Goal: Navigation & Orientation: Go to known website

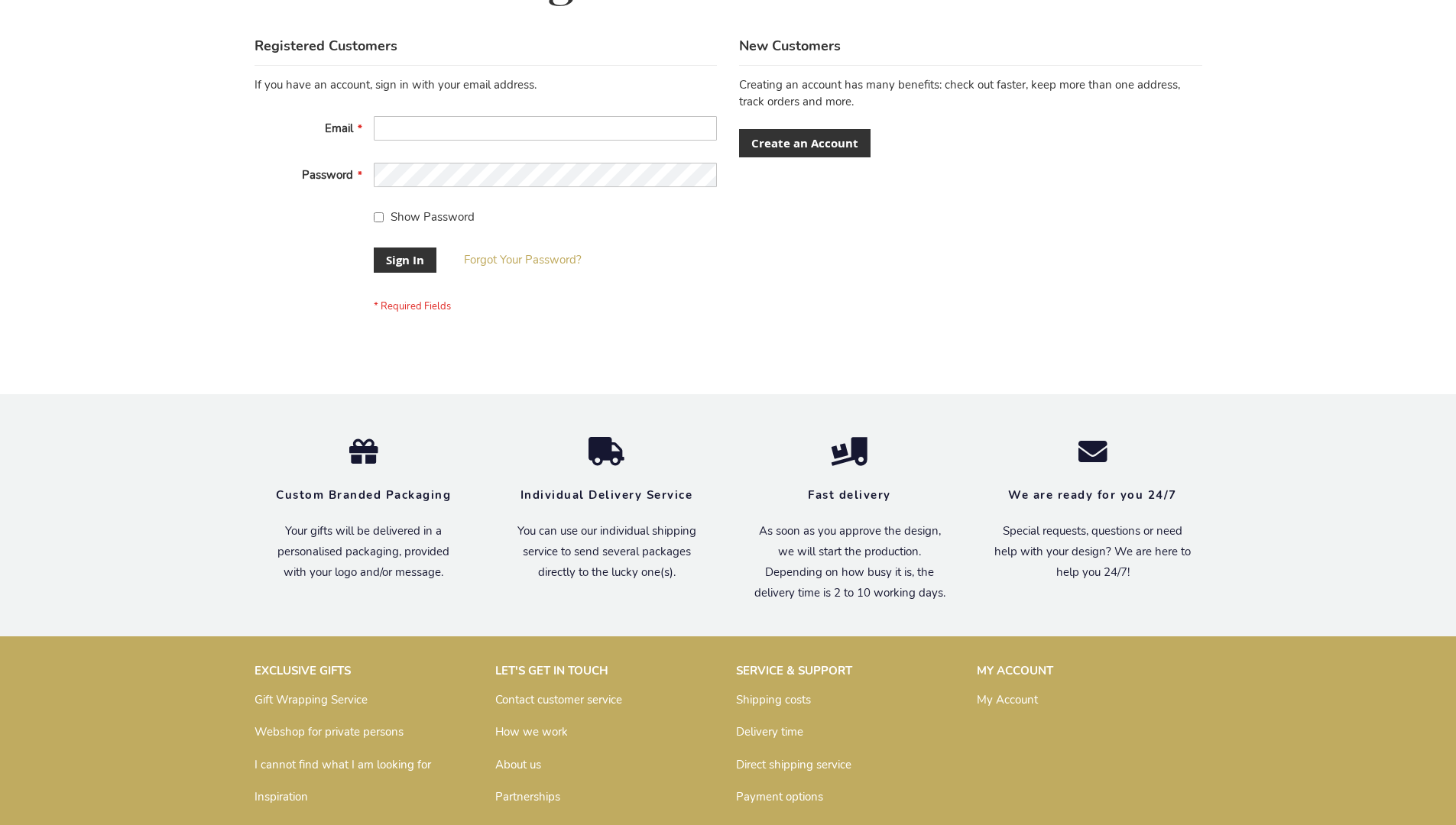
scroll to position [492, 0]
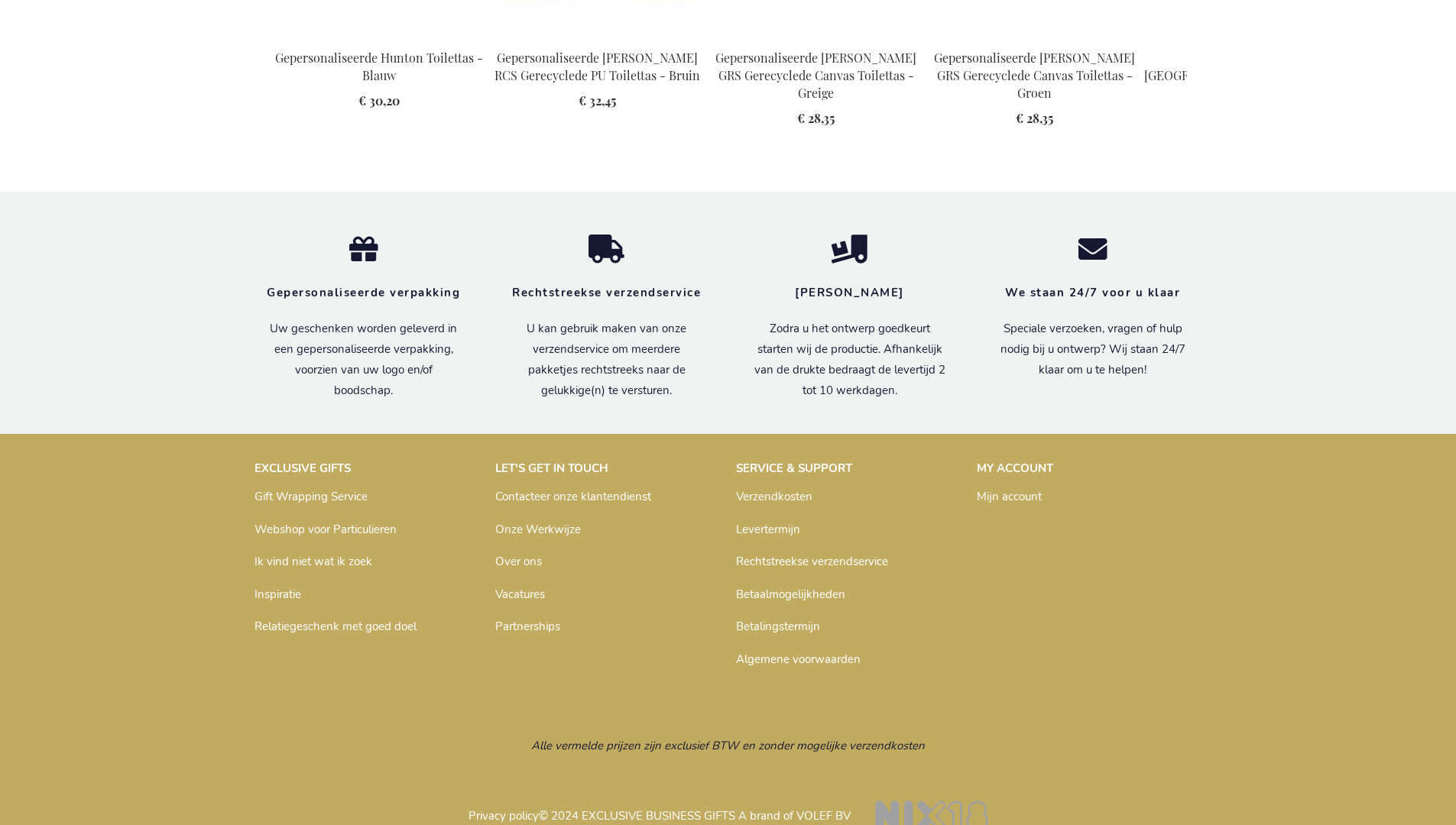
scroll to position [2086, 0]
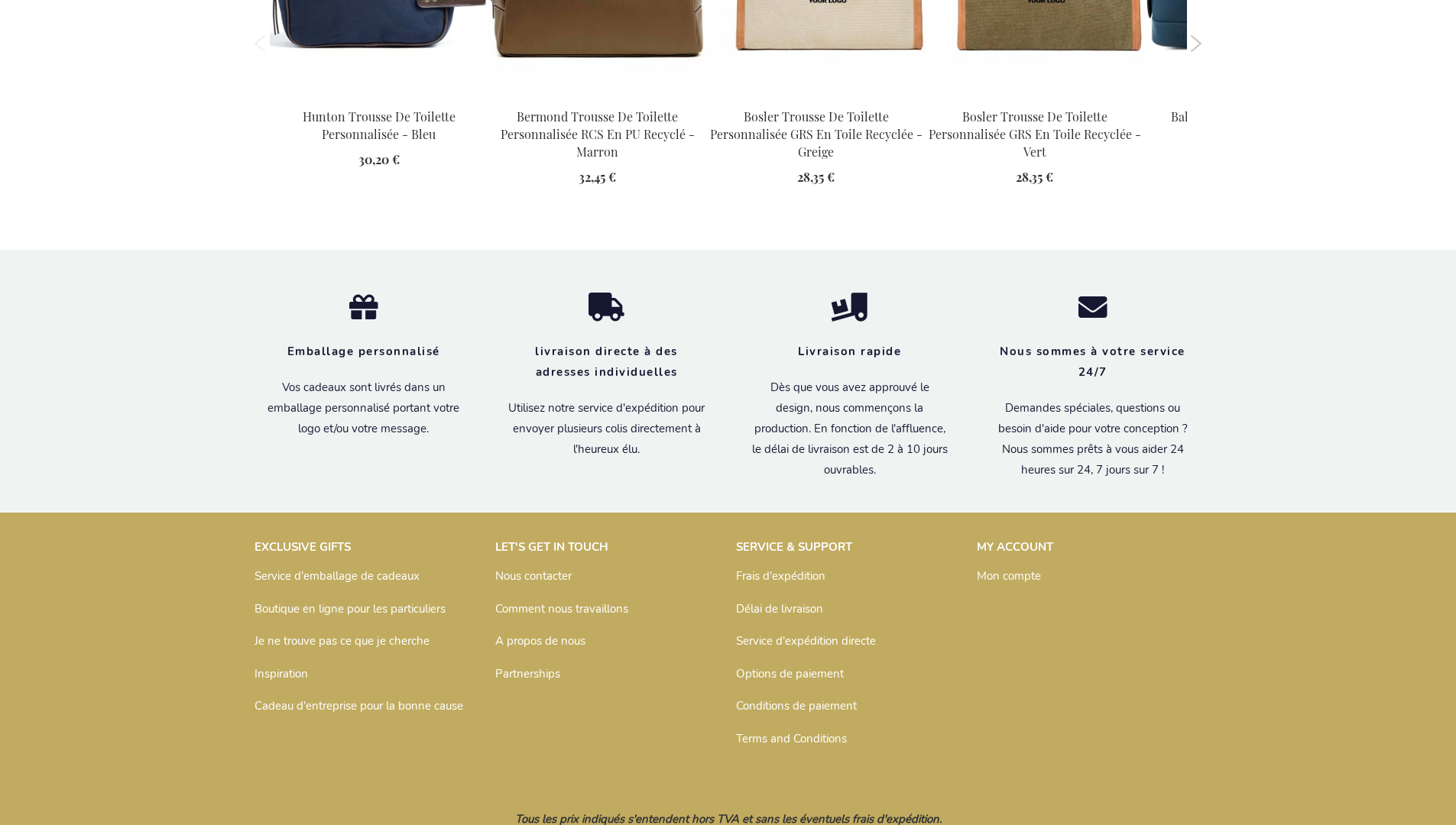
scroll to position [2111, 0]
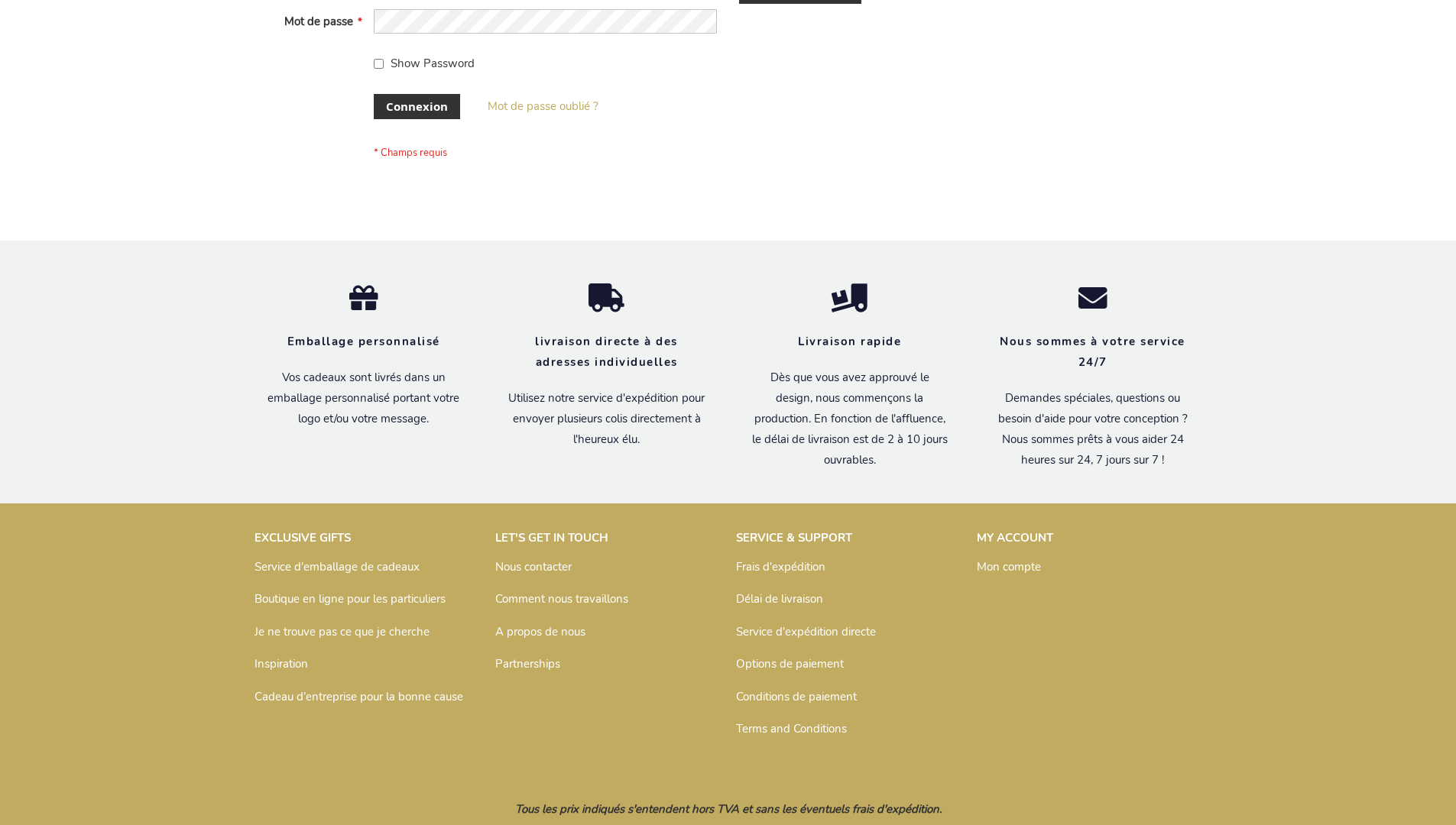
scroll to position [527, 0]
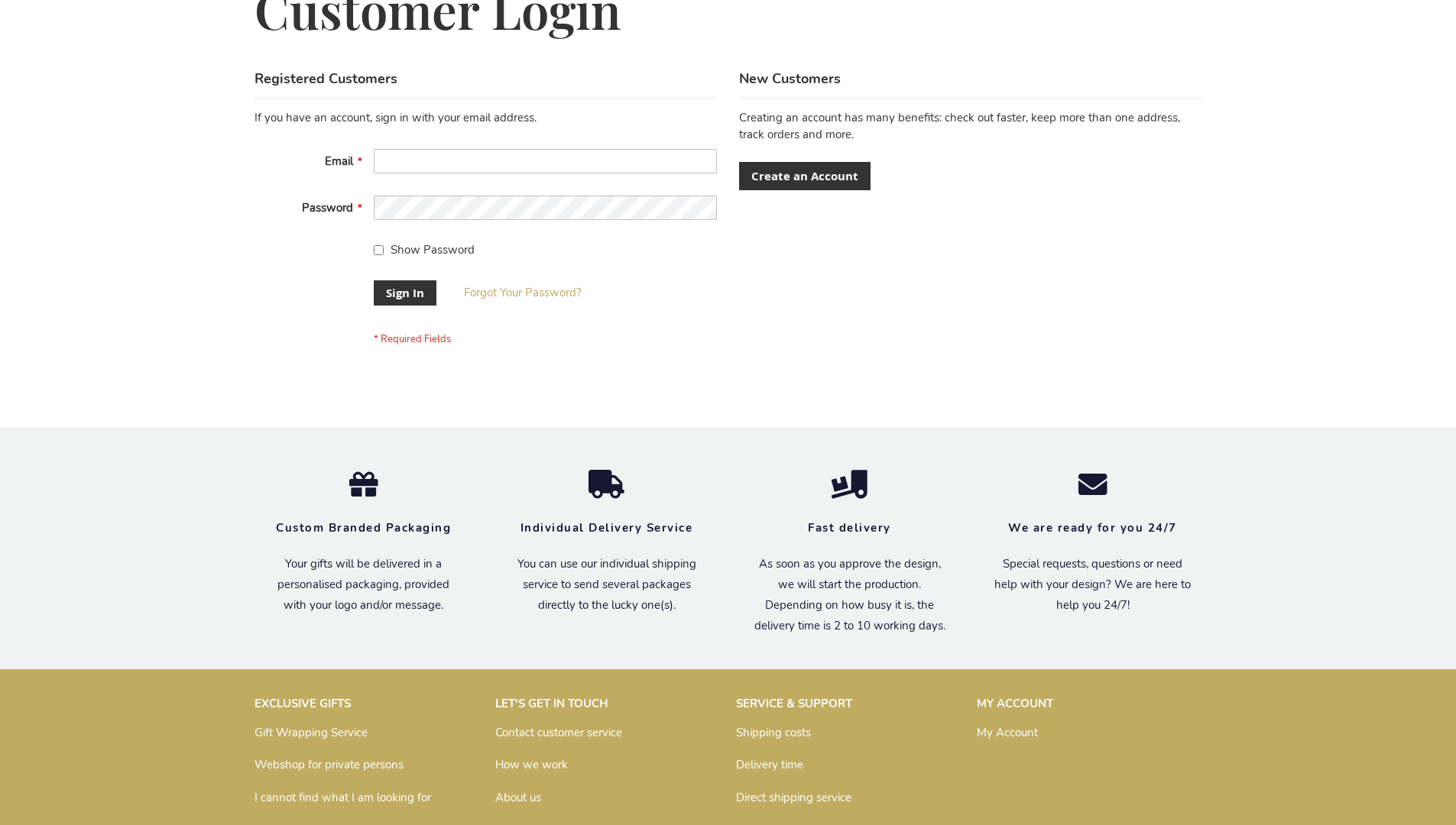
scroll to position [492, 0]
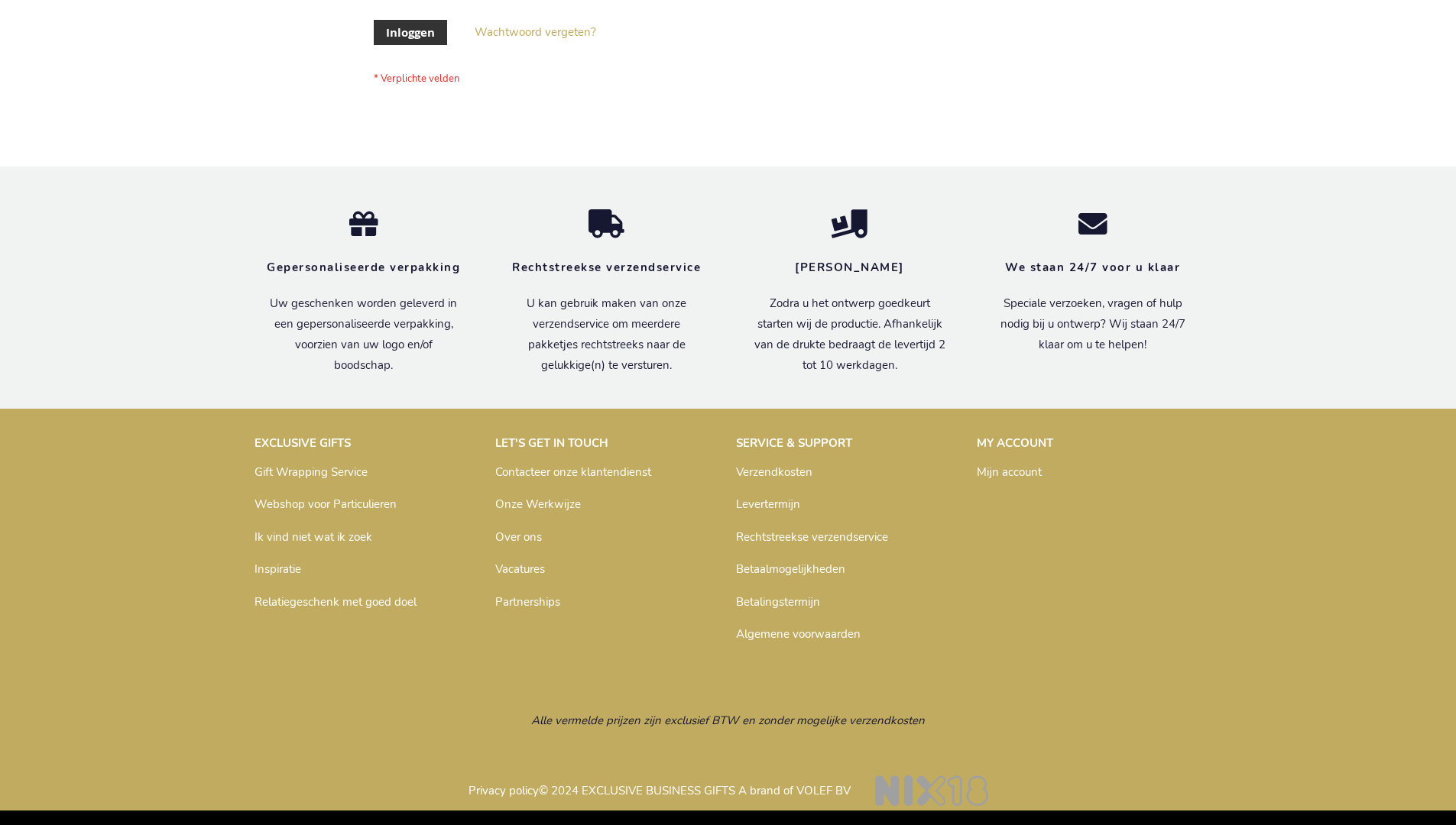
scroll to position [519, 0]
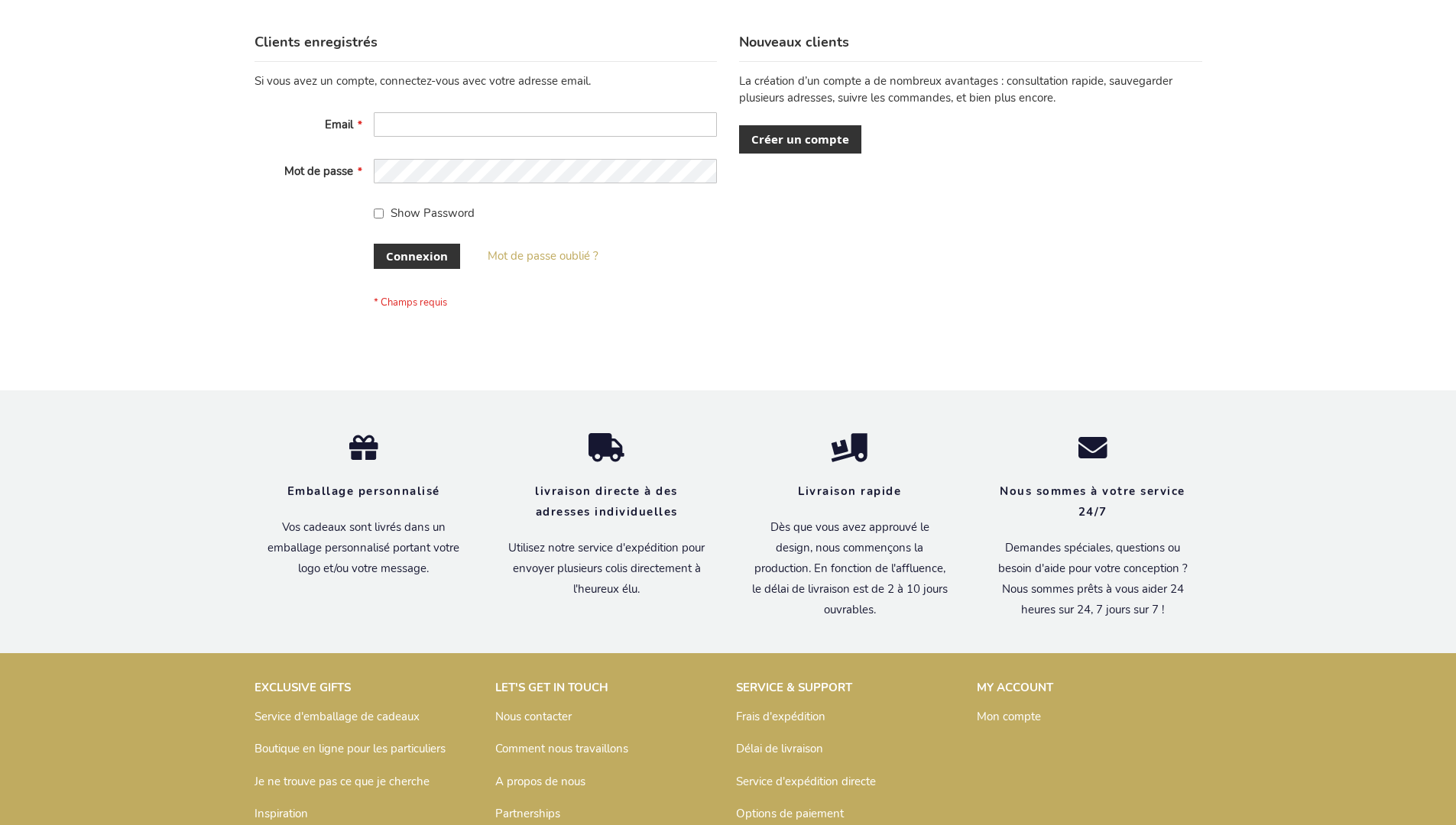
scroll to position [527, 0]
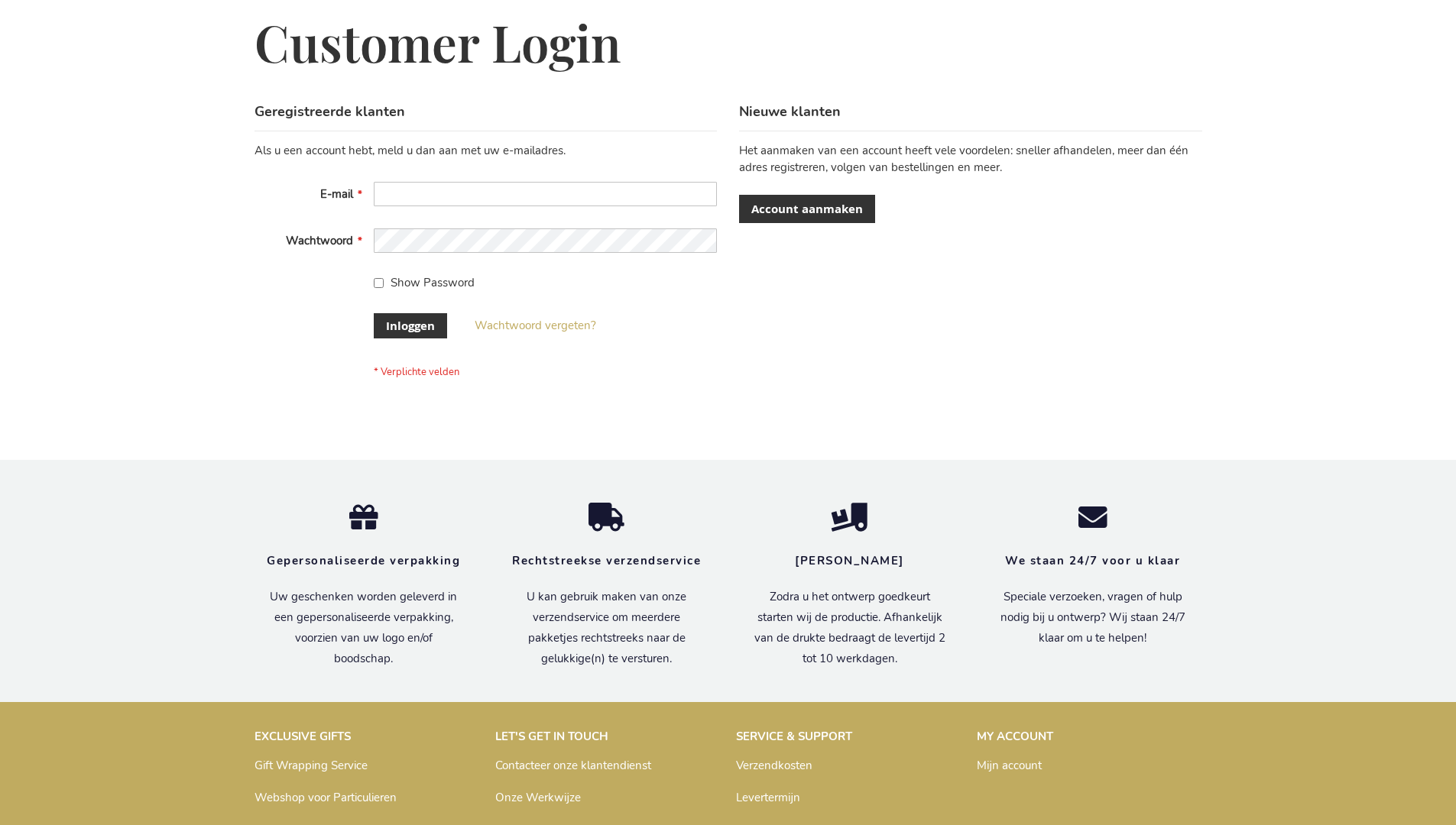
scroll to position [519, 0]
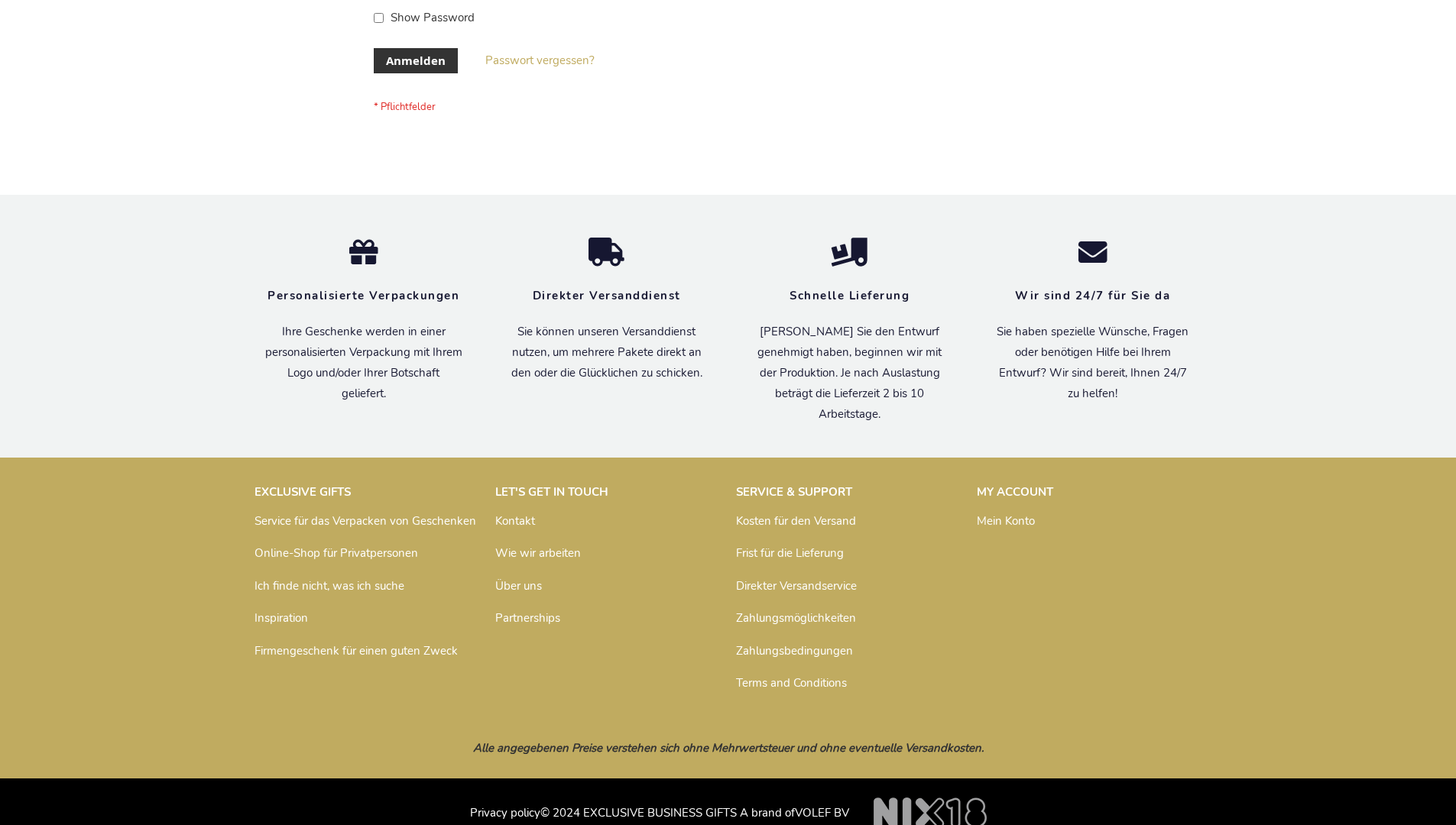
scroll to position [512, 0]
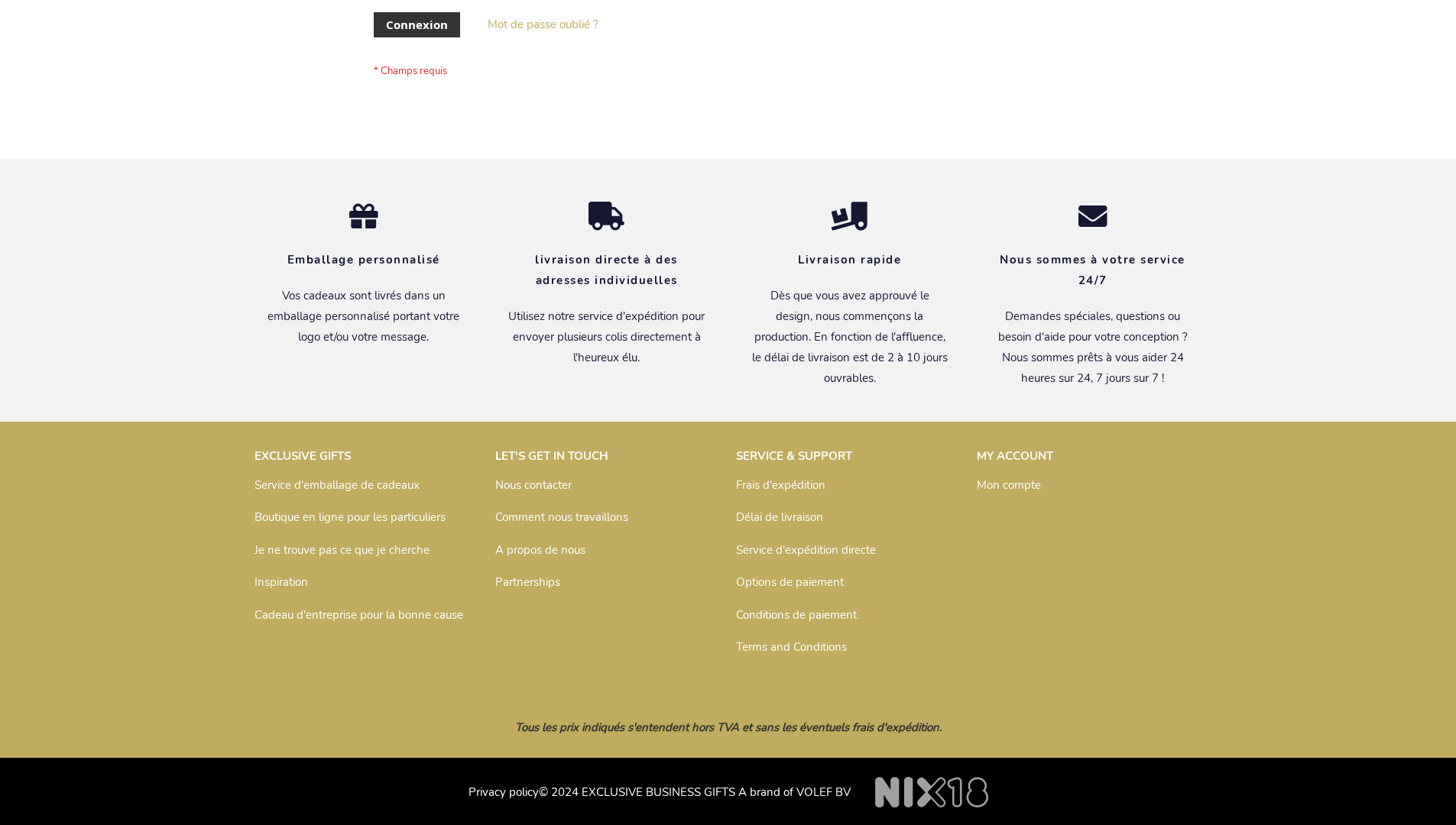
scroll to position [527, 0]
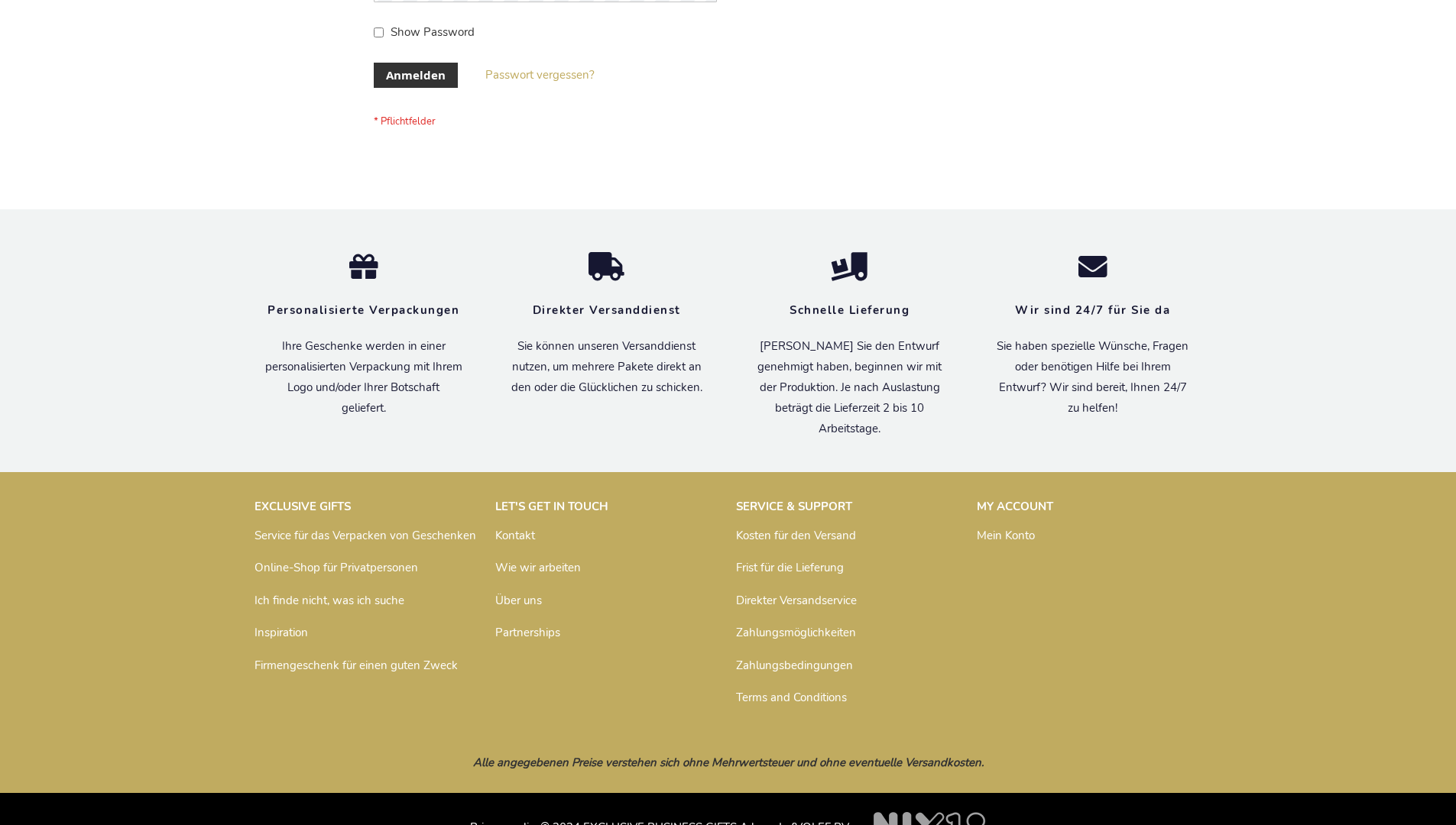
scroll to position [512, 0]
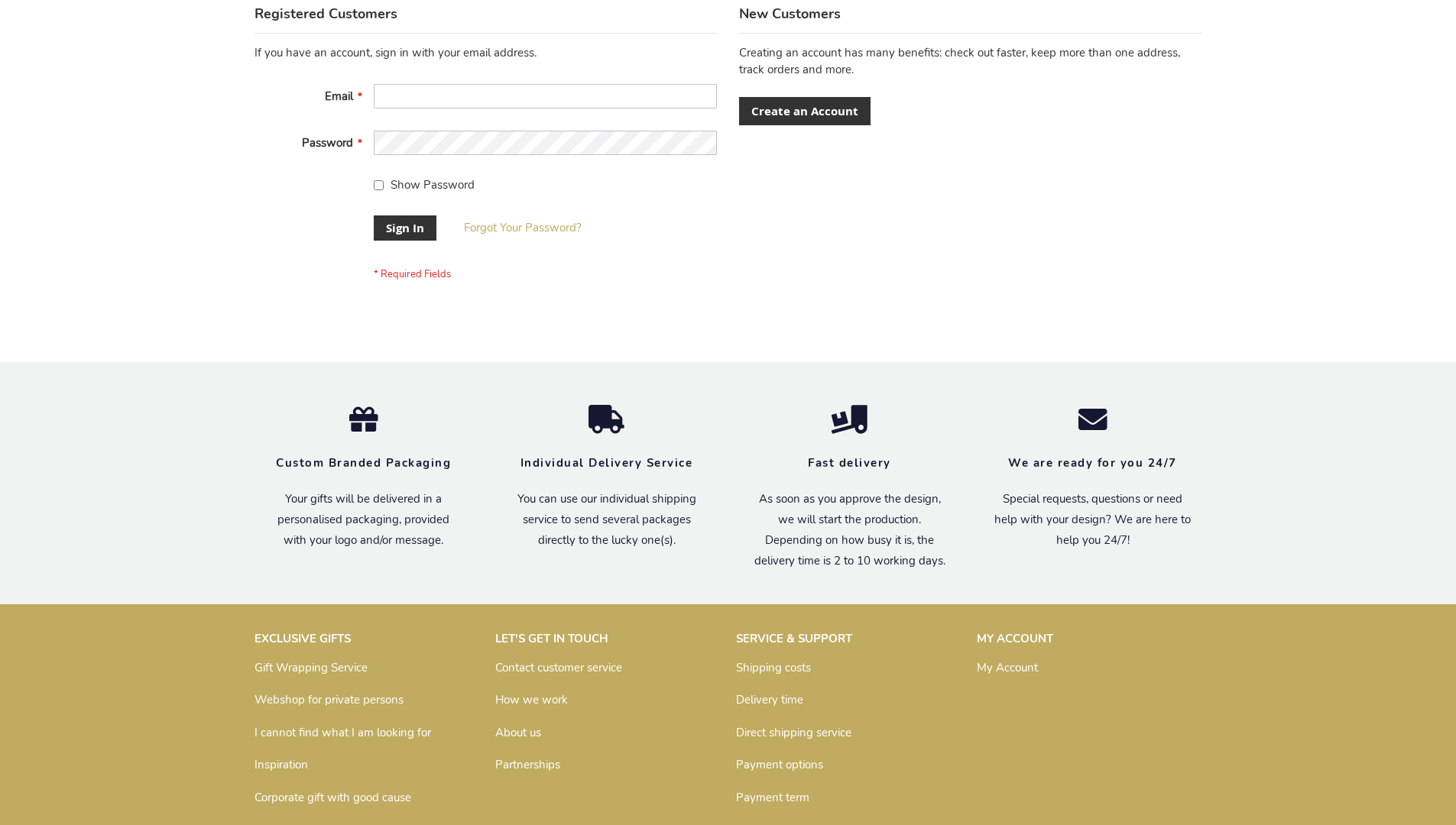
scroll to position [492, 0]
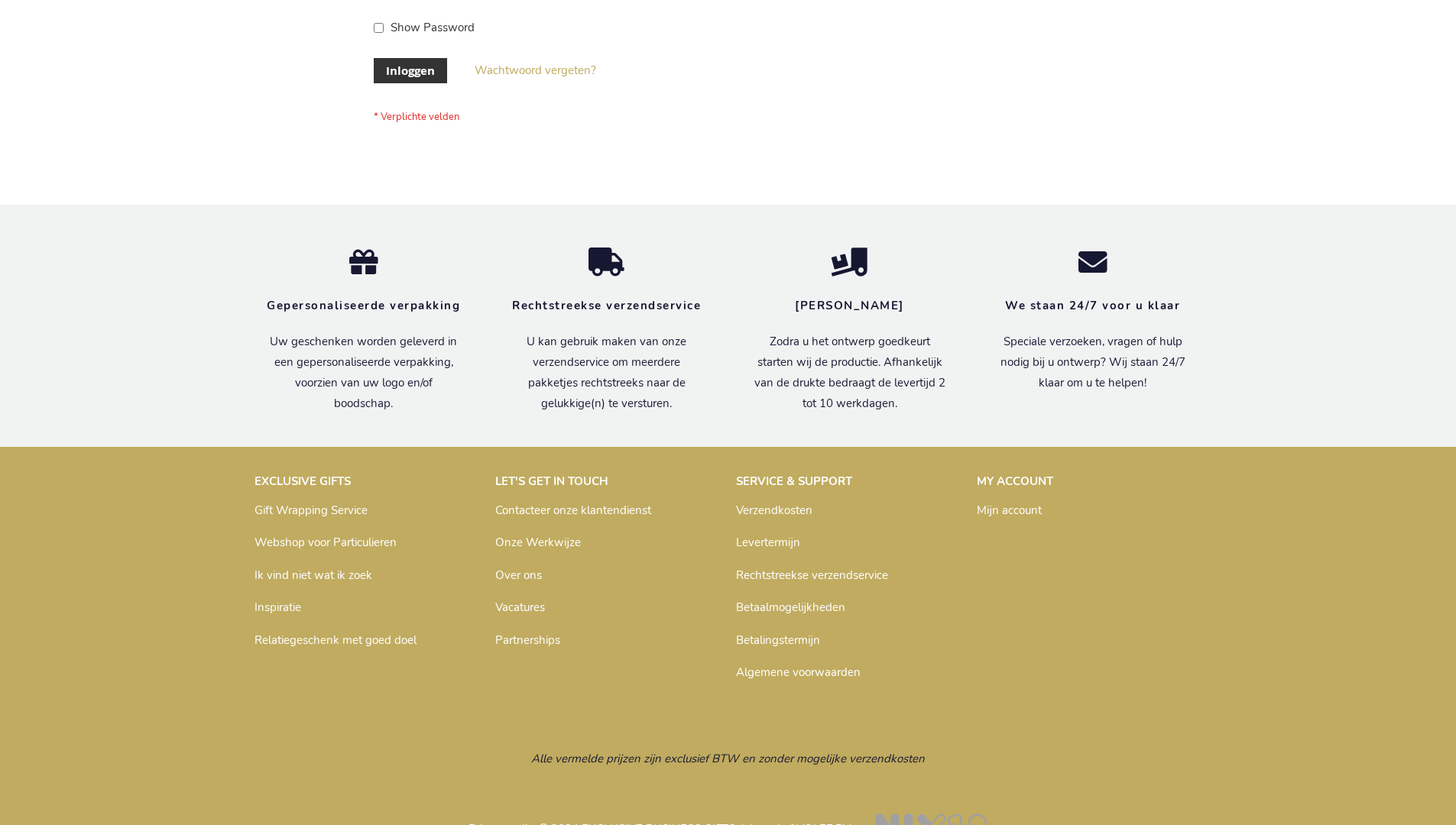
scroll to position [519, 0]
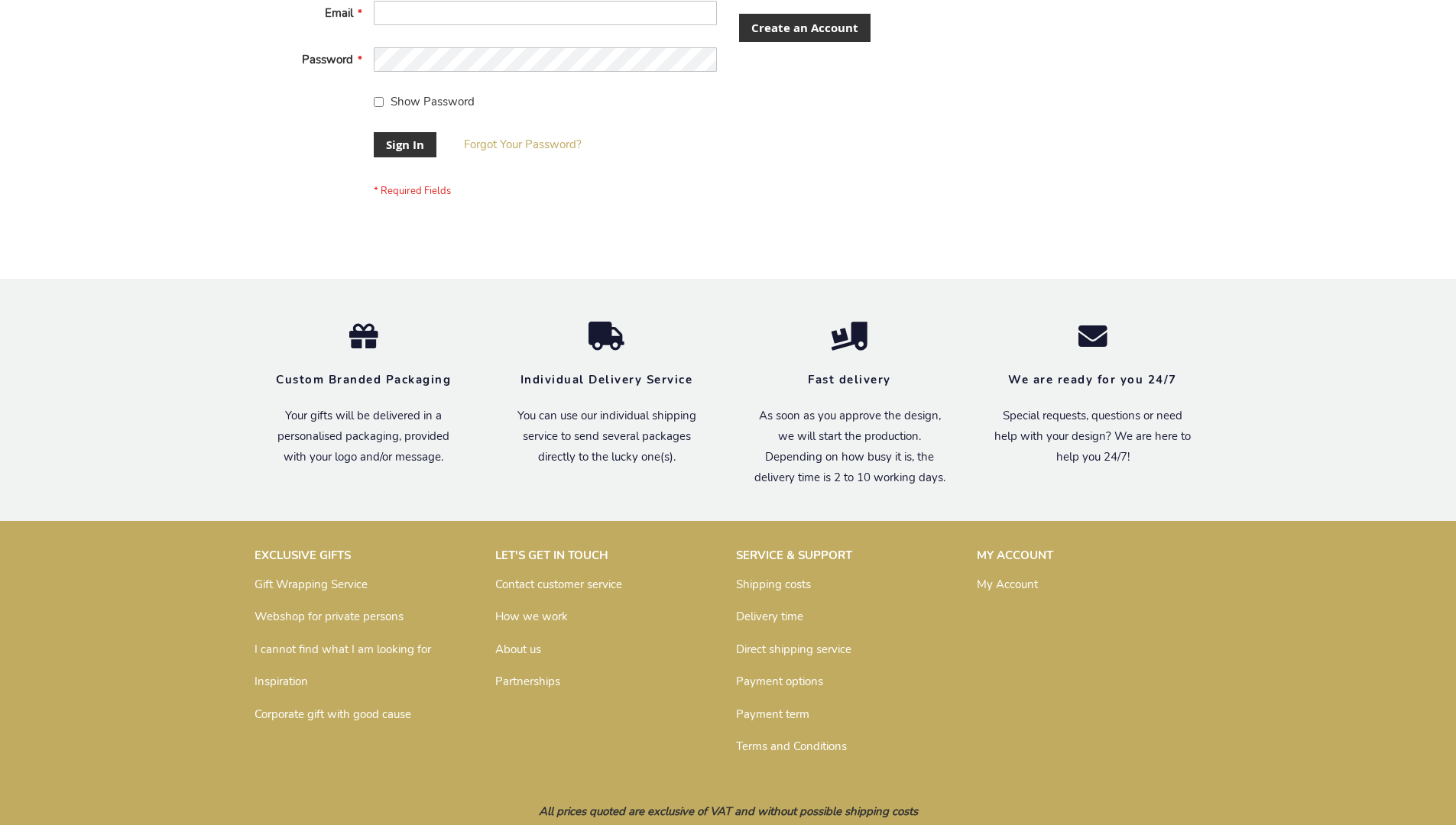
scroll to position [492, 0]
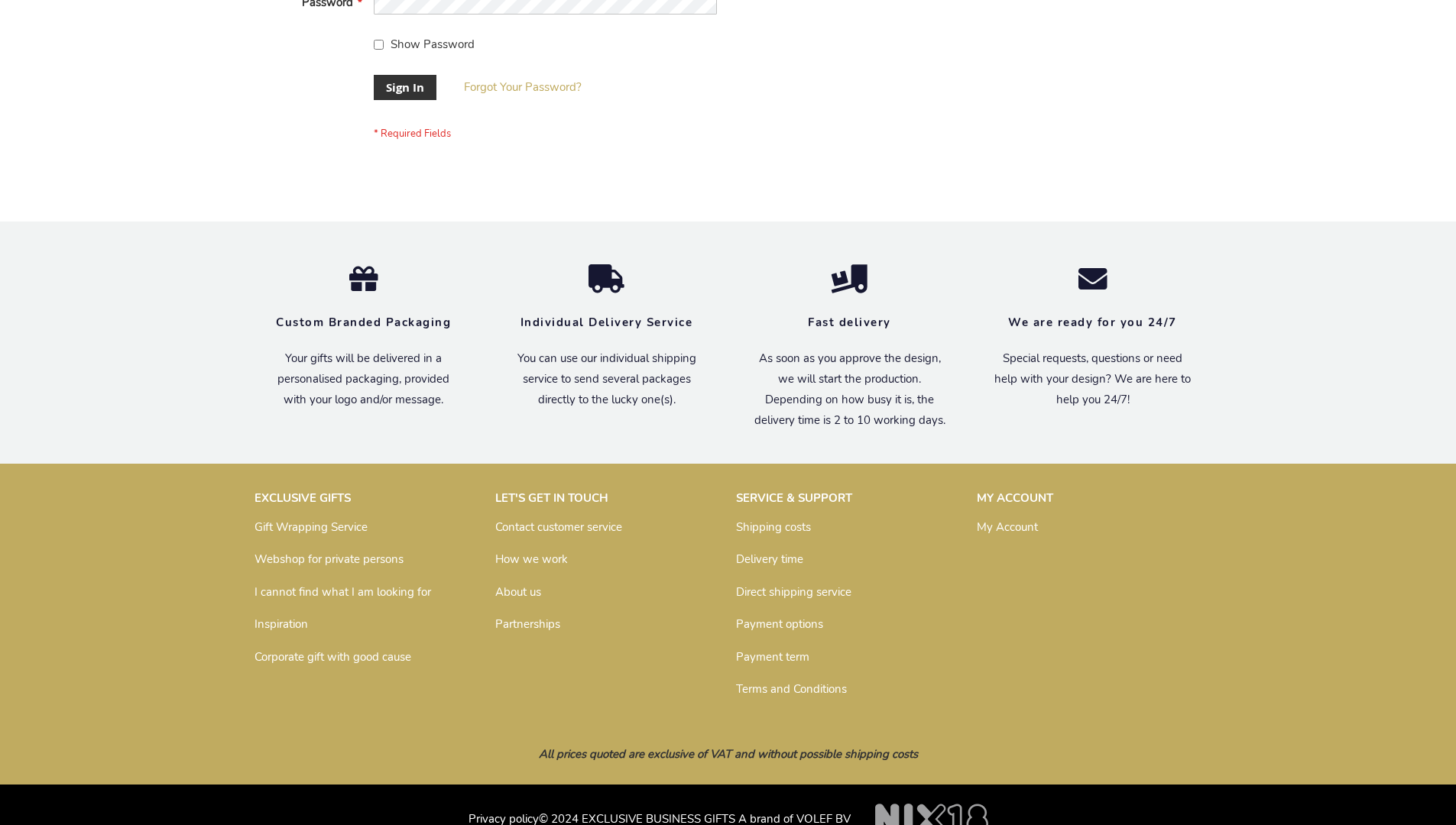
scroll to position [492, 0]
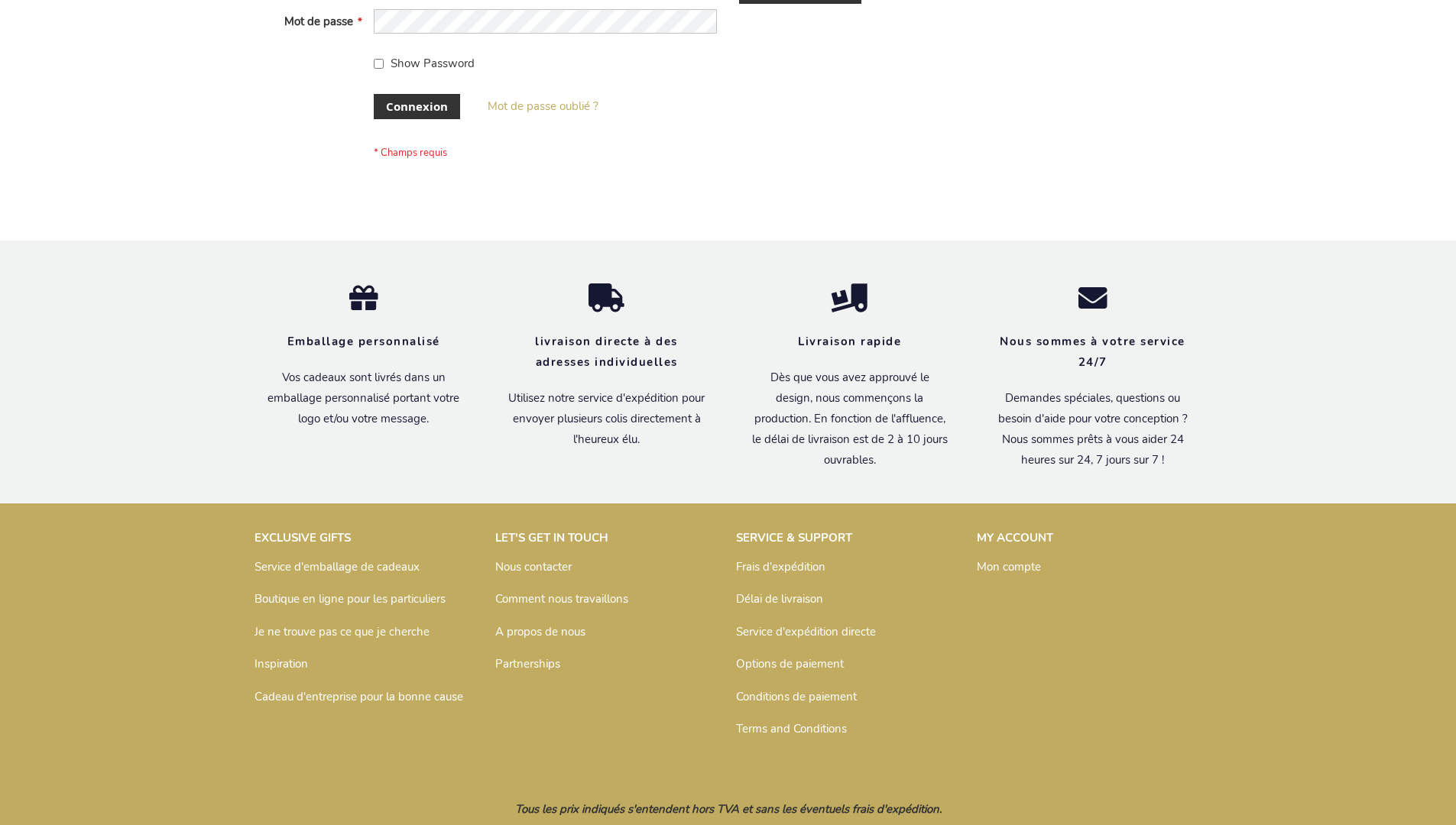
scroll to position [527, 0]
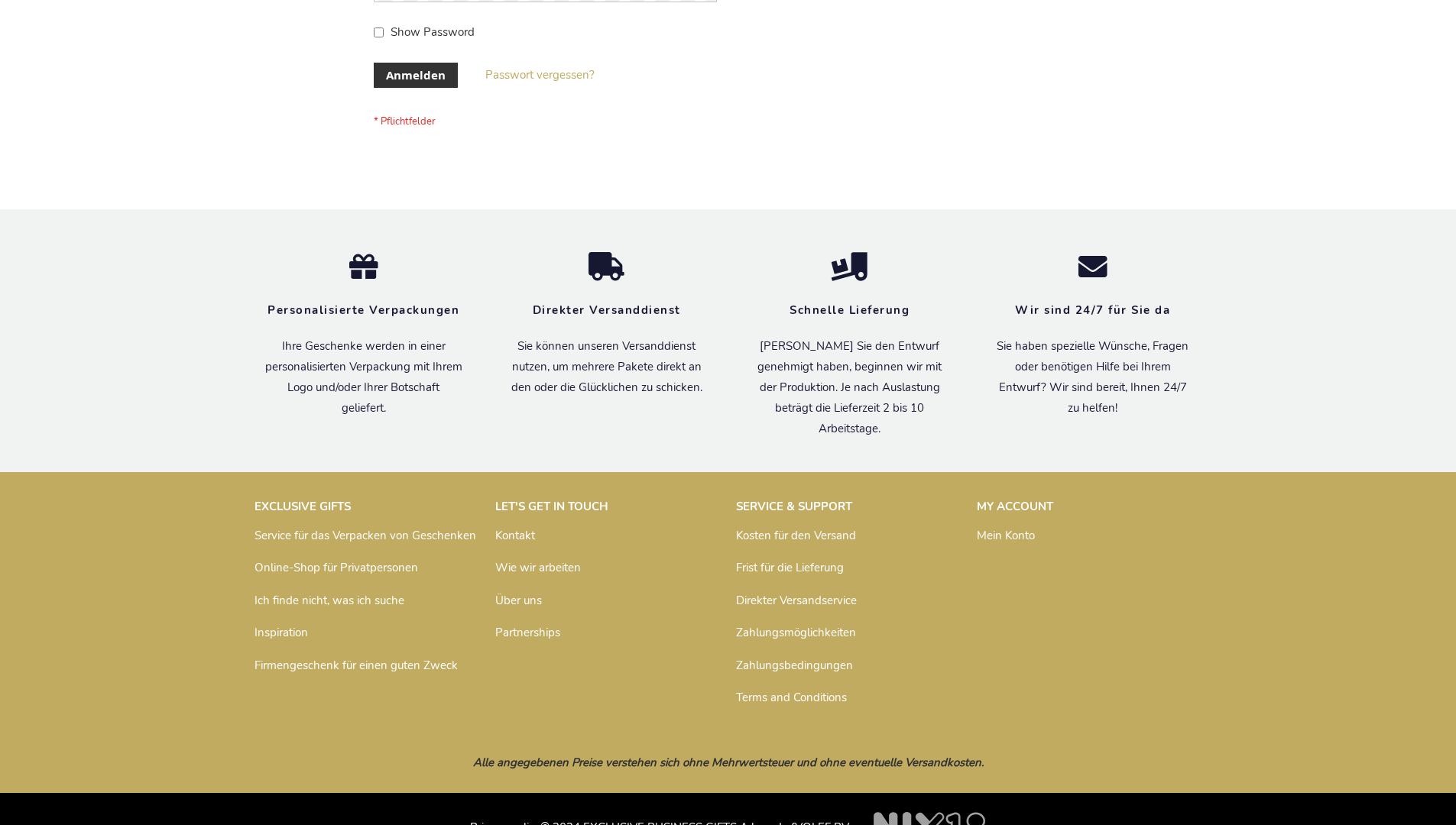
scroll to position [512, 0]
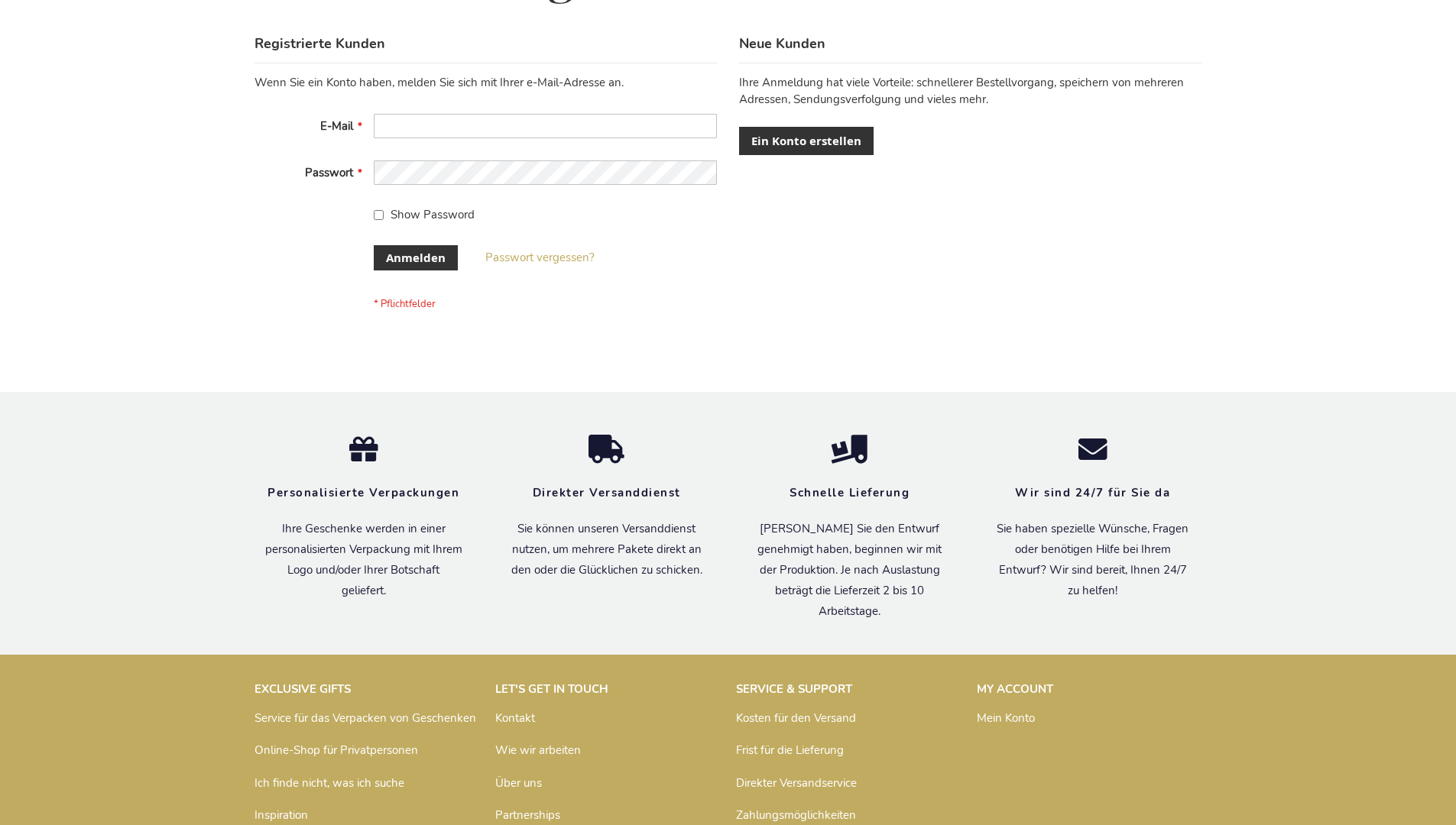
scroll to position [512, 0]
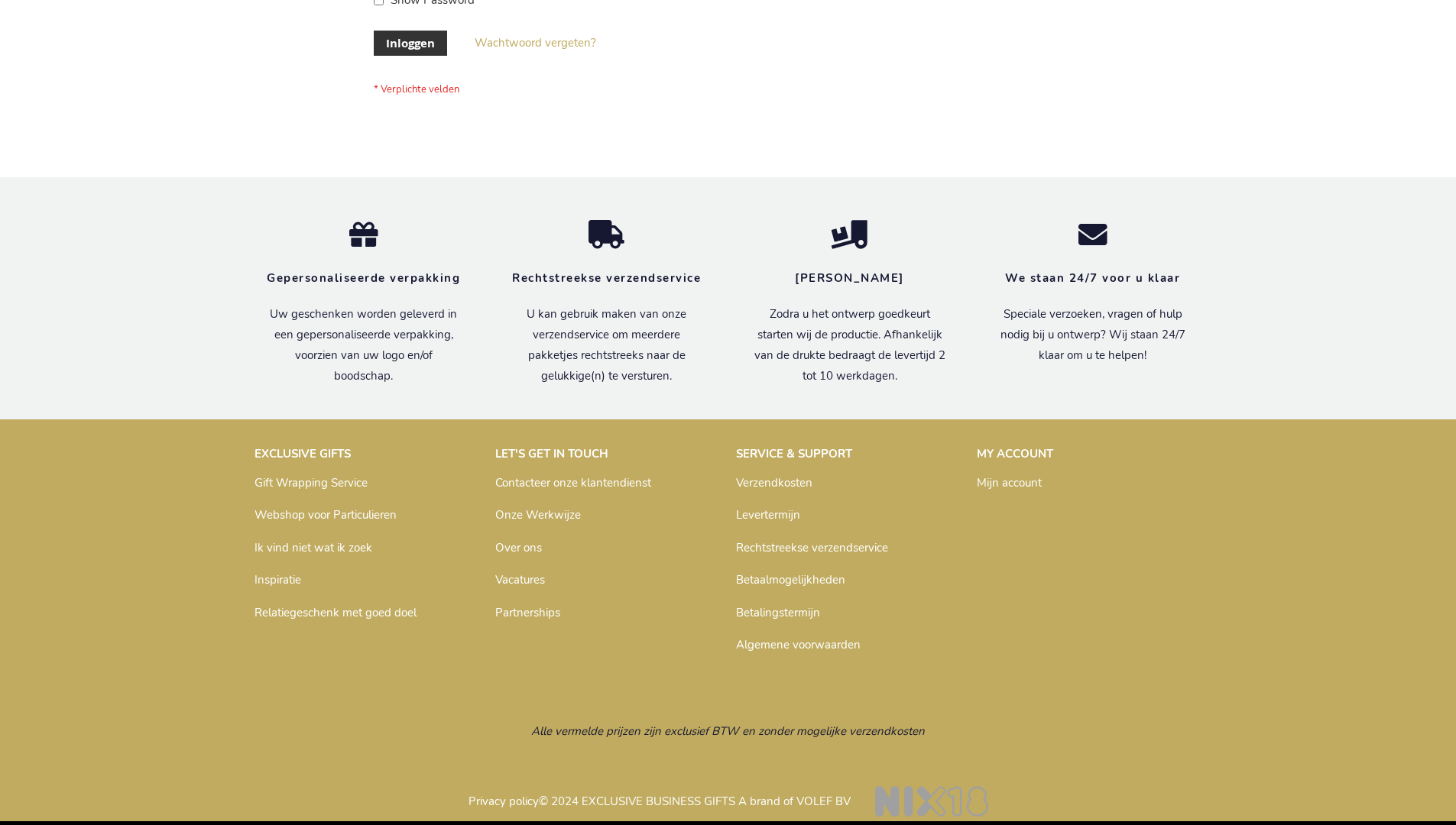
scroll to position [507, 0]
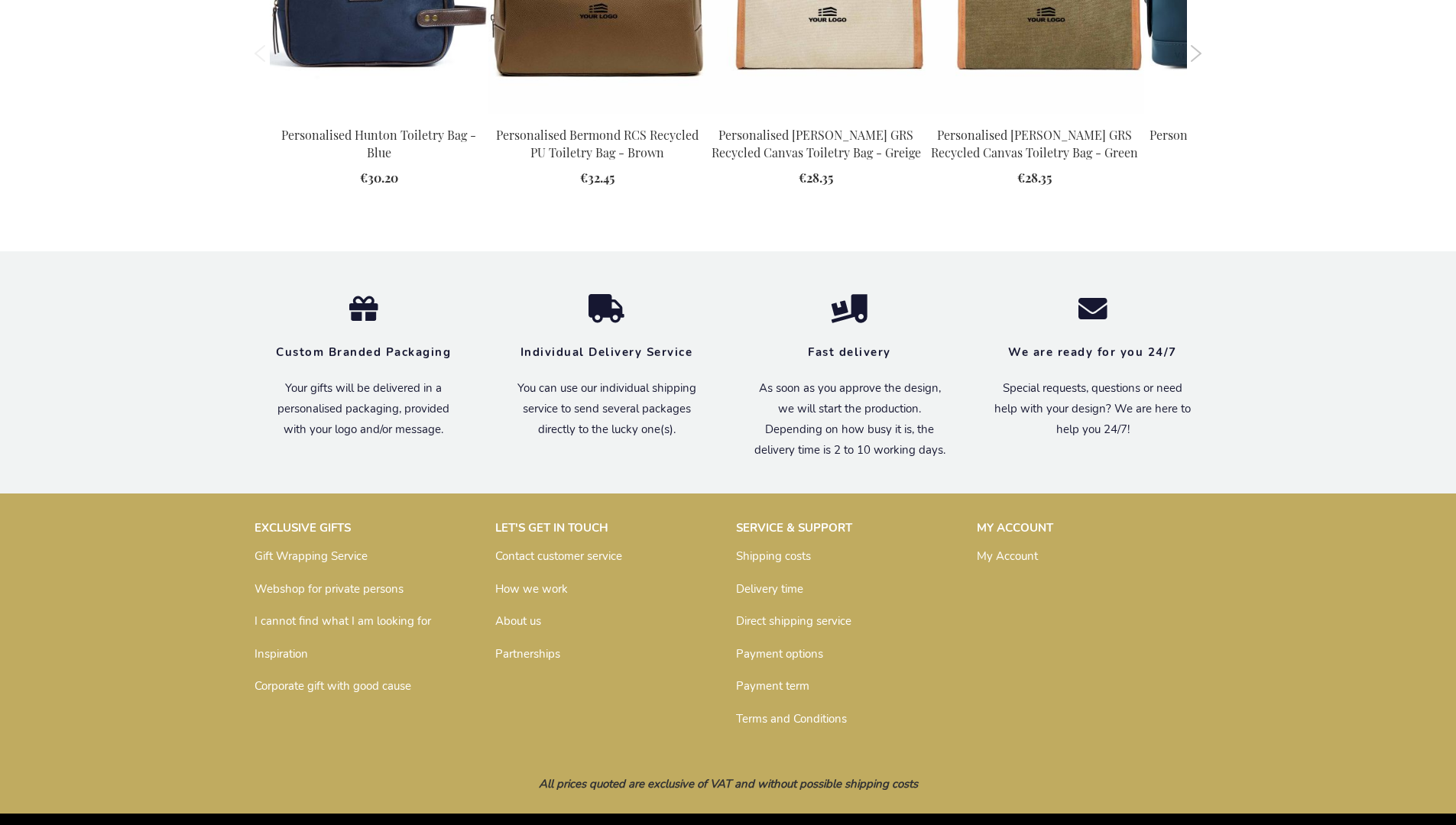
scroll to position [2058, 0]
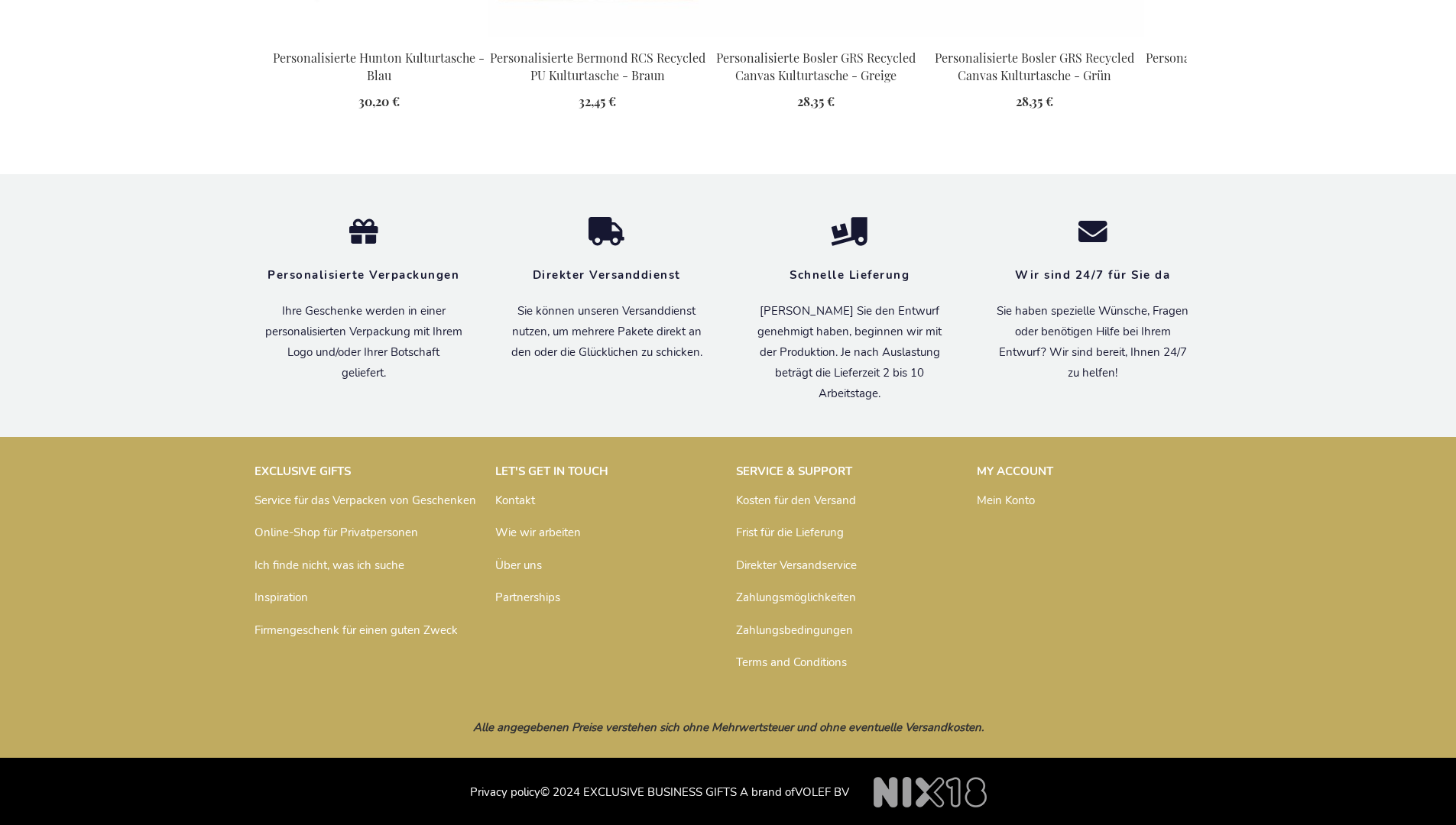
scroll to position [2096, 0]
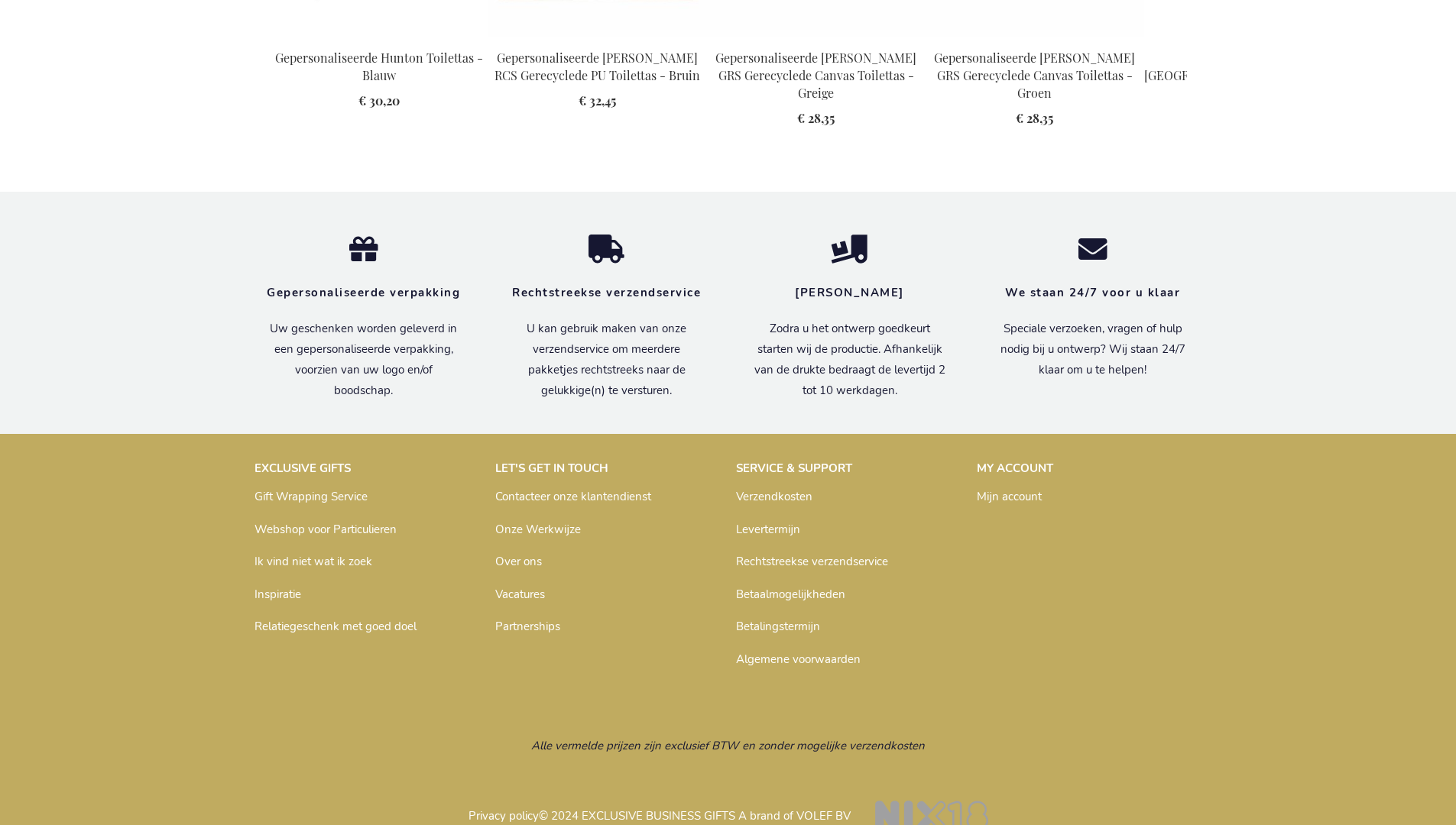
scroll to position [2086, 0]
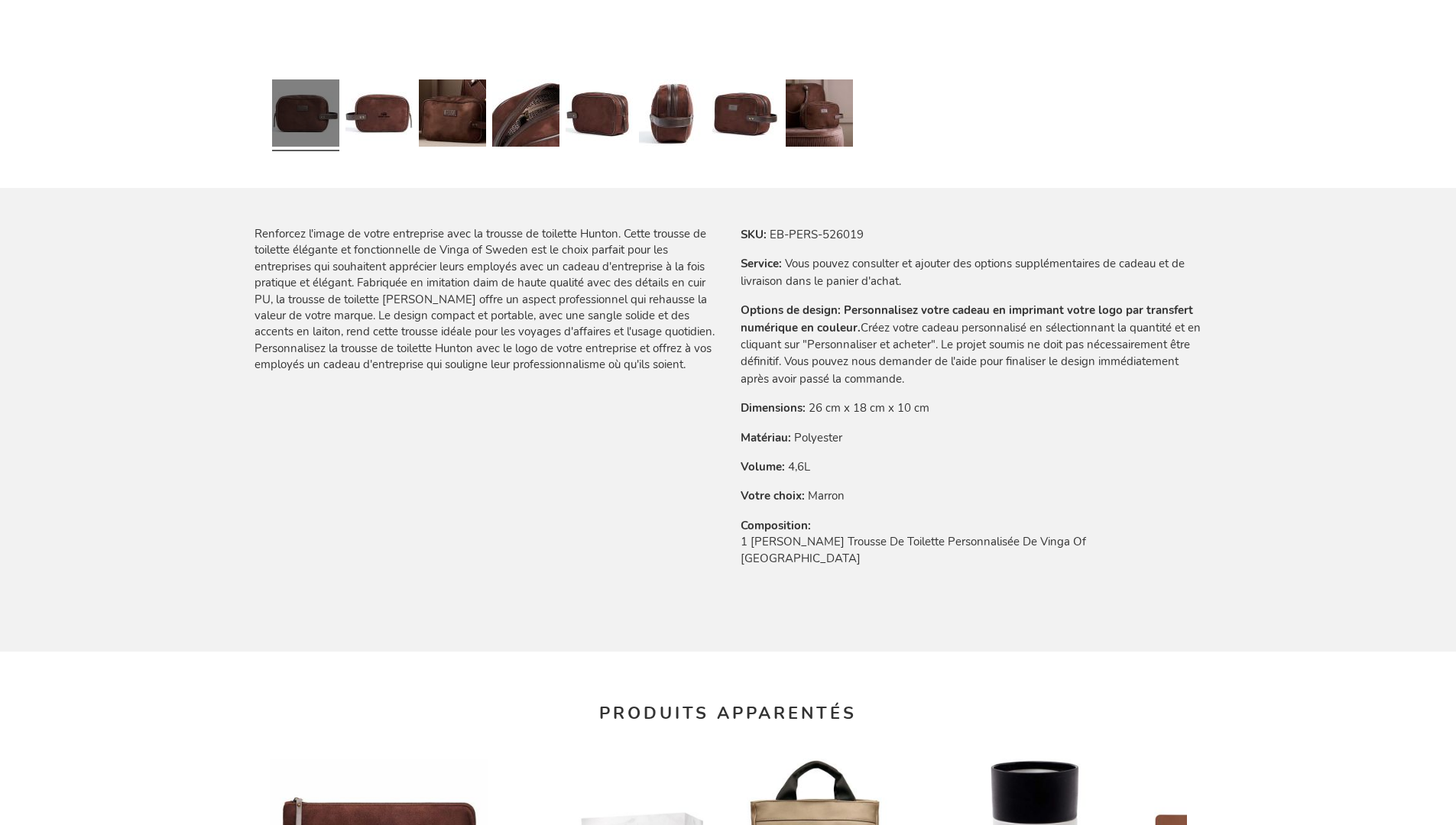
scroll to position [2111, 0]
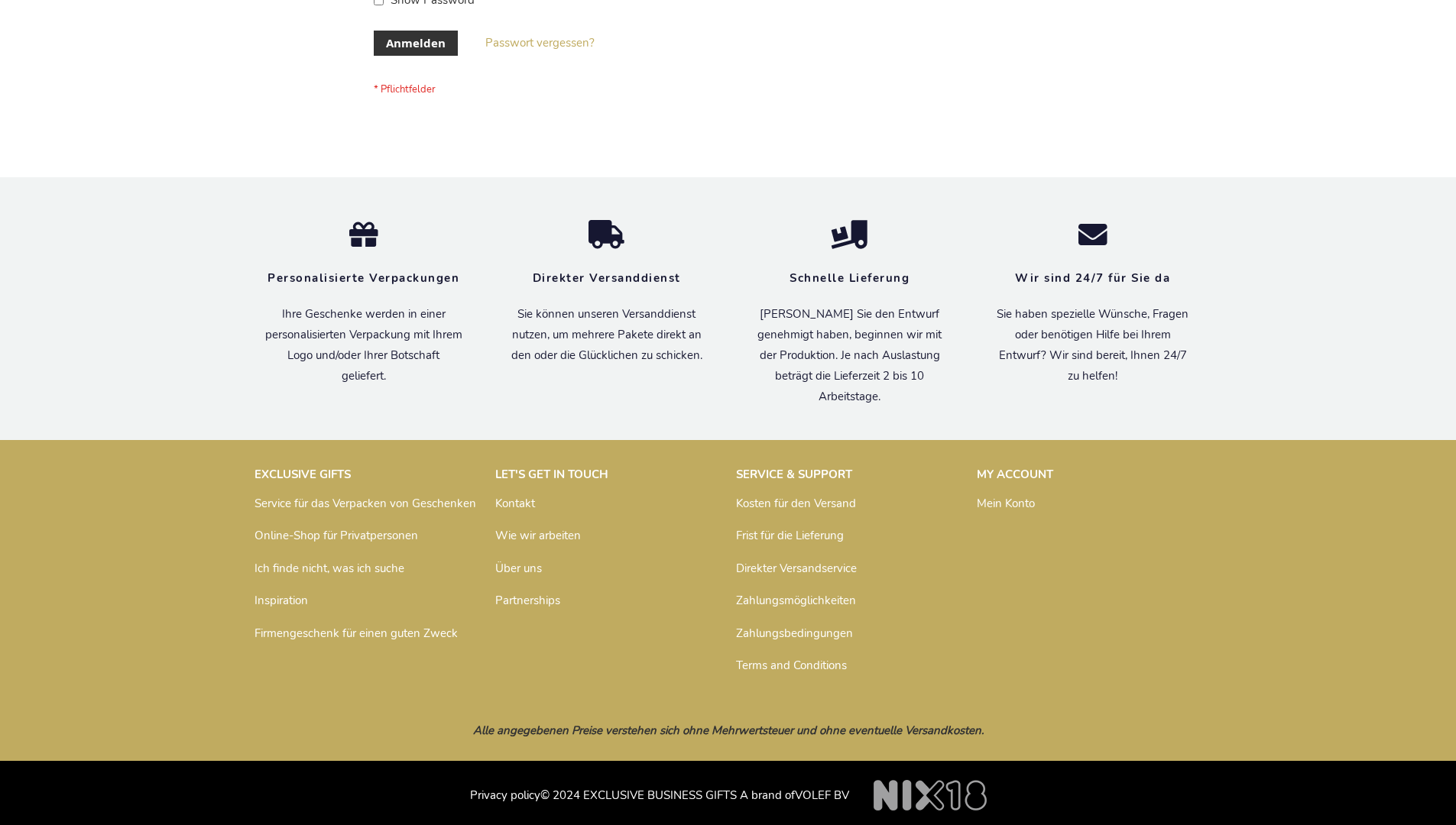
scroll to position [512, 0]
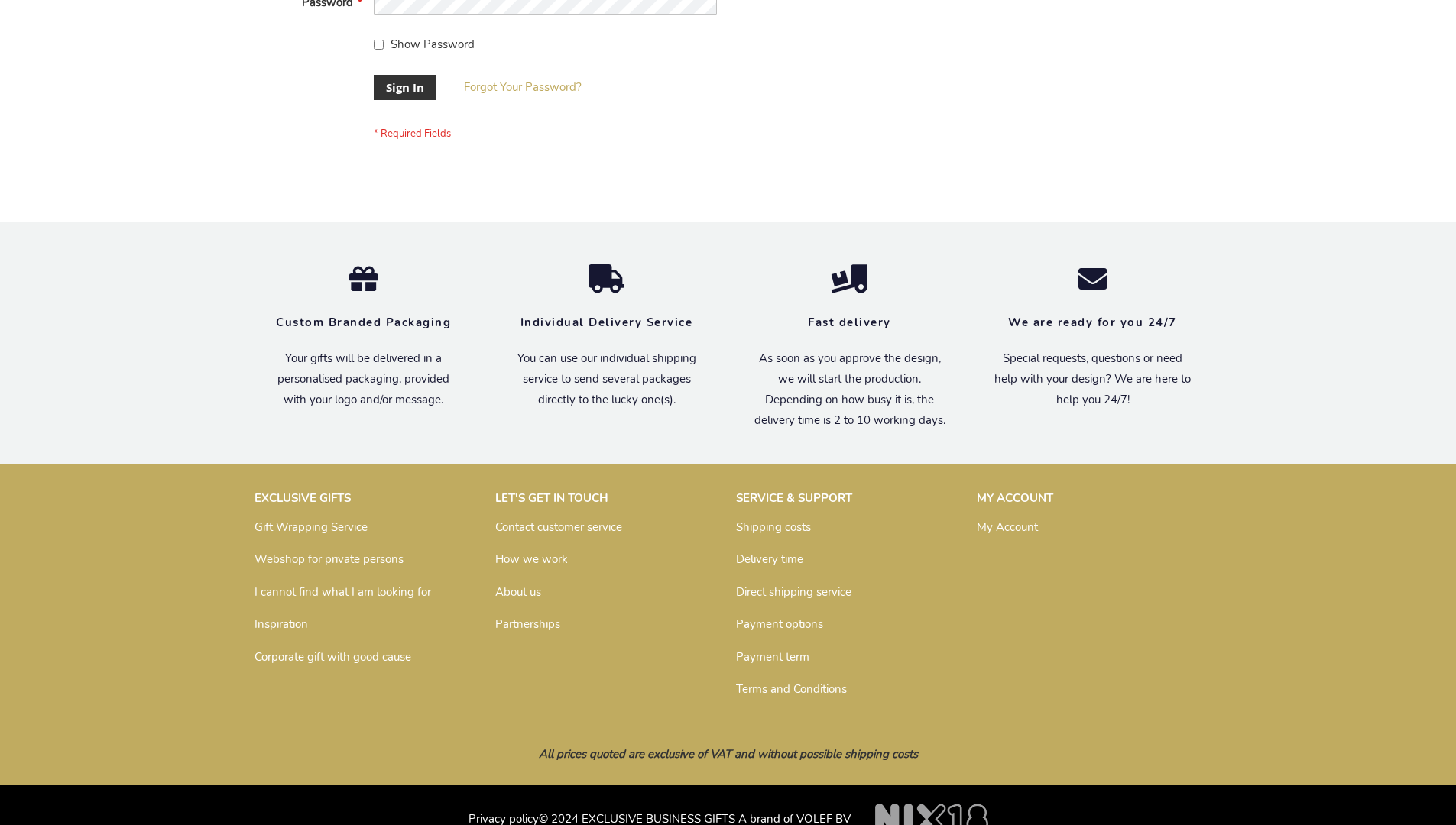
scroll to position [492, 0]
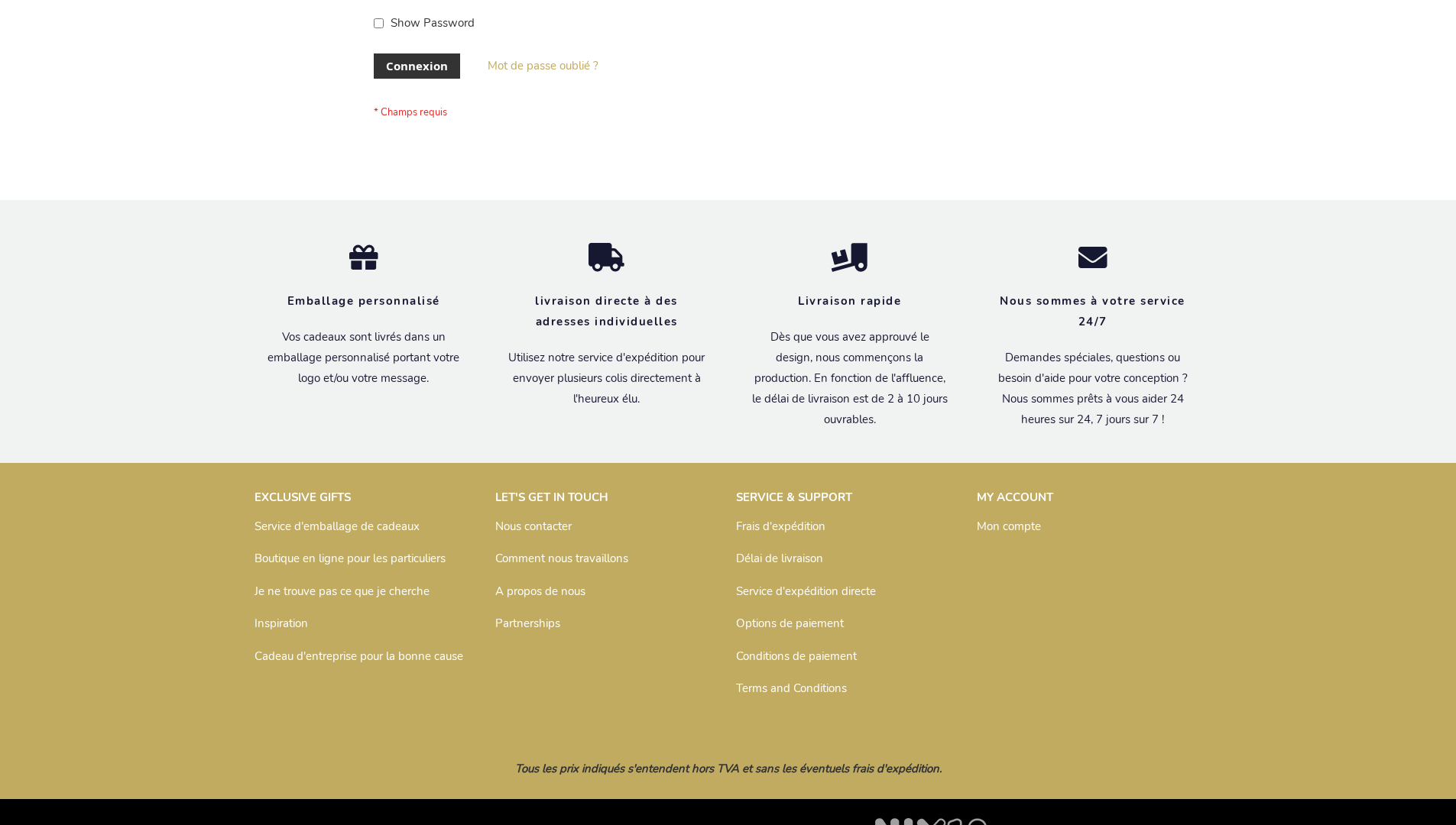
scroll to position [527, 0]
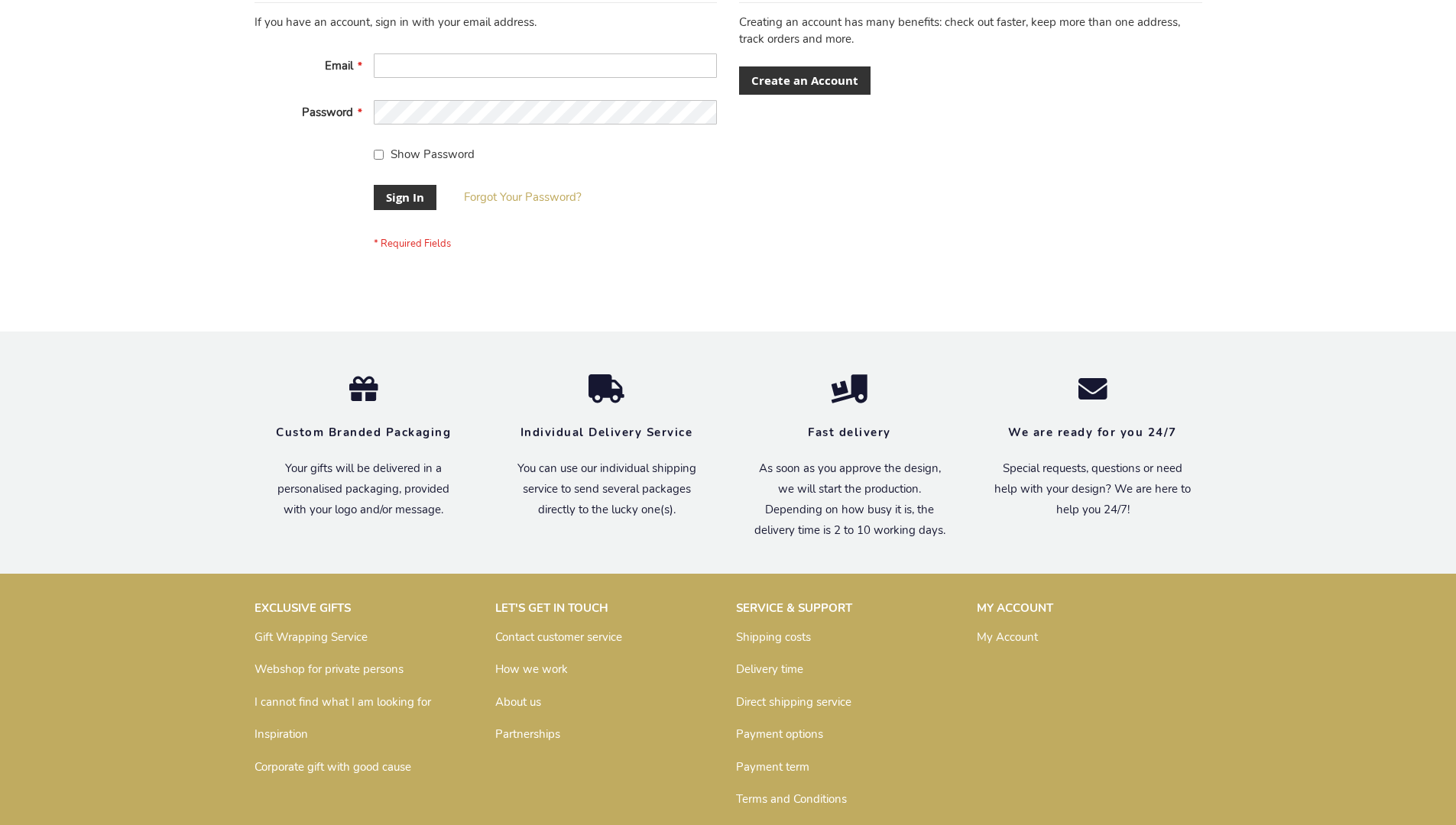
scroll to position [492, 0]
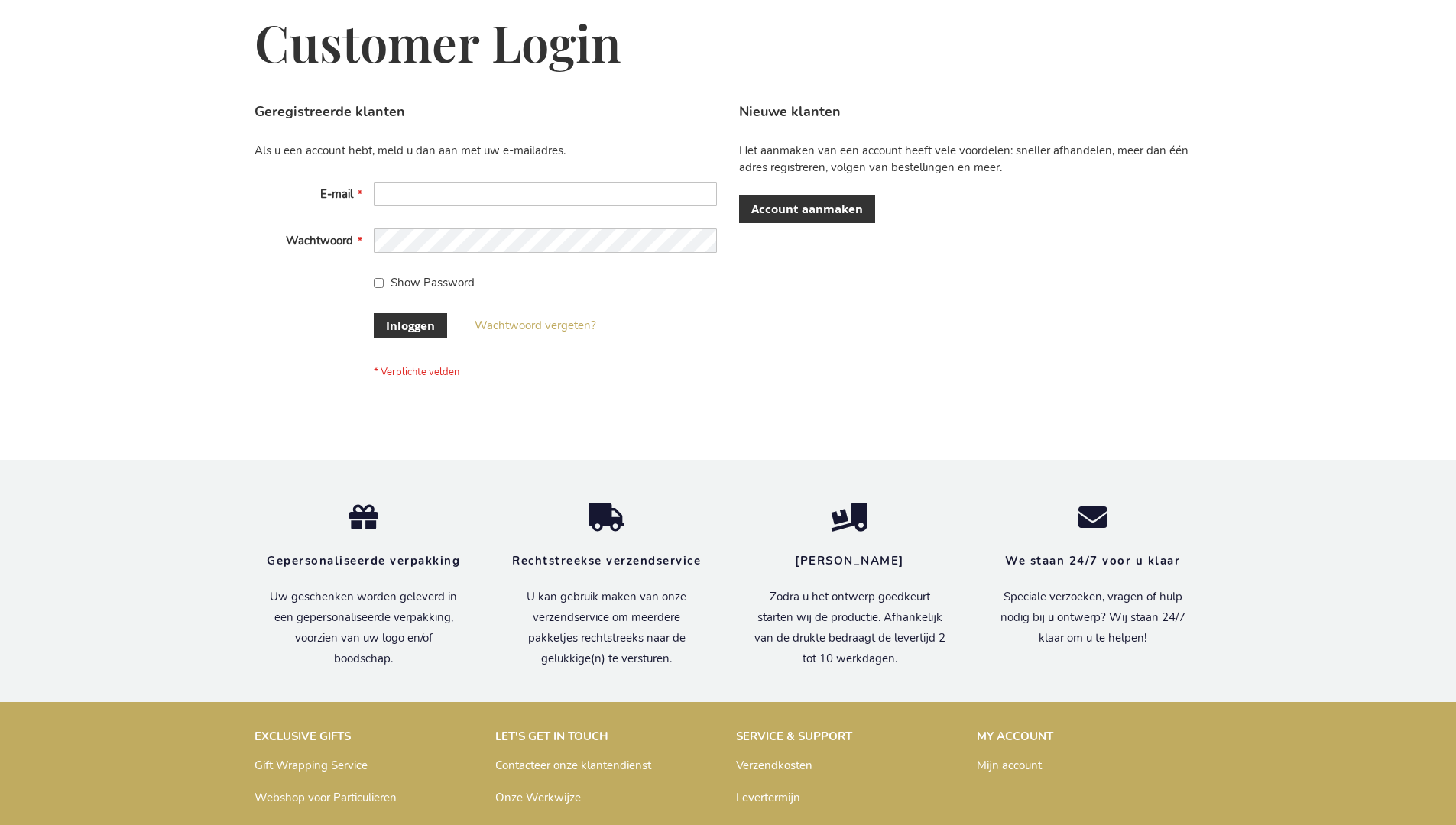
scroll to position [519, 0]
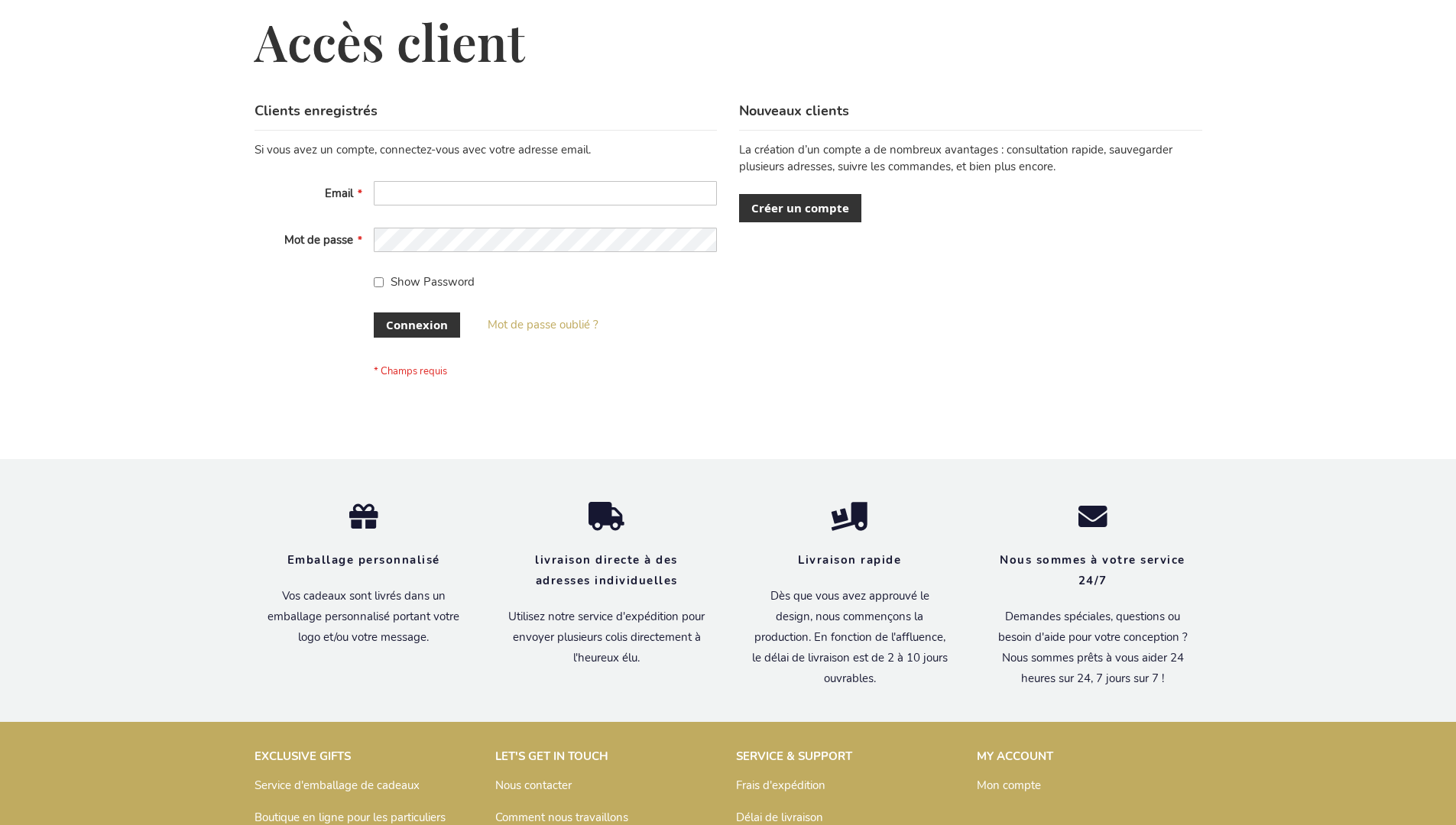
scroll to position [527, 0]
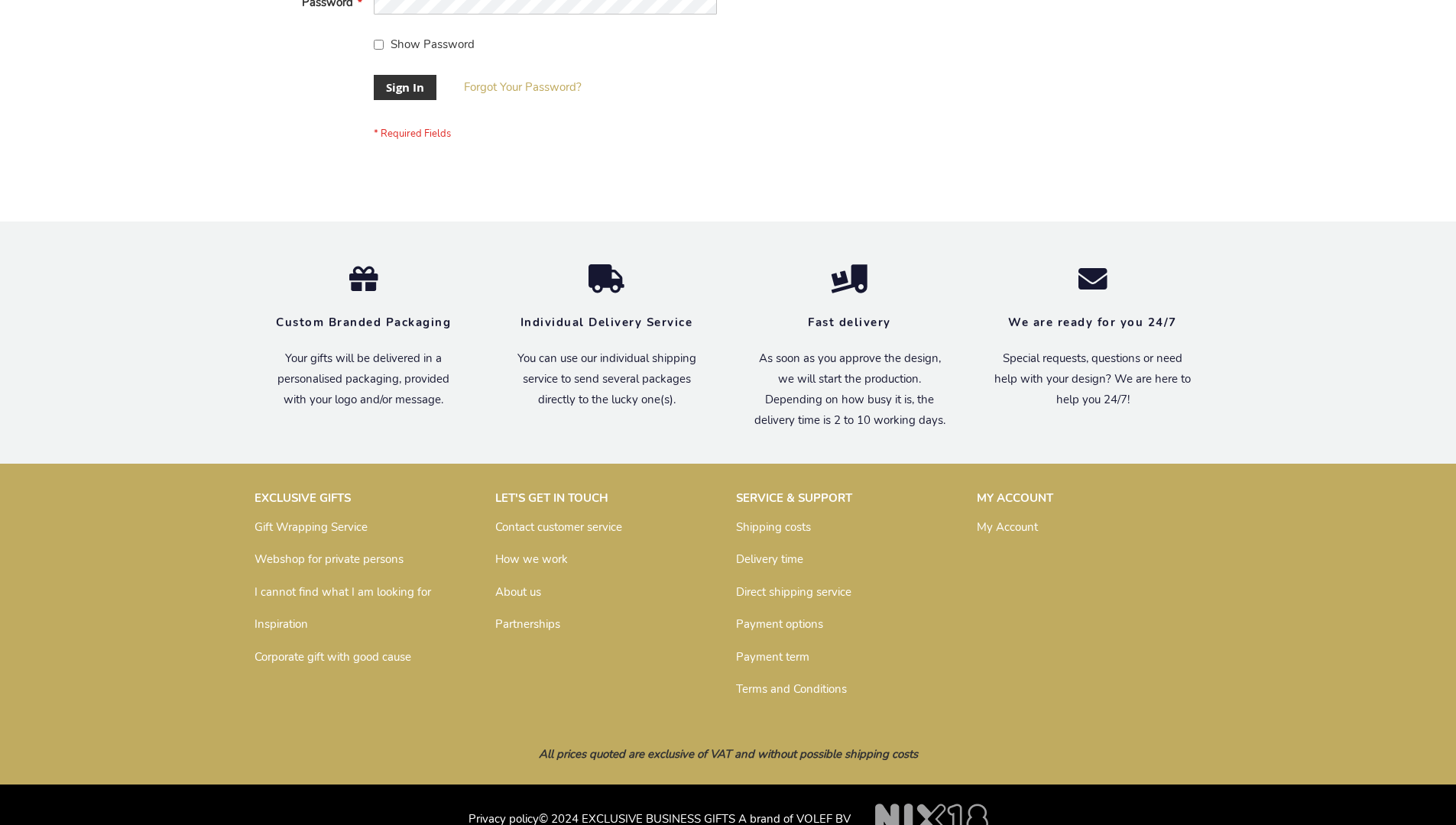
scroll to position [492, 0]
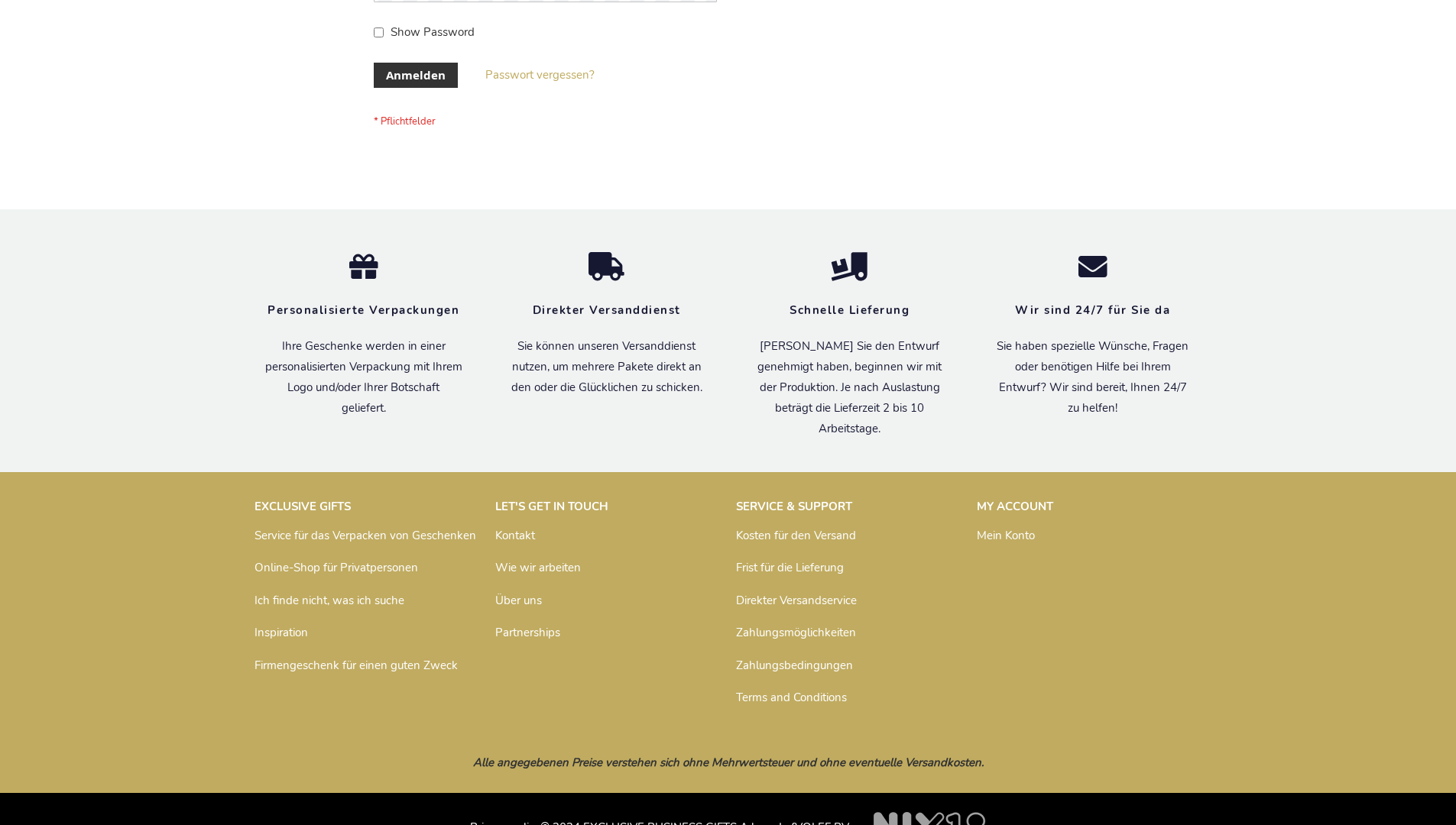
scroll to position [512, 0]
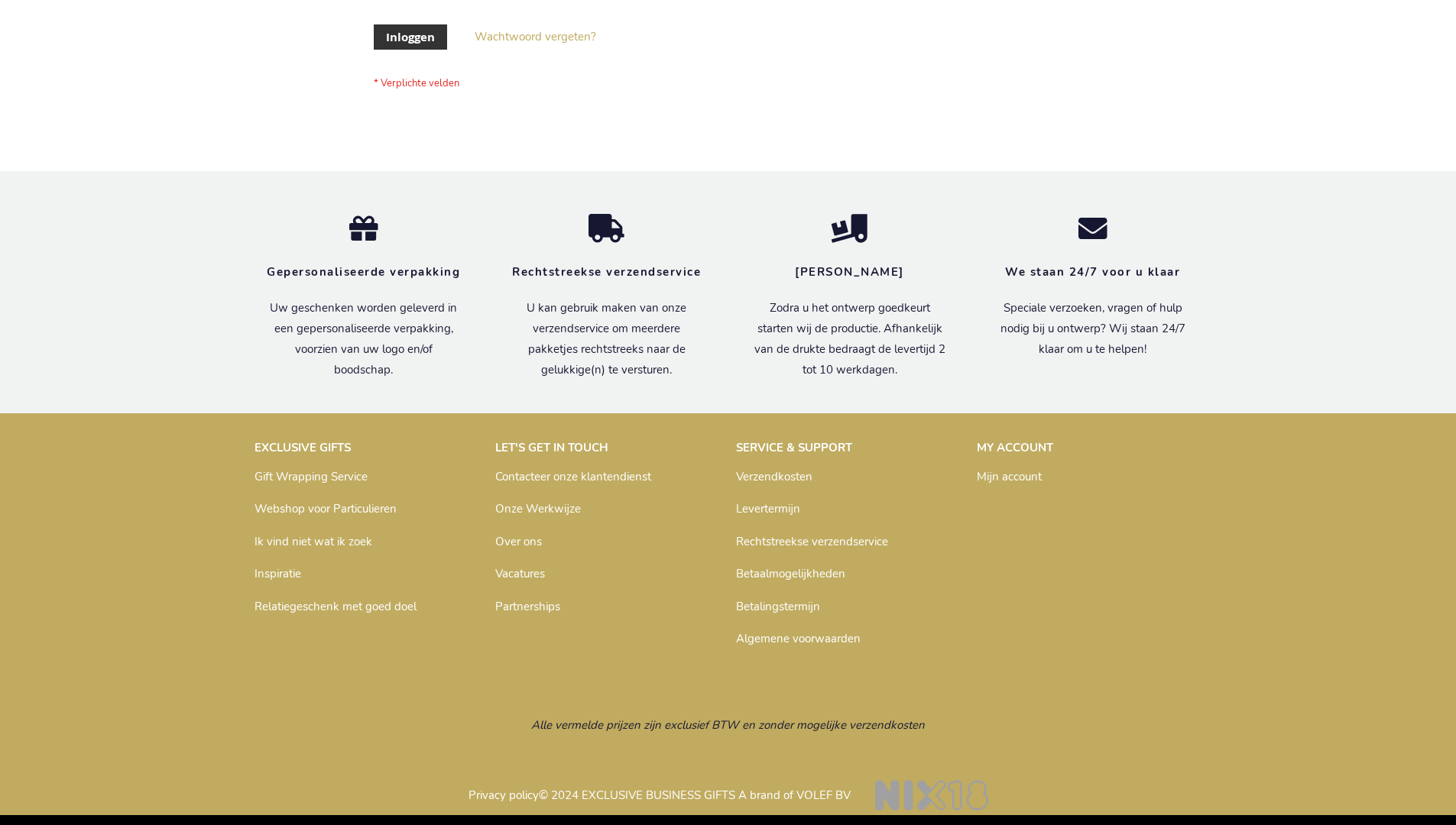
scroll to position [519, 0]
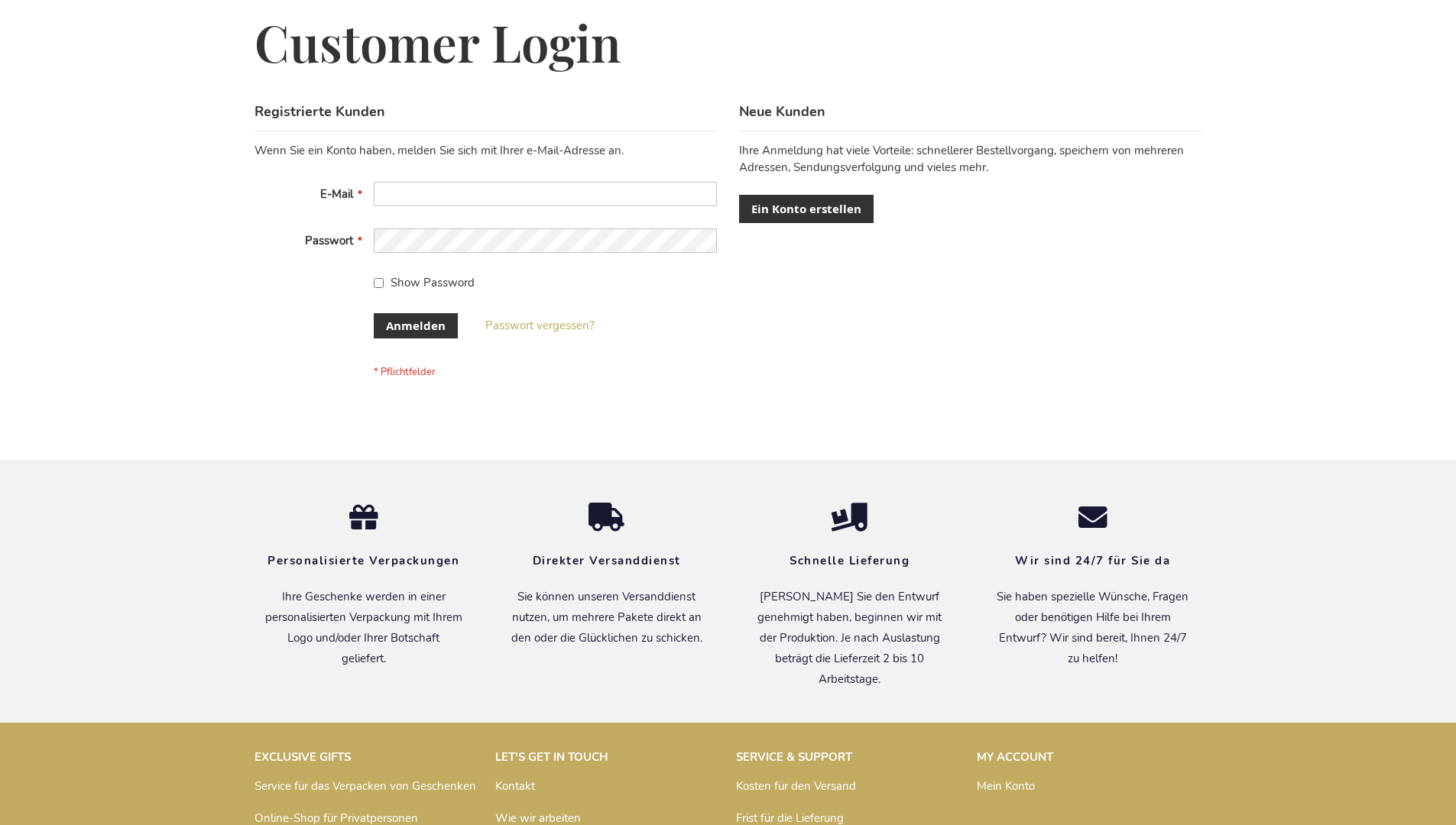
scroll to position [512, 0]
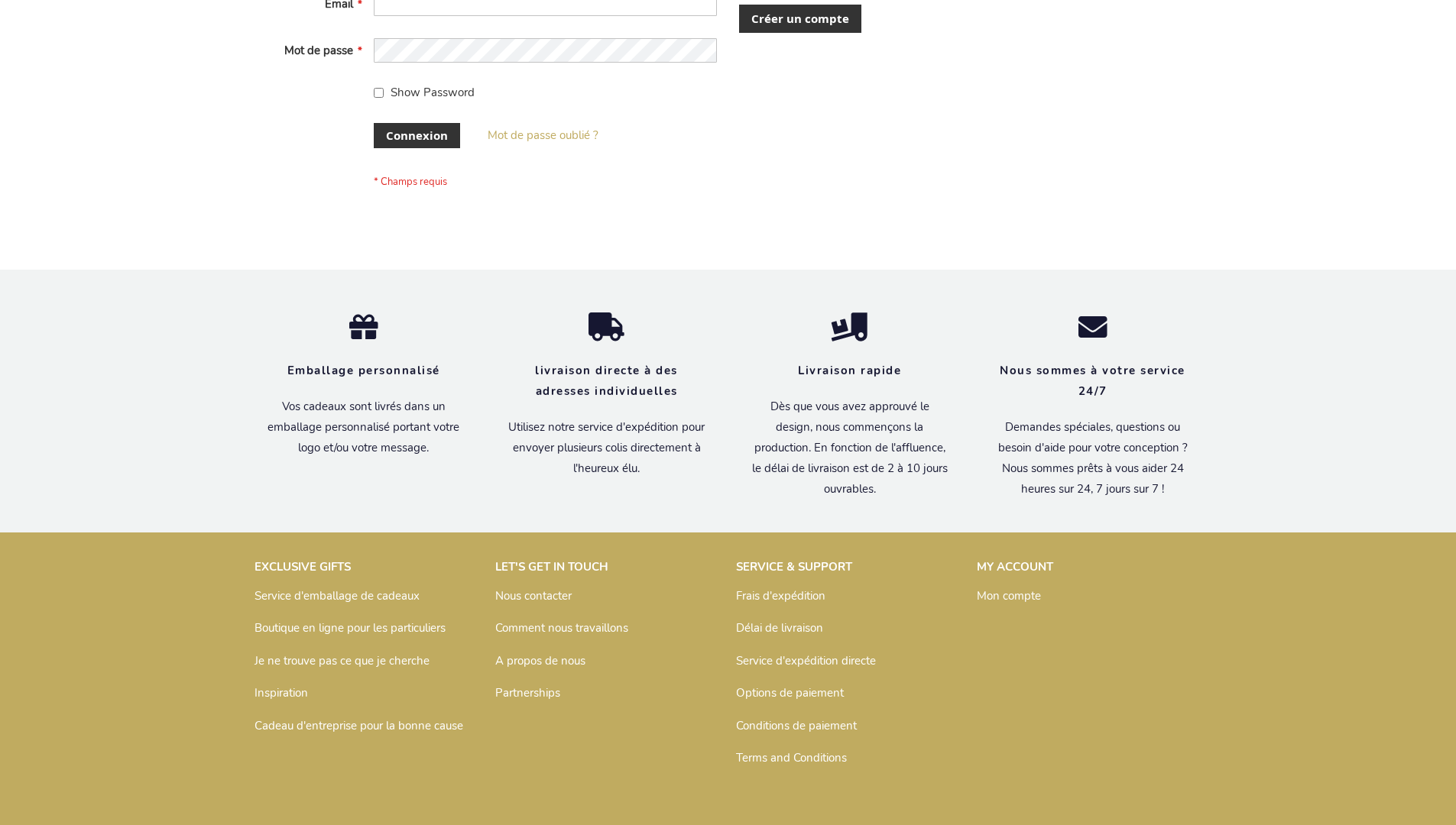
scroll to position [515, 0]
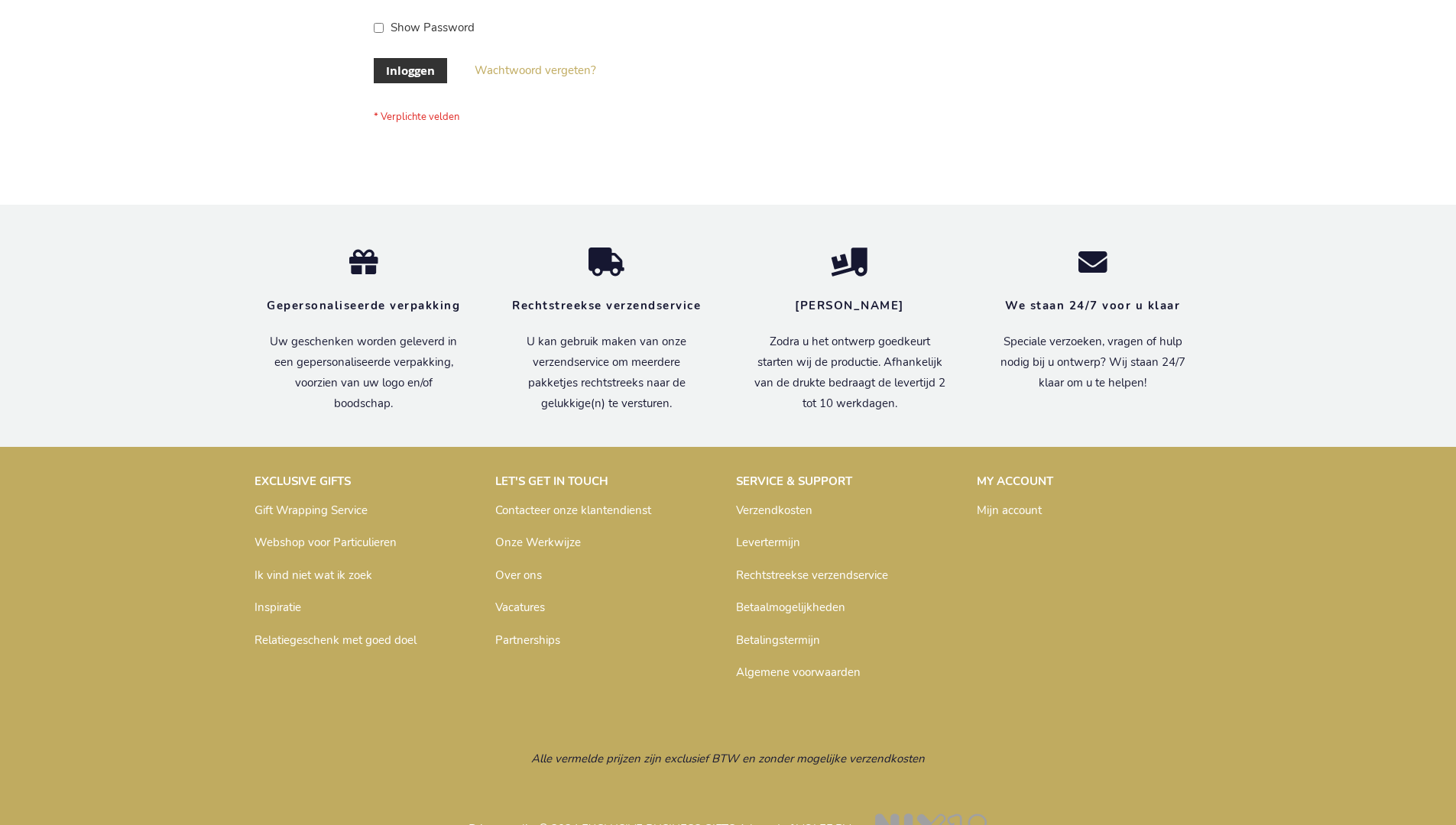
scroll to position [519, 0]
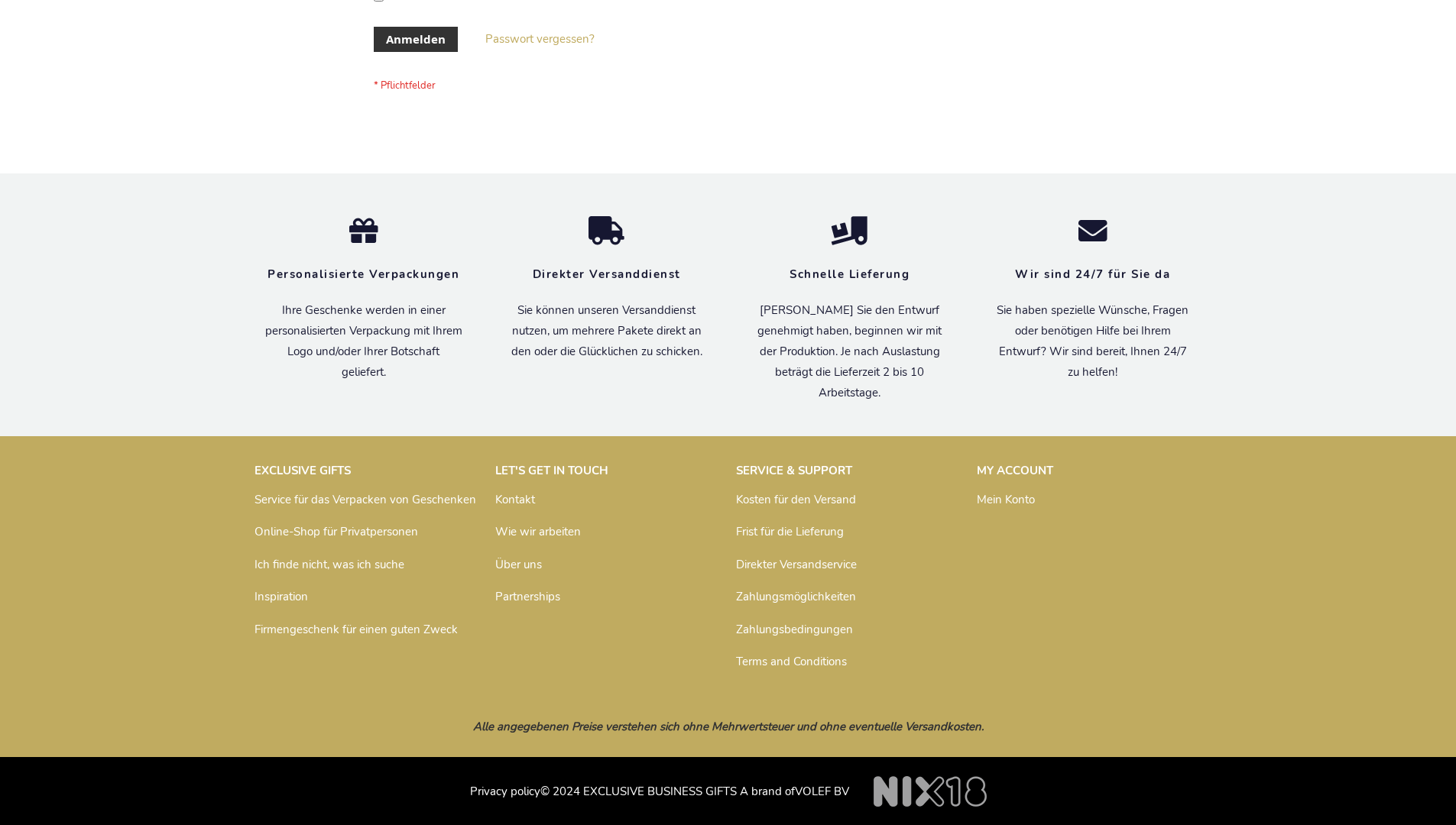
scroll to position [512, 0]
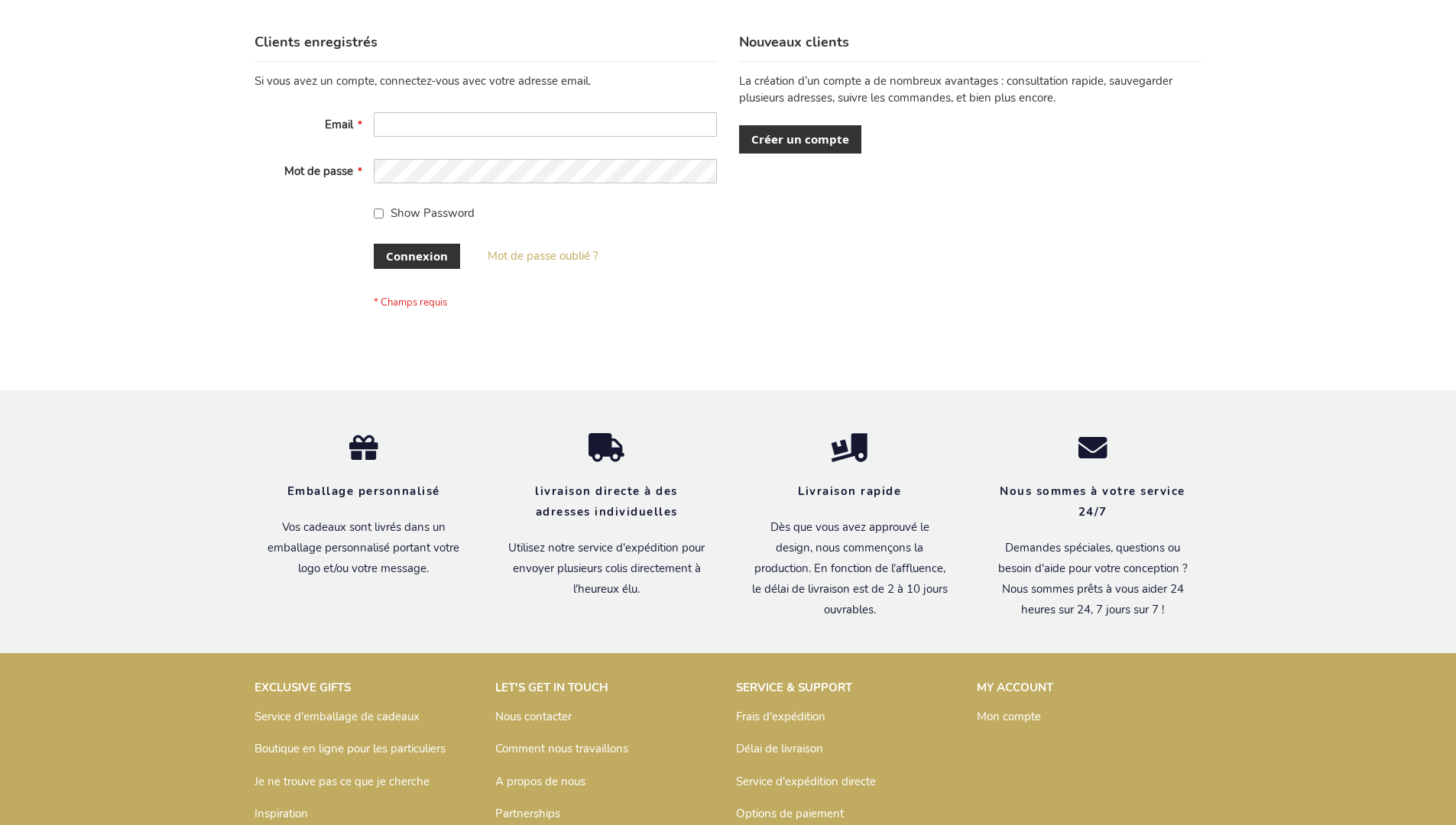
scroll to position [527, 0]
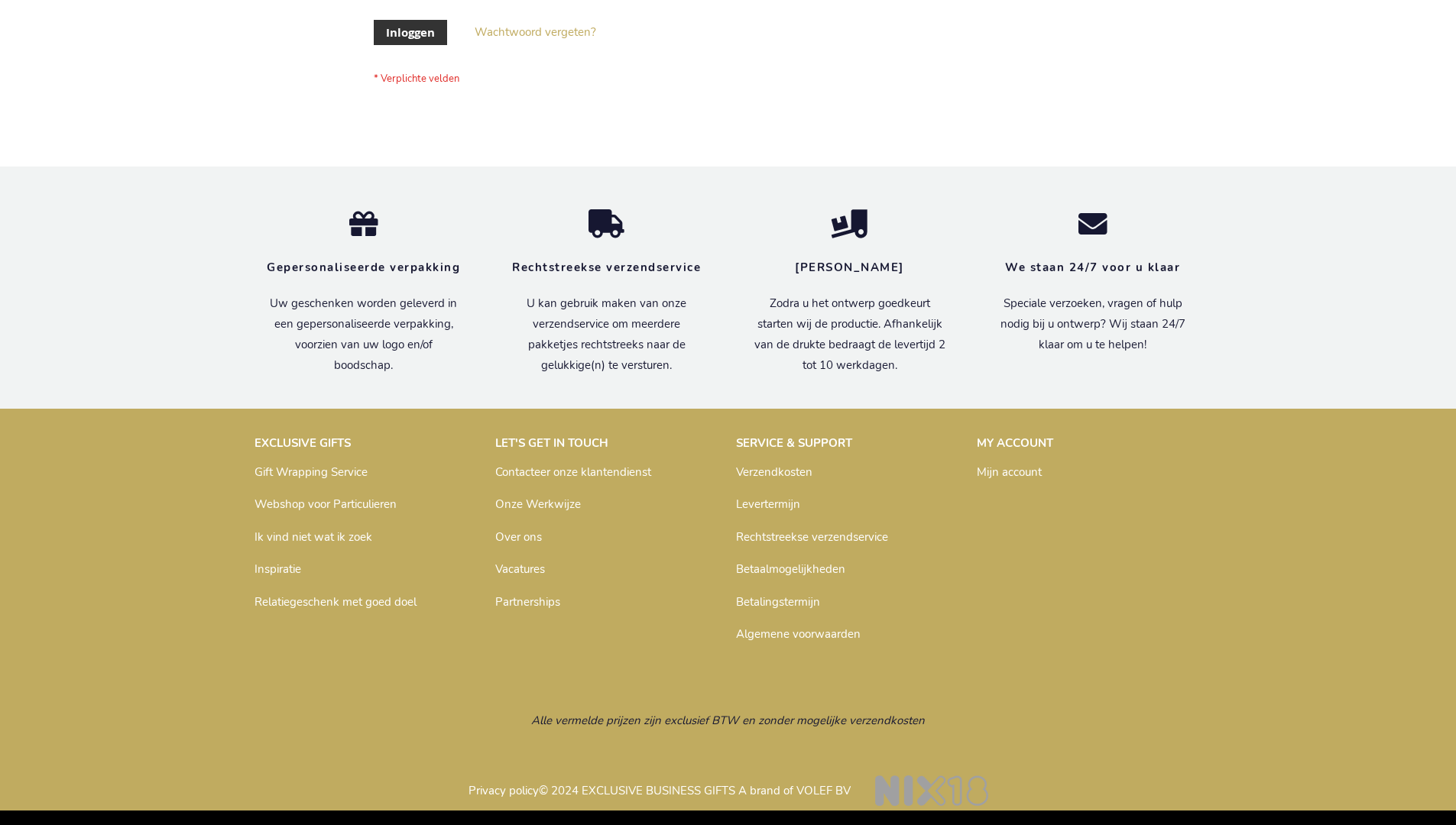
scroll to position [519, 0]
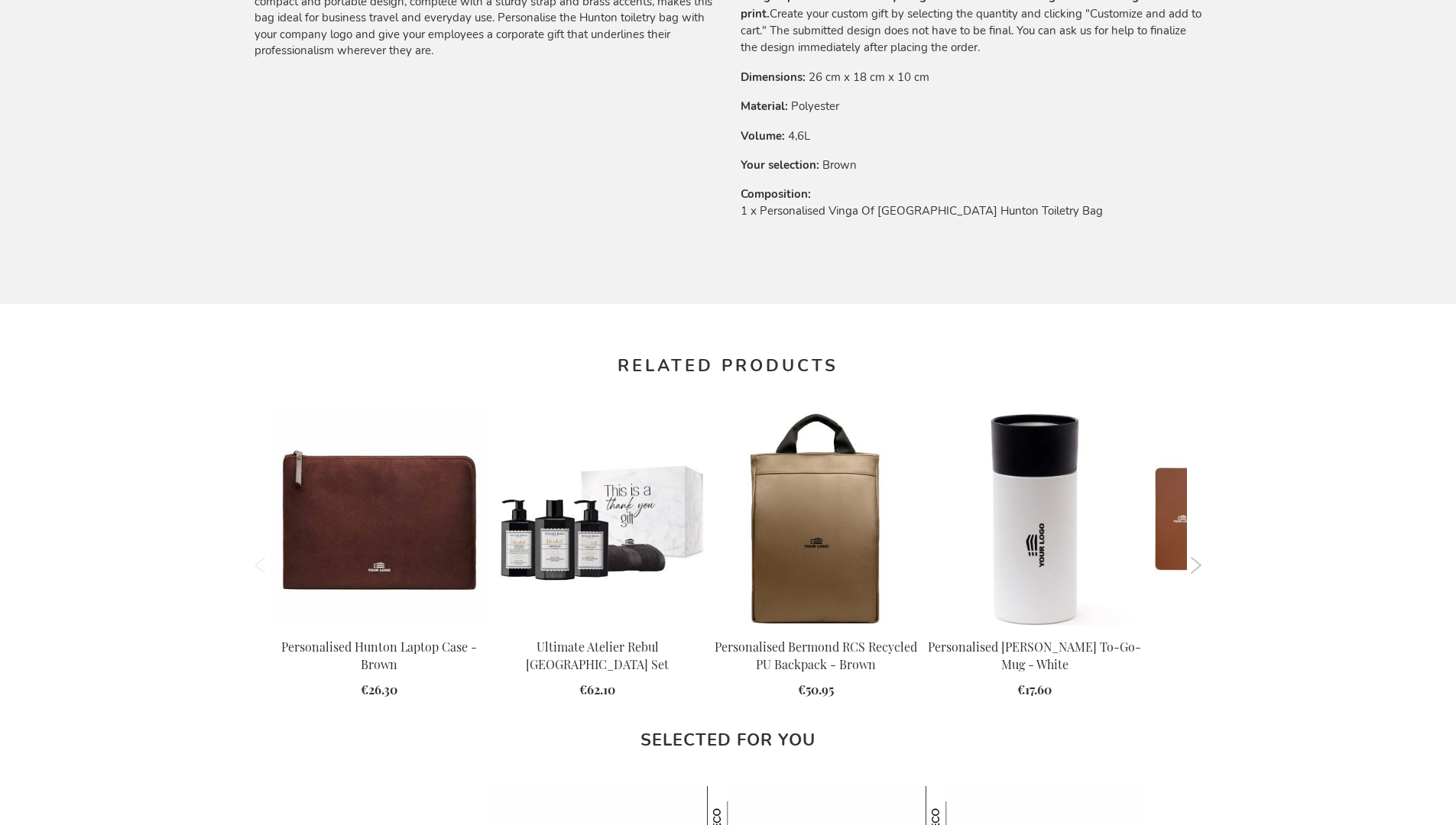
scroll to position [2058, 0]
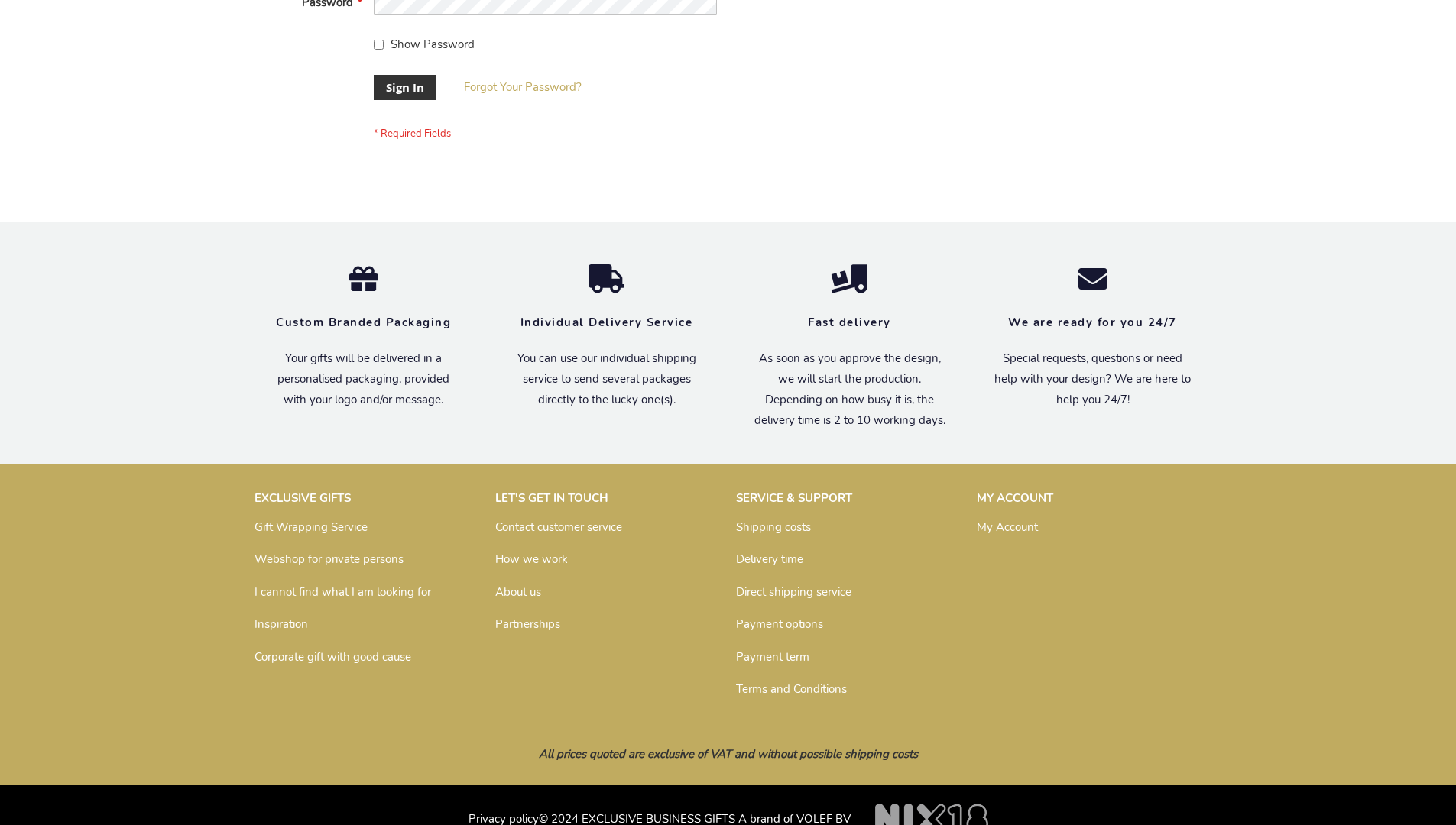
scroll to position [492, 0]
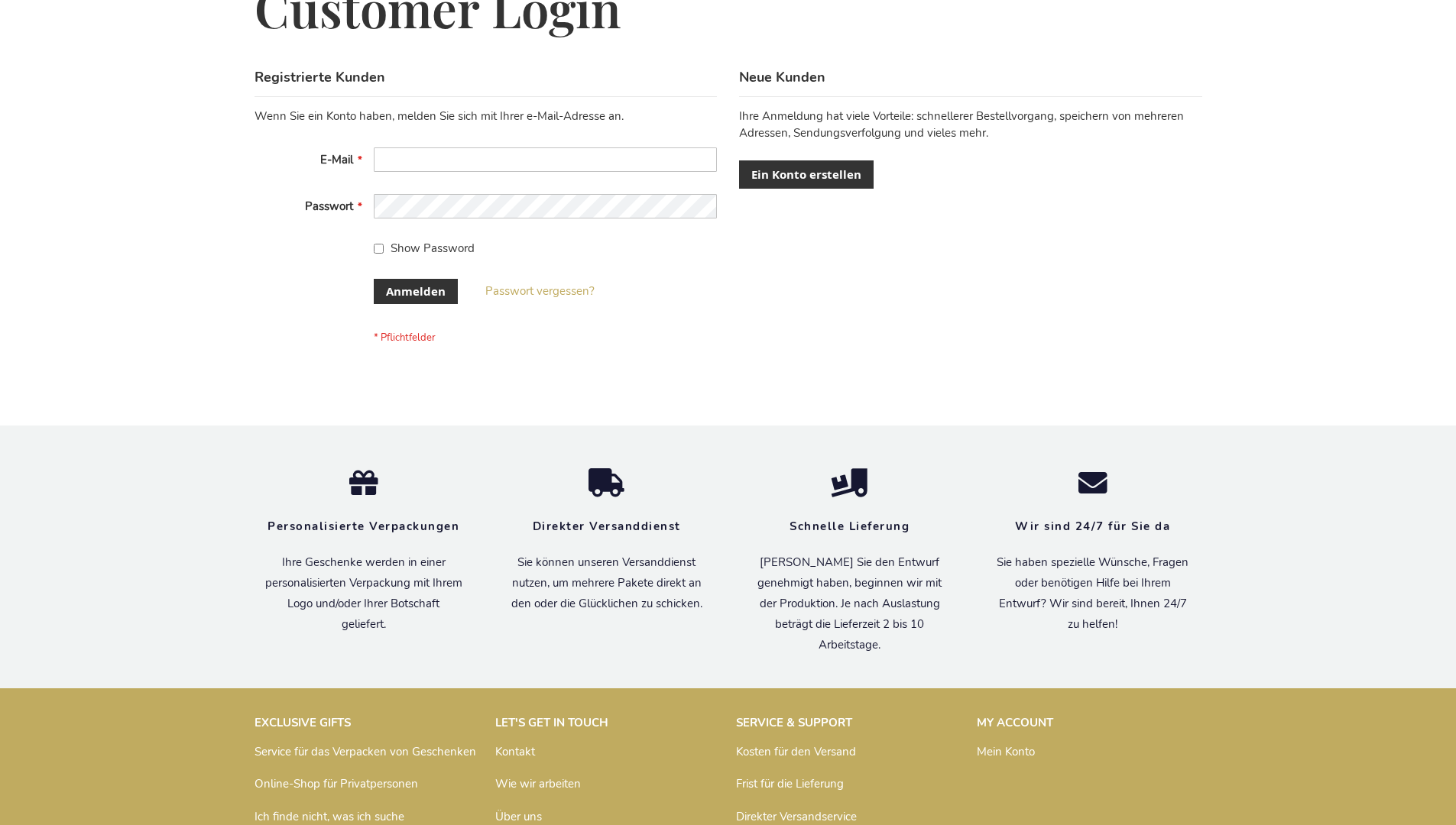
scroll to position [512, 0]
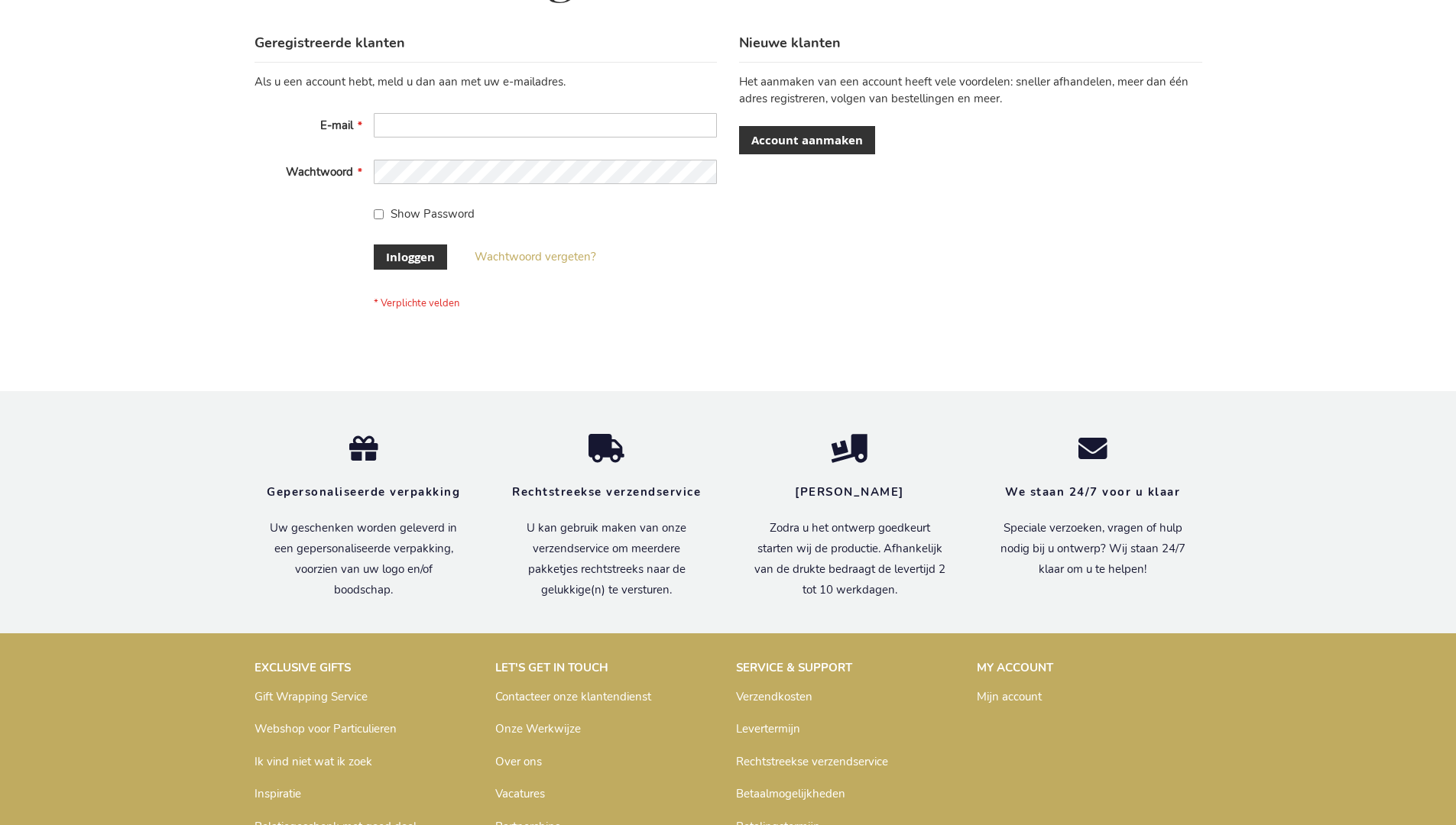
scroll to position [519, 0]
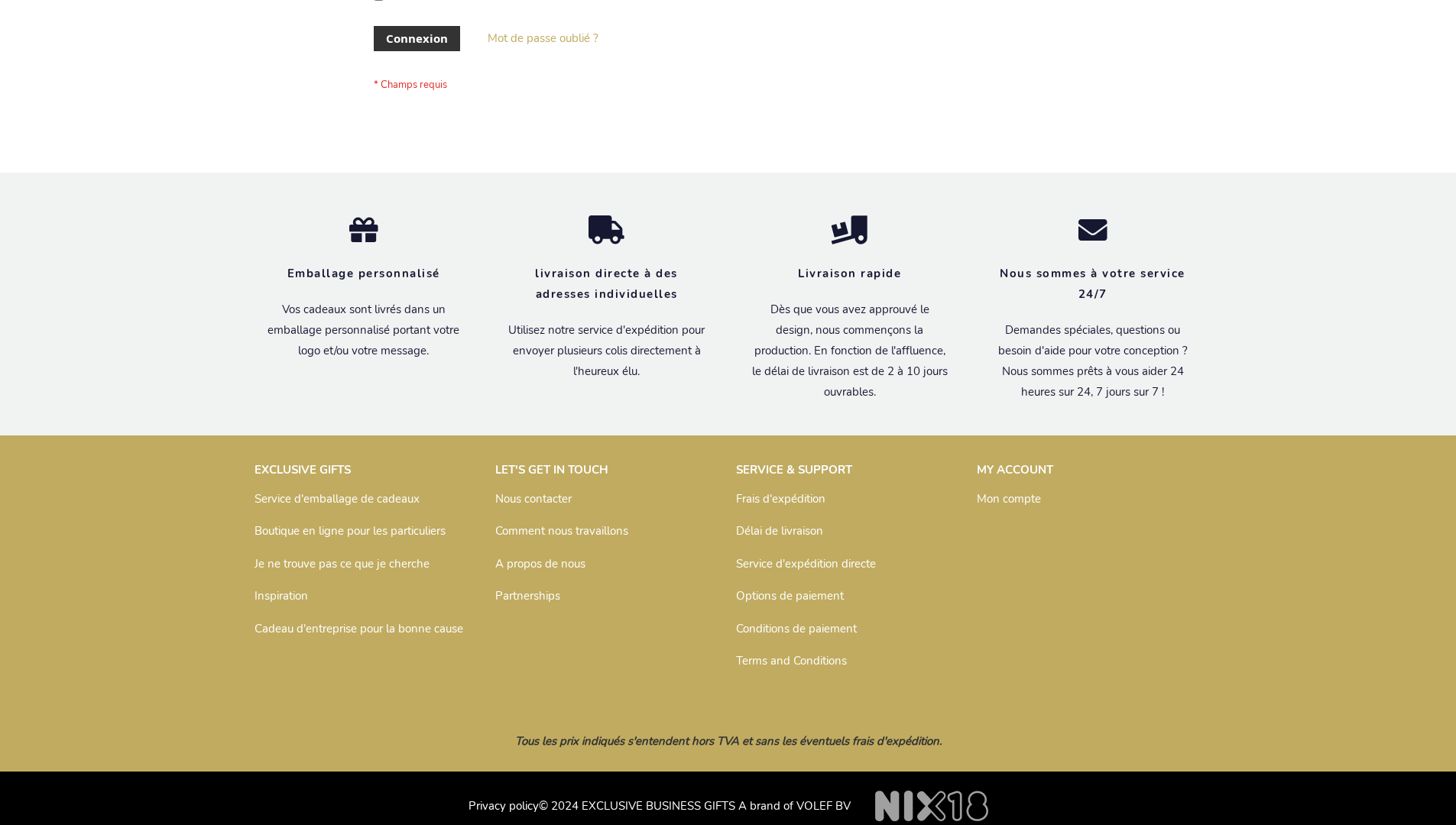
scroll to position [527, 0]
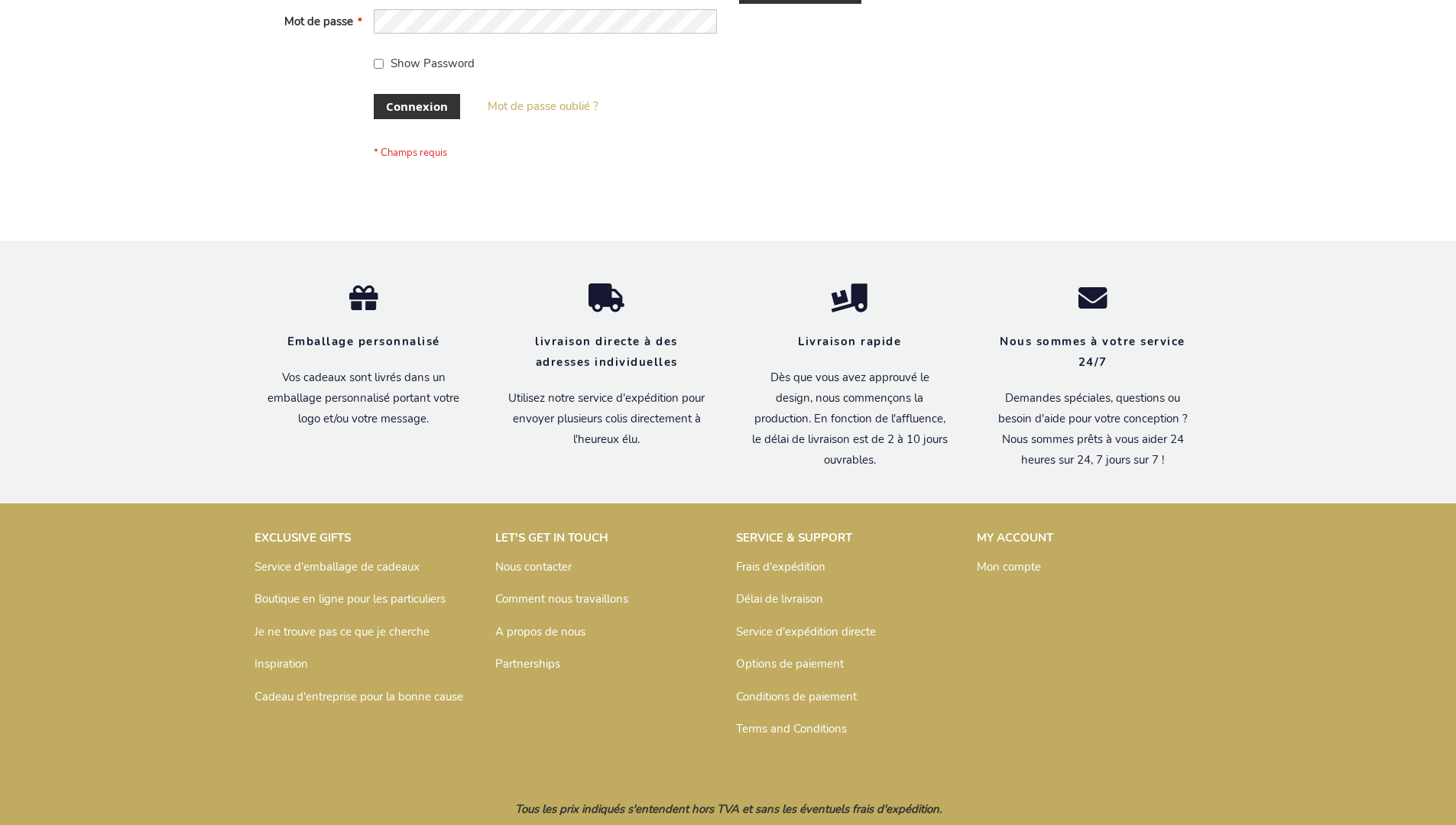
scroll to position [527, 0]
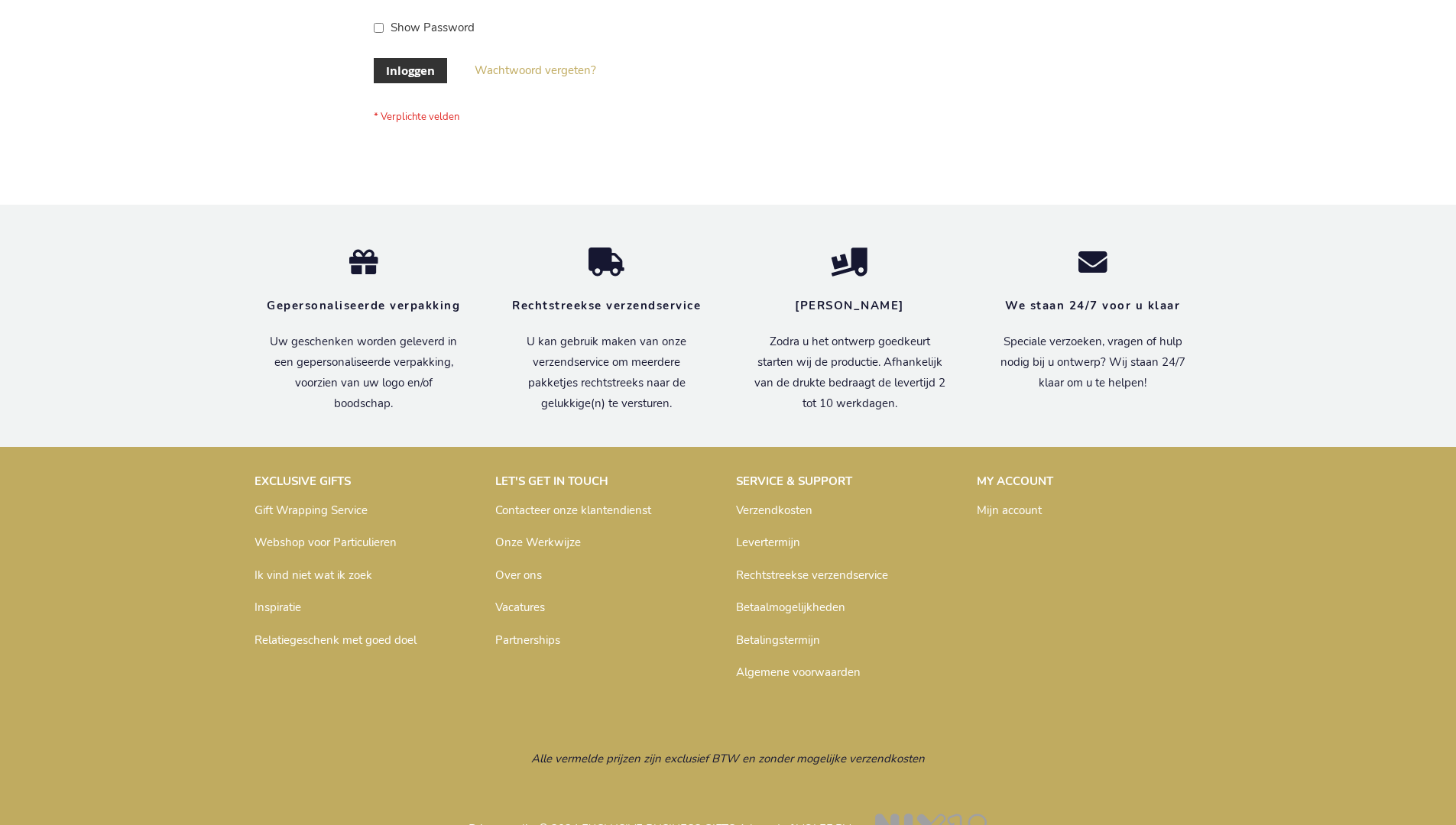
scroll to position [519, 0]
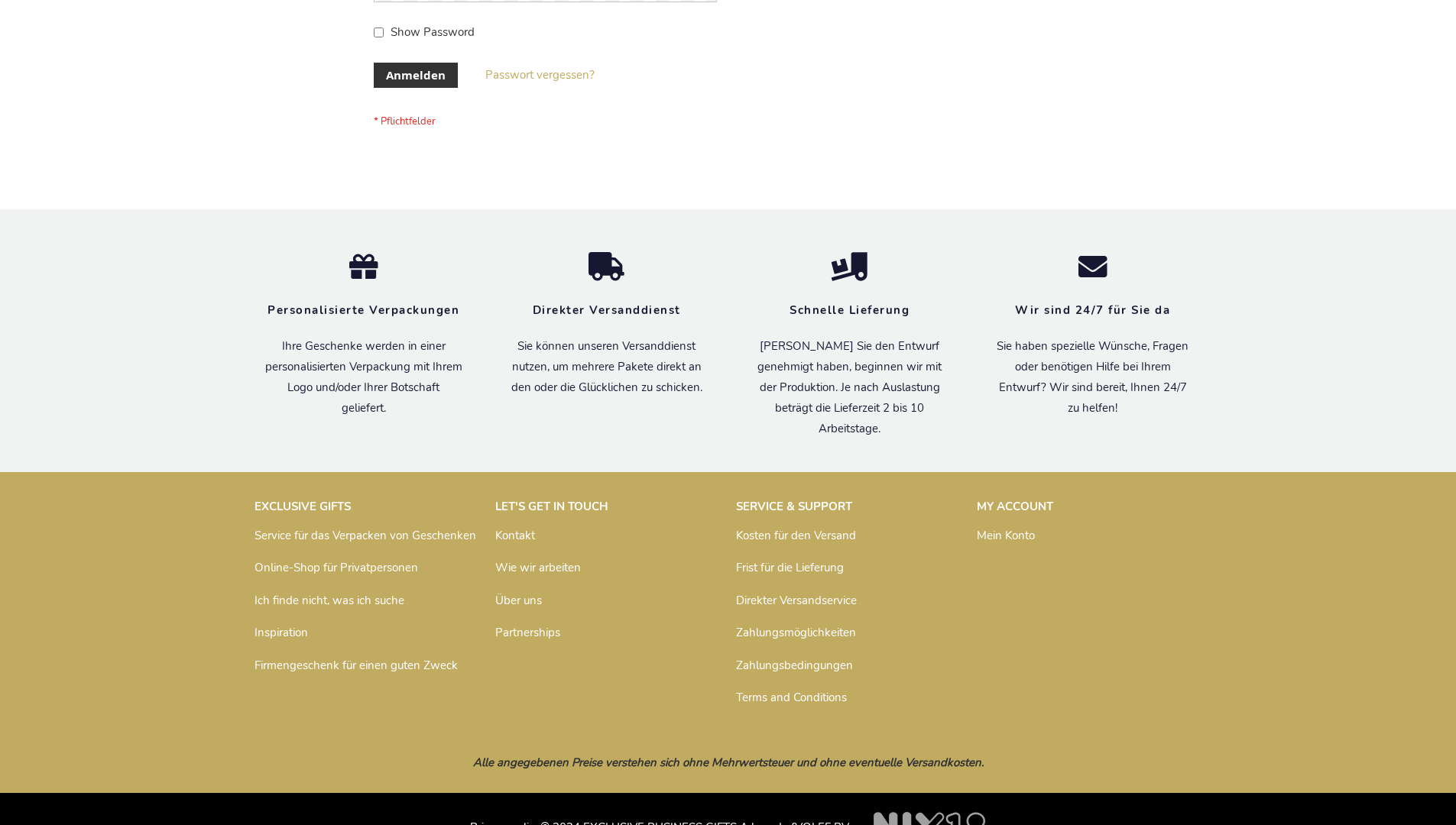
scroll to position [512, 0]
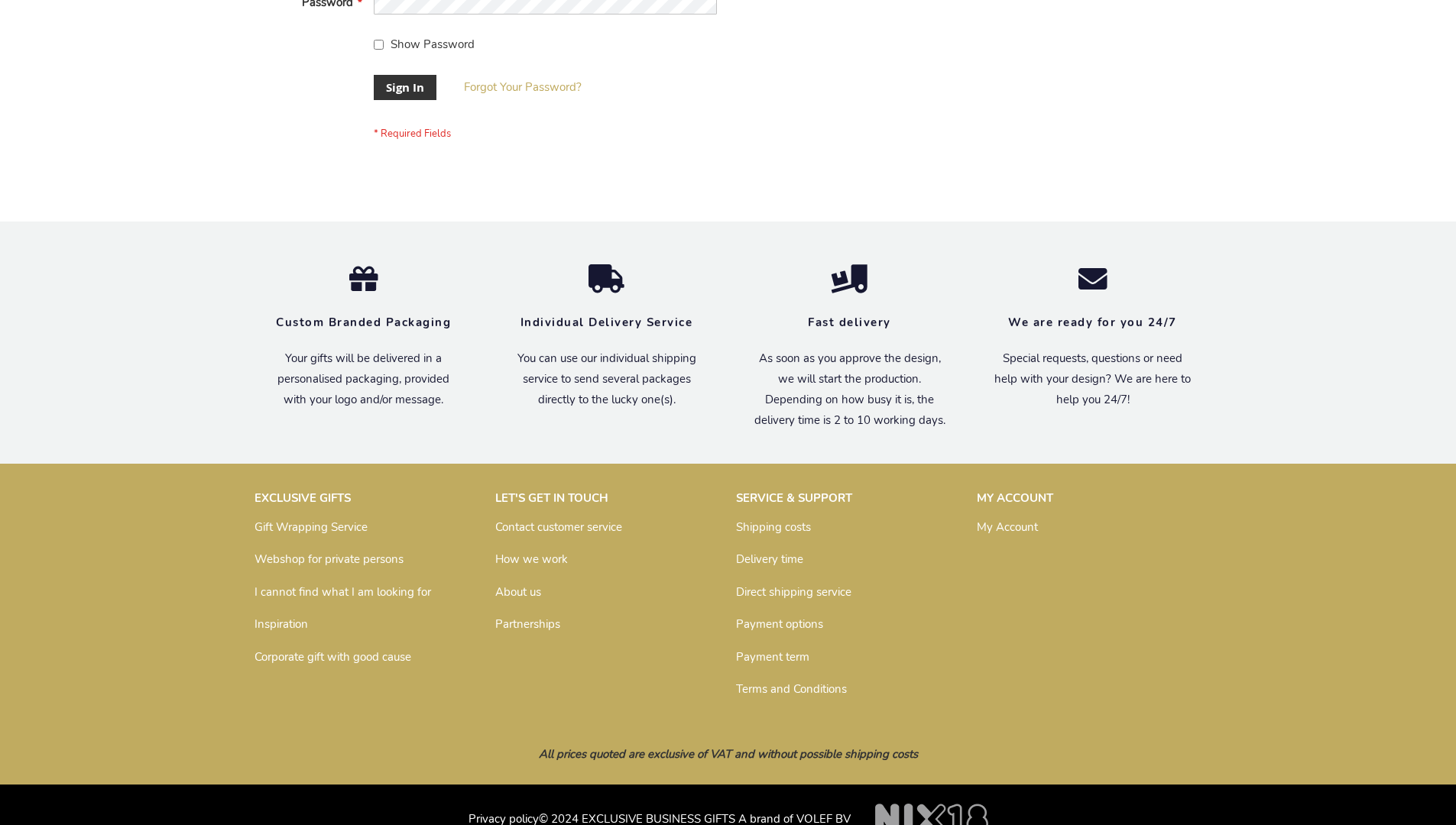
scroll to position [492, 0]
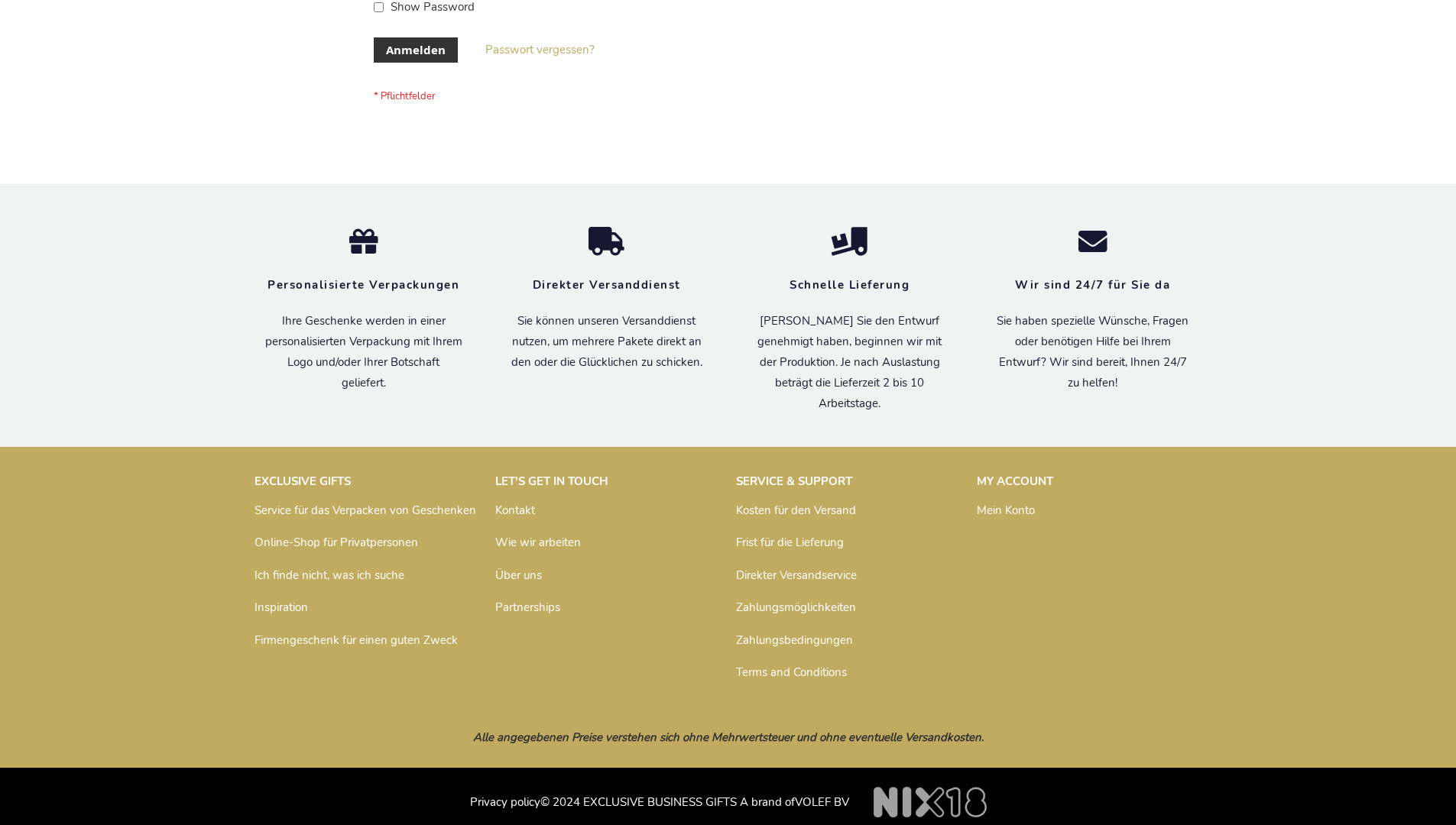
scroll to position [512, 0]
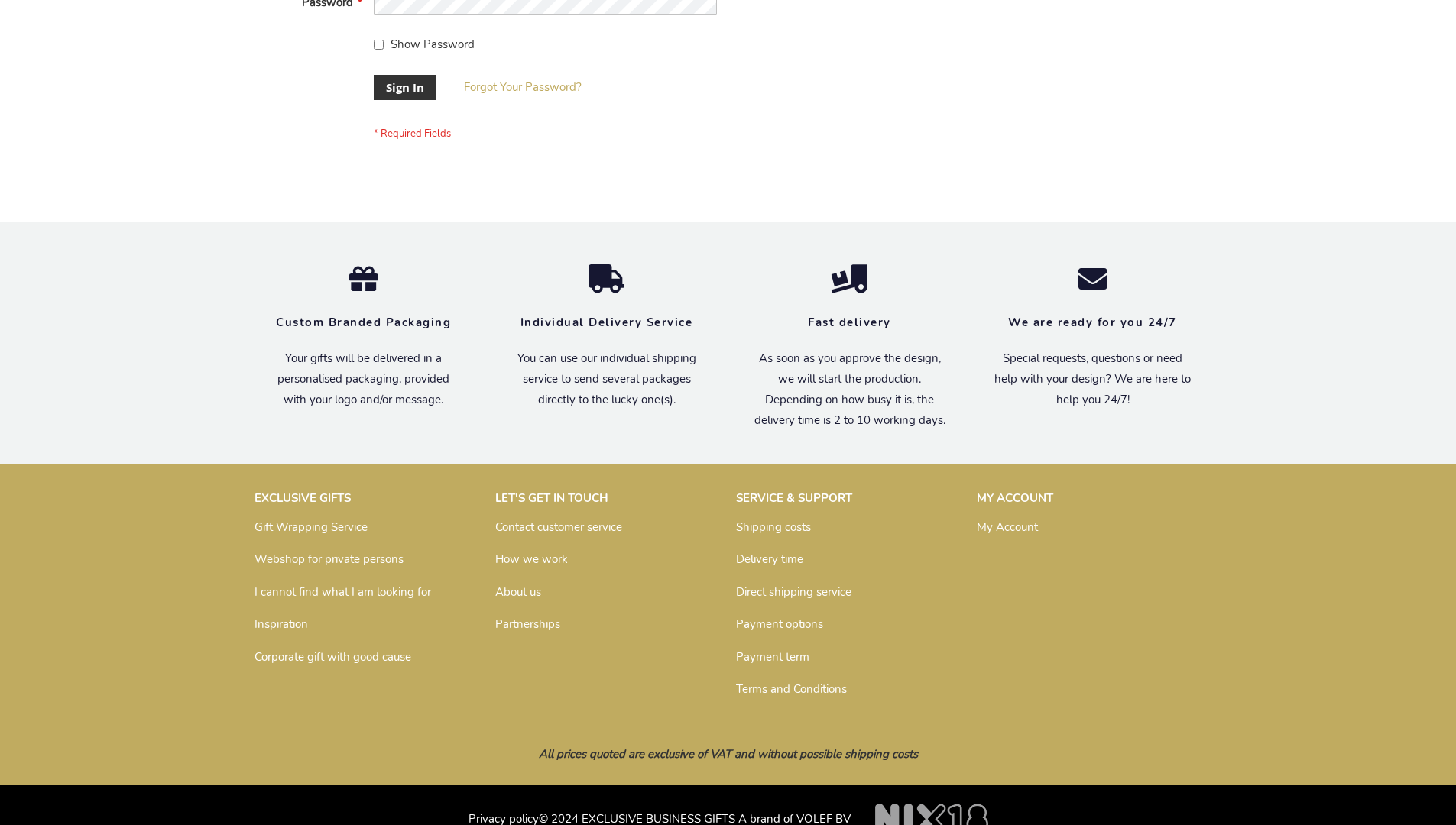
scroll to position [492, 0]
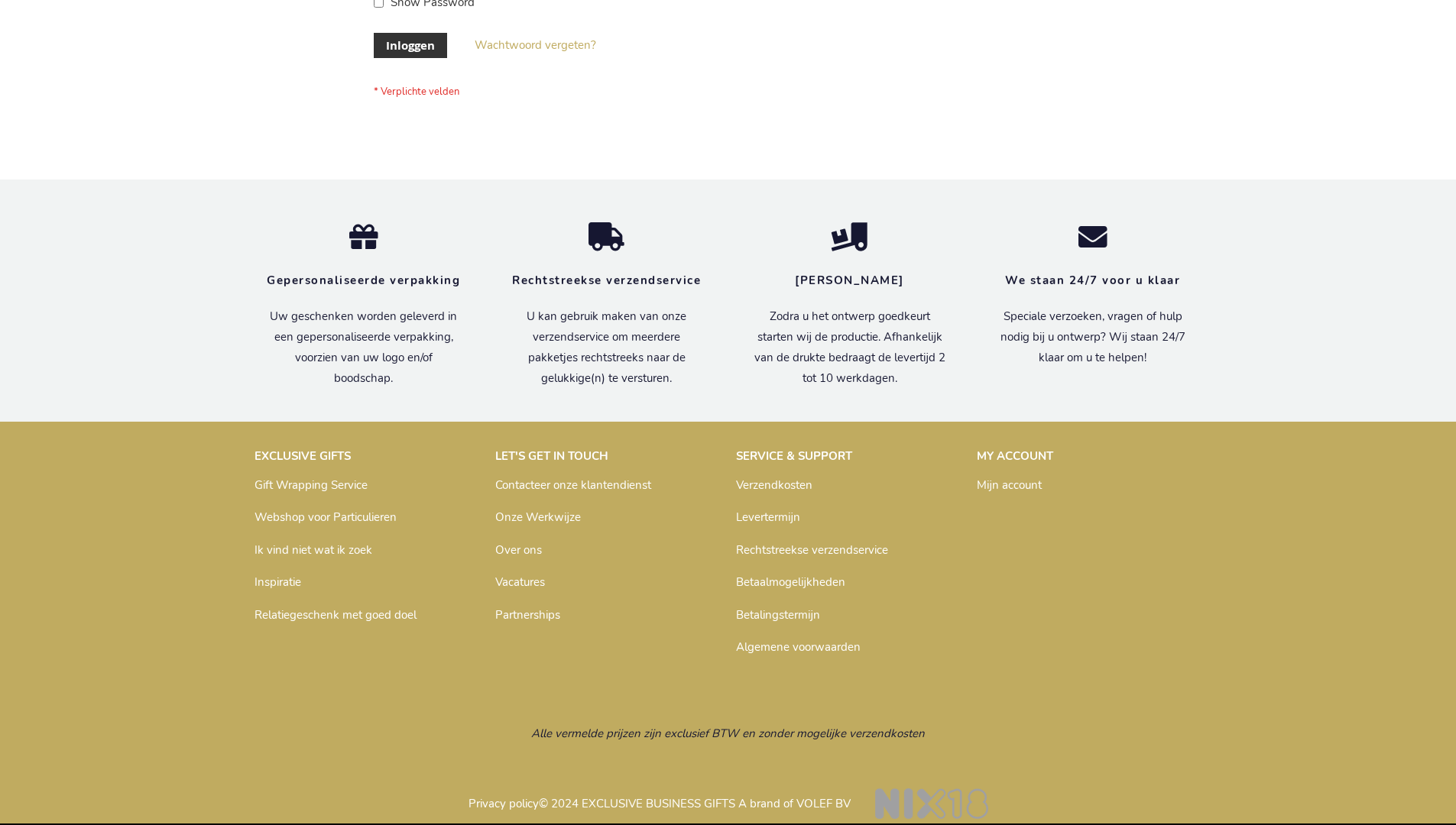
scroll to position [519, 0]
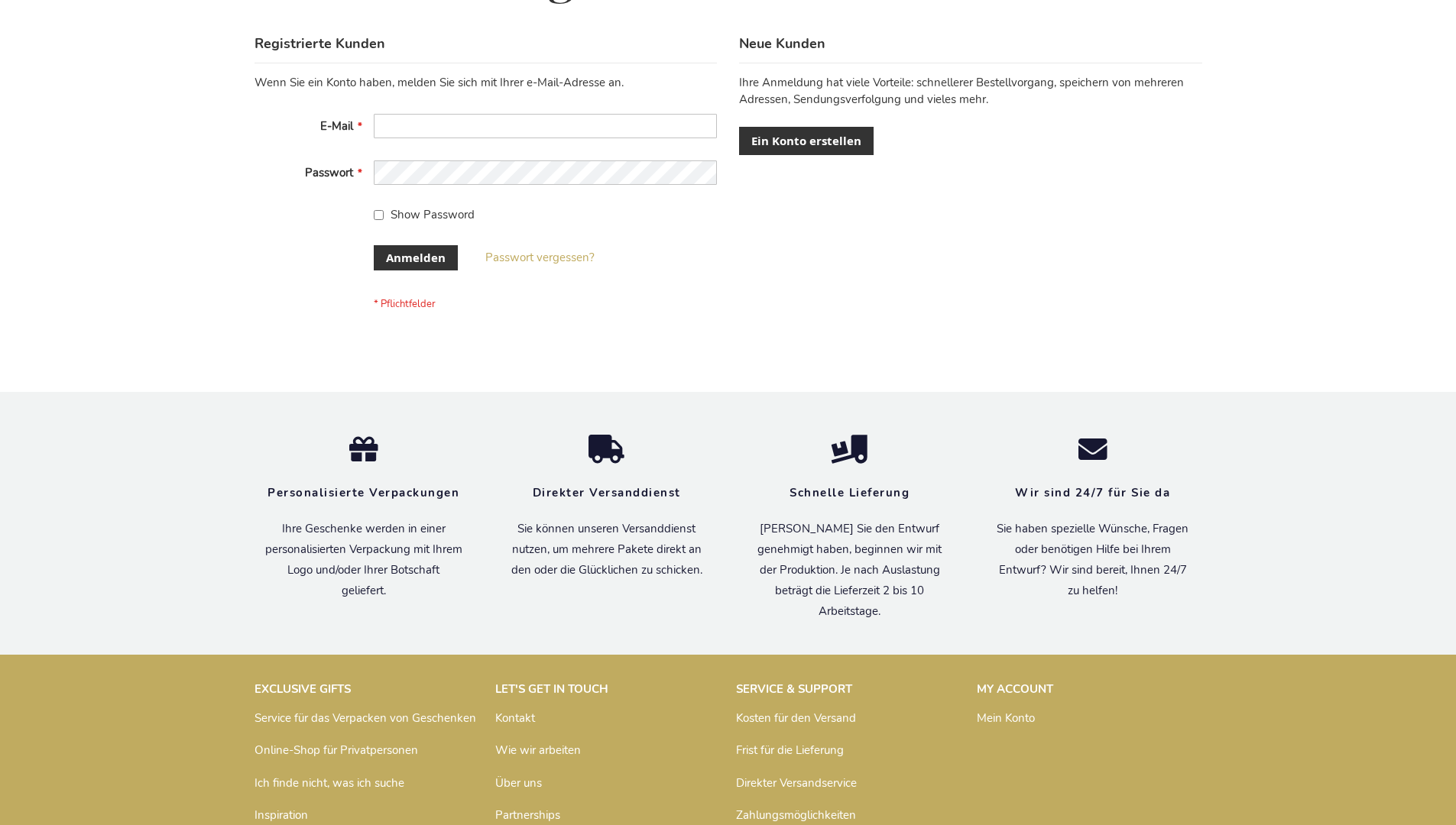
scroll to position [512, 0]
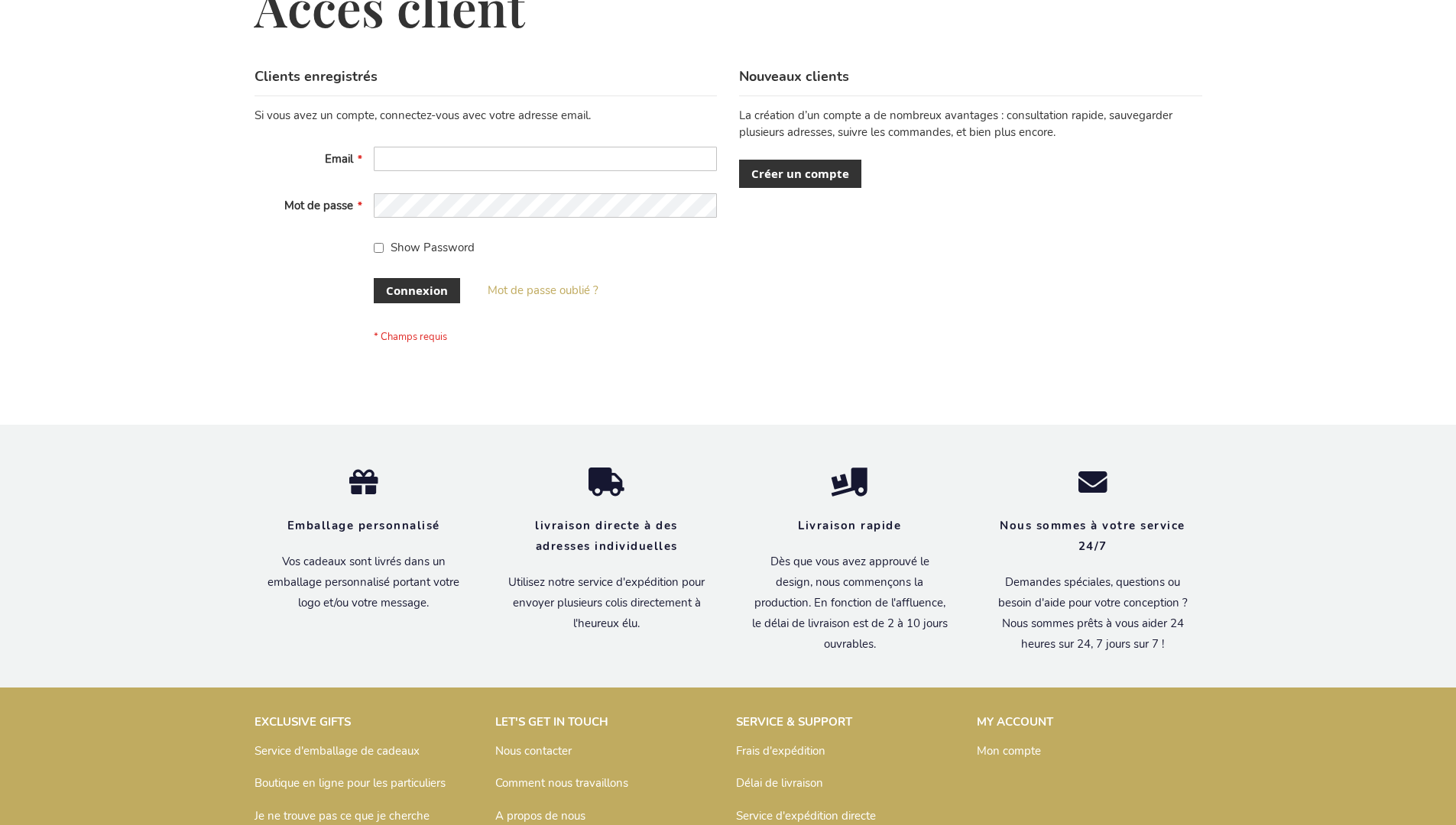
scroll to position [527, 0]
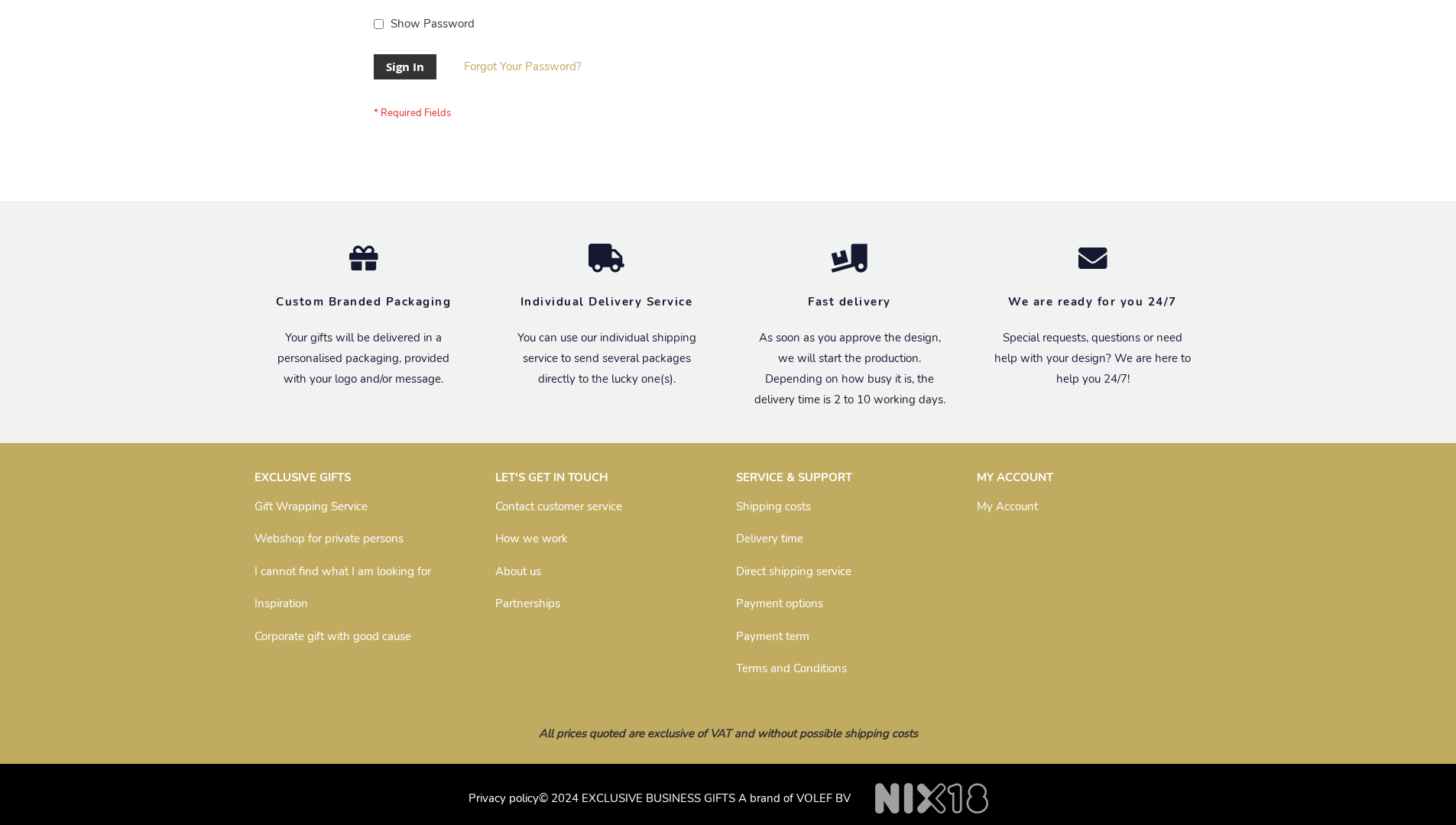
scroll to position [492, 0]
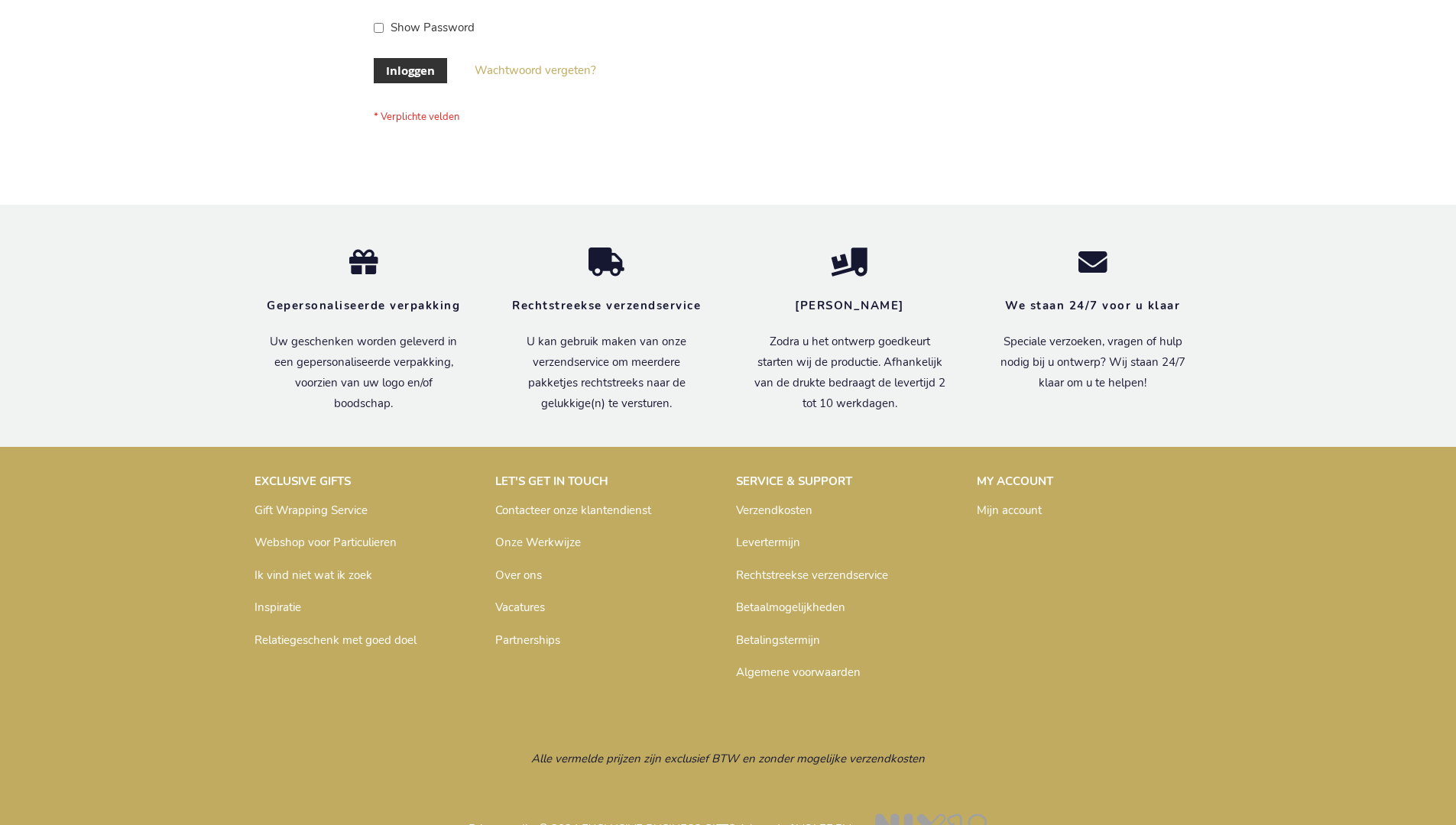
scroll to position [519, 0]
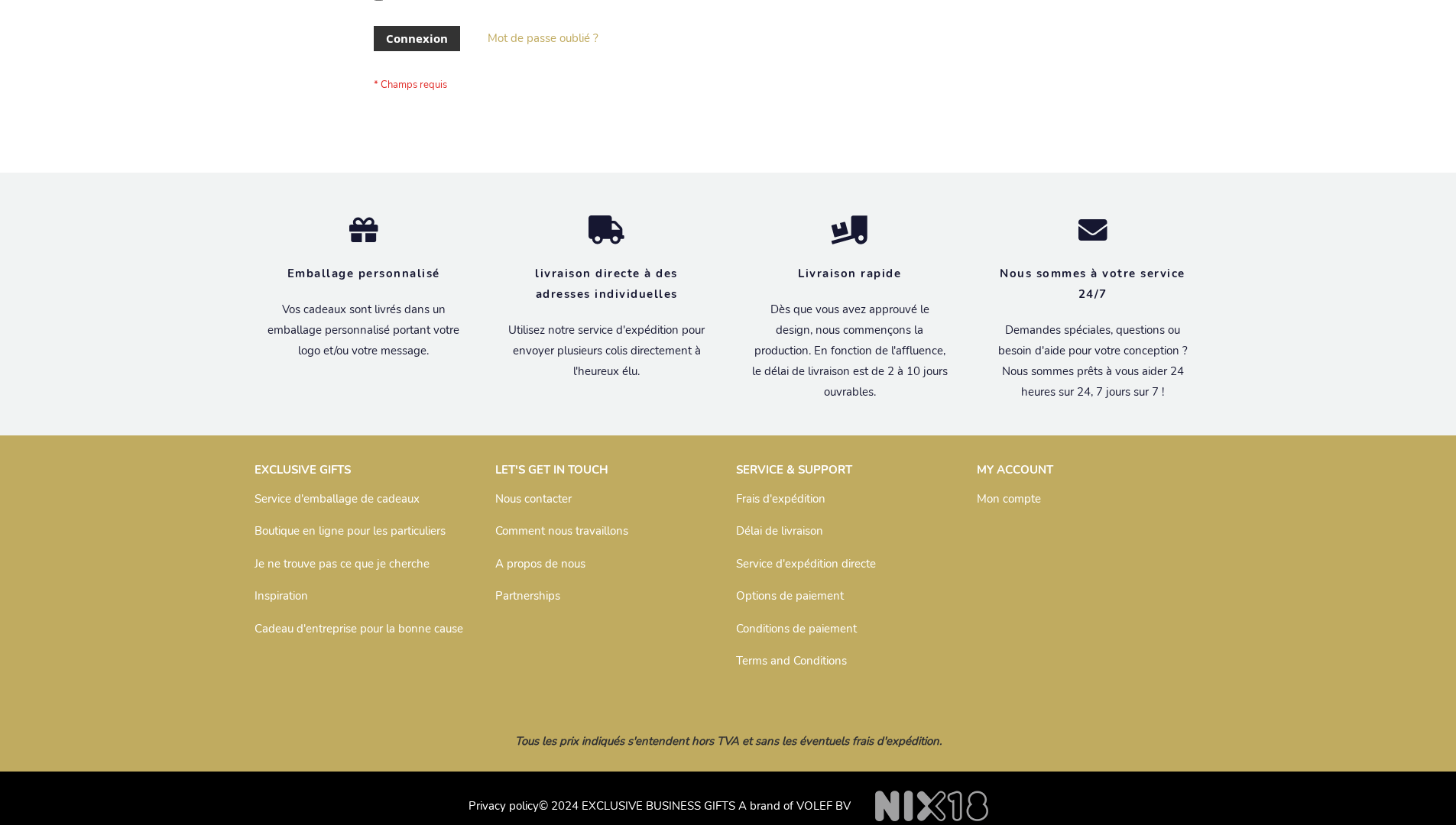
scroll to position [527, 0]
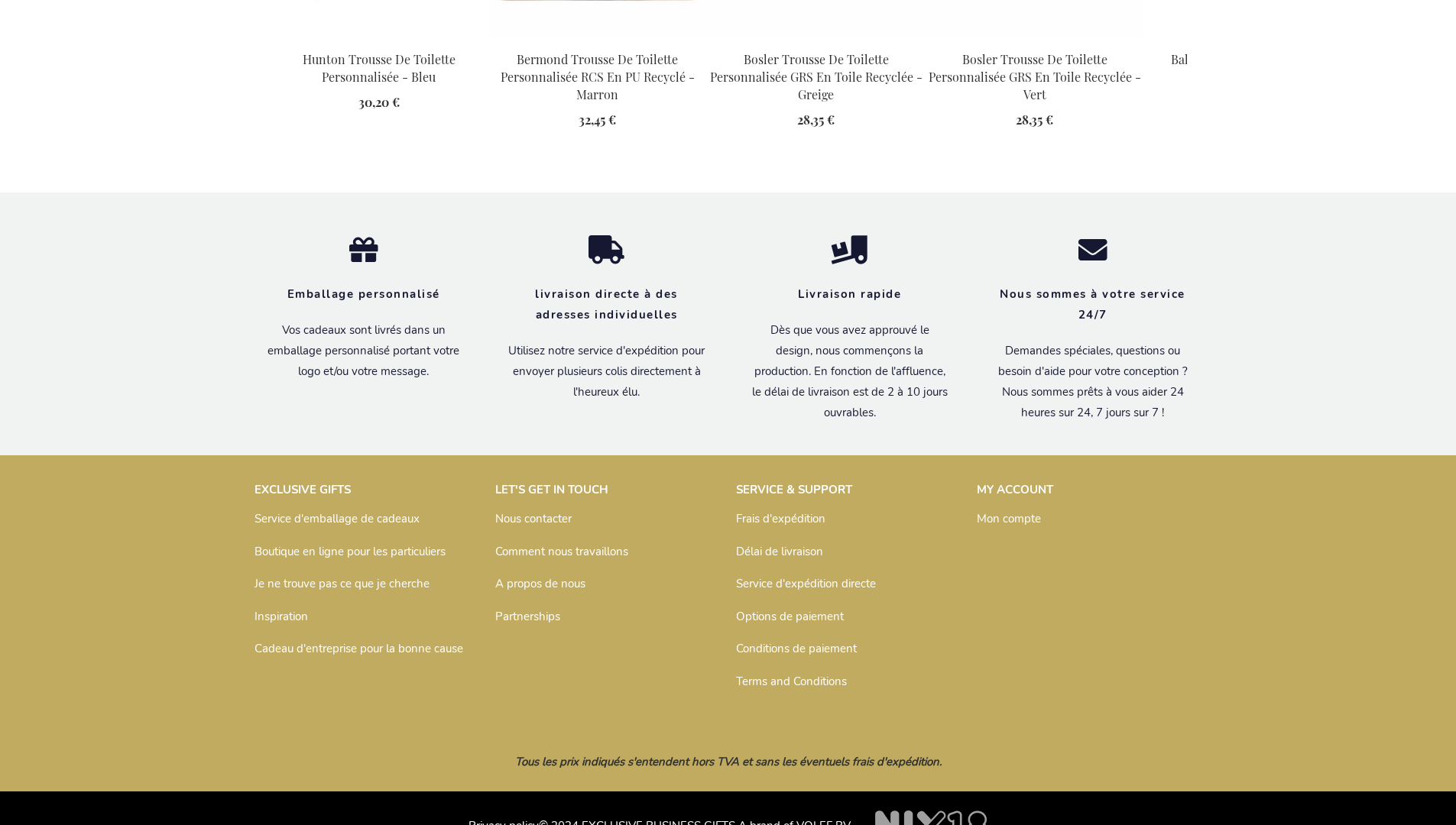
scroll to position [2111, 0]
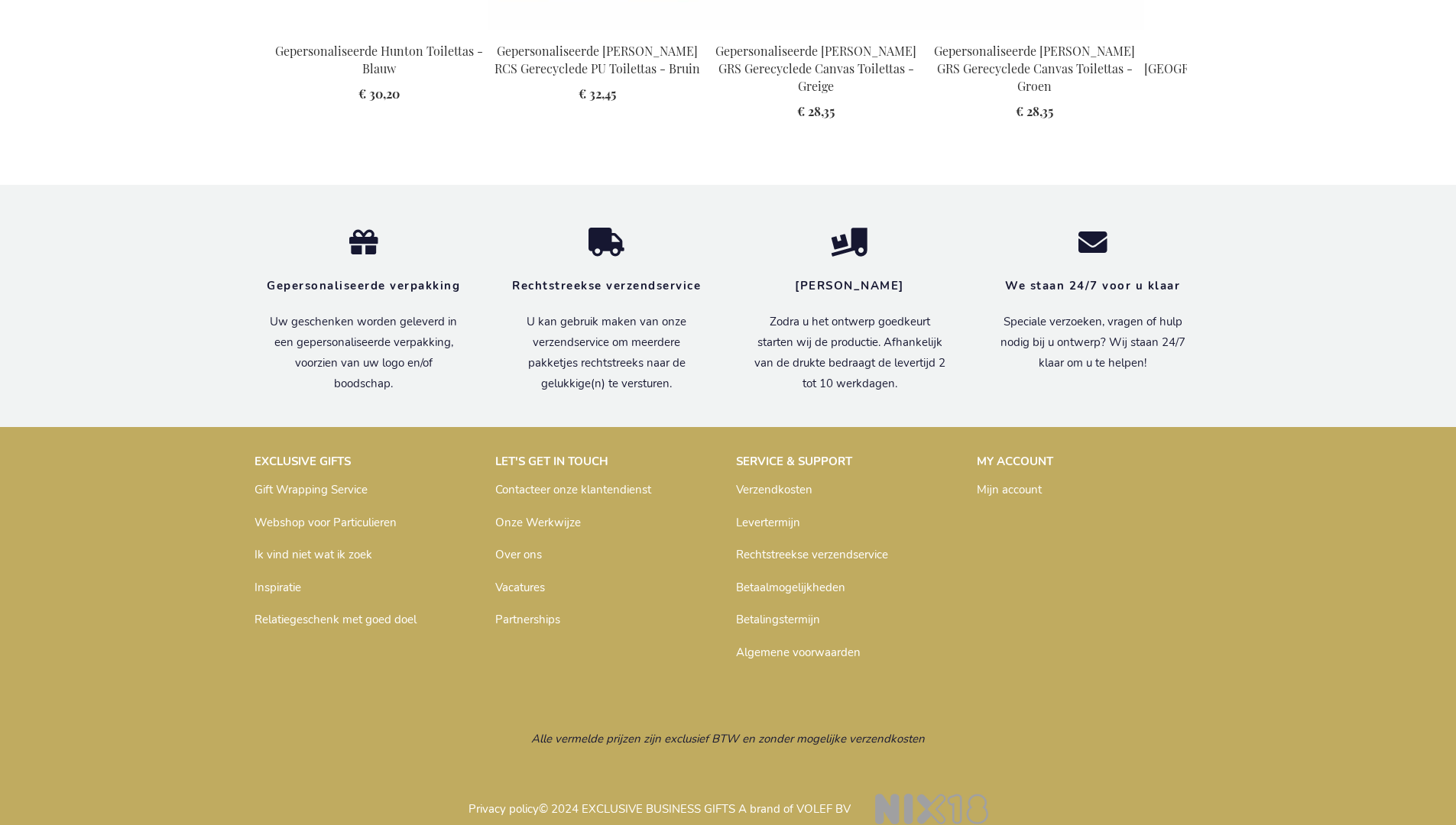
scroll to position [2086, 0]
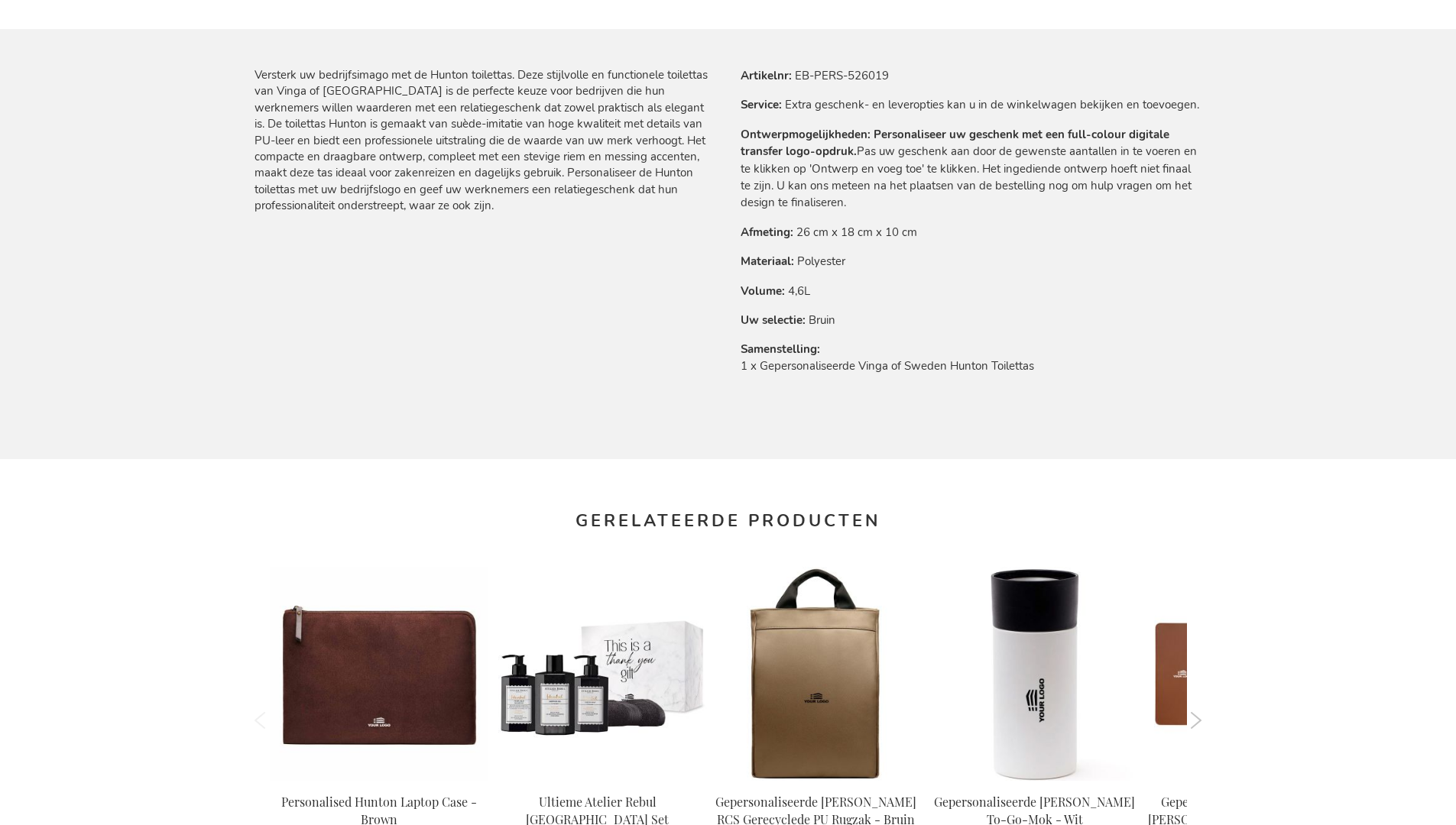
scroll to position [2086, 0]
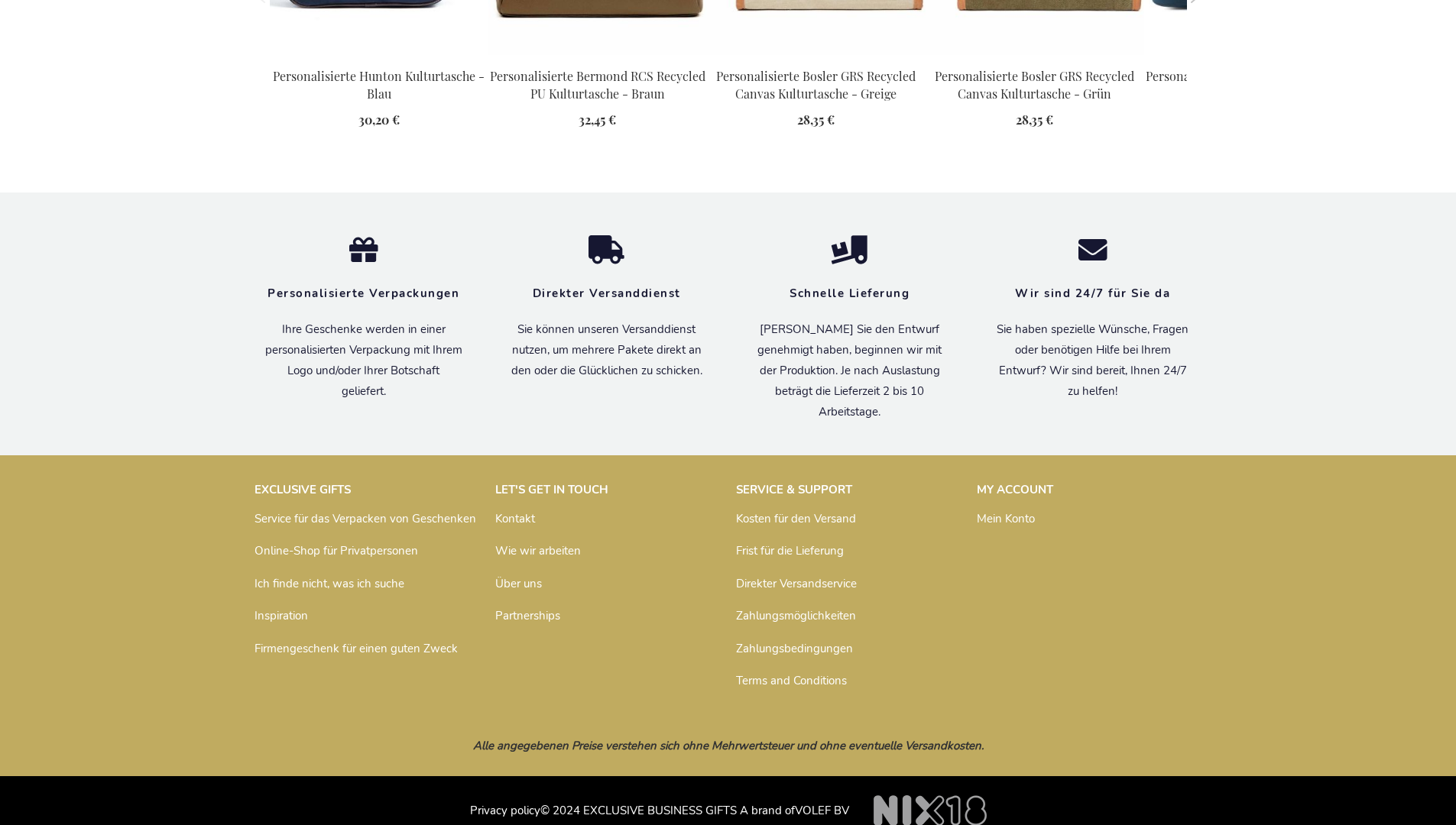
scroll to position [2096, 0]
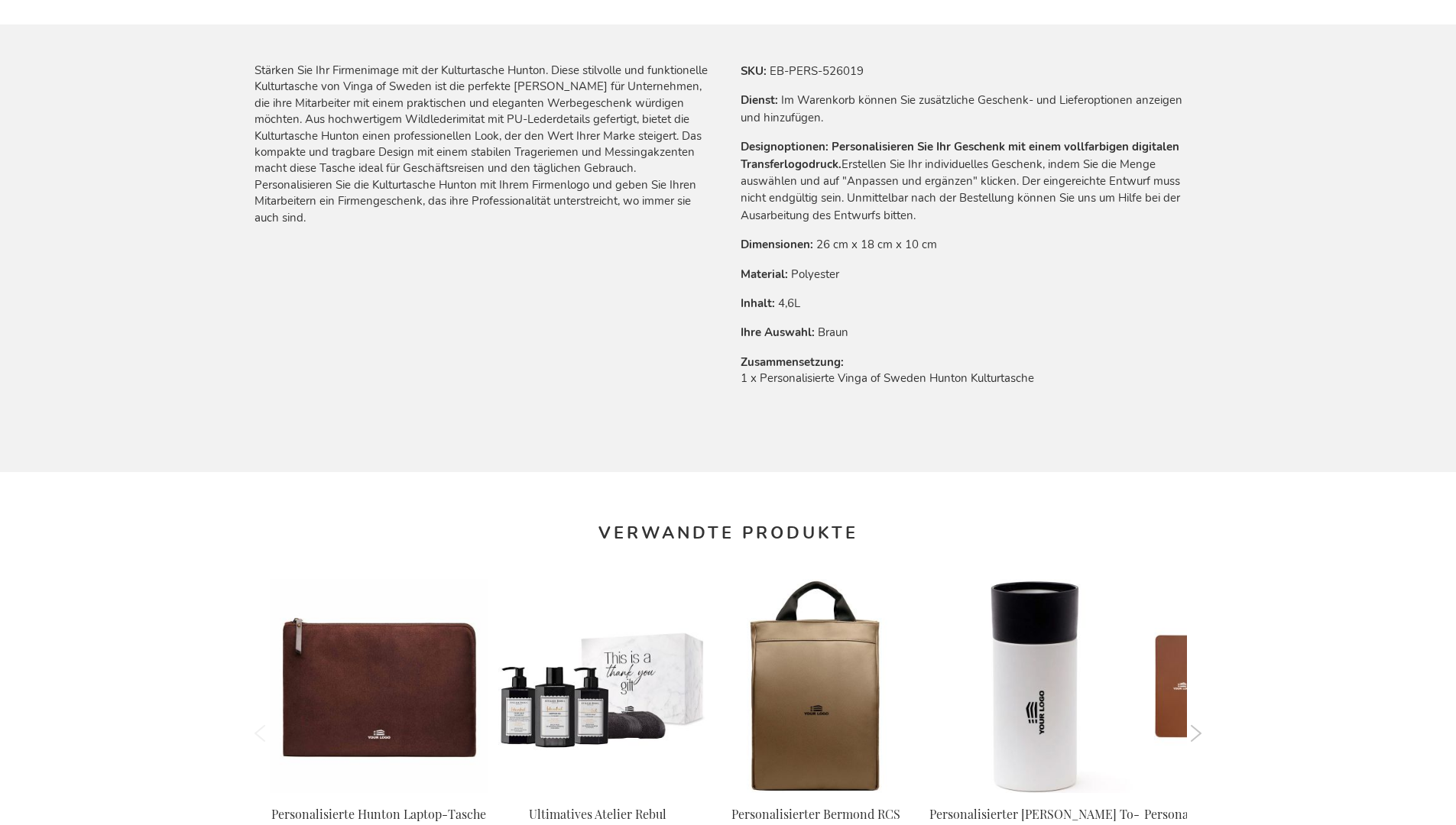
scroll to position [2096, 0]
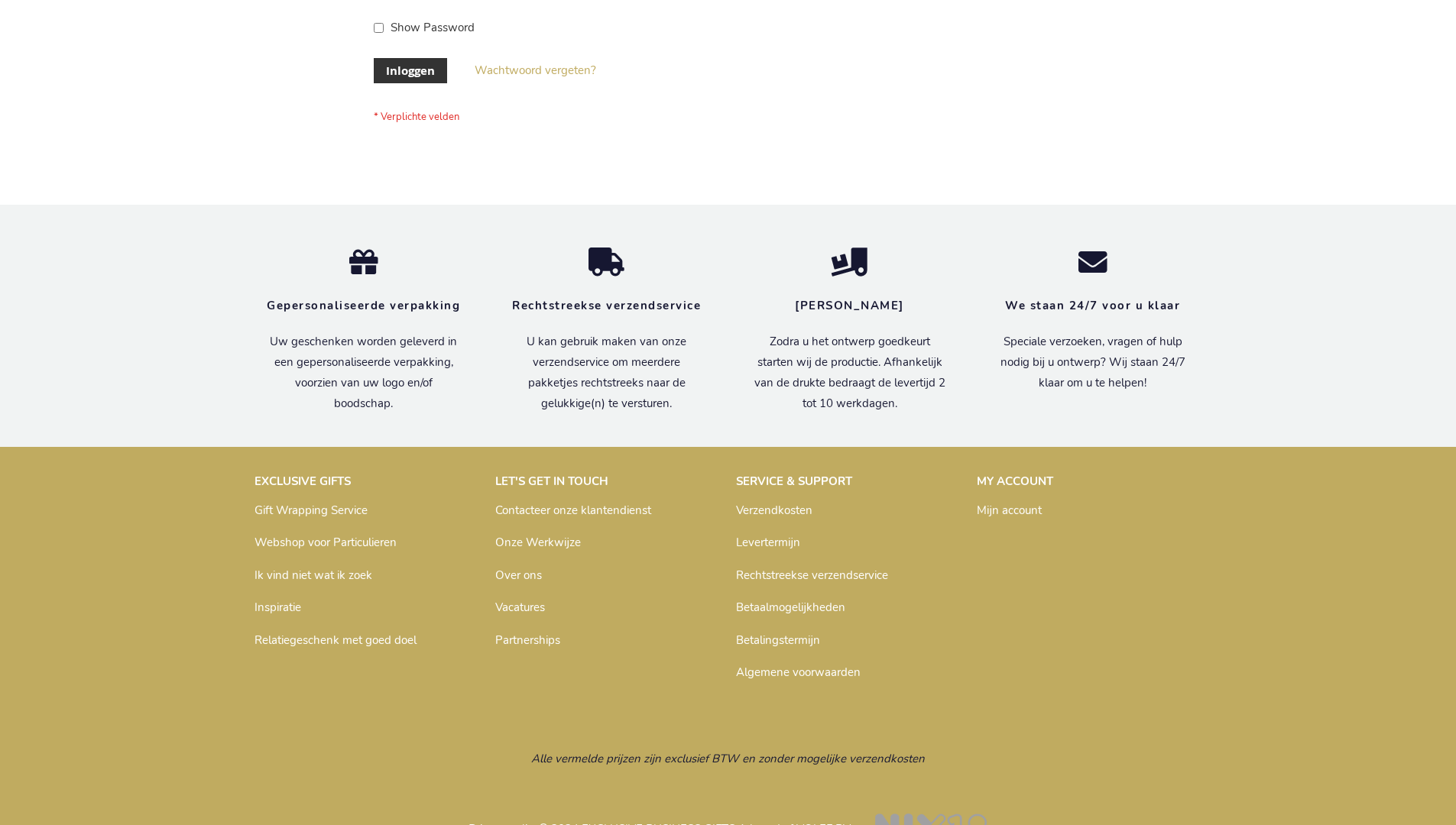
scroll to position [519, 0]
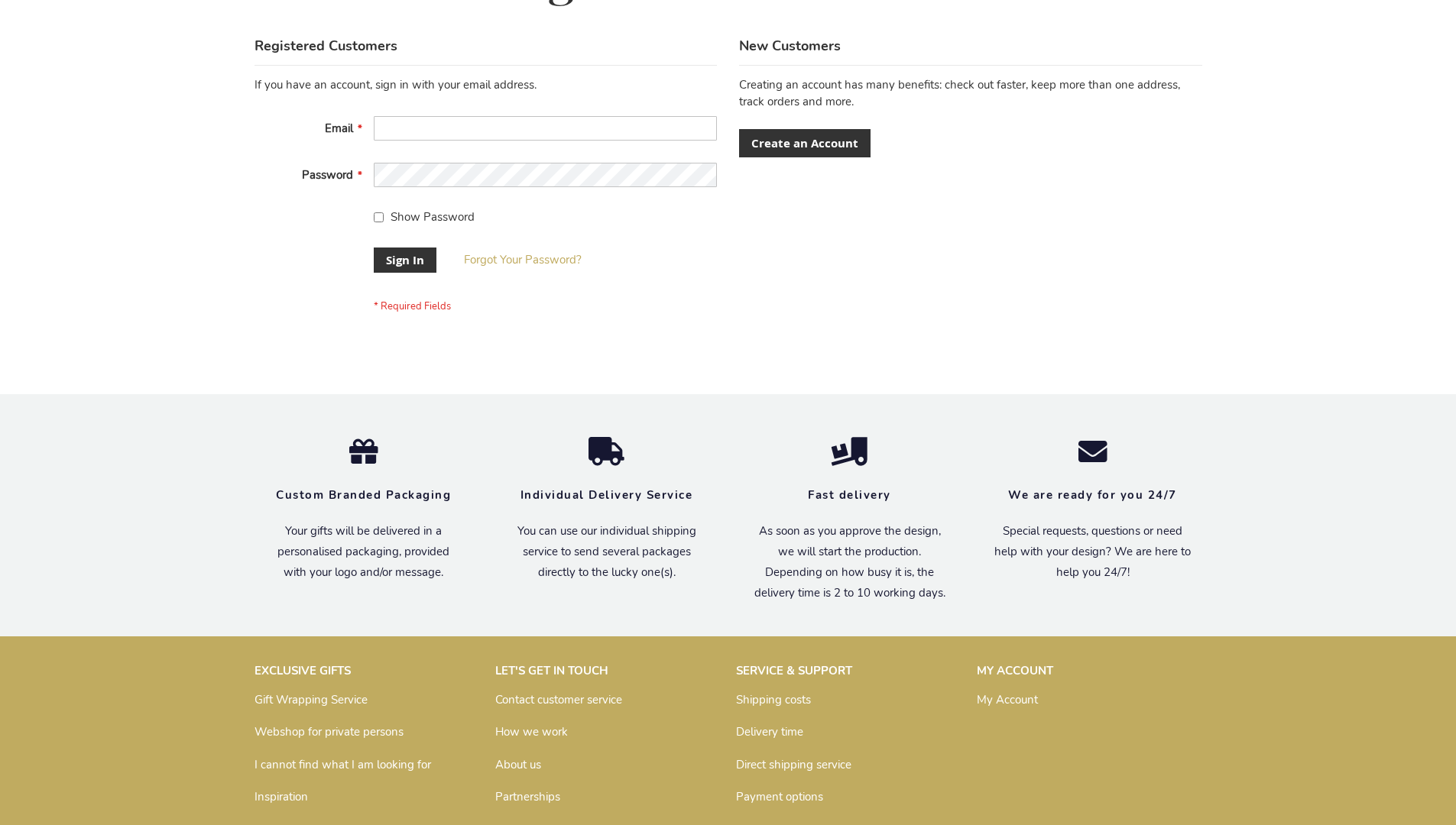
scroll to position [492, 0]
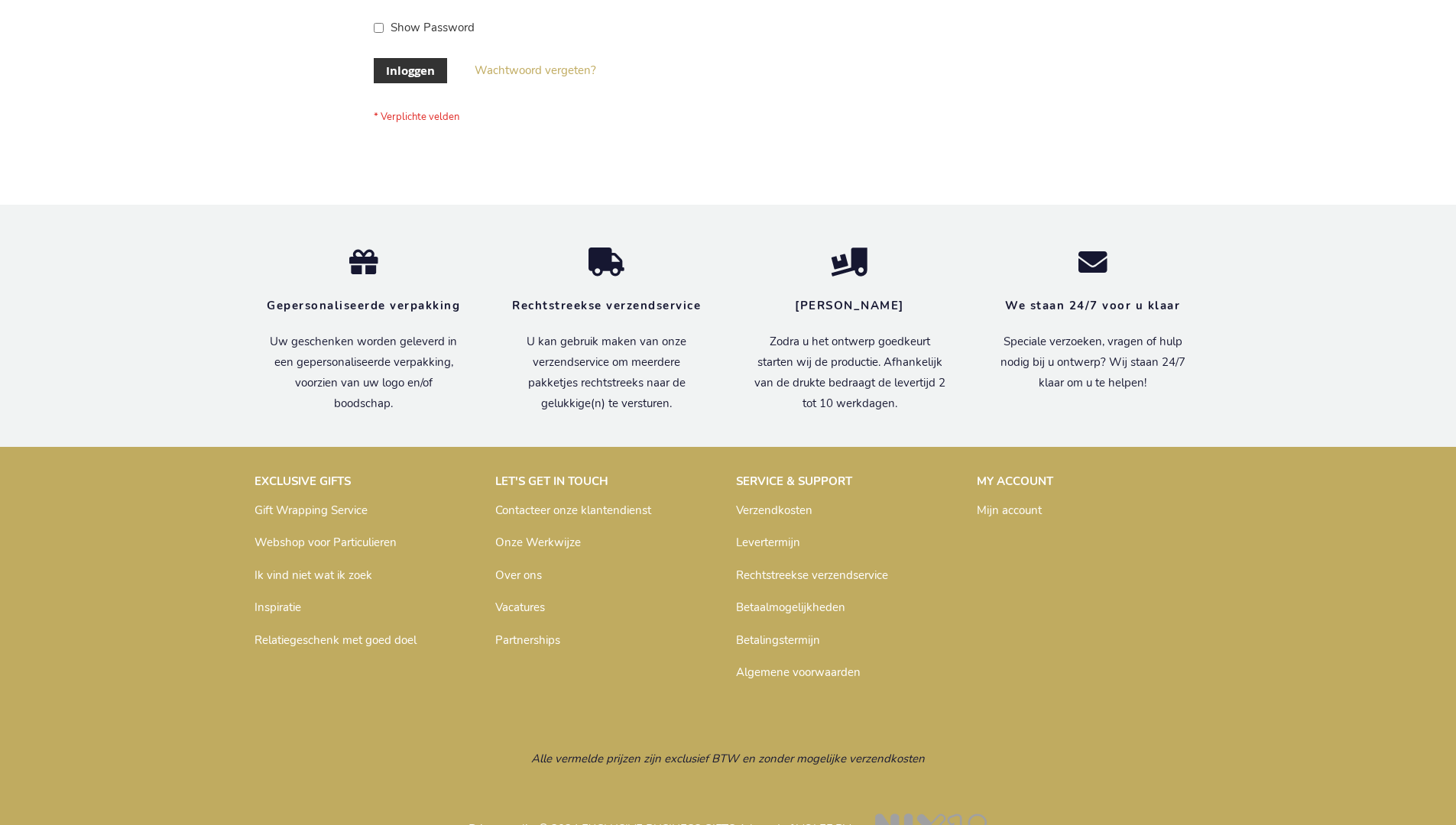
scroll to position [519, 0]
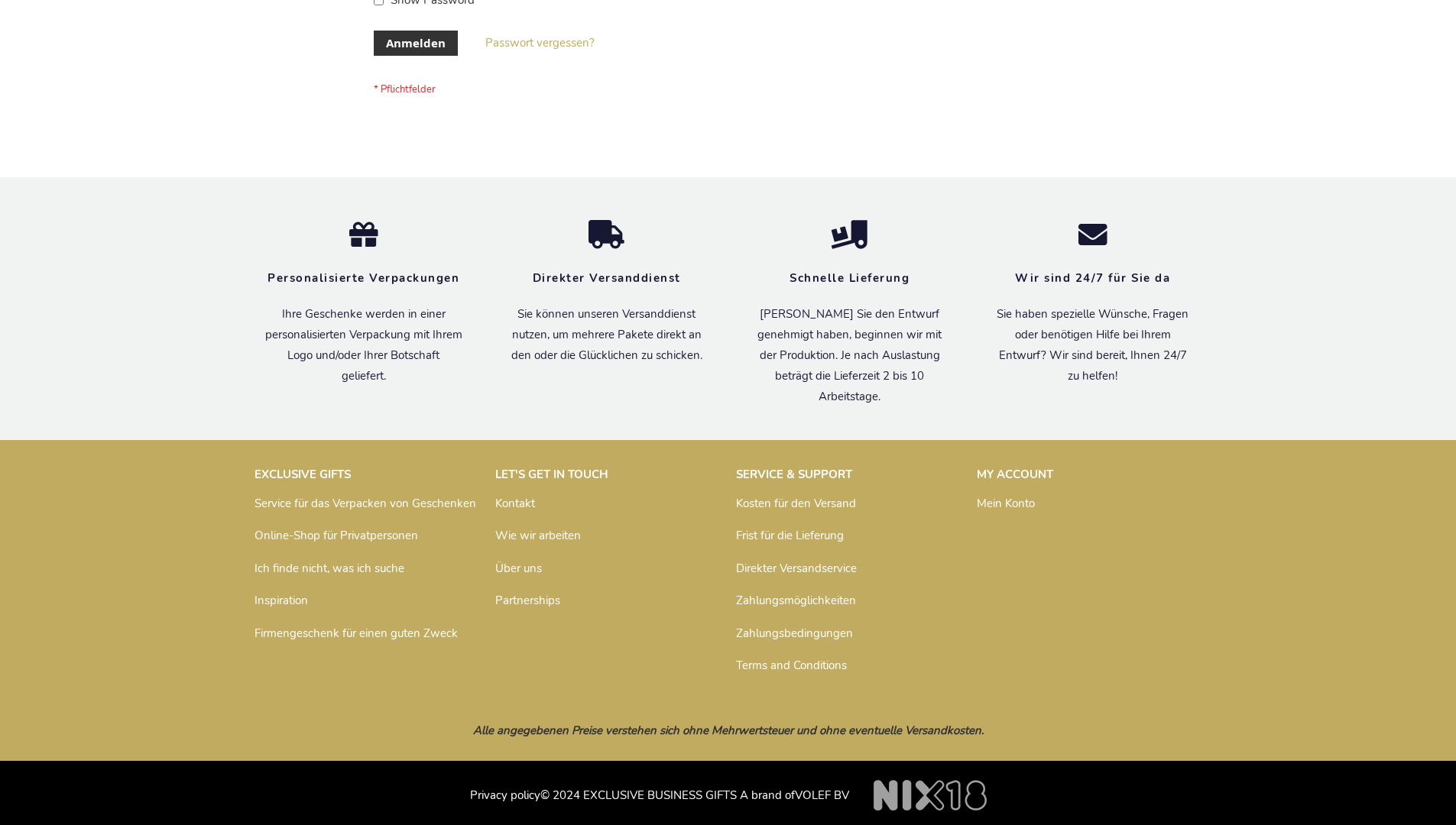
scroll to position [512, 0]
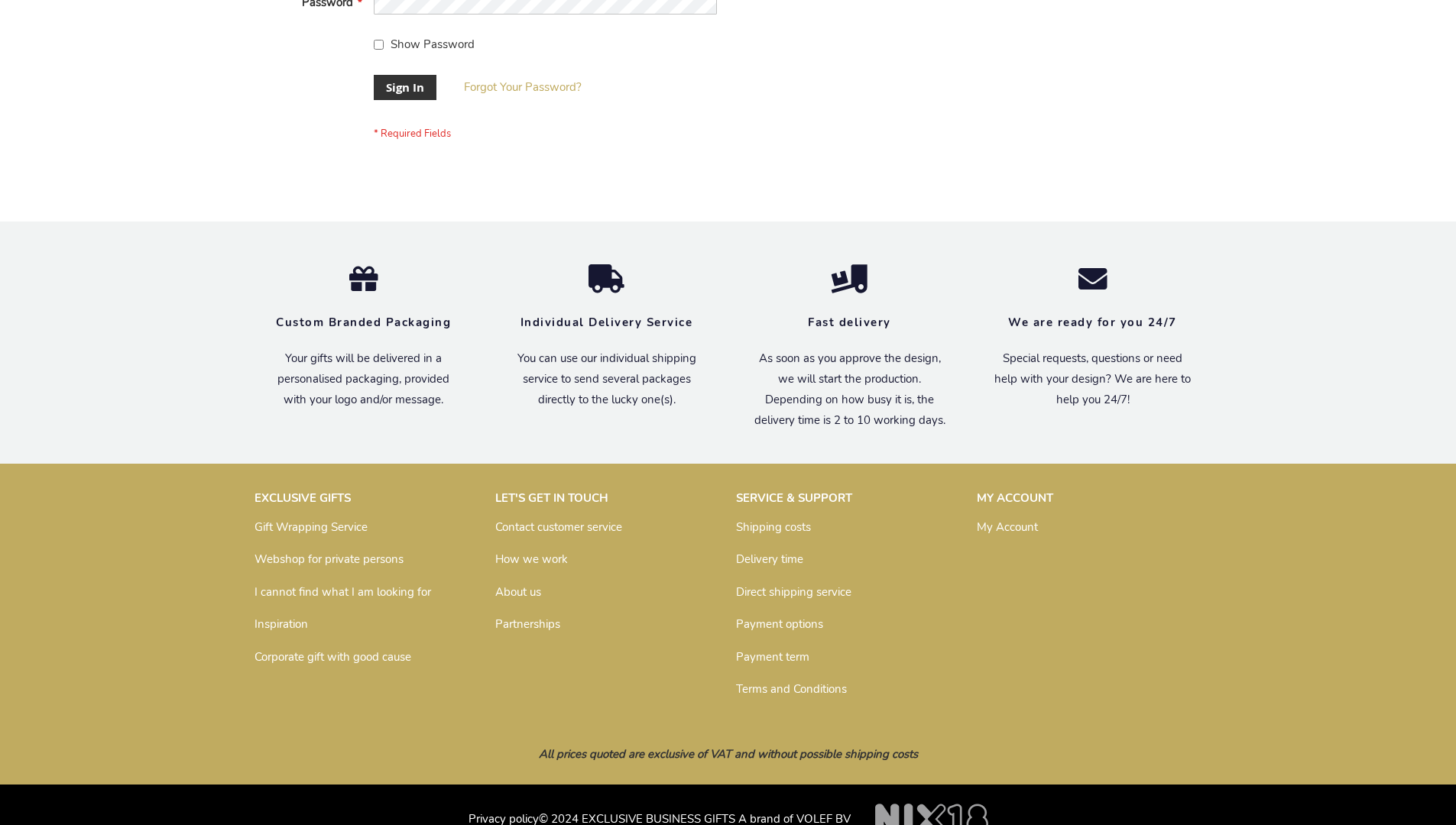
scroll to position [492, 0]
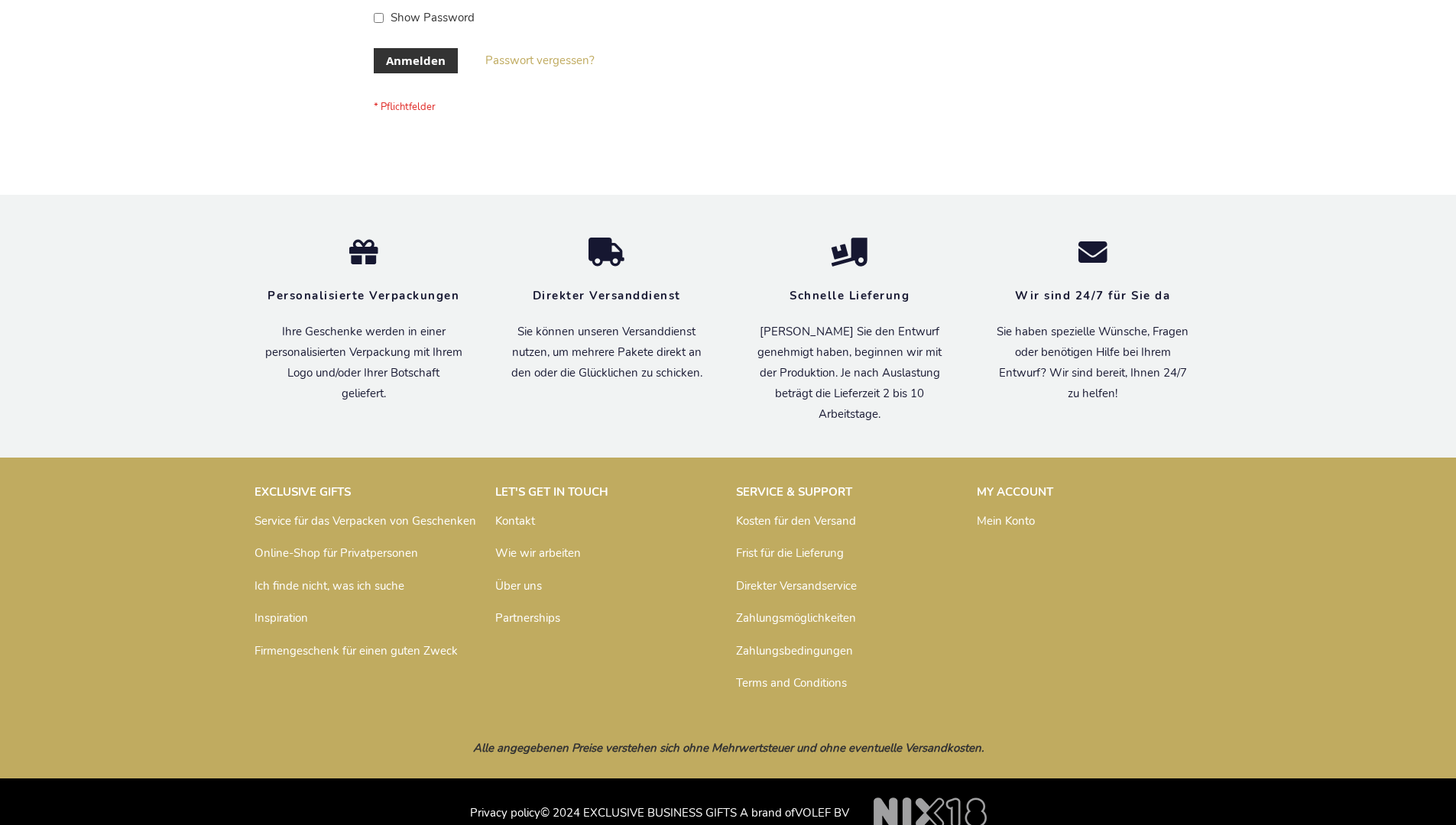
scroll to position [512, 0]
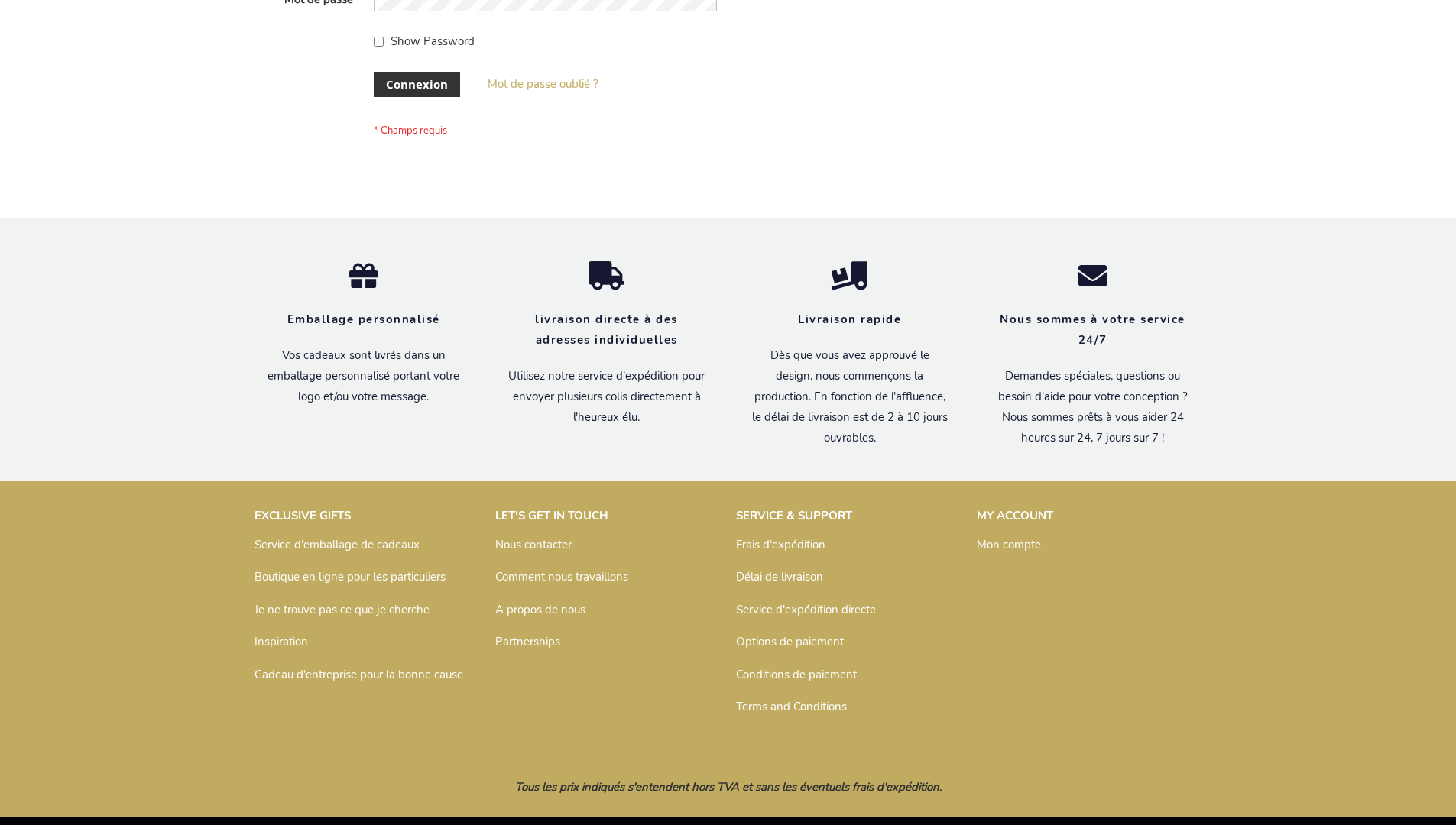
scroll to position [527, 0]
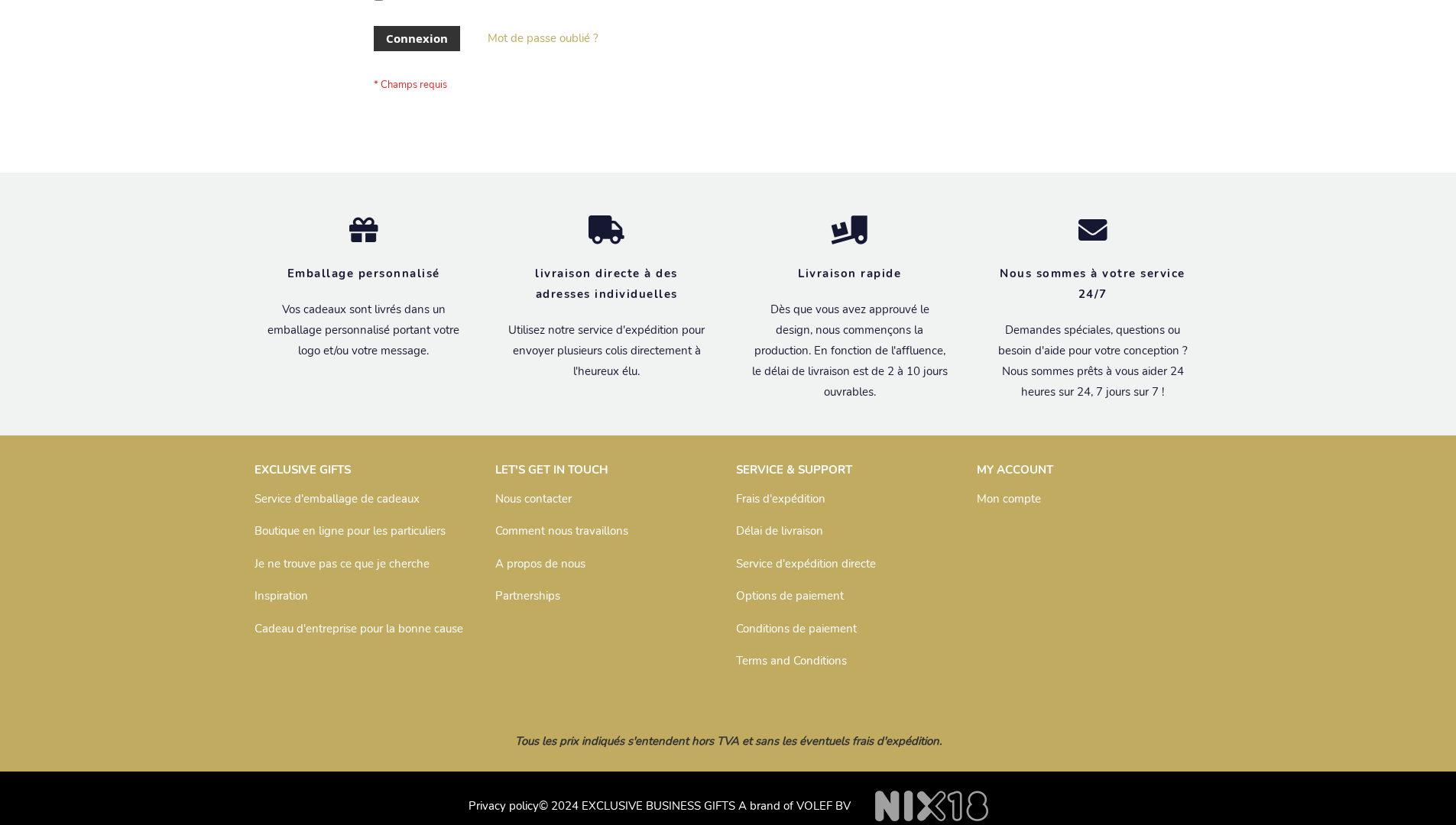
scroll to position [527, 0]
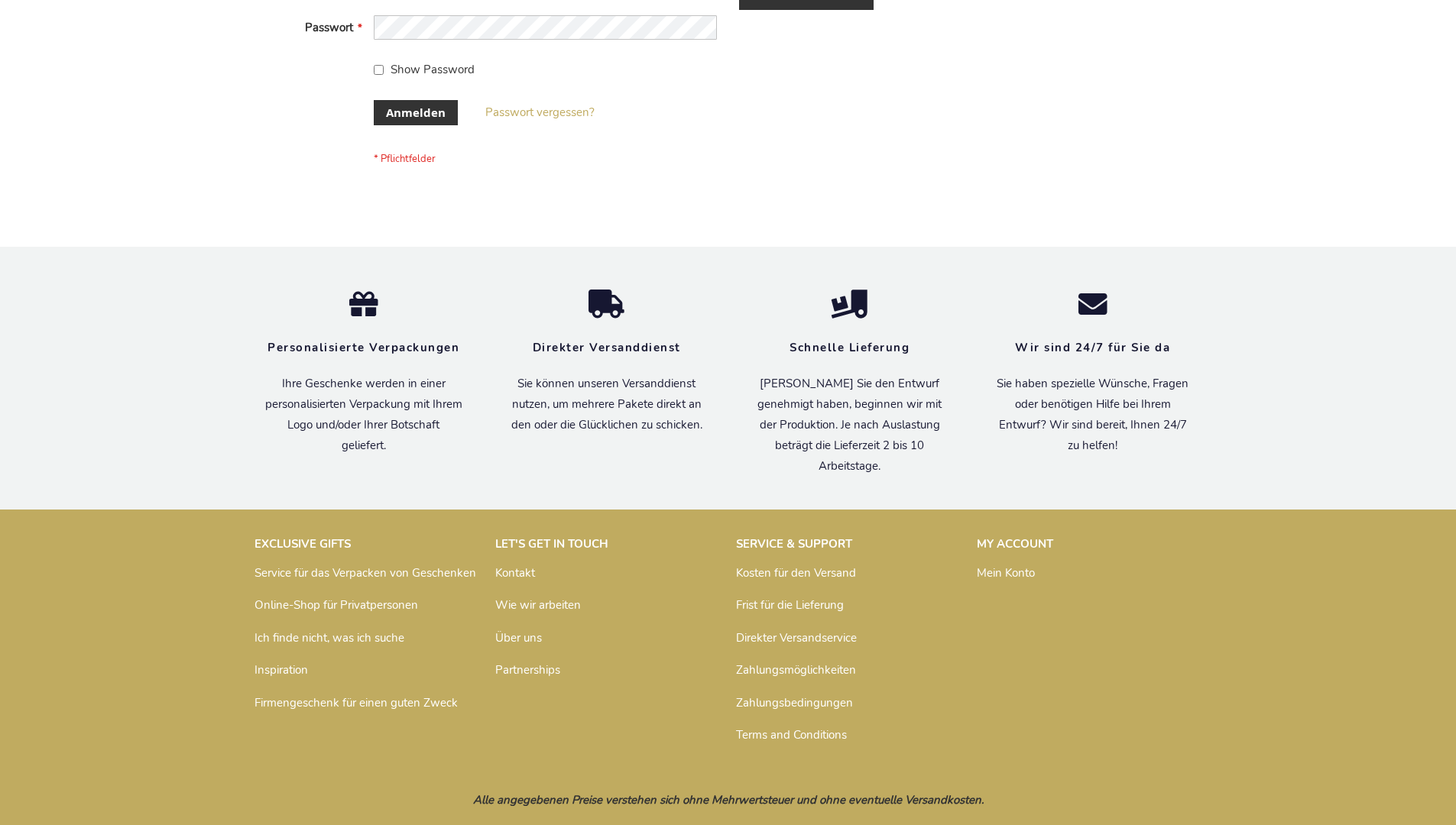
scroll to position [512, 0]
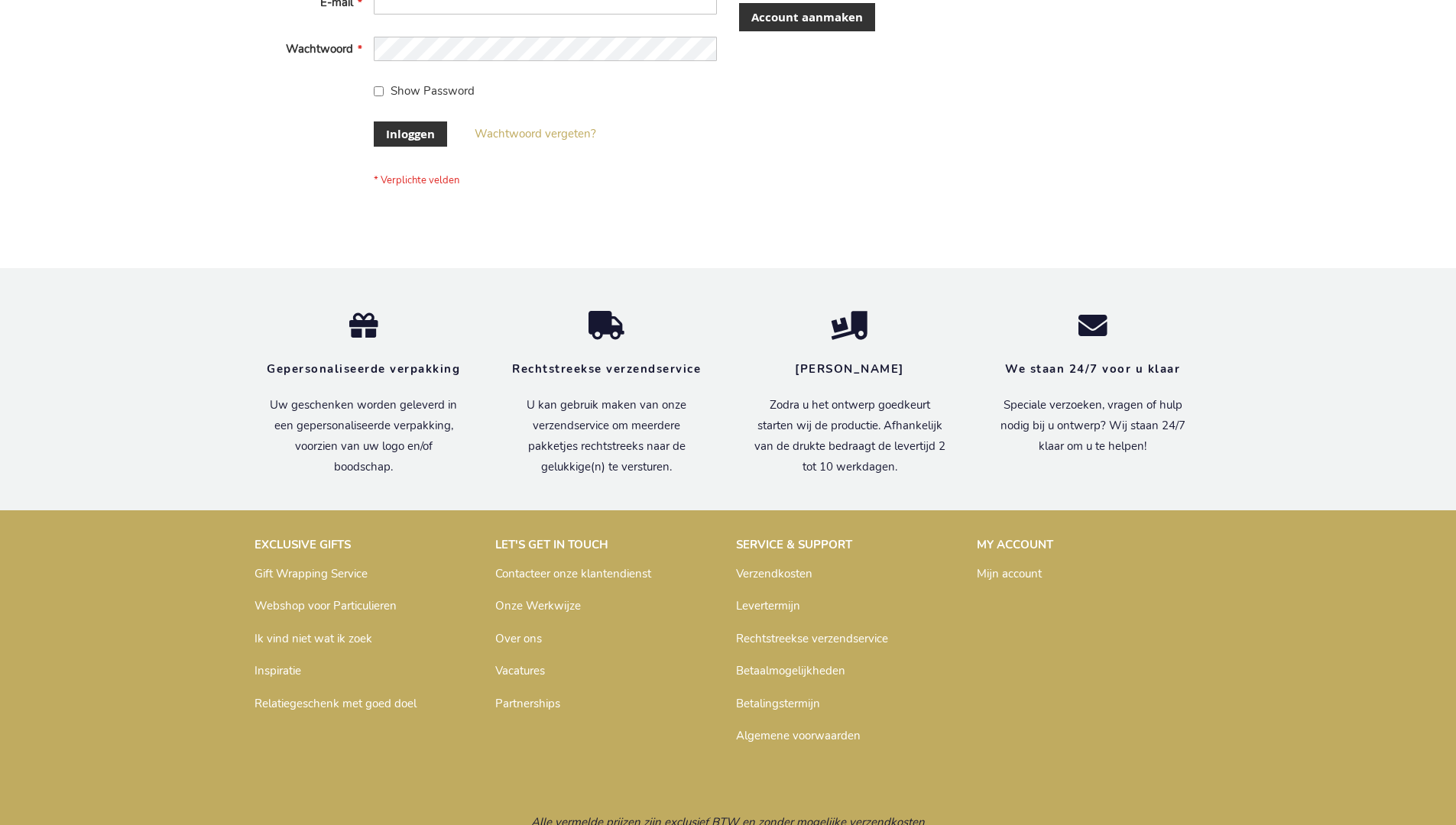
scroll to position [519, 0]
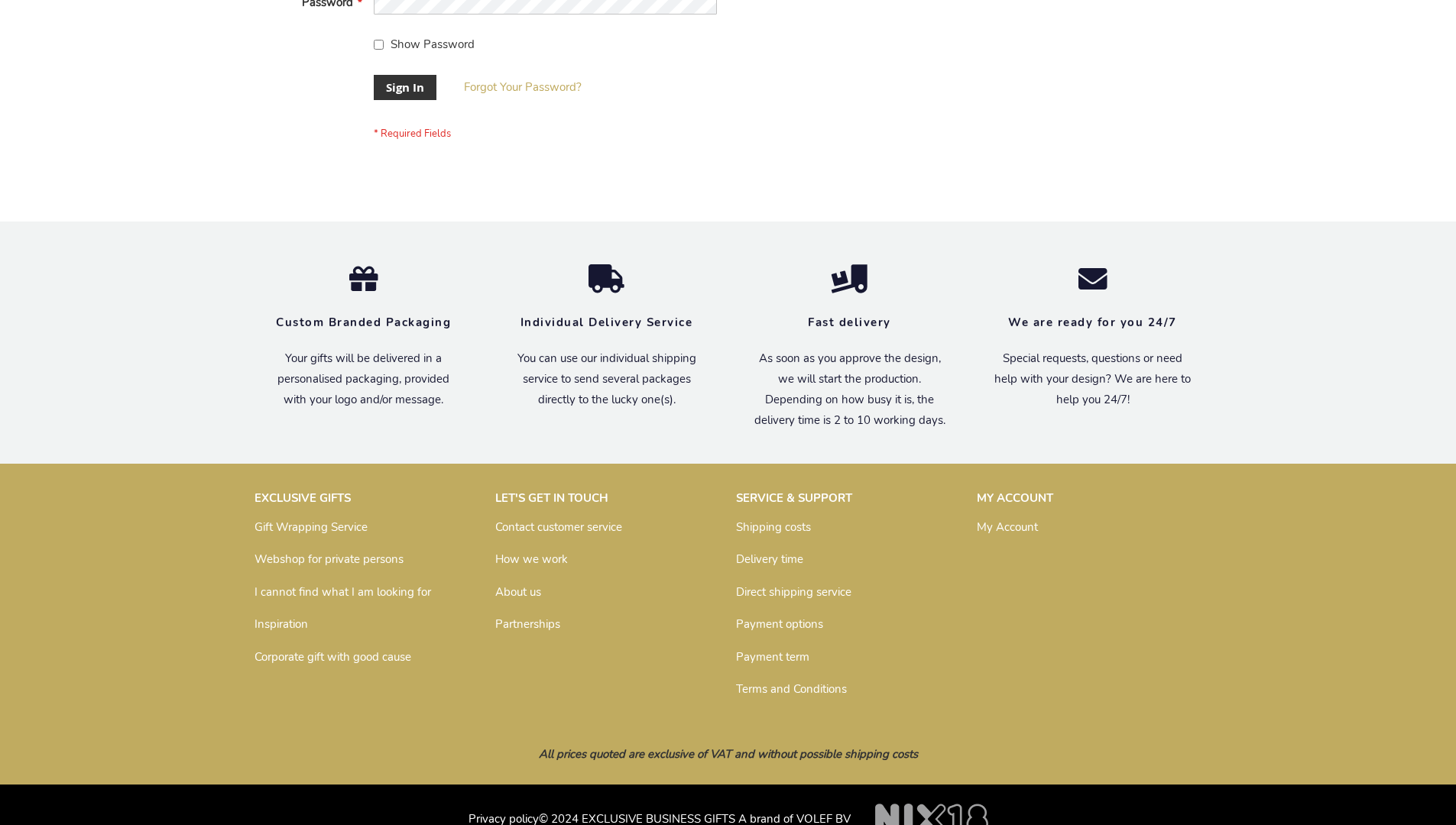
scroll to position [492, 0]
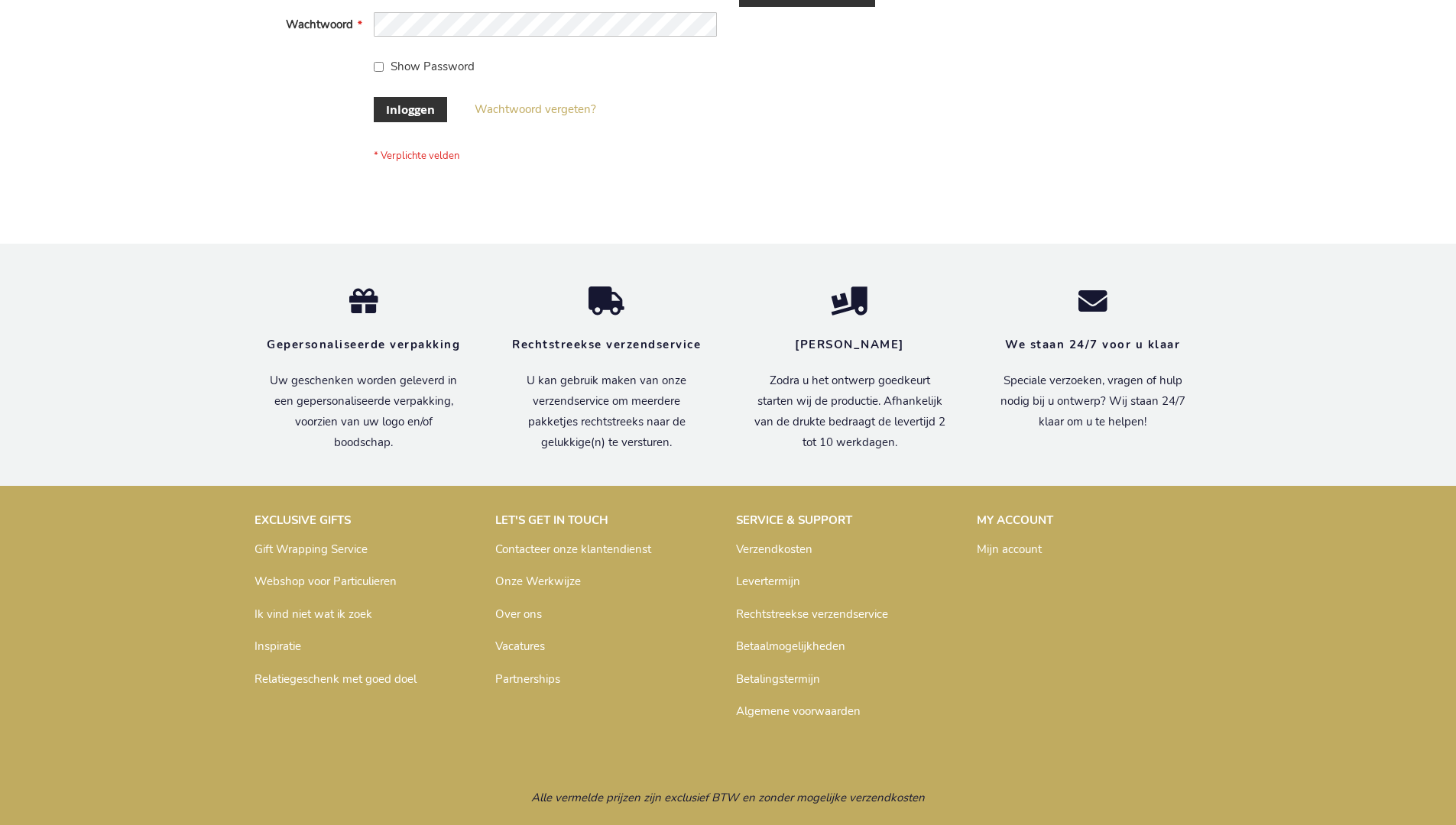
scroll to position [519, 0]
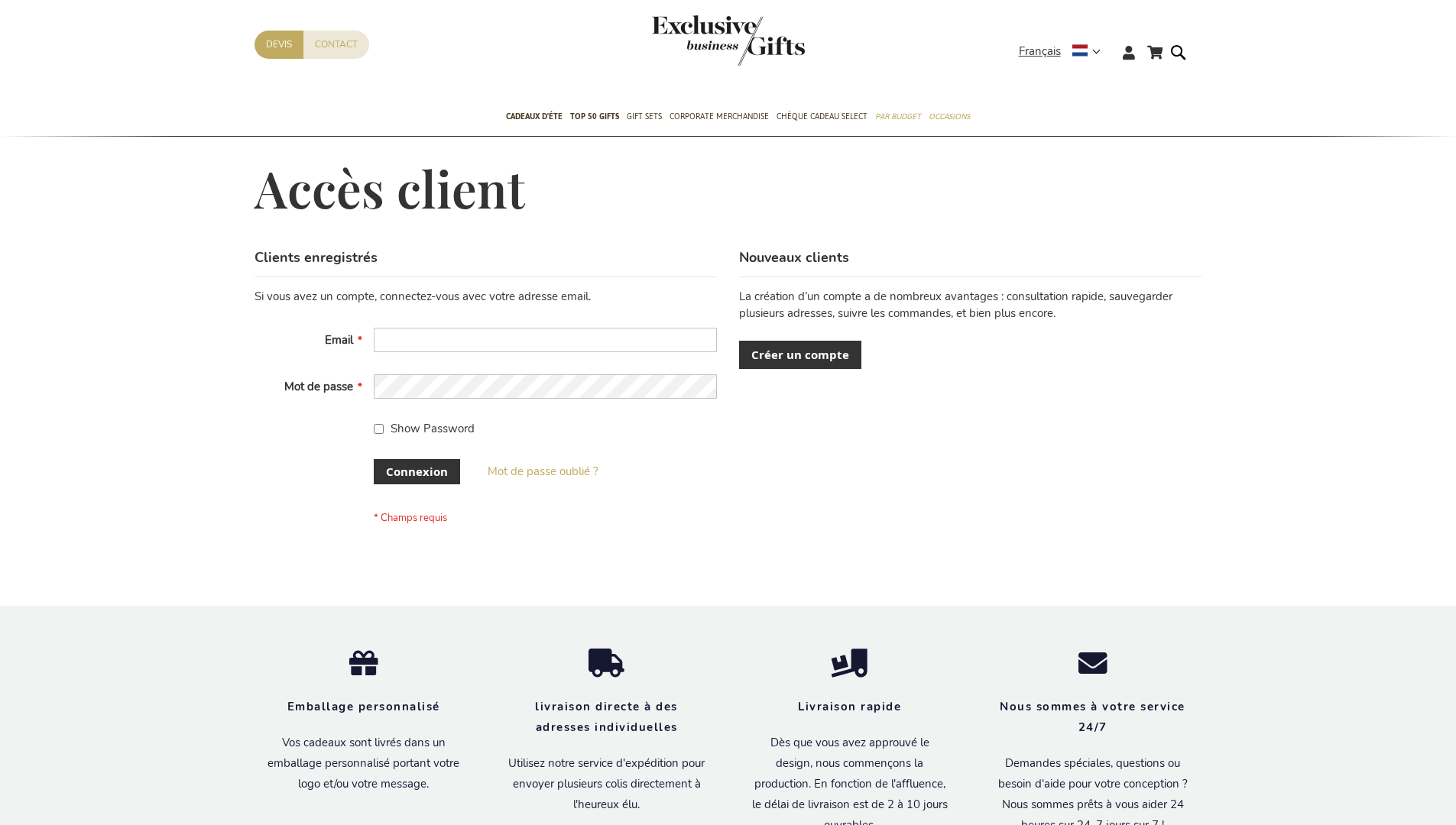
scroll to position [527, 0]
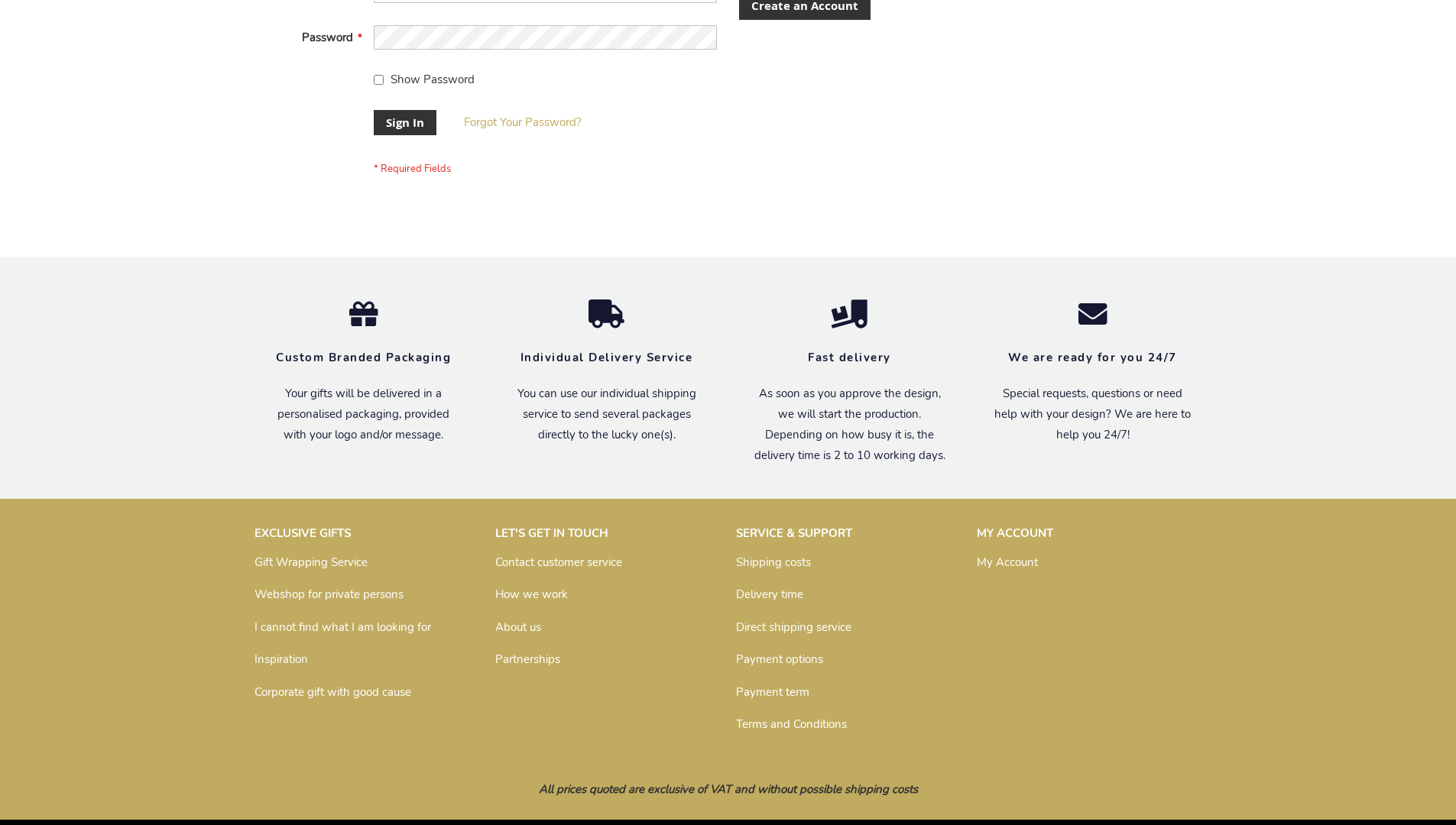
scroll to position [492, 0]
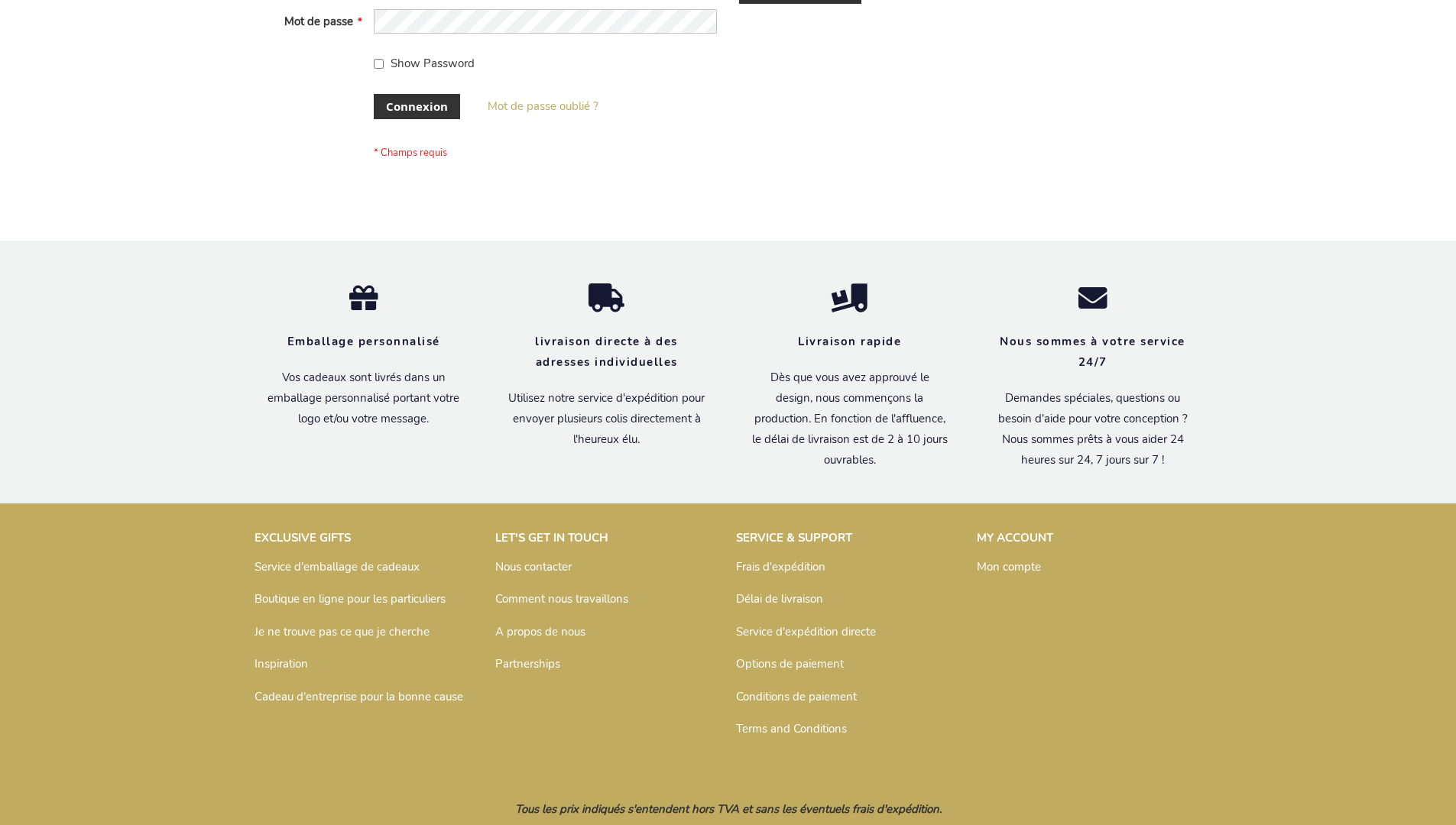
scroll to position [527, 0]
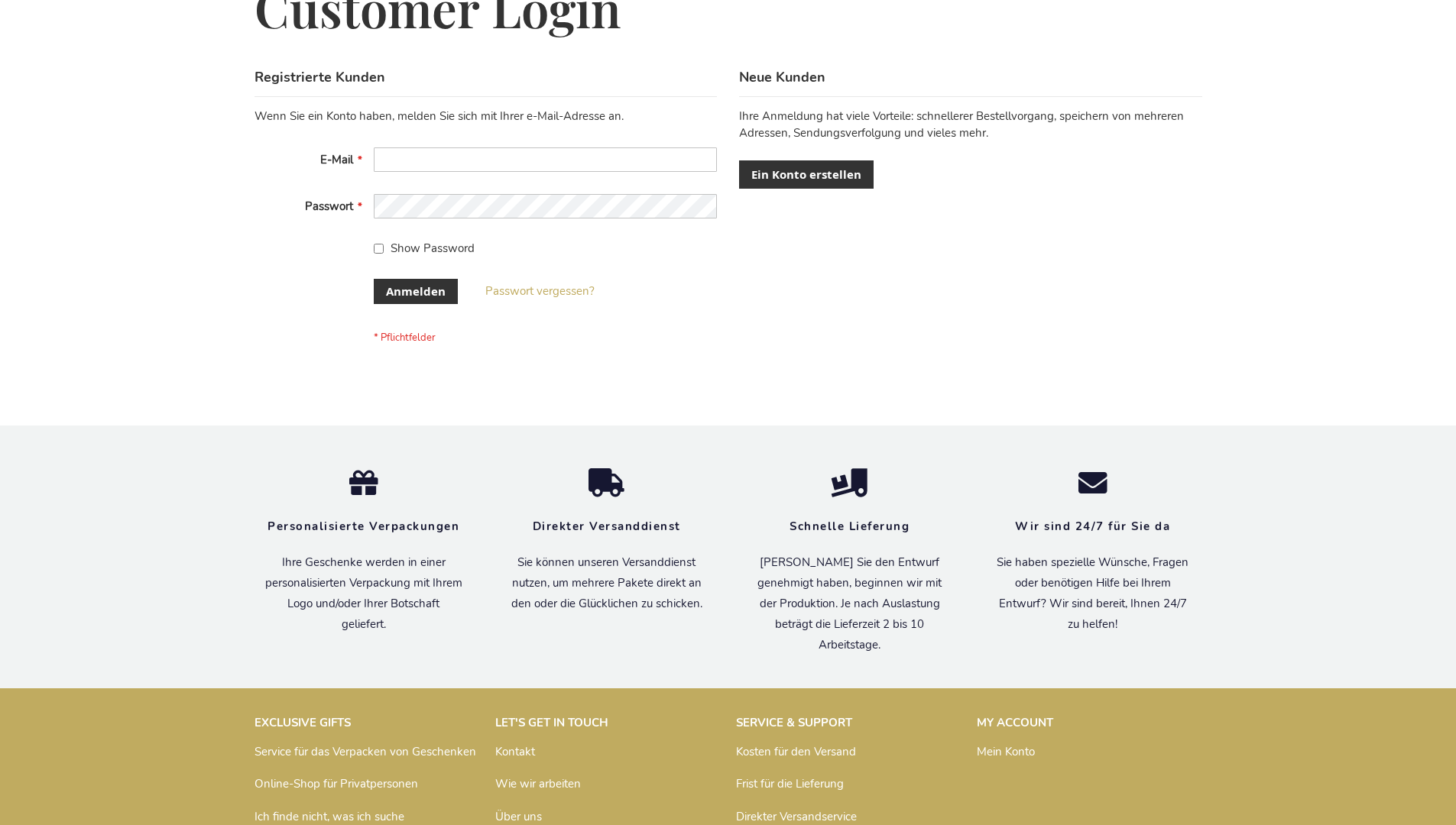
scroll to position [512, 0]
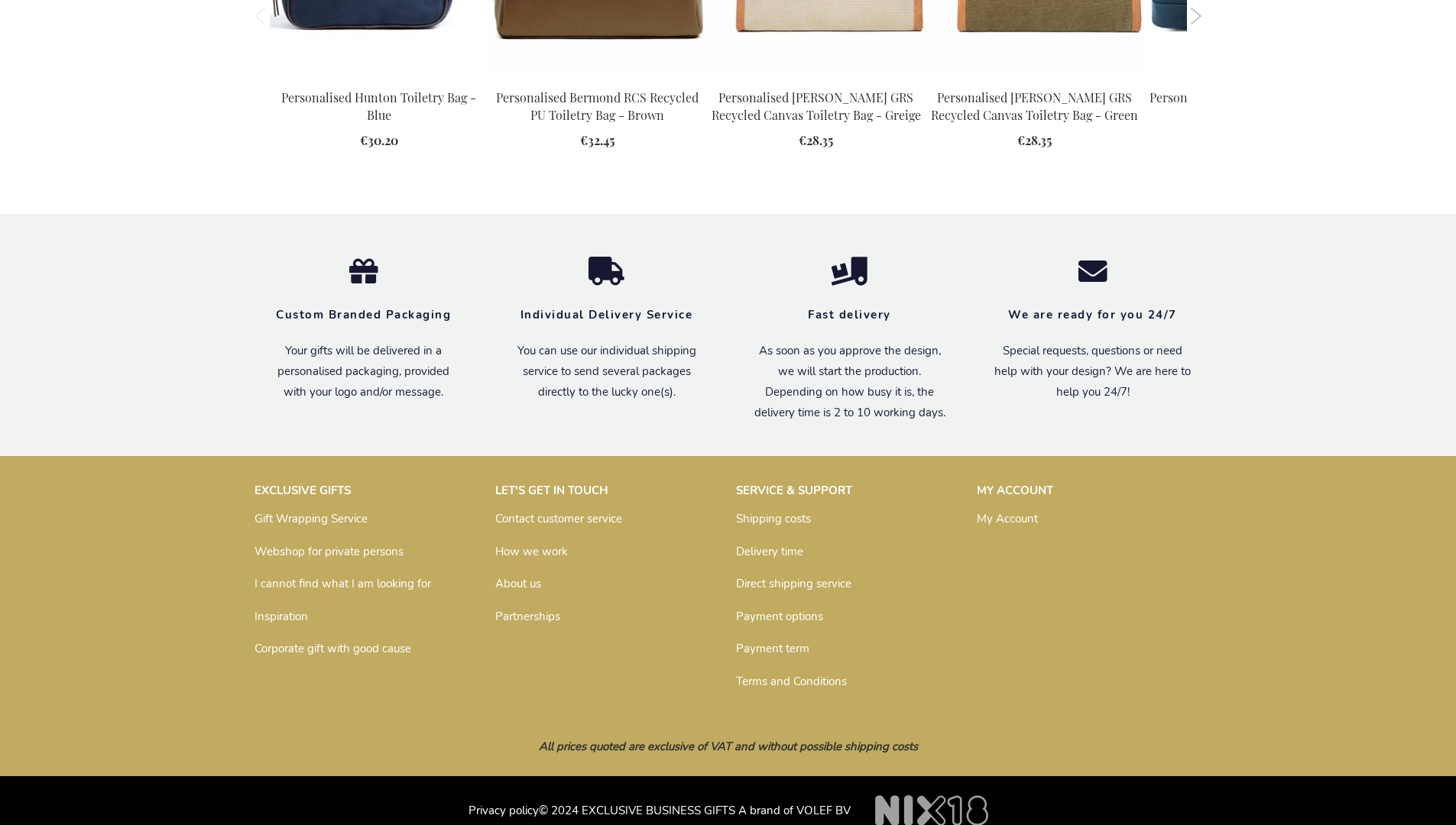
scroll to position [2058, 0]
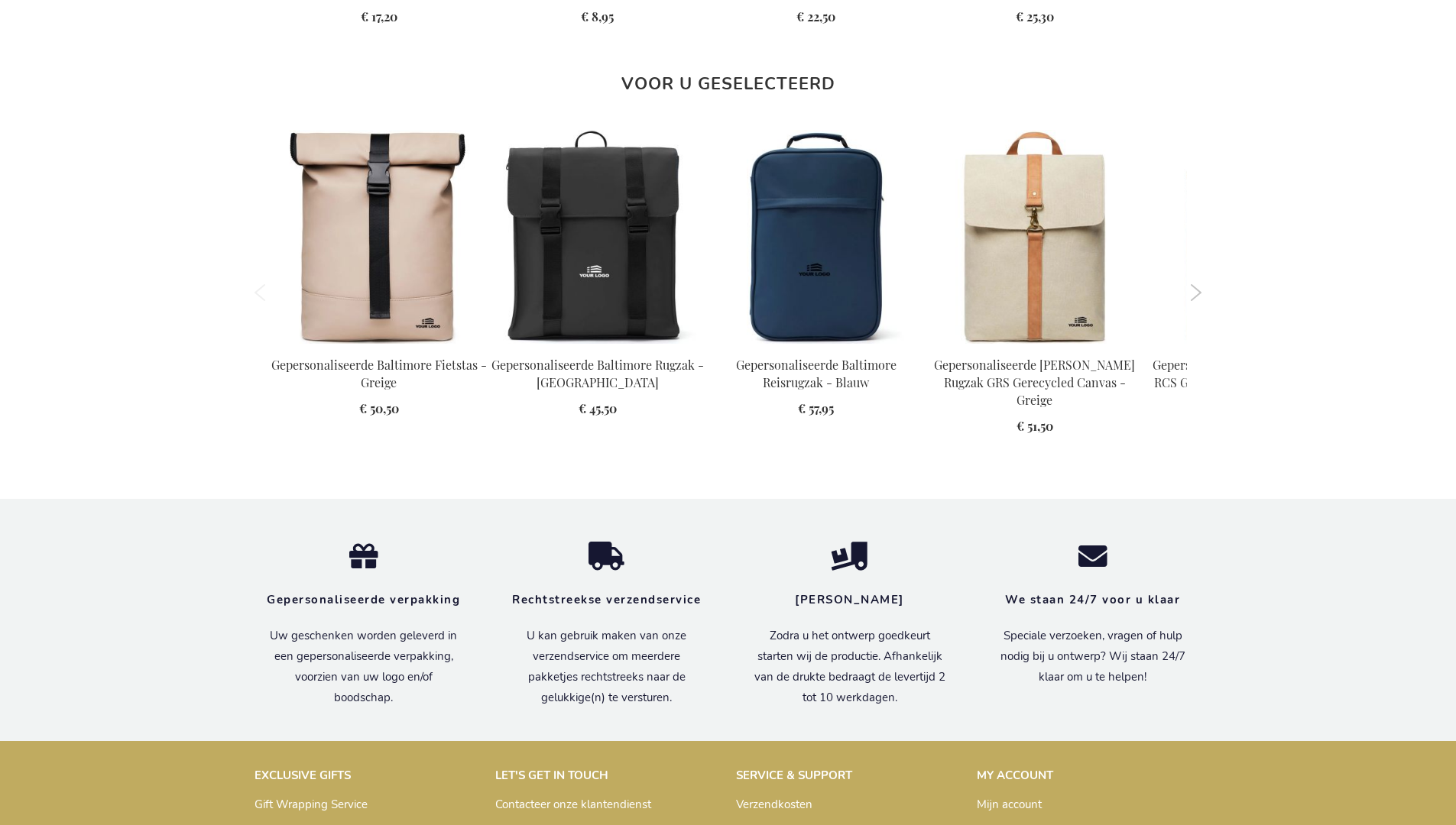
scroll to position [2102, 0]
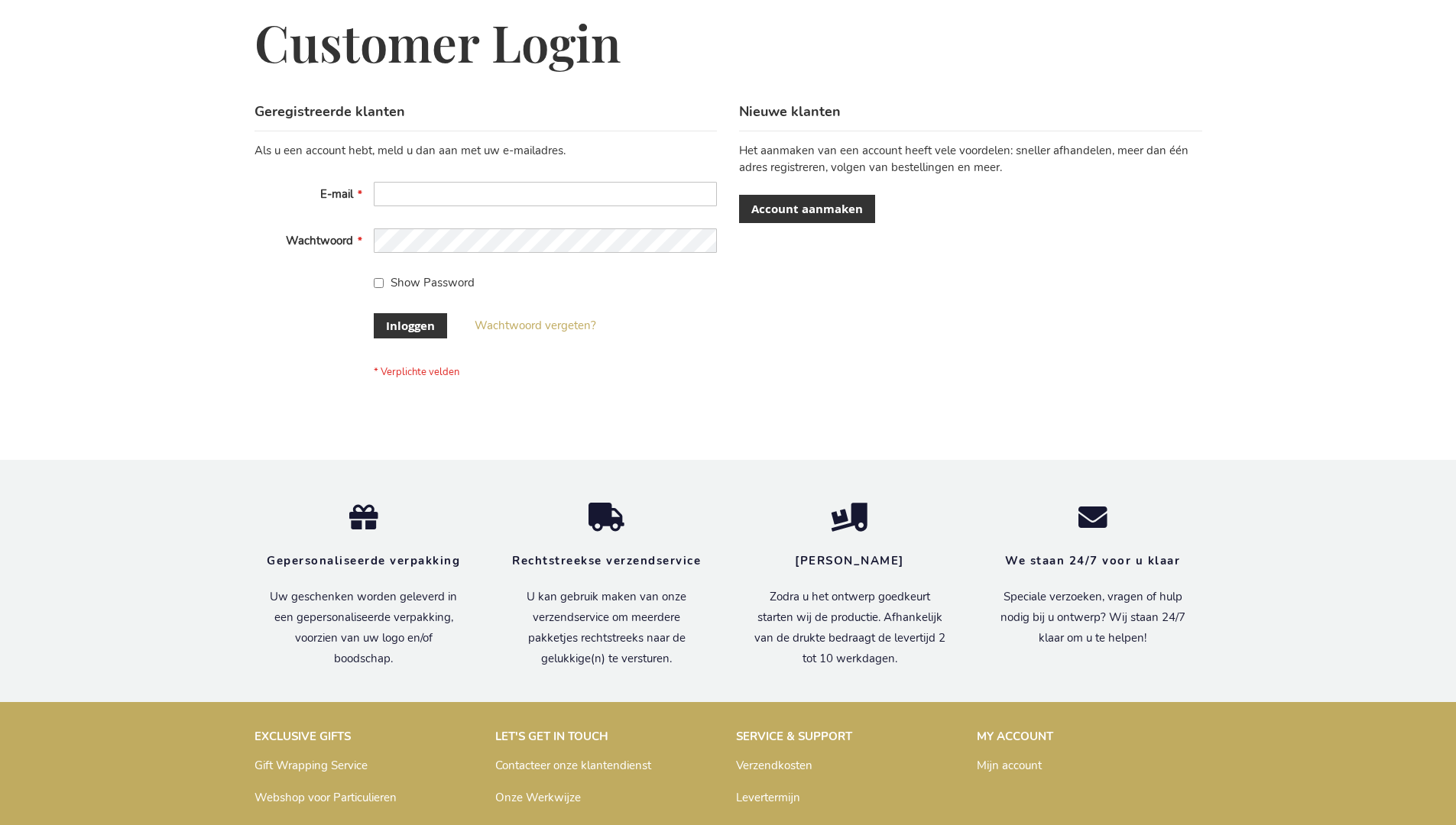
scroll to position [519, 0]
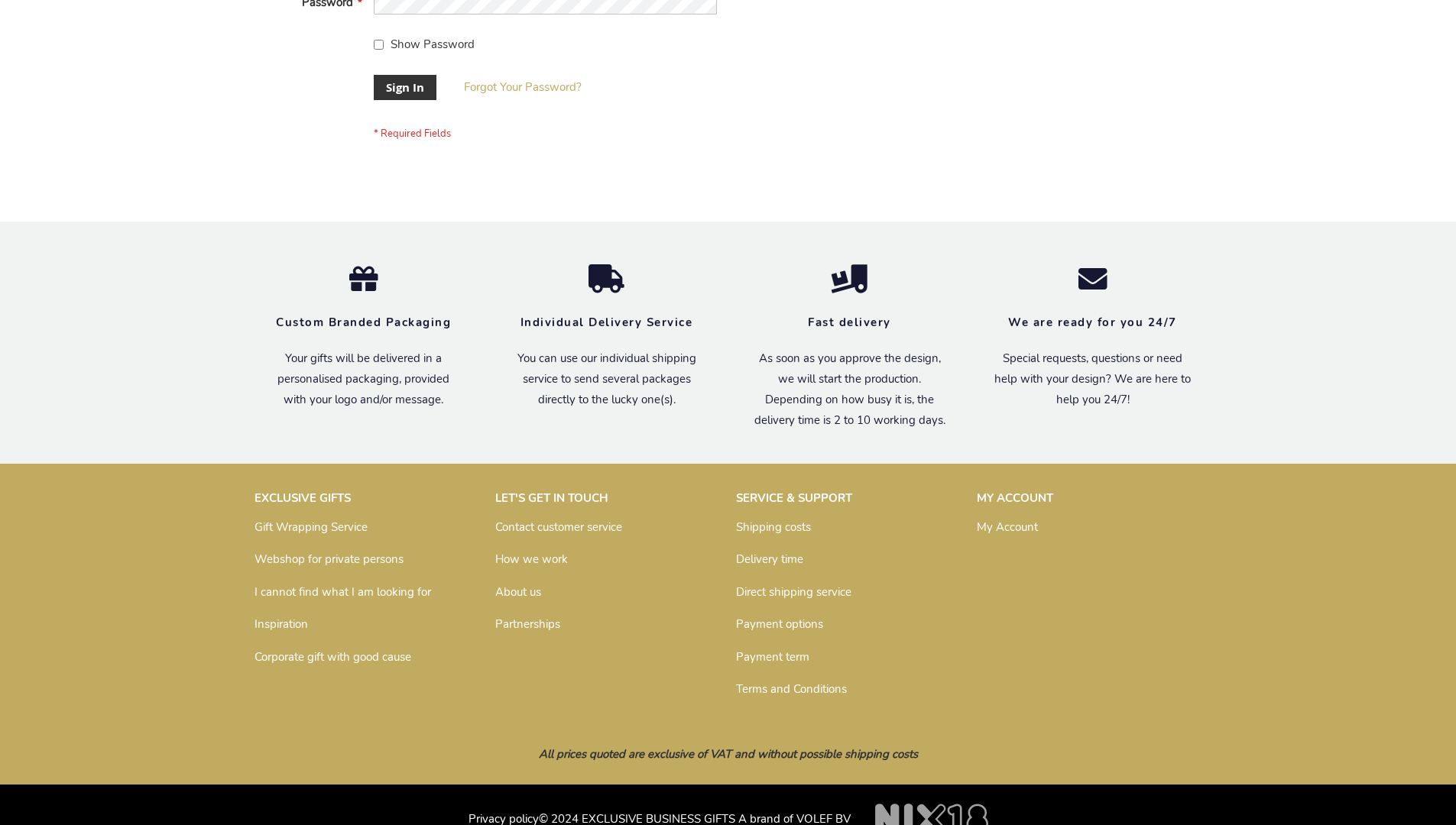
scroll to position [492, 0]
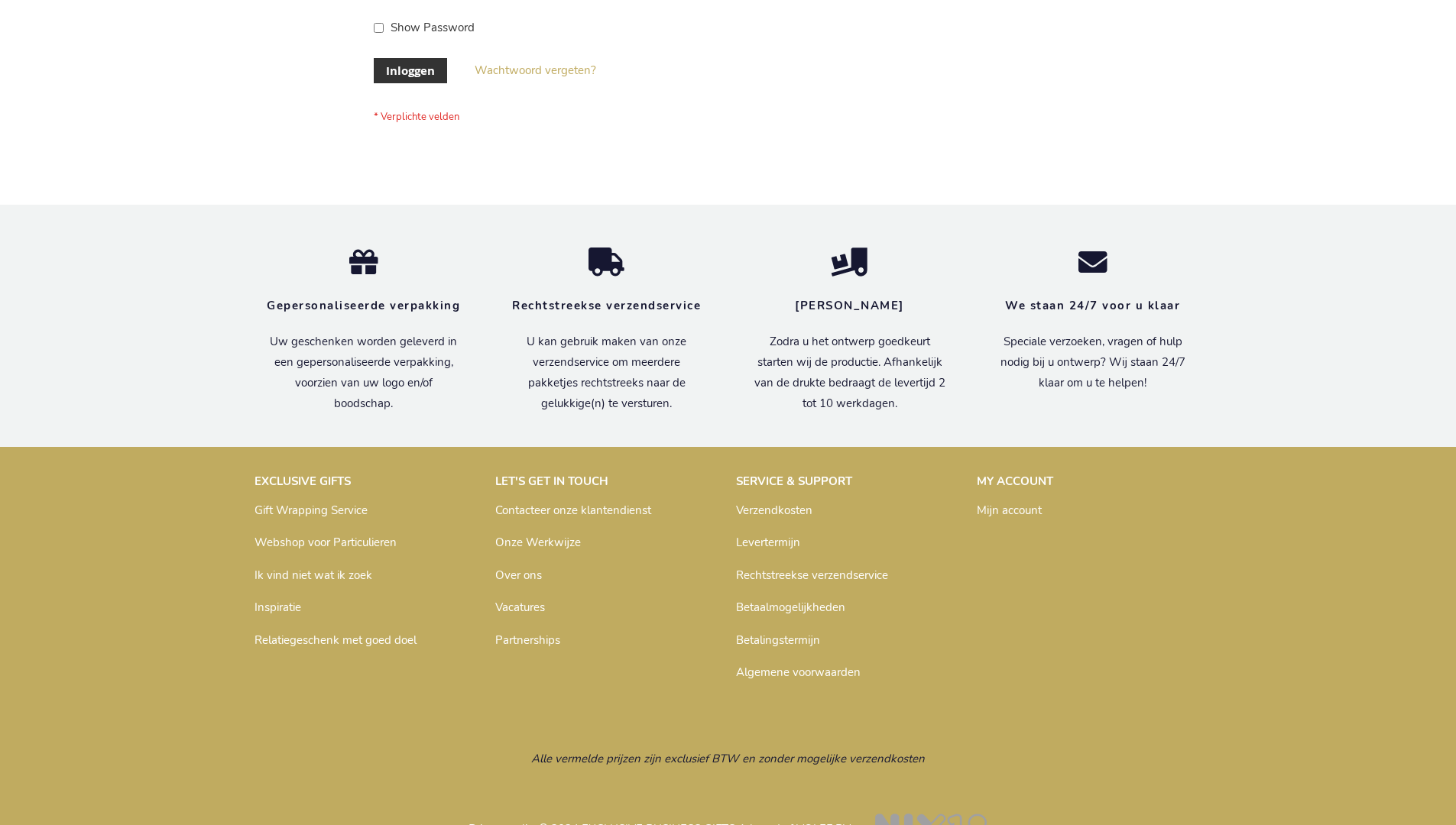
scroll to position [519, 0]
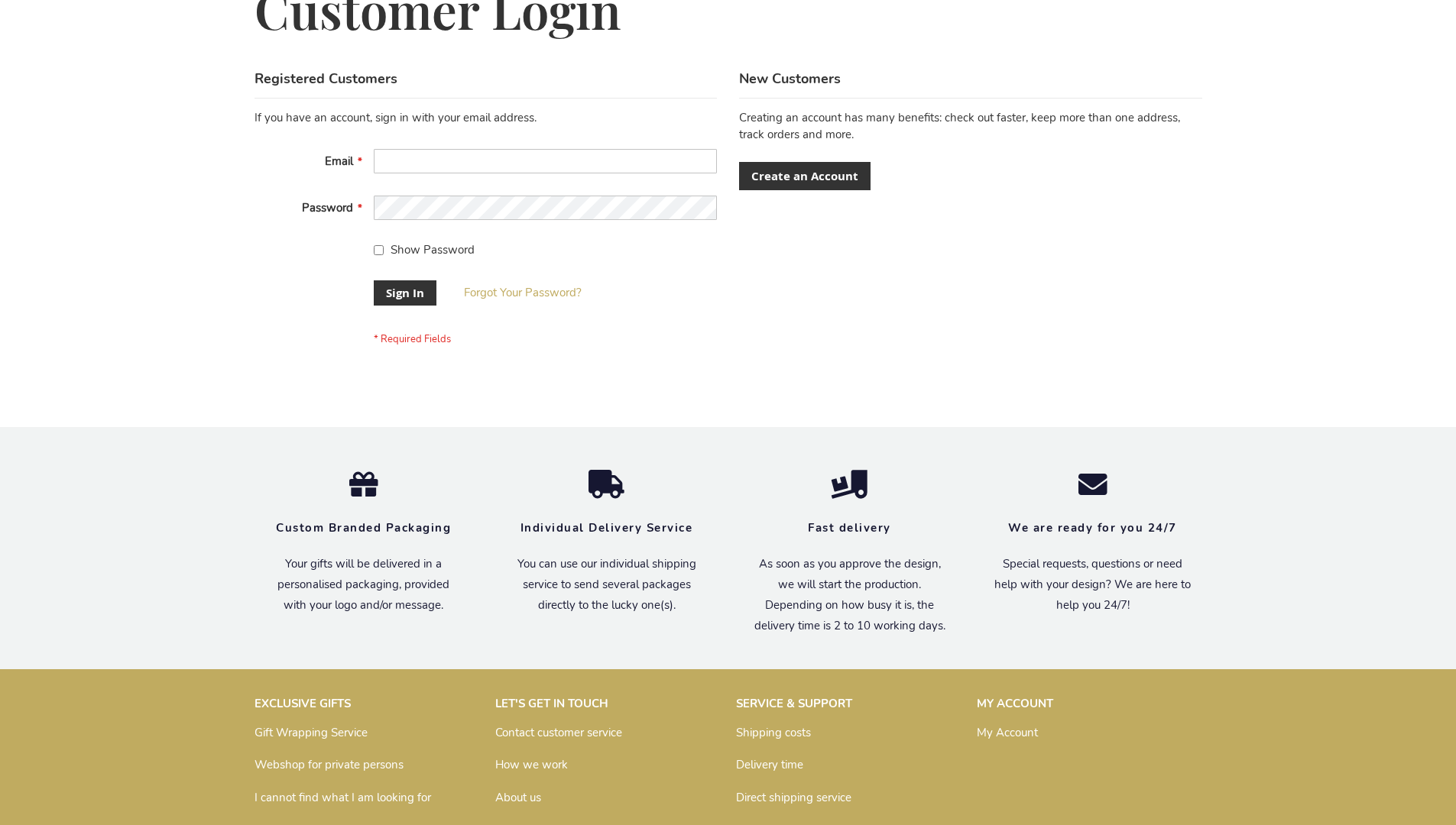
scroll to position [492, 0]
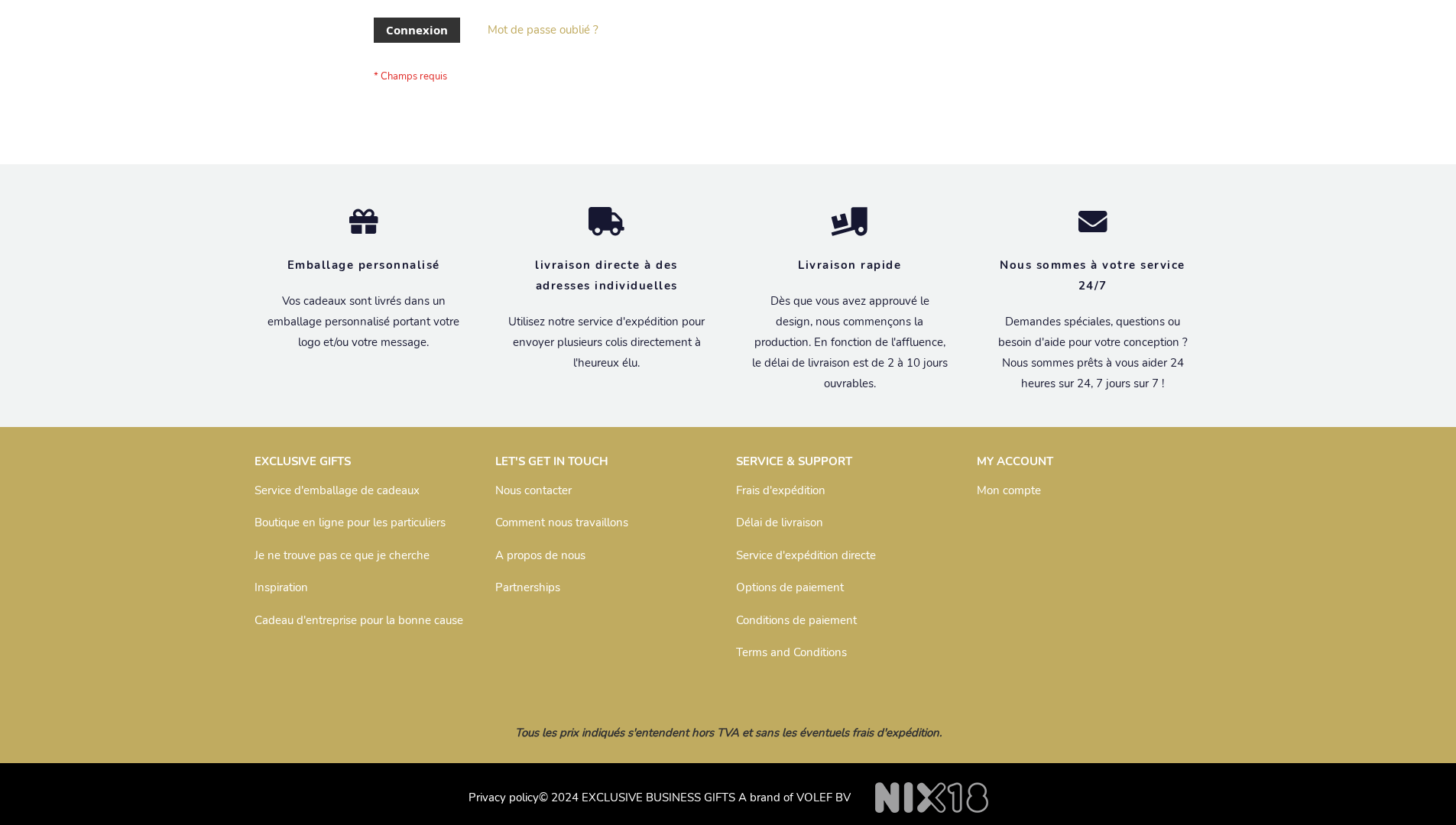
scroll to position [527, 0]
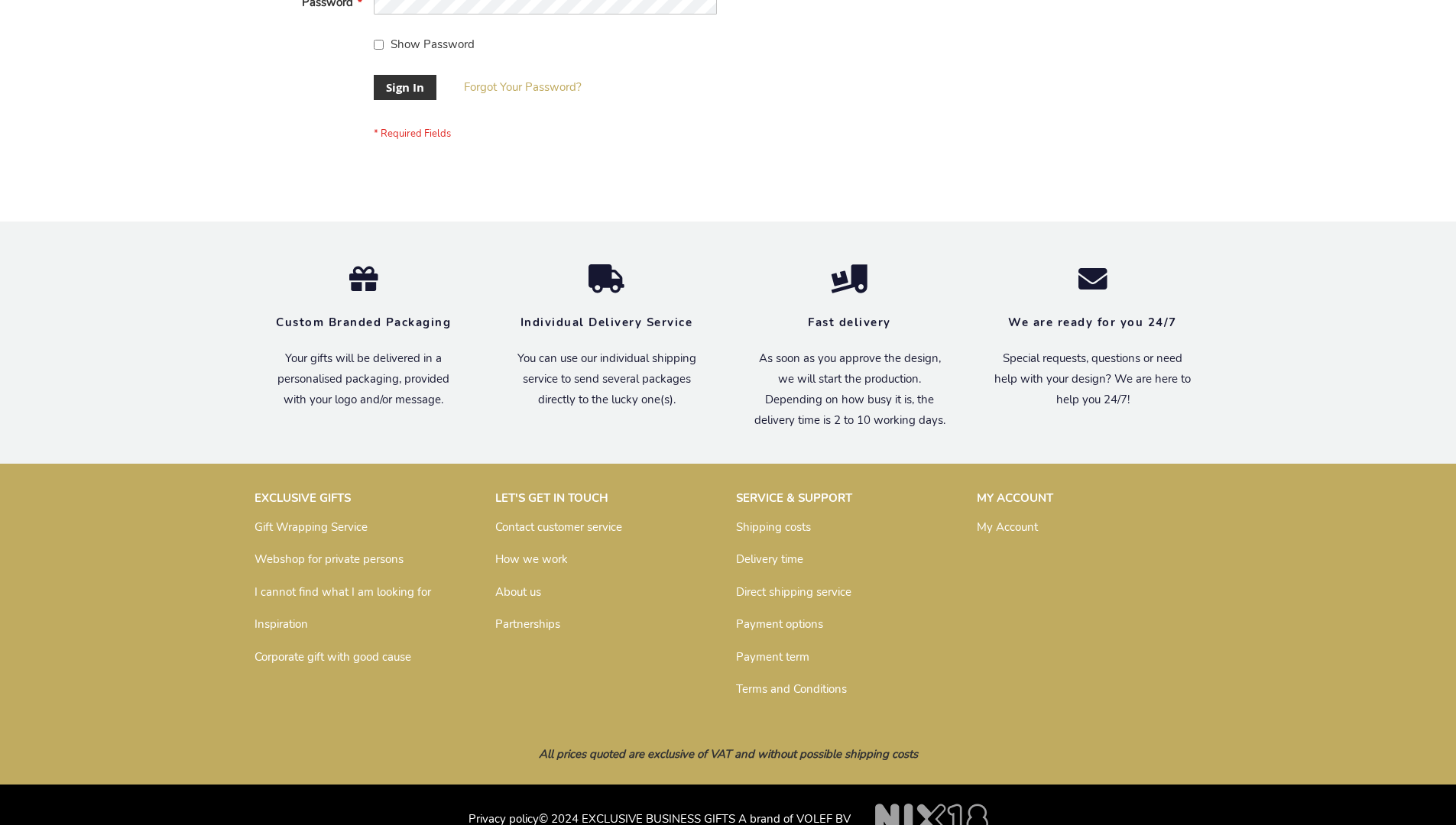
scroll to position [492, 0]
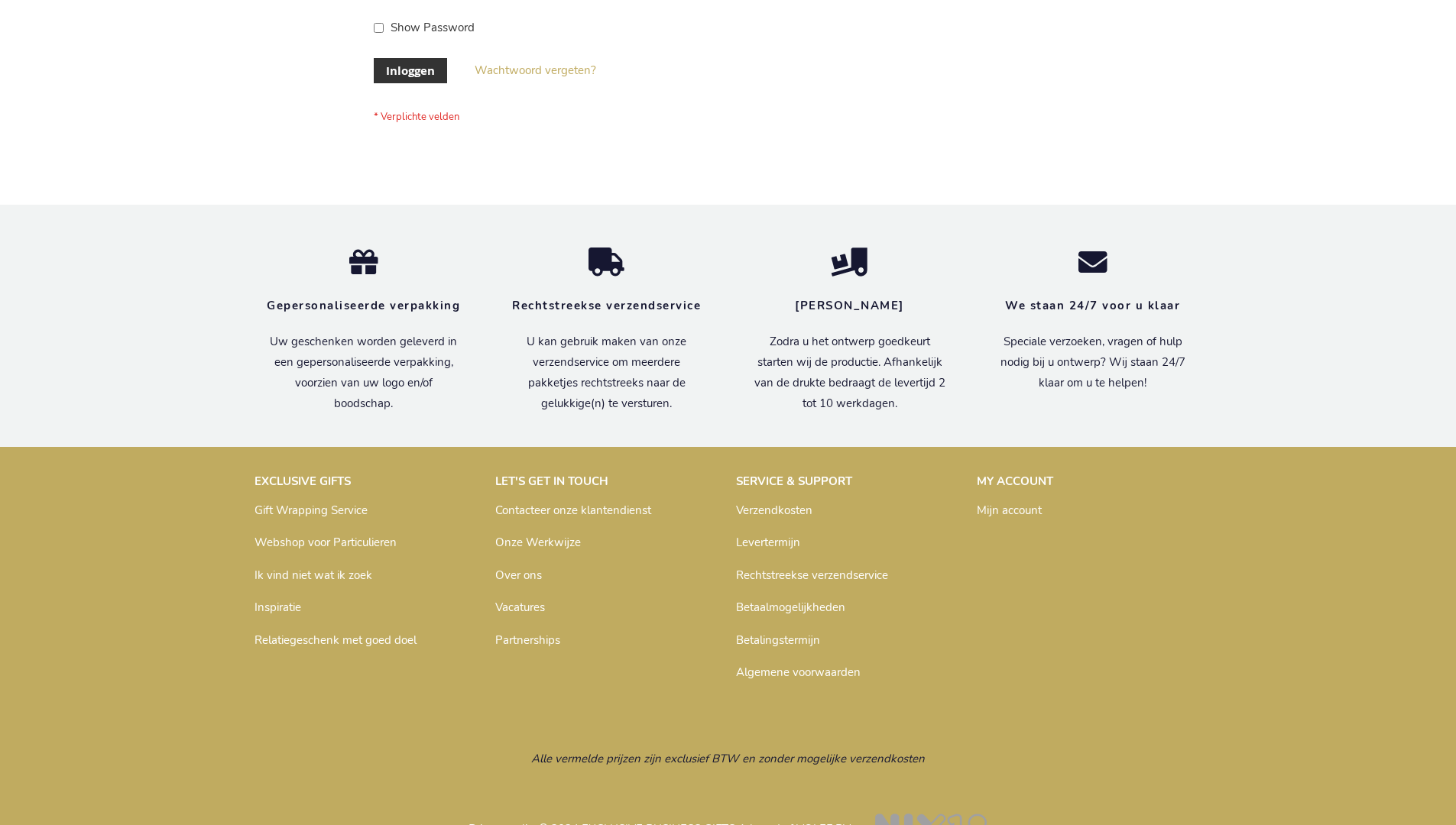
scroll to position [519, 0]
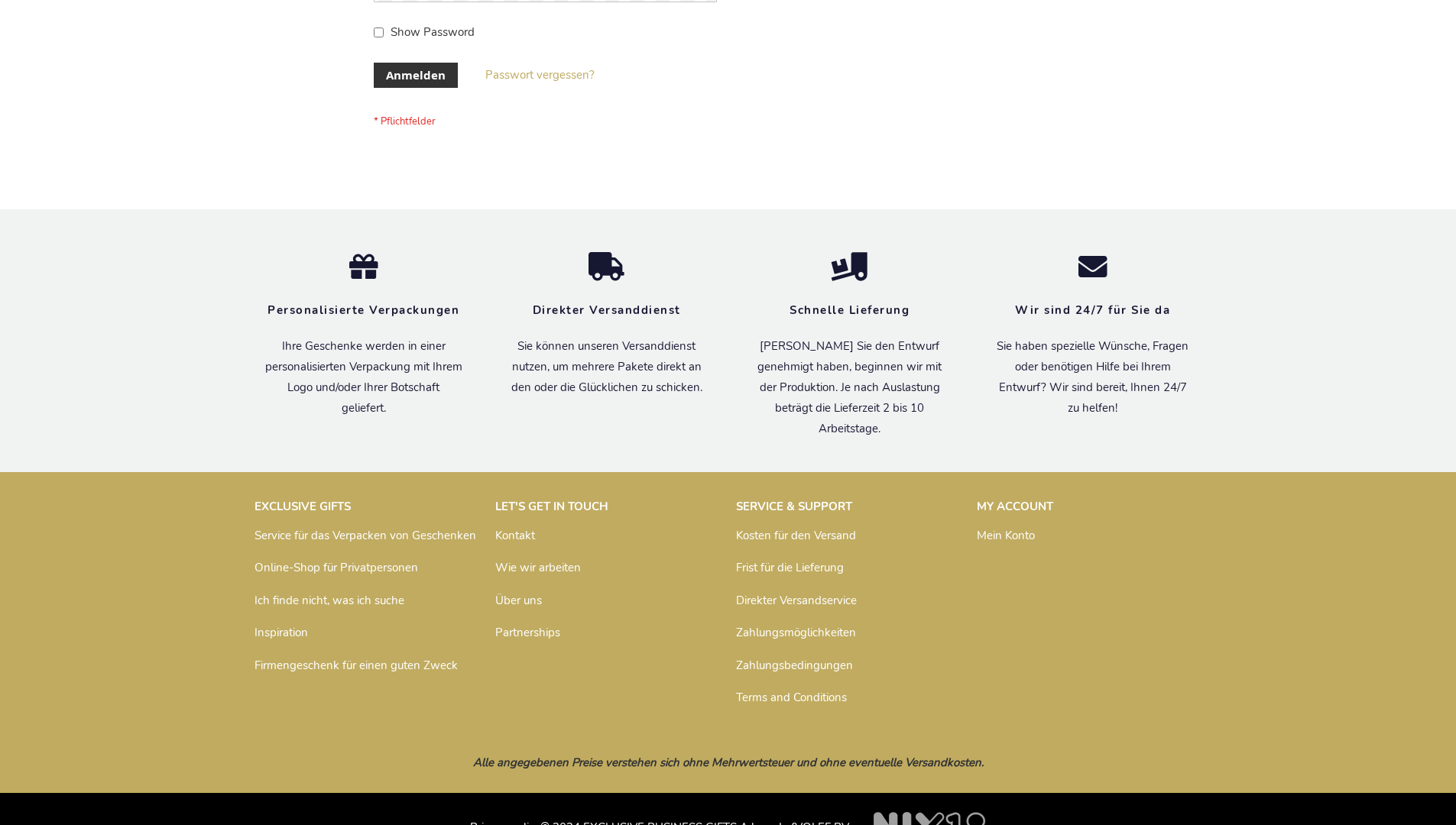
scroll to position [512, 0]
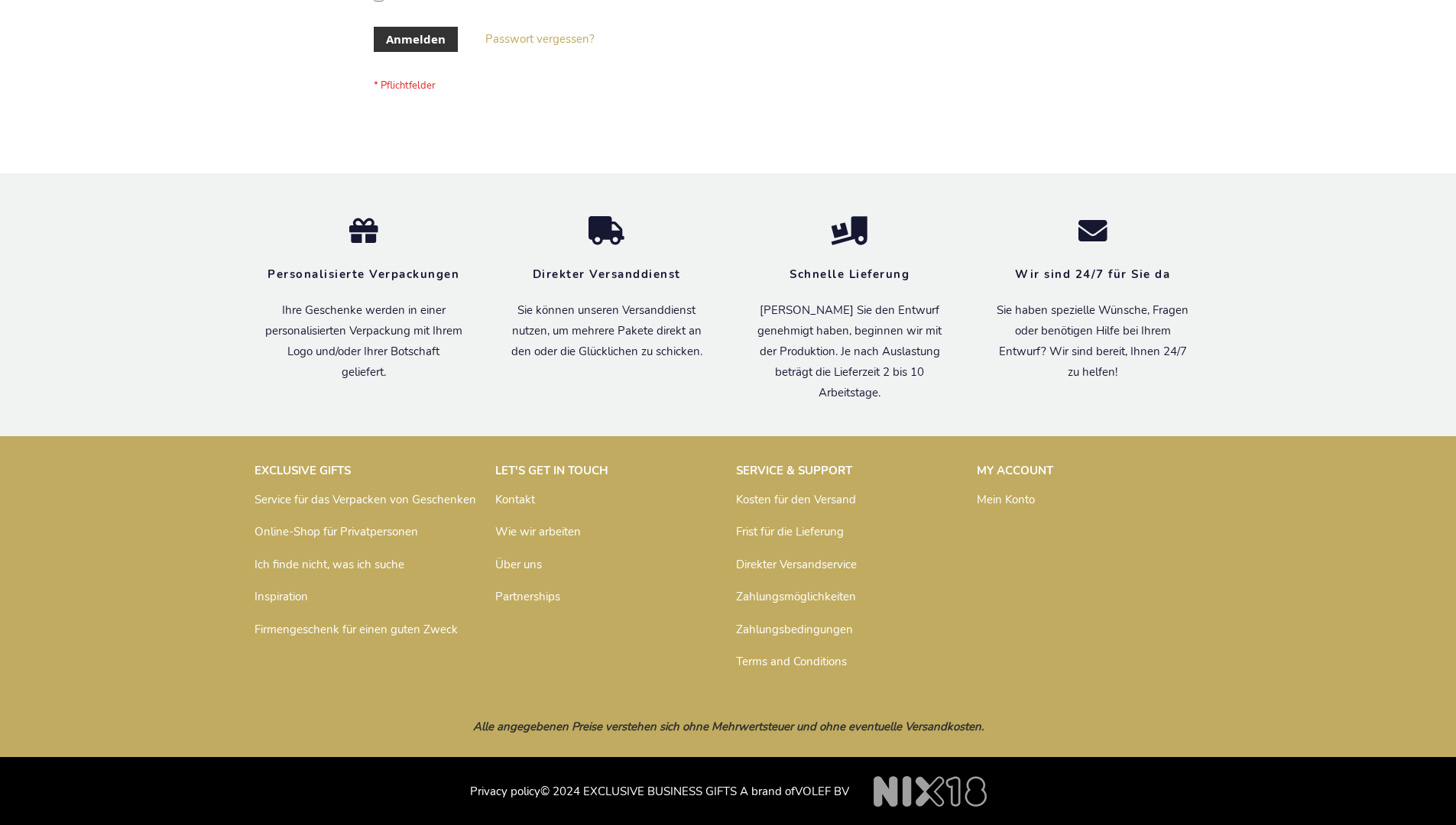
scroll to position [512, 0]
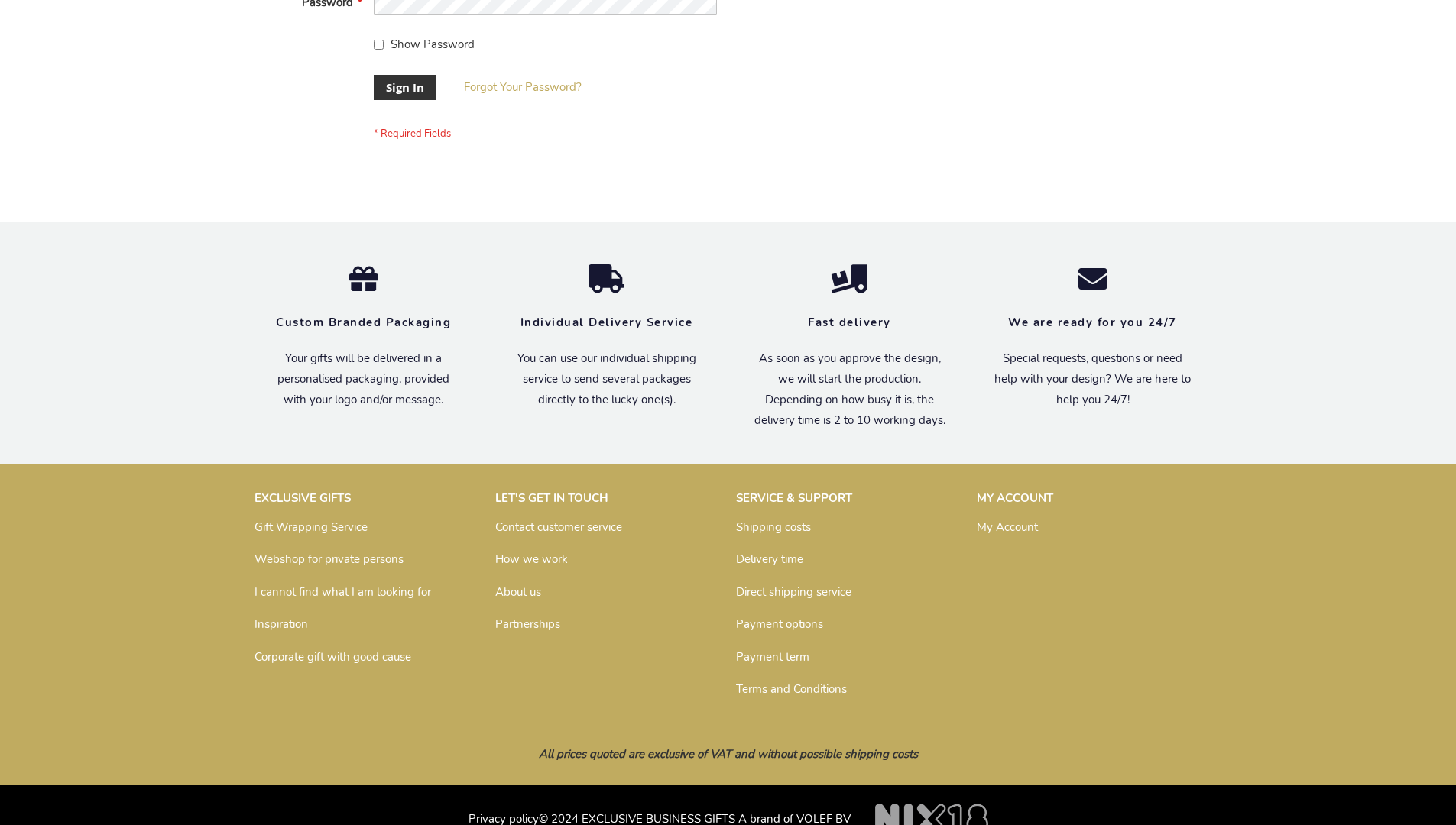
scroll to position [492, 0]
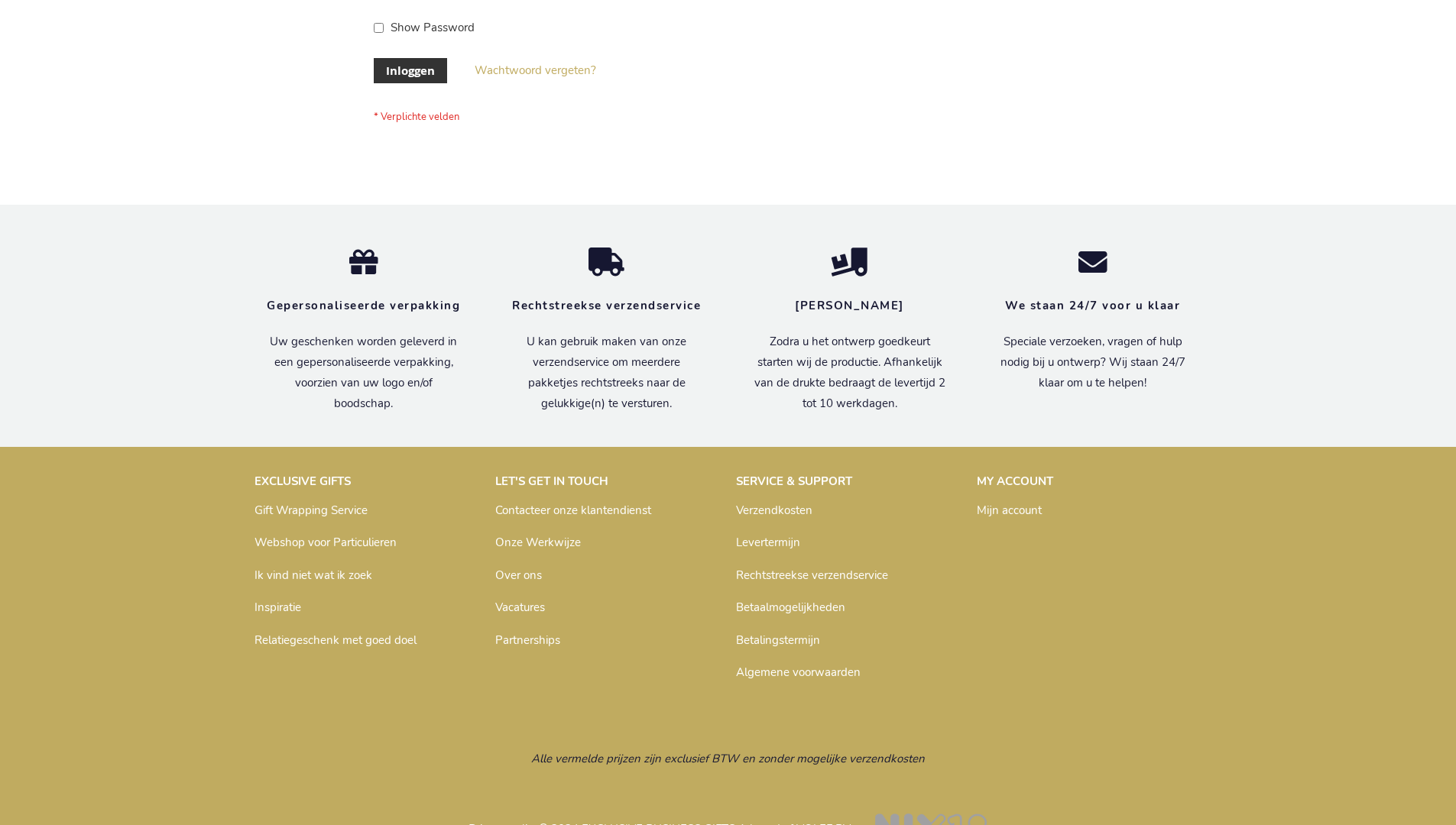
scroll to position [519, 0]
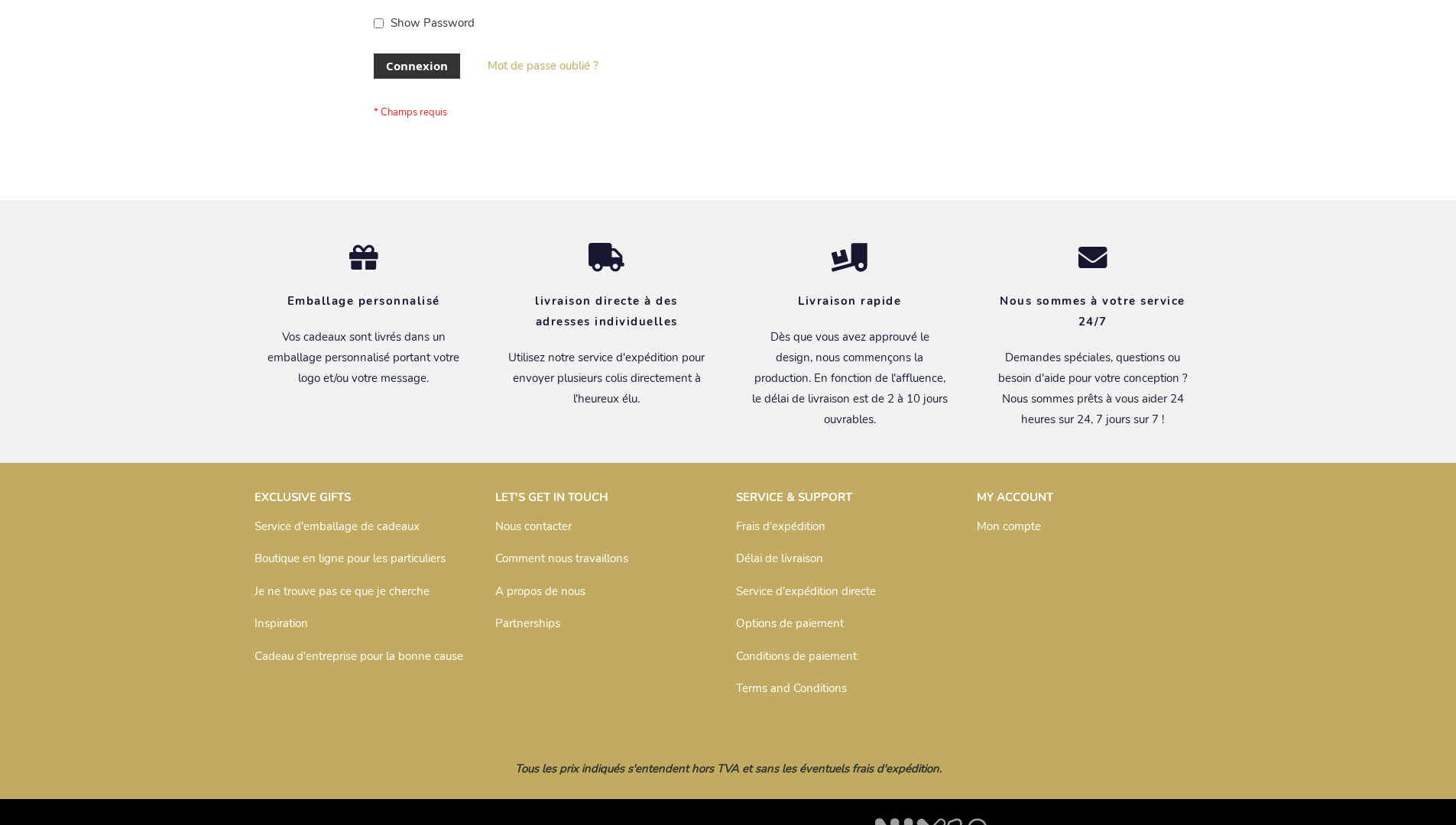
scroll to position [527, 0]
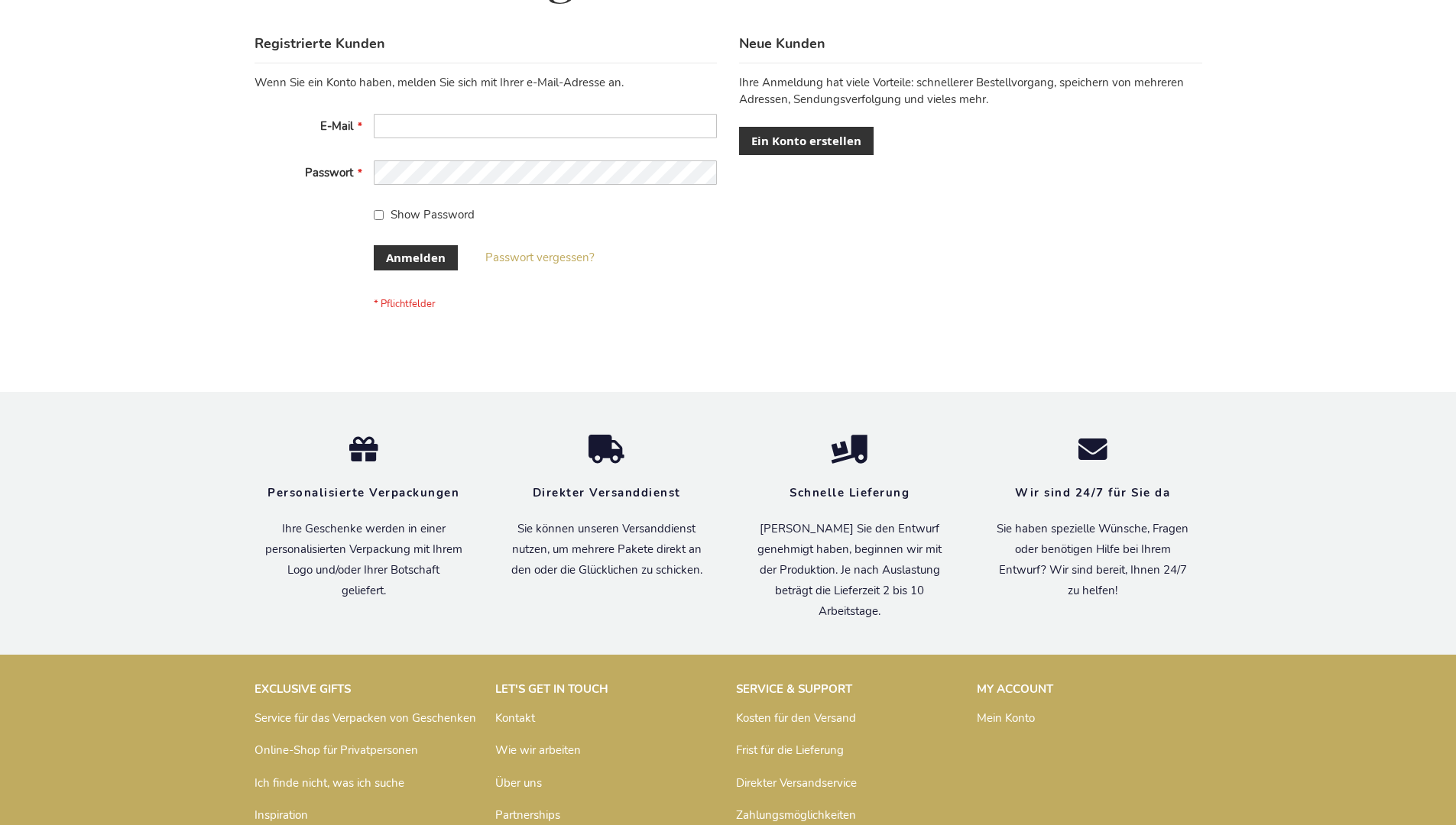
scroll to position [512, 0]
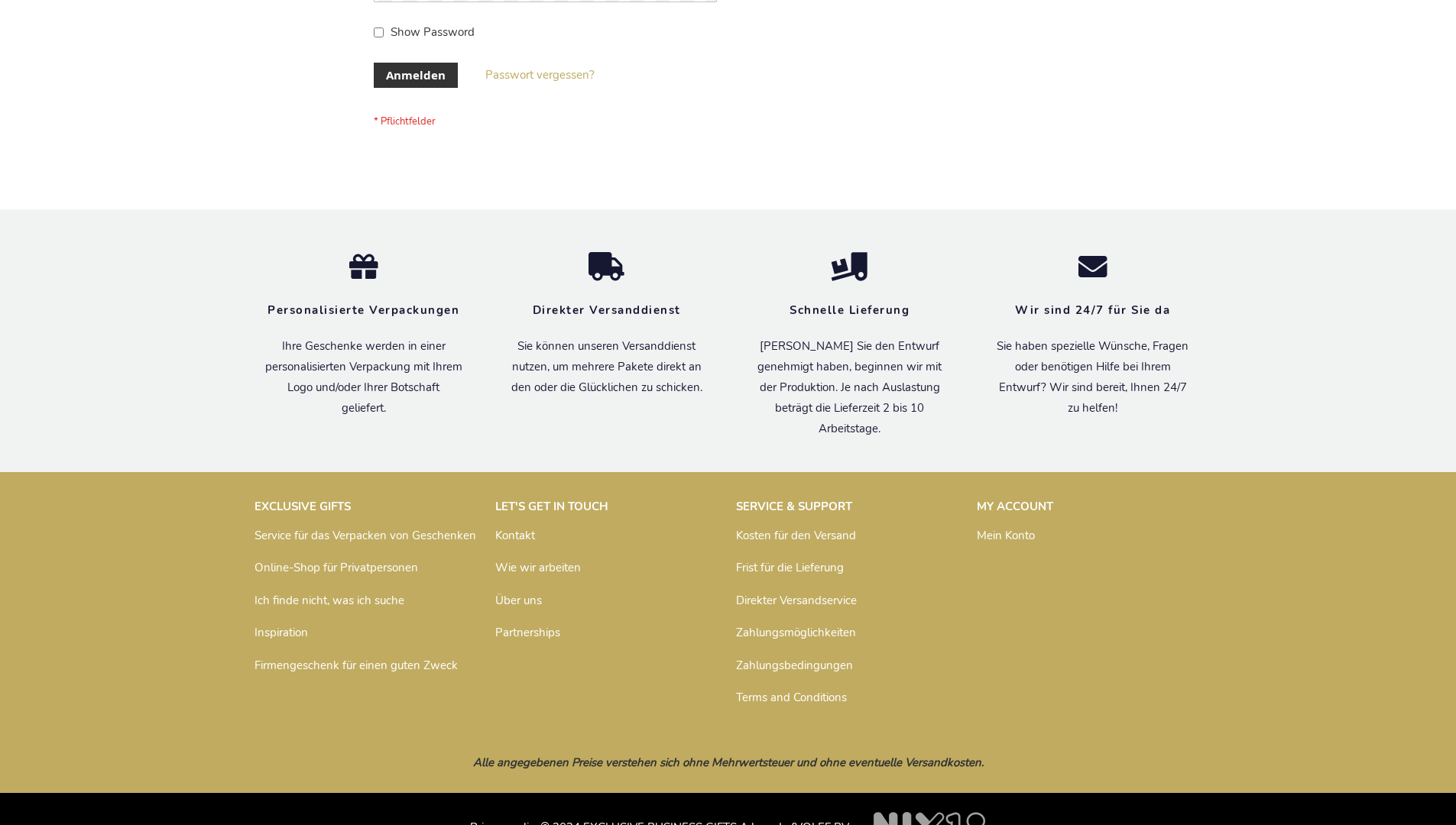
scroll to position [512, 0]
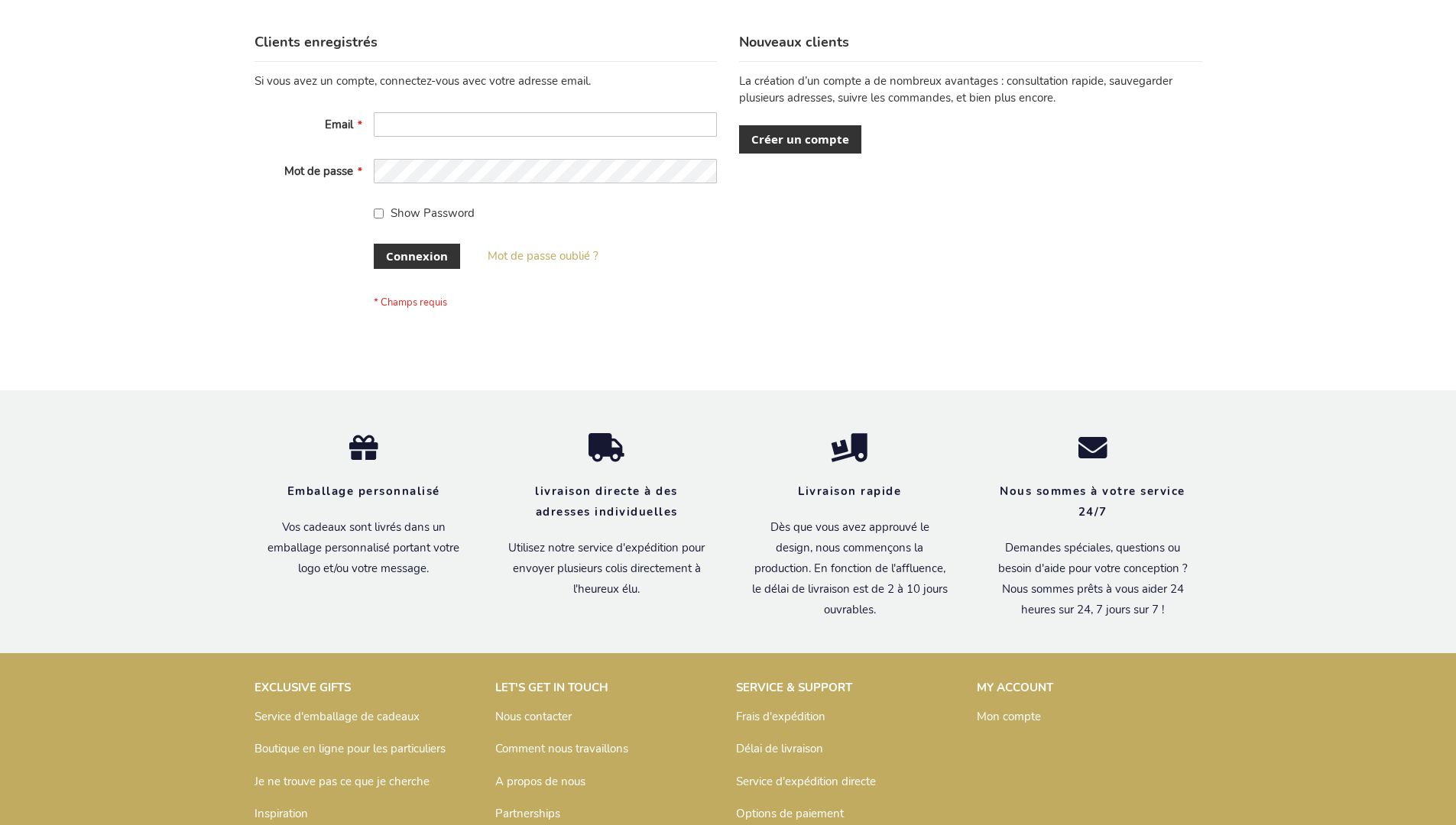
scroll to position [527, 0]
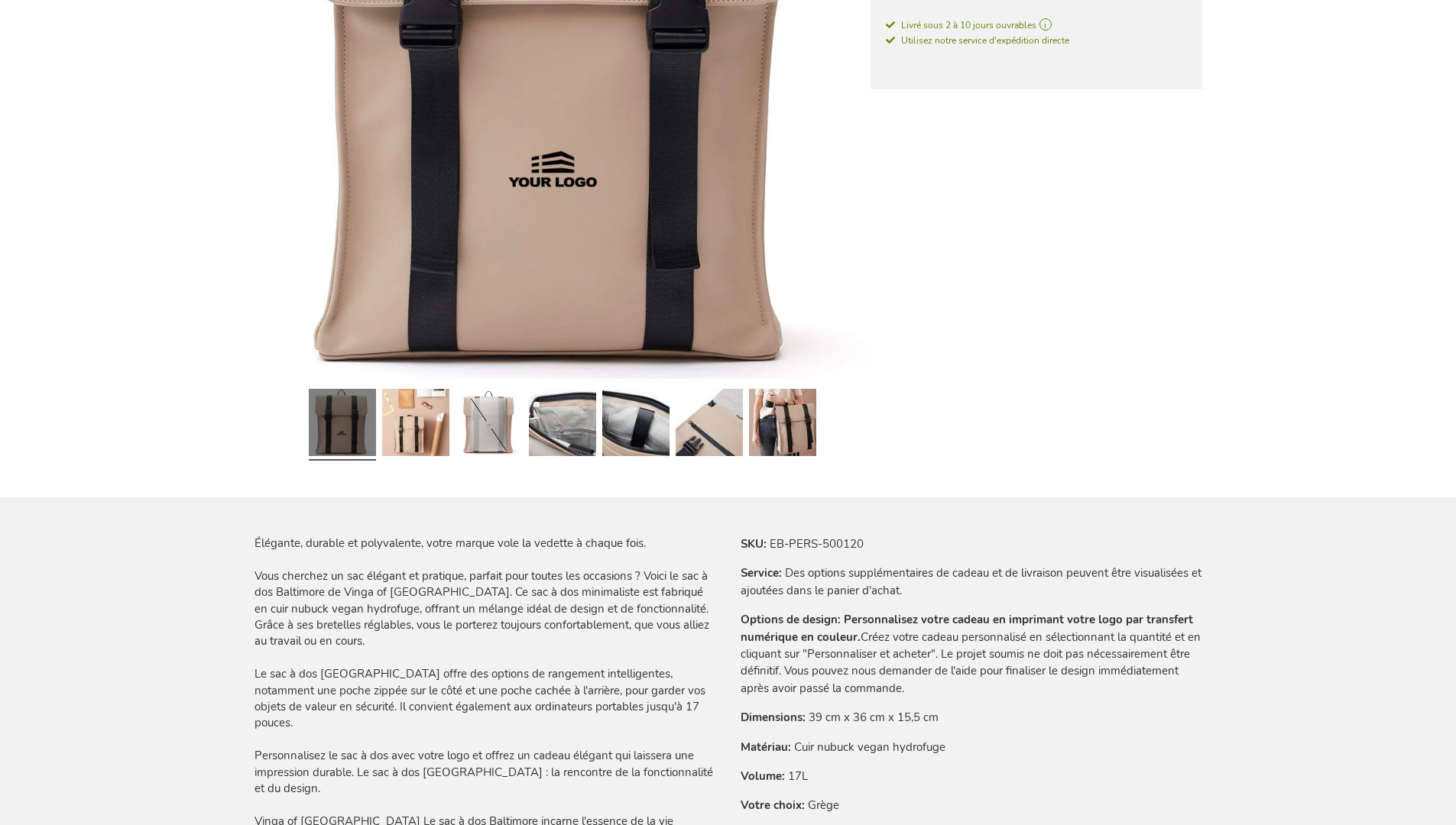
scroll to position [2111, 0]
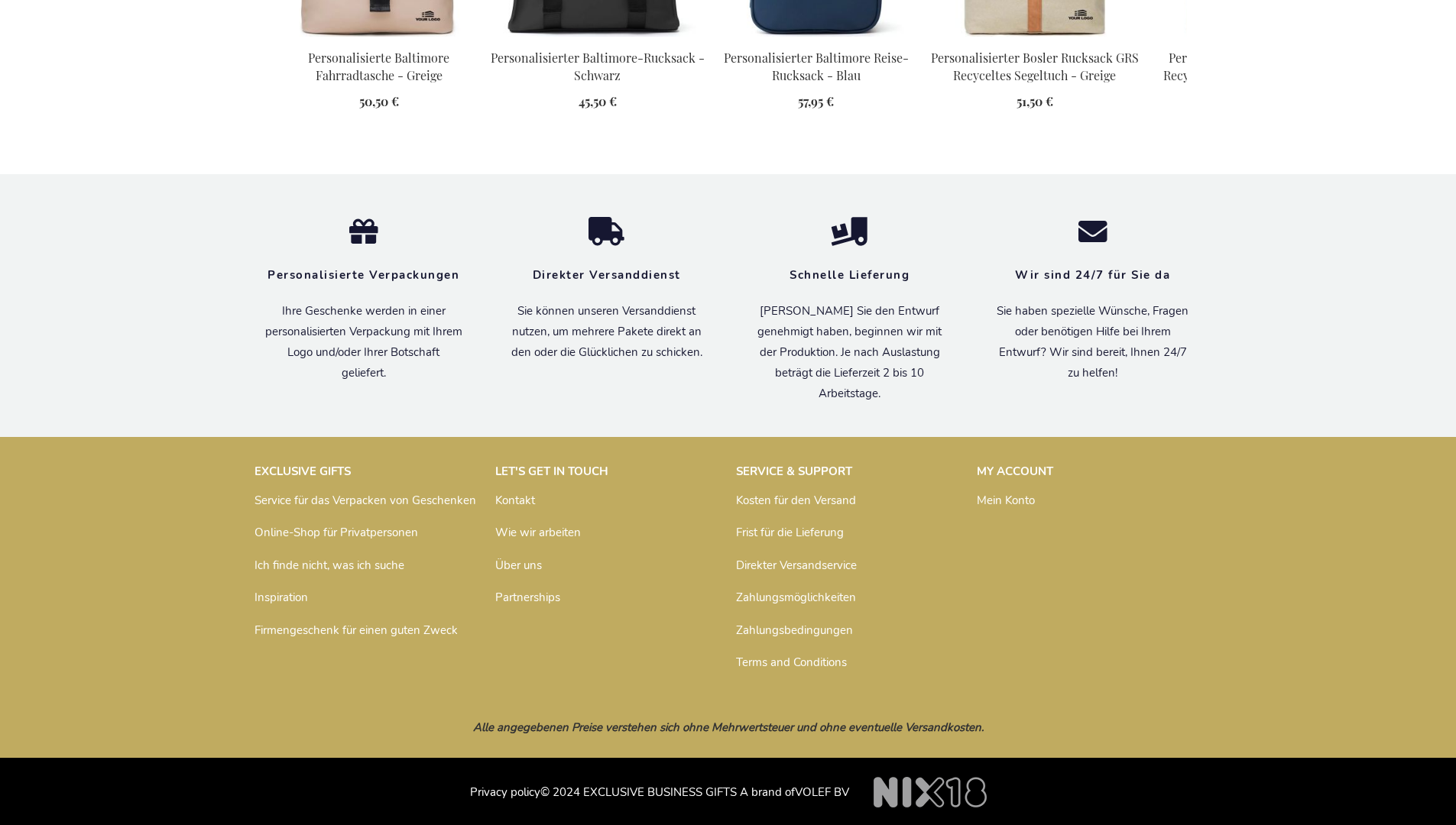
scroll to position [2096, 0]
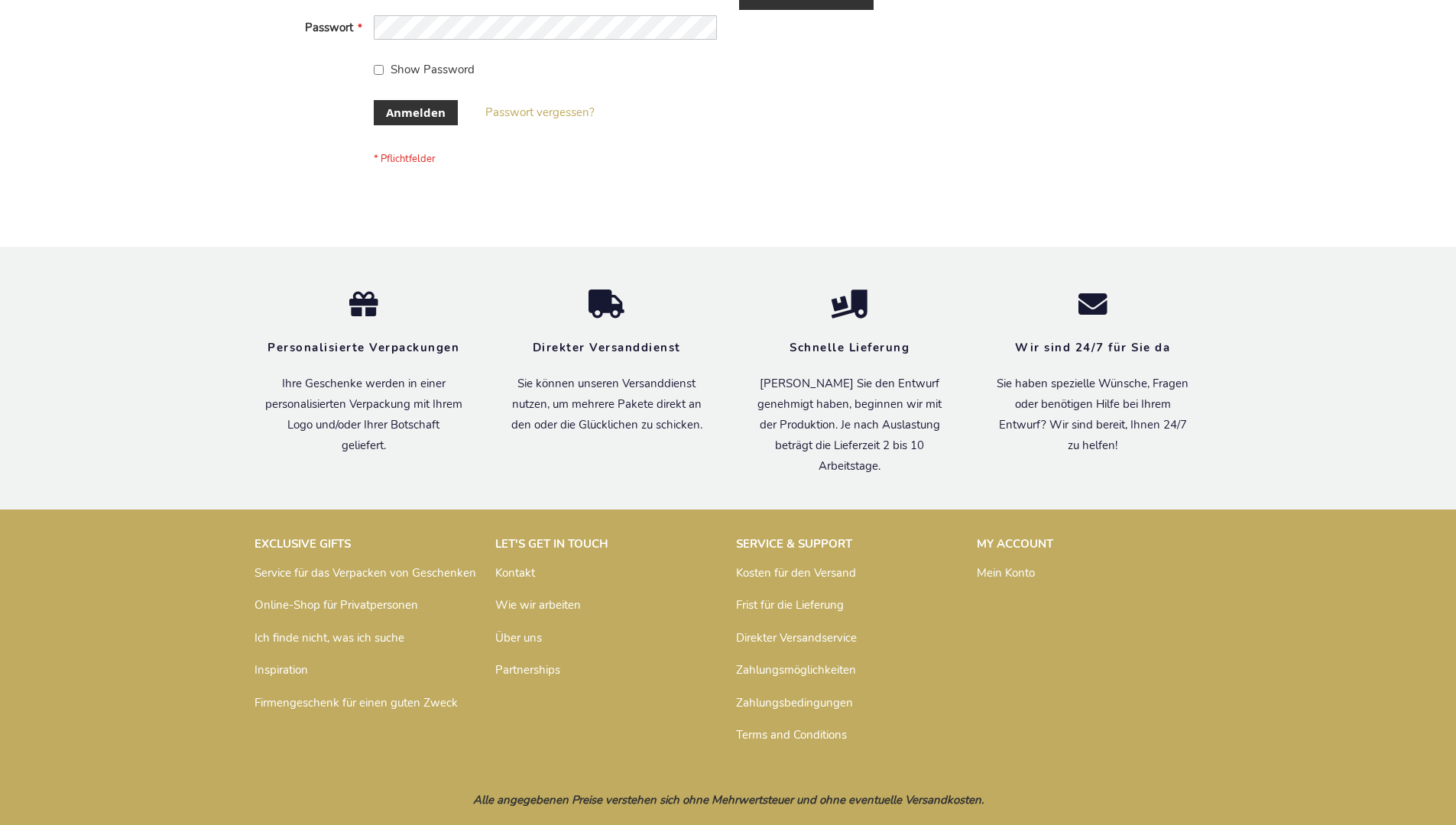
scroll to position [512, 0]
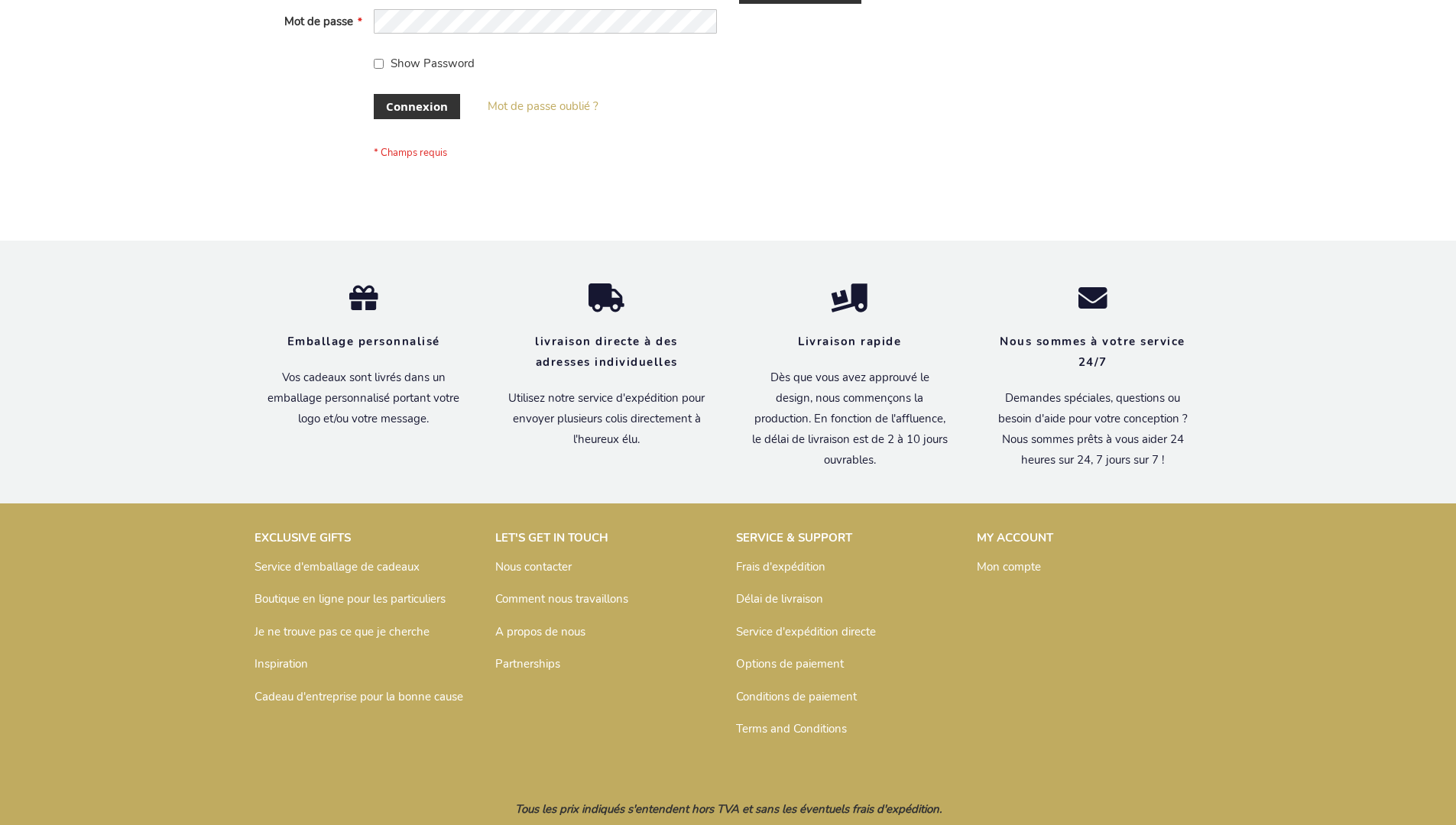
scroll to position [527, 0]
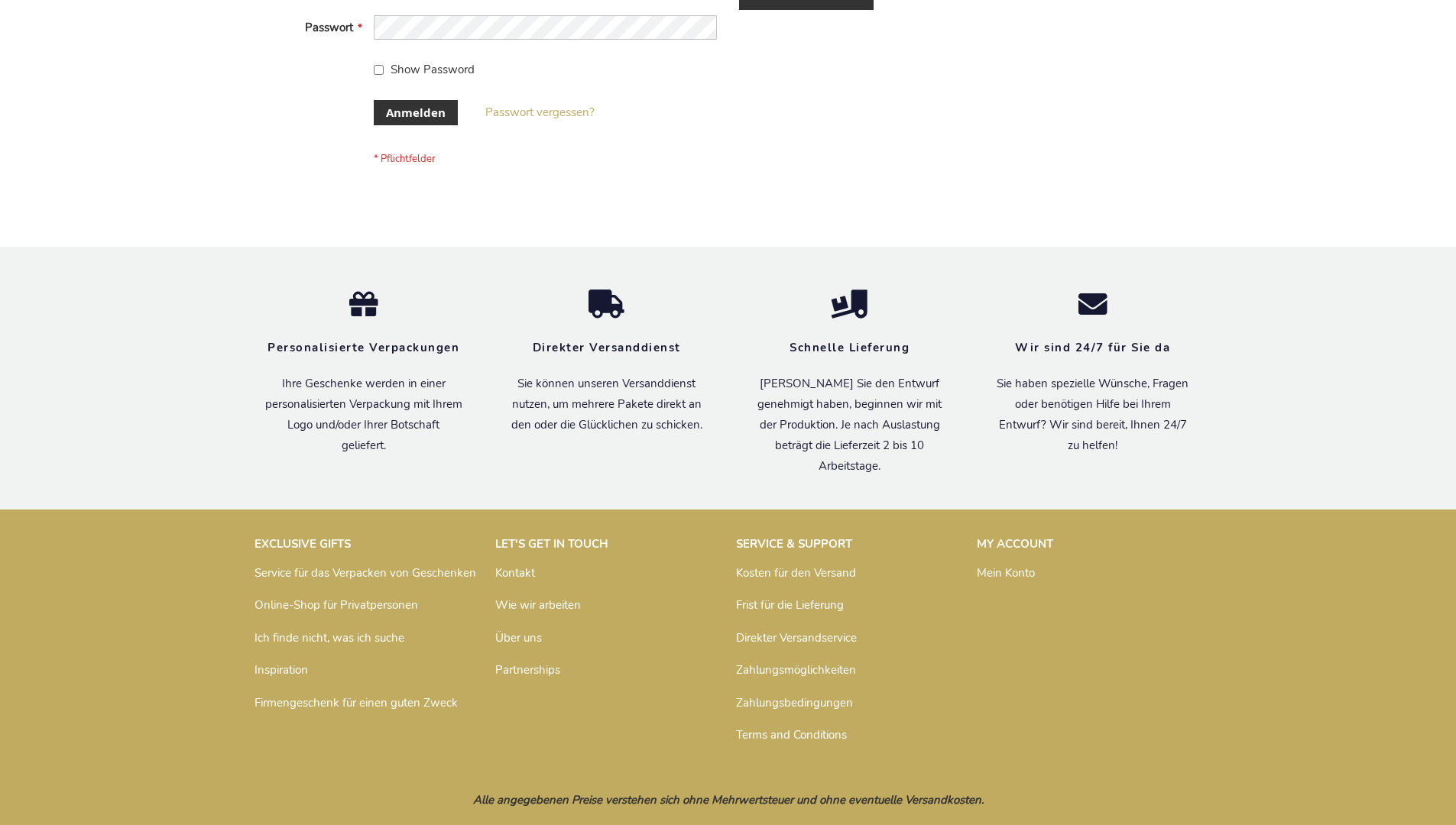
scroll to position [512, 0]
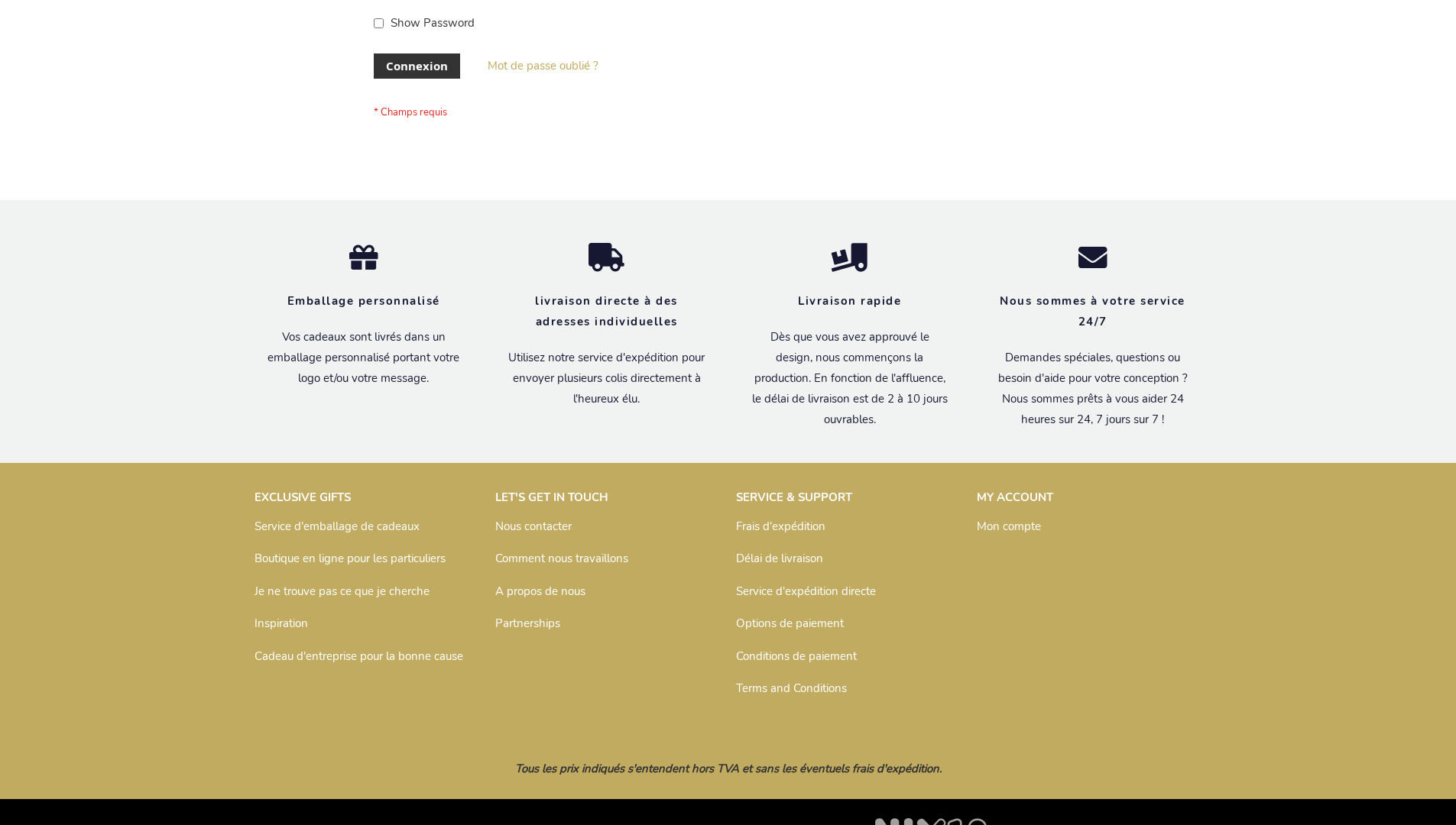
scroll to position [527, 0]
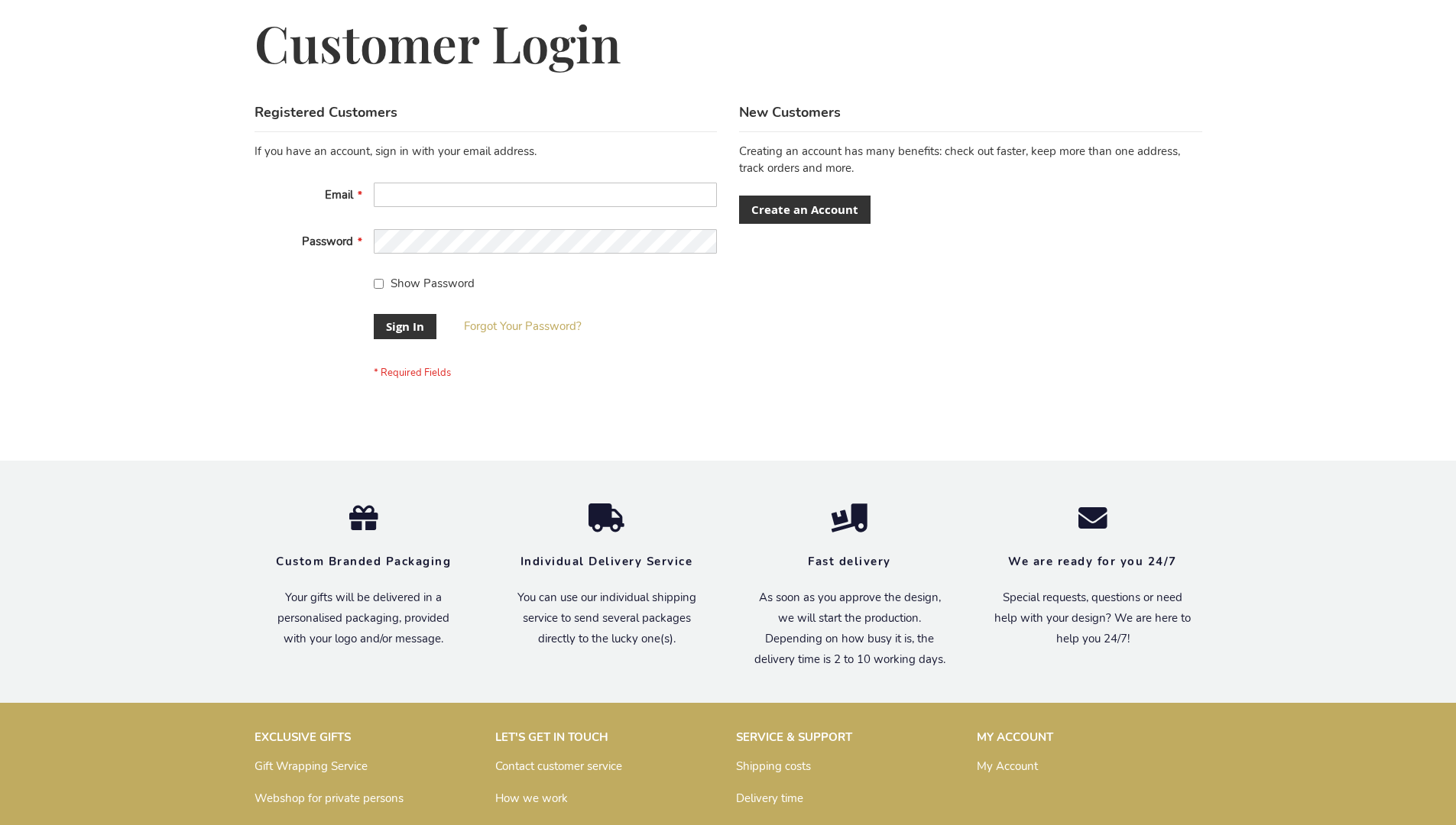
scroll to position [492, 0]
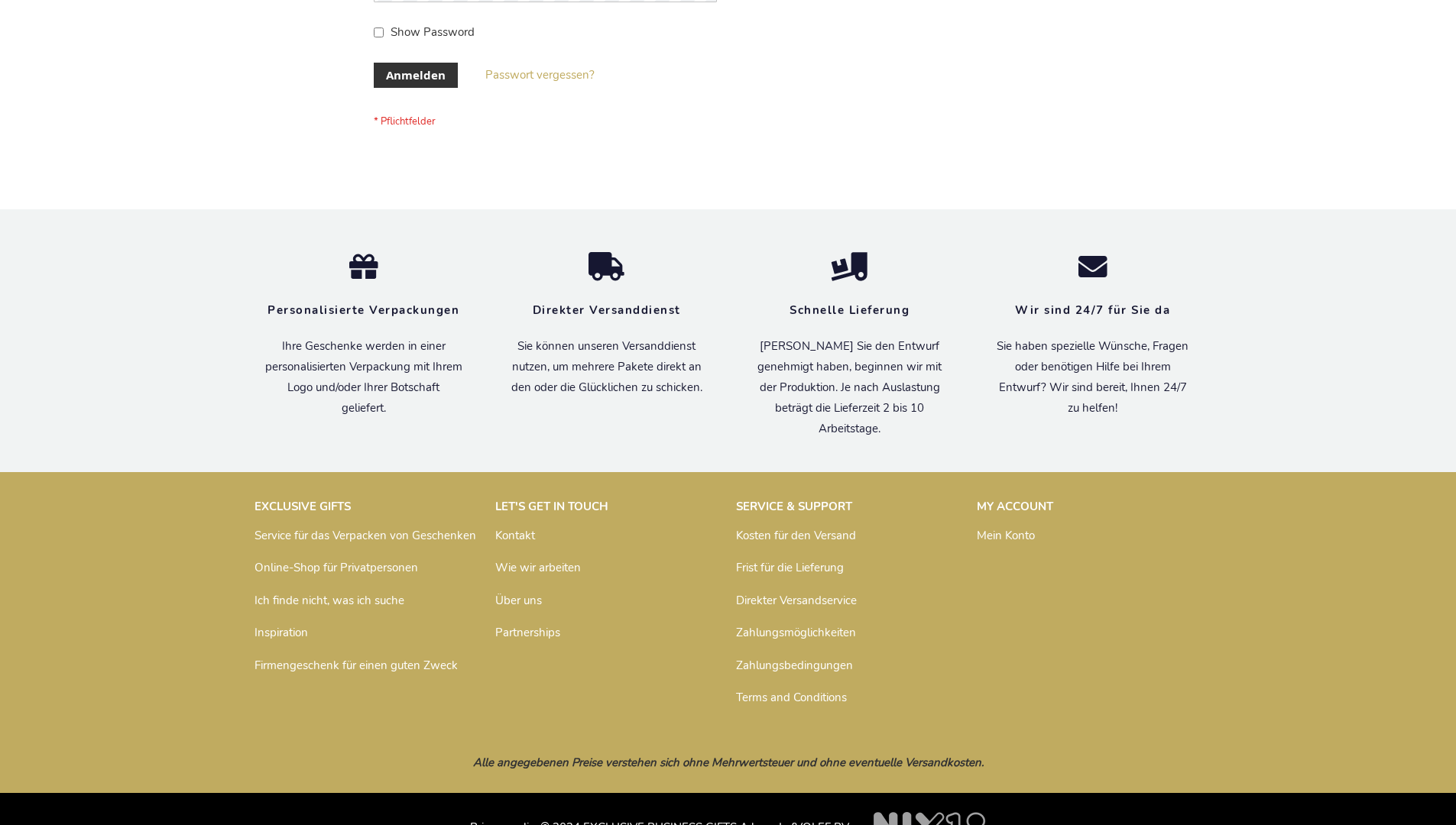
scroll to position [512, 0]
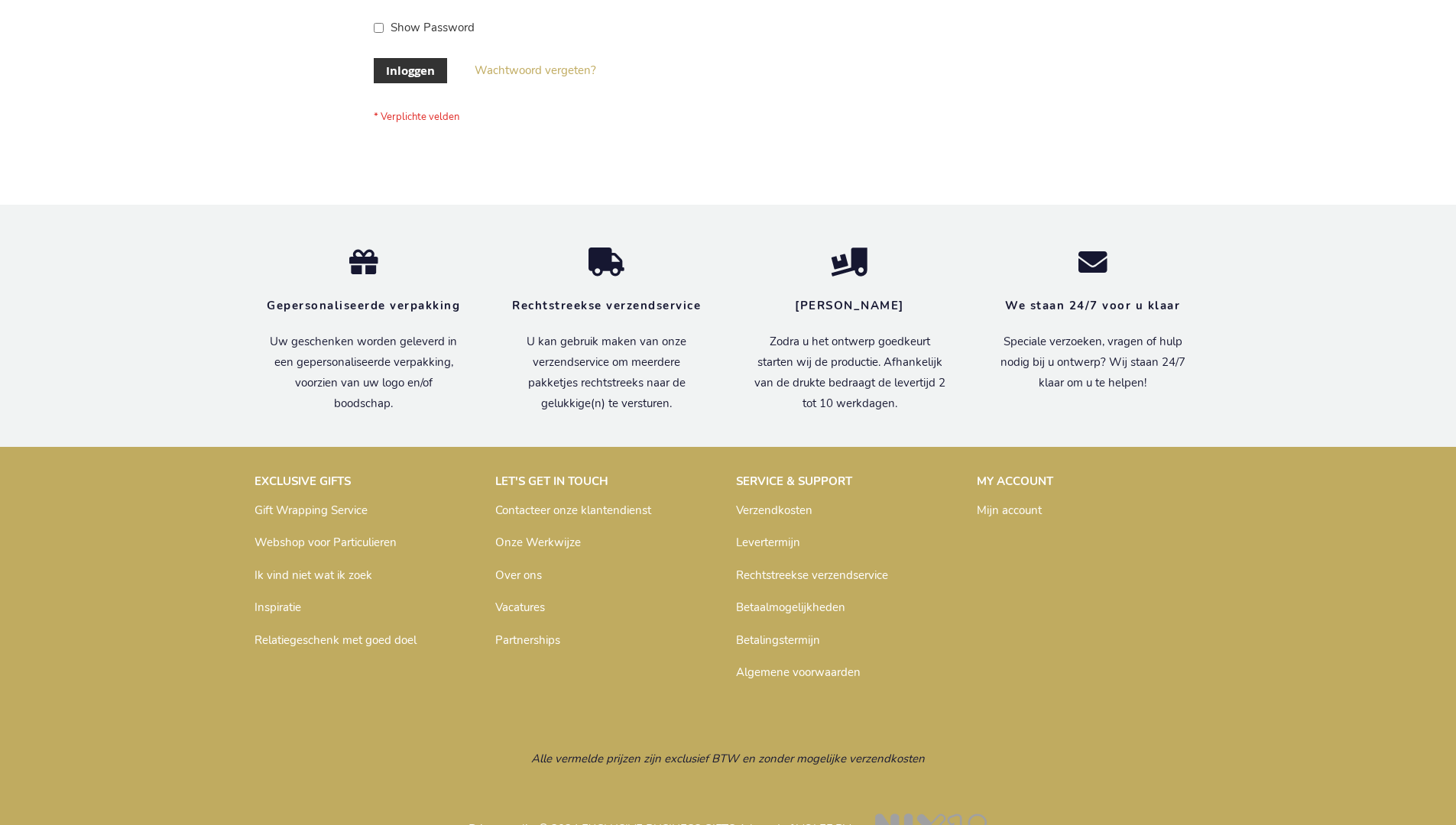
scroll to position [519, 0]
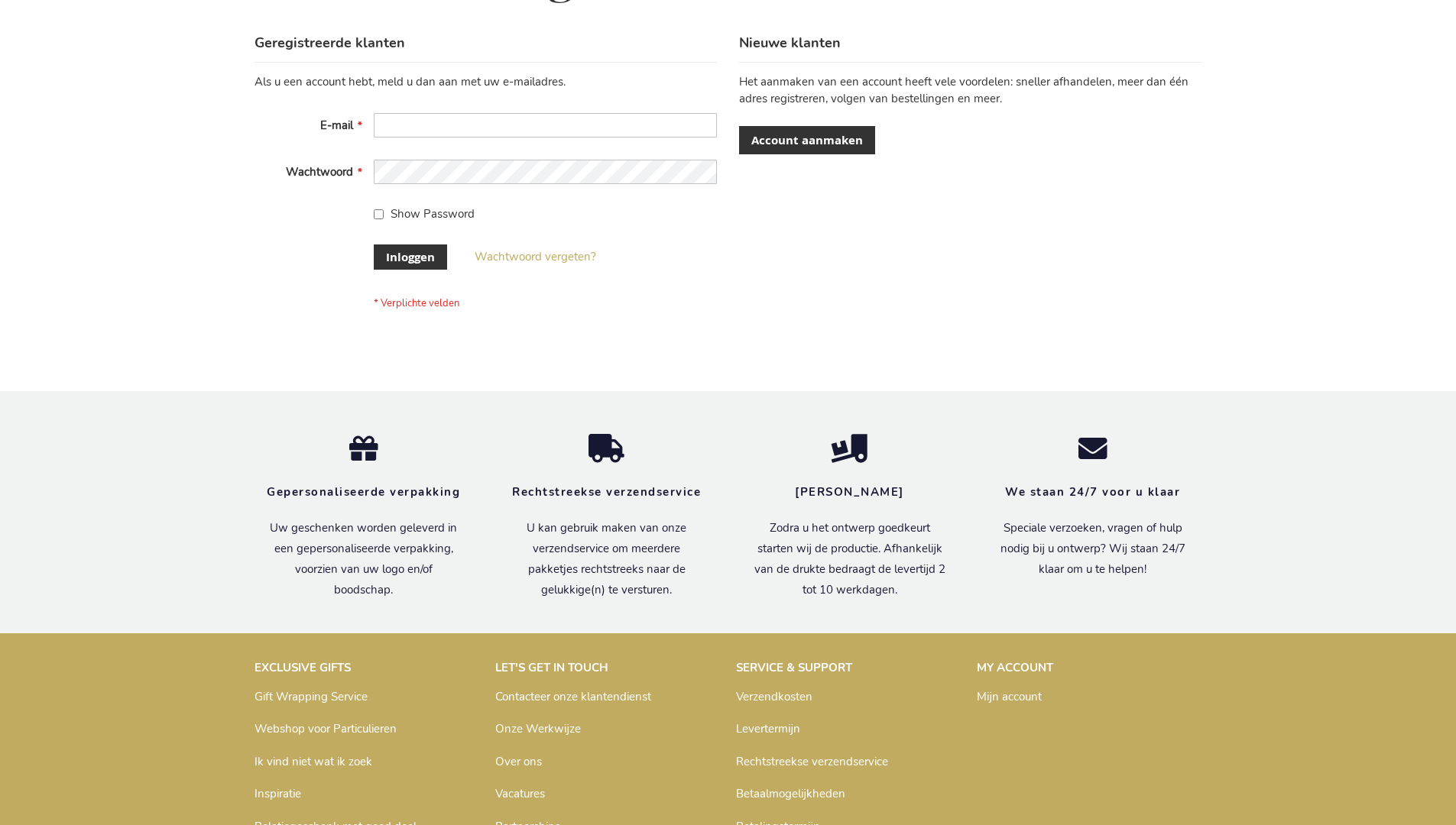
scroll to position [519, 0]
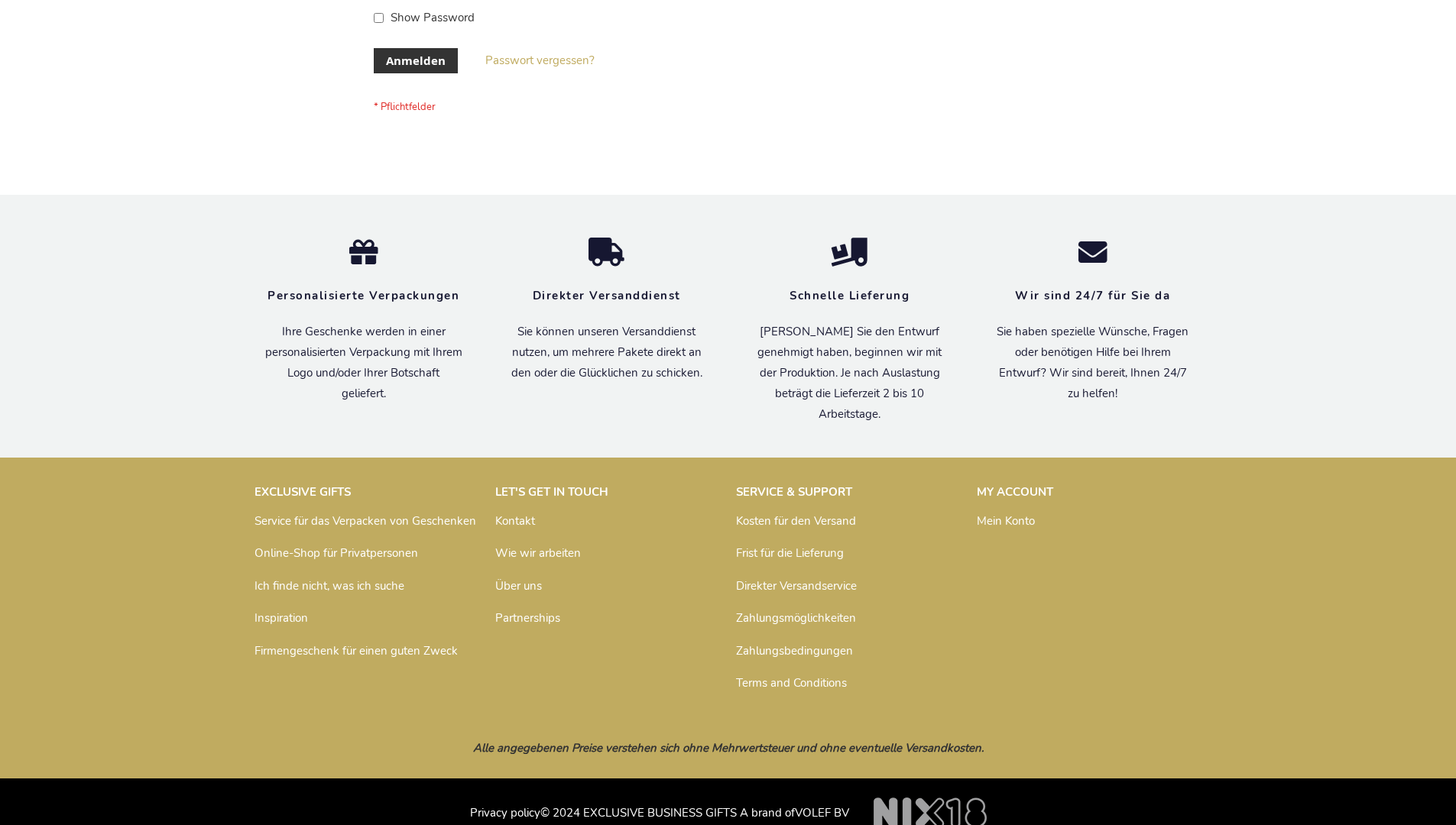
scroll to position [512, 0]
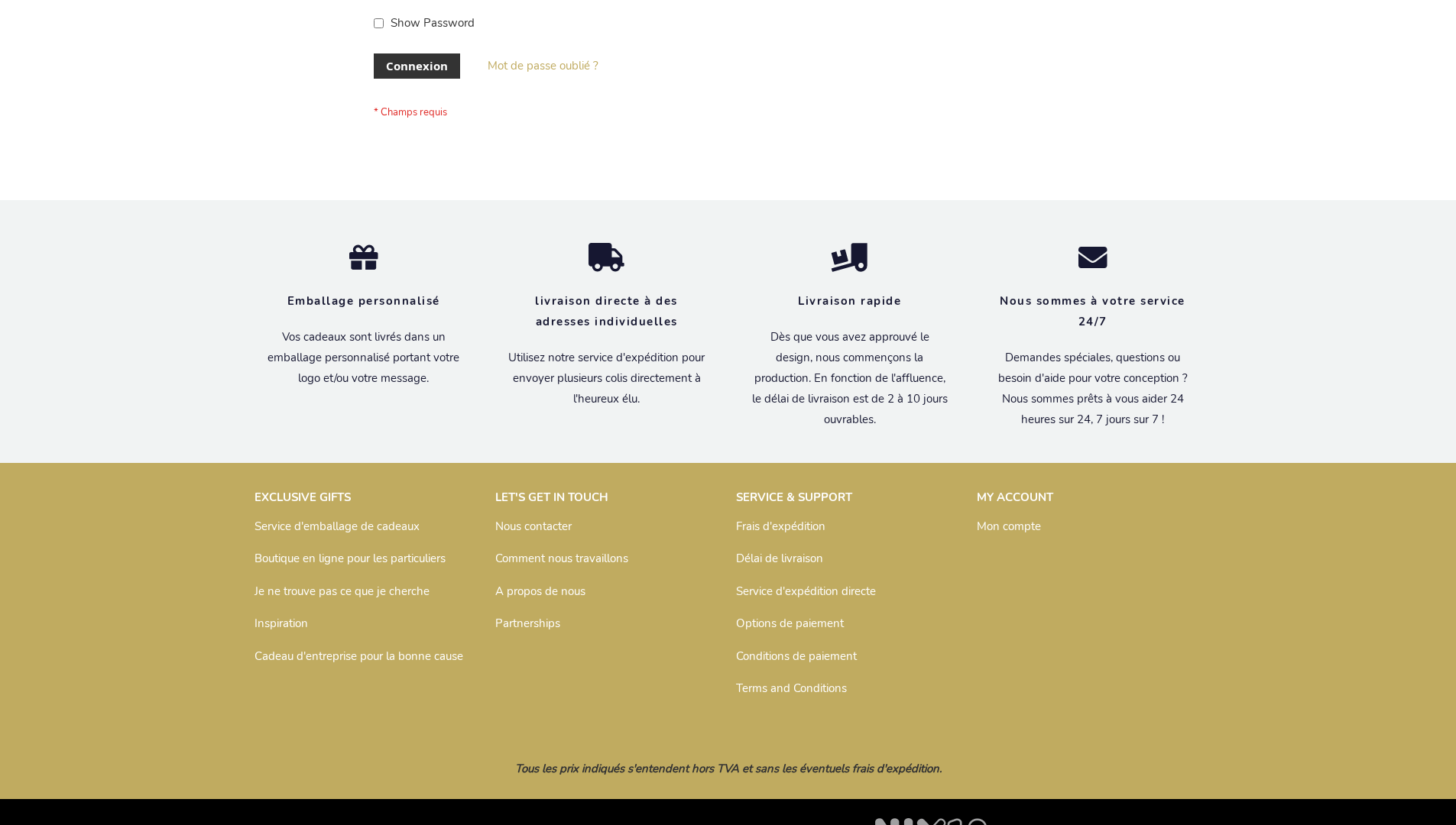
scroll to position [527, 0]
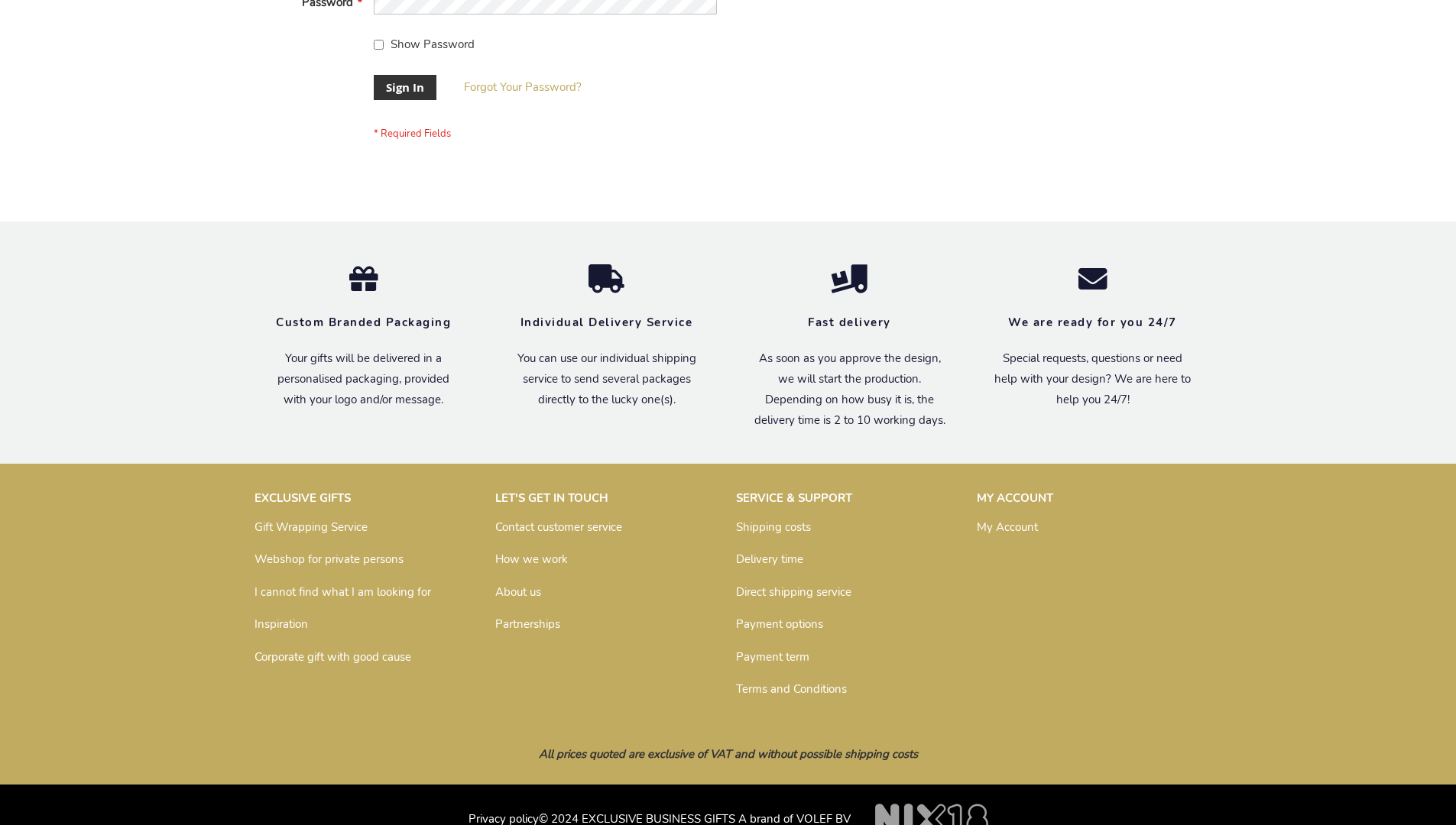
scroll to position [492, 0]
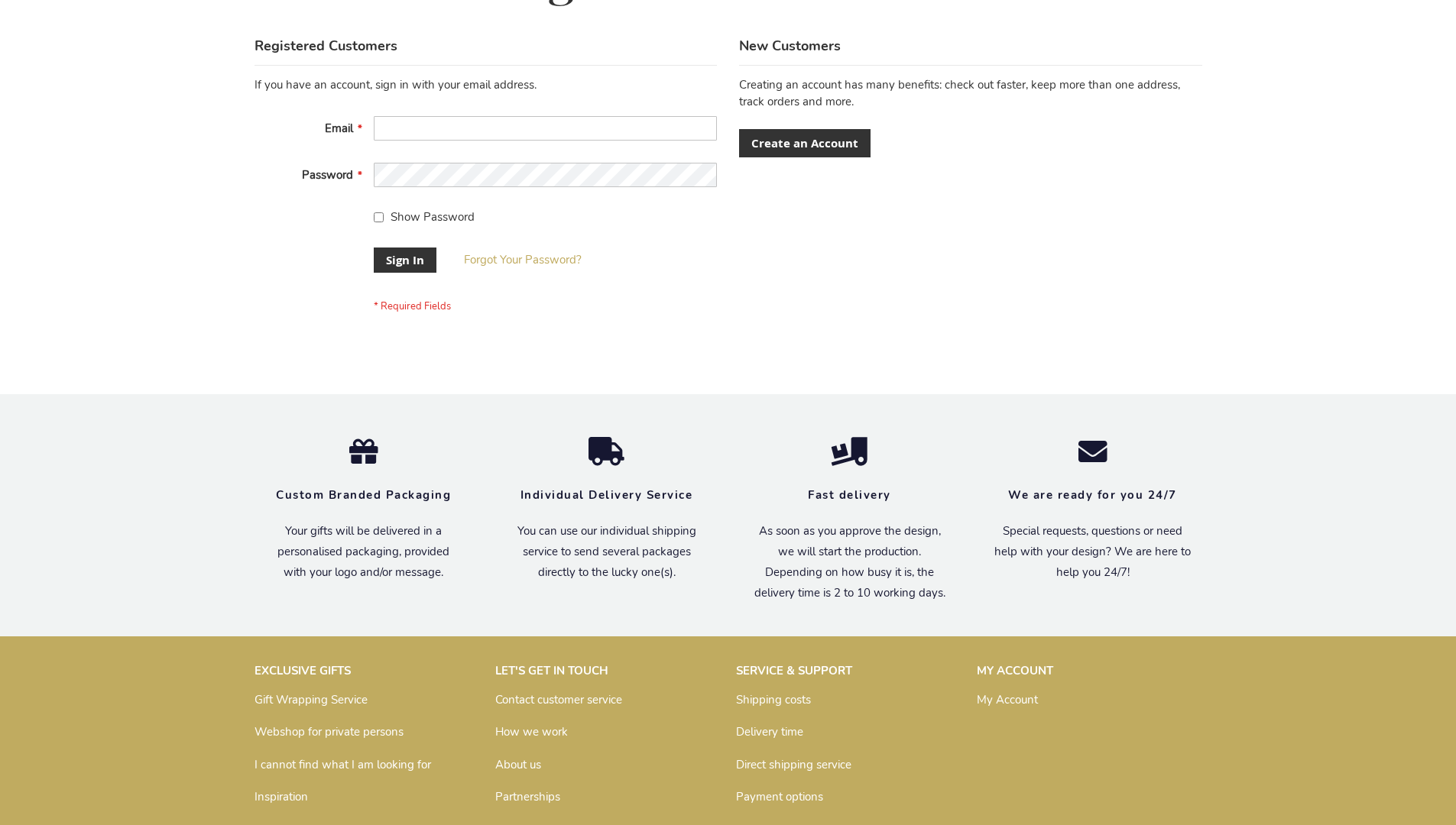
scroll to position [492, 0]
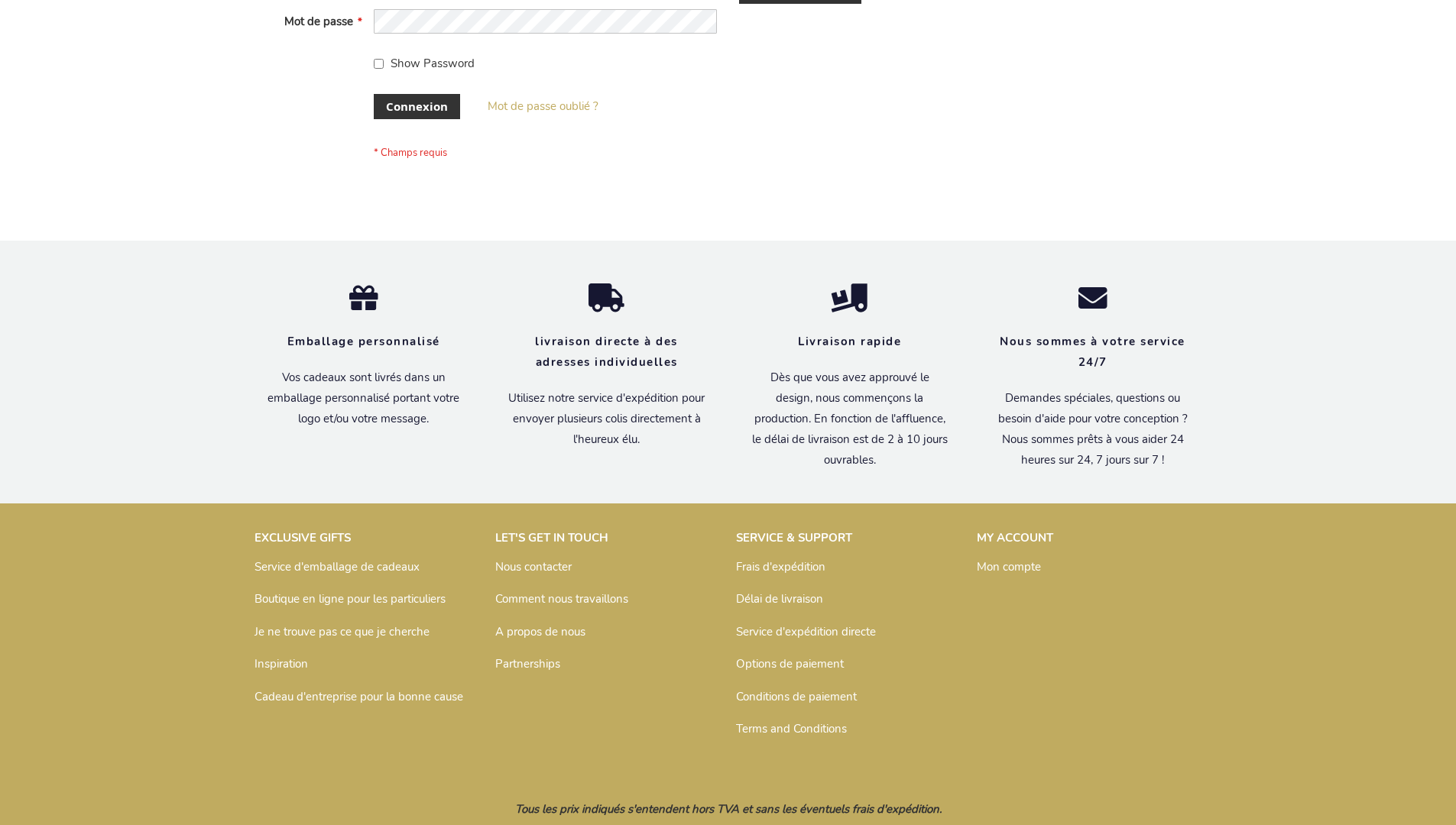
scroll to position [527, 0]
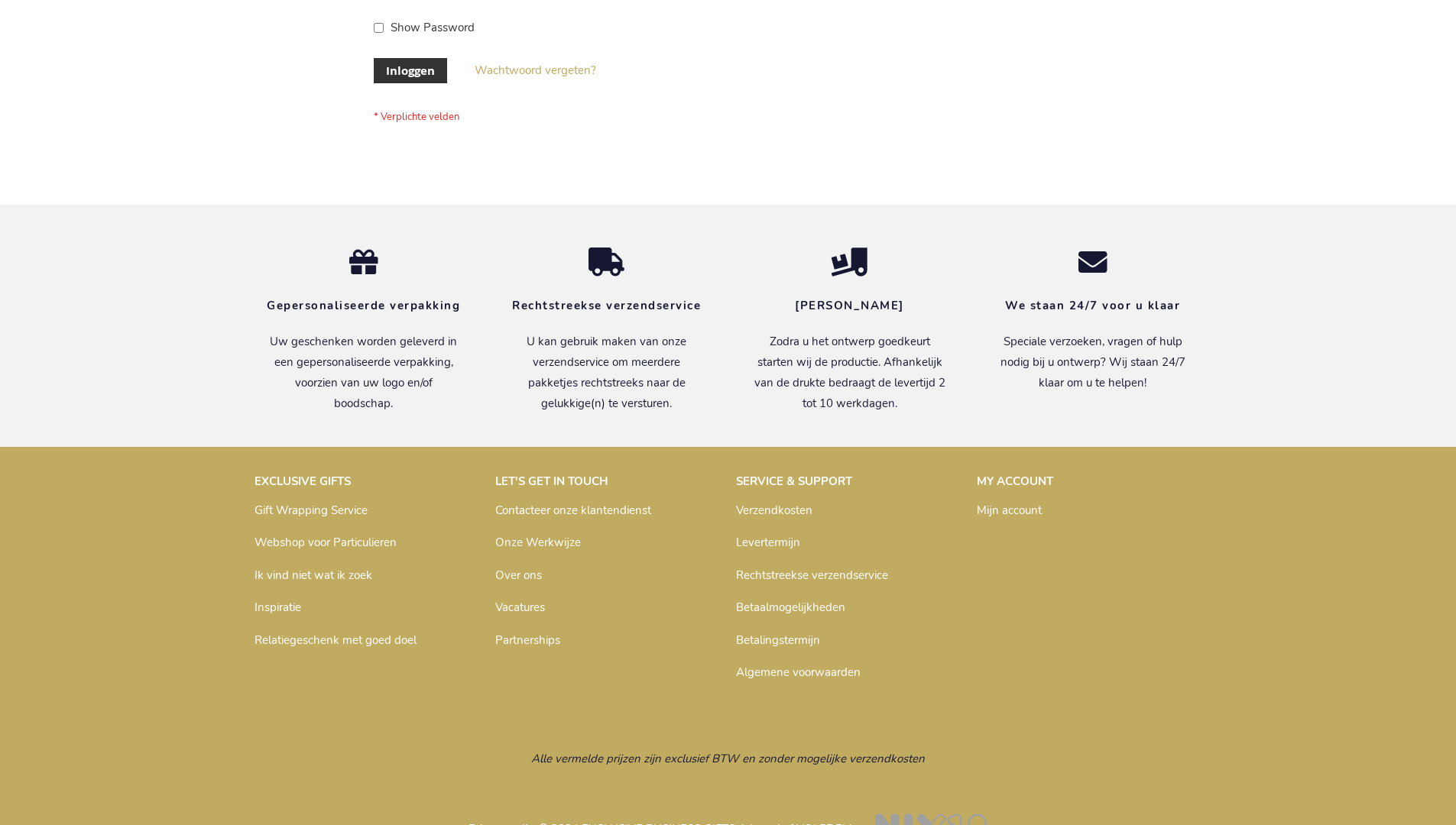
scroll to position [519, 0]
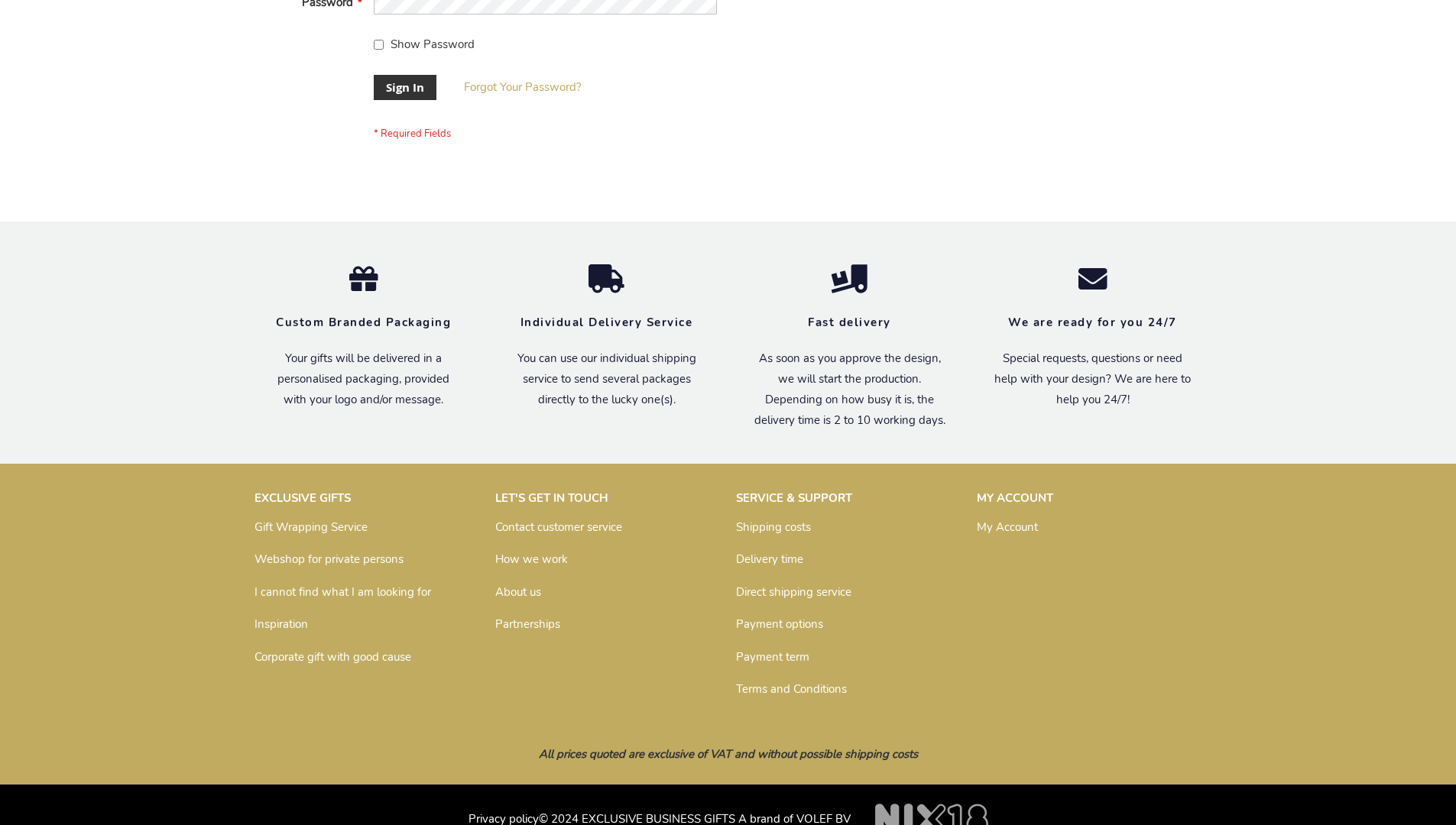
scroll to position [492, 0]
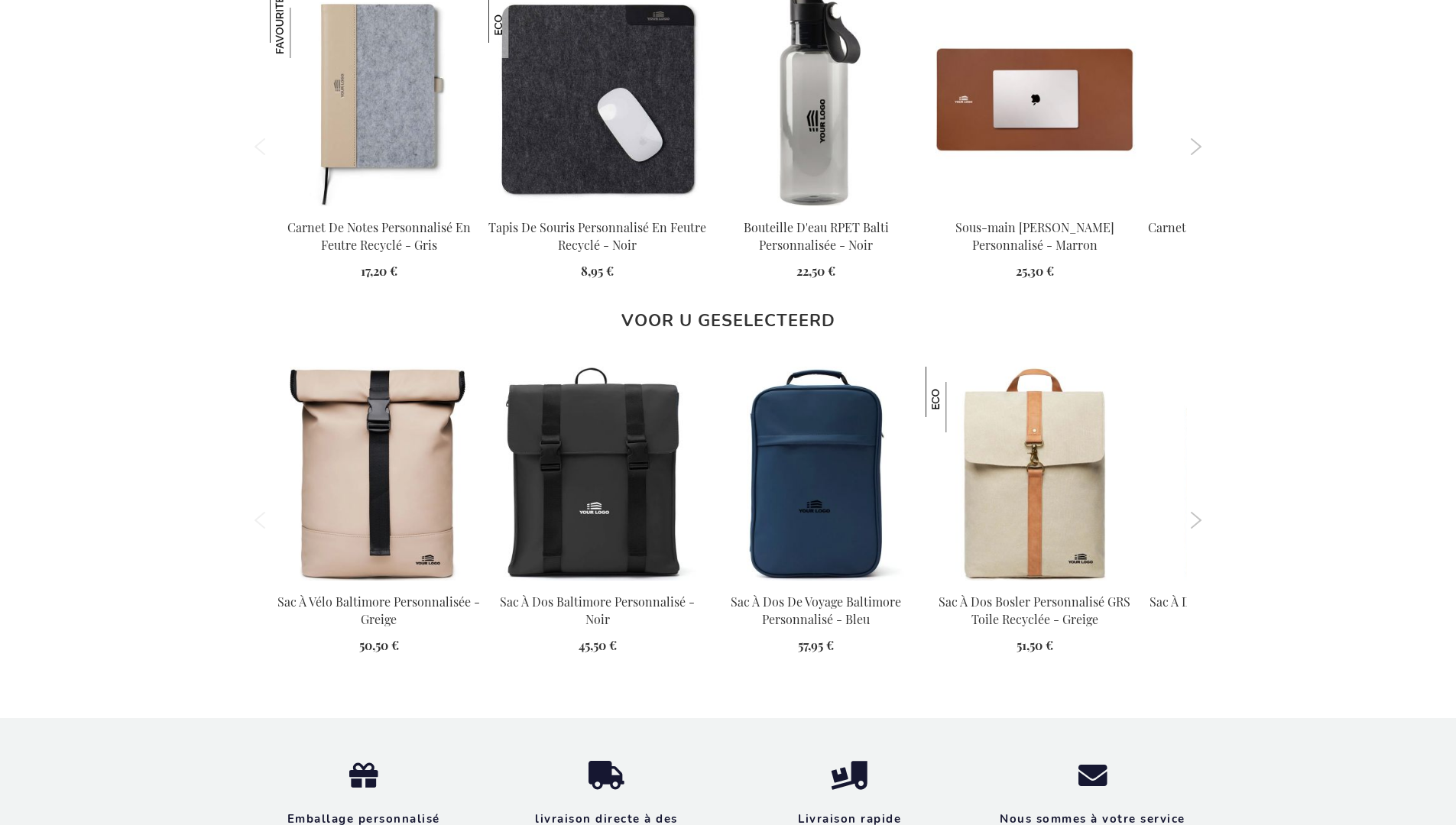
scroll to position [2111, 0]
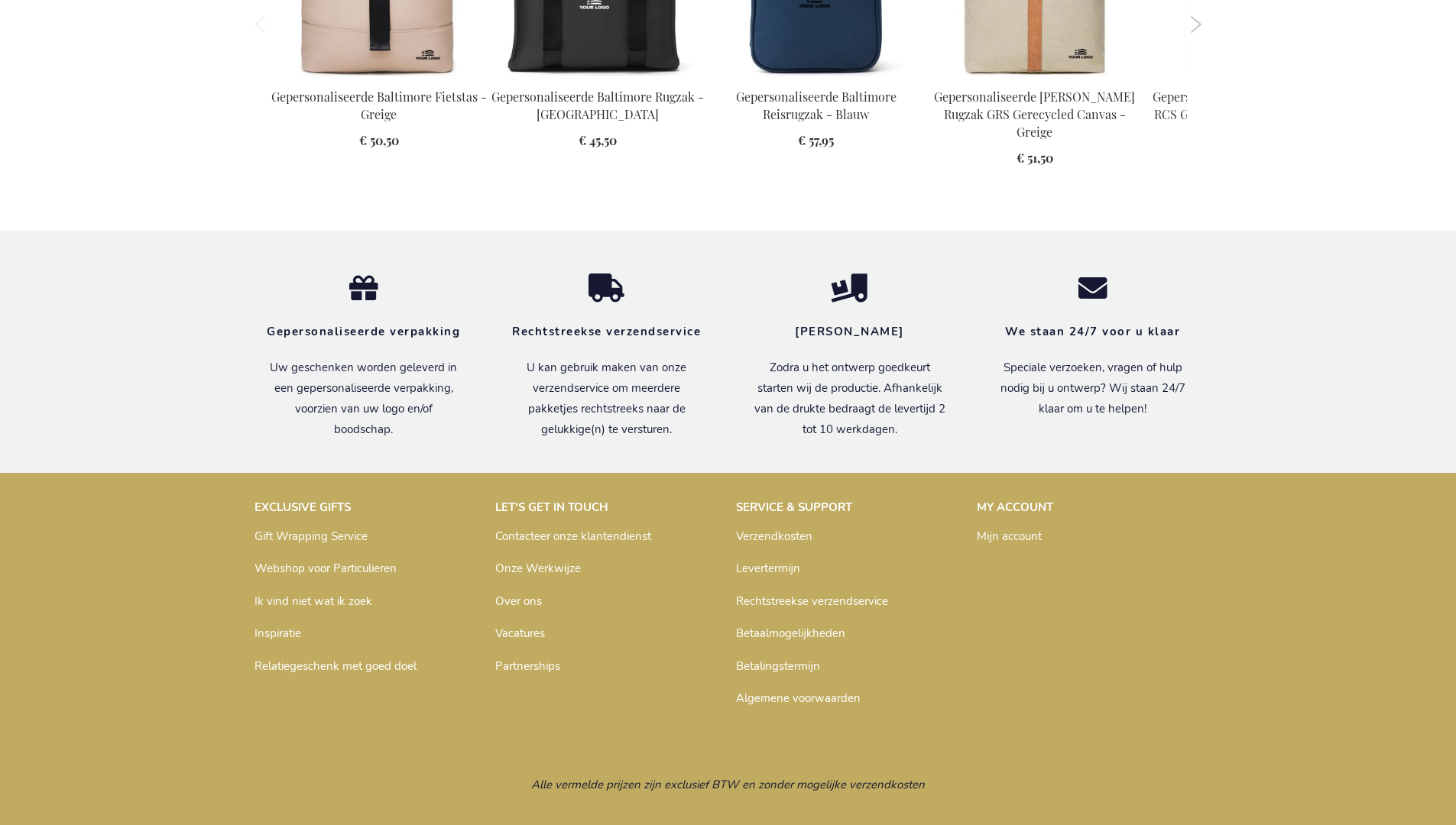
scroll to position [2102, 0]
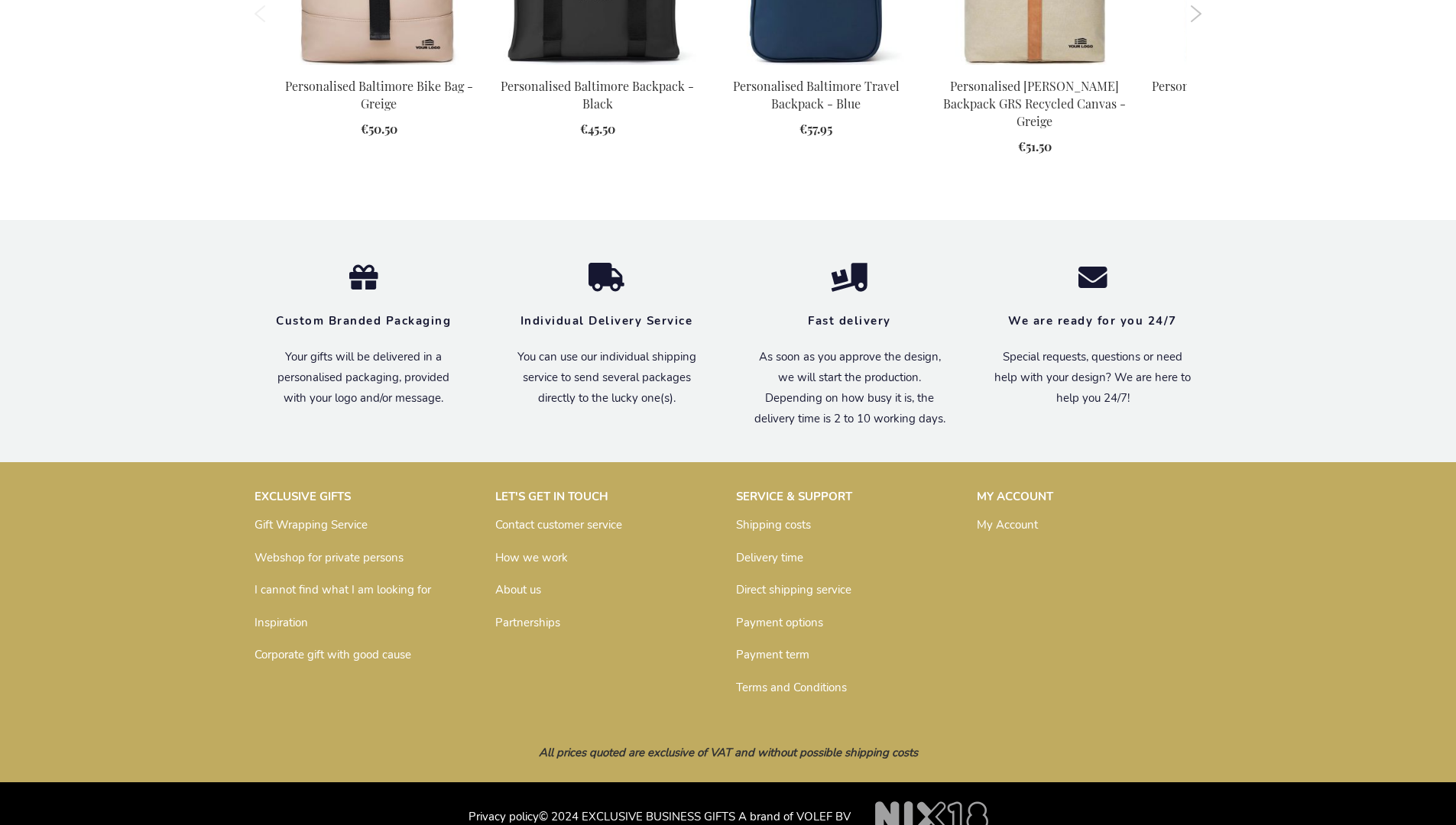
scroll to position [2058, 0]
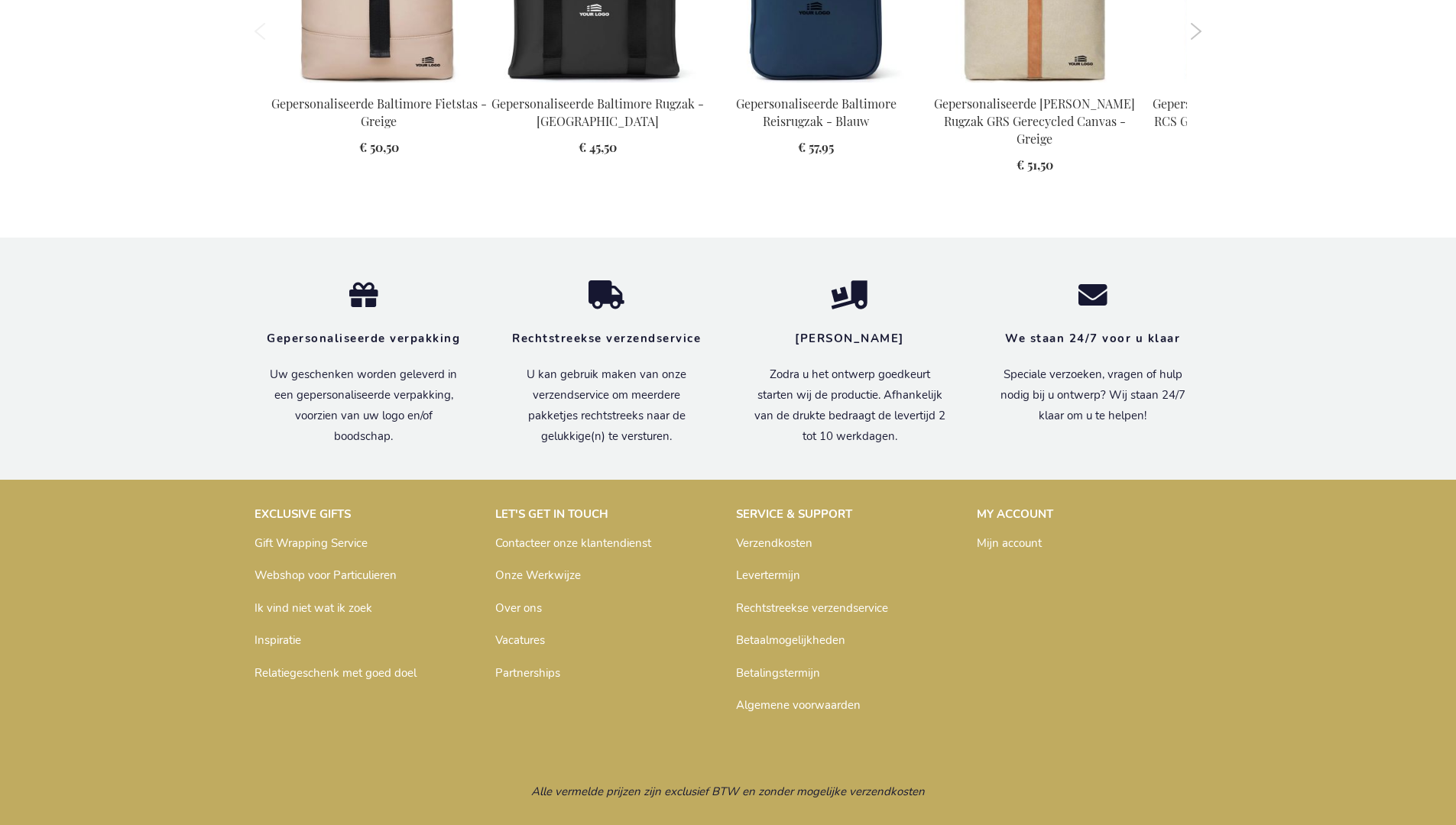
scroll to position [2102, 0]
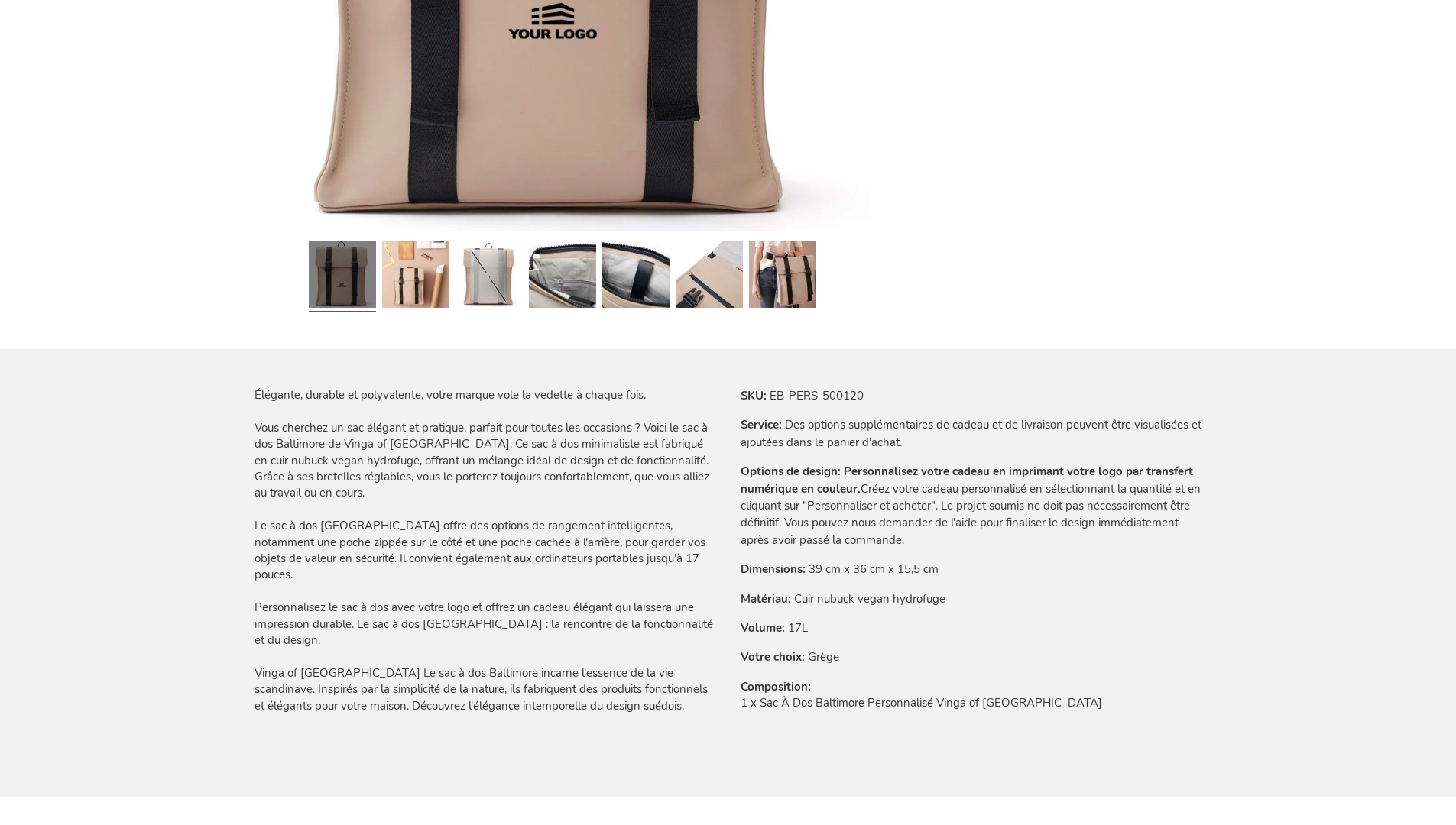
scroll to position [2111, 0]
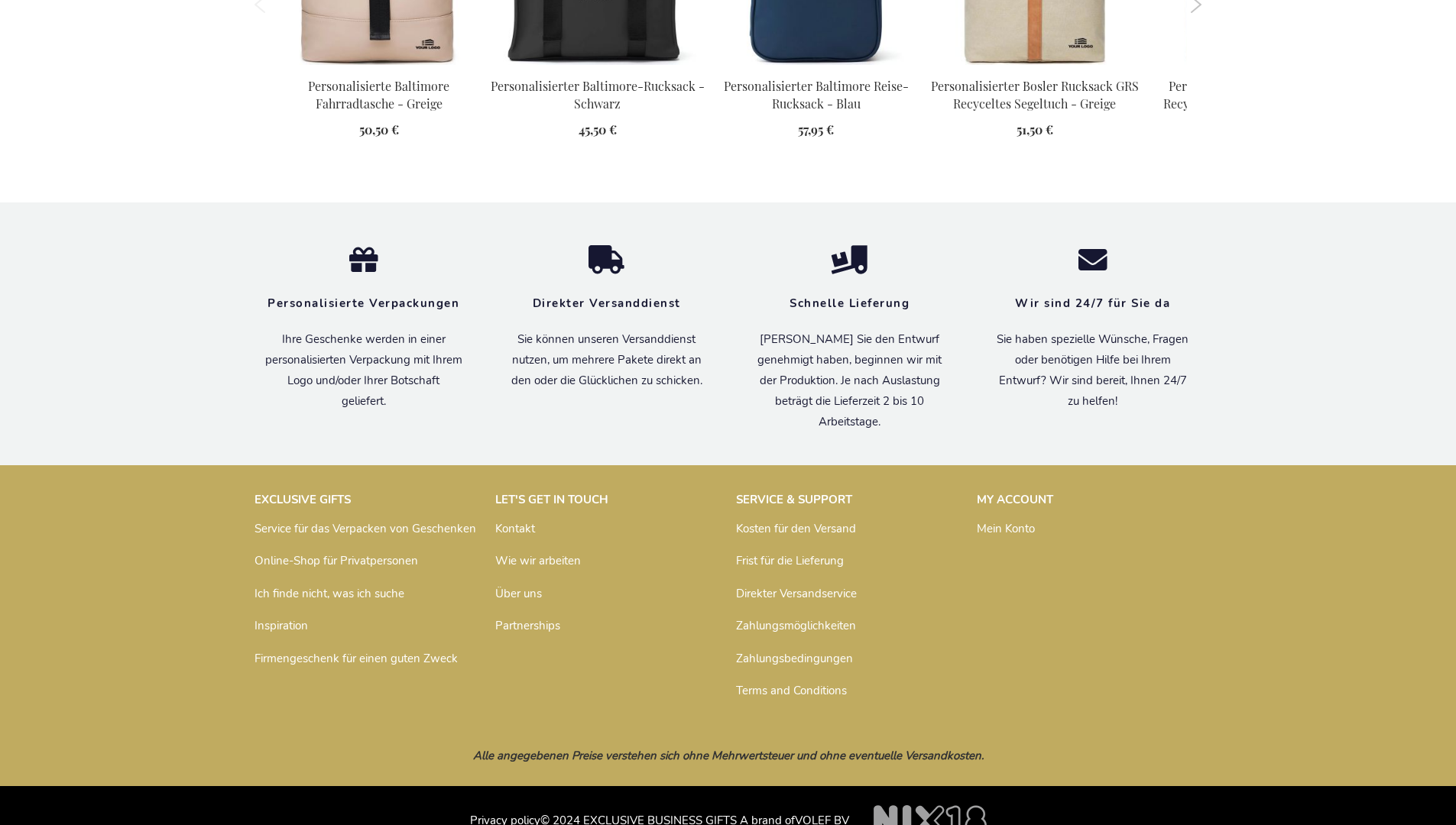
scroll to position [2096, 0]
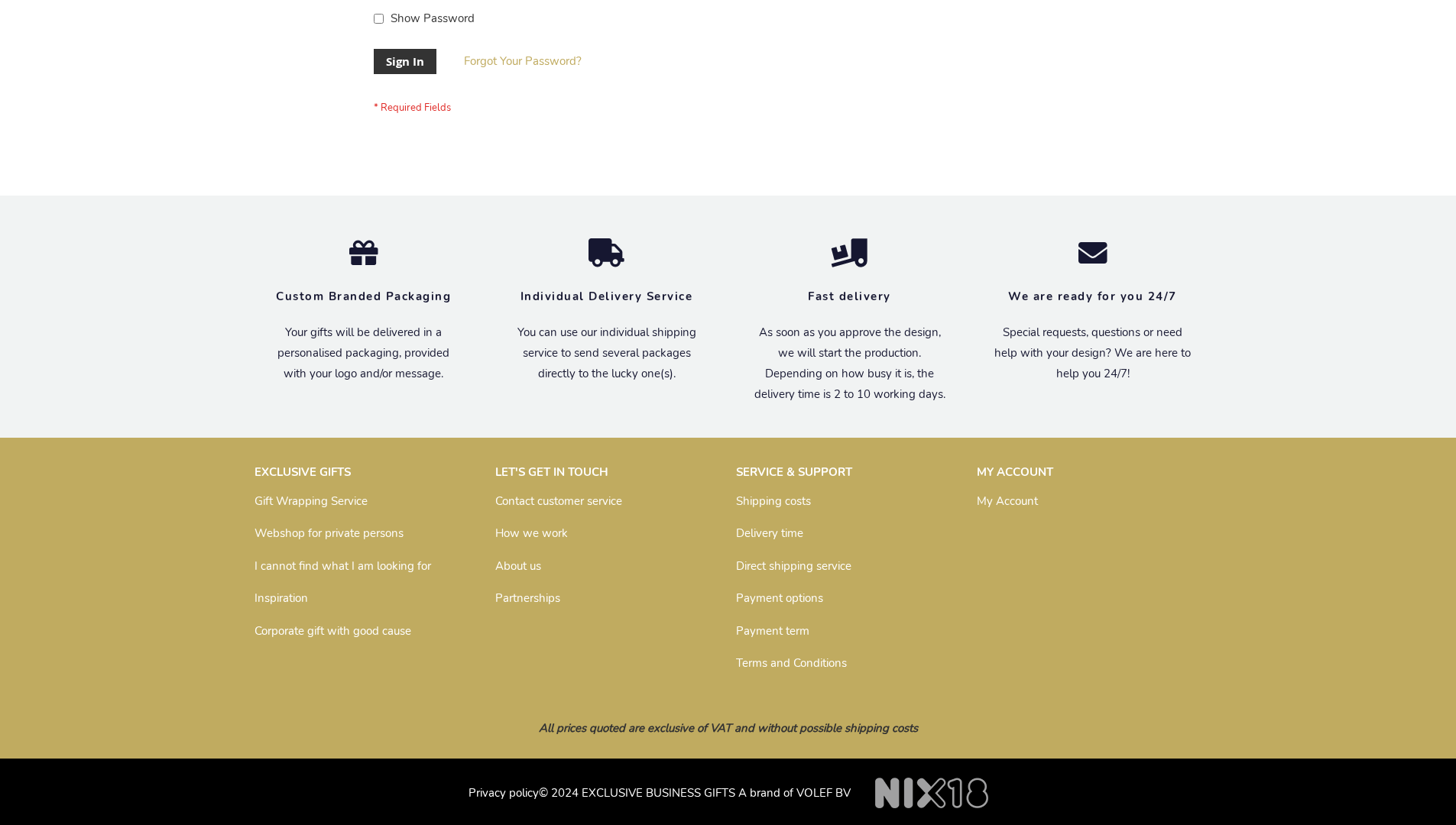
scroll to position [492, 0]
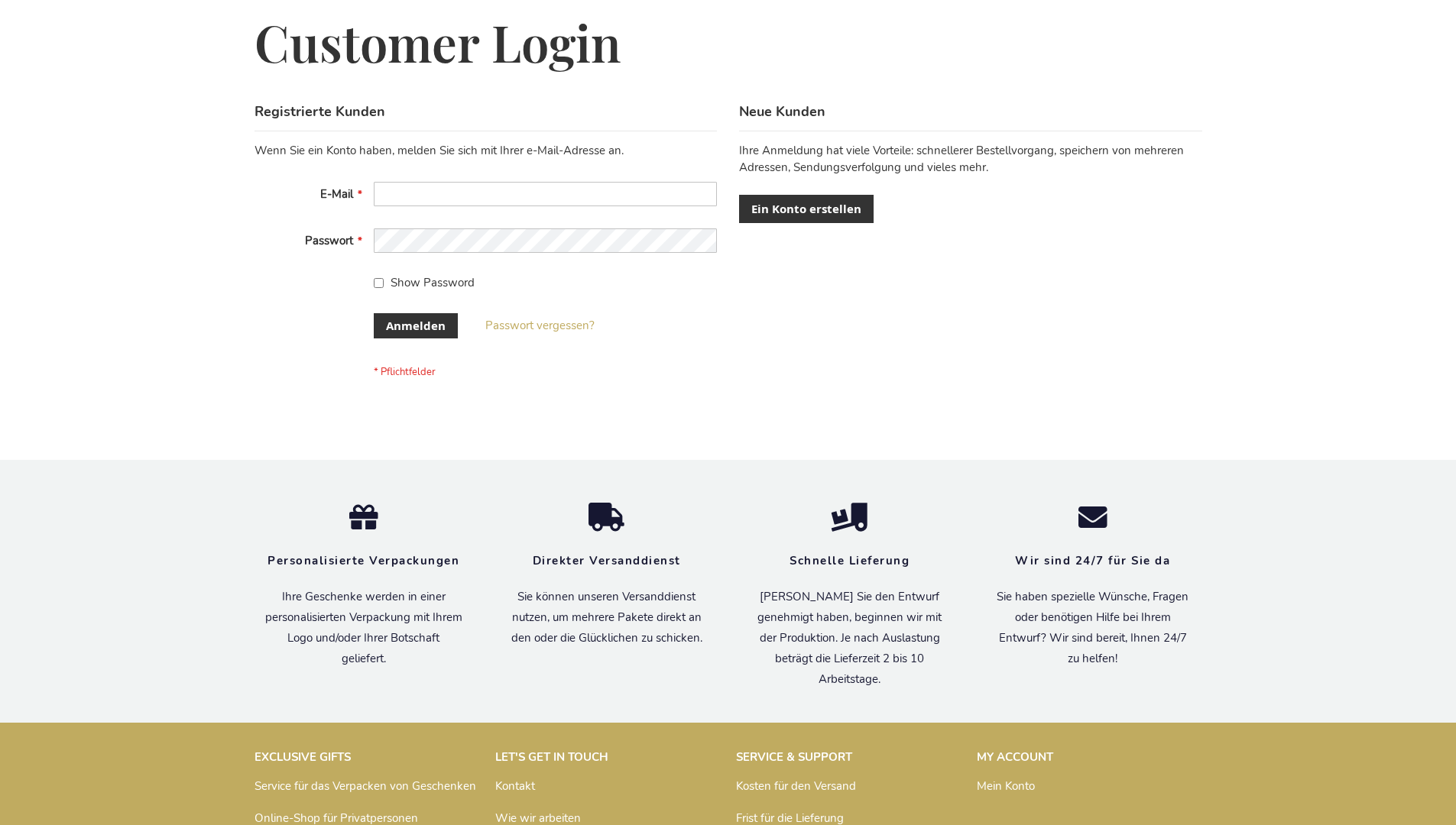
scroll to position [512, 0]
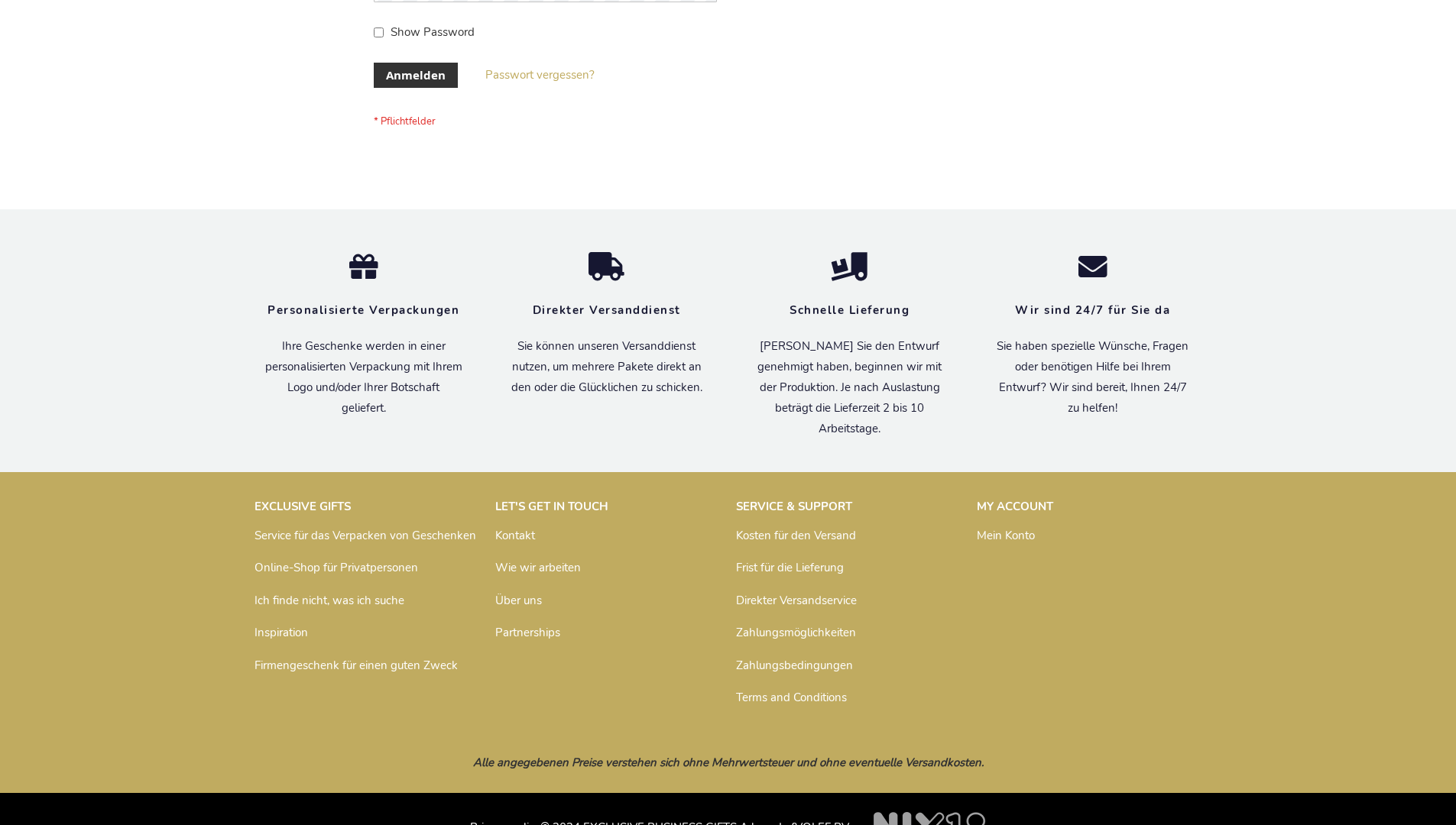
scroll to position [512, 0]
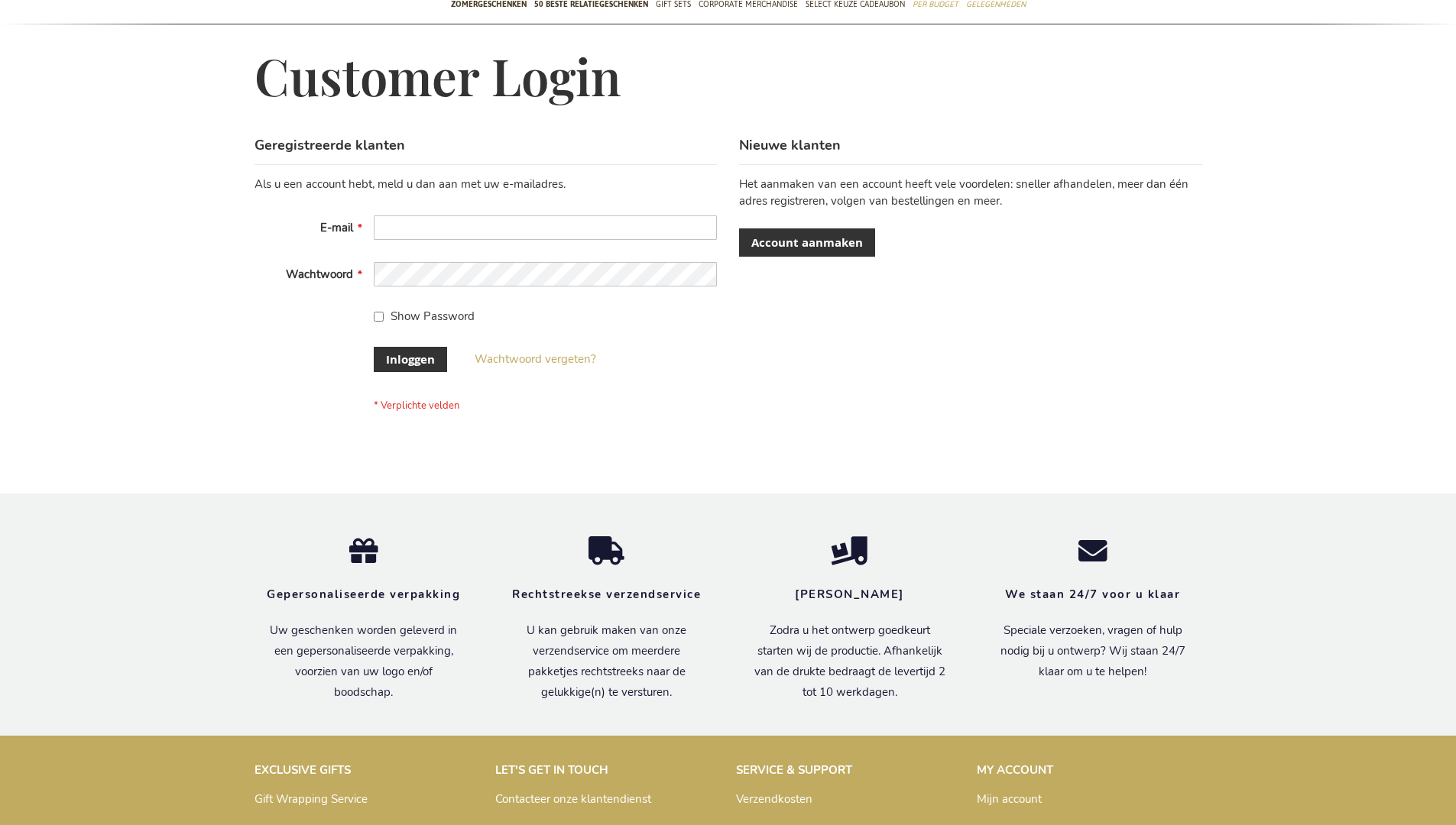
scroll to position [507, 0]
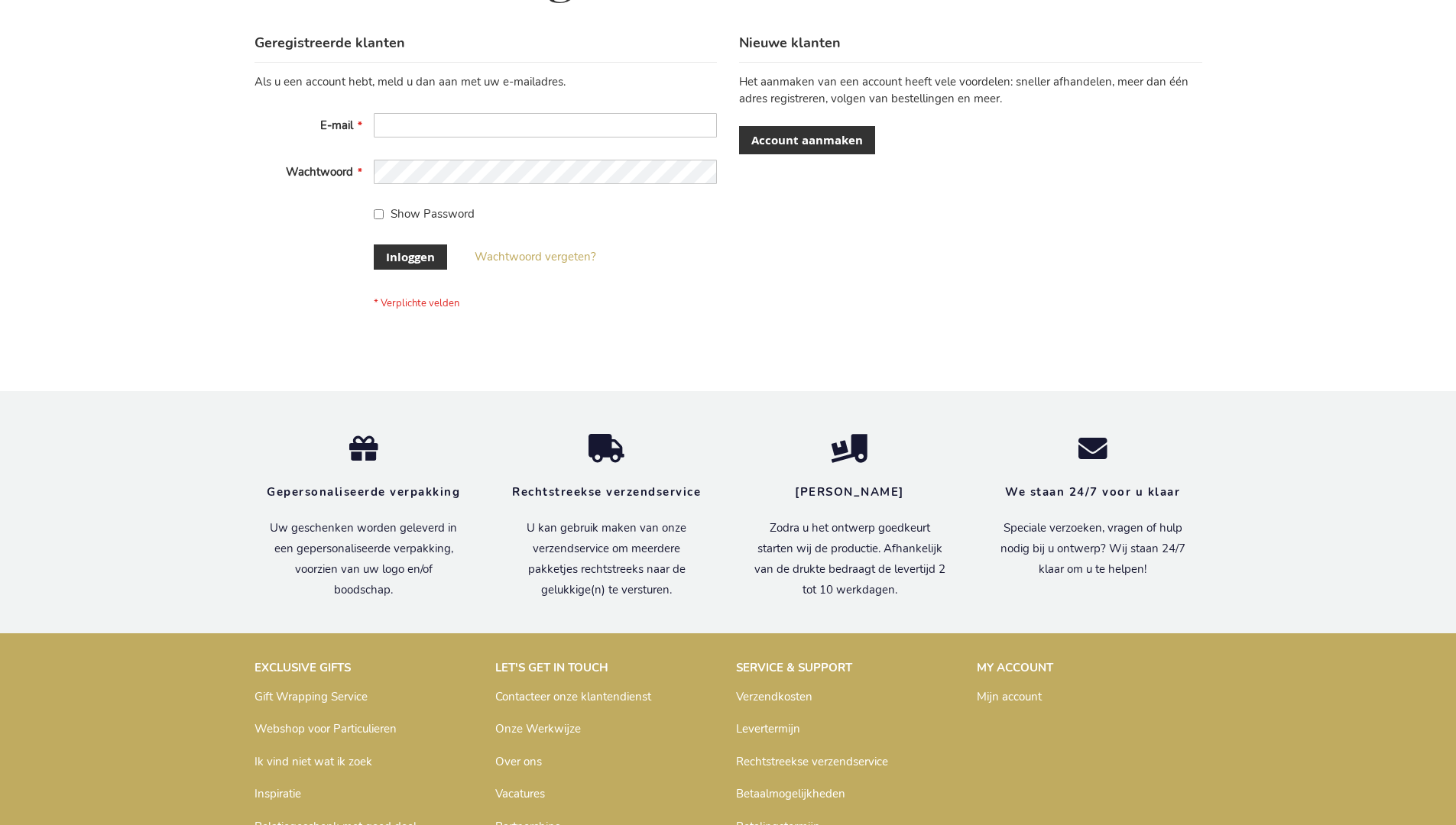
scroll to position [519, 0]
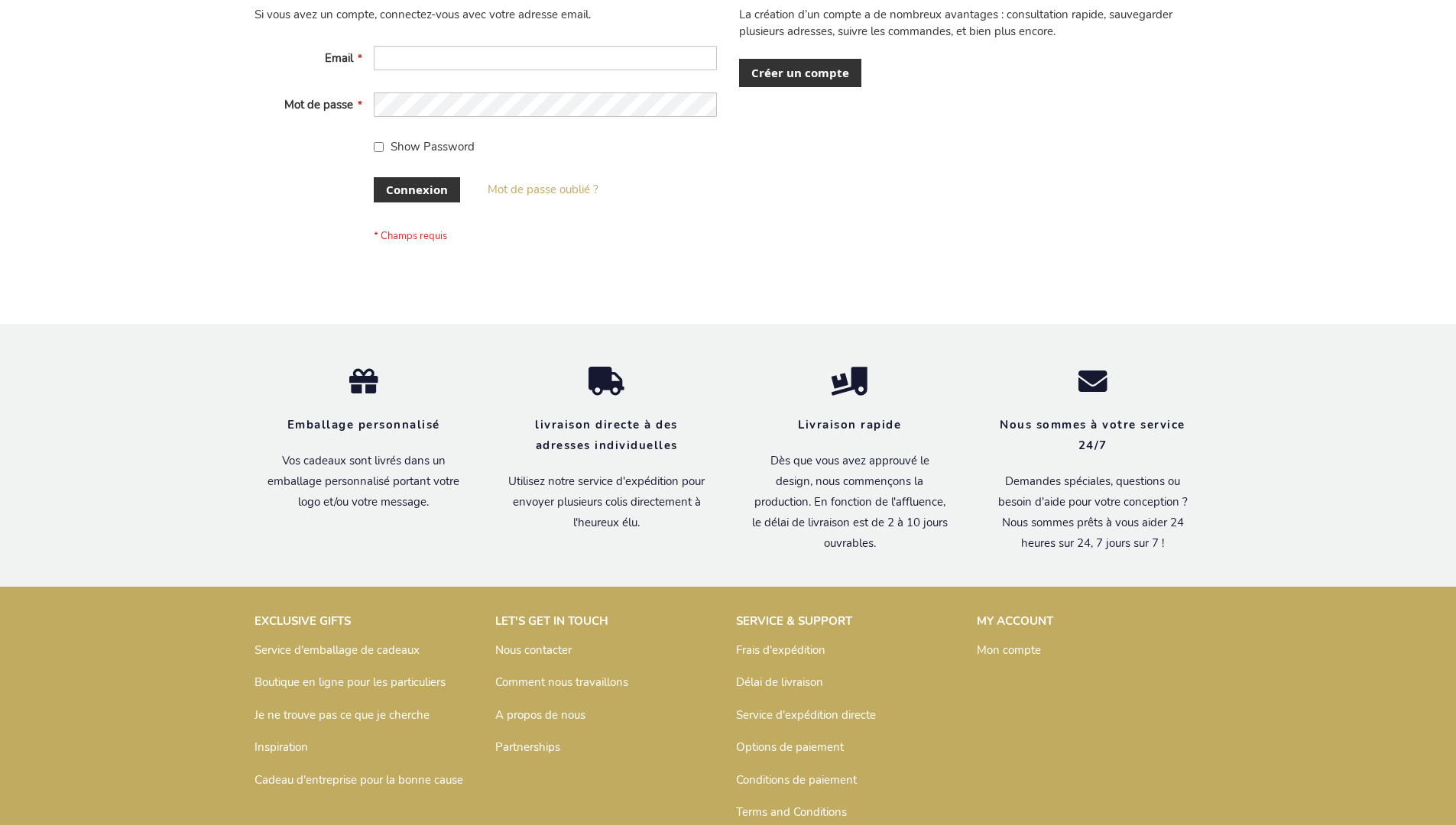
scroll to position [527, 0]
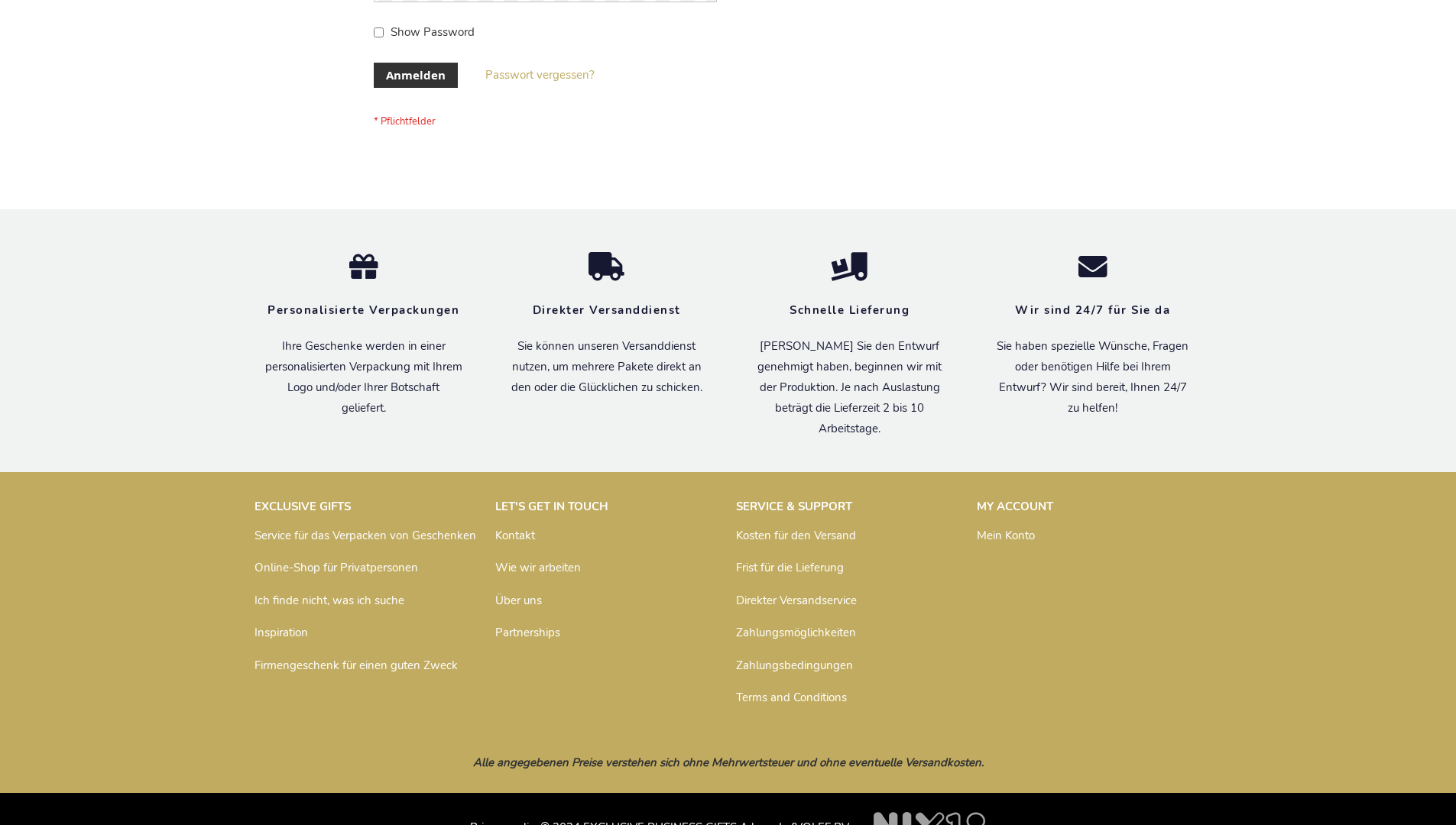
scroll to position [512, 0]
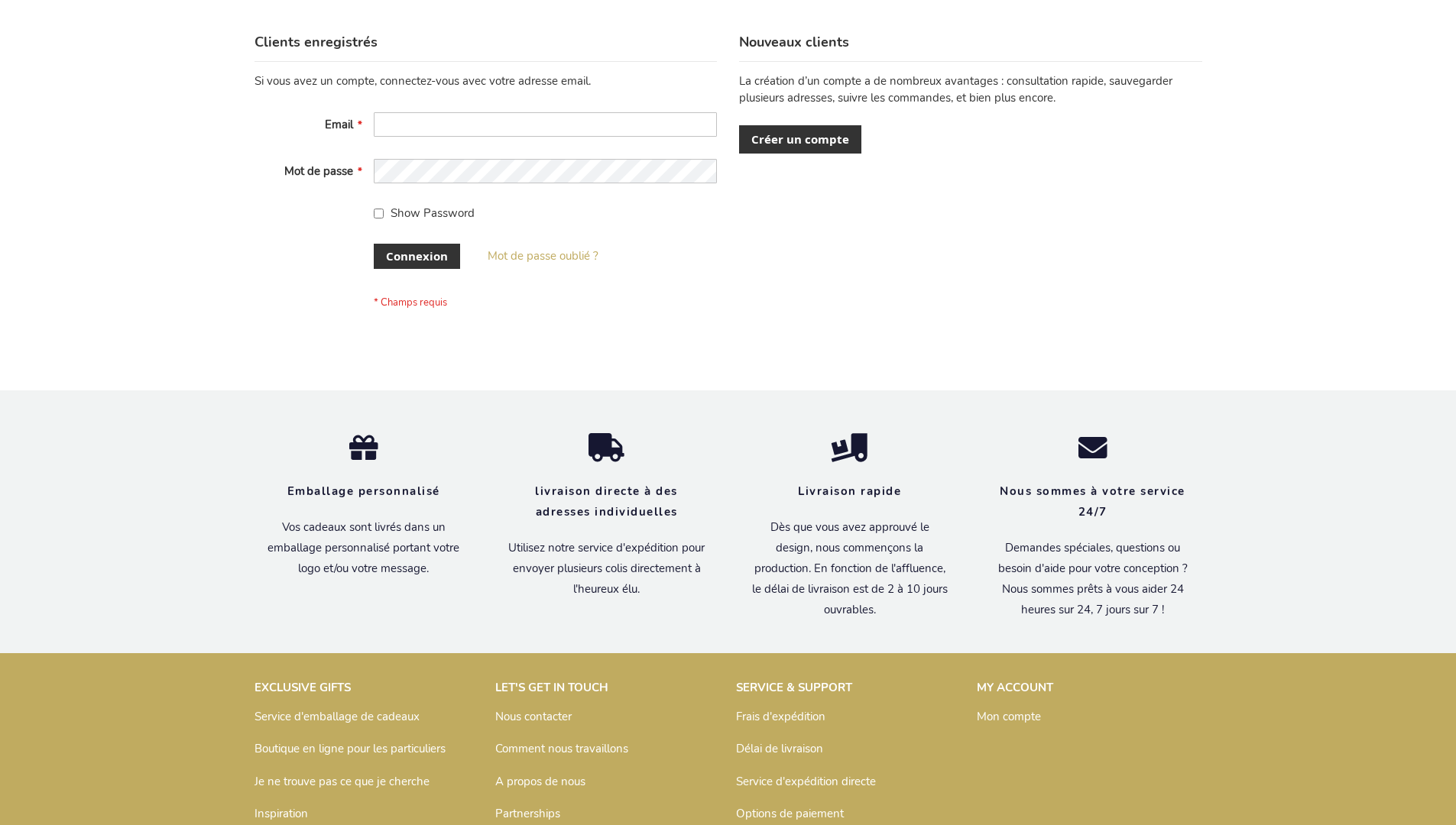
scroll to position [527, 0]
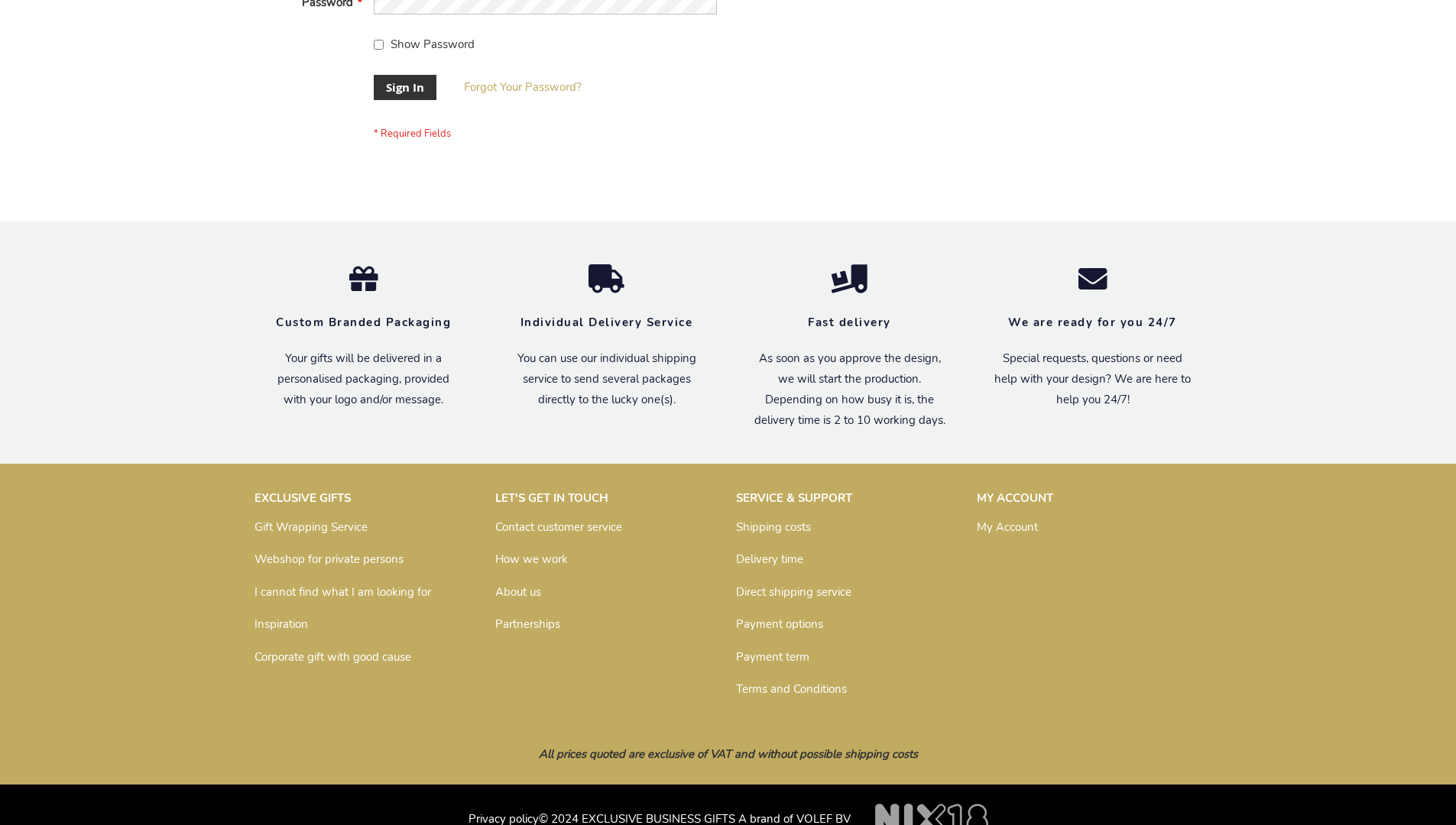
scroll to position [492, 0]
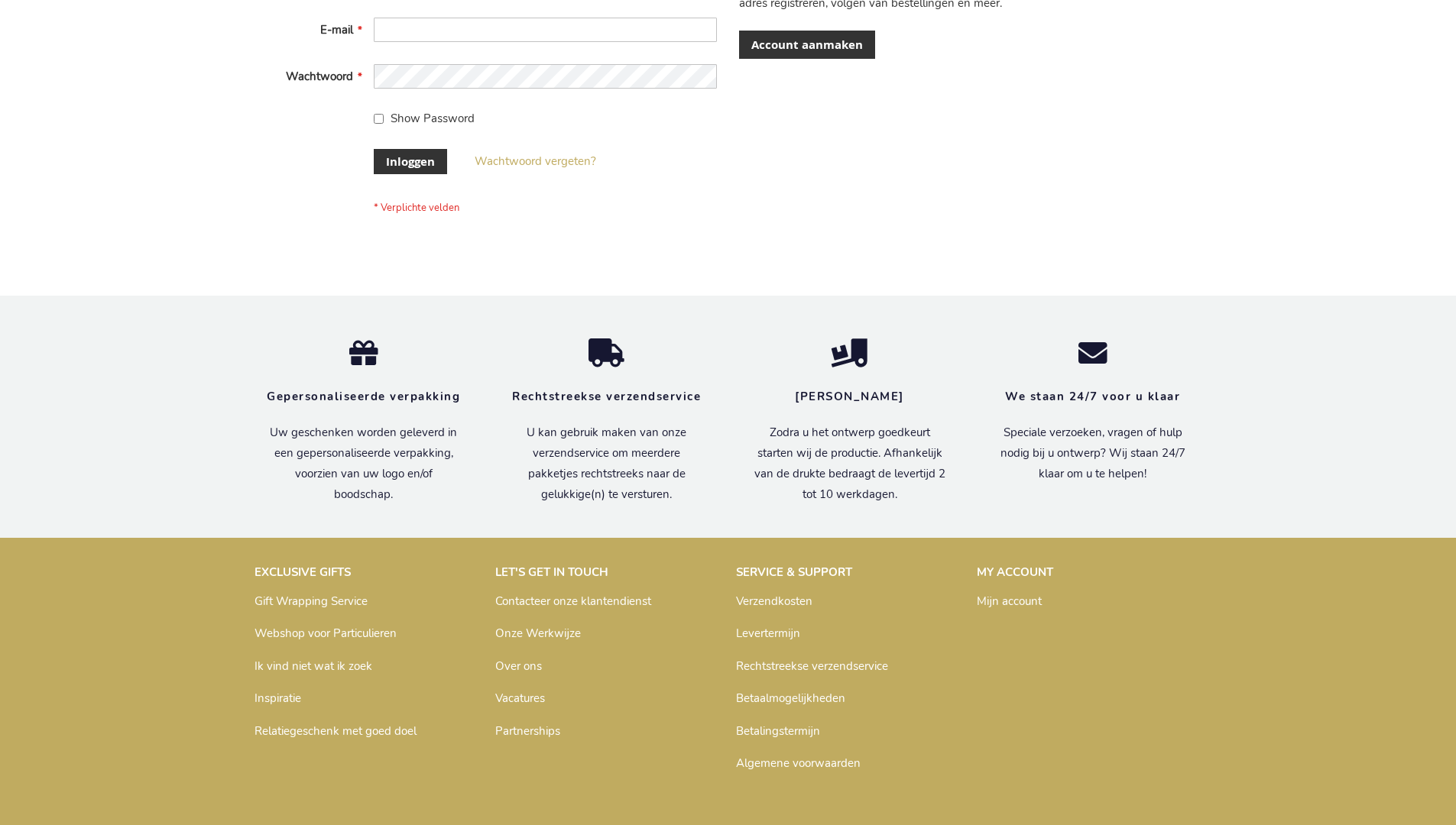
scroll to position [519, 0]
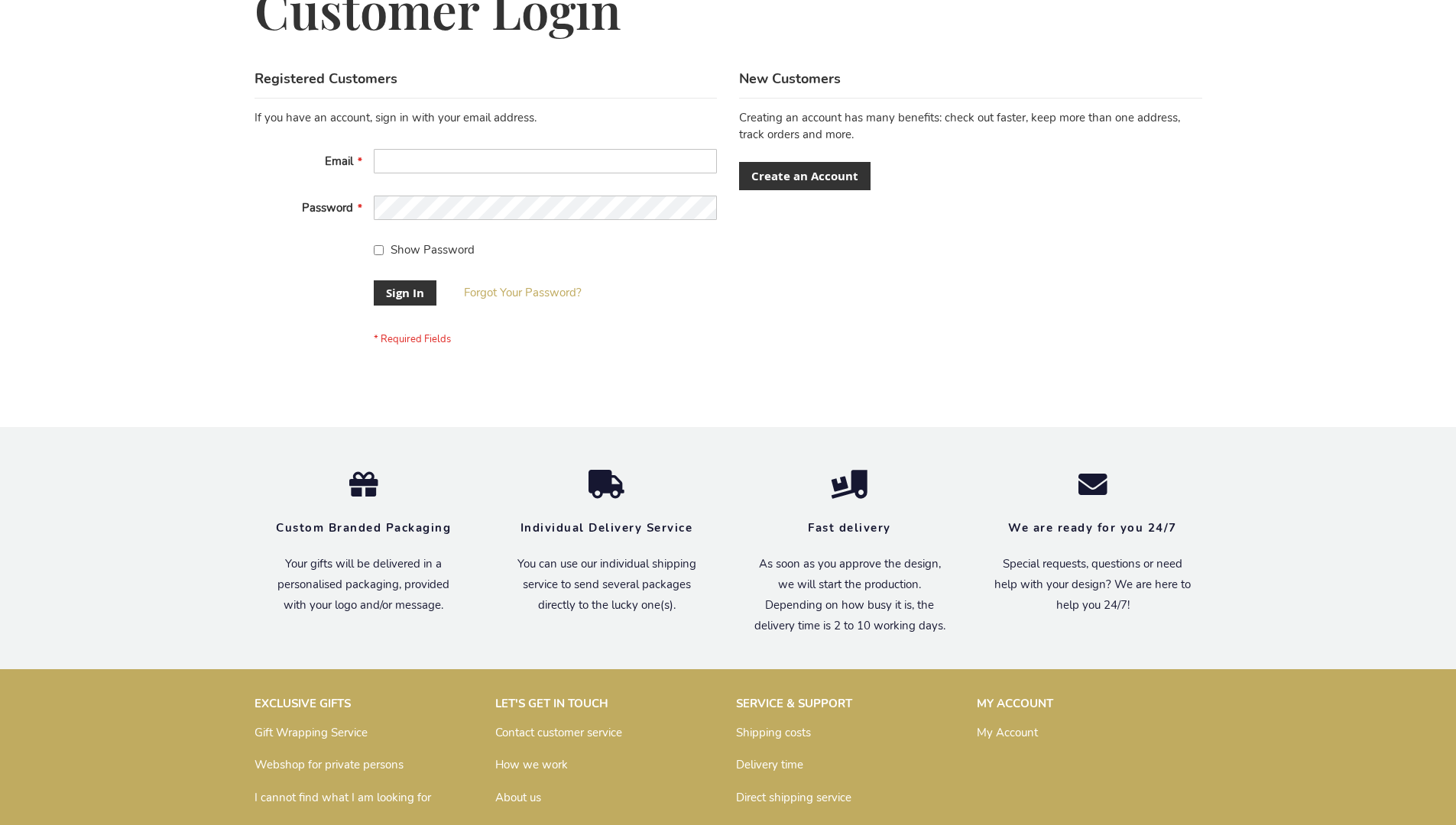
scroll to position [492, 0]
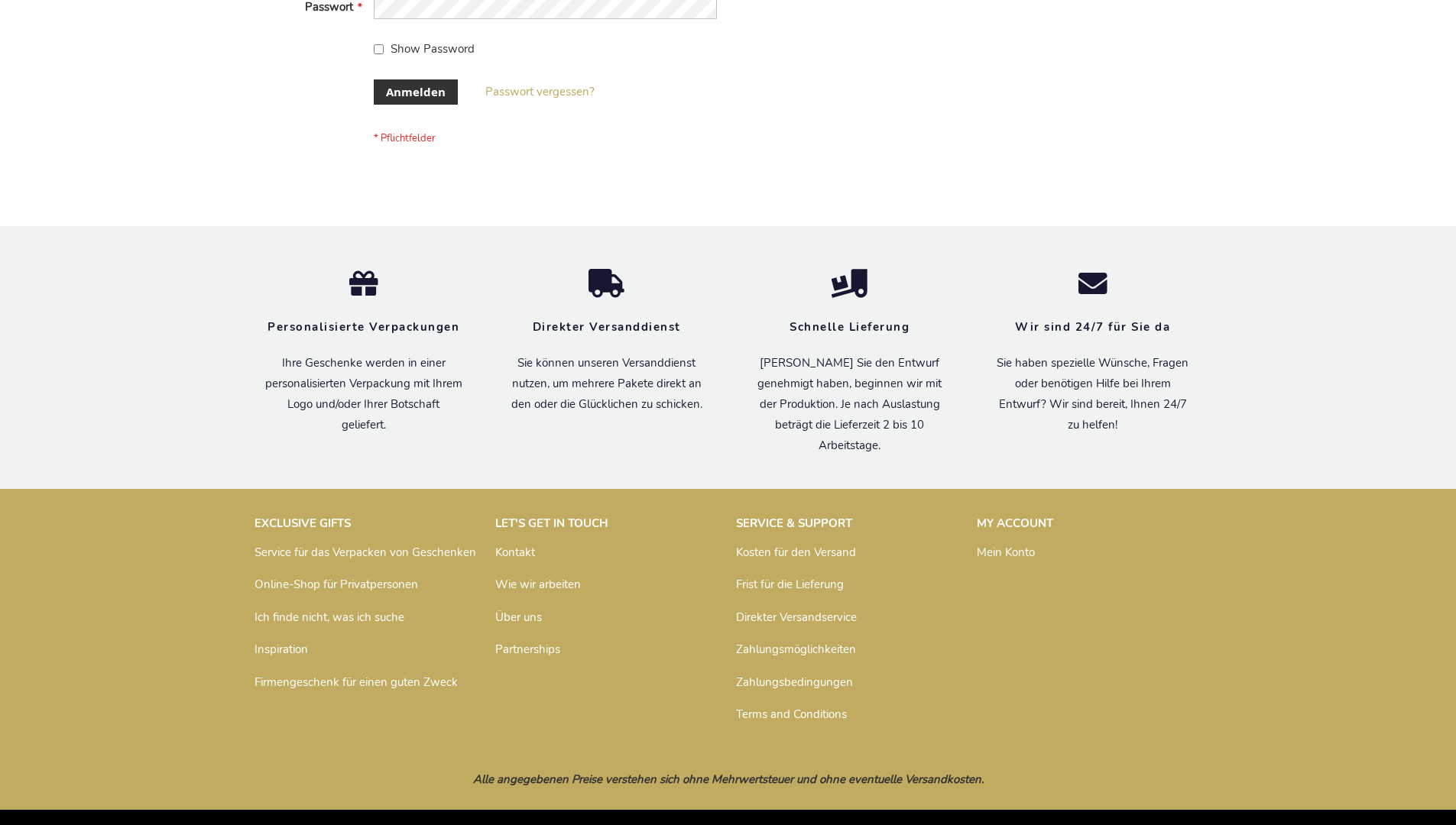
scroll to position [512, 0]
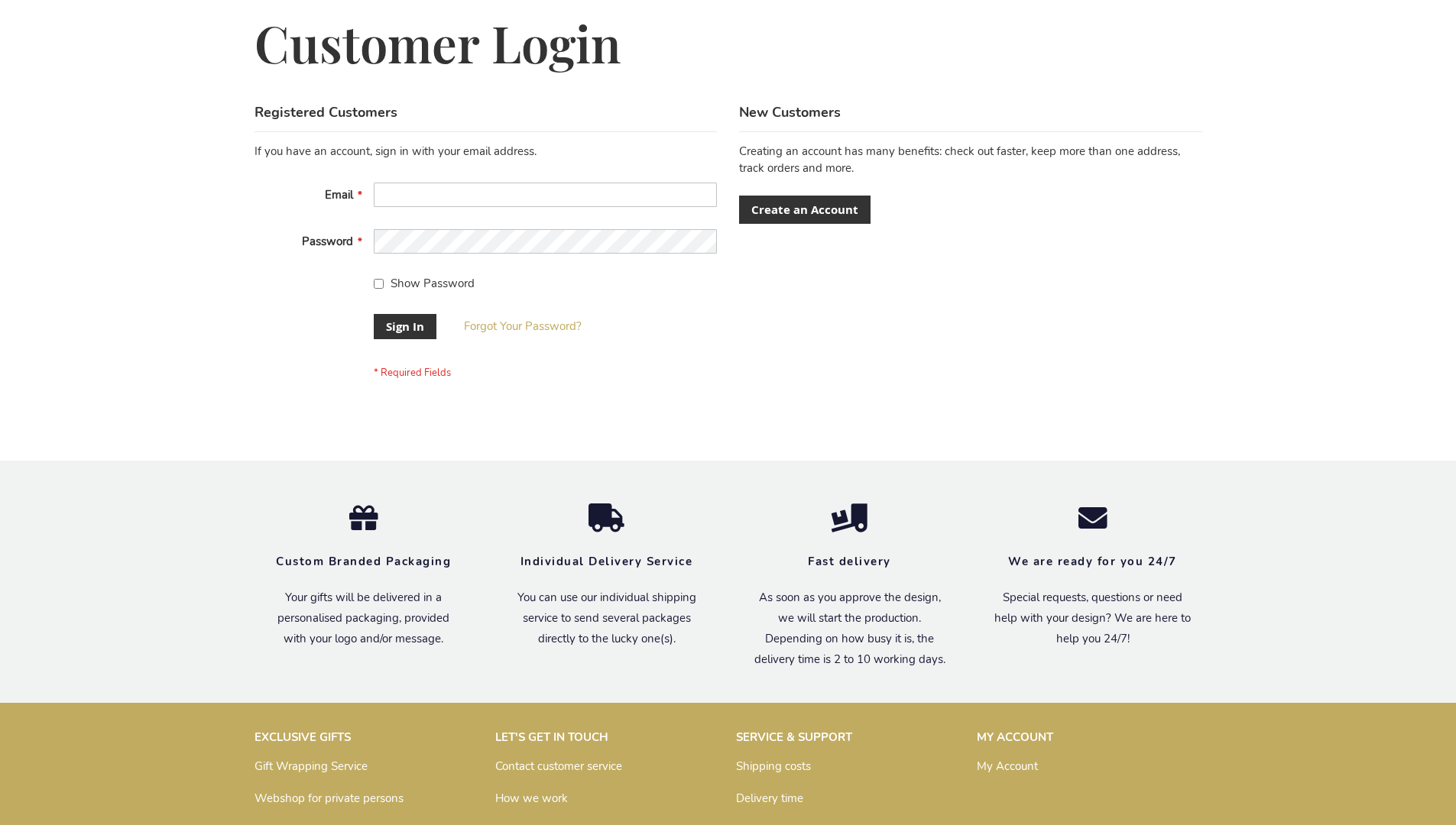
scroll to position [492, 0]
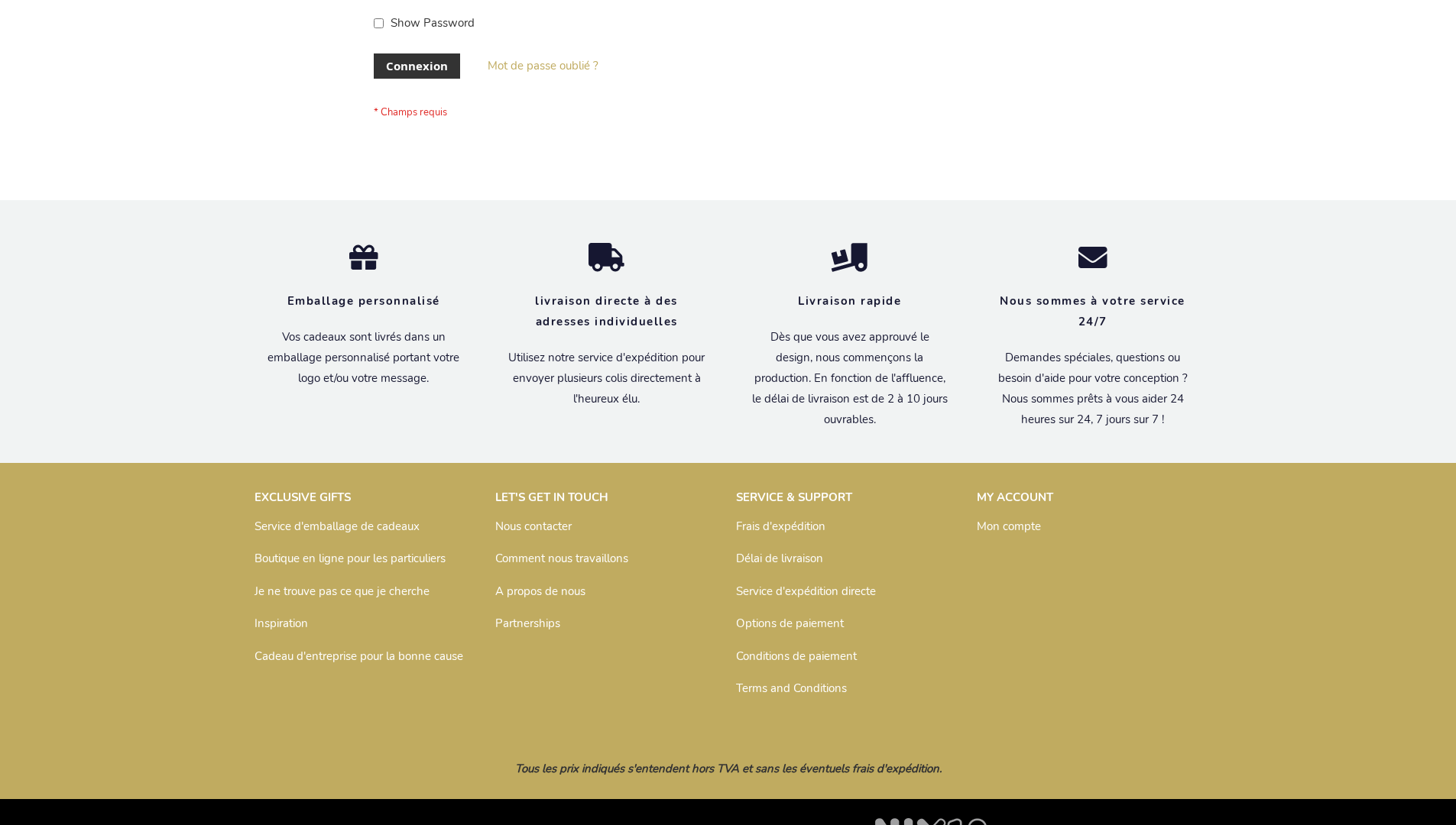
scroll to position [527, 0]
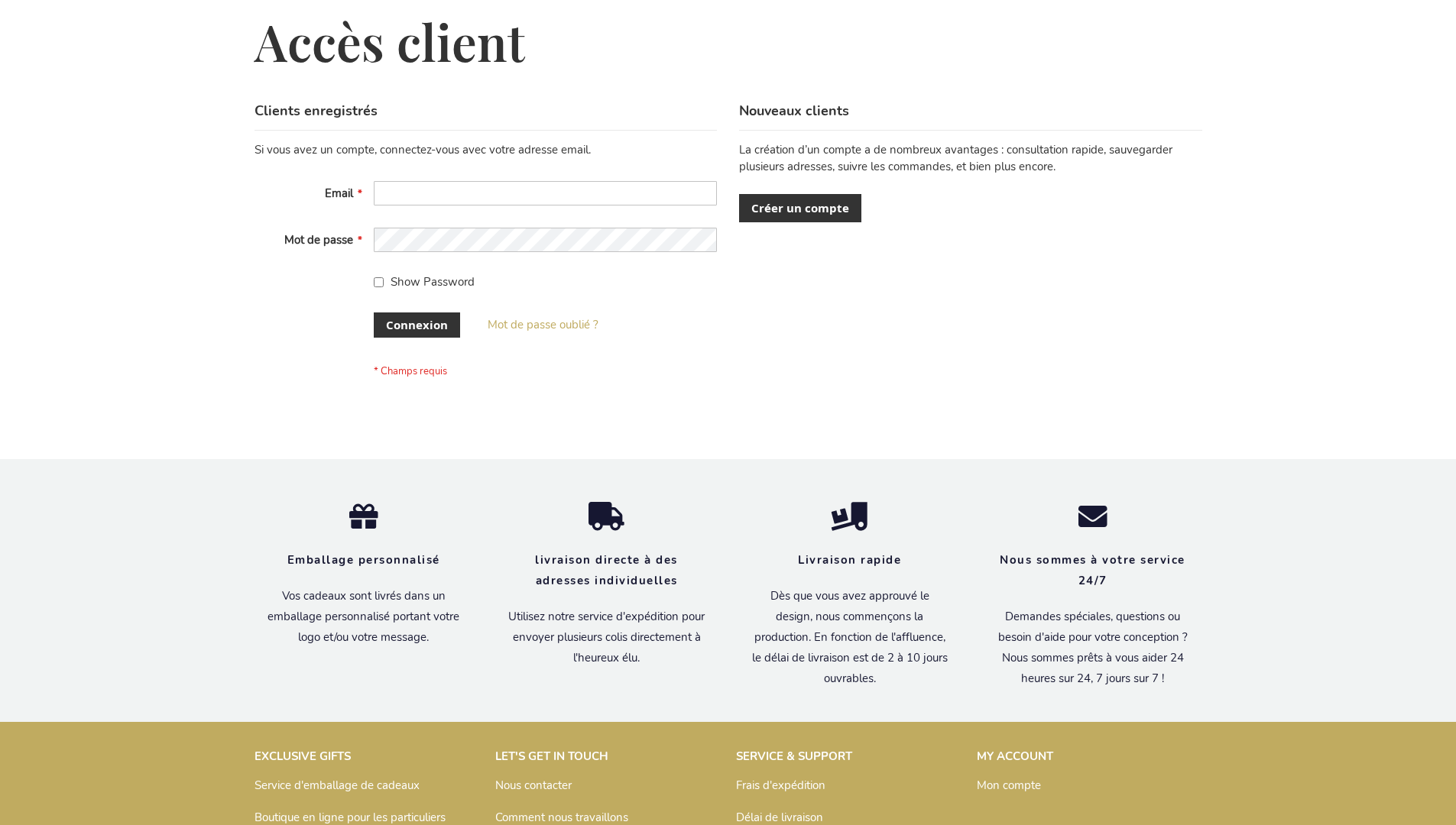
scroll to position [527, 0]
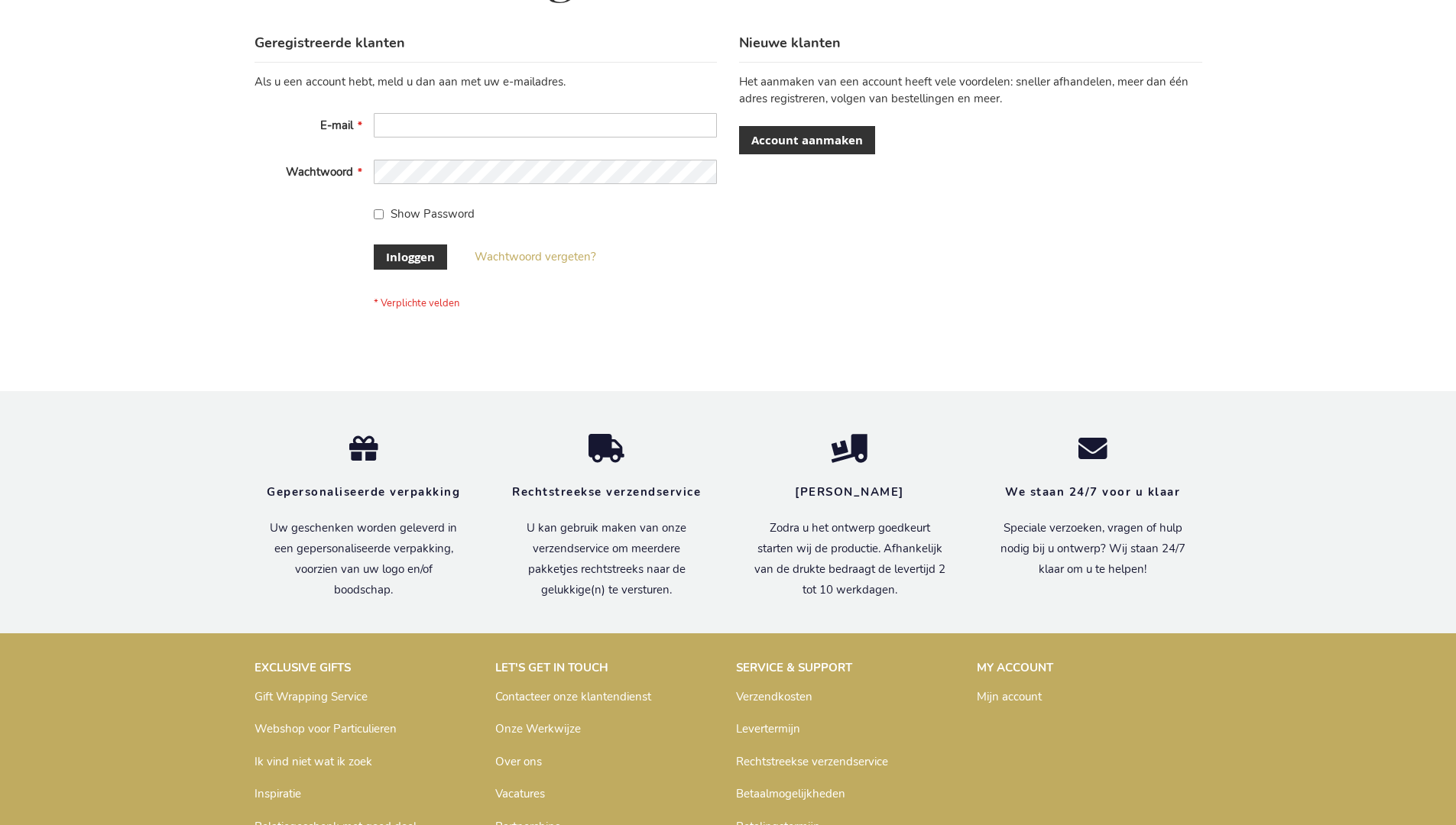
scroll to position [519, 0]
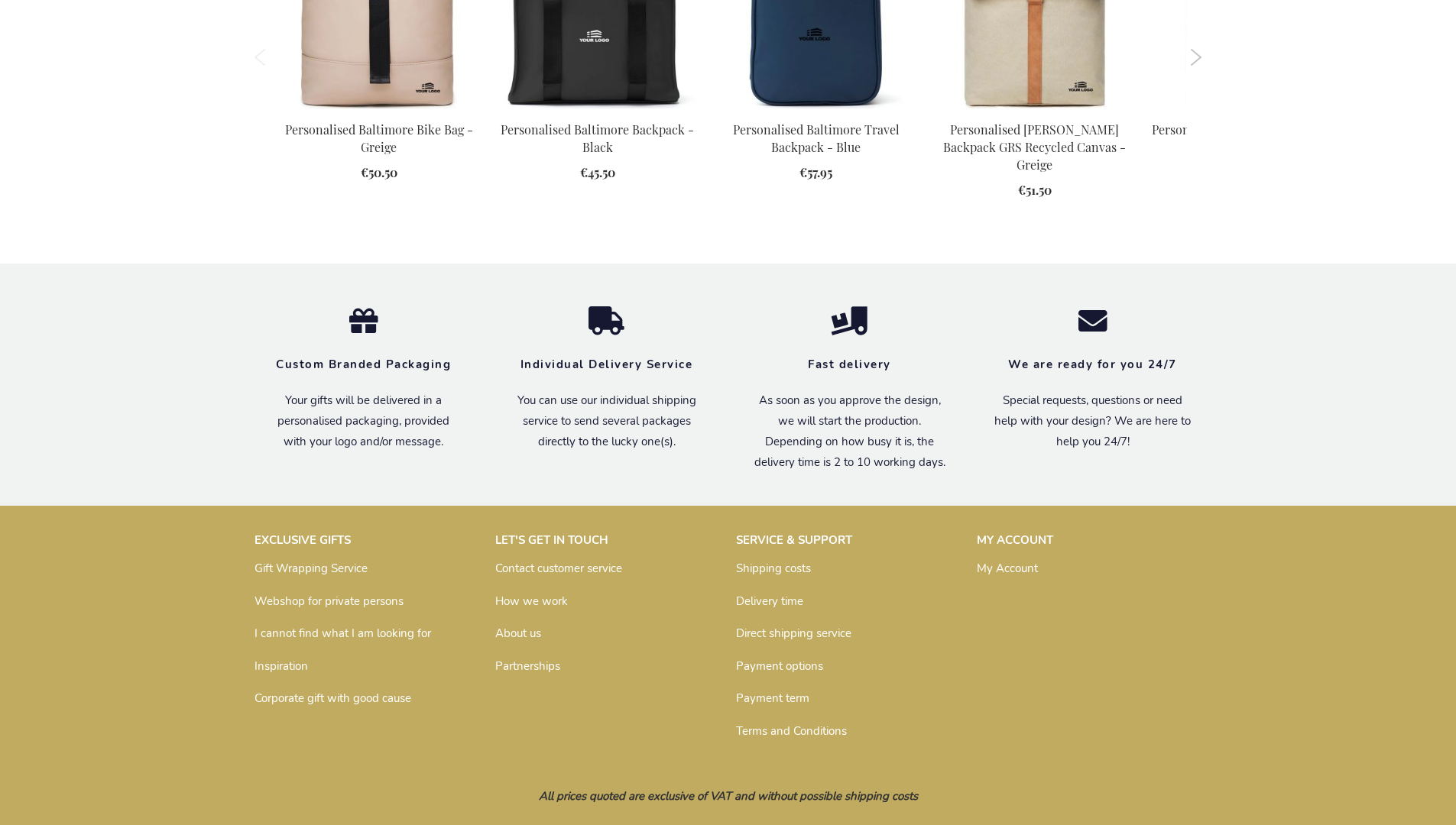
scroll to position [2058, 0]
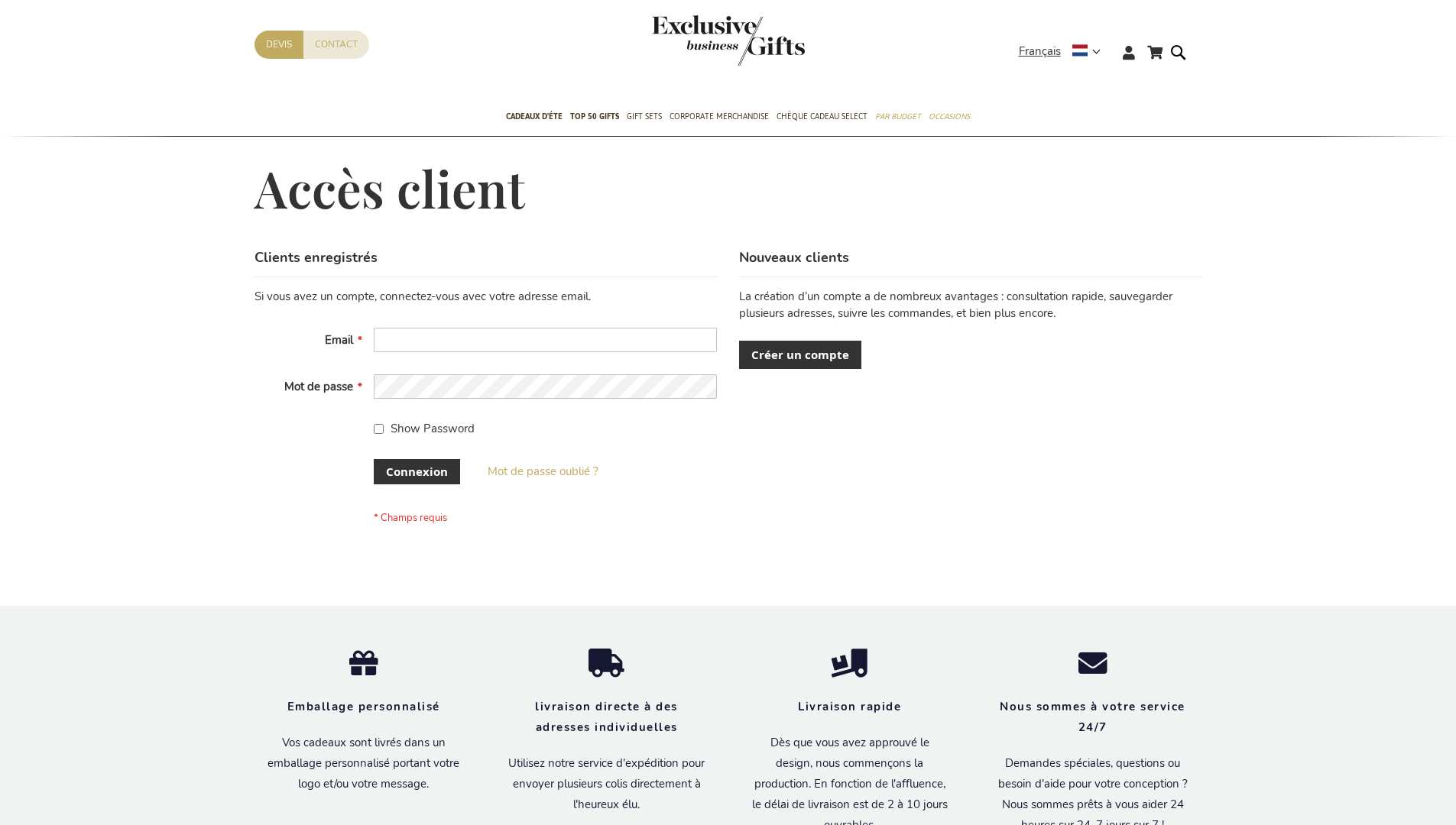
scroll to position [527, 0]
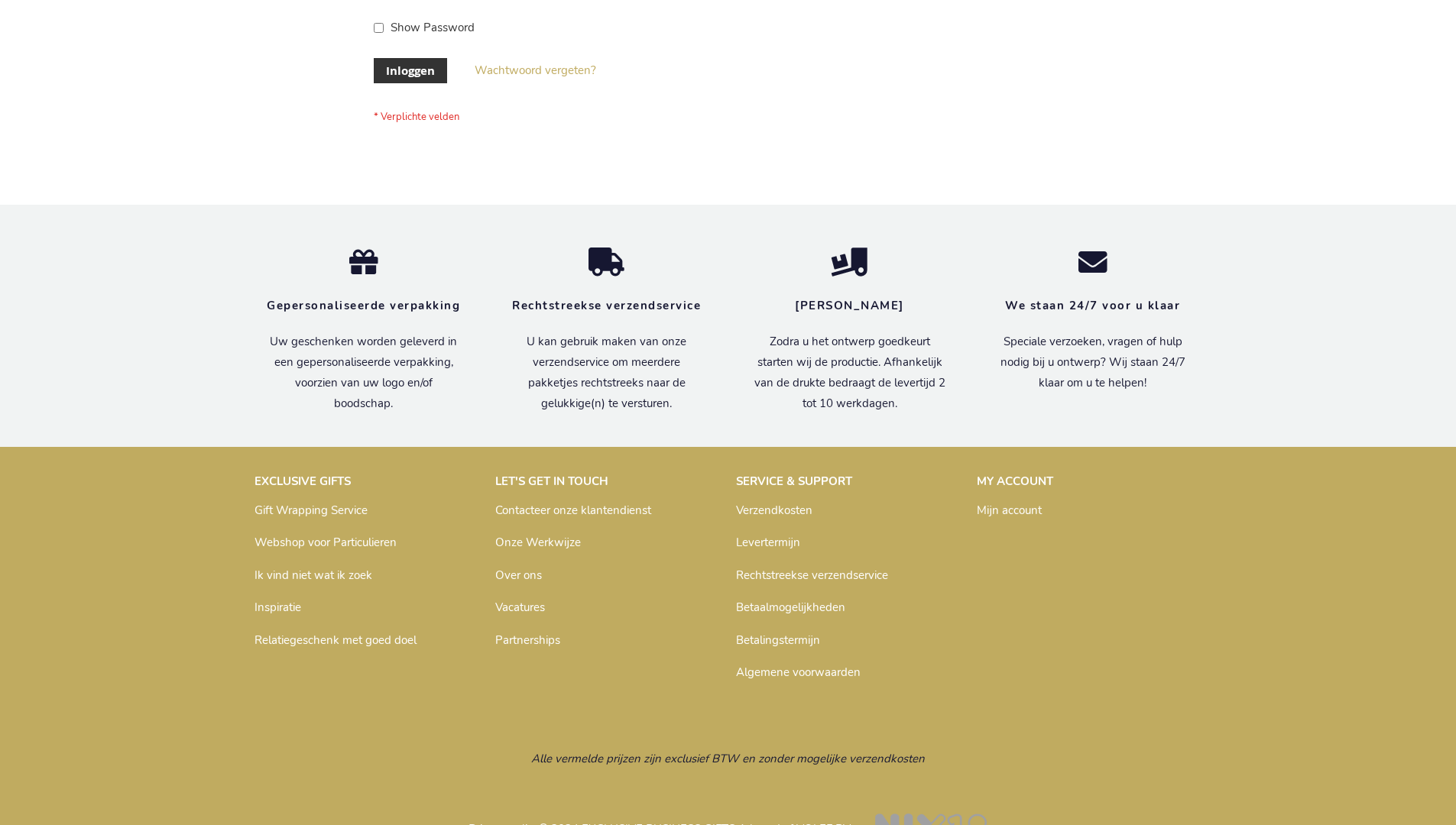
scroll to position [519, 0]
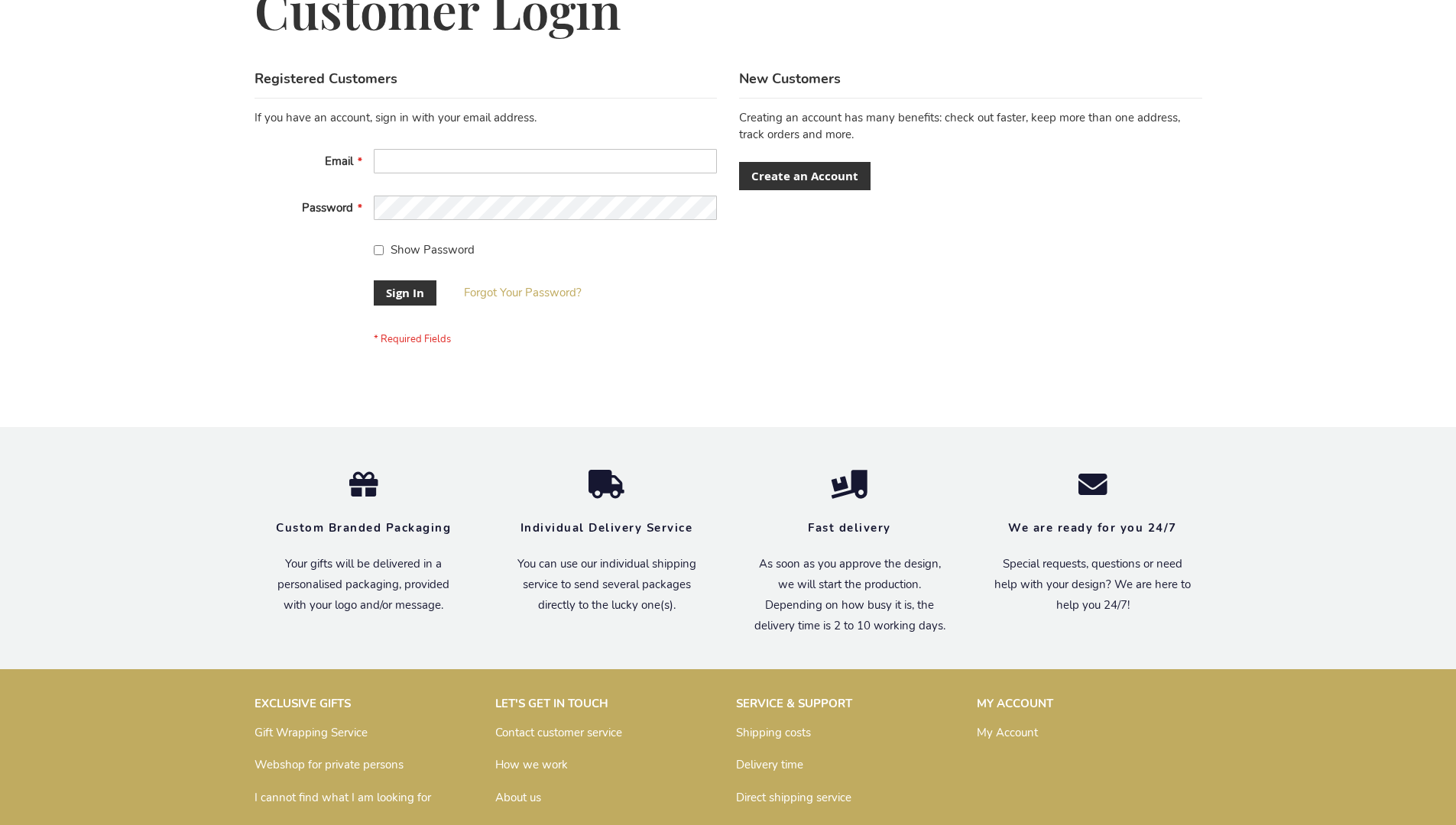
scroll to position [492, 0]
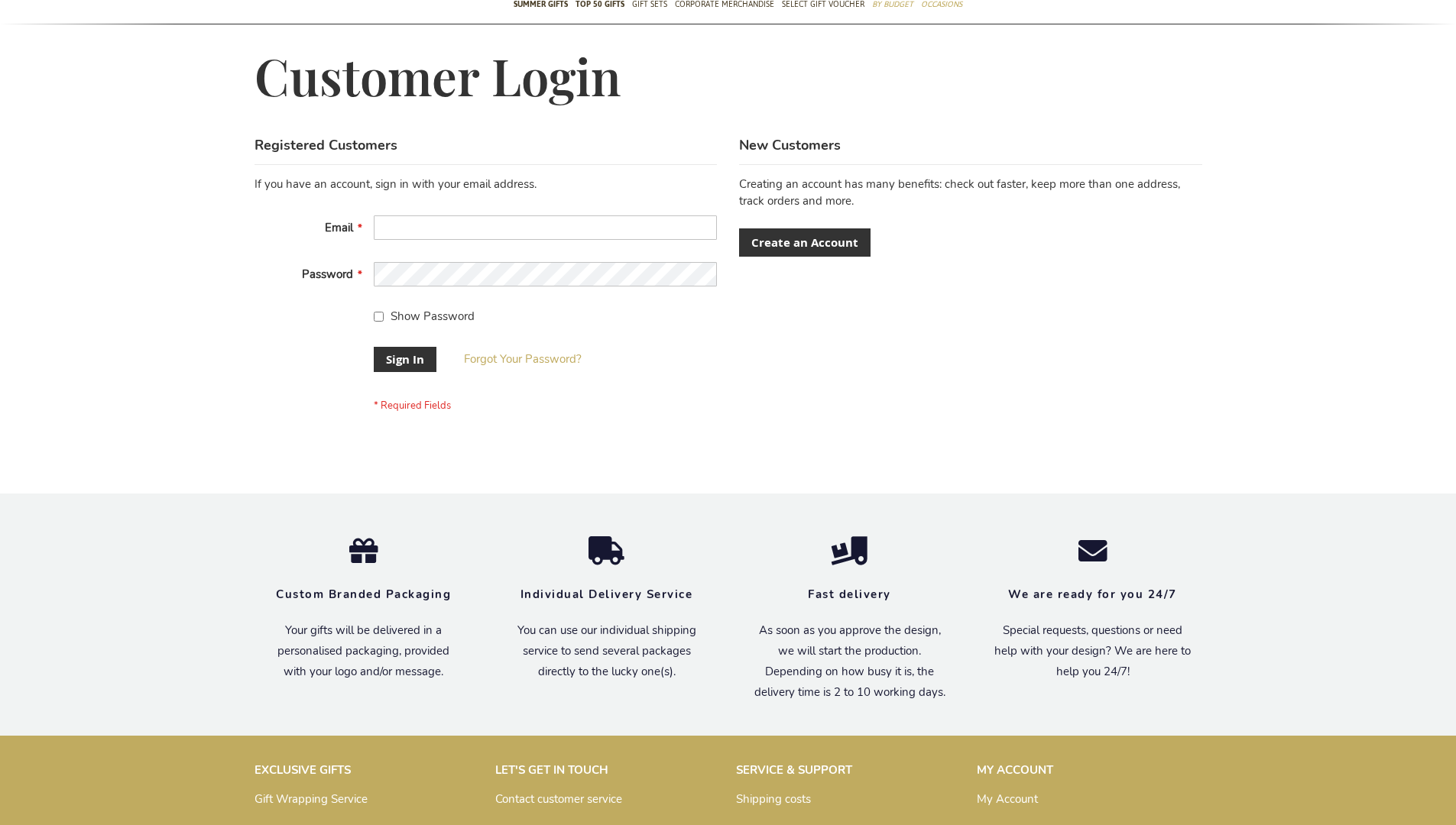
scroll to position [492, 0]
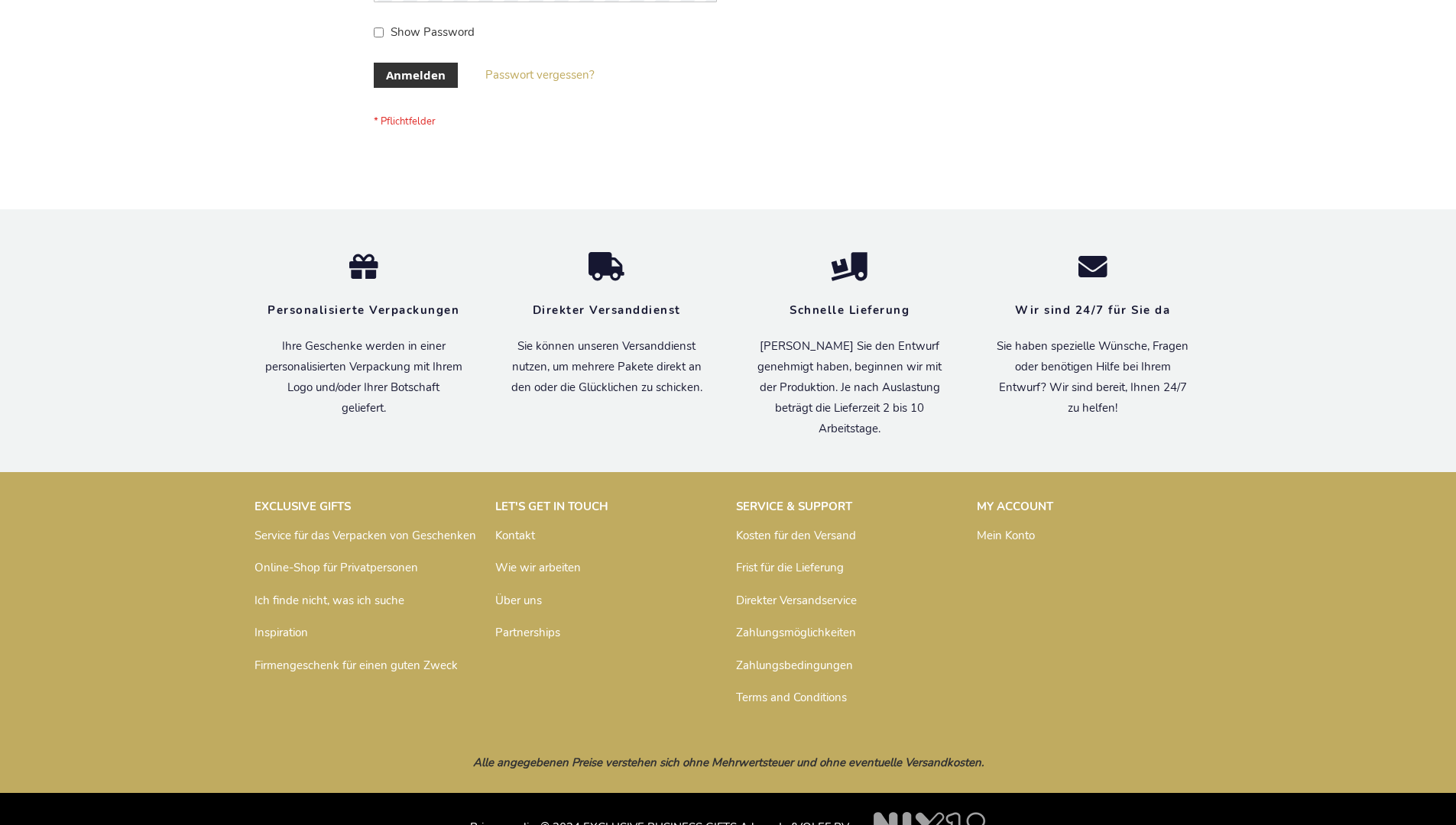
scroll to position [512, 0]
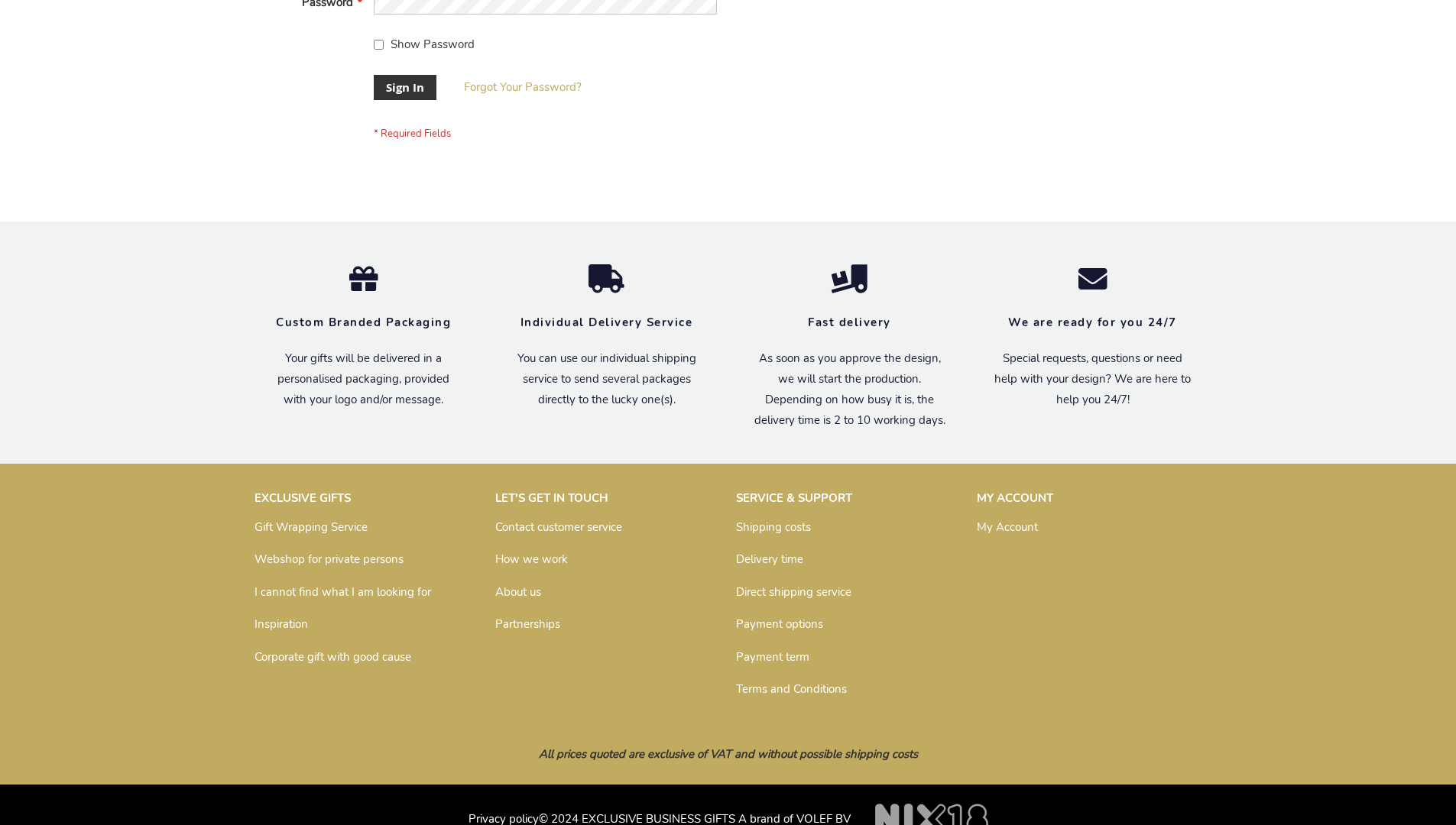
scroll to position [492, 0]
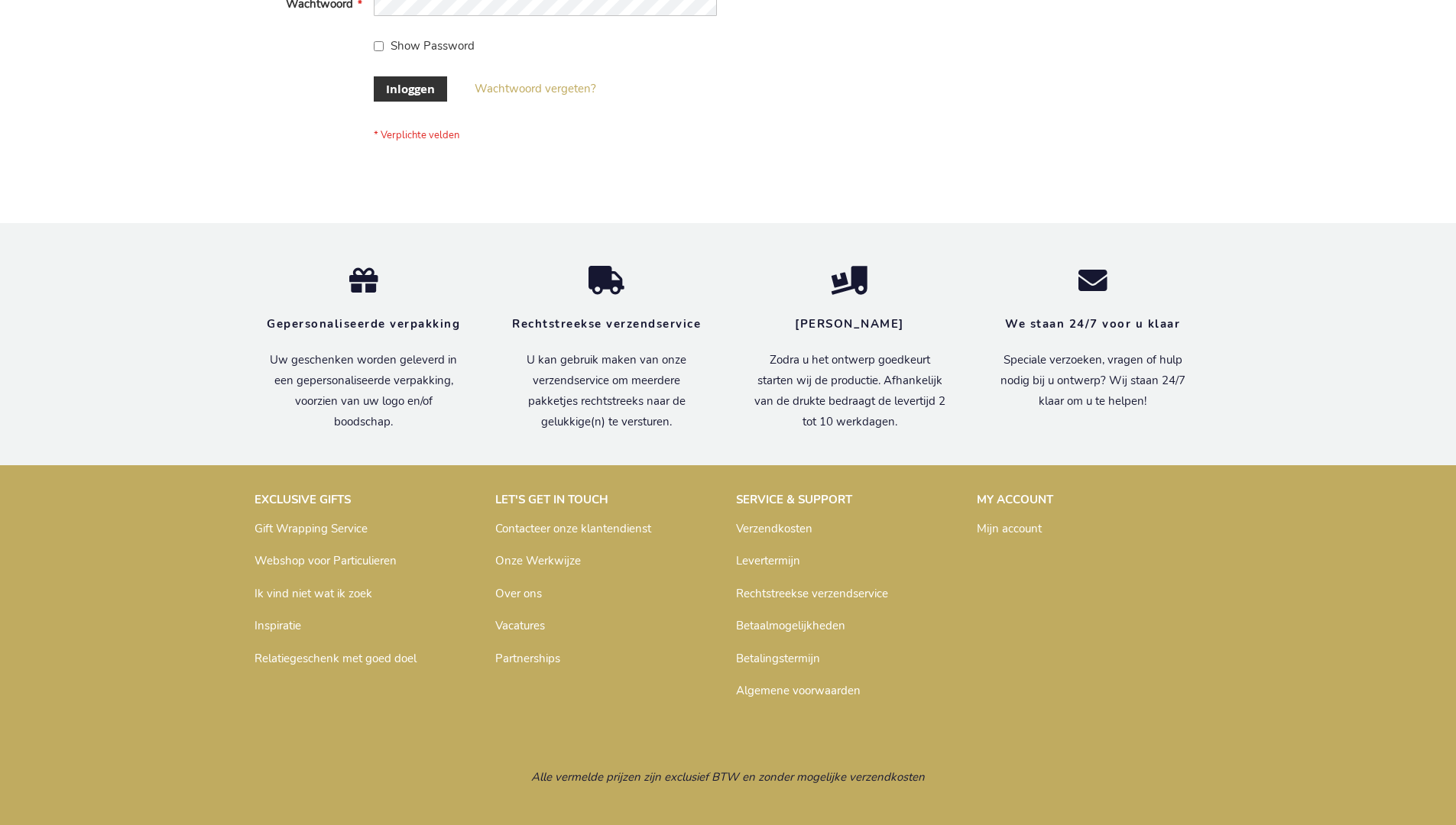
scroll to position [519, 0]
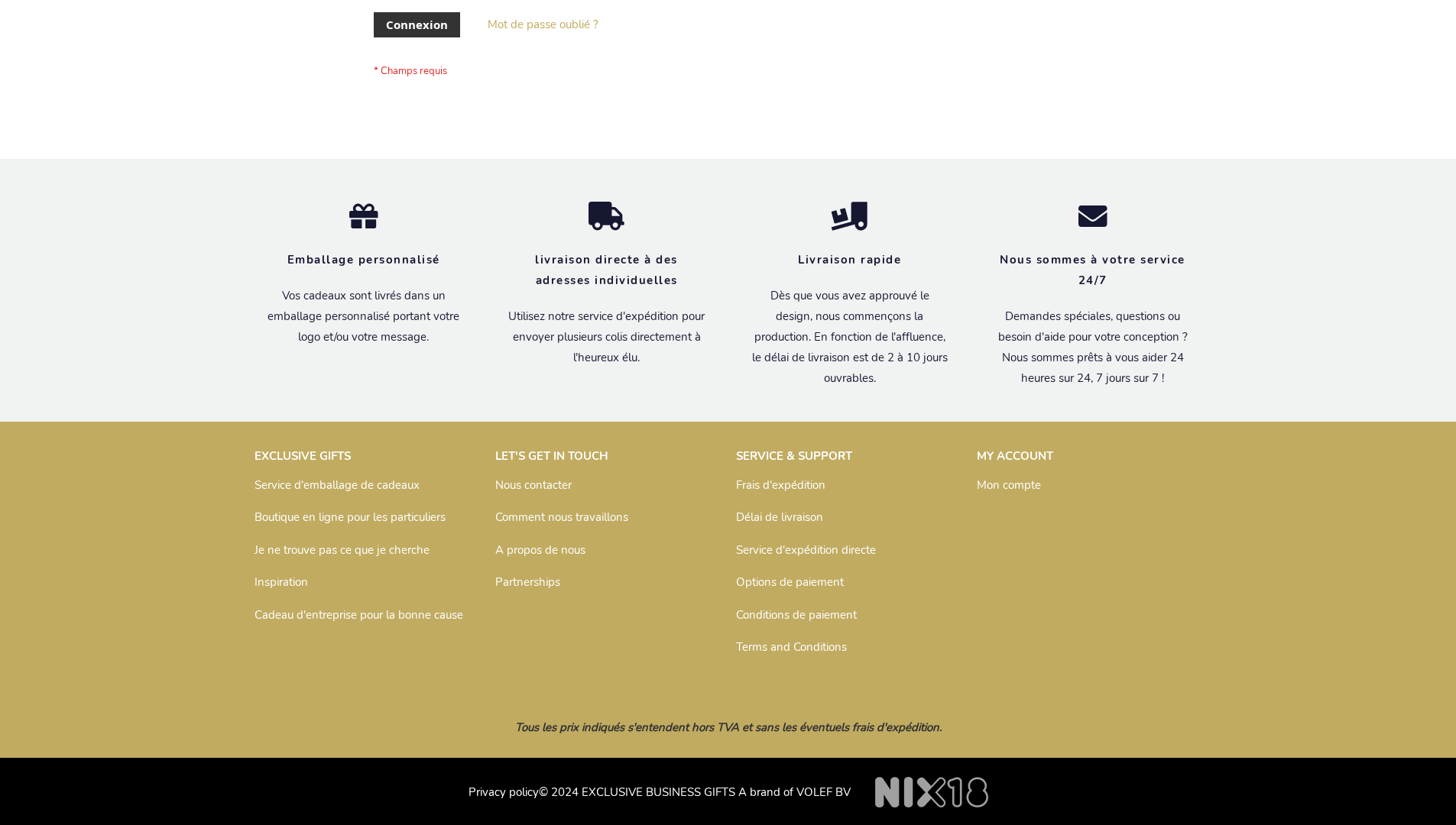
scroll to position [527, 0]
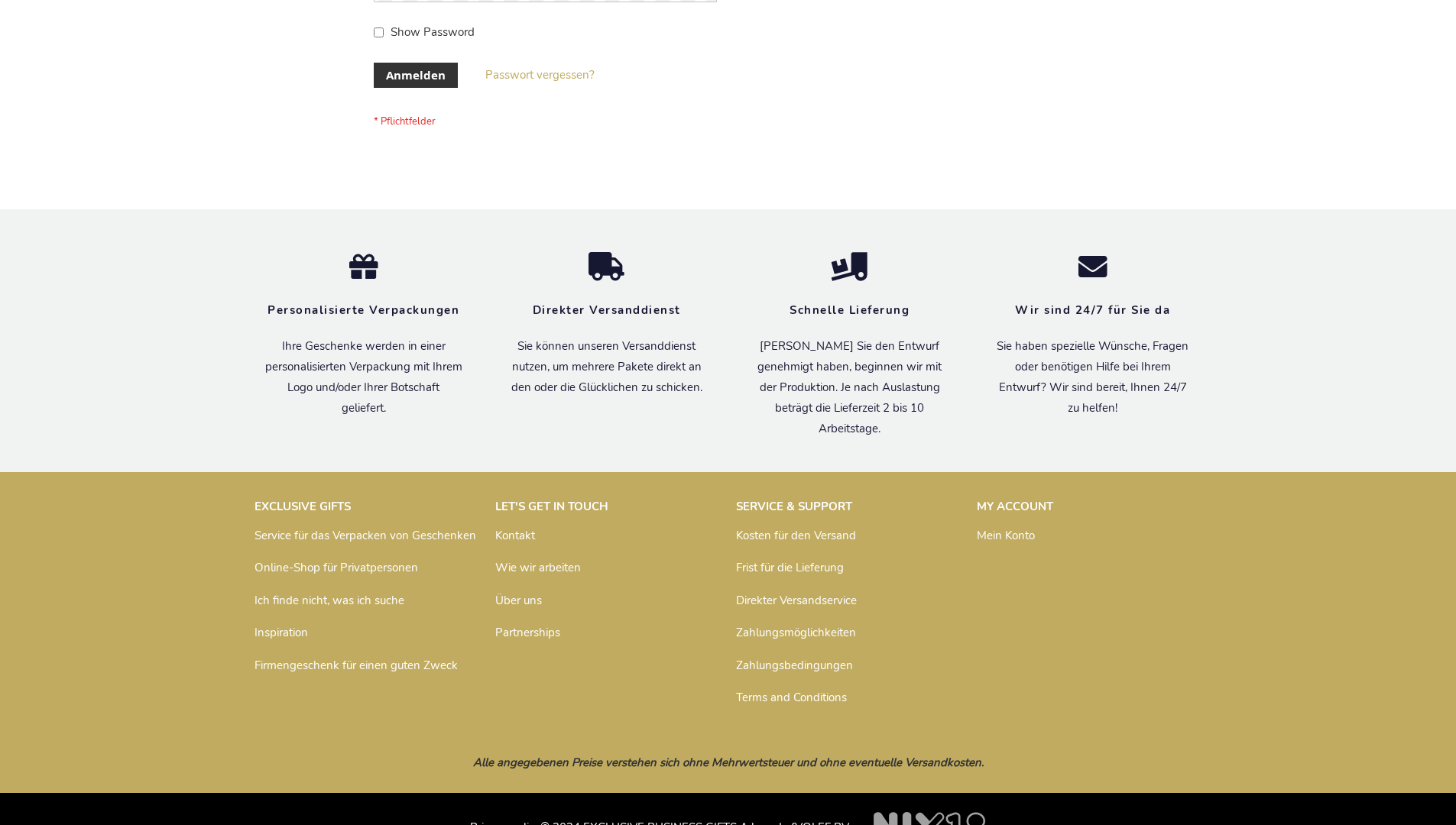
scroll to position [512, 0]
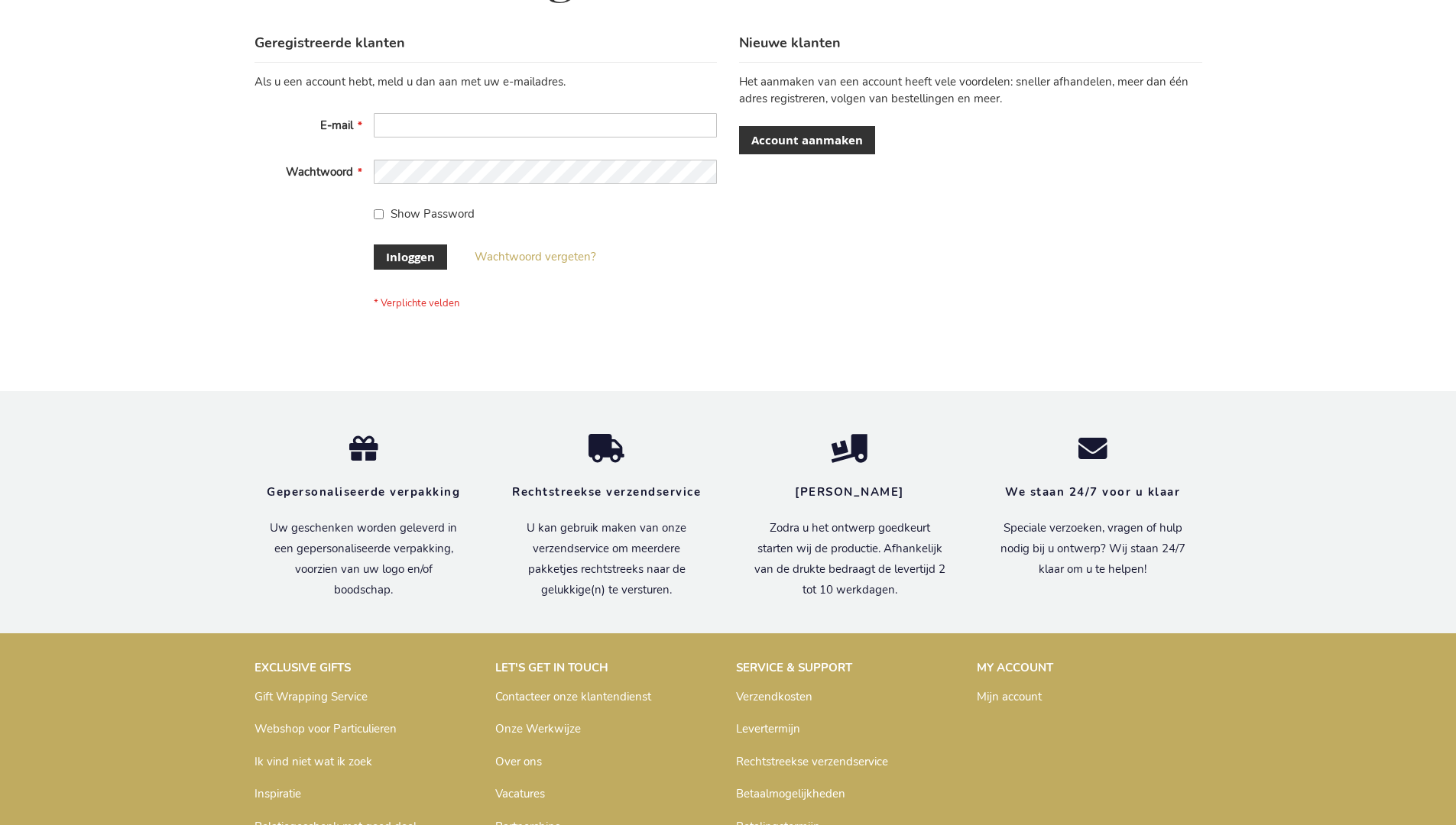
scroll to position [519, 0]
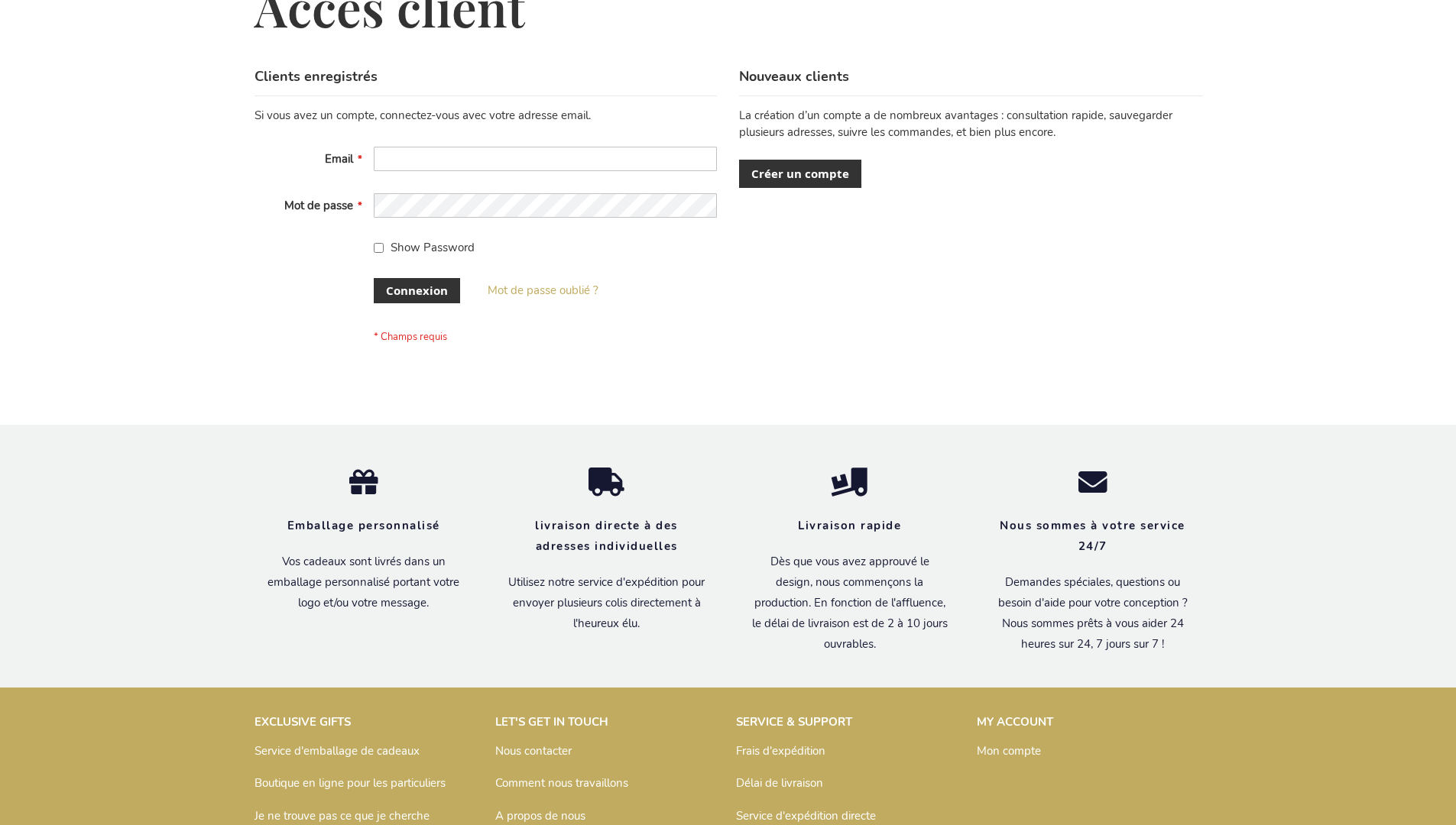
scroll to position [527, 0]
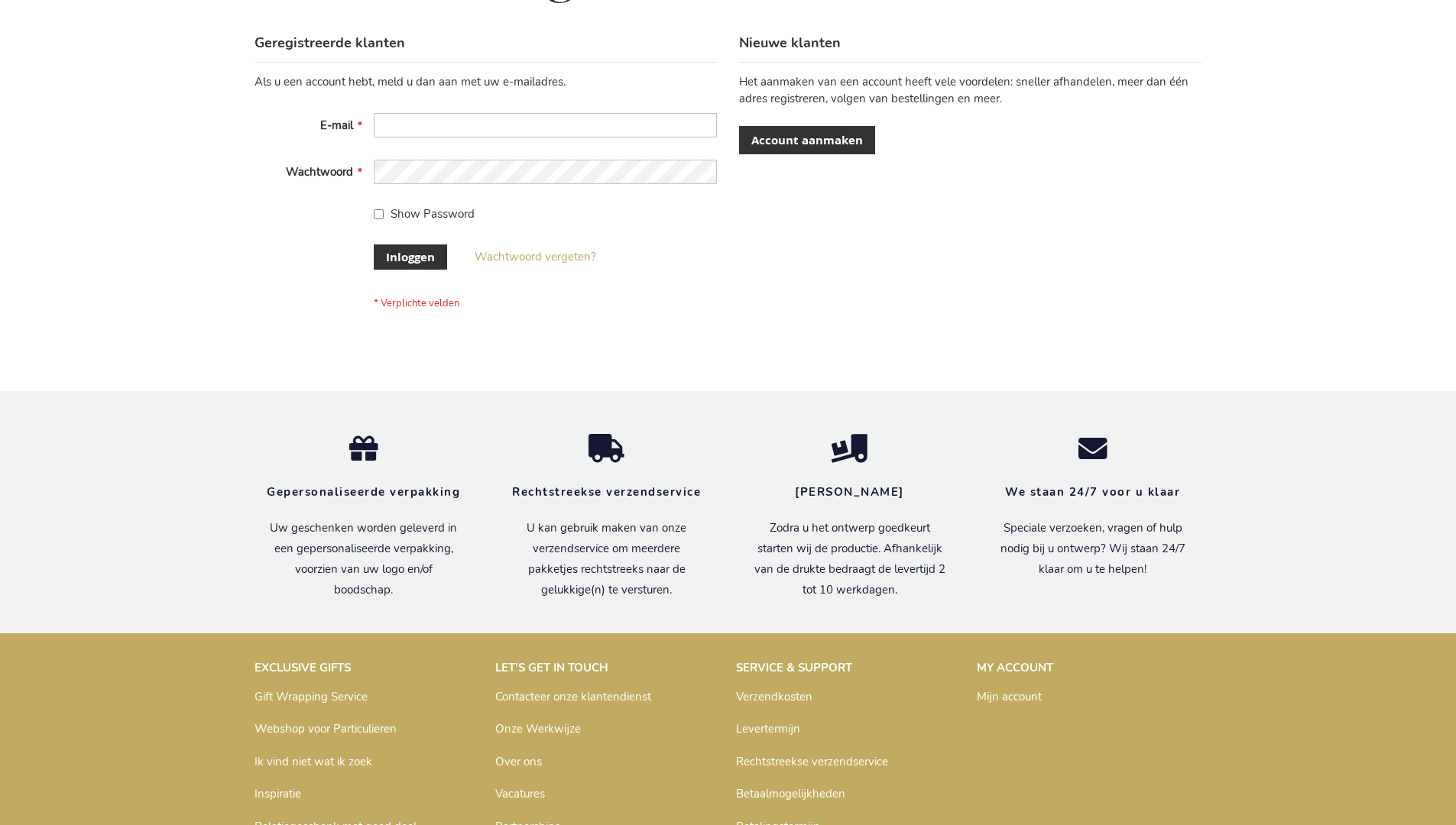
scroll to position [519, 0]
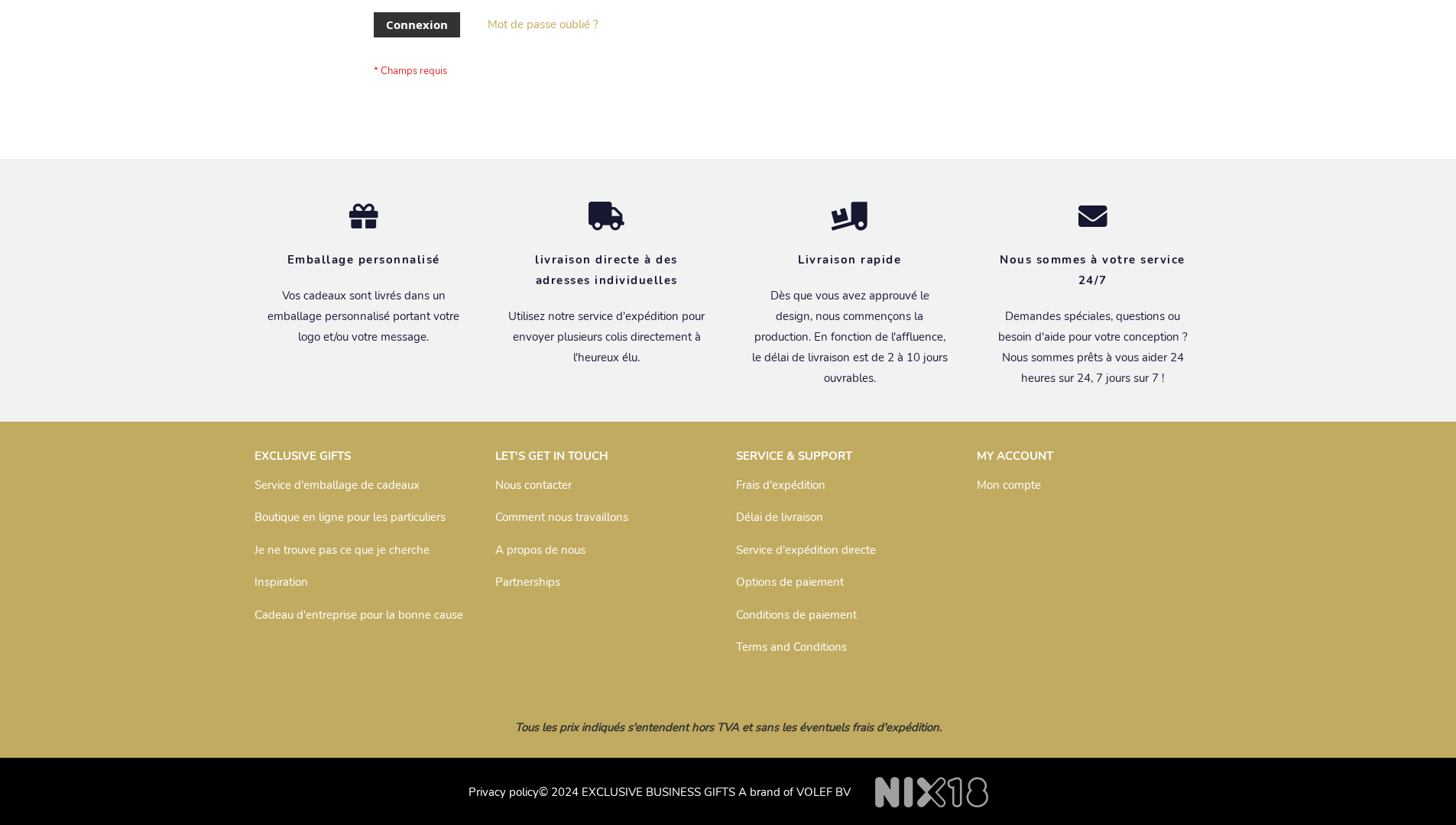
scroll to position [527, 0]
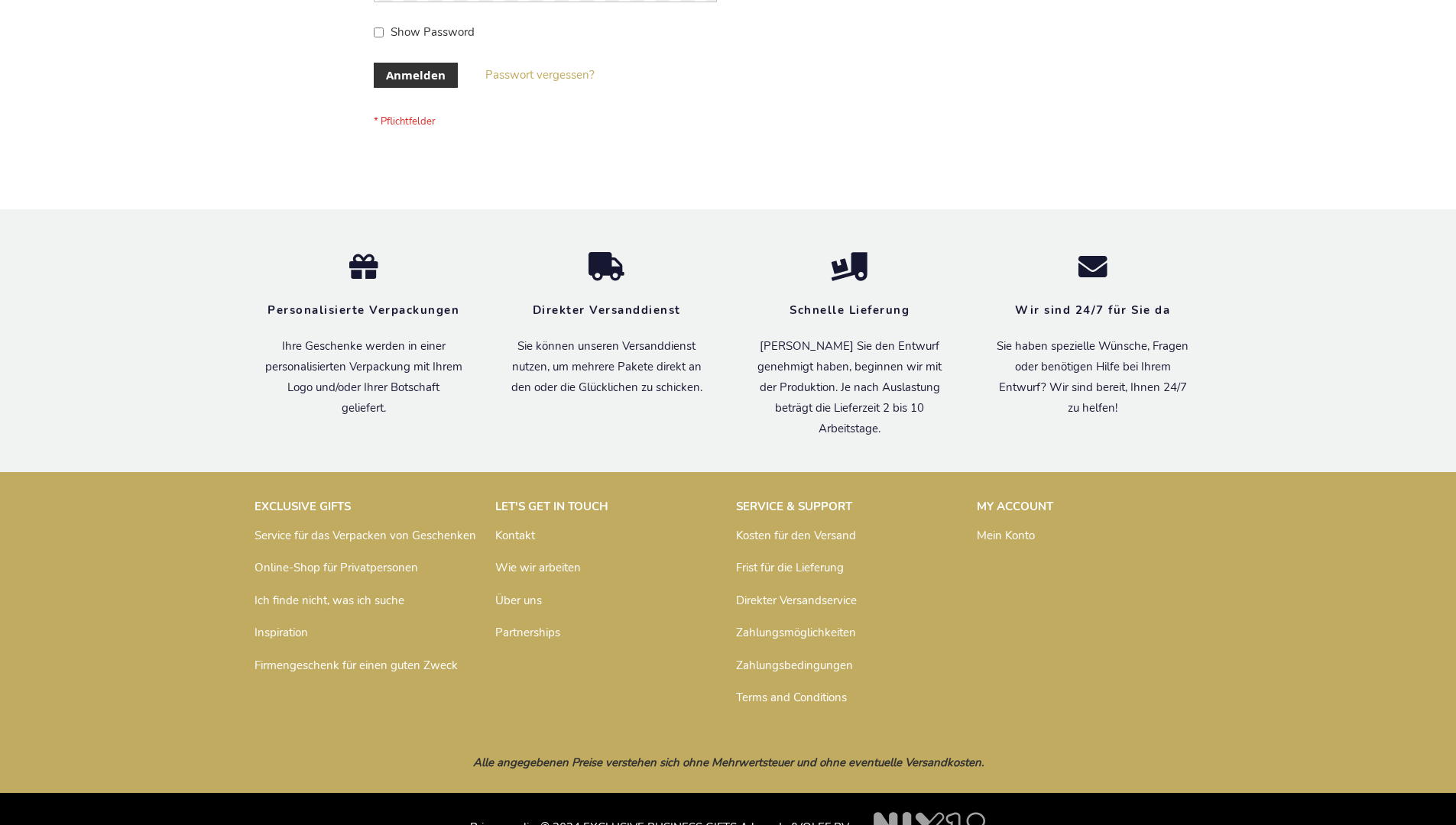
scroll to position [512, 0]
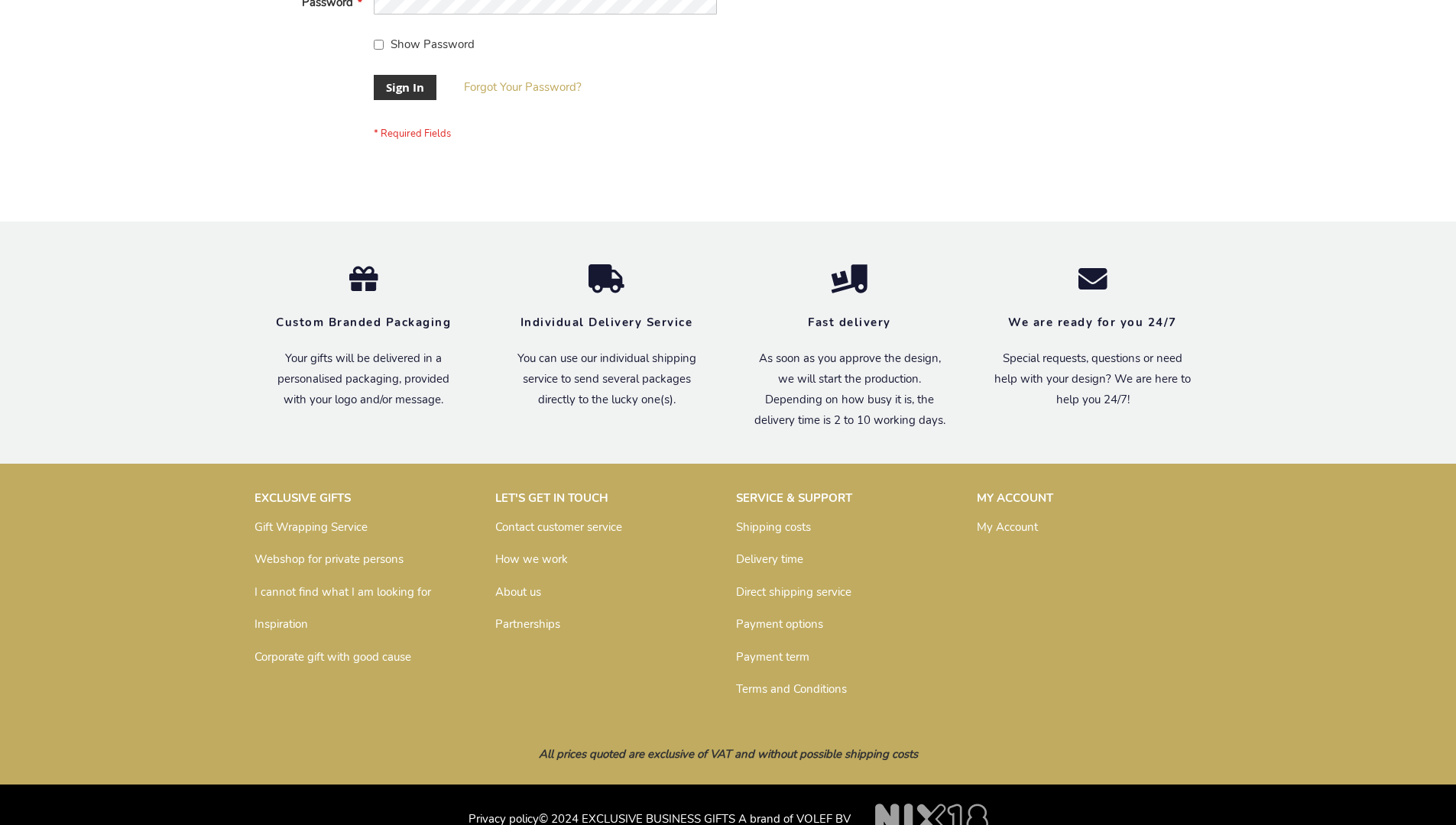
scroll to position [492, 0]
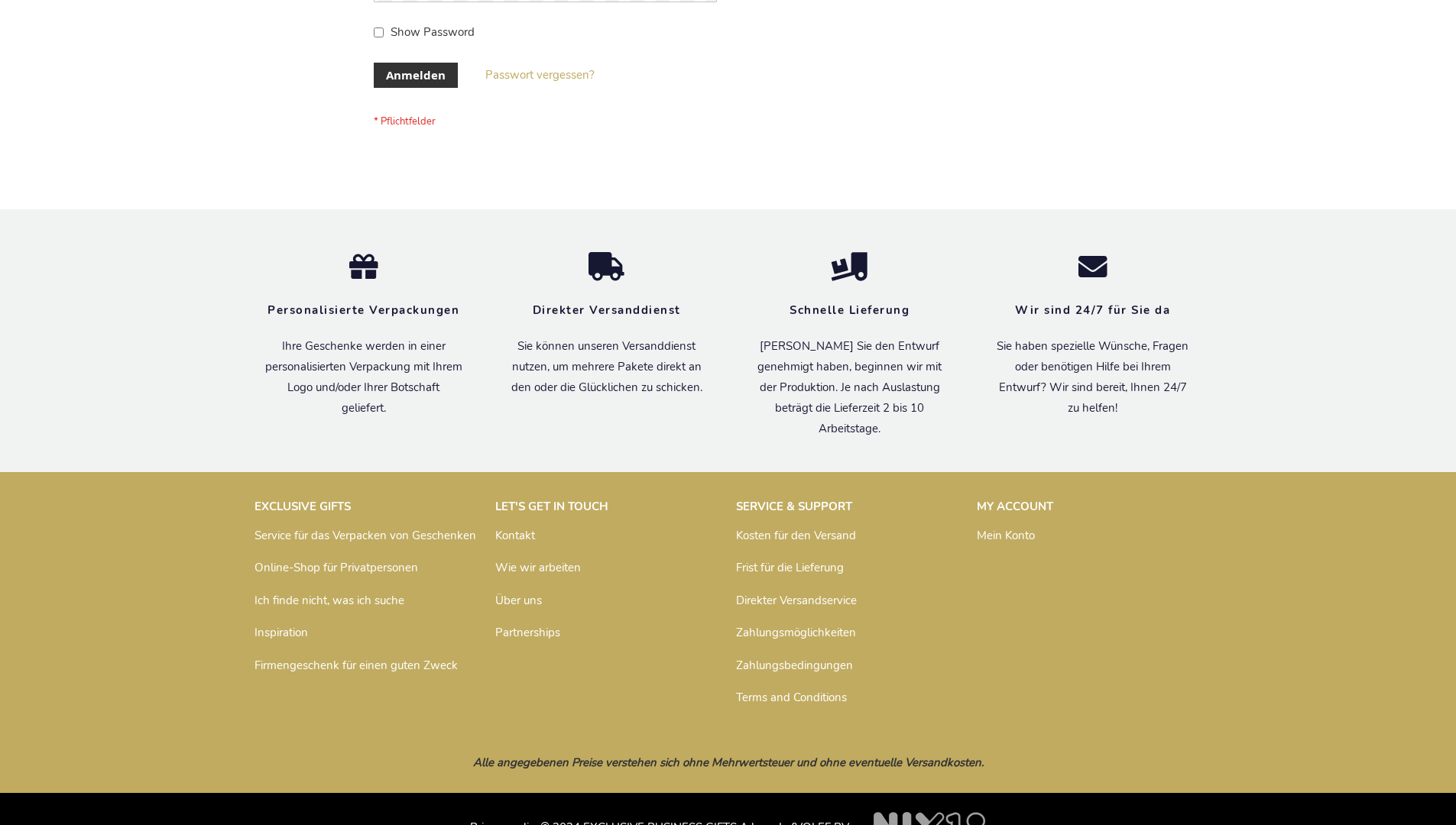
scroll to position [512, 0]
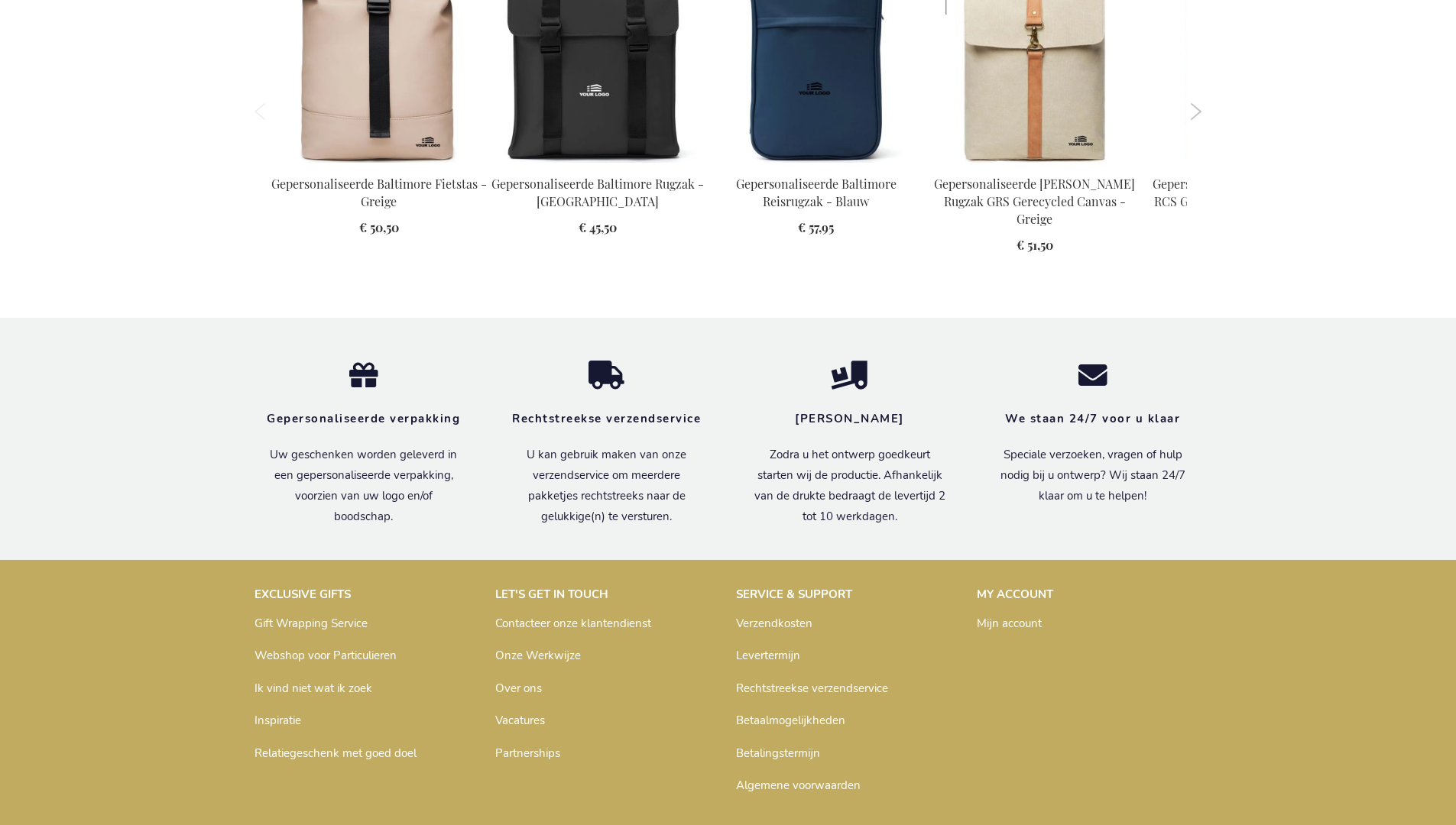
scroll to position [2102, 0]
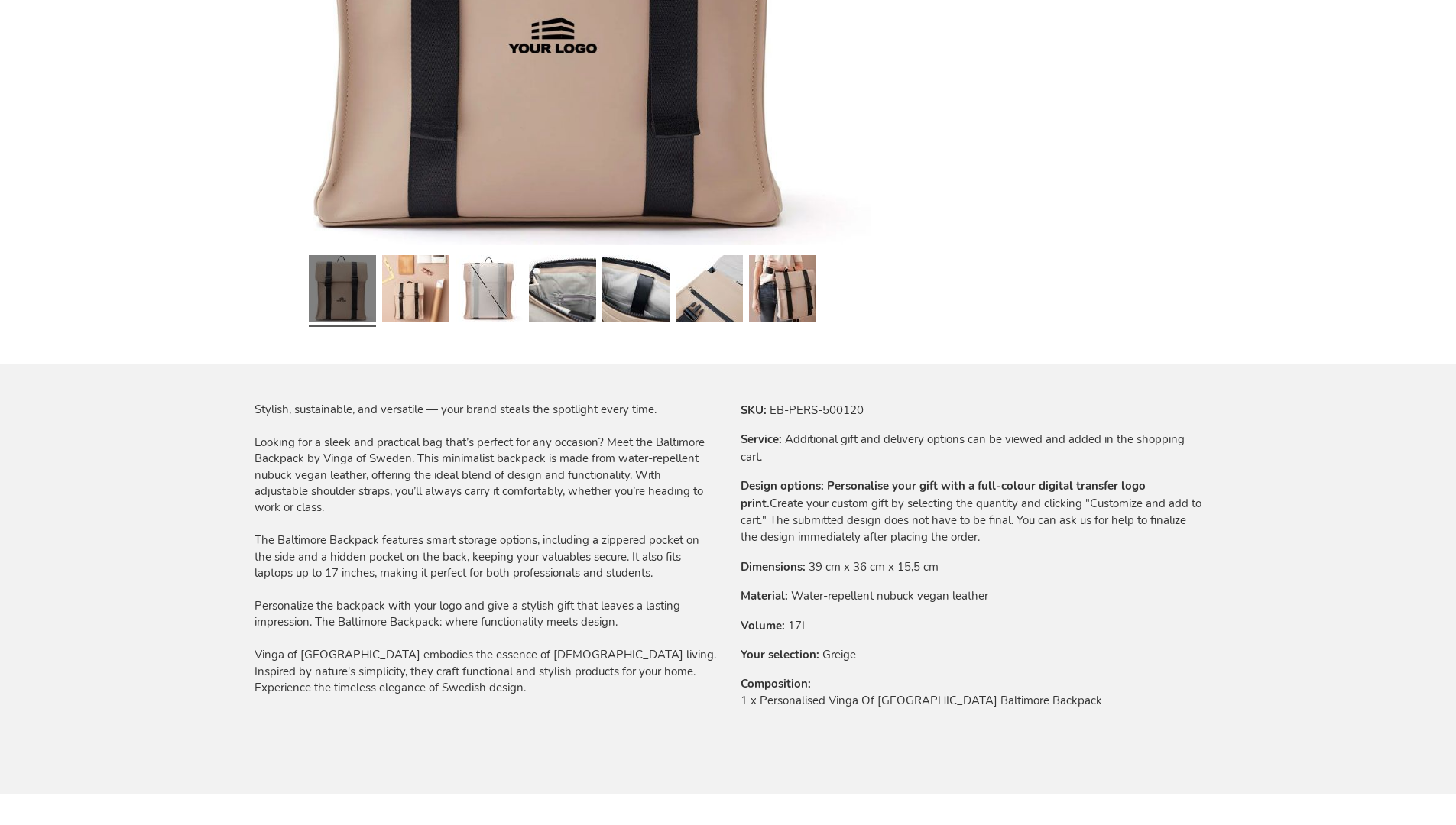
scroll to position [2058, 0]
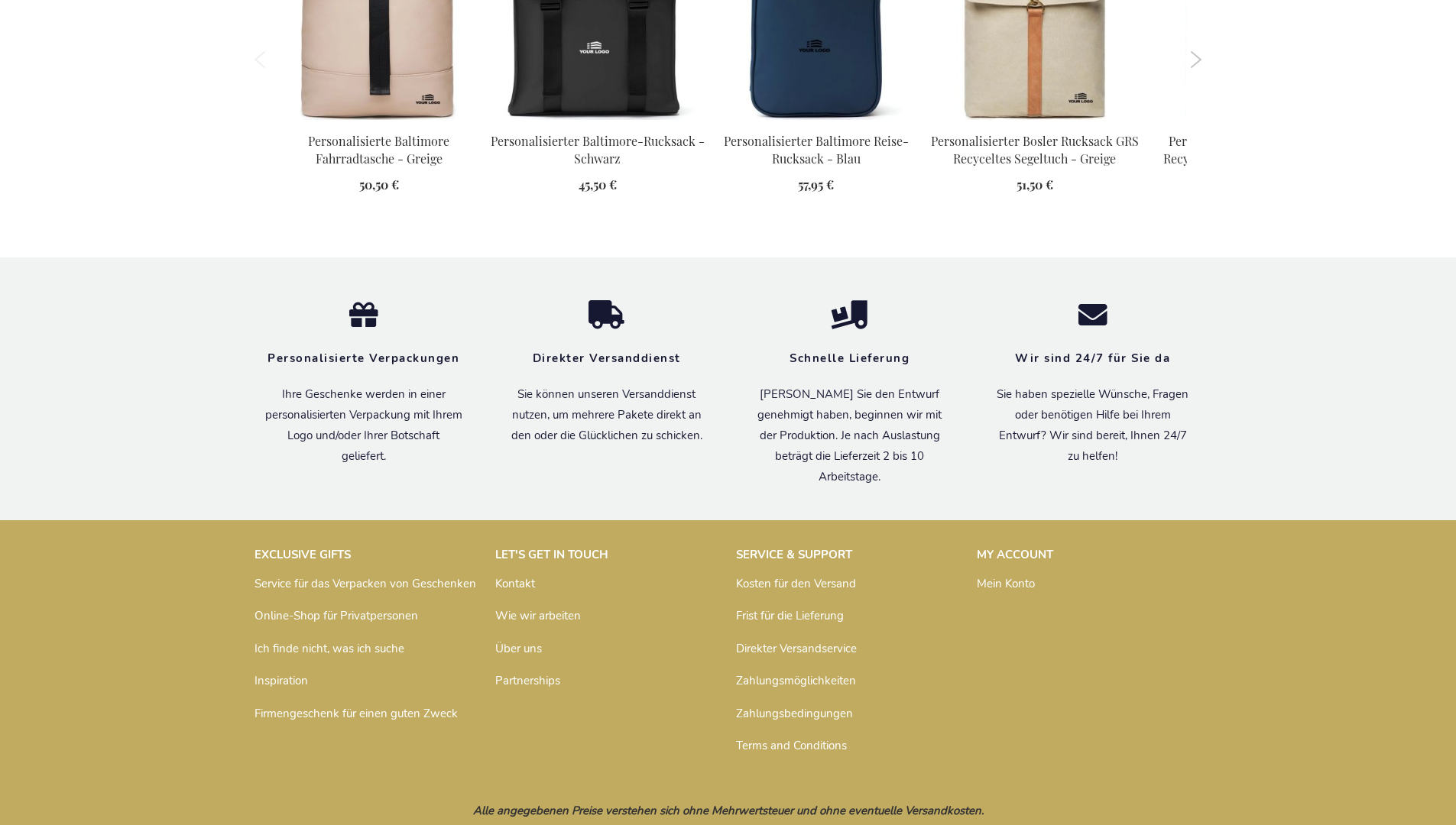
scroll to position [2096, 0]
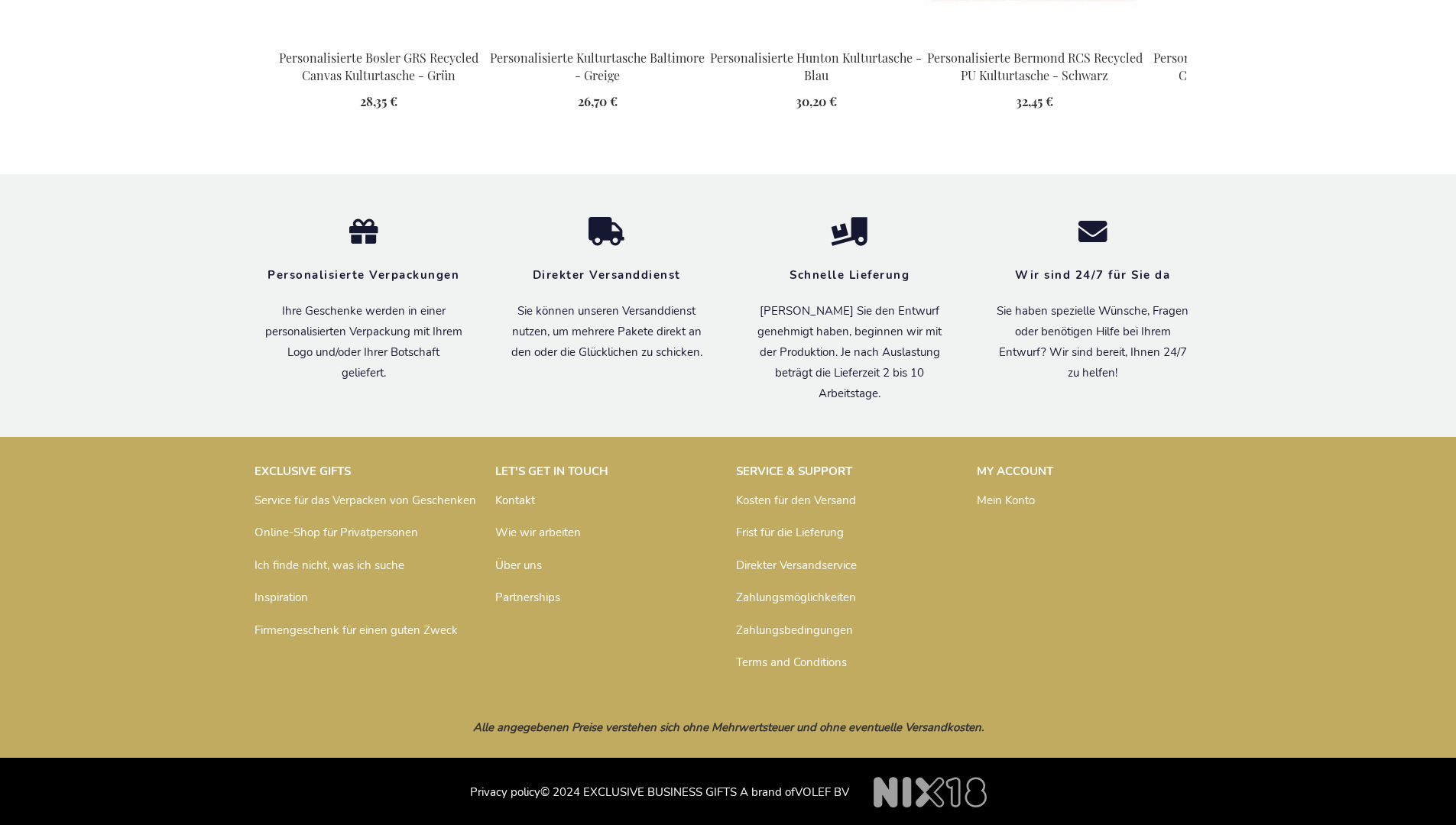
scroll to position [2096, 0]
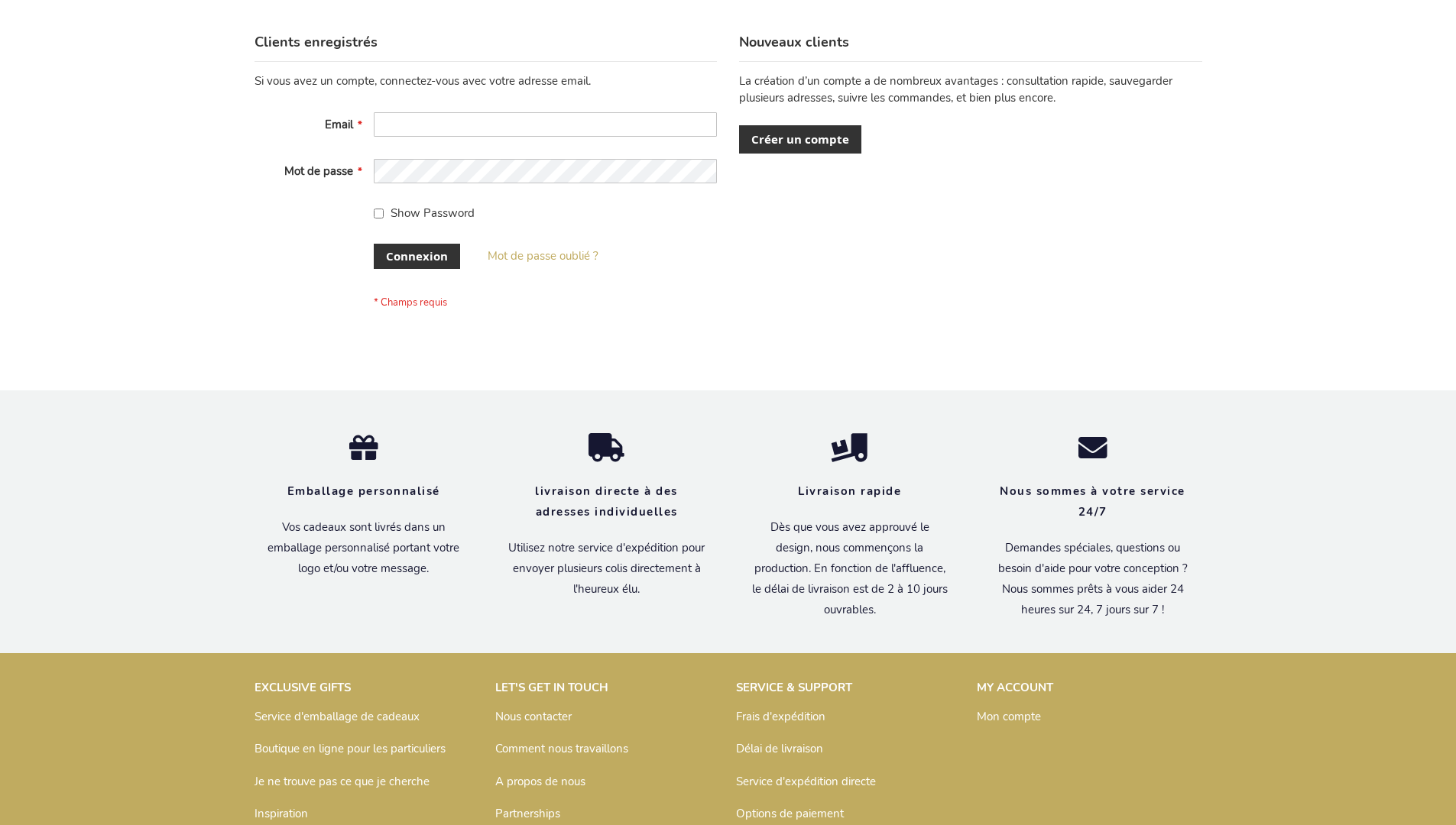
scroll to position [527, 0]
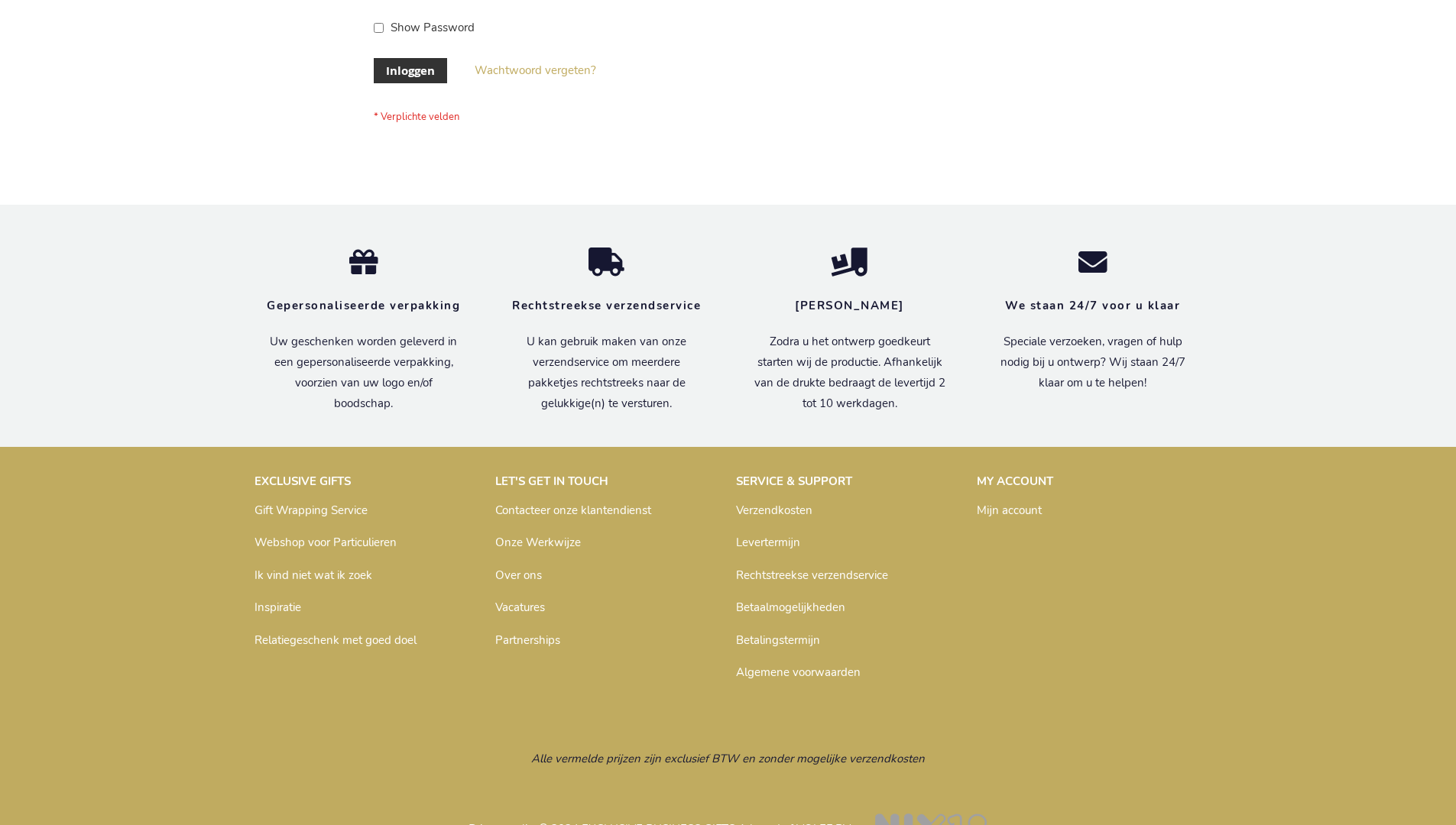
scroll to position [519, 0]
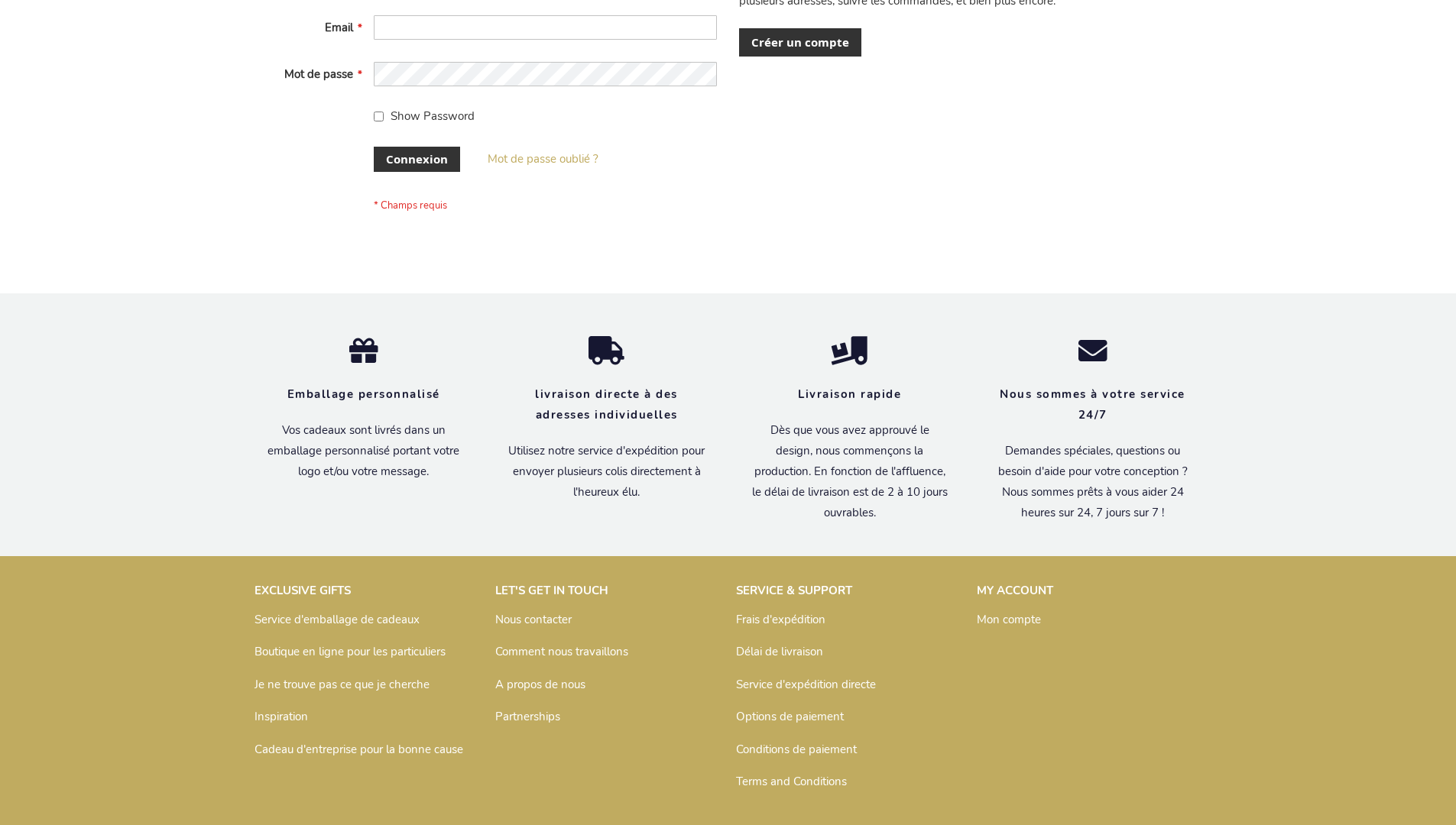
scroll to position [527, 0]
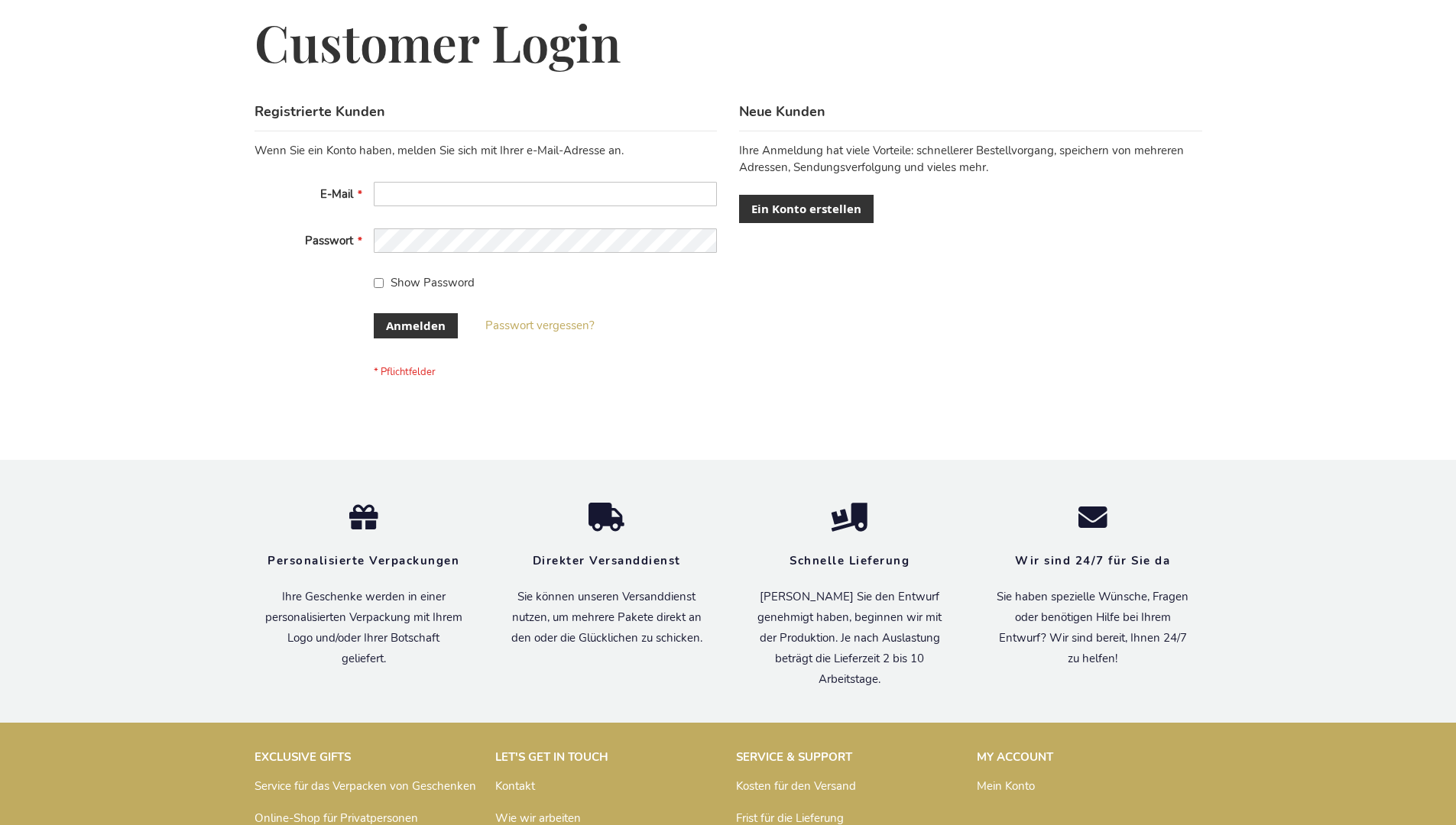
scroll to position [512, 0]
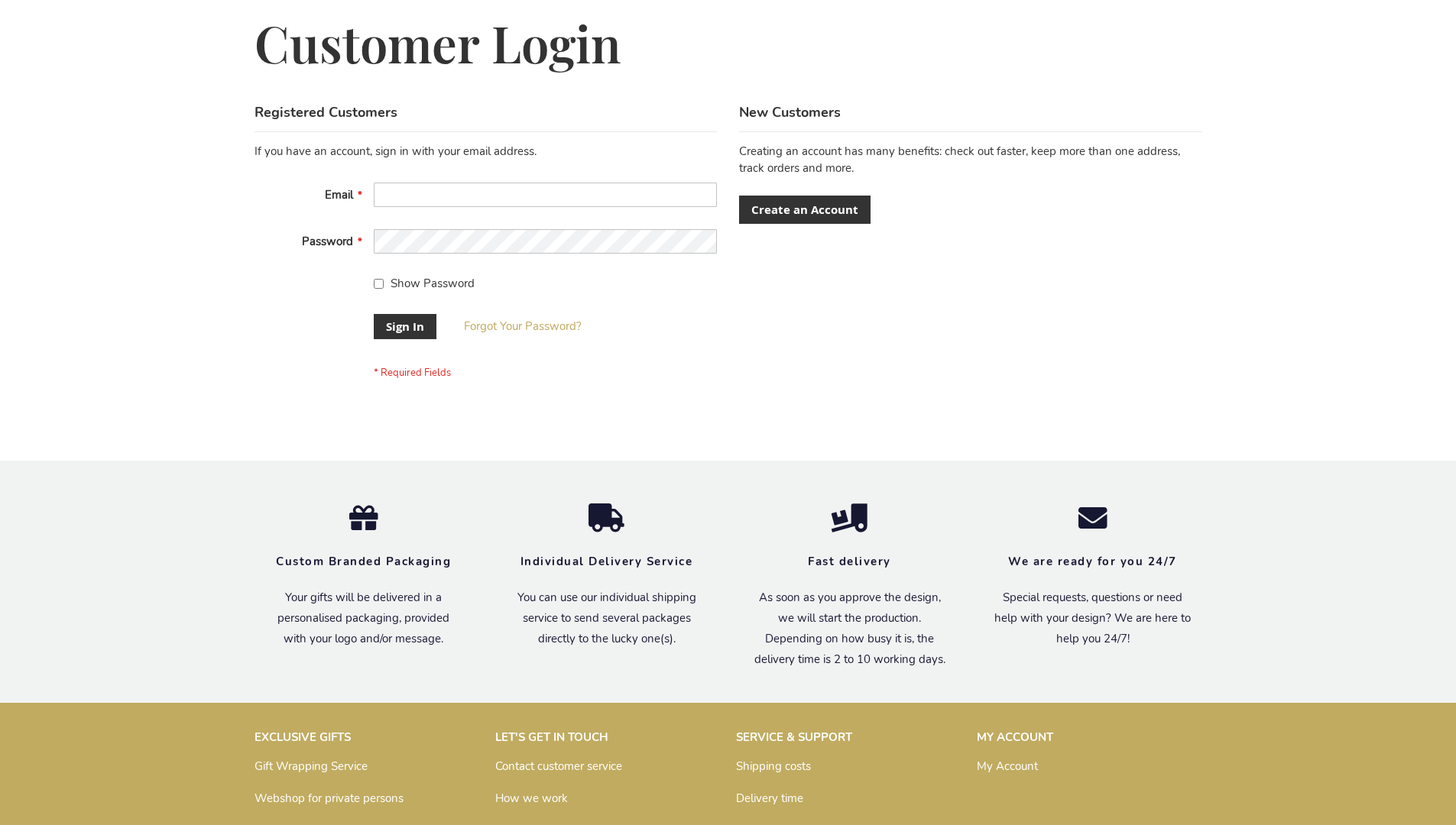
scroll to position [492, 0]
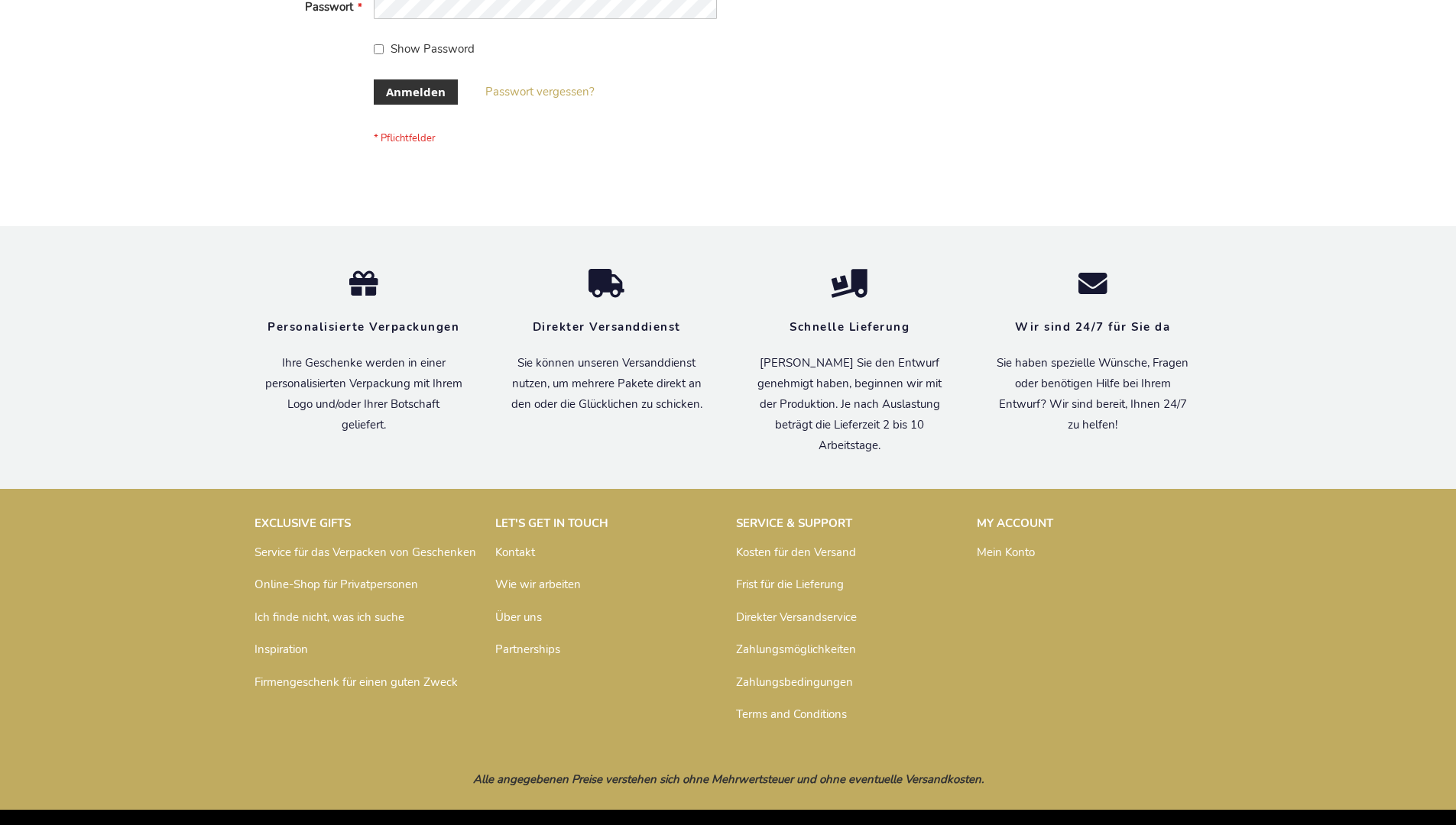
scroll to position [512, 0]
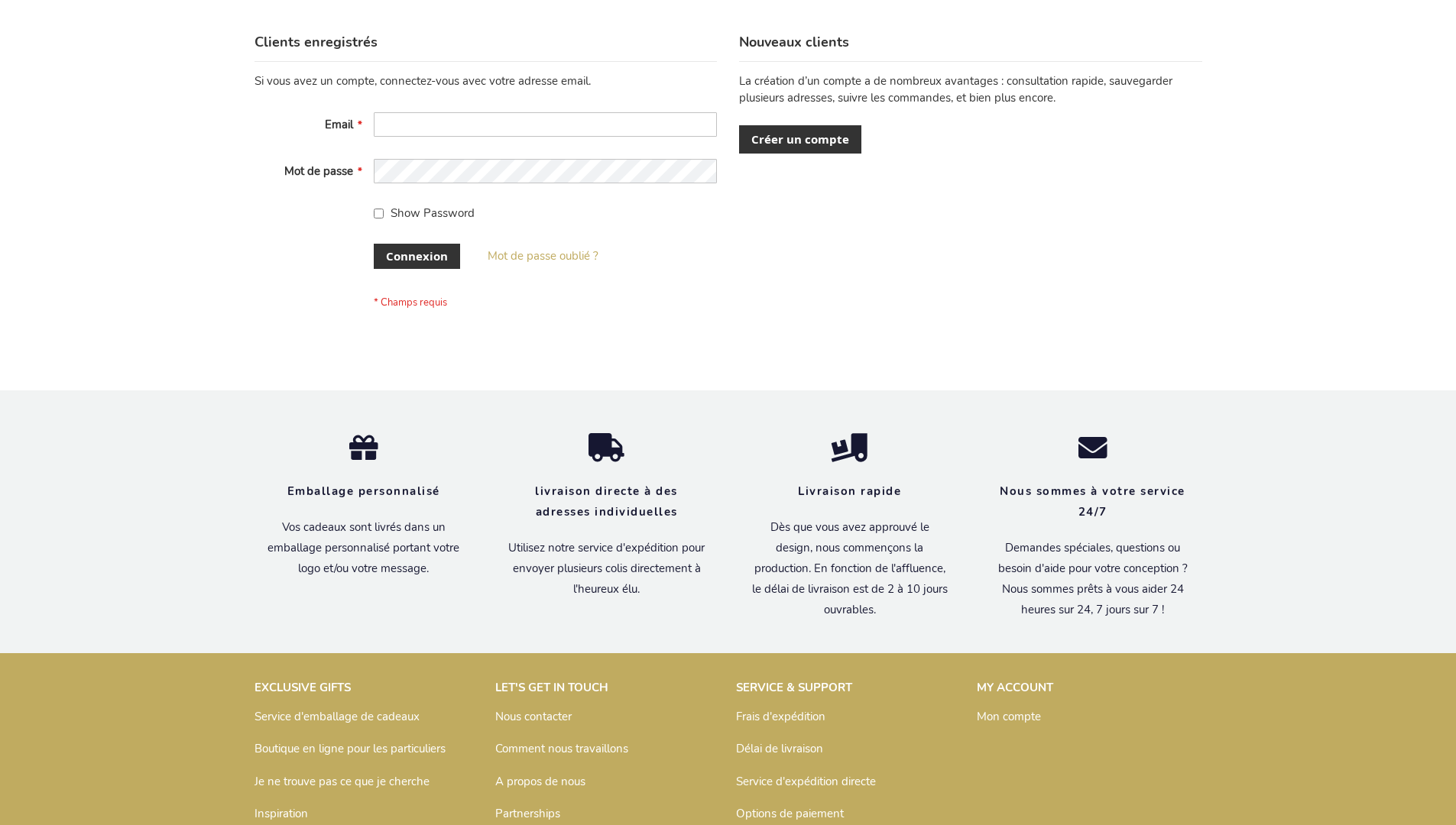
scroll to position [527, 0]
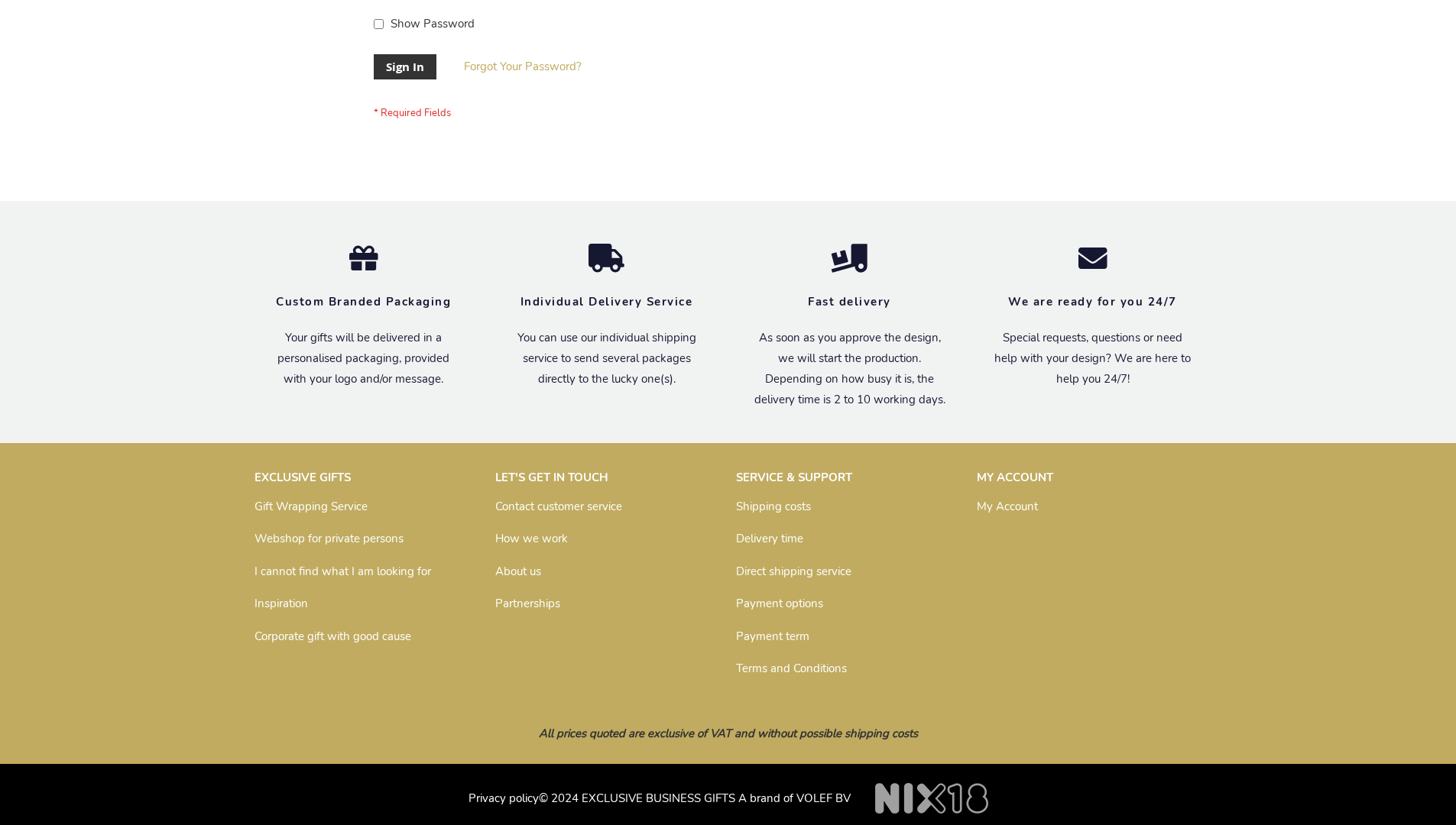
scroll to position [492, 0]
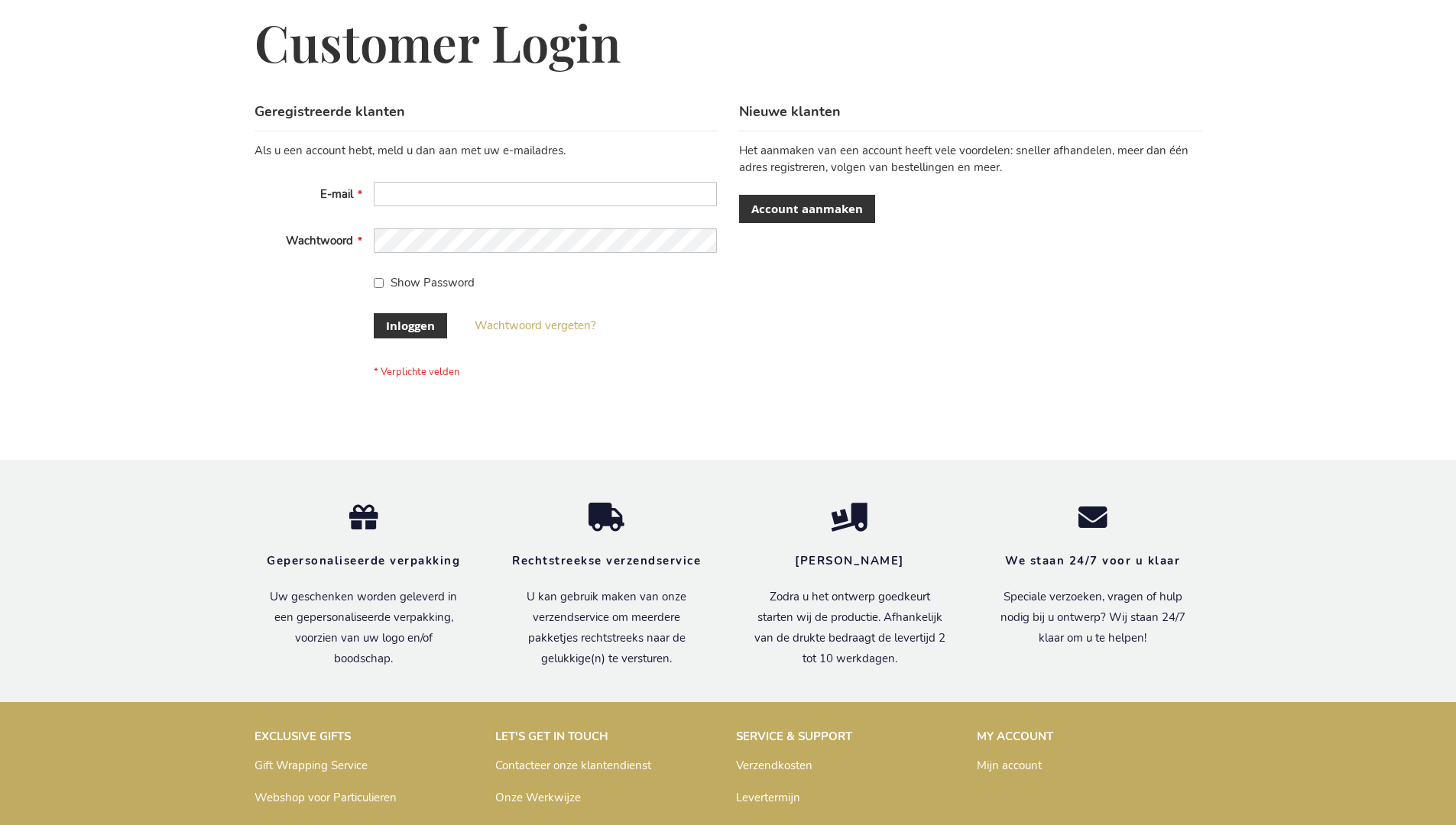
scroll to position [519, 0]
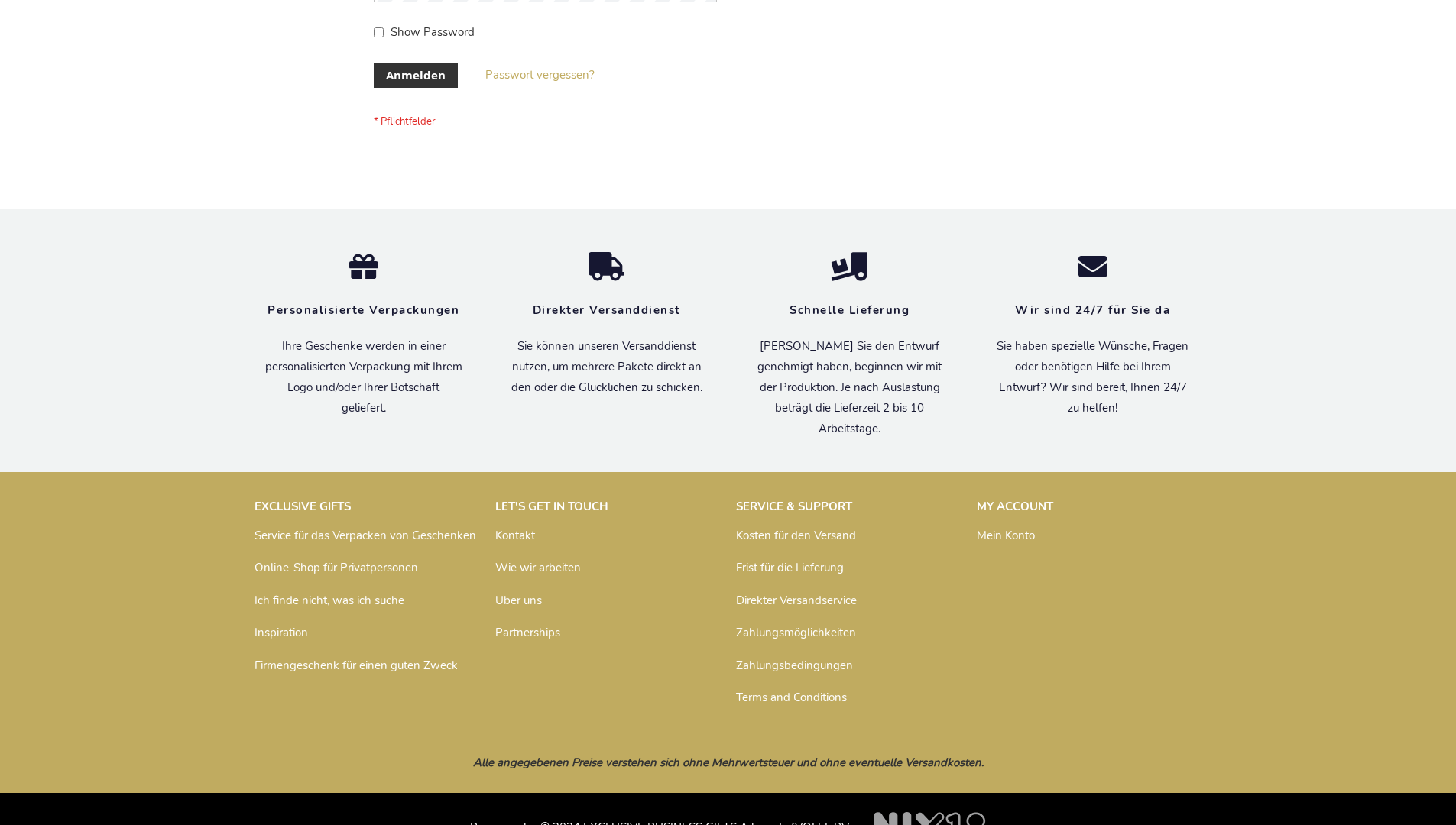
scroll to position [512, 0]
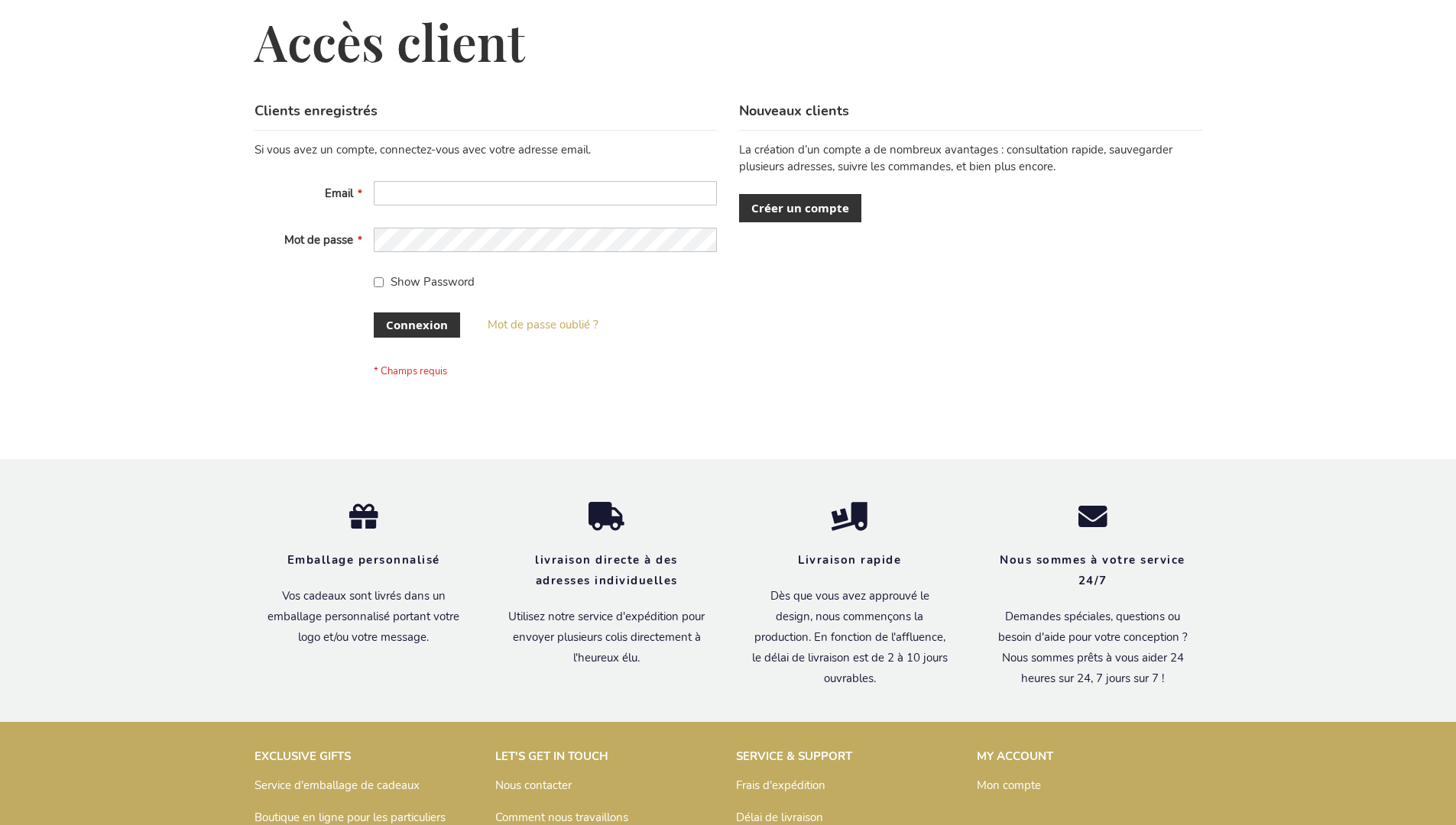
scroll to position [527, 0]
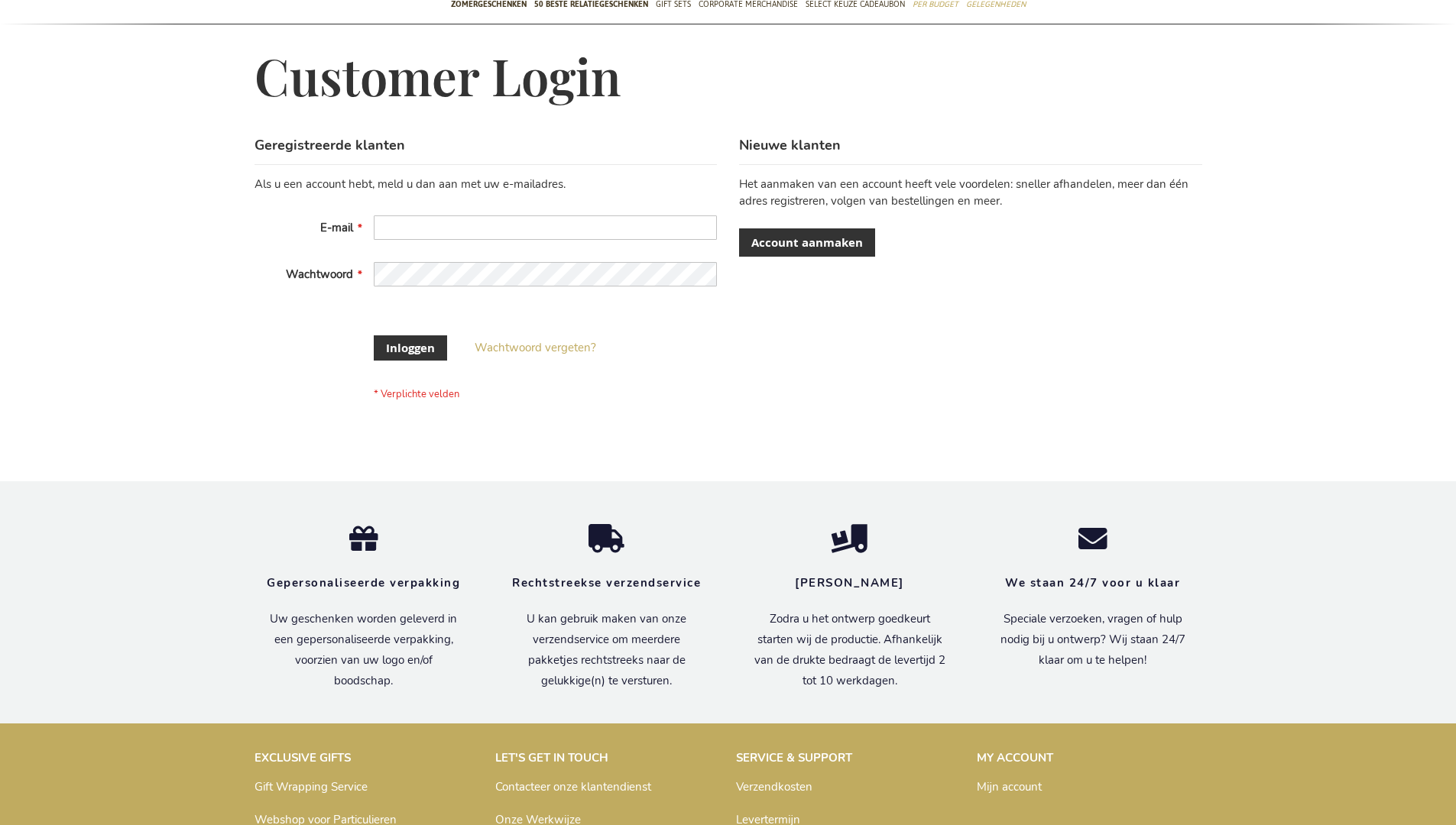
scroll to position [507, 0]
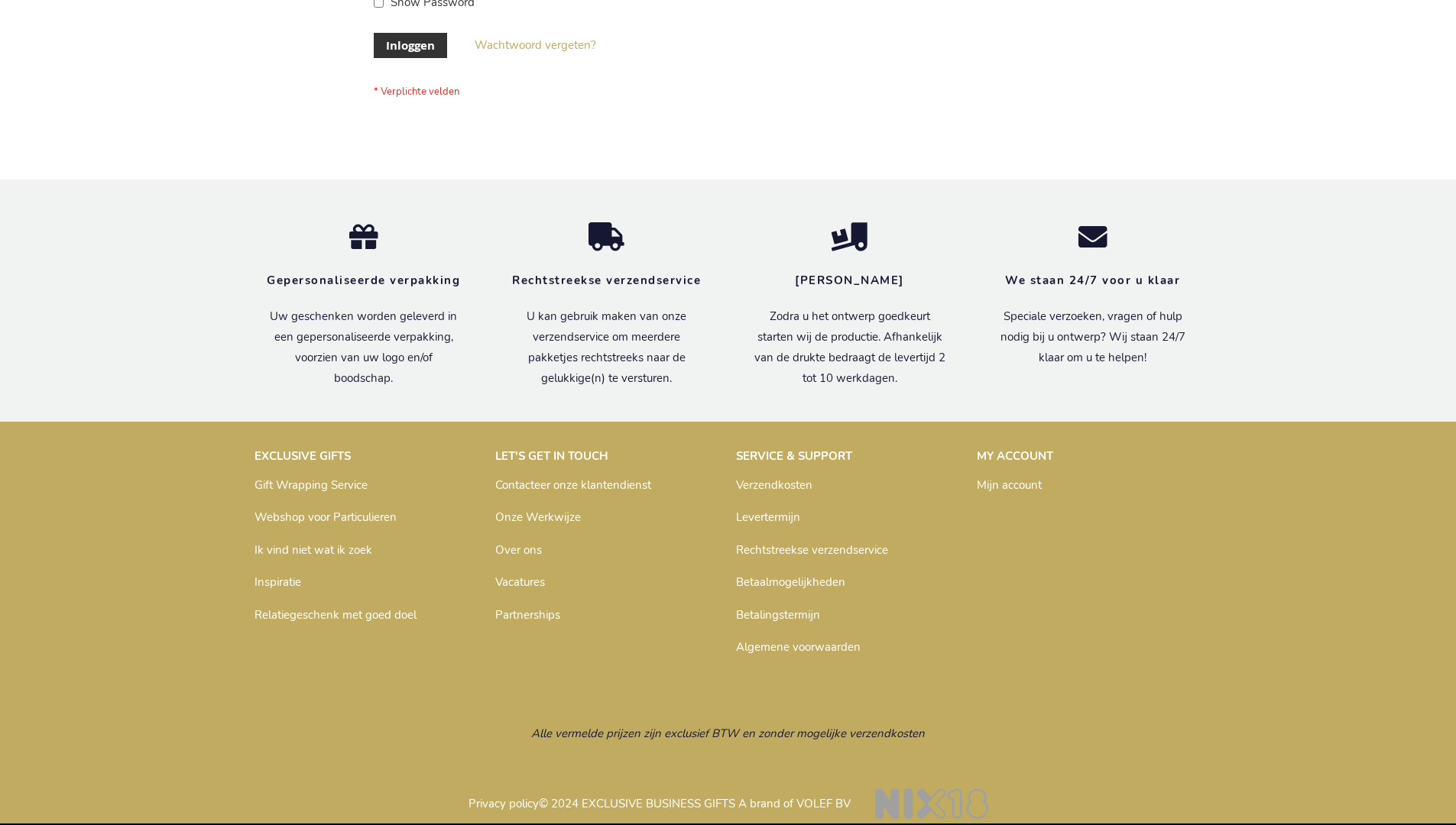
scroll to position [519, 0]
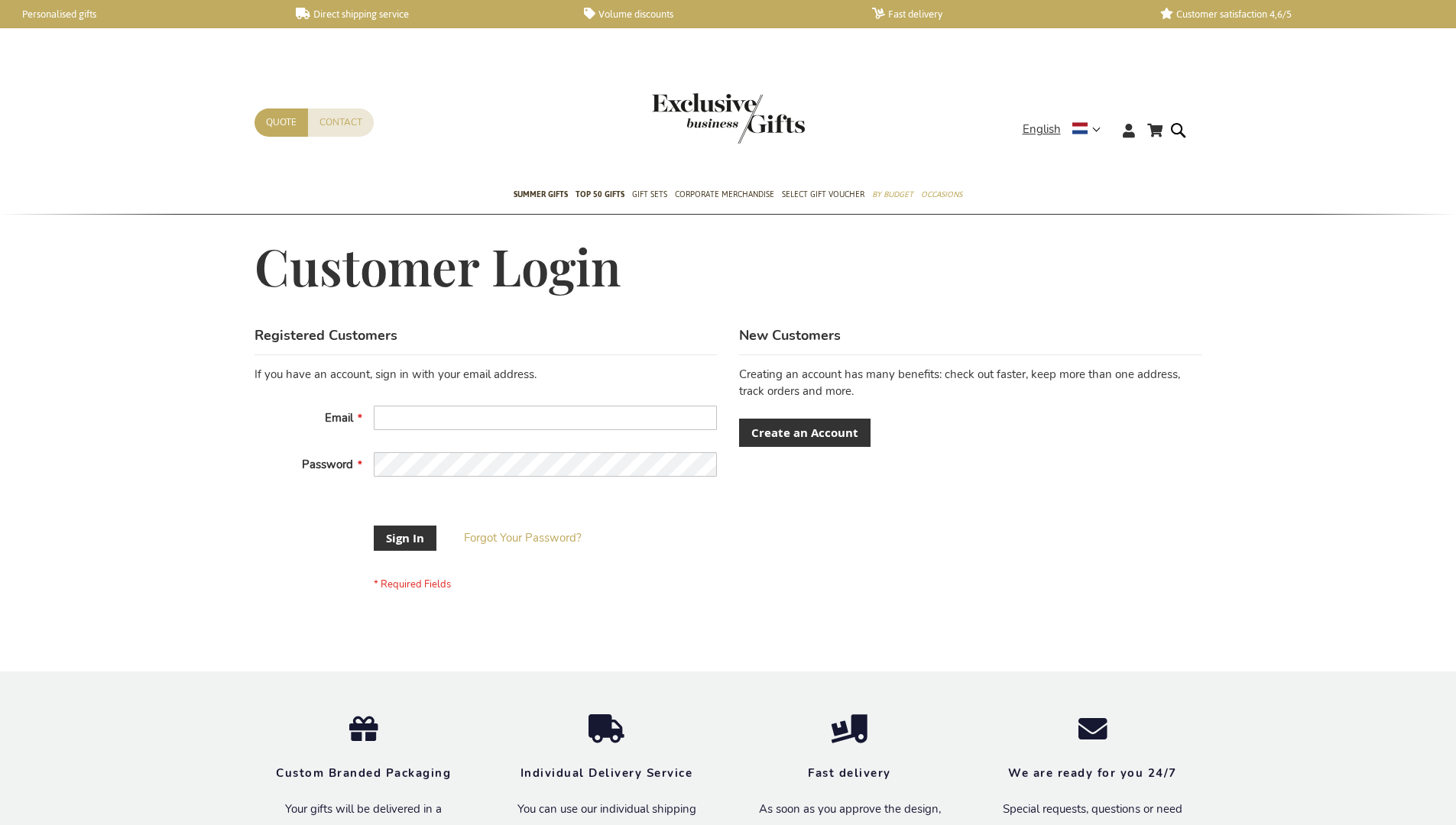
scroll to position [479, 0]
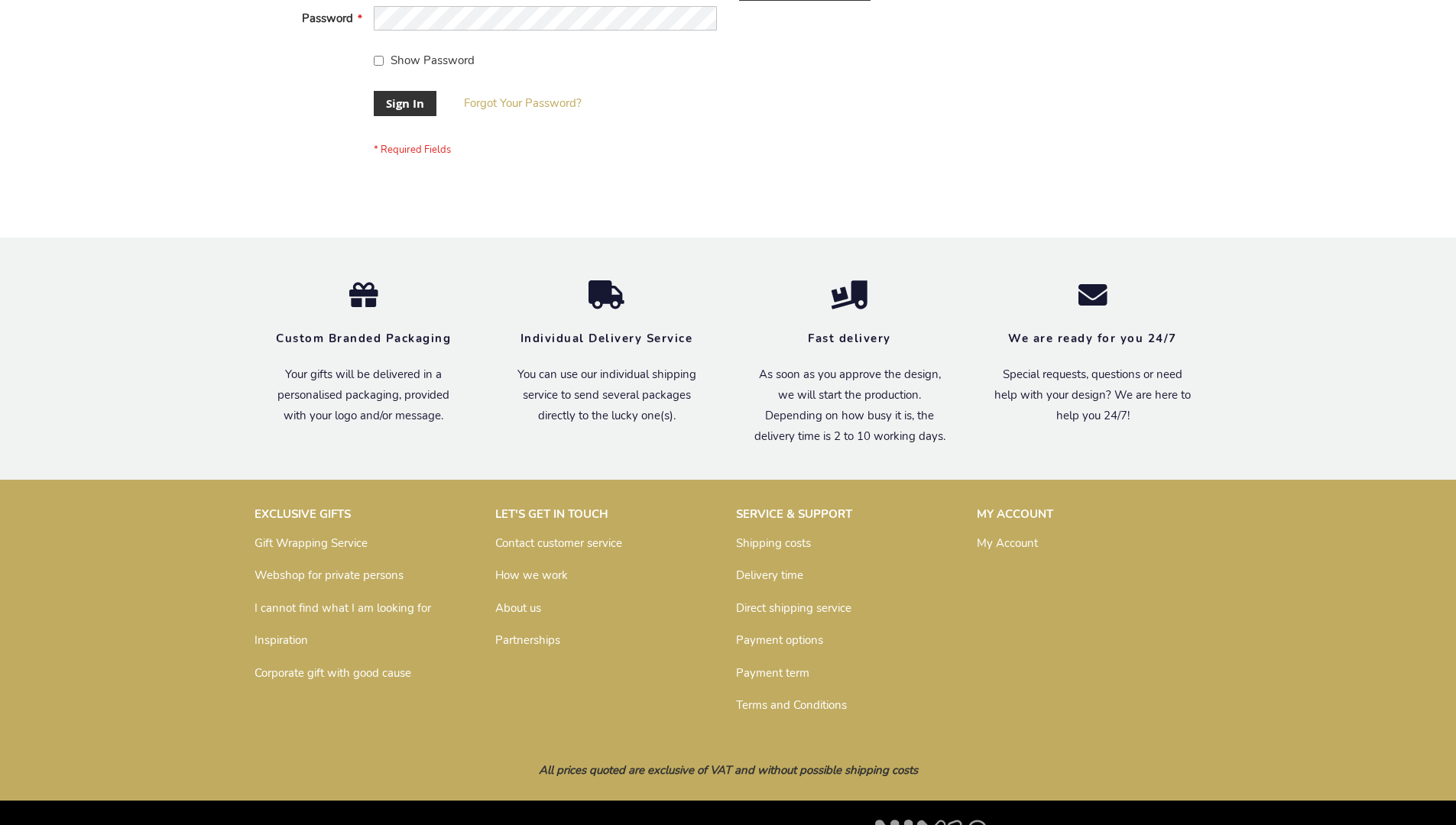
scroll to position [492, 0]
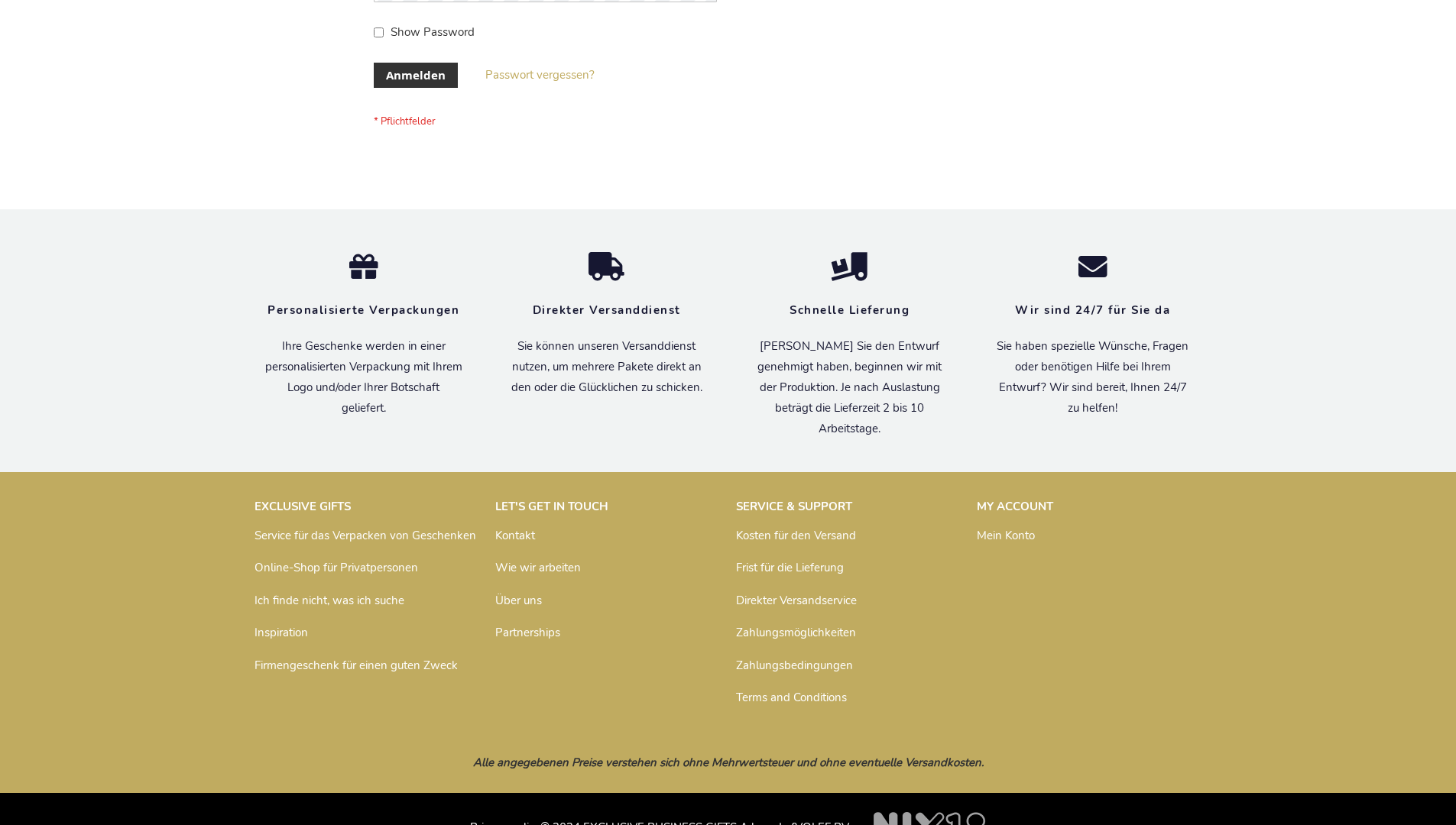
scroll to position [512, 0]
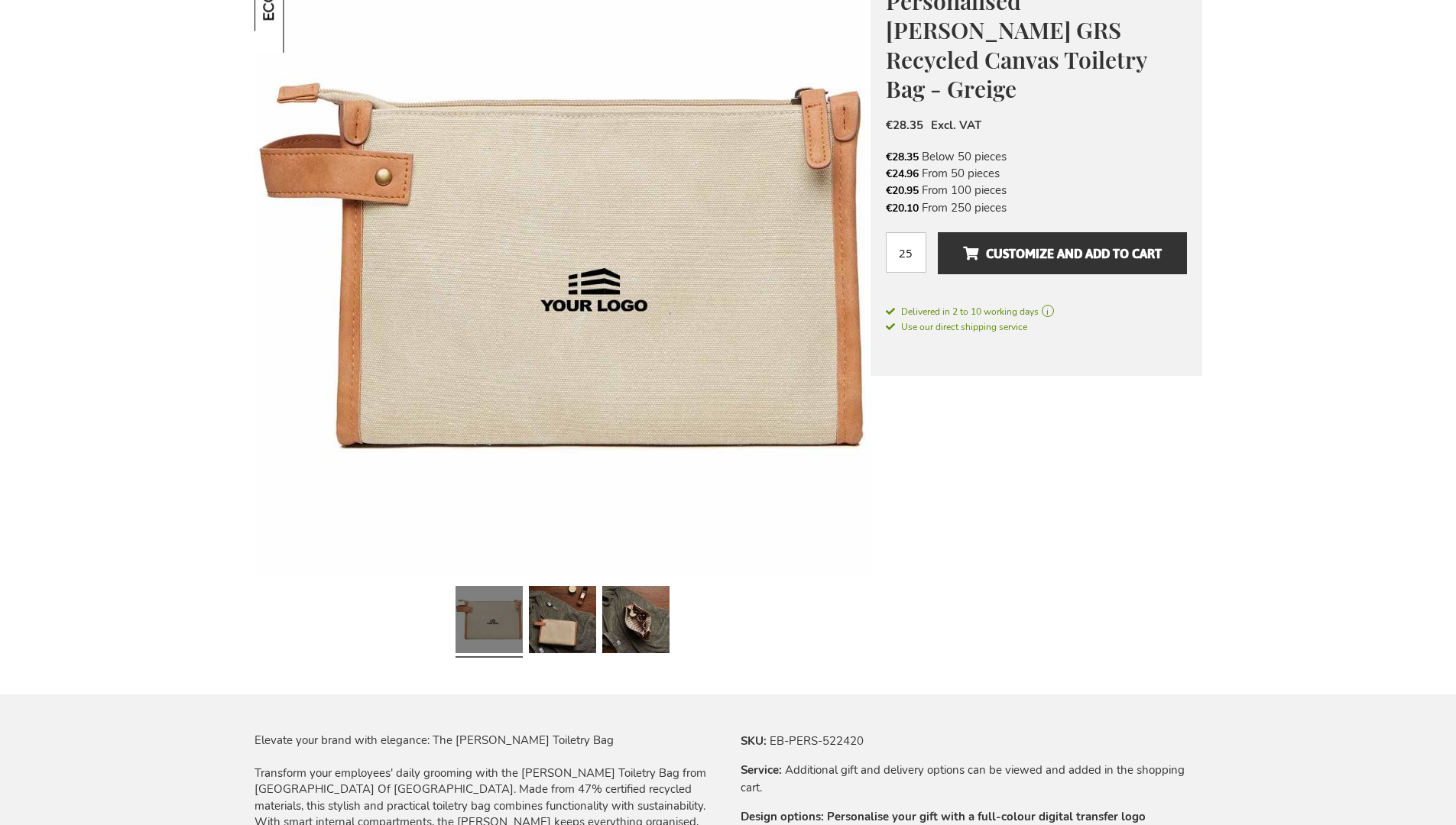
scroll to position [2058, 0]
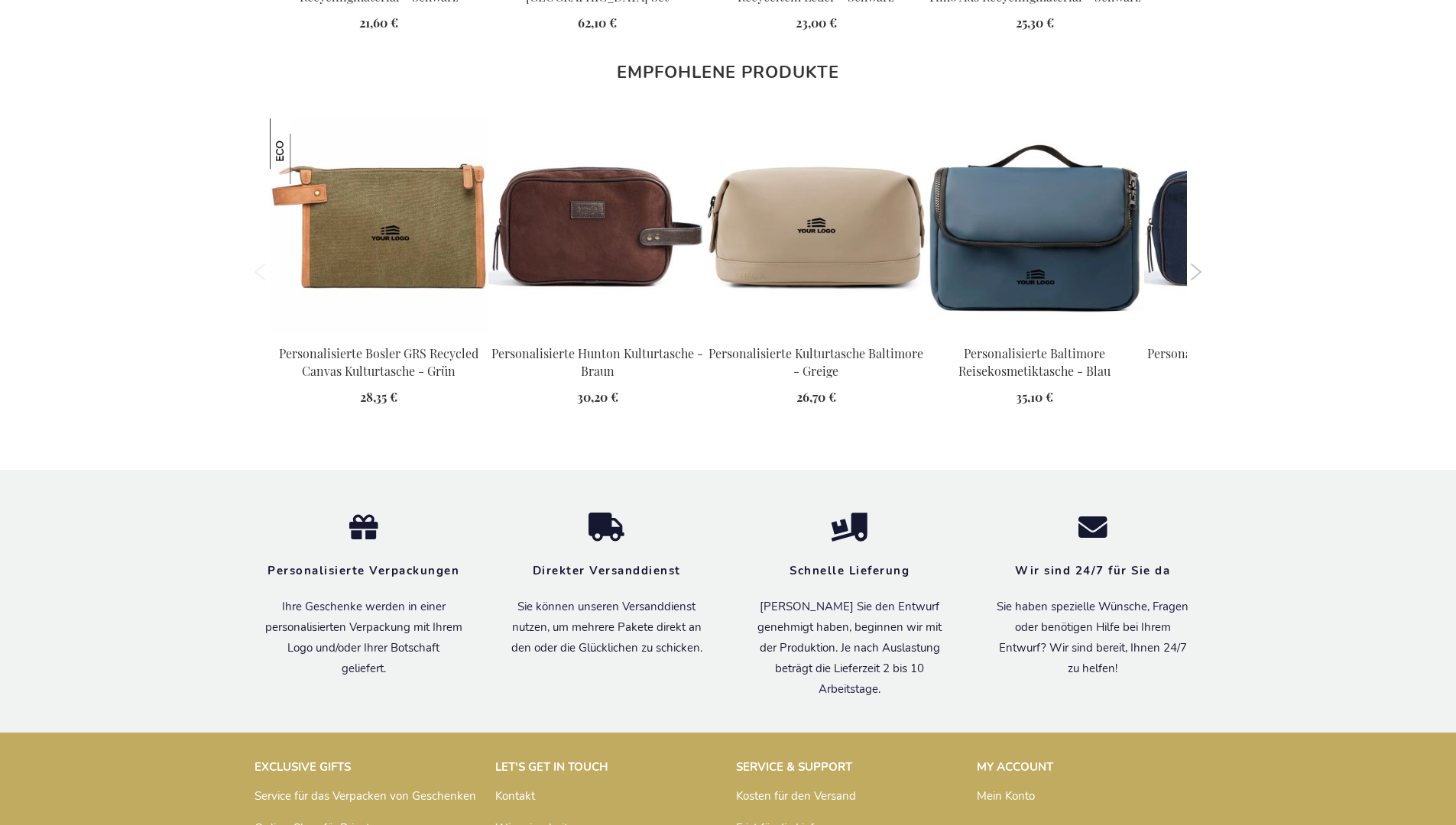
scroll to position [2096, 0]
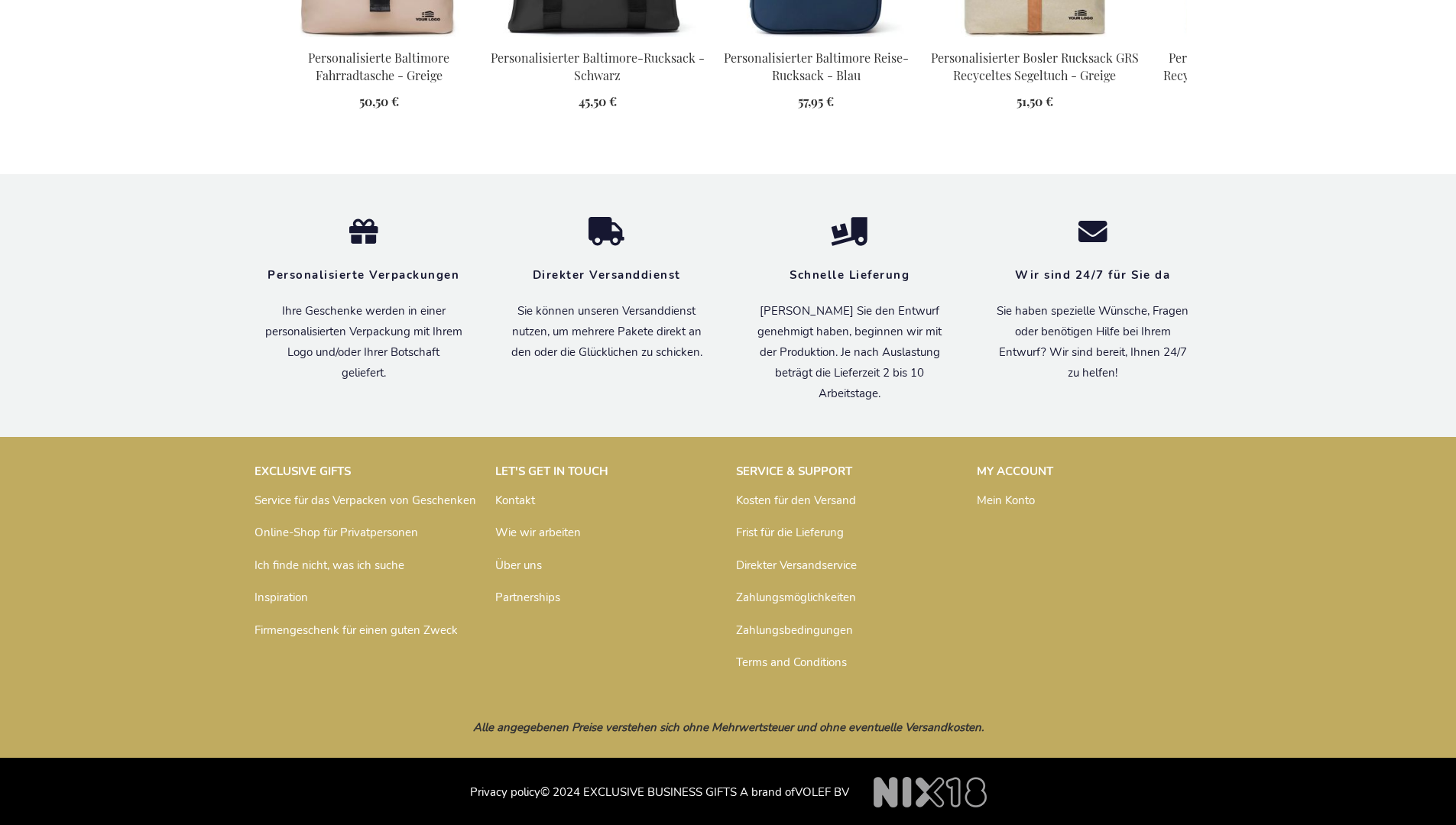
scroll to position [2096, 0]
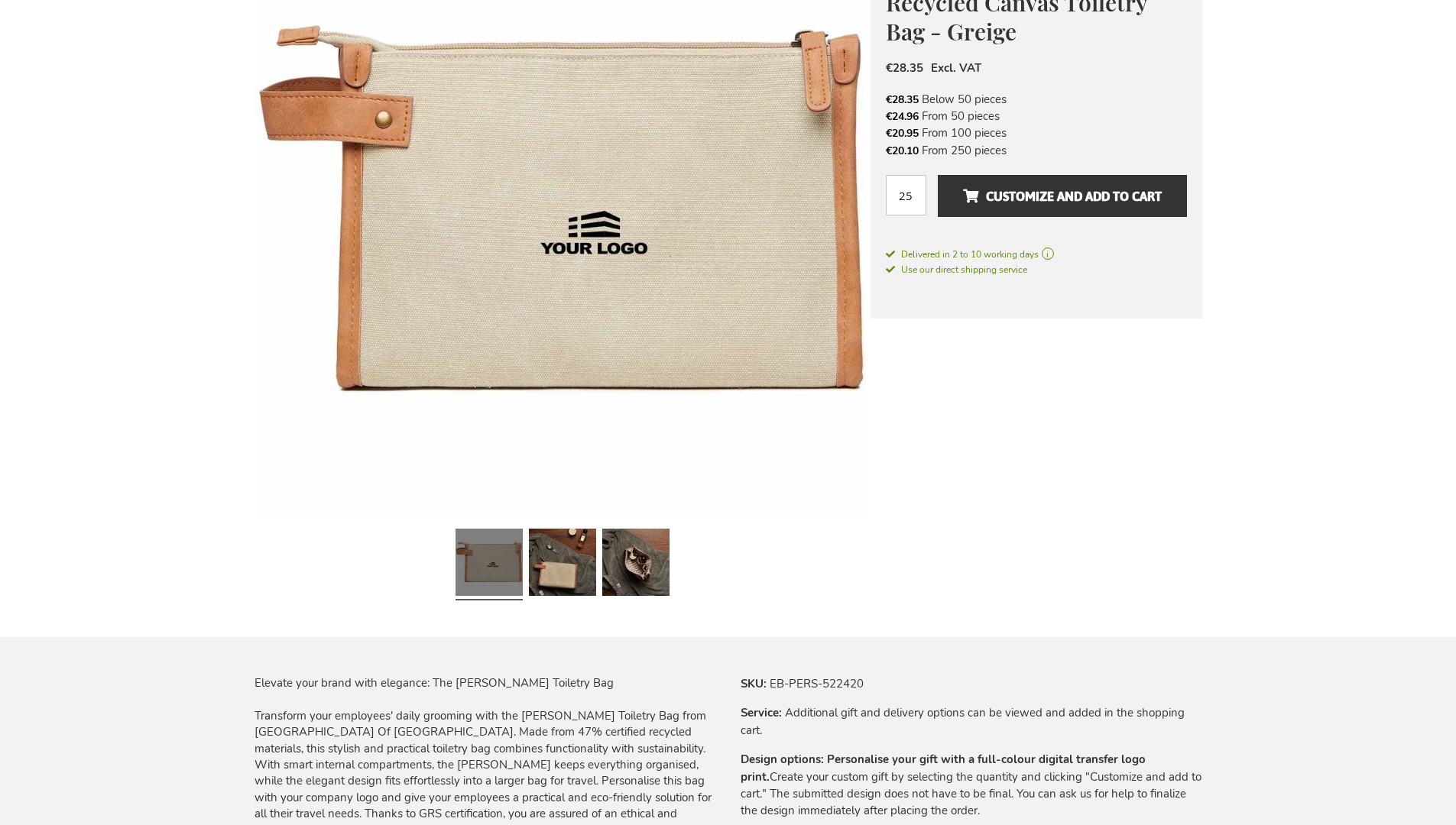
scroll to position [2058, 0]
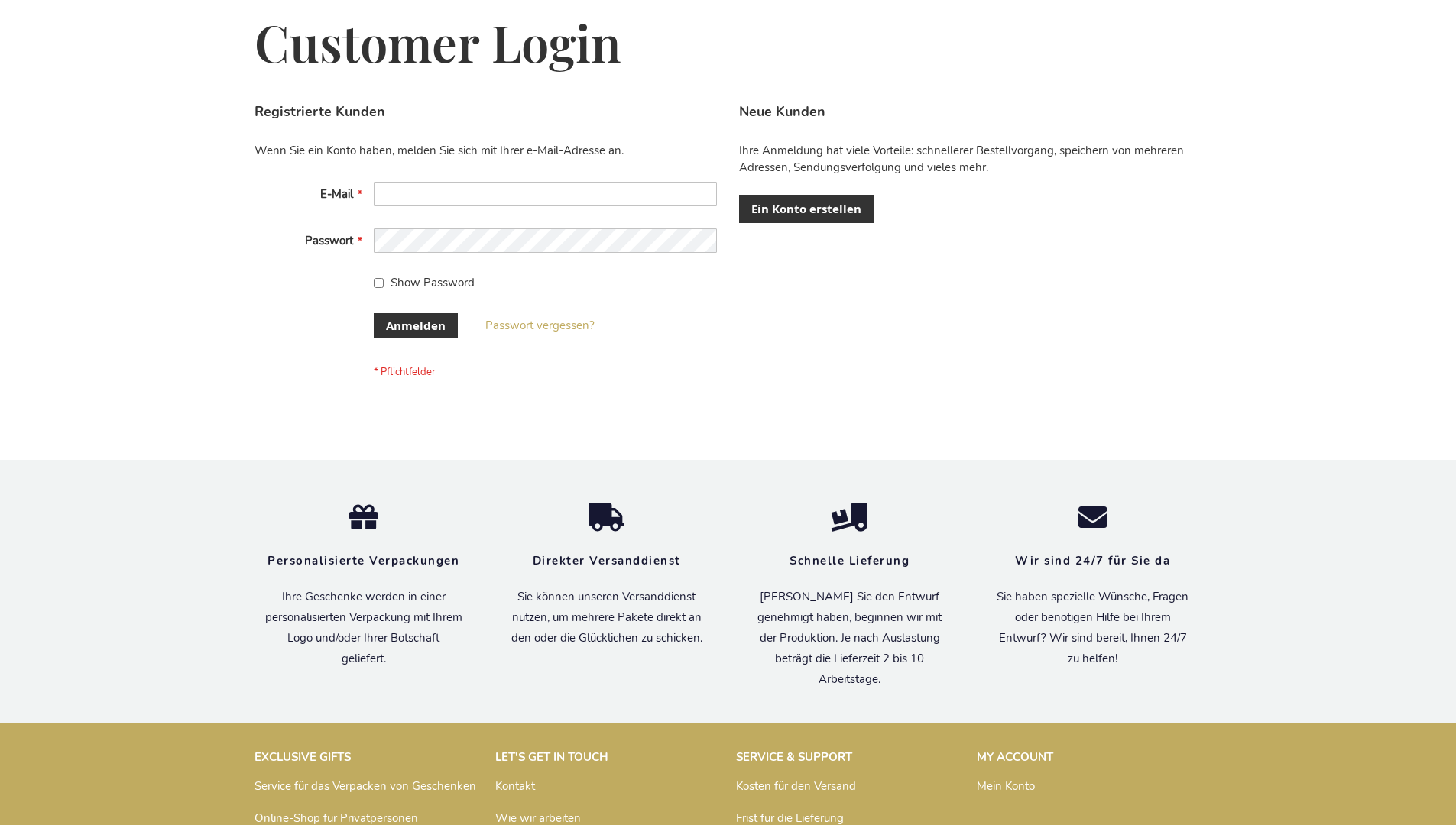
scroll to position [512, 0]
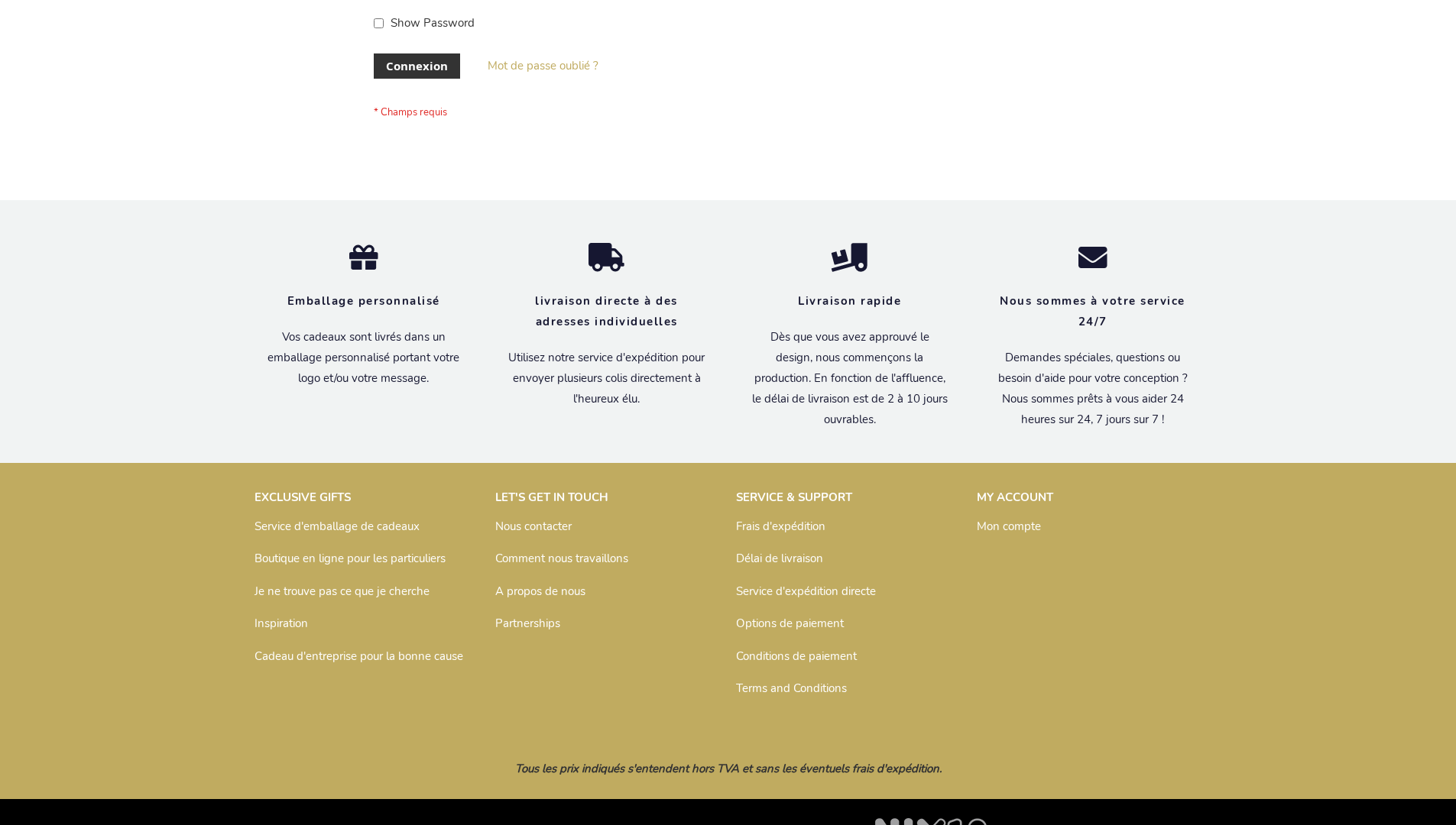
scroll to position [527, 0]
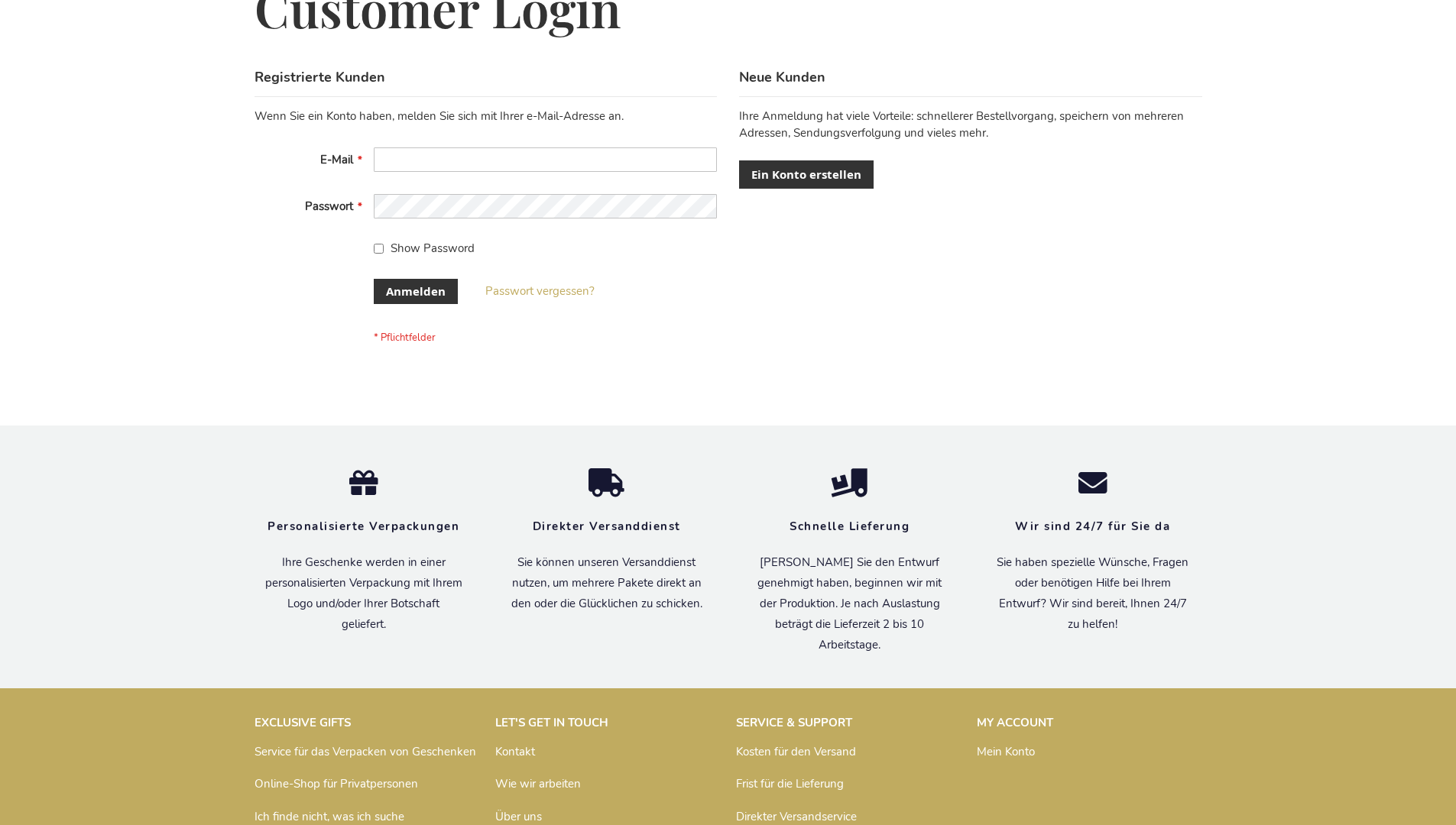
scroll to position [512, 0]
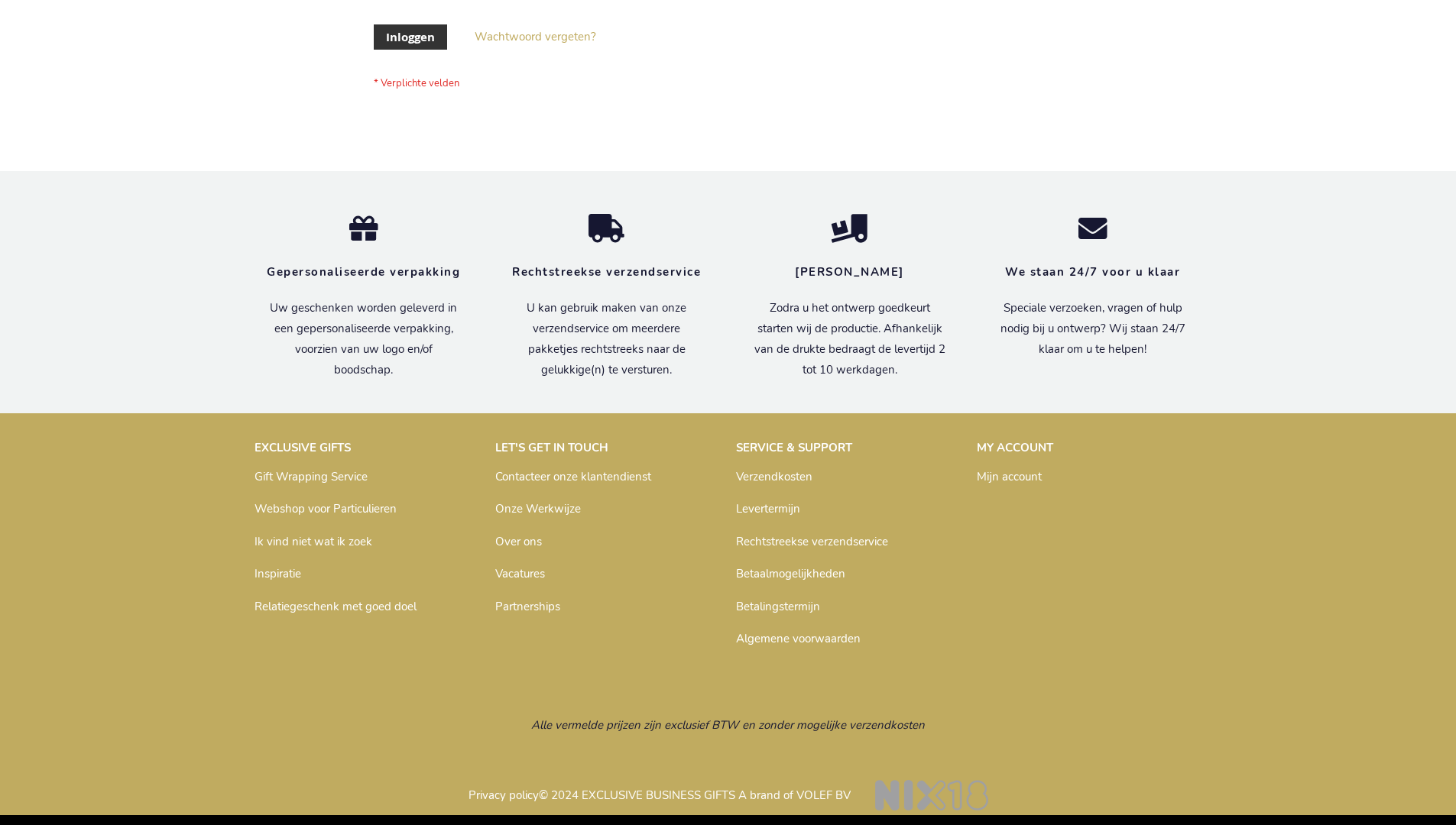
scroll to position [519, 0]
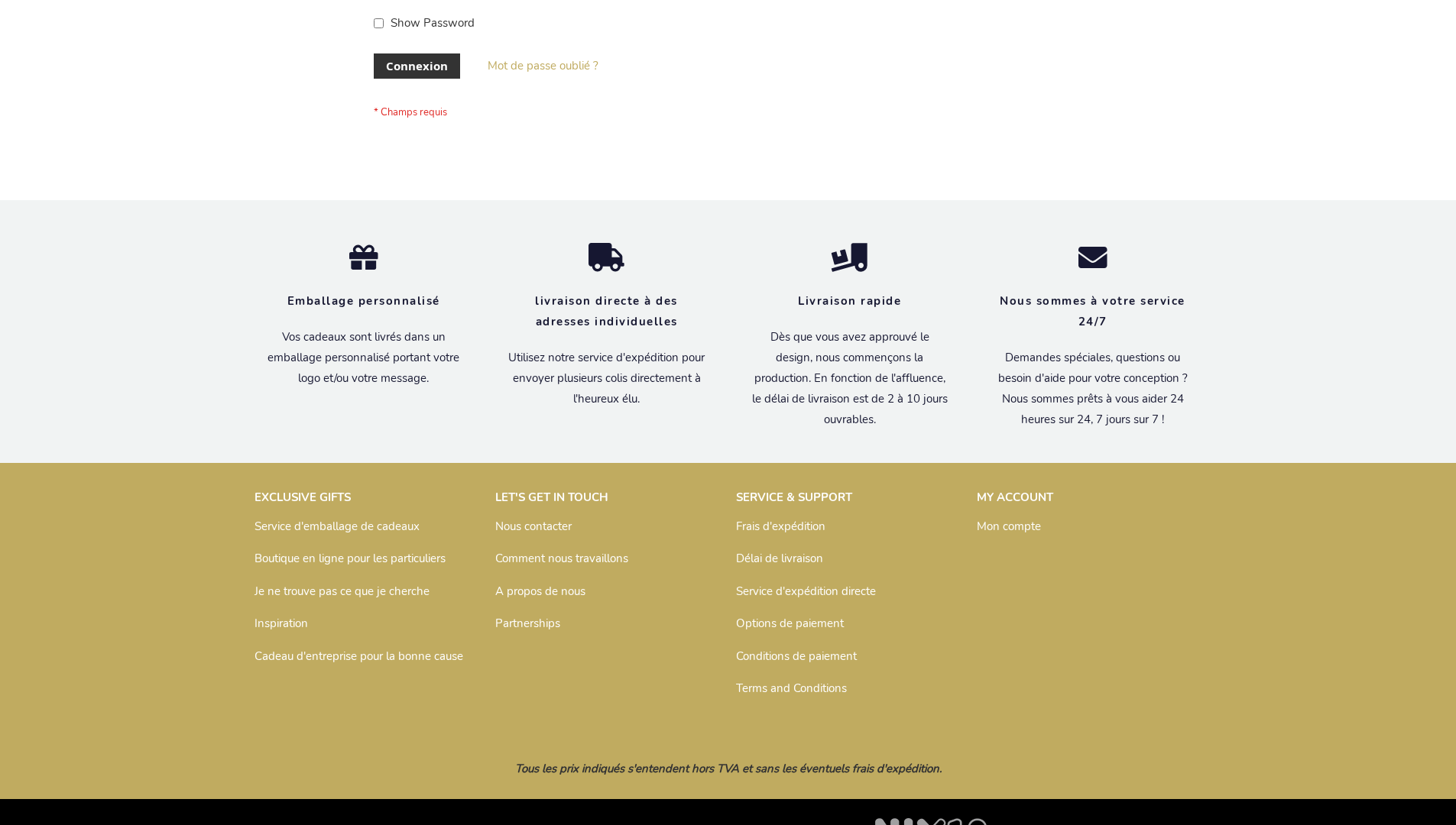
scroll to position [527, 0]
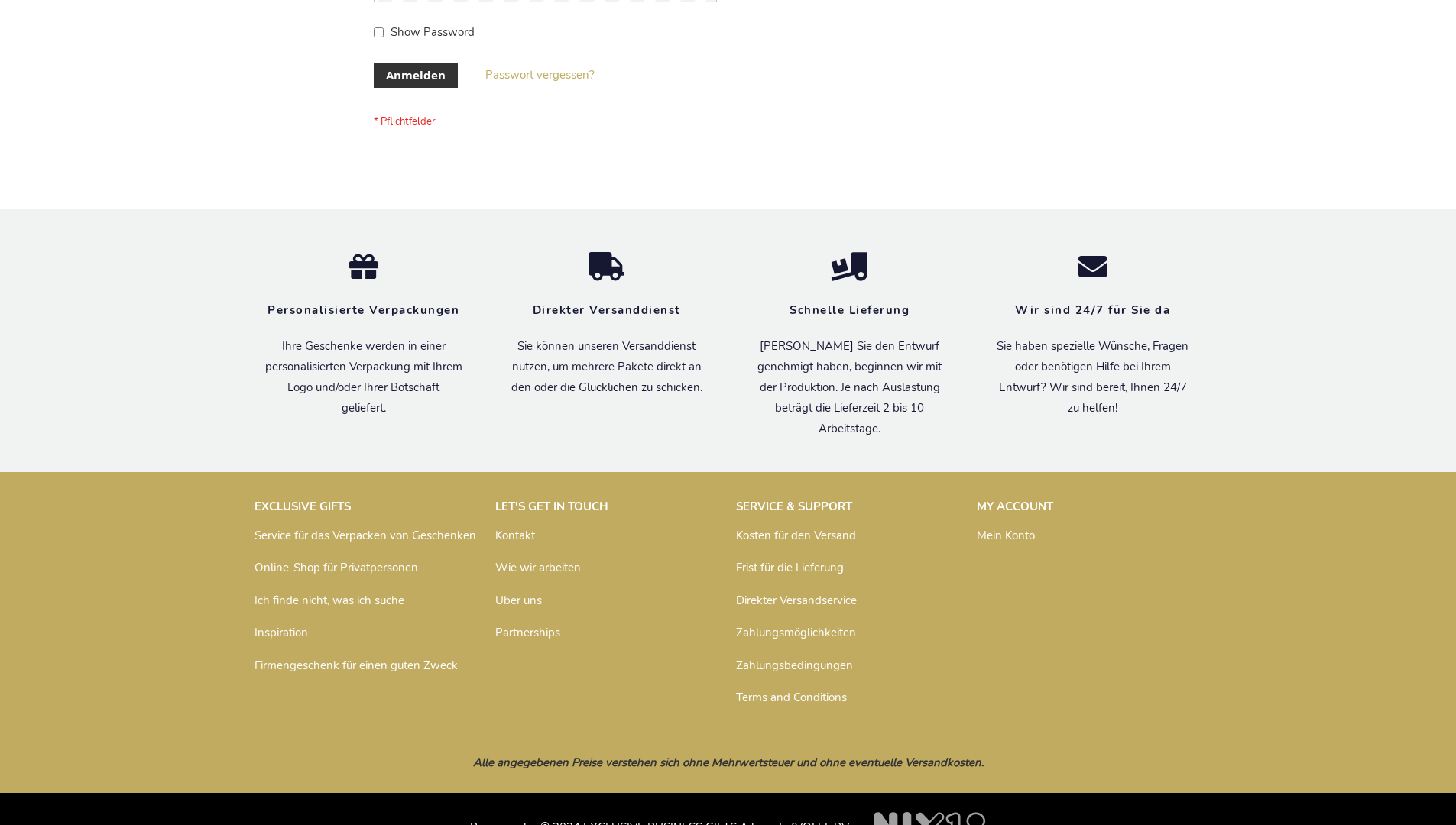
scroll to position [512, 0]
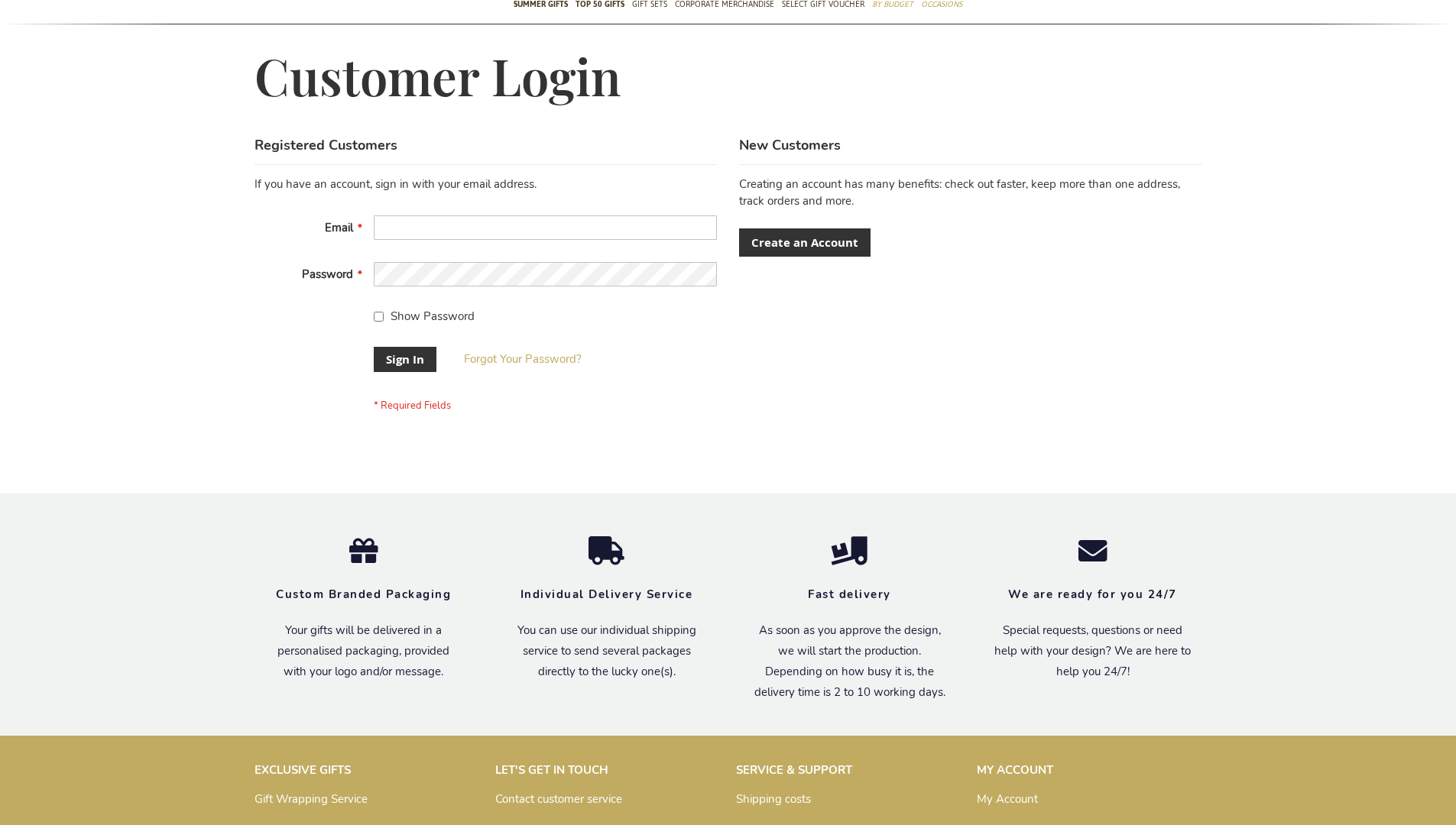
scroll to position [492, 0]
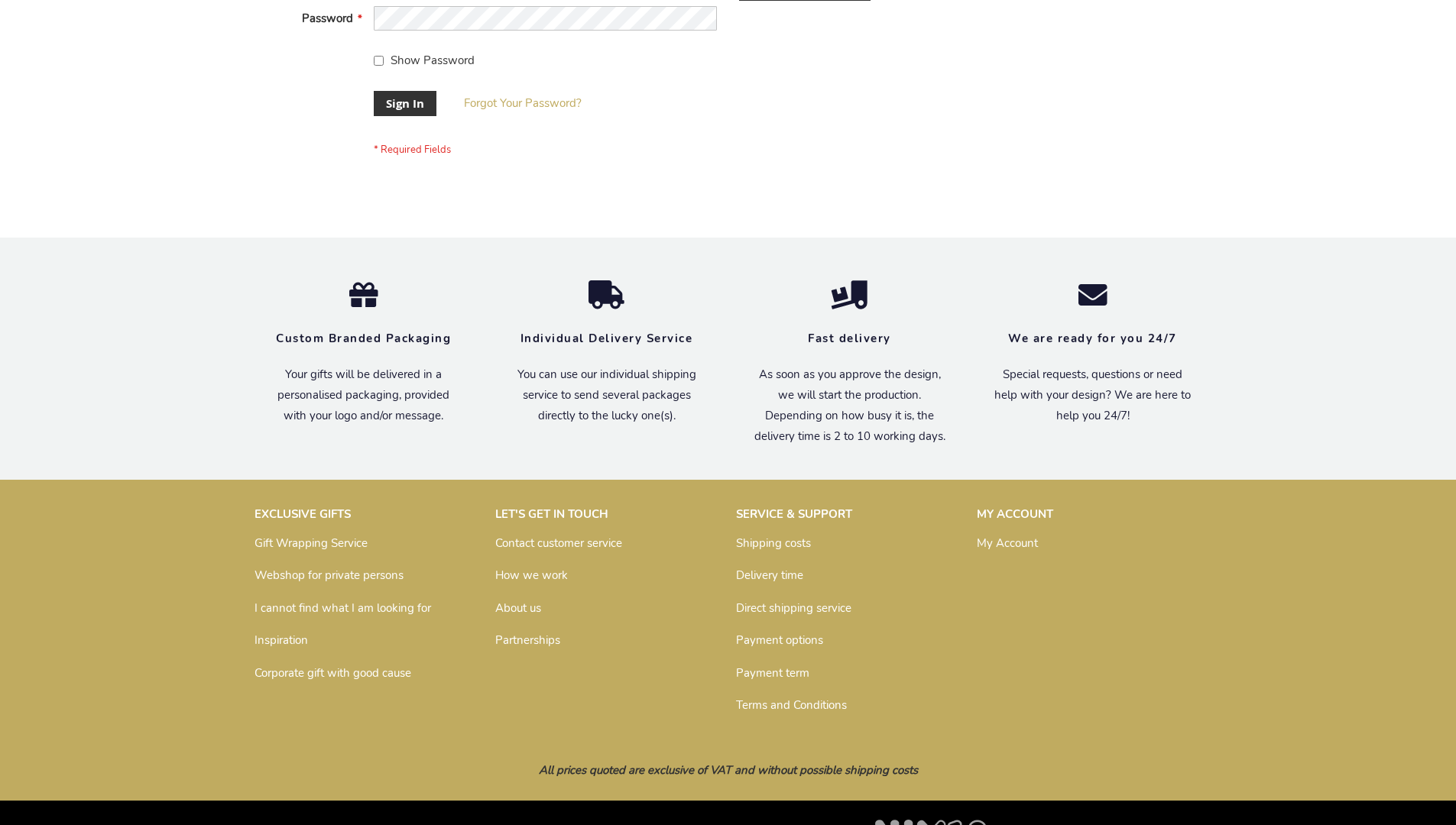
scroll to position [492, 0]
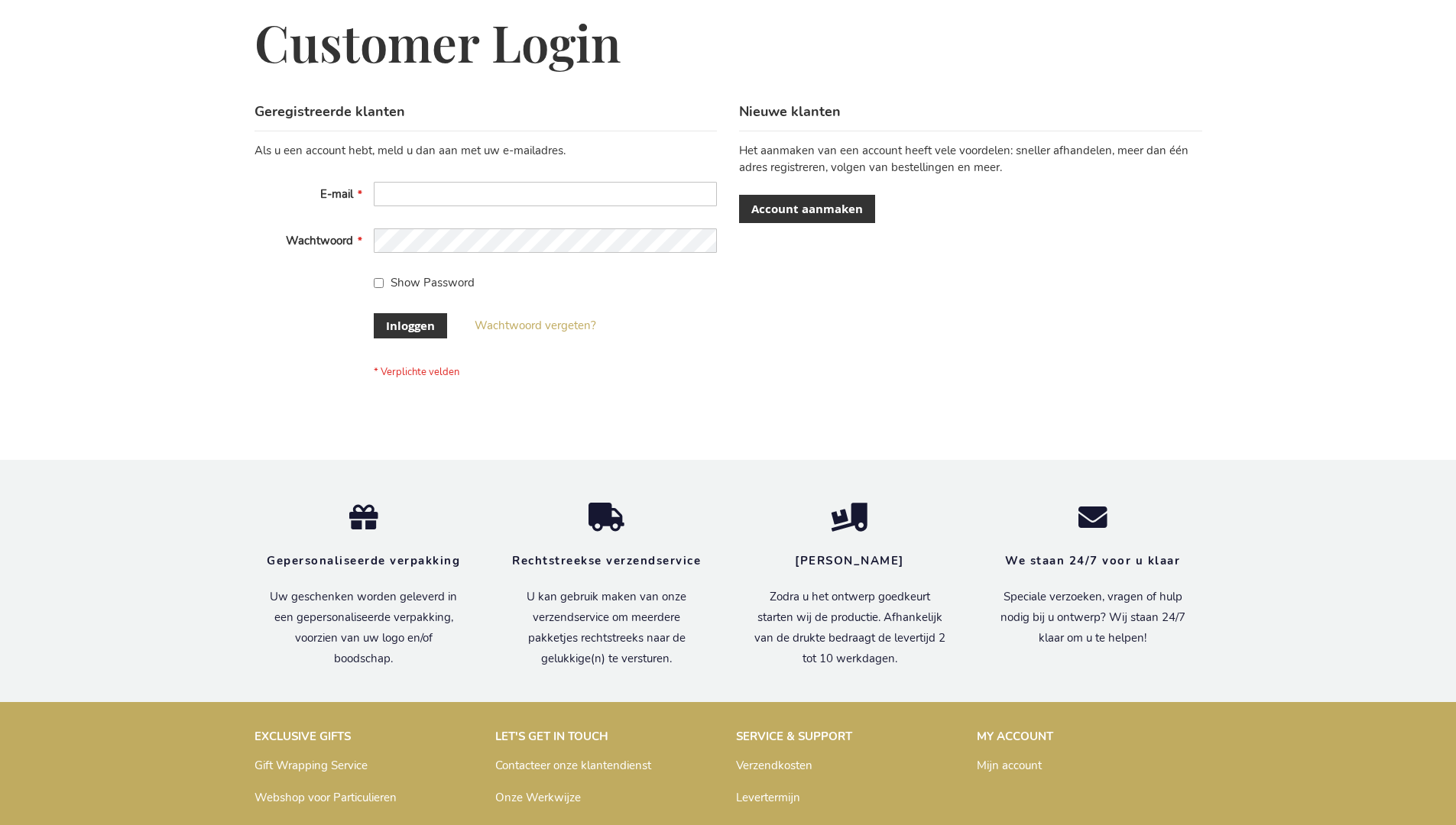
scroll to position [519, 0]
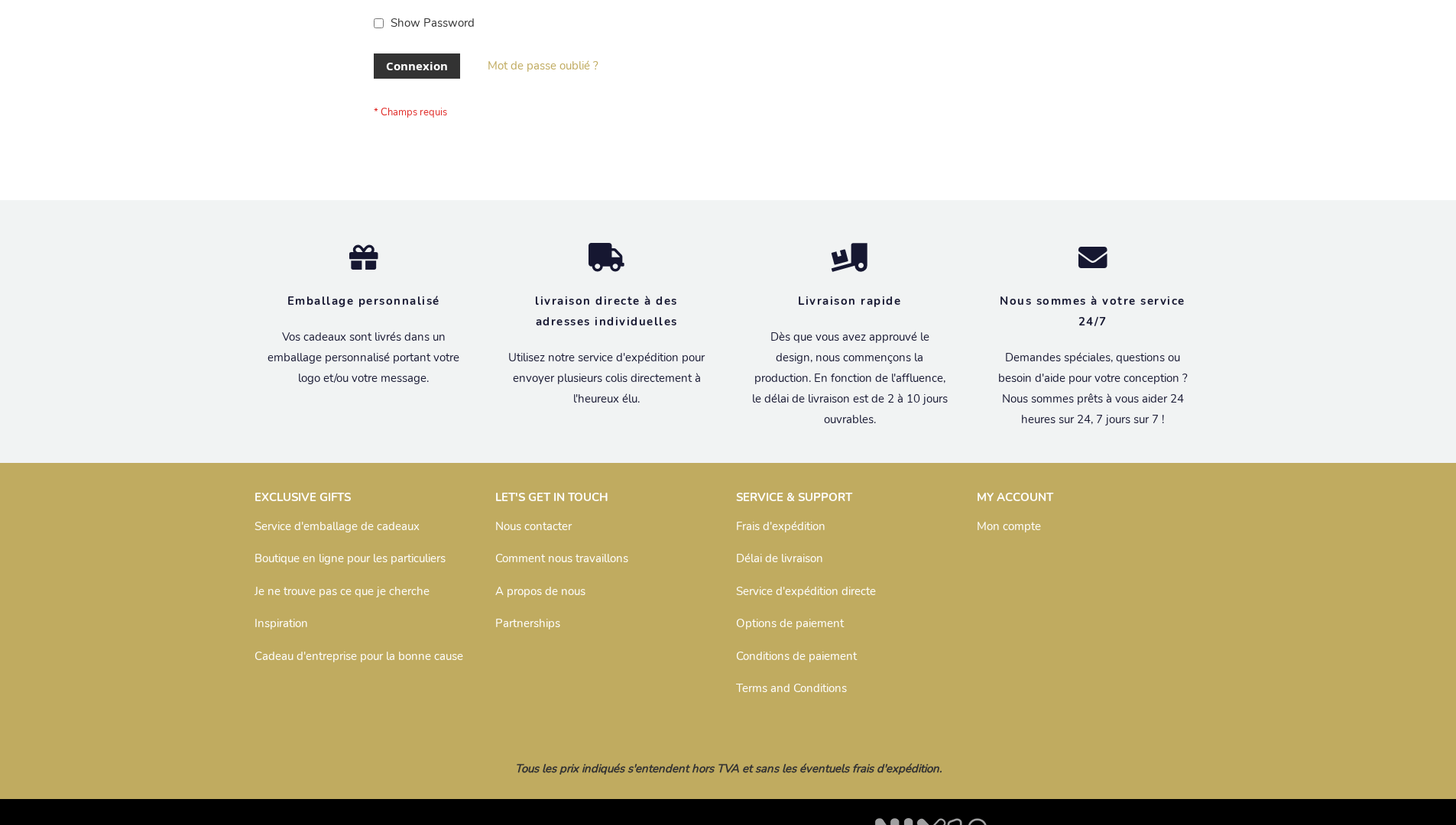
scroll to position [527, 0]
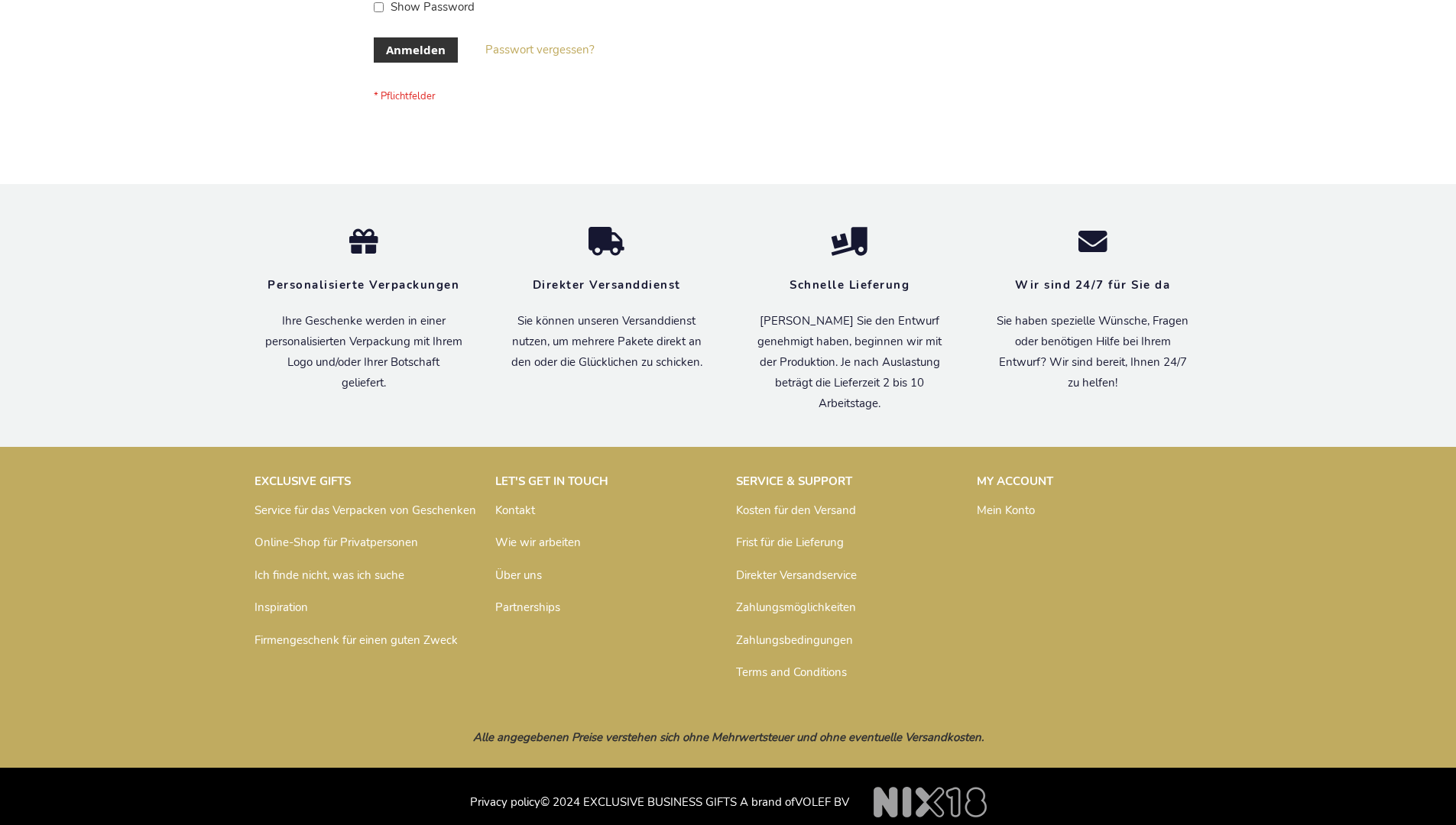
scroll to position [512, 0]
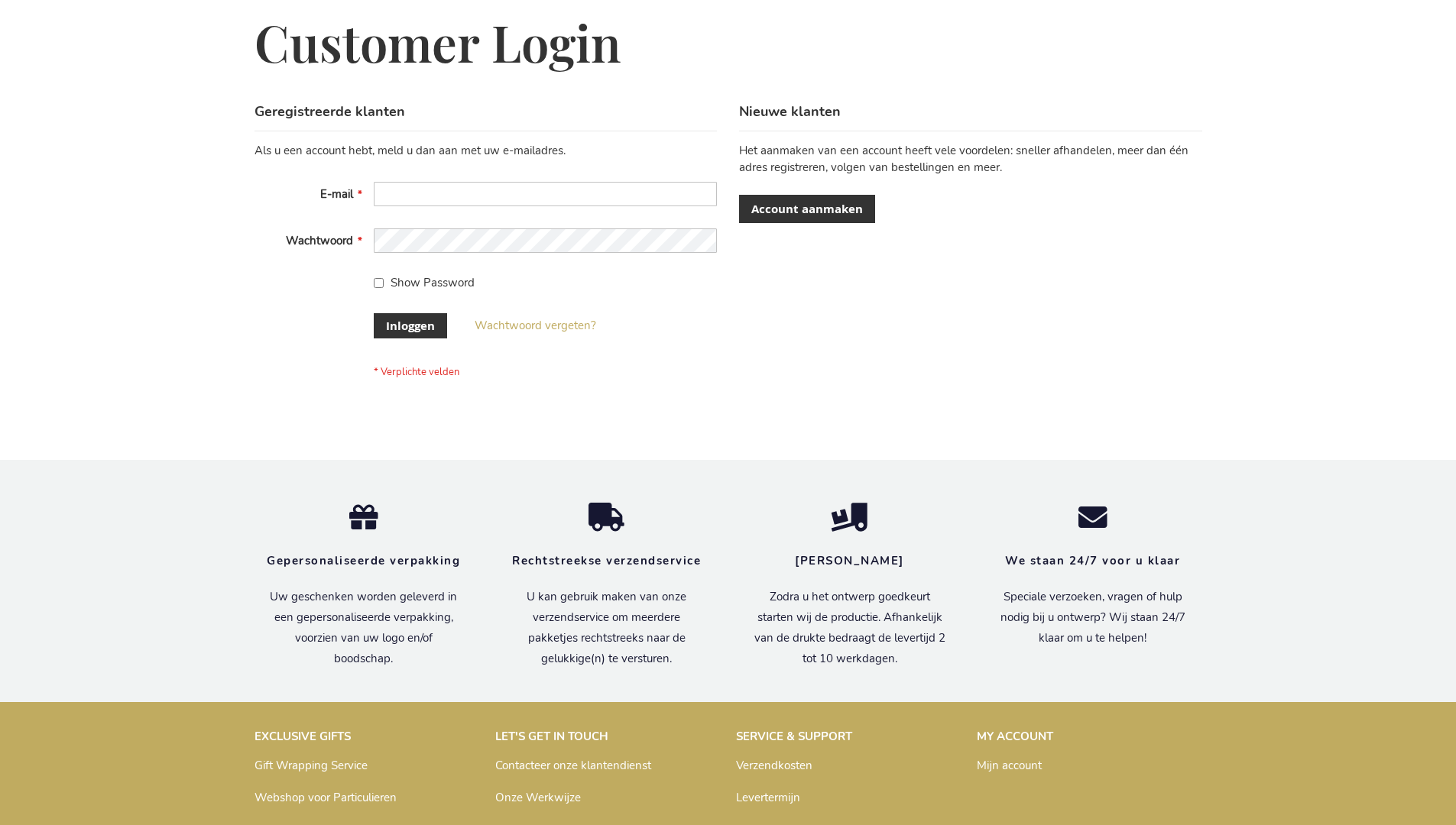
scroll to position [519, 0]
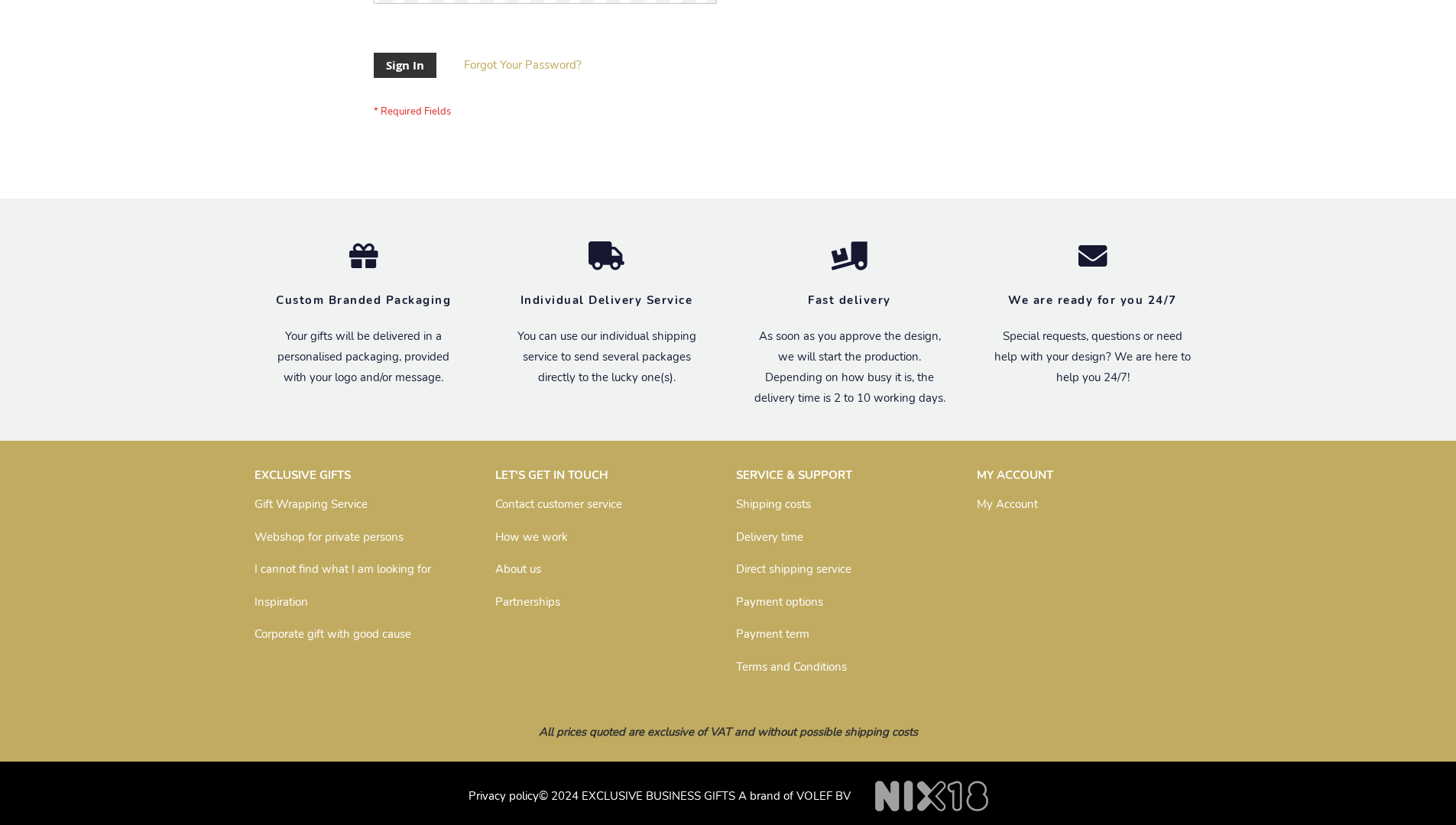
scroll to position [479, 0]
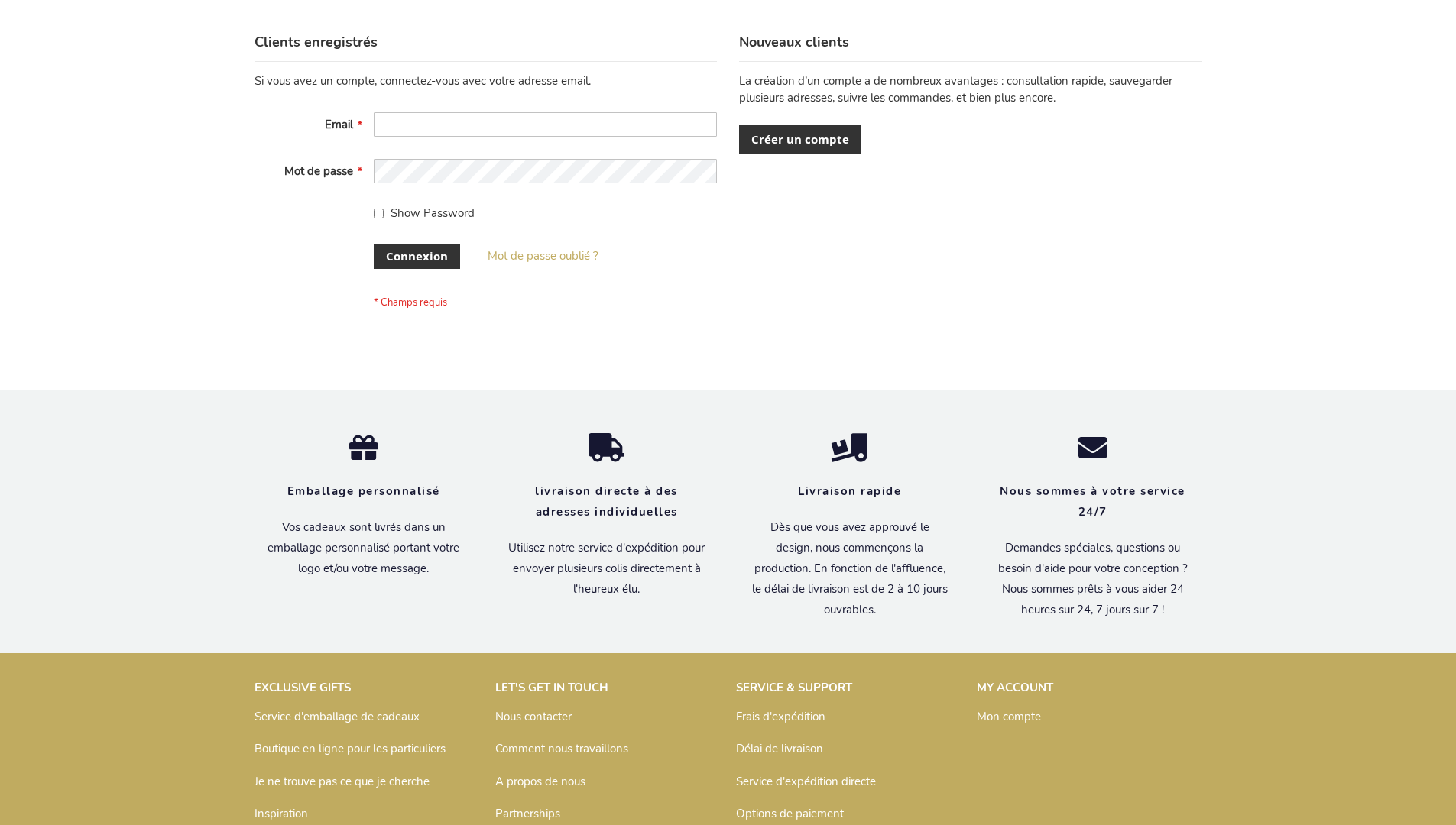
scroll to position [527, 0]
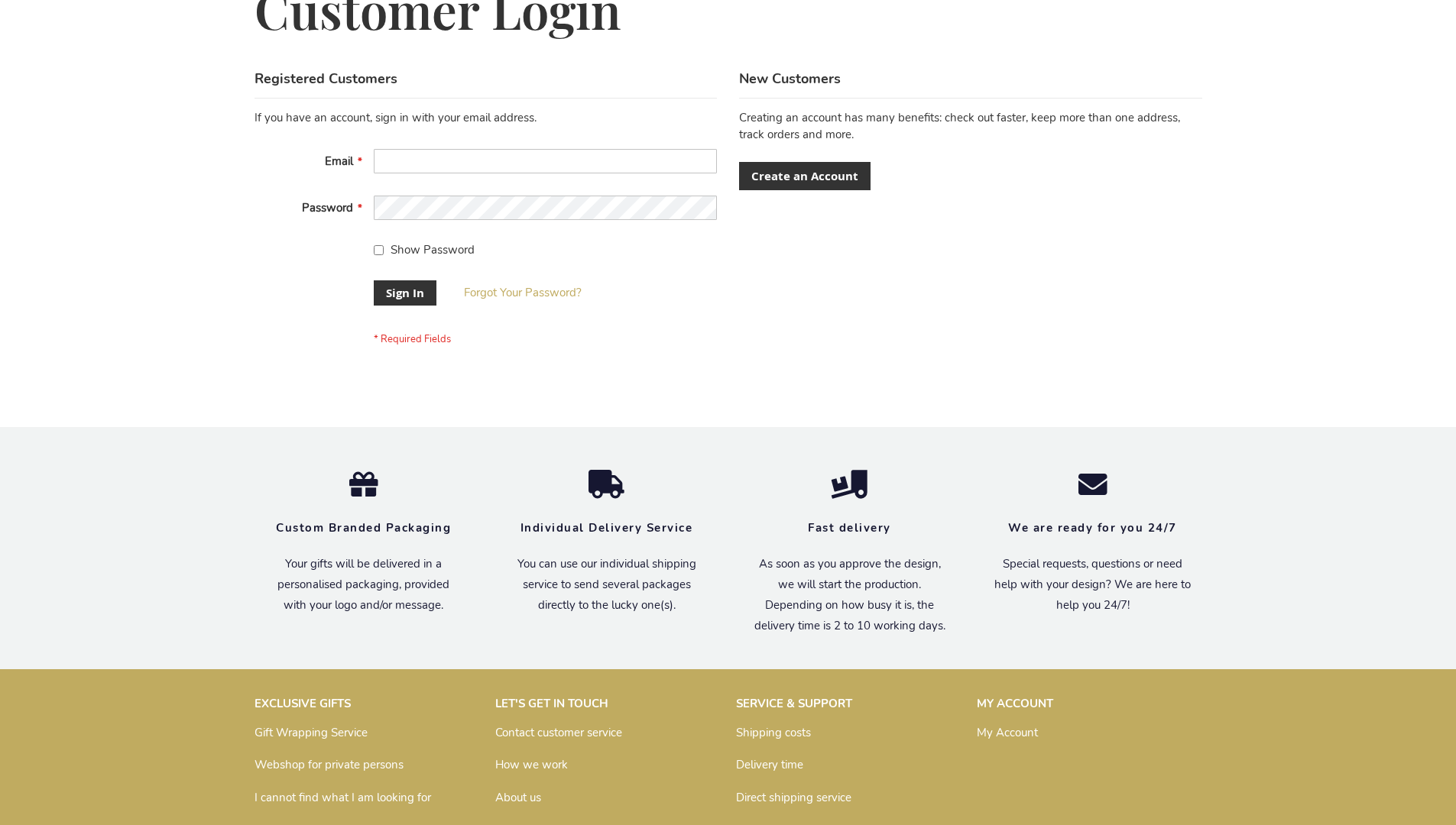
scroll to position [492, 0]
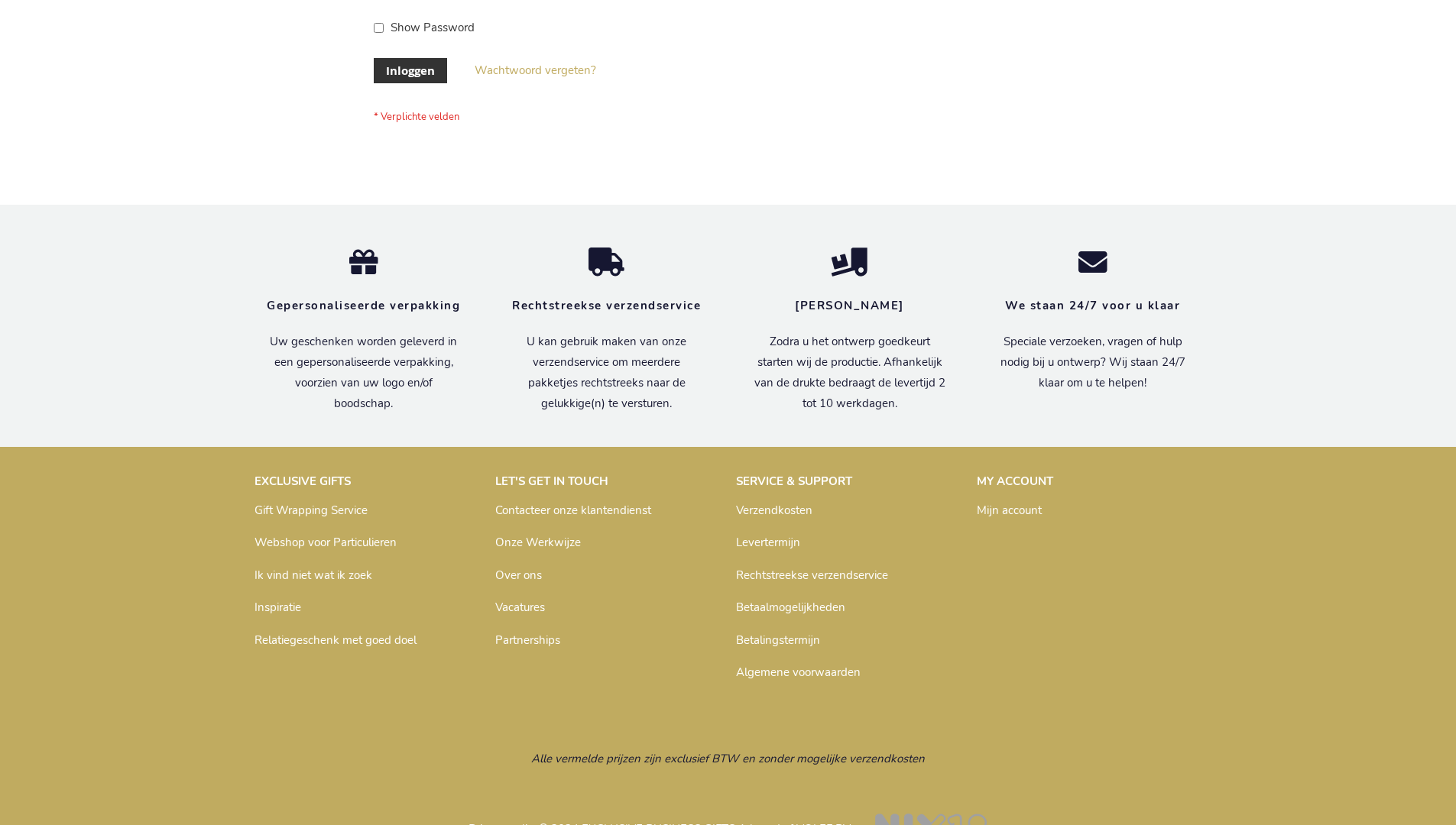
scroll to position [519, 0]
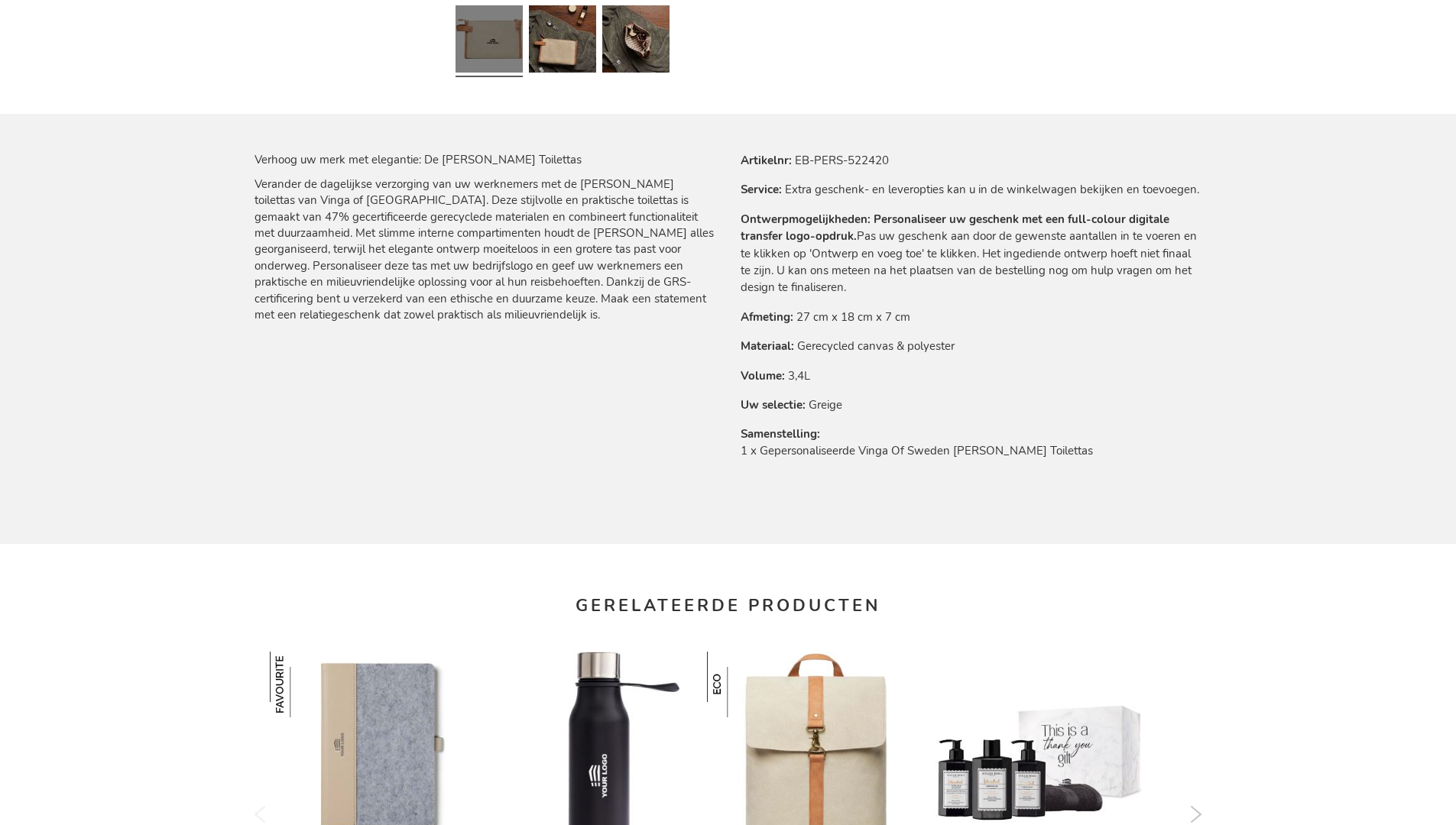
scroll to position [2086, 0]
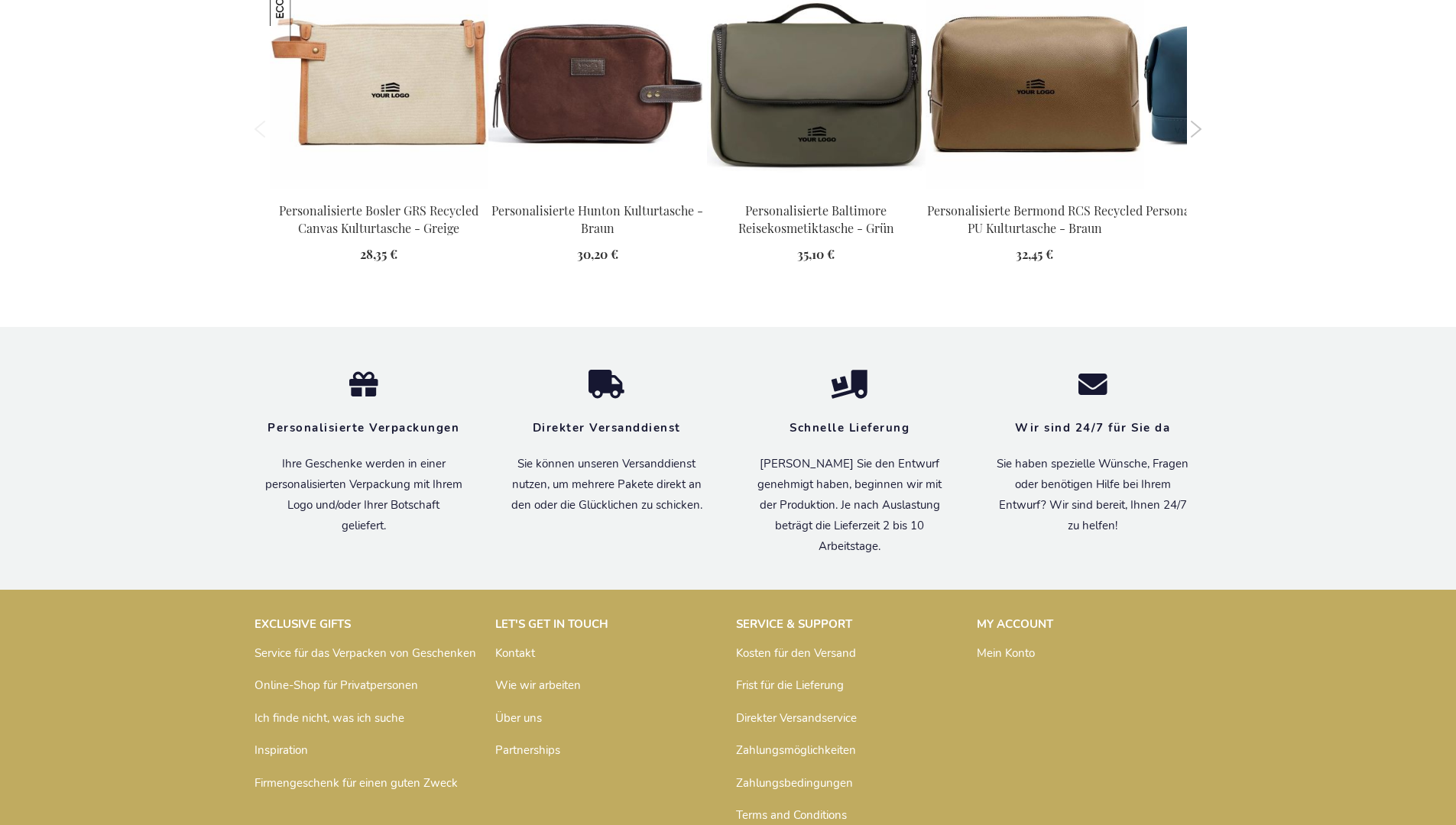
scroll to position [2096, 0]
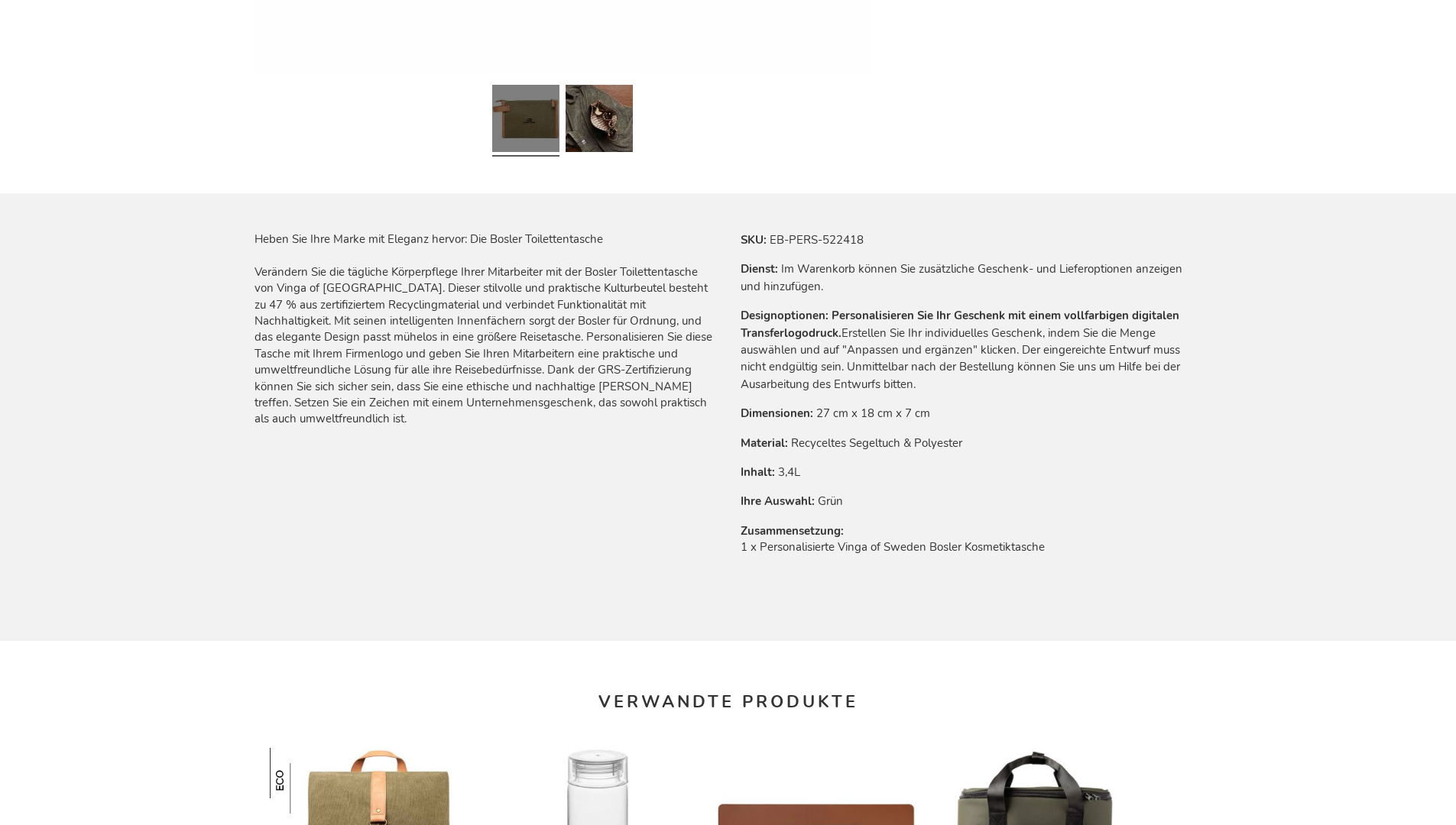
scroll to position [2096, 0]
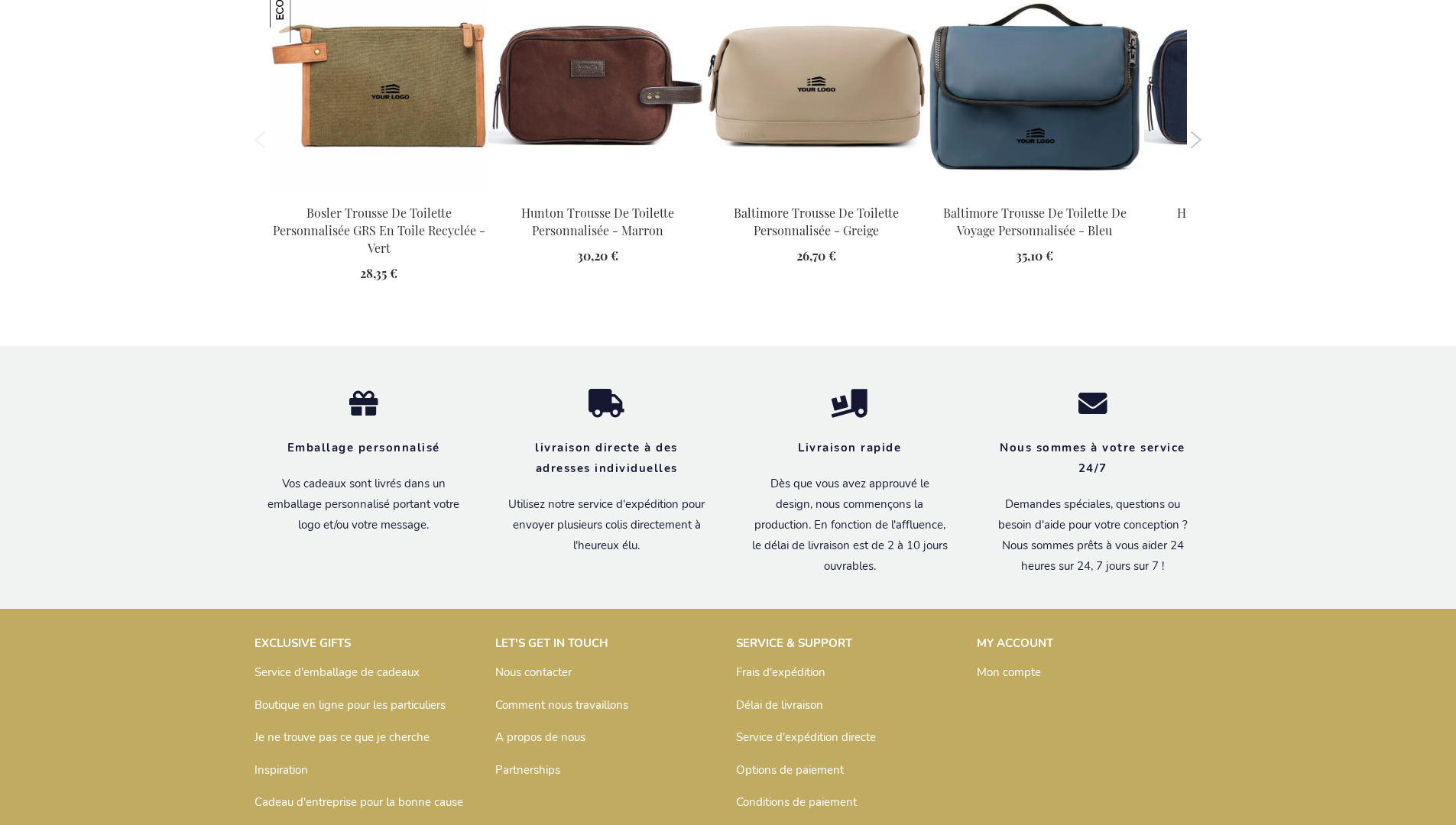
scroll to position [2111, 0]
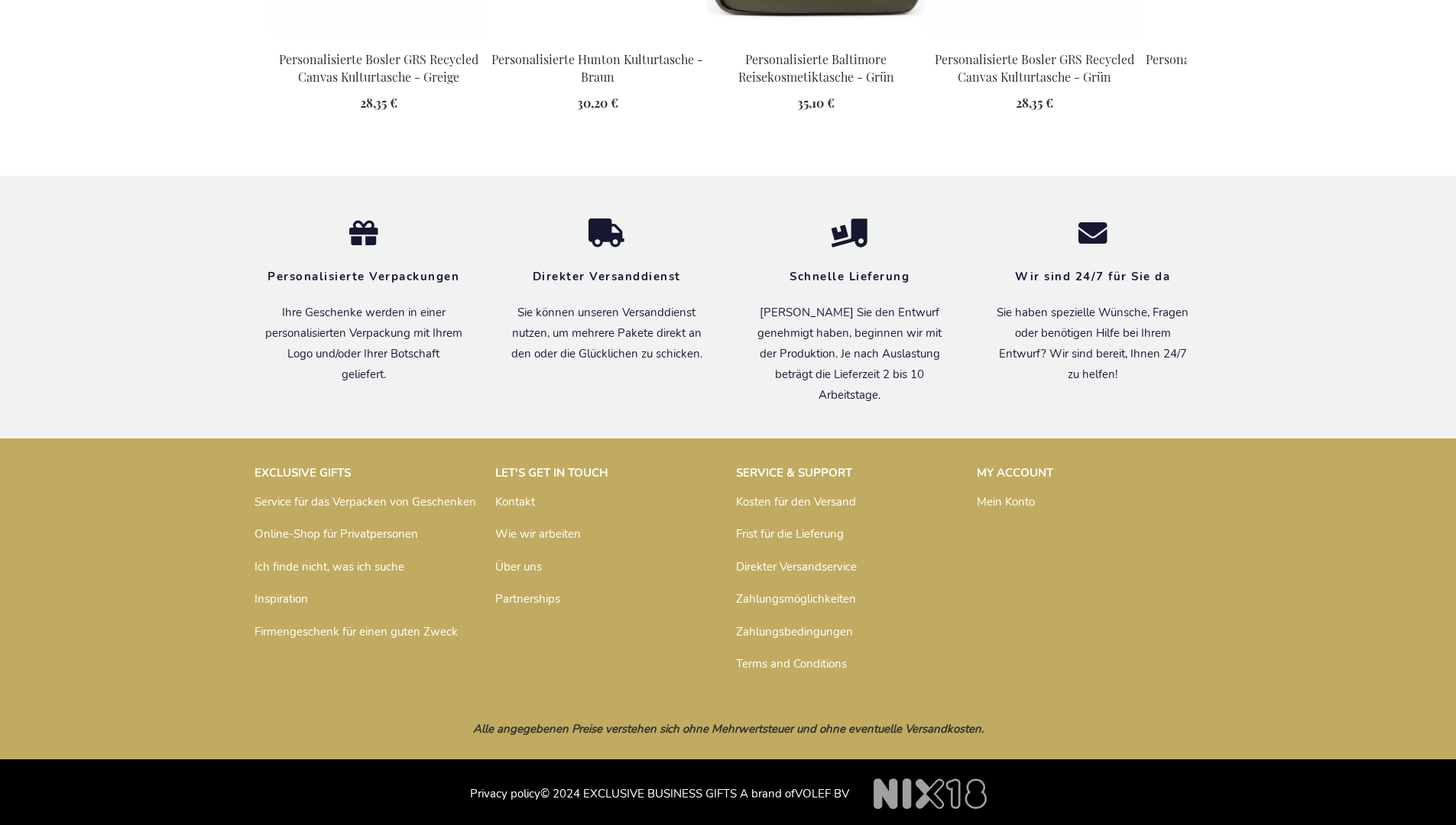
scroll to position [2087, 0]
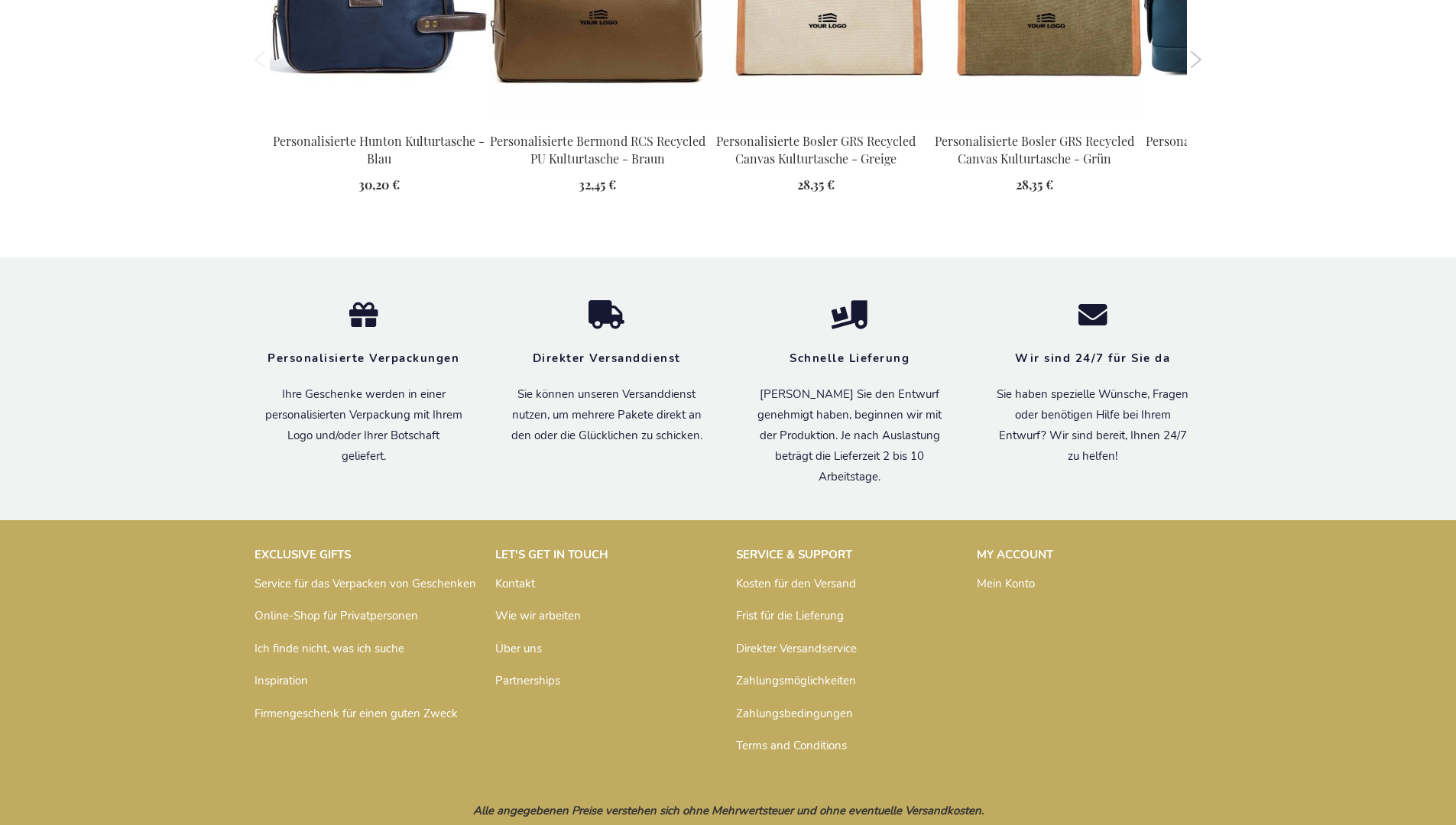
scroll to position [2096, 0]
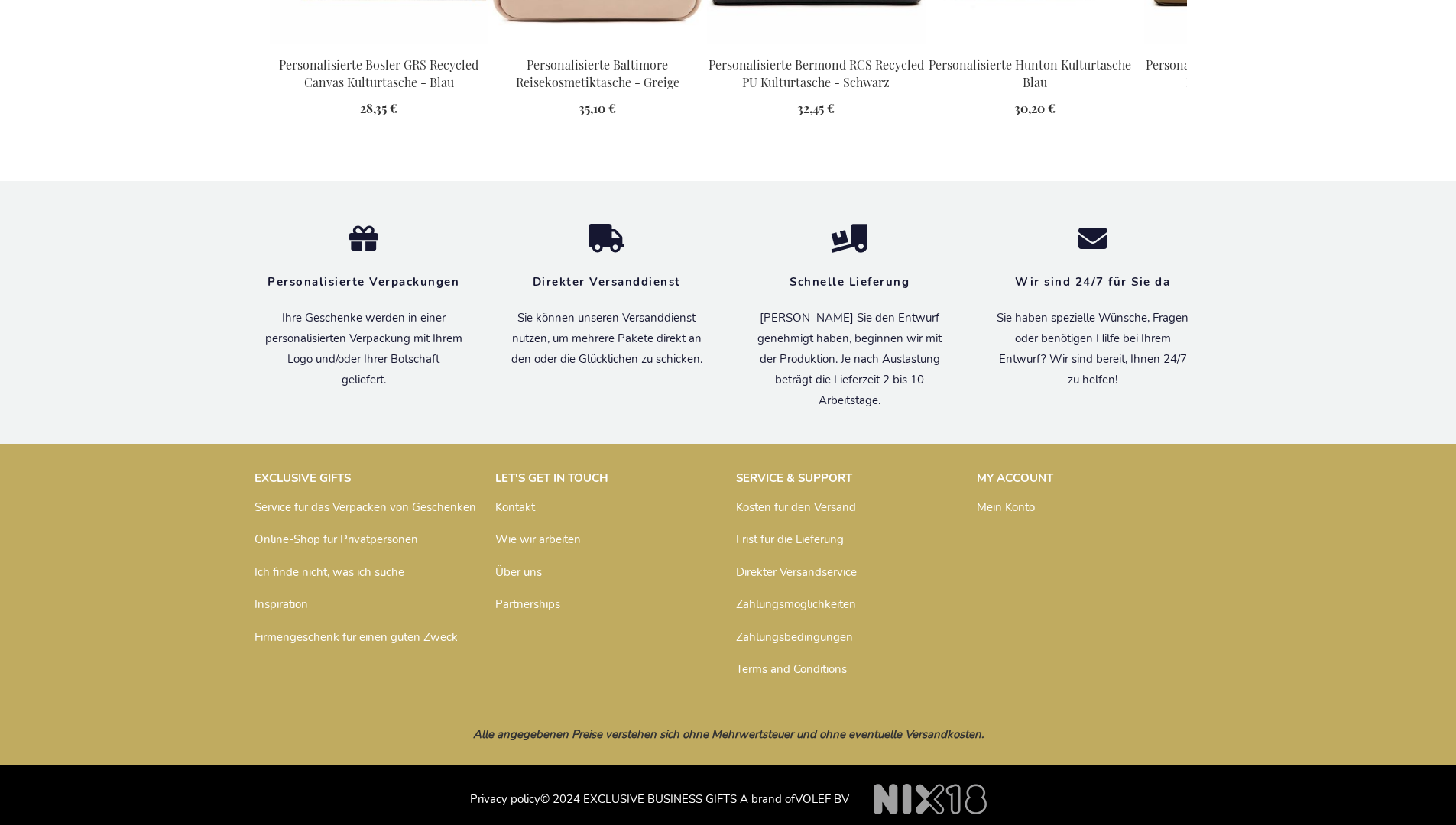
scroll to position [2096, 0]
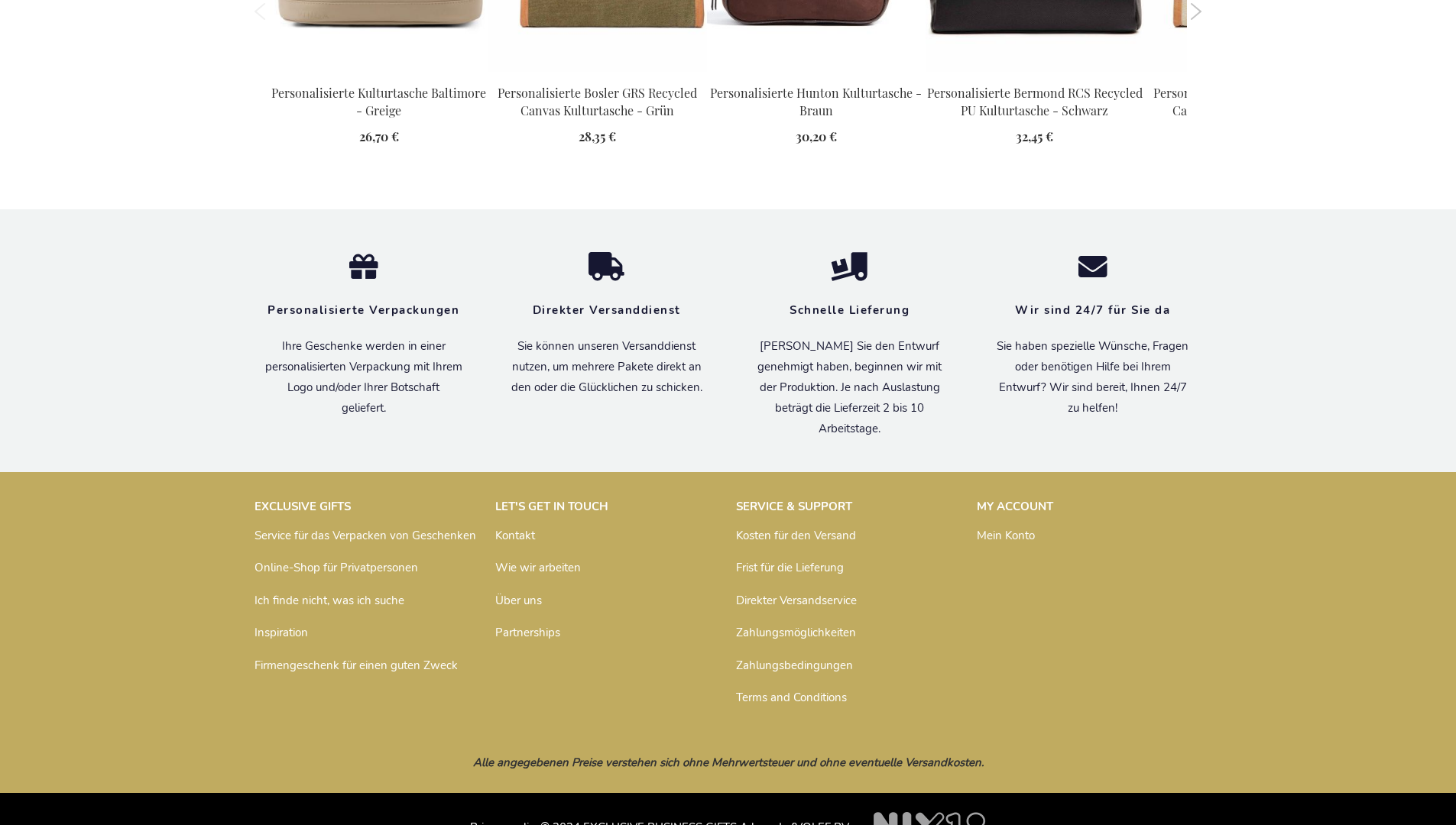
scroll to position [2096, 0]
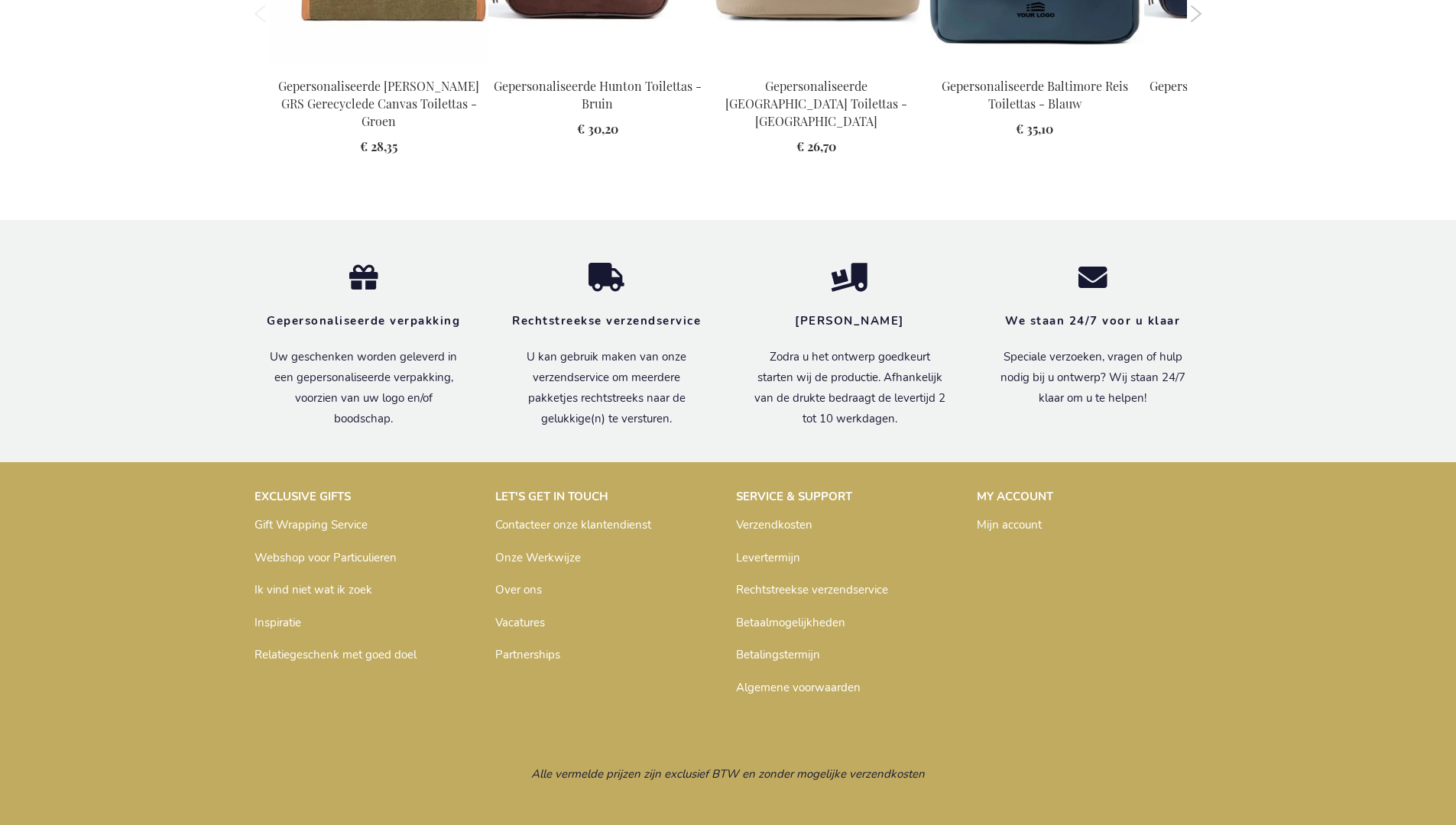
scroll to position [2086, 0]
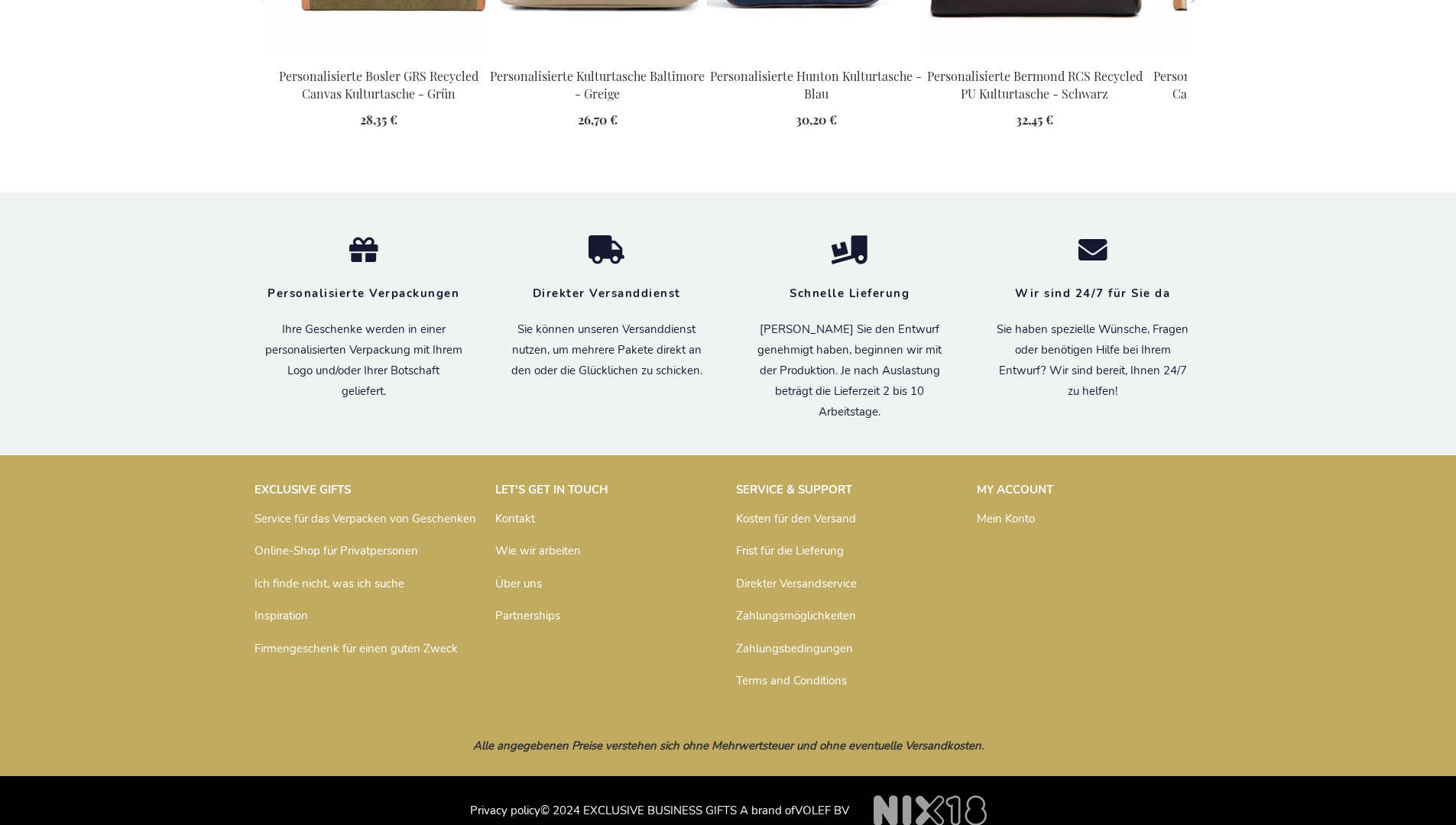
scroll to position [2096, 0]
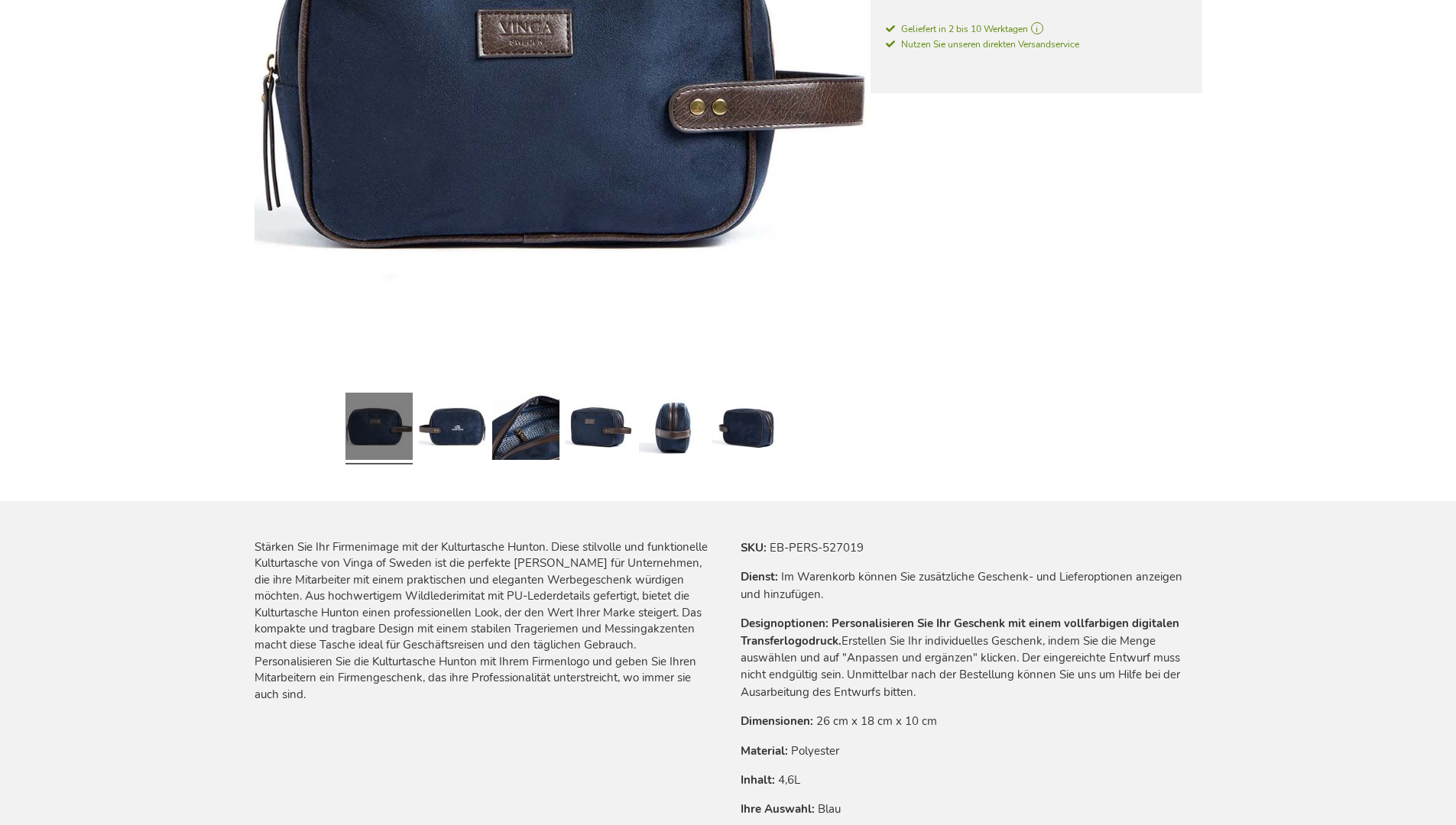
scroll to position [2096, 0]
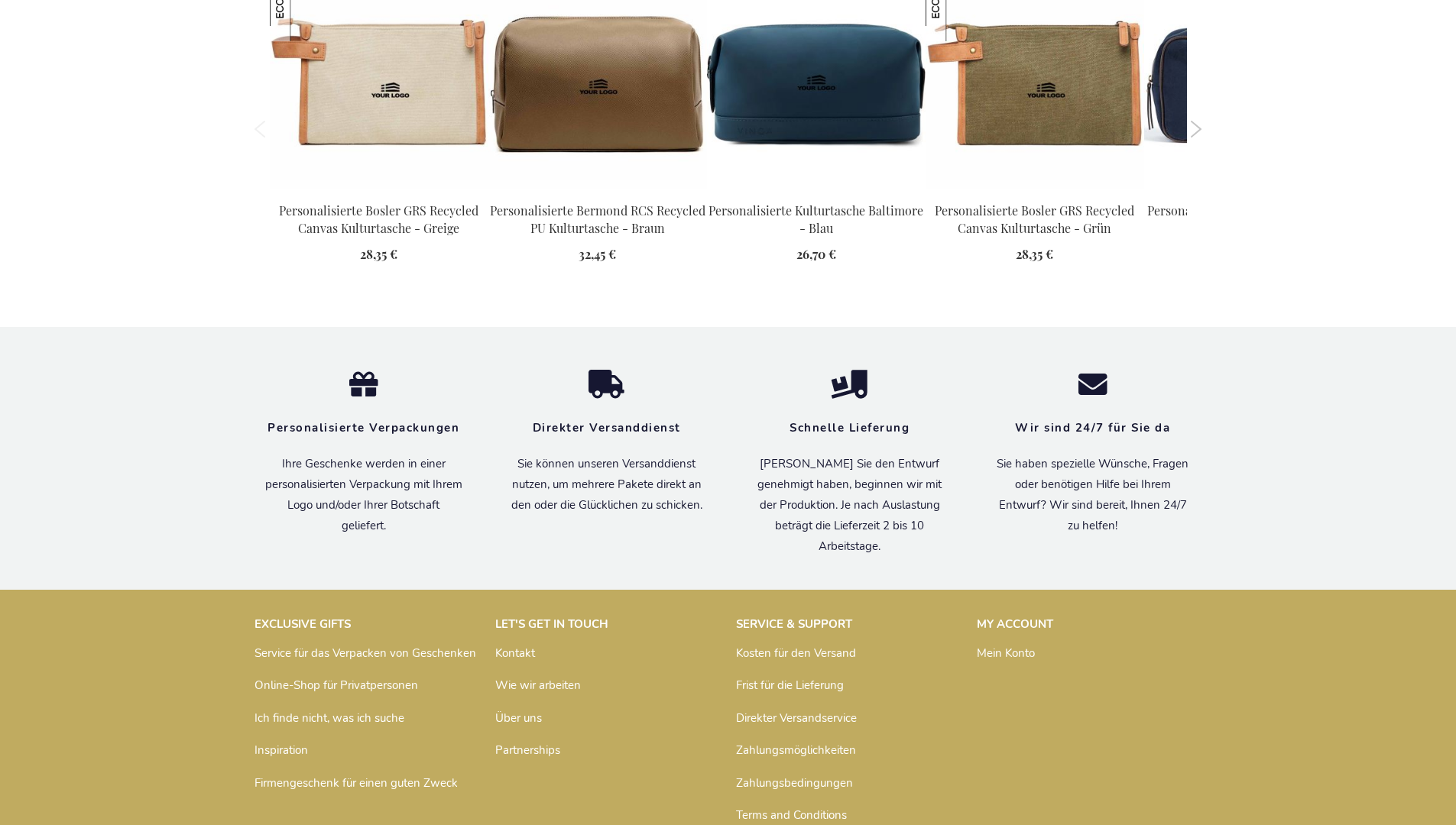
scroll to position [2096, 0]
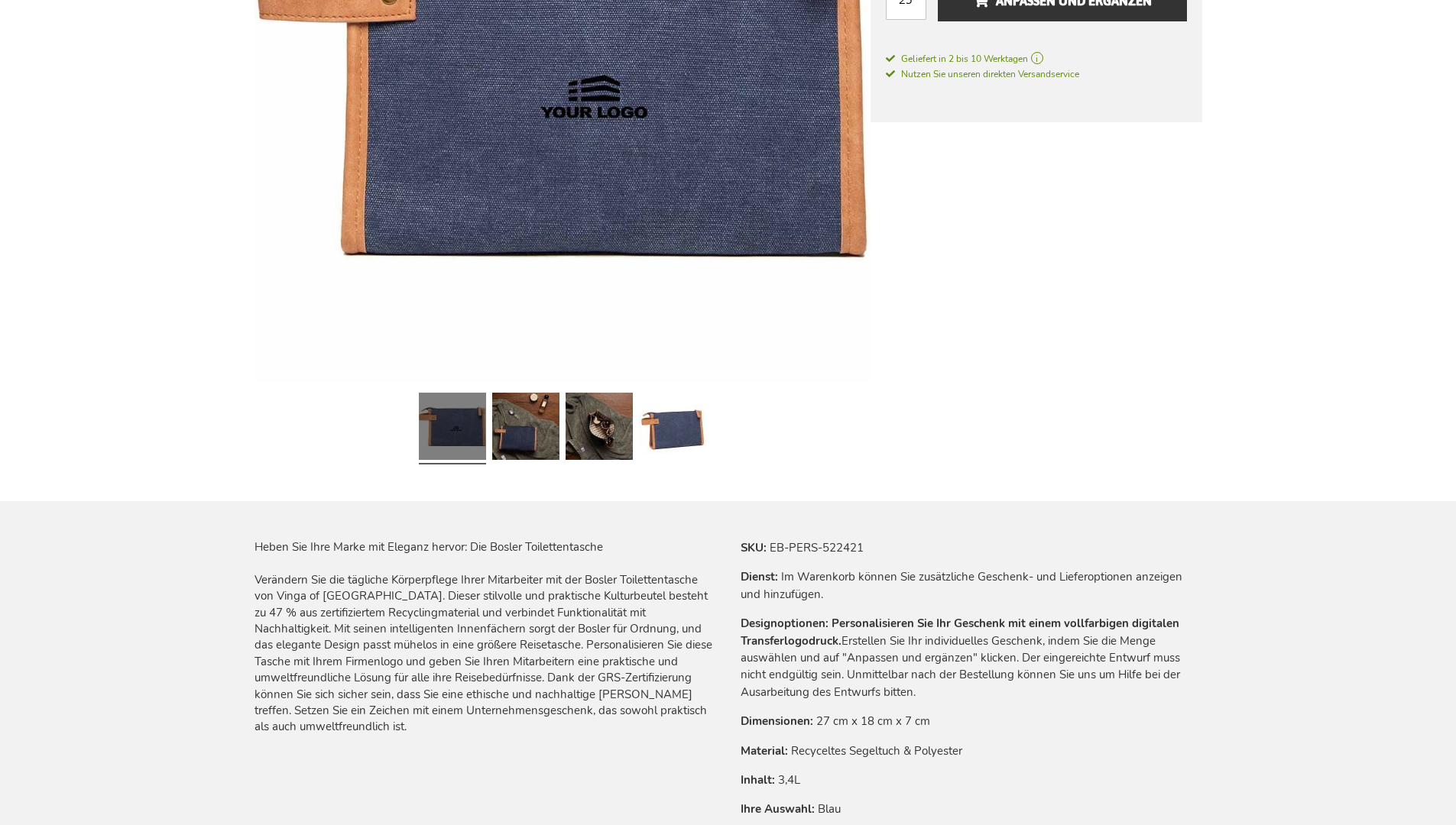
scroll to position [2096, 0]
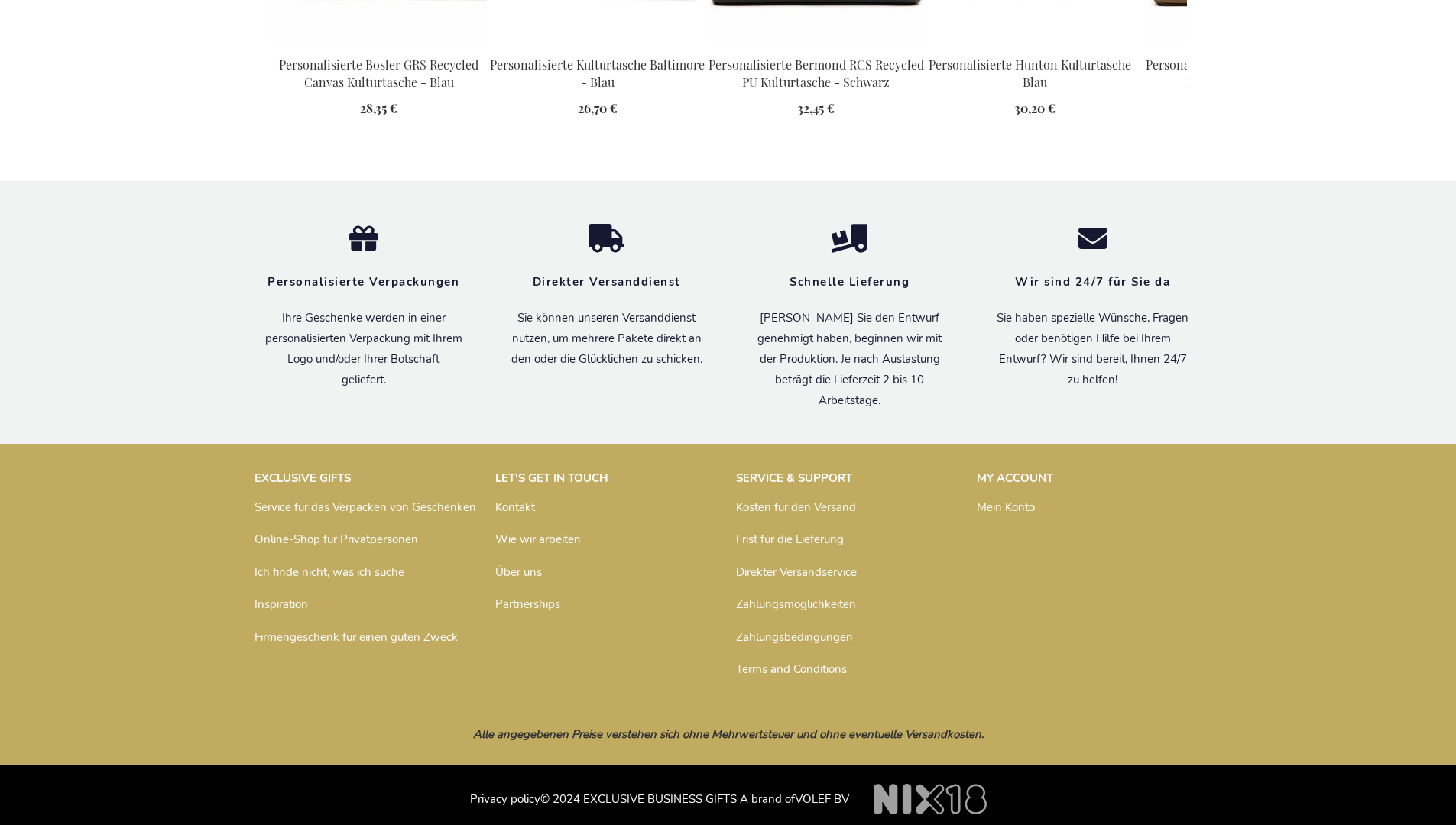
scroll to position [2096, 0]
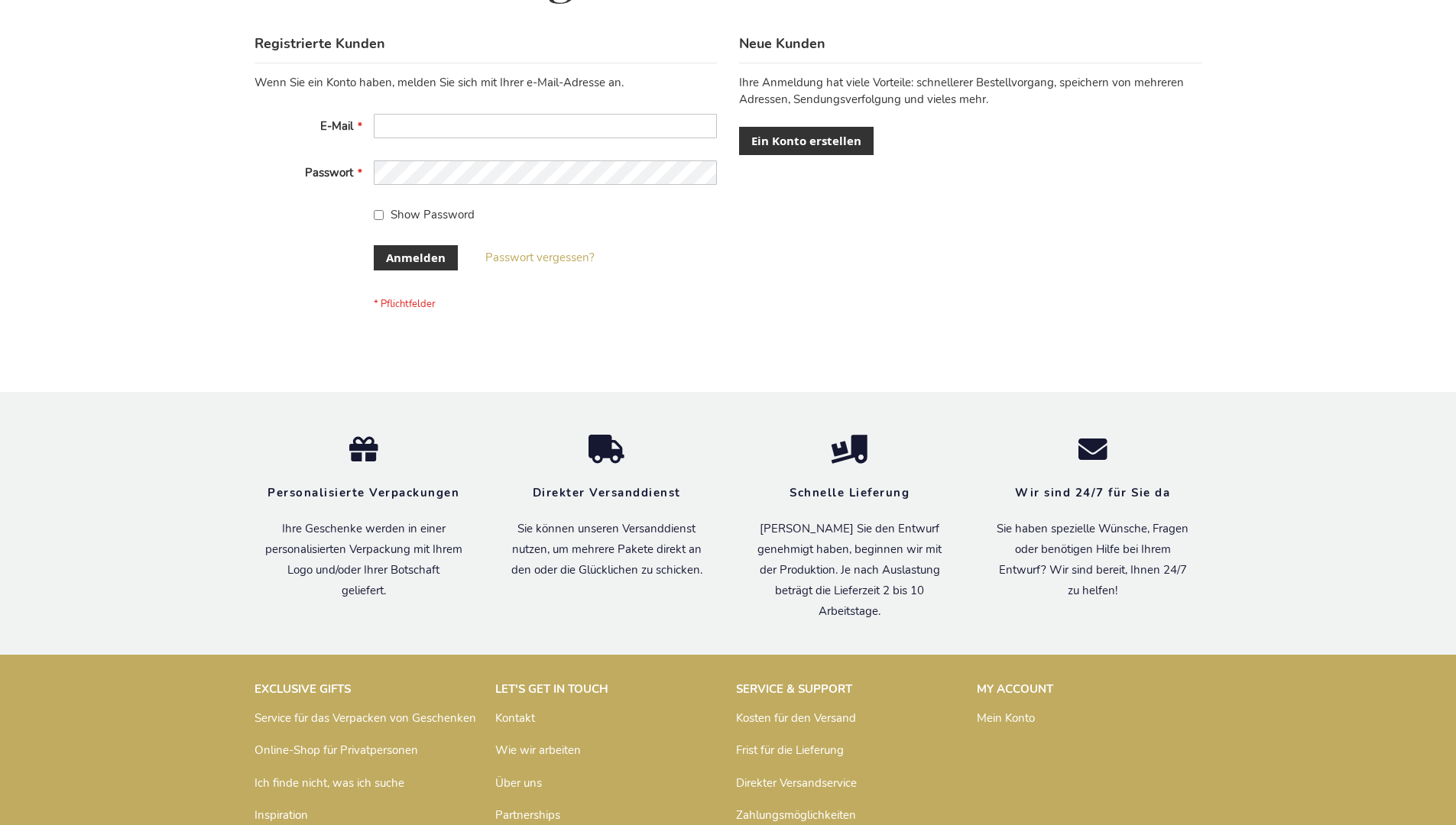
scroll to position [512, 0]
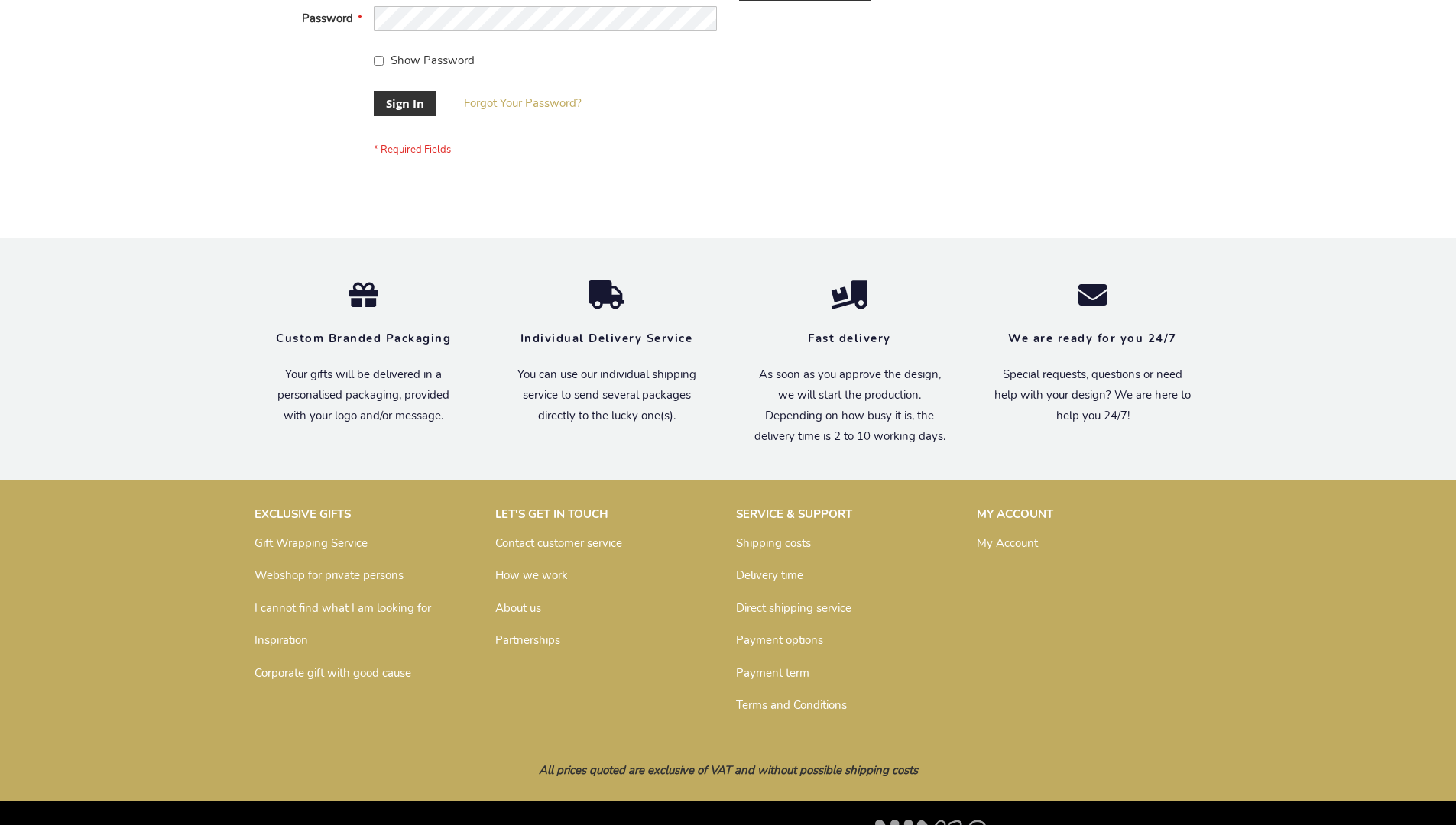
scroll to position [492, 0]
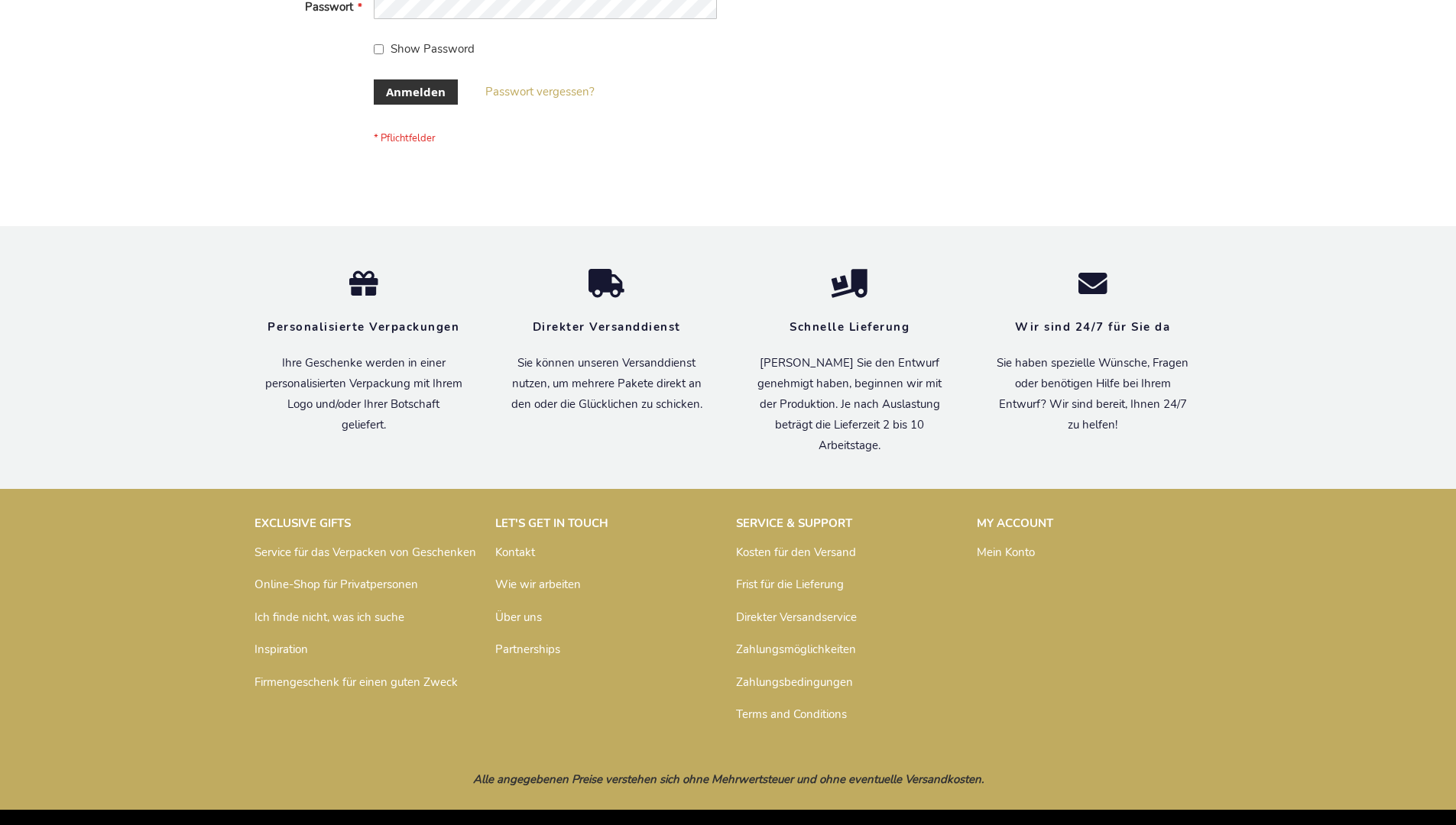
scroll to position [512, 0]
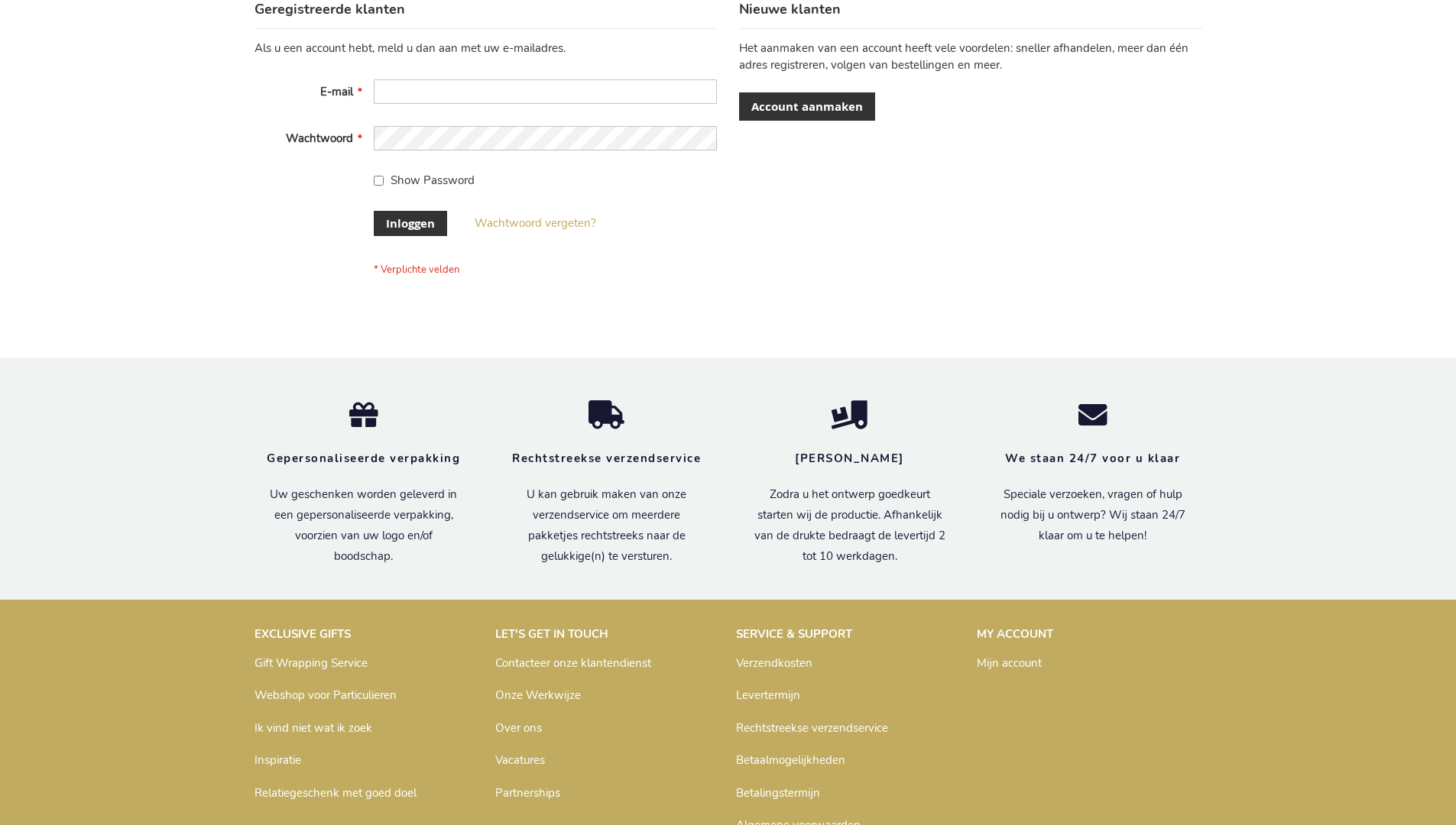
scroll to position [519, 0]
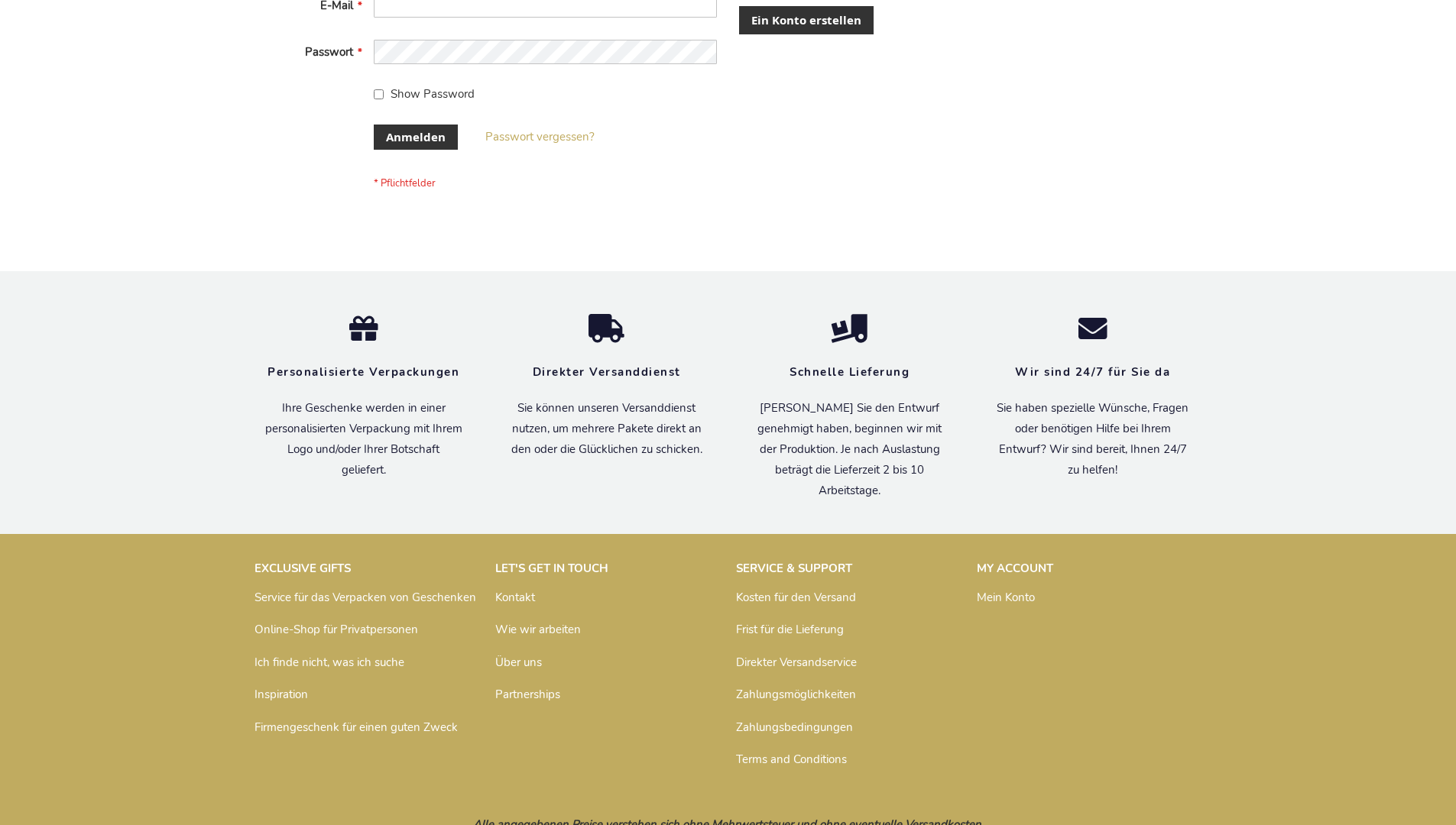
scroll to position [512, 0]
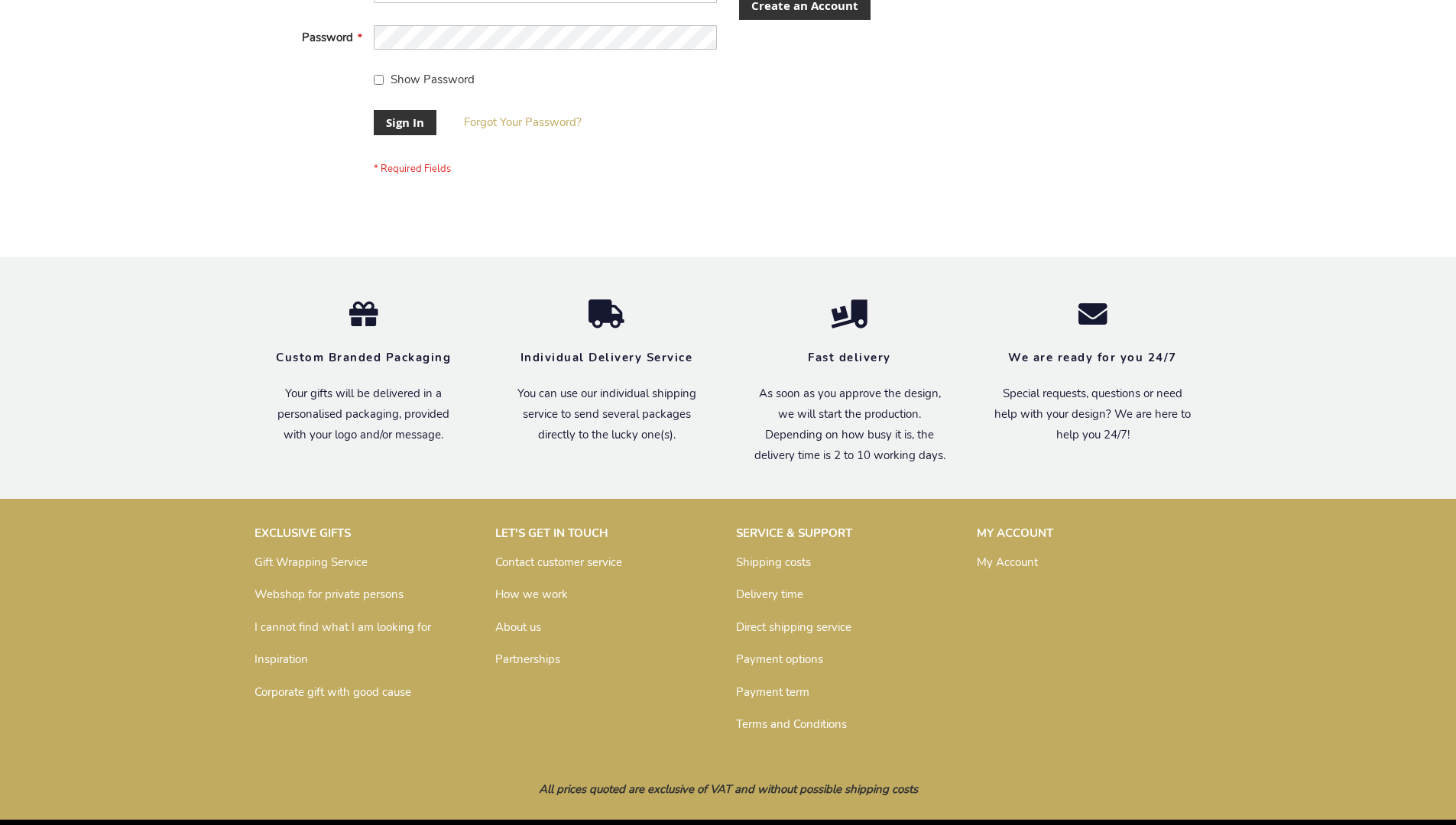
scroll to position [492, 0]
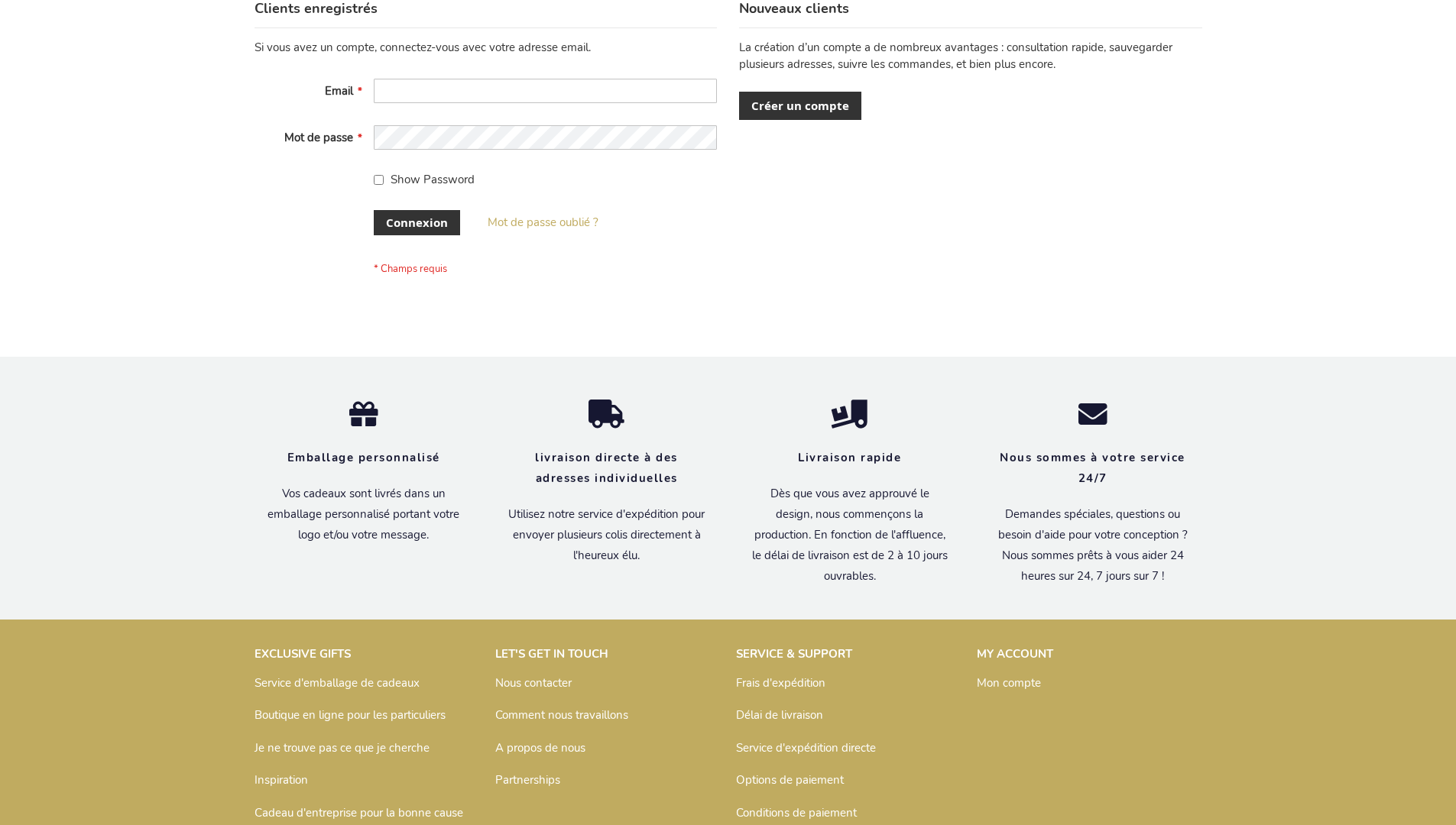
scroll to position [527, 0]
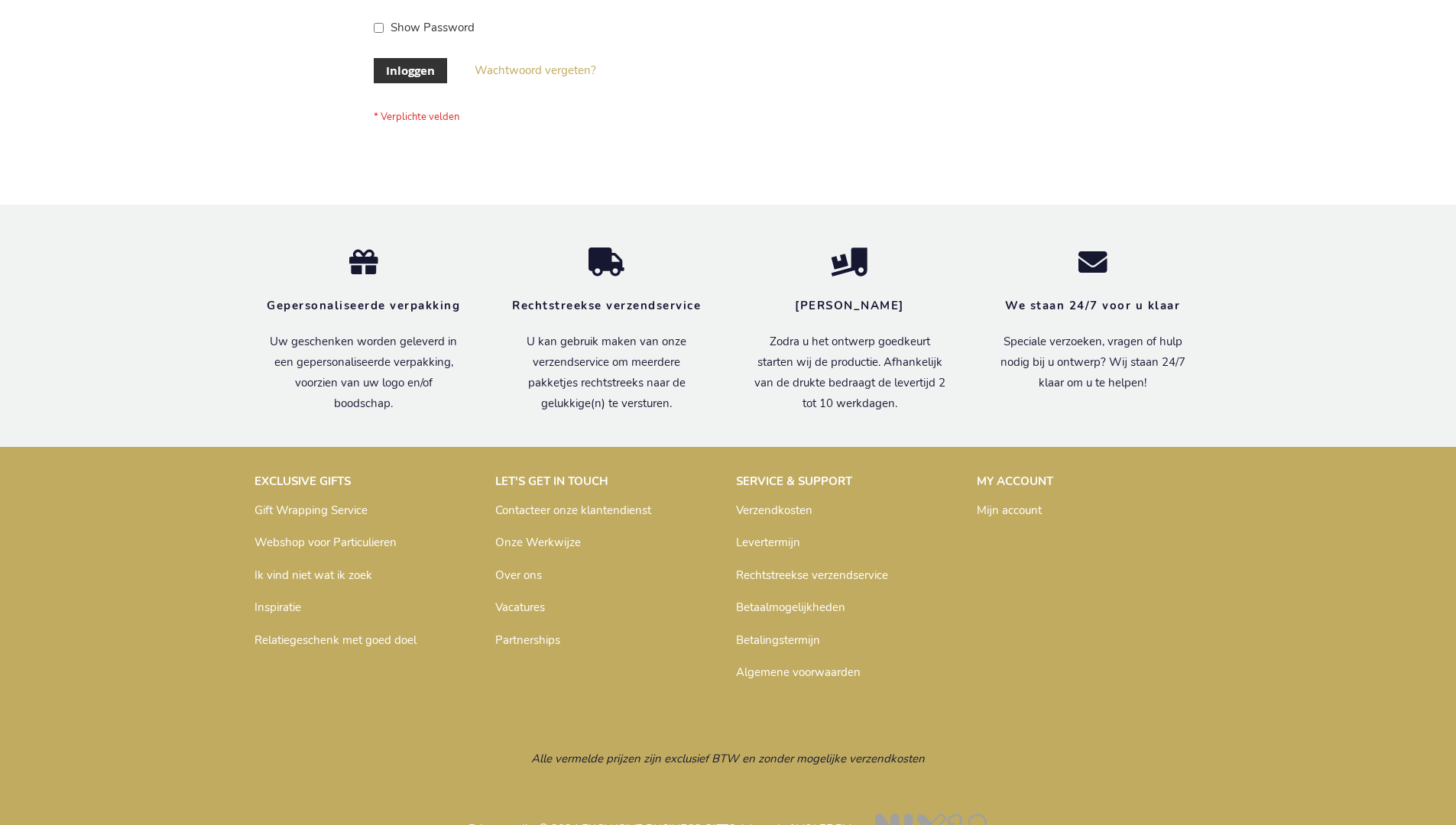
scroll to position [519, 0]
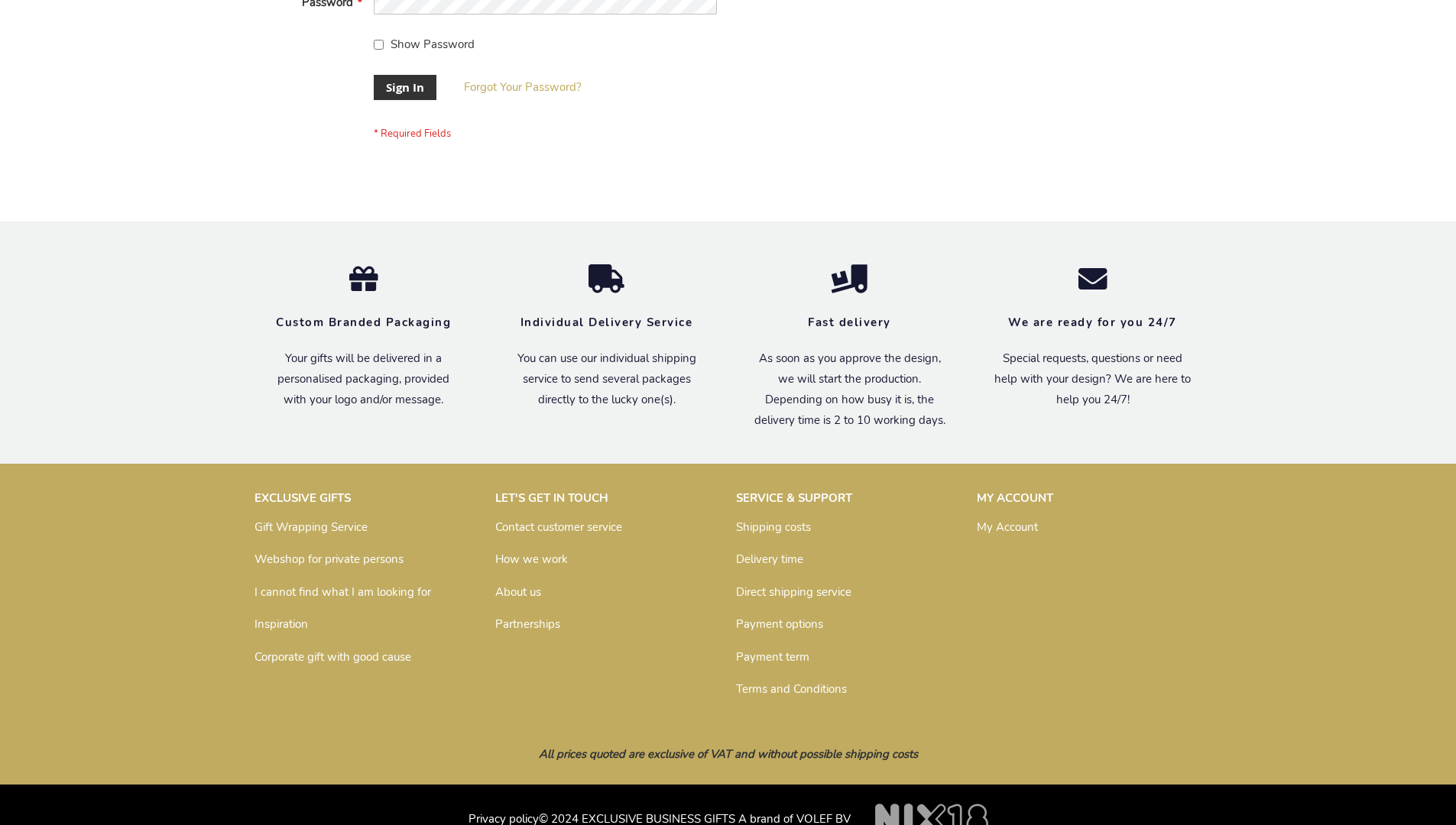
scroll to position [492, 0]
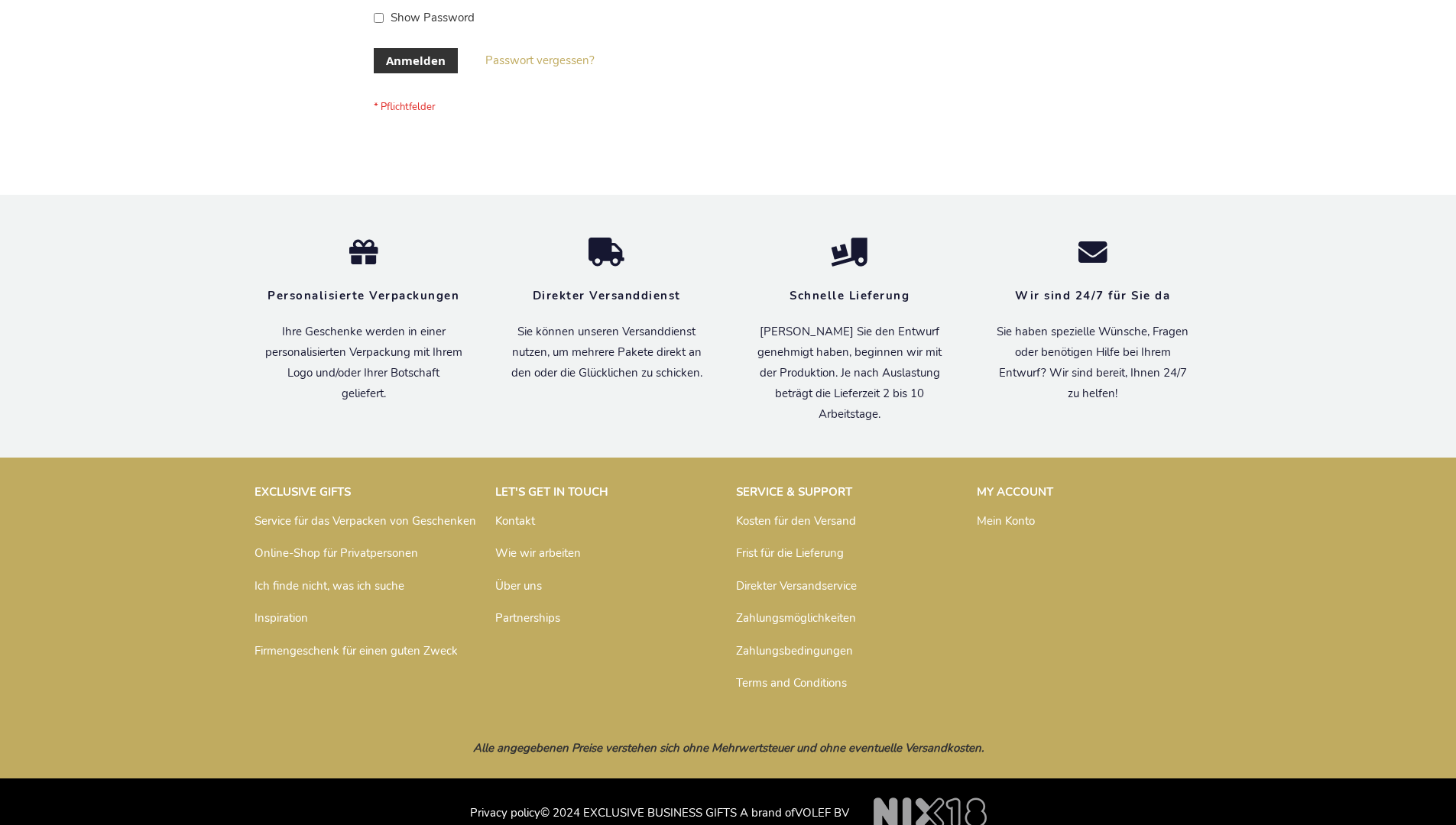
scroll to position [512, 0]
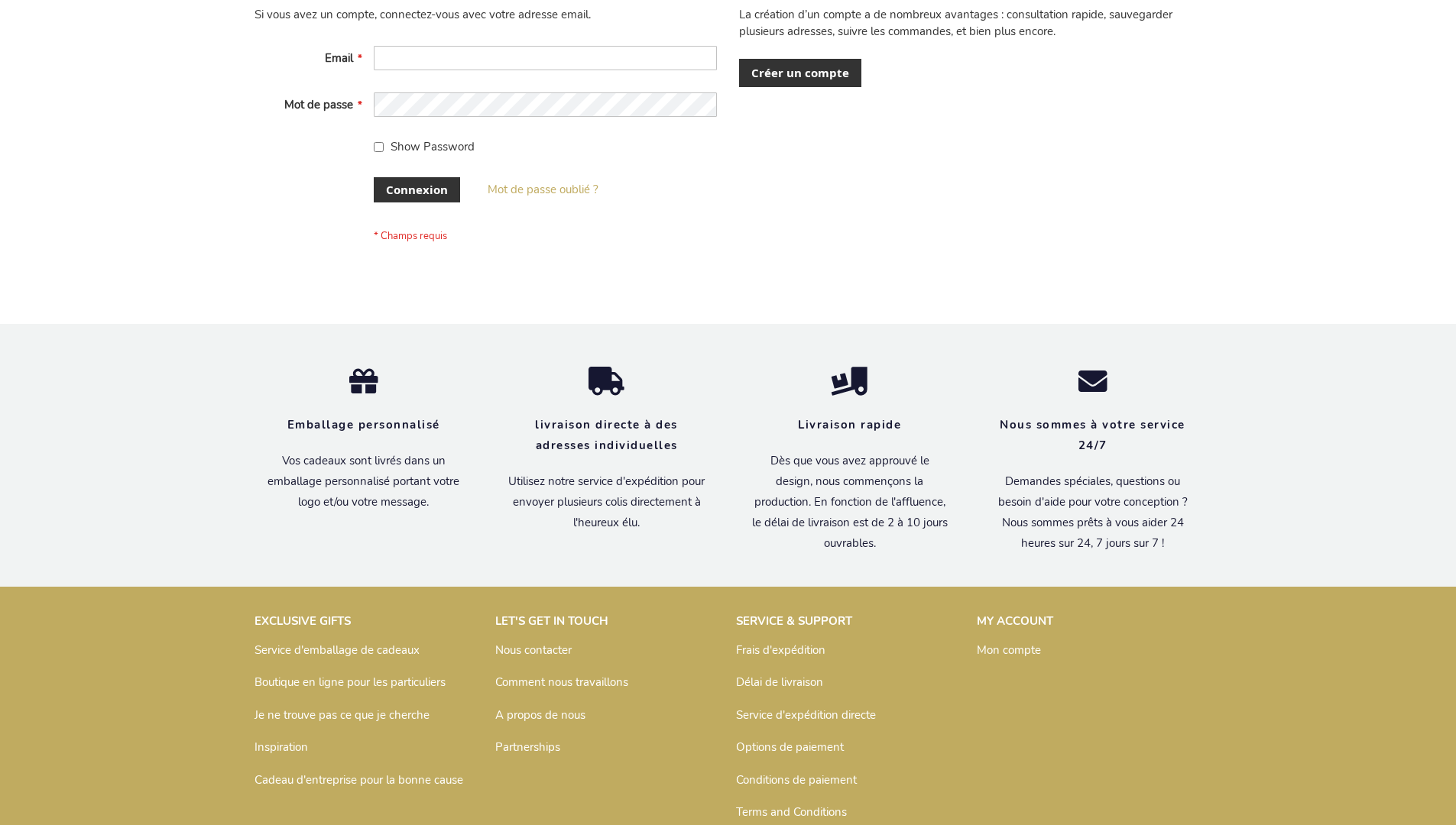
scroll to position [527, 0]
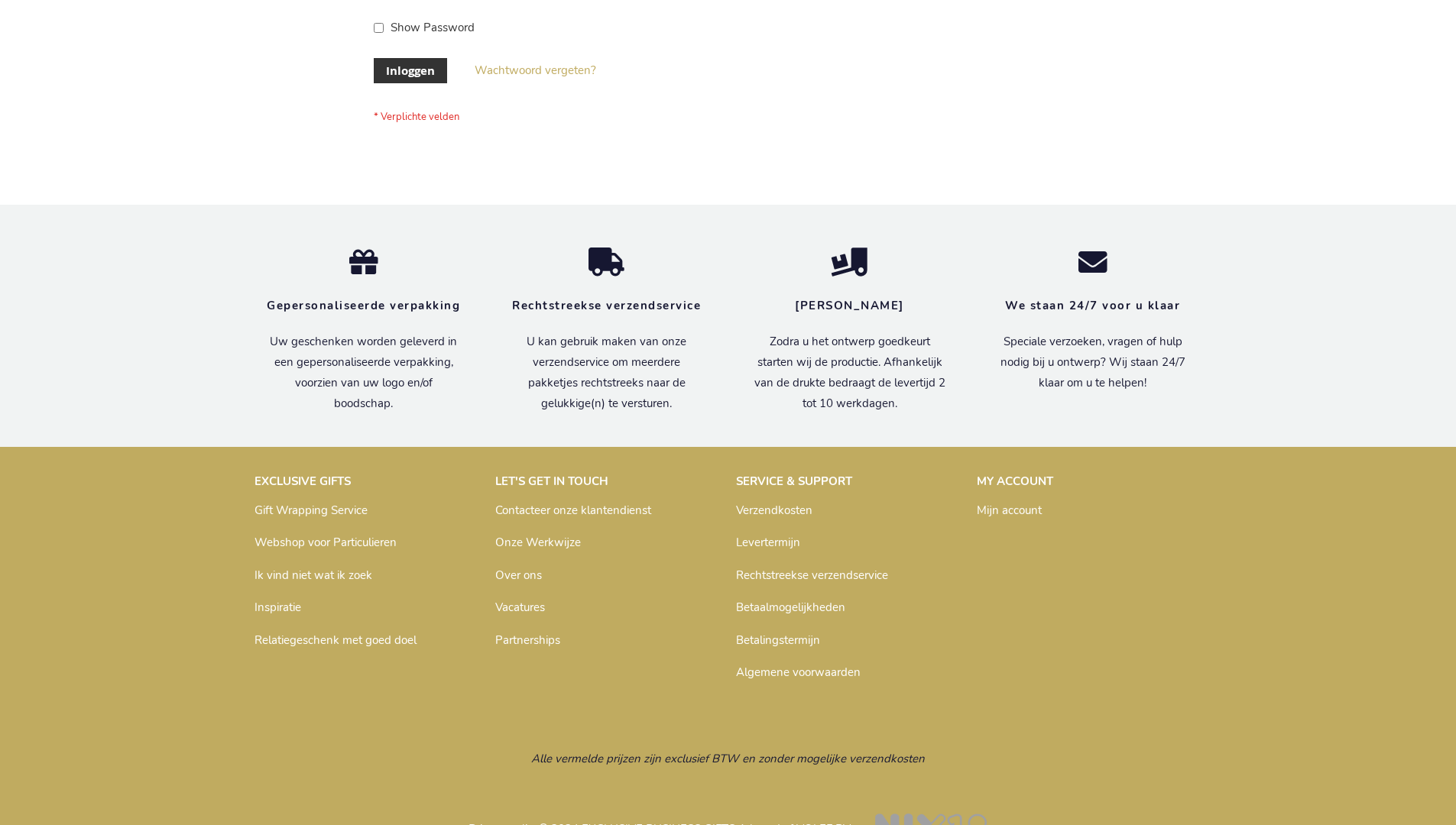
scroll to position [519, 0]
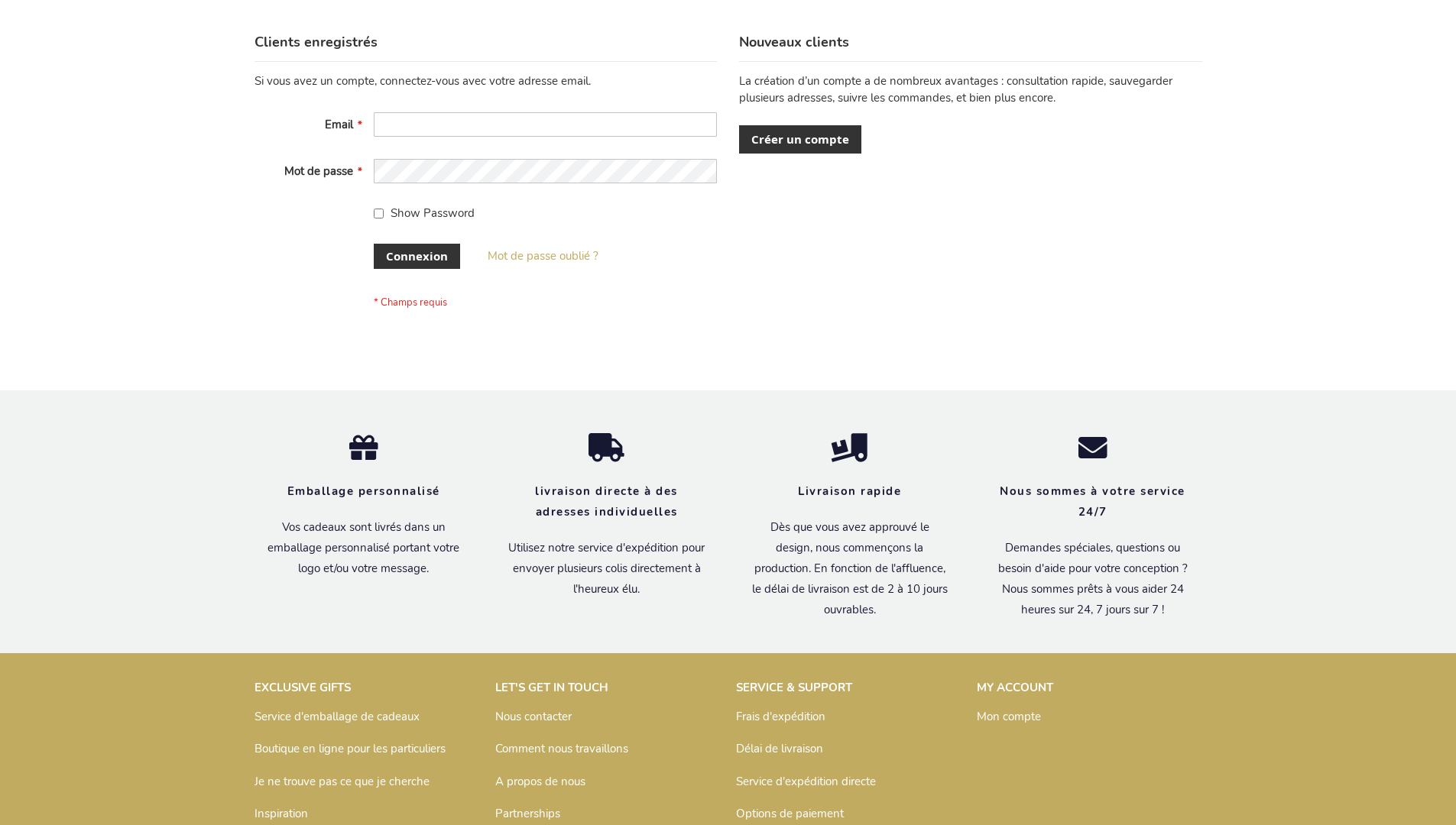
scroll to position [527, 0]
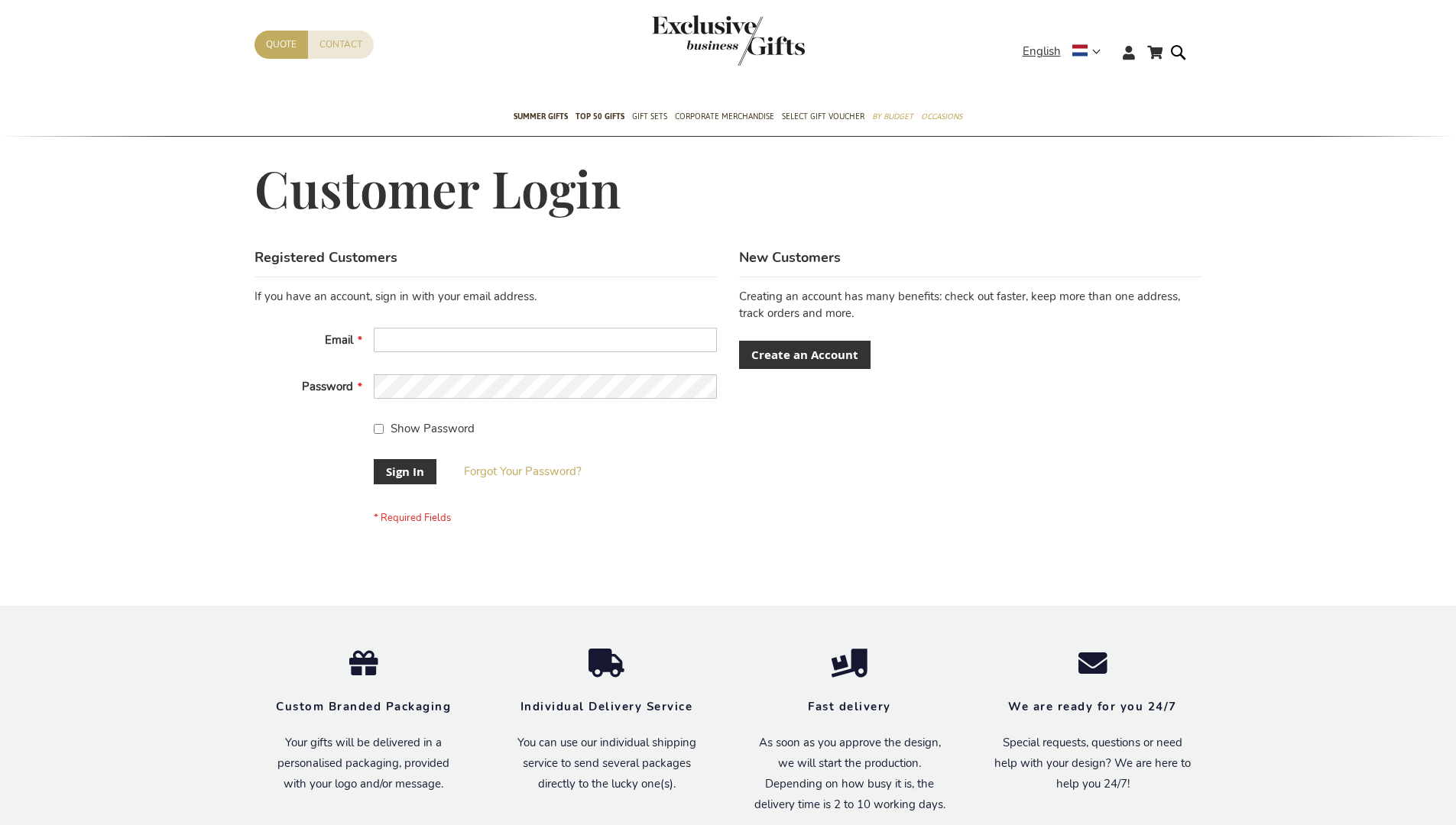
scroll to position [492, 0]
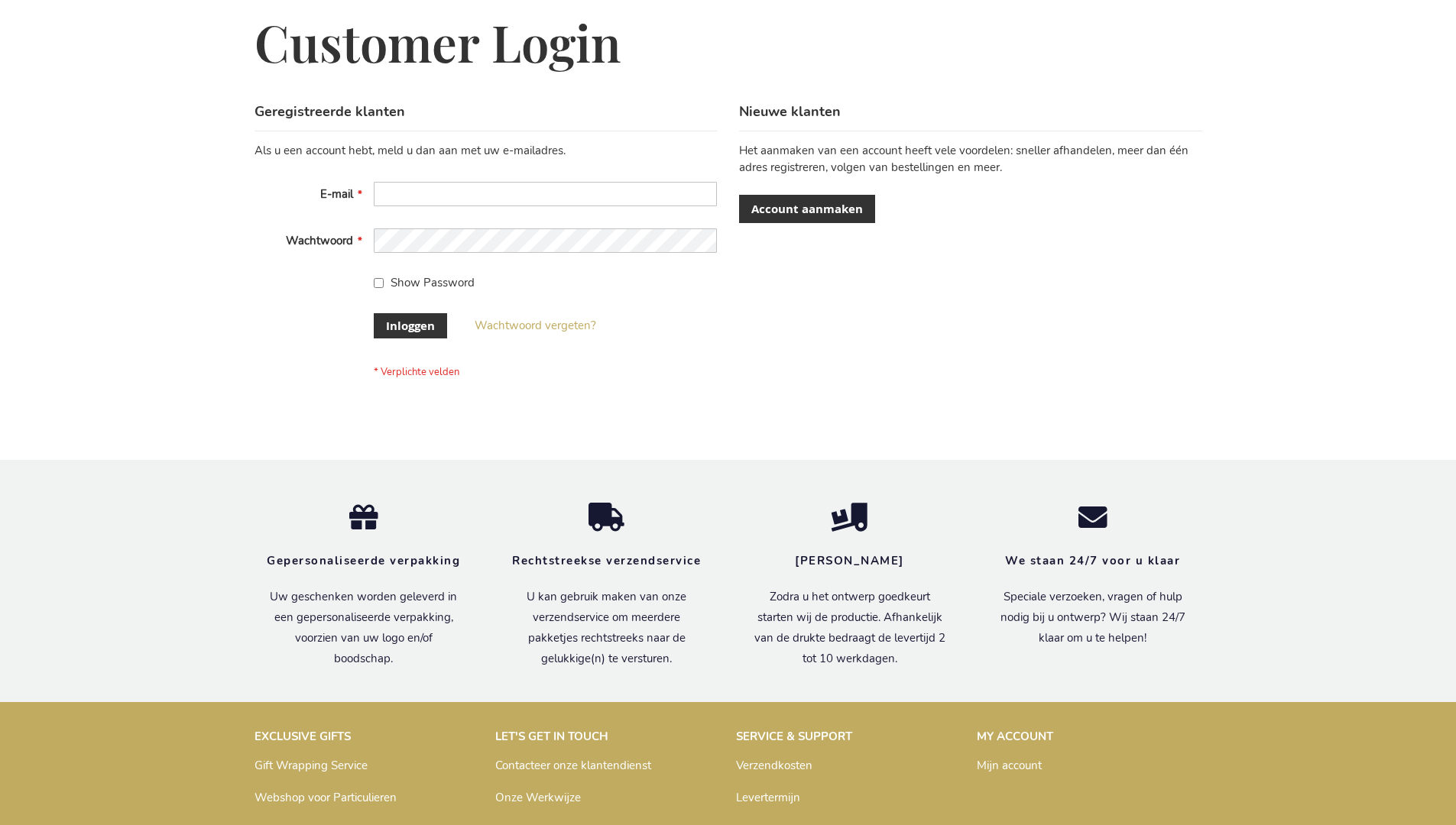
scroll to position [519, 0]
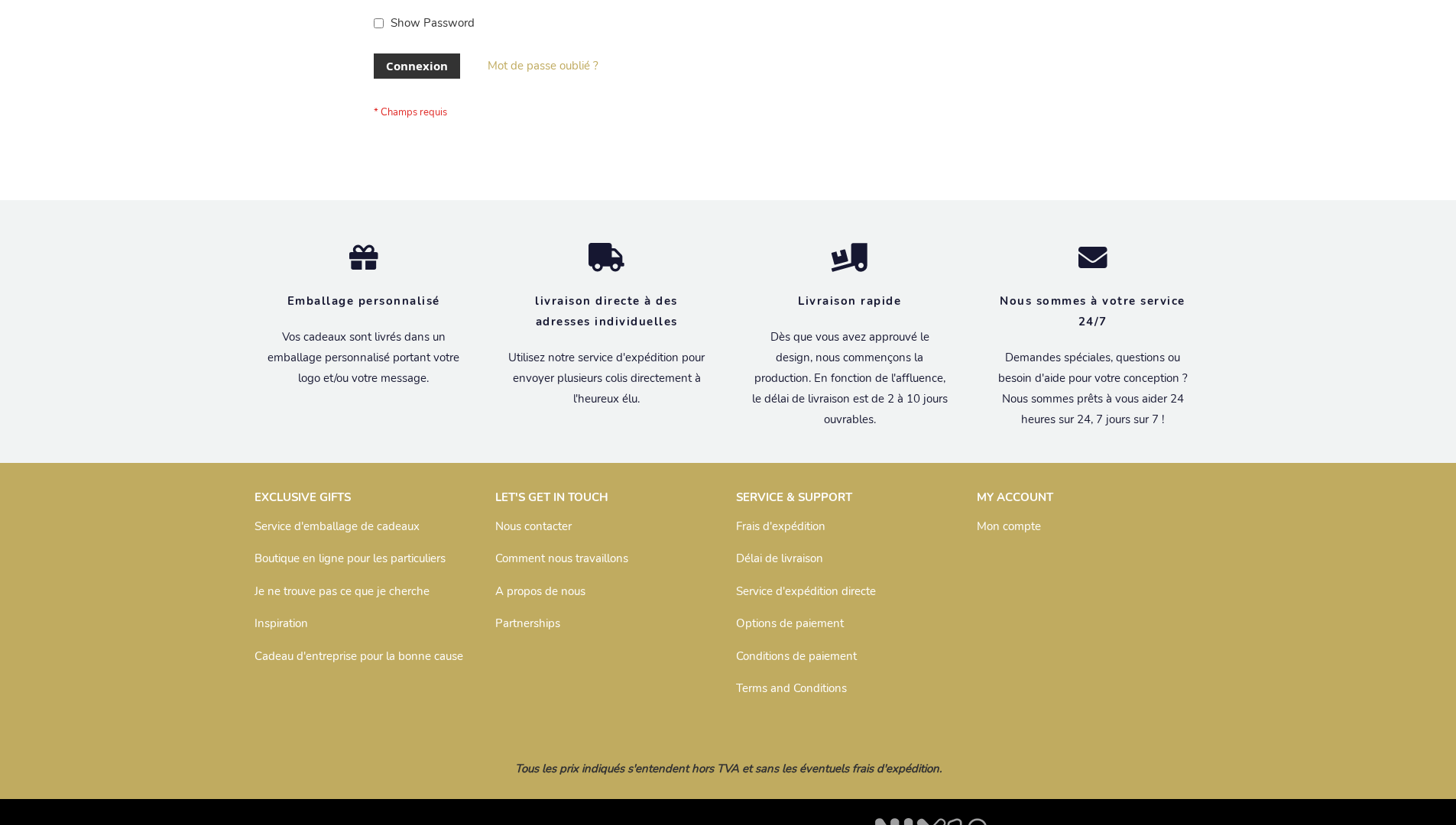
scroll to position [527, 0]
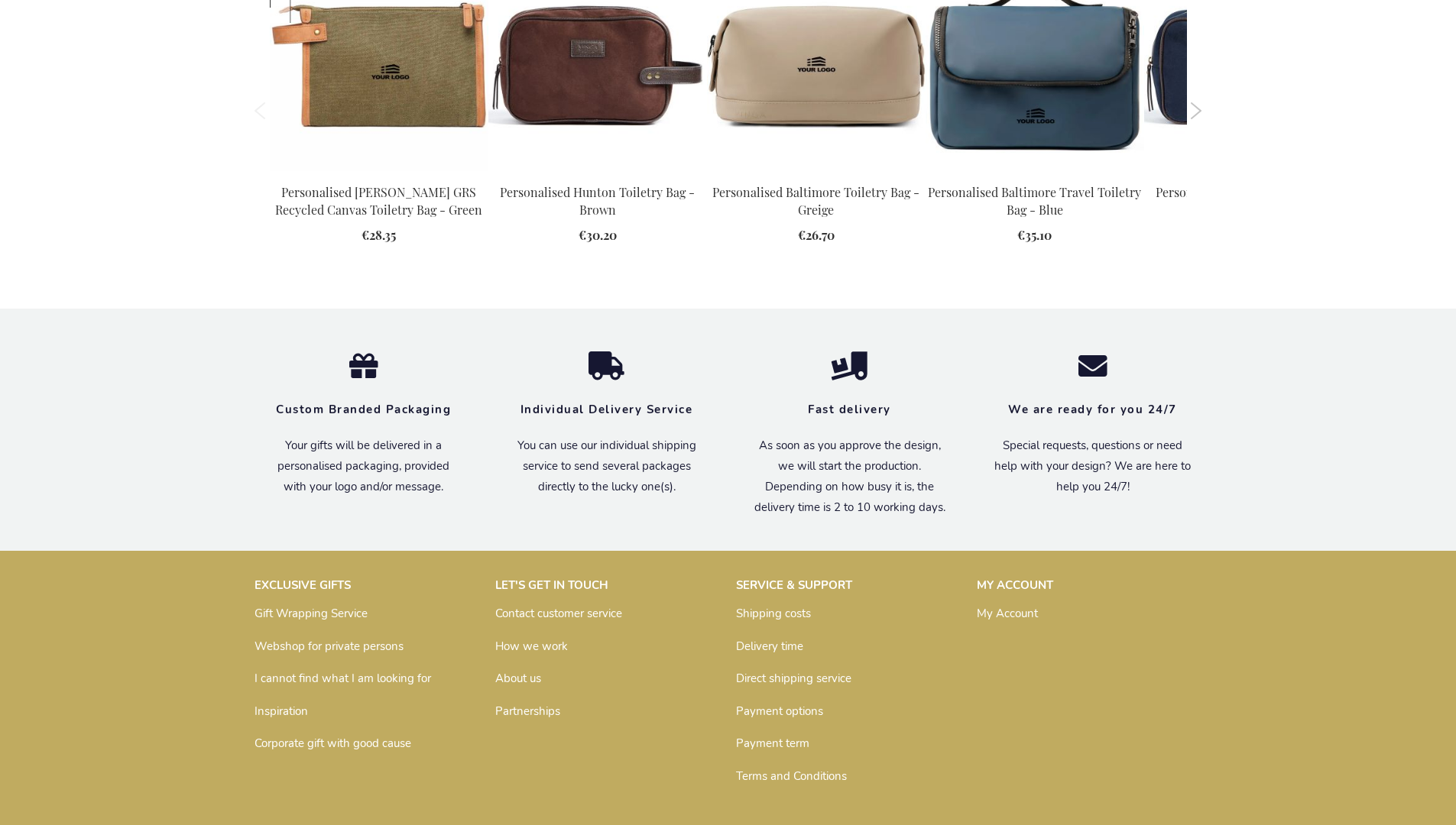
scroll to position [2058, 0]
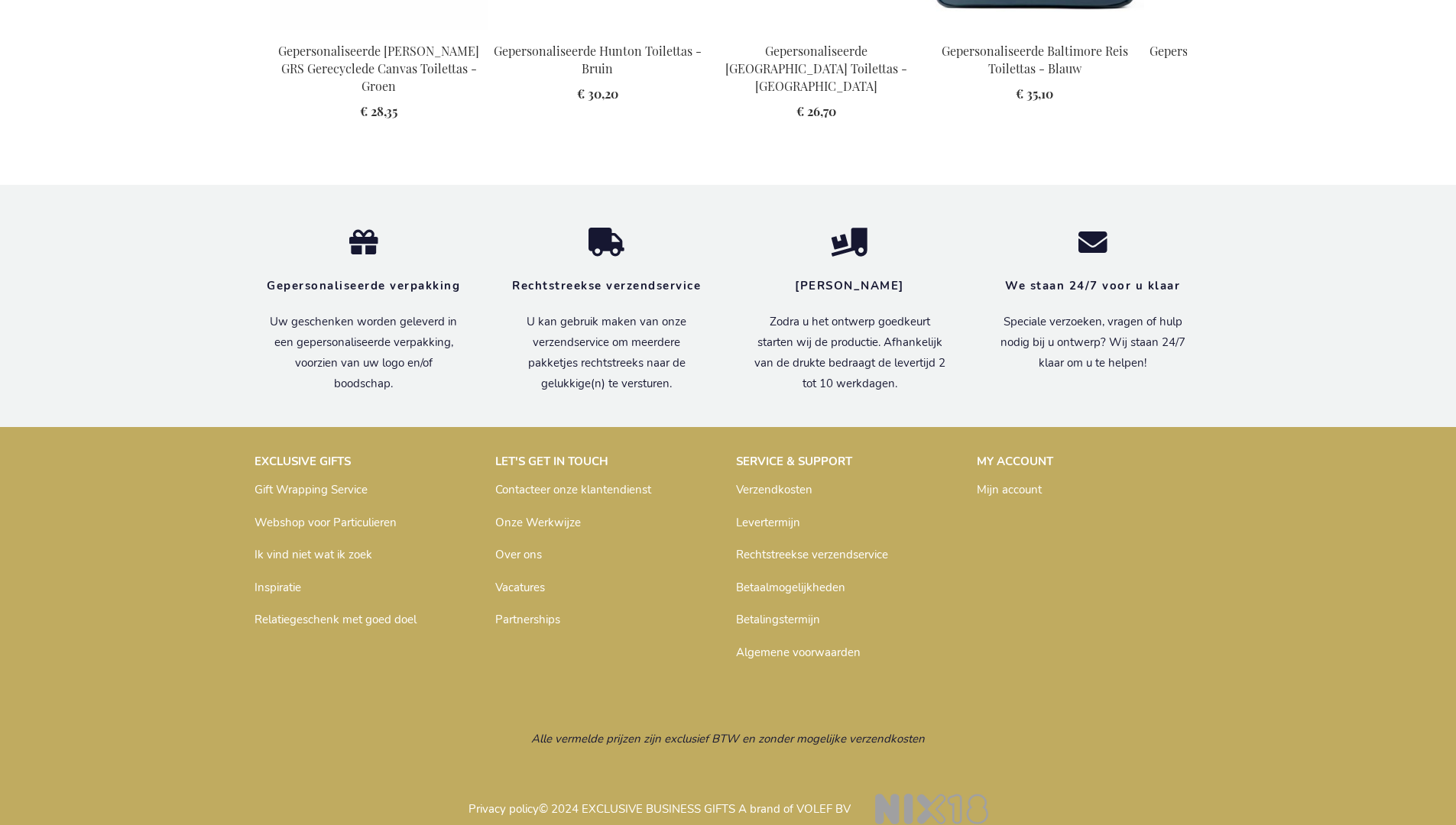
scroll to position [2086, 0]
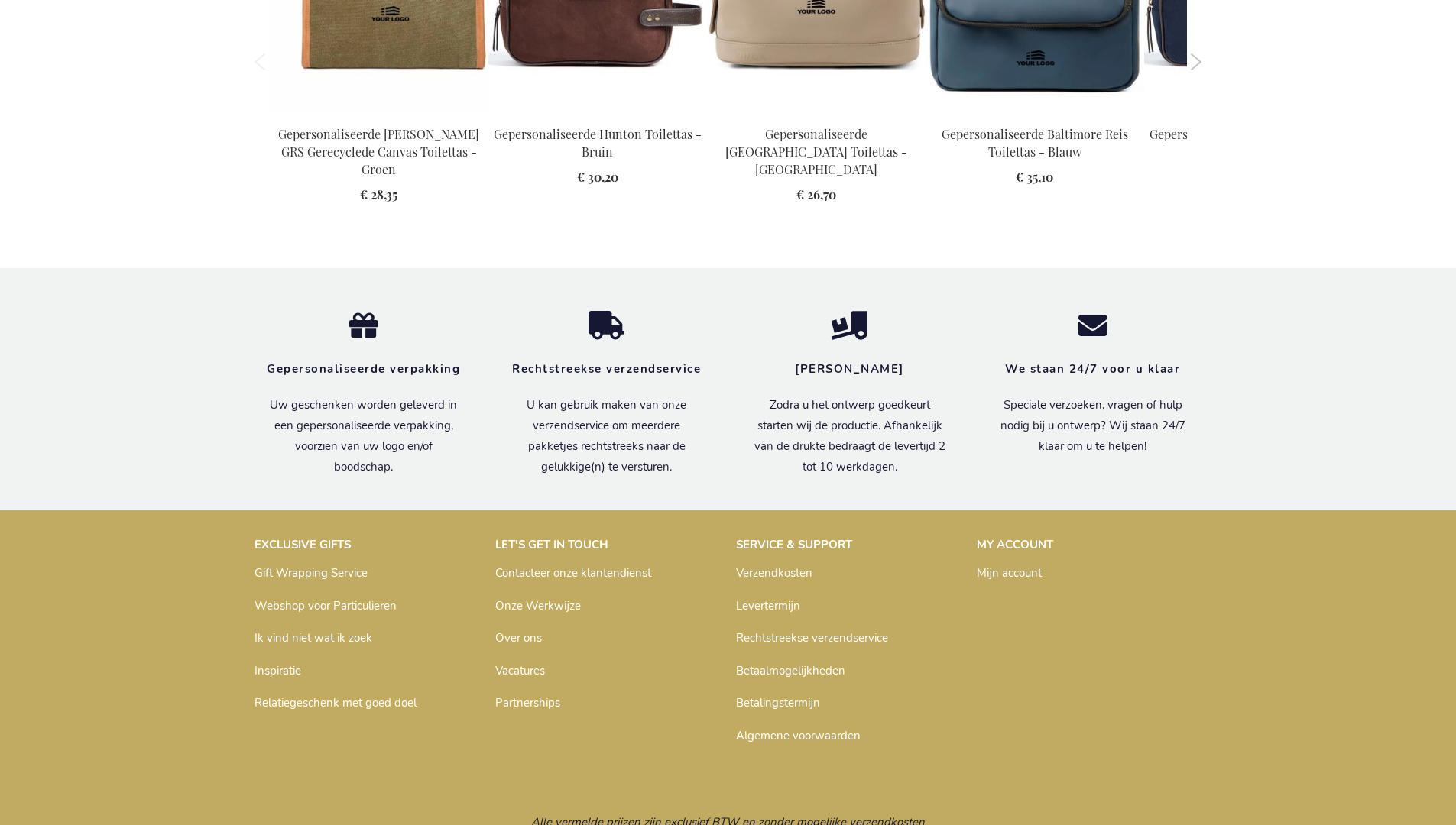
scroll to position [2086, 0]
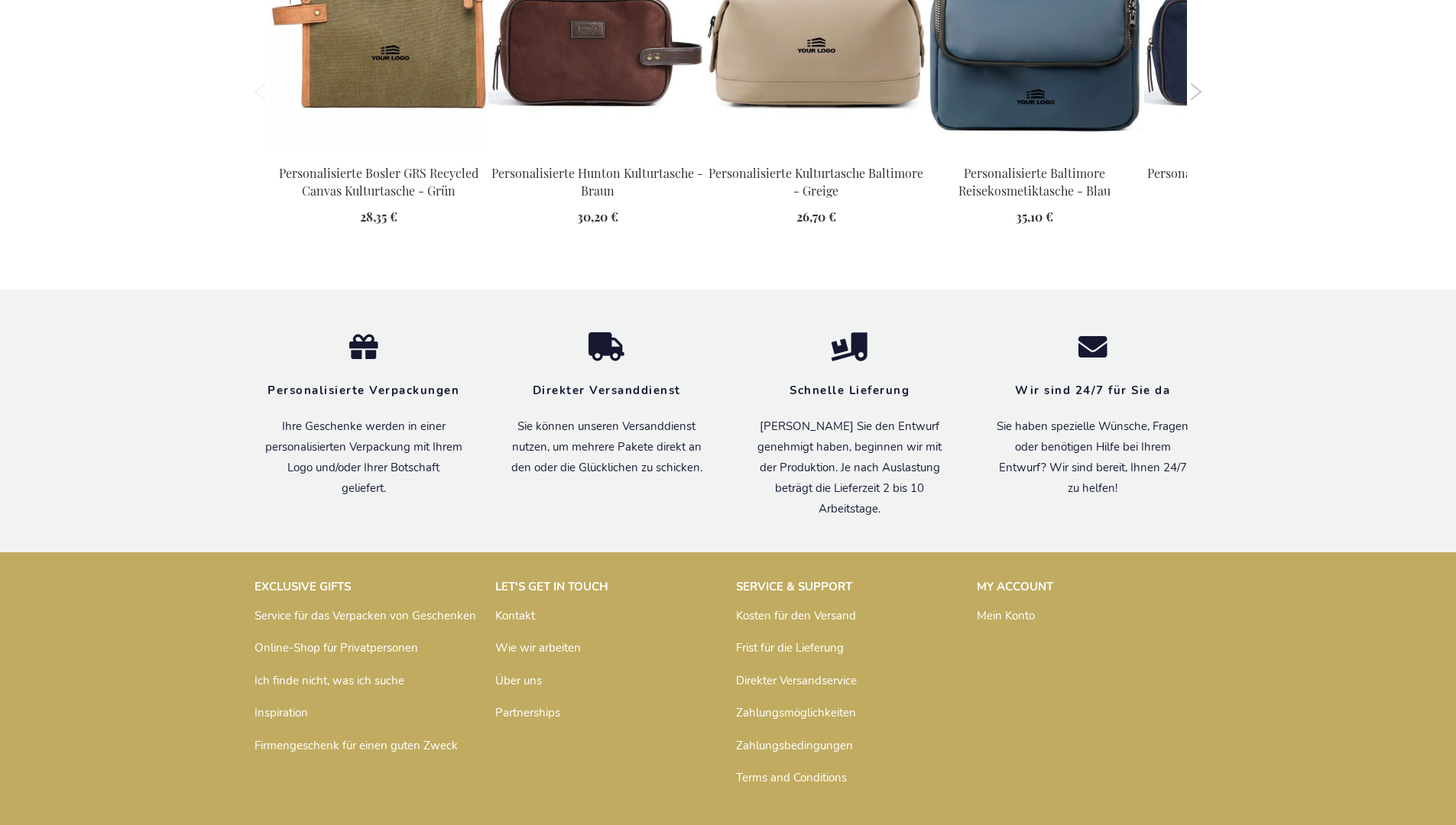
scroll to position [2096, 0]
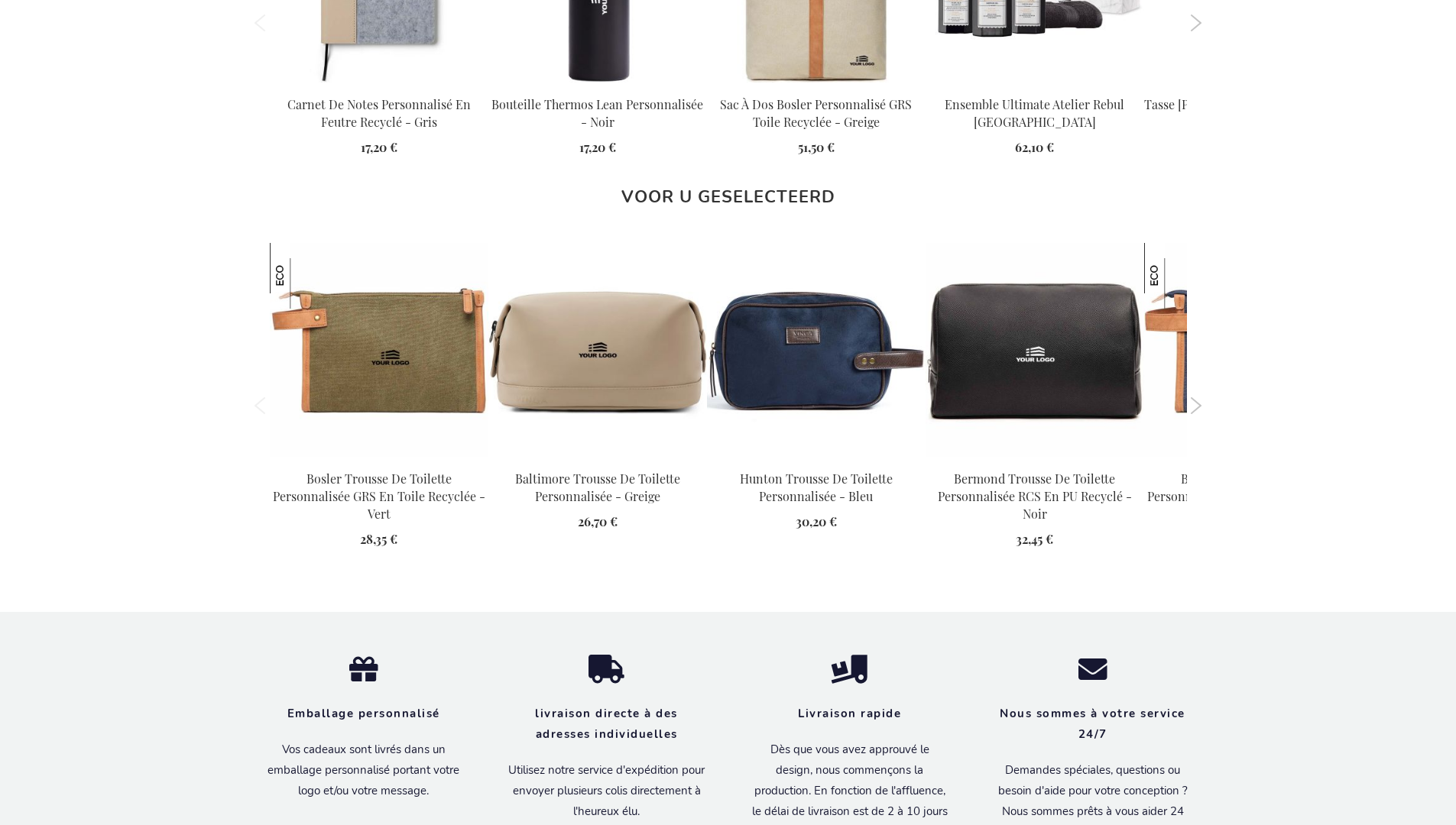
scroll to position [2111, 0]
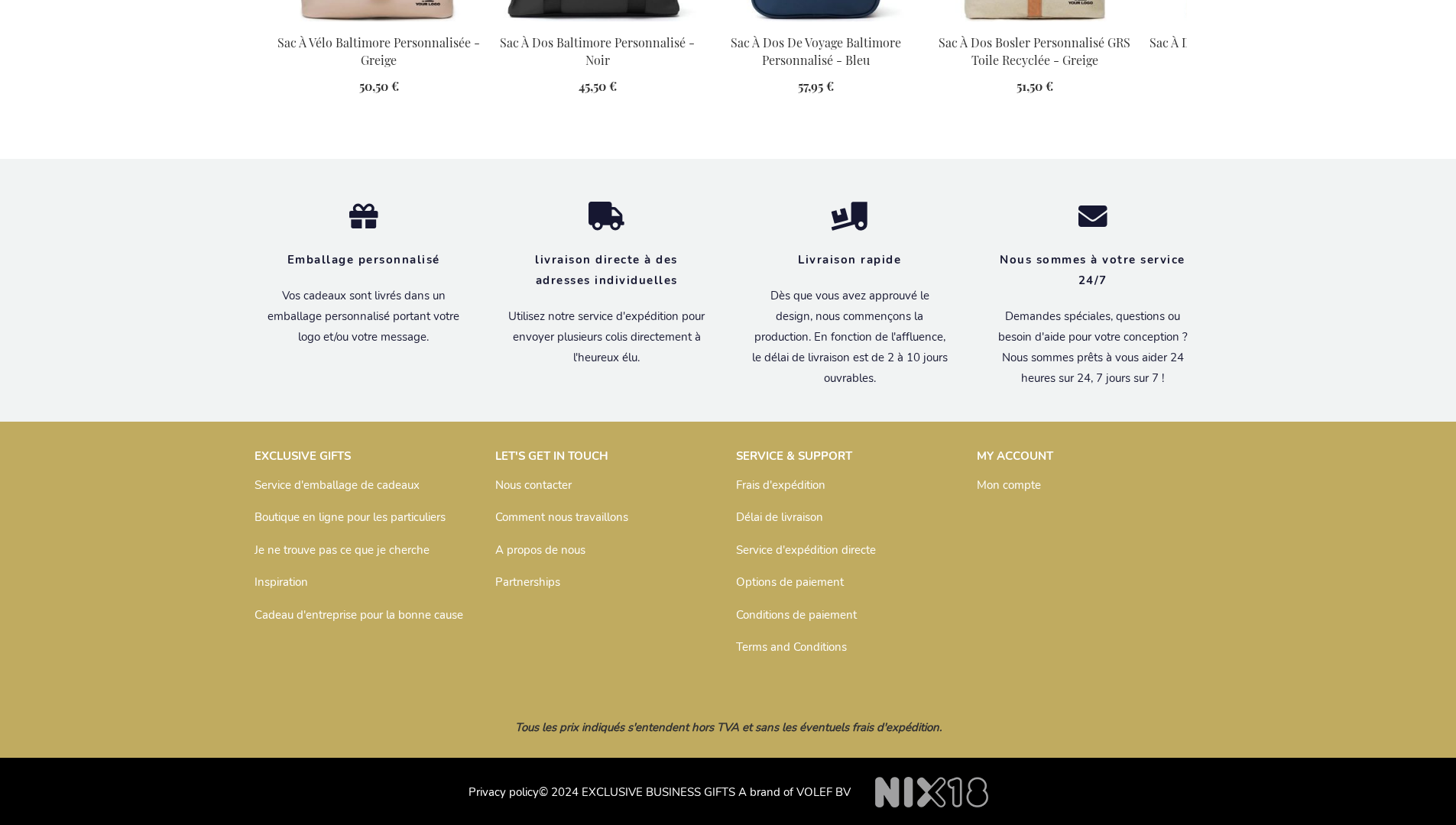
scroll to position [2111, 0]
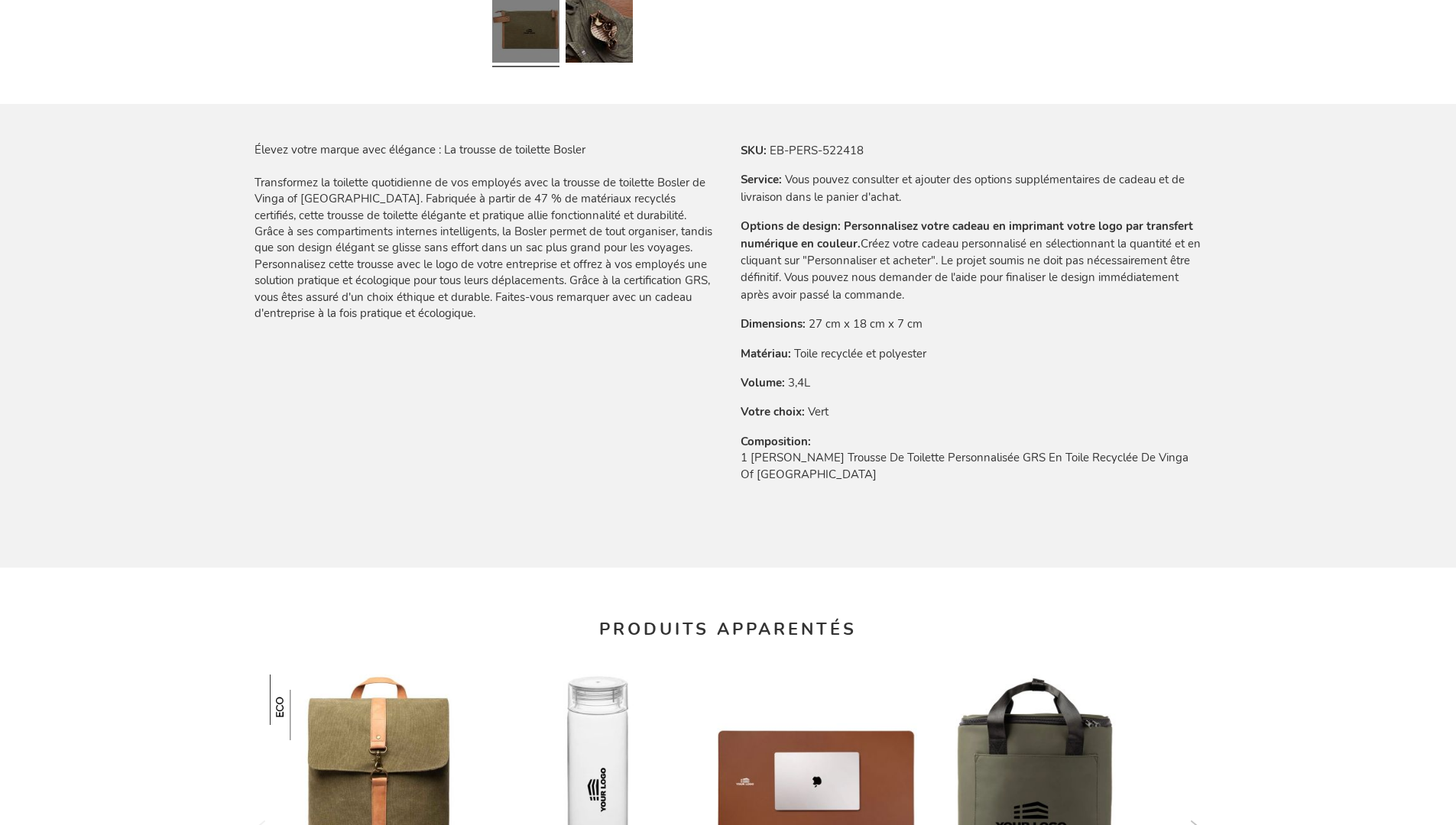
scroll to position [2111, 0]
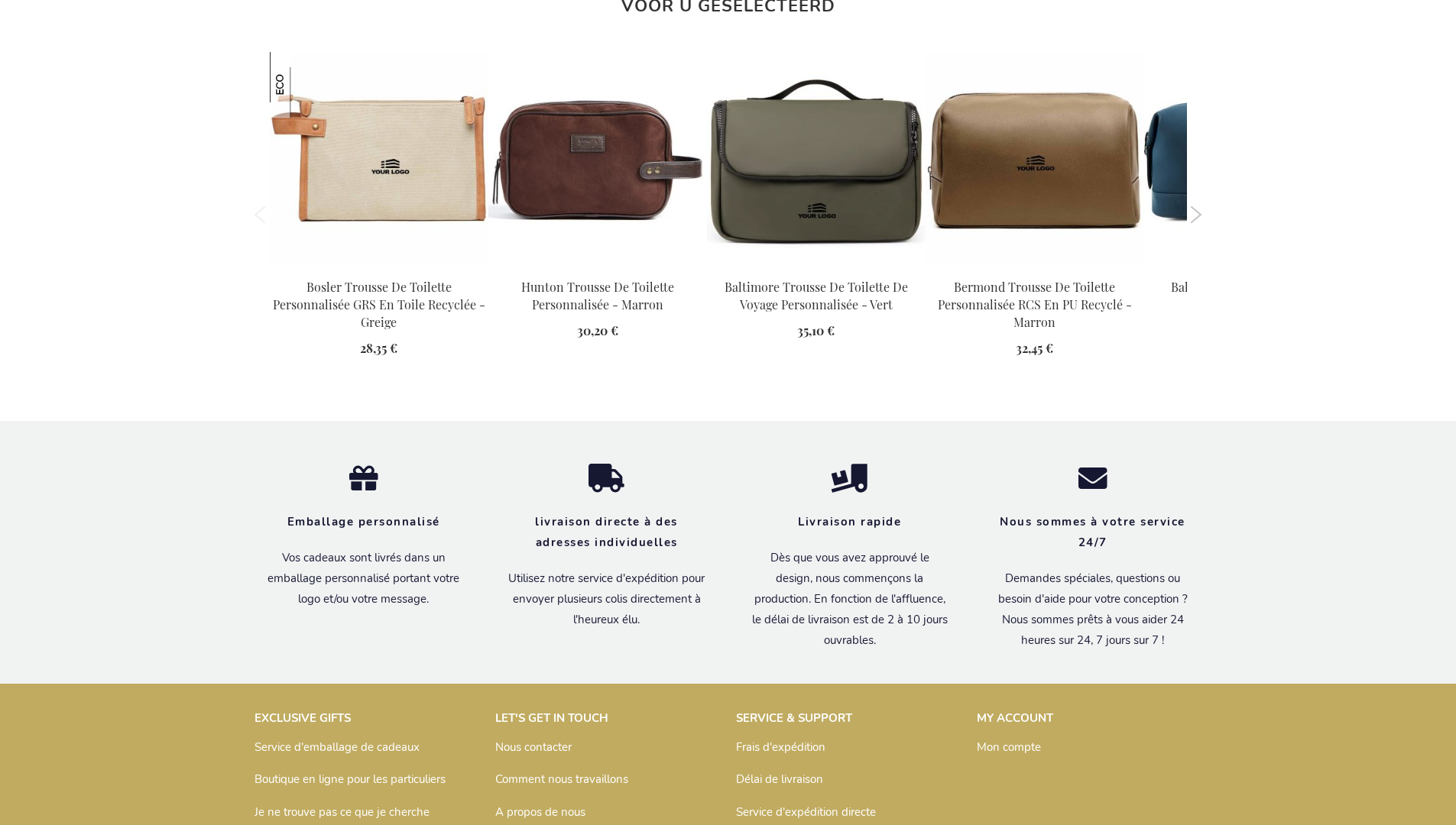
scroll to position [2111, 0]
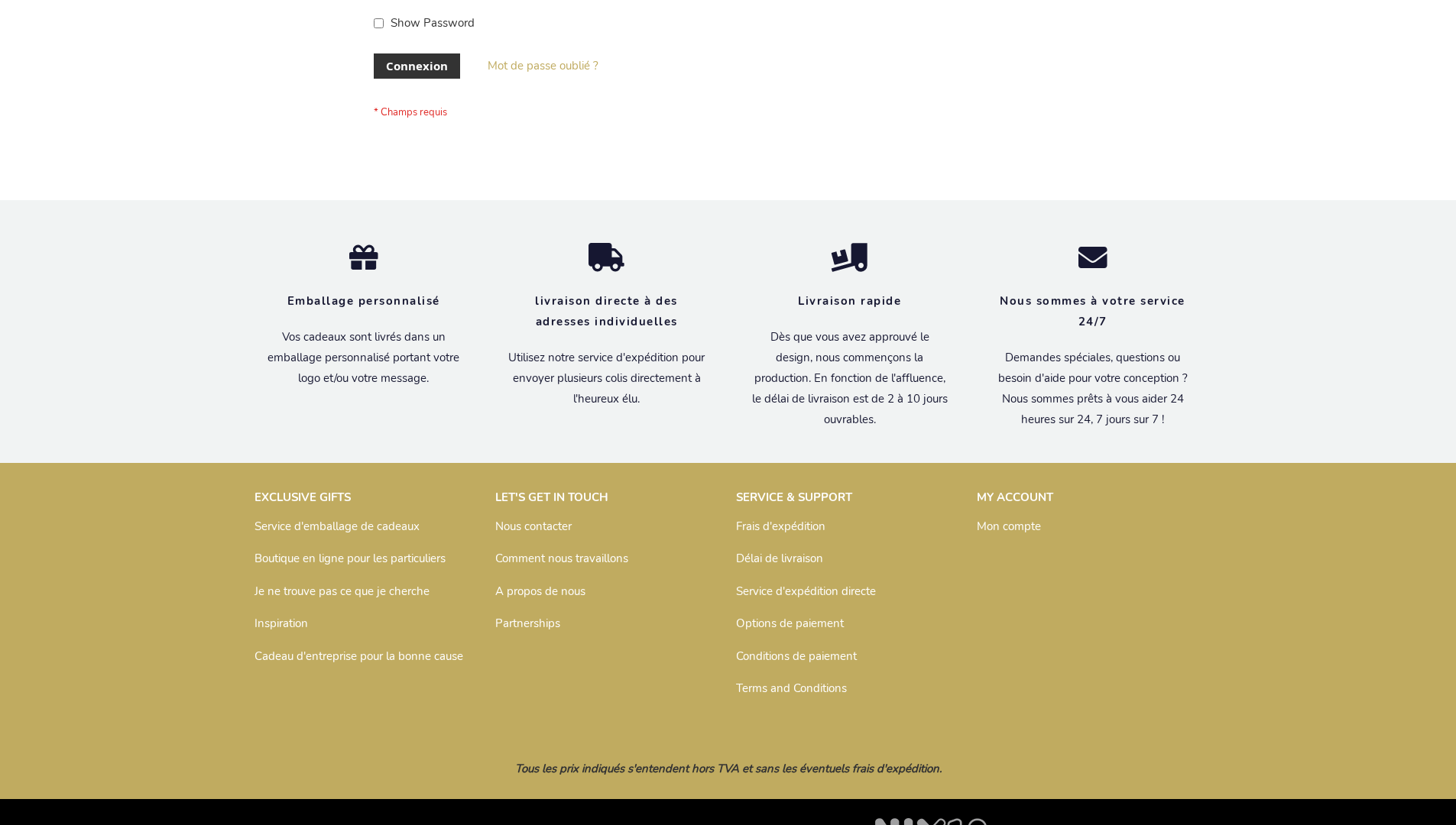
scroll to position [527, 0]
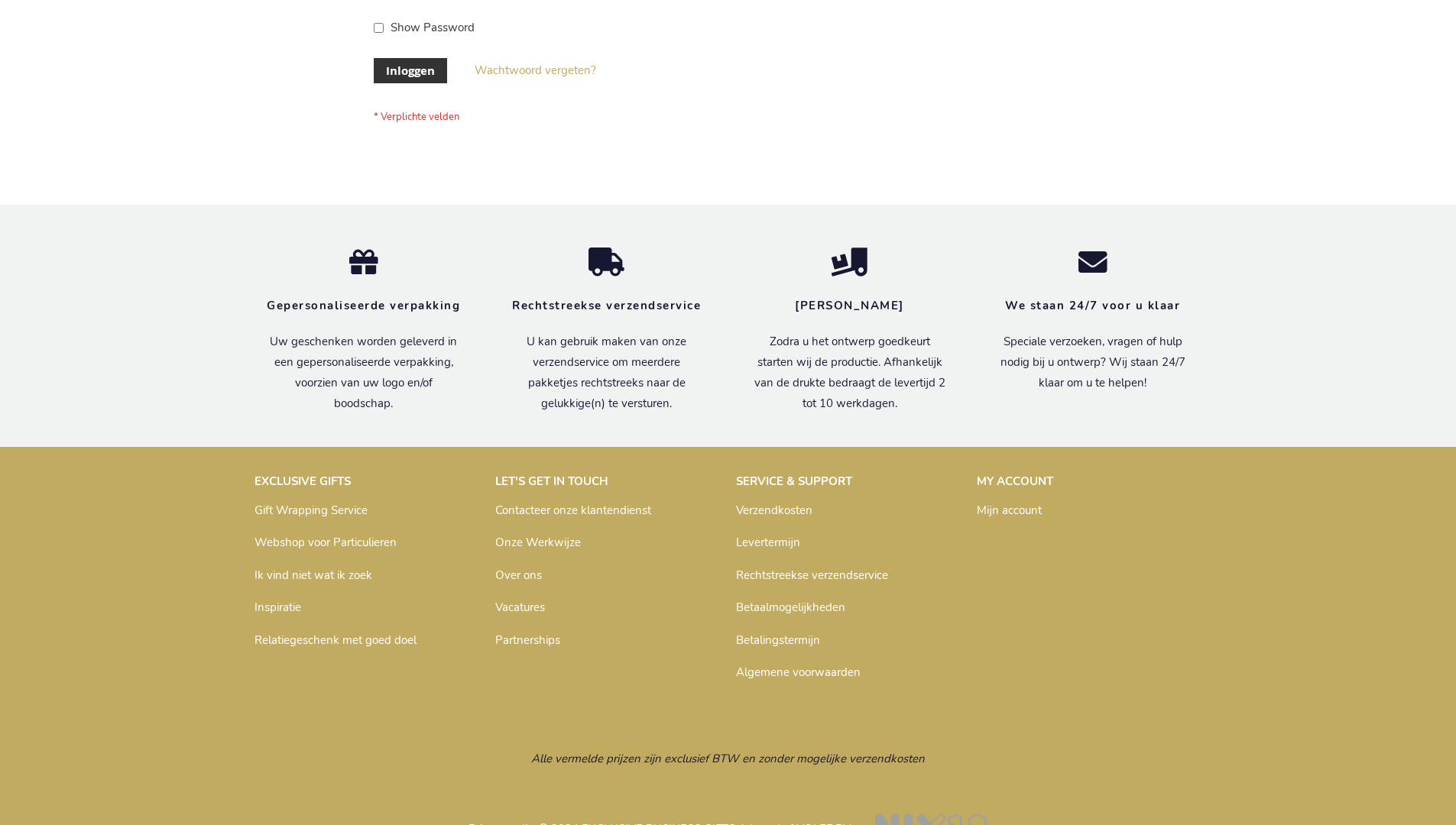
scroll to position [519, 0]
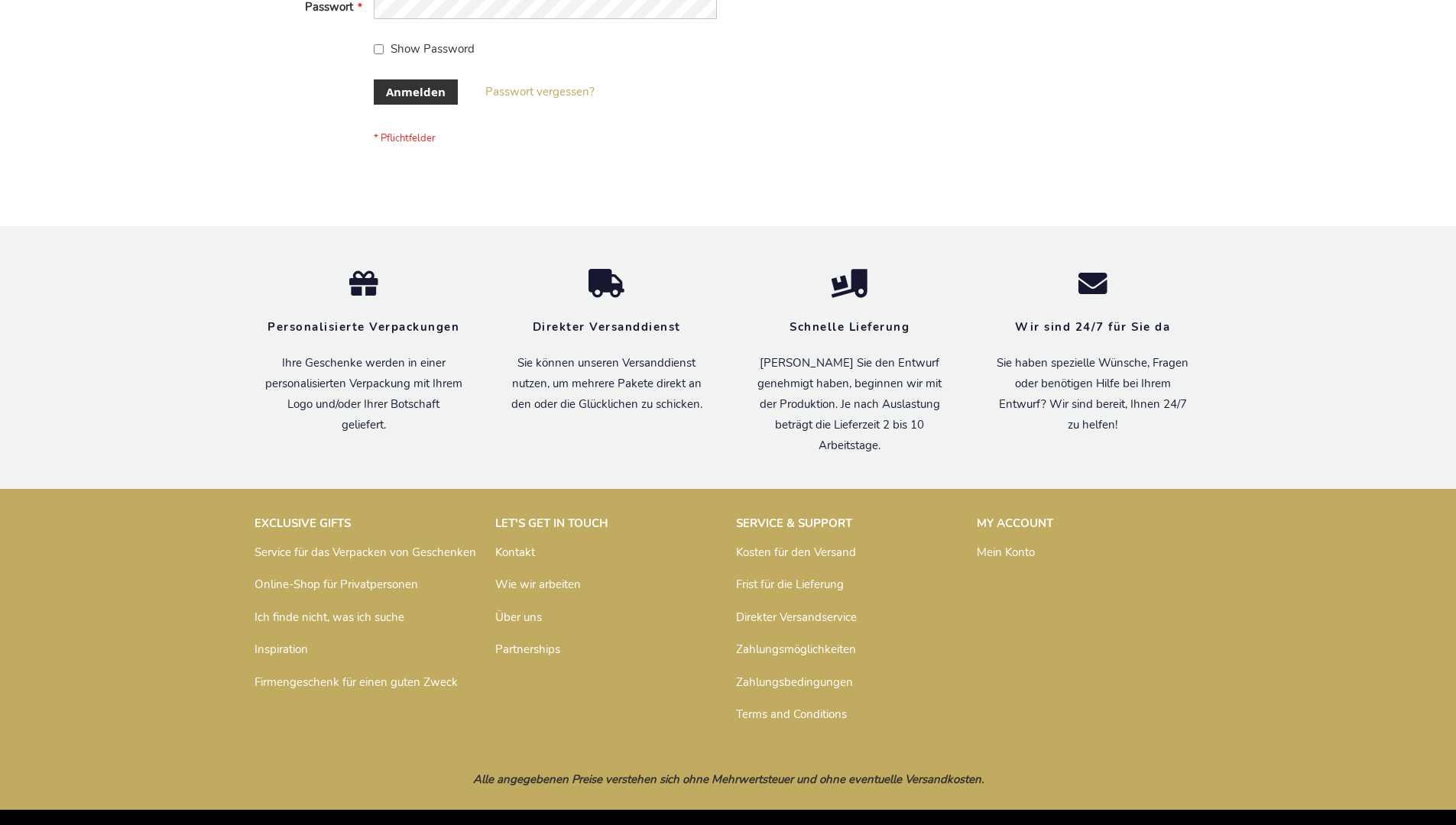
scroll to position [512, 0]
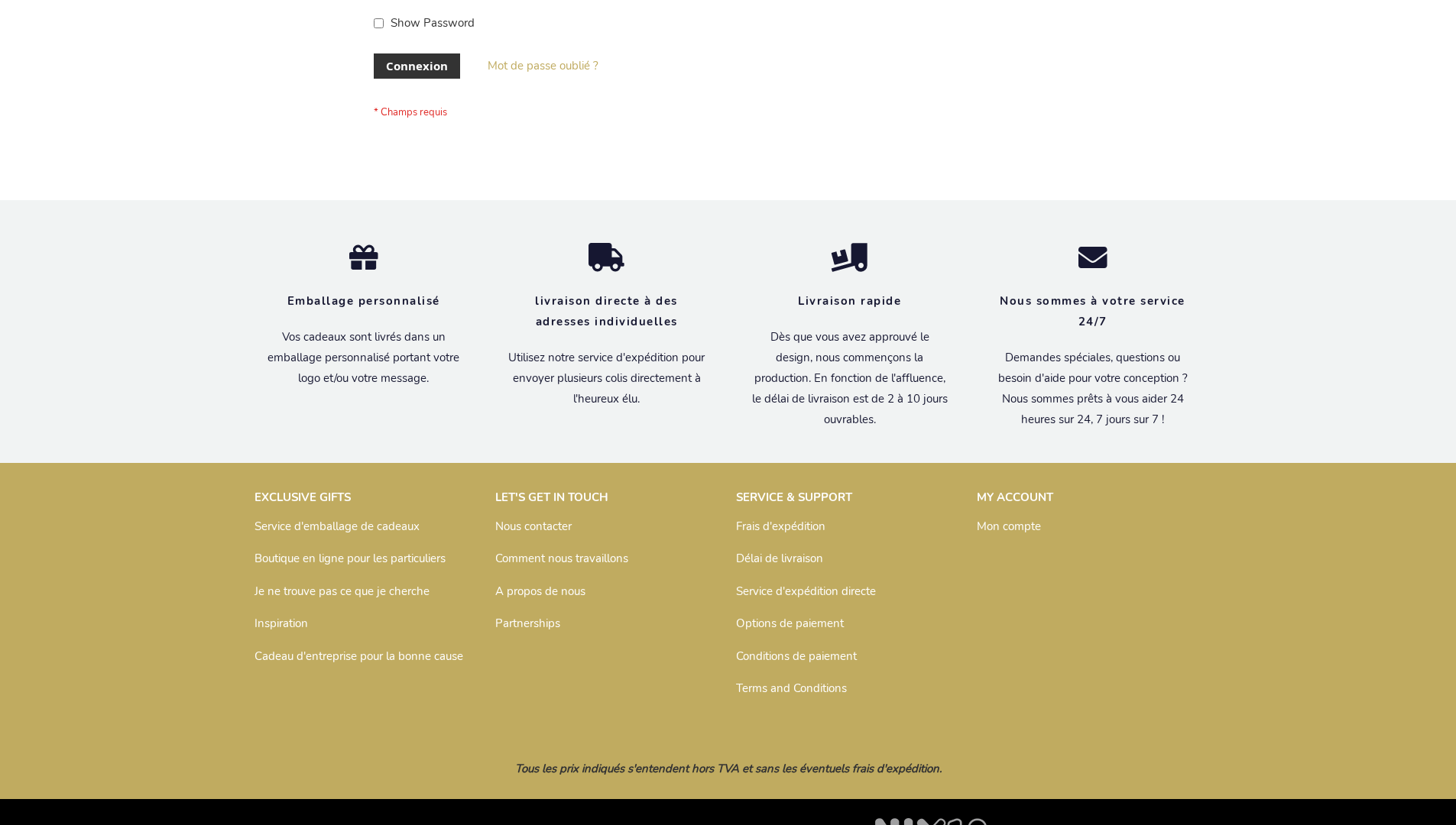
scroll to position [527, 0]
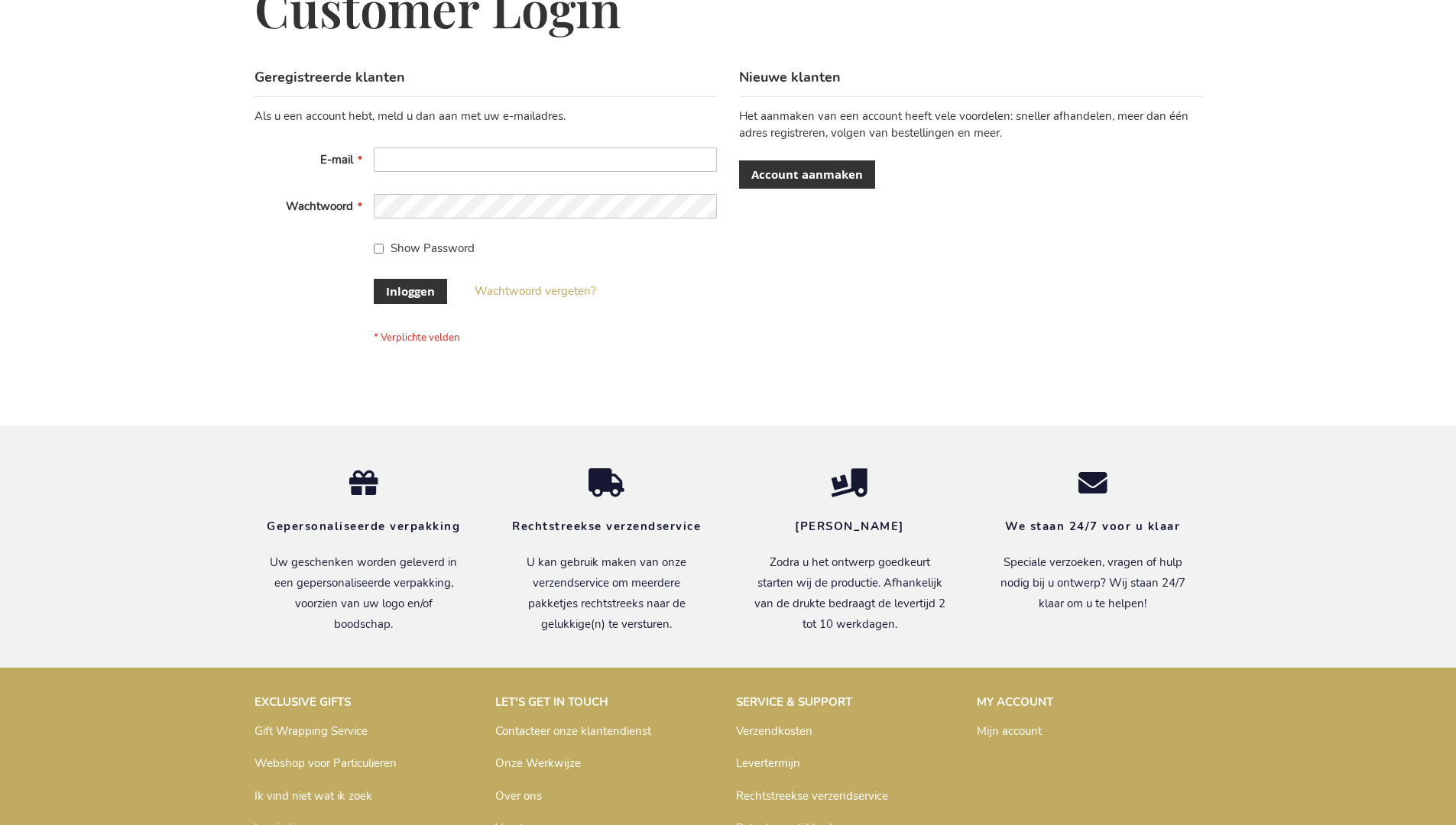
scroll to position [519, 0]
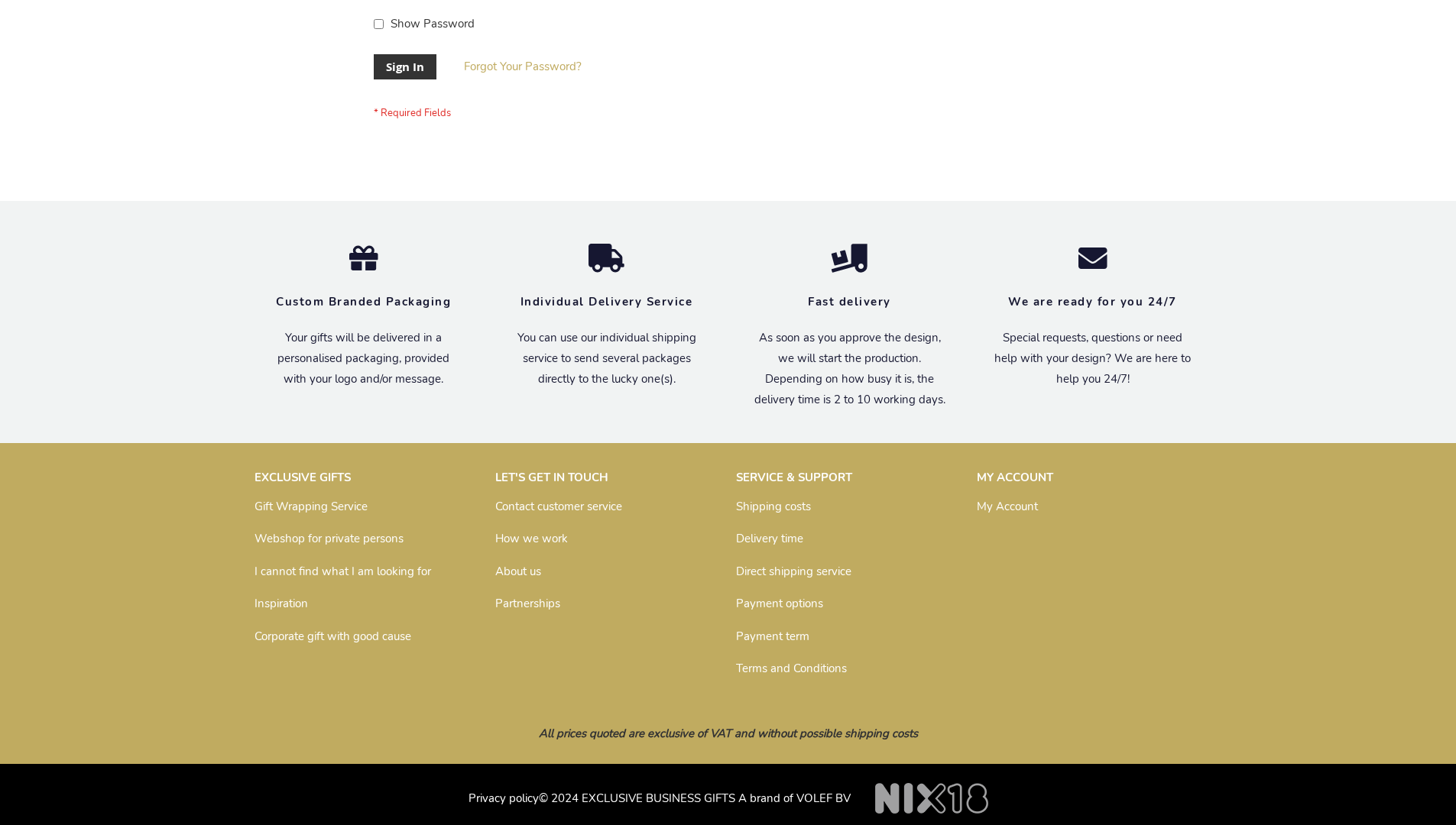
scroll to position [492, 0]
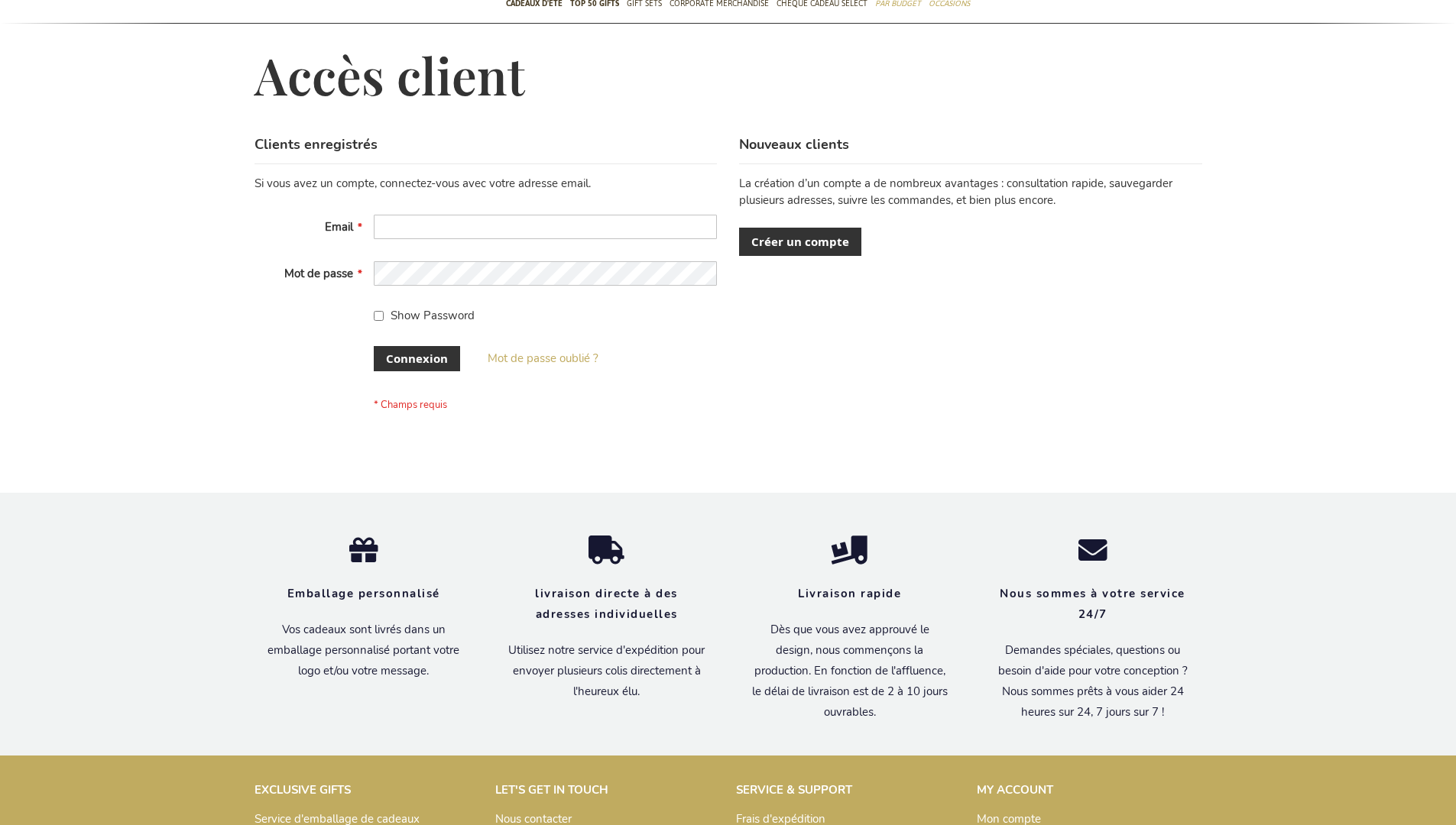
scroll to position [515, 0]
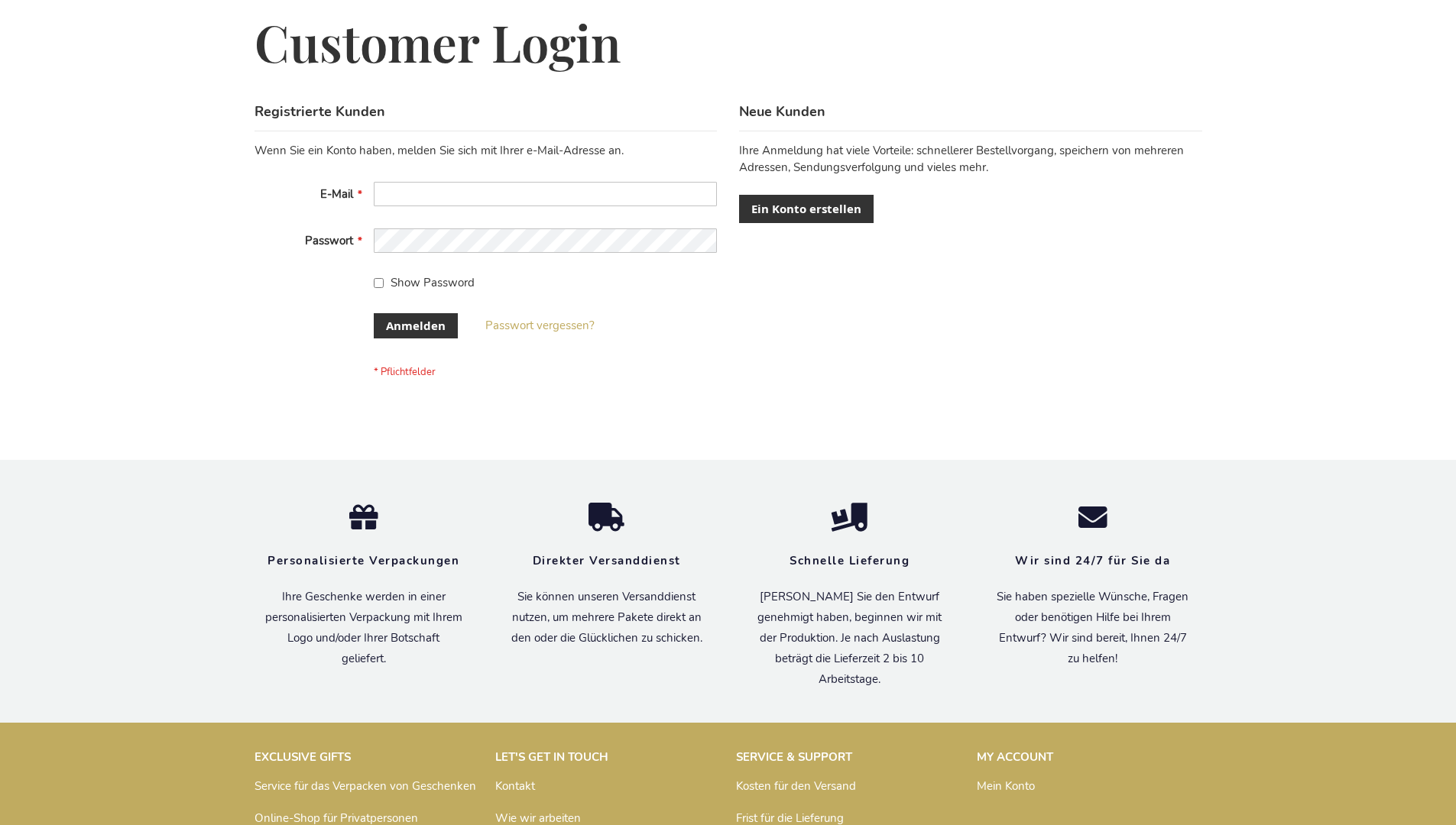
scroll to position [512, 0]
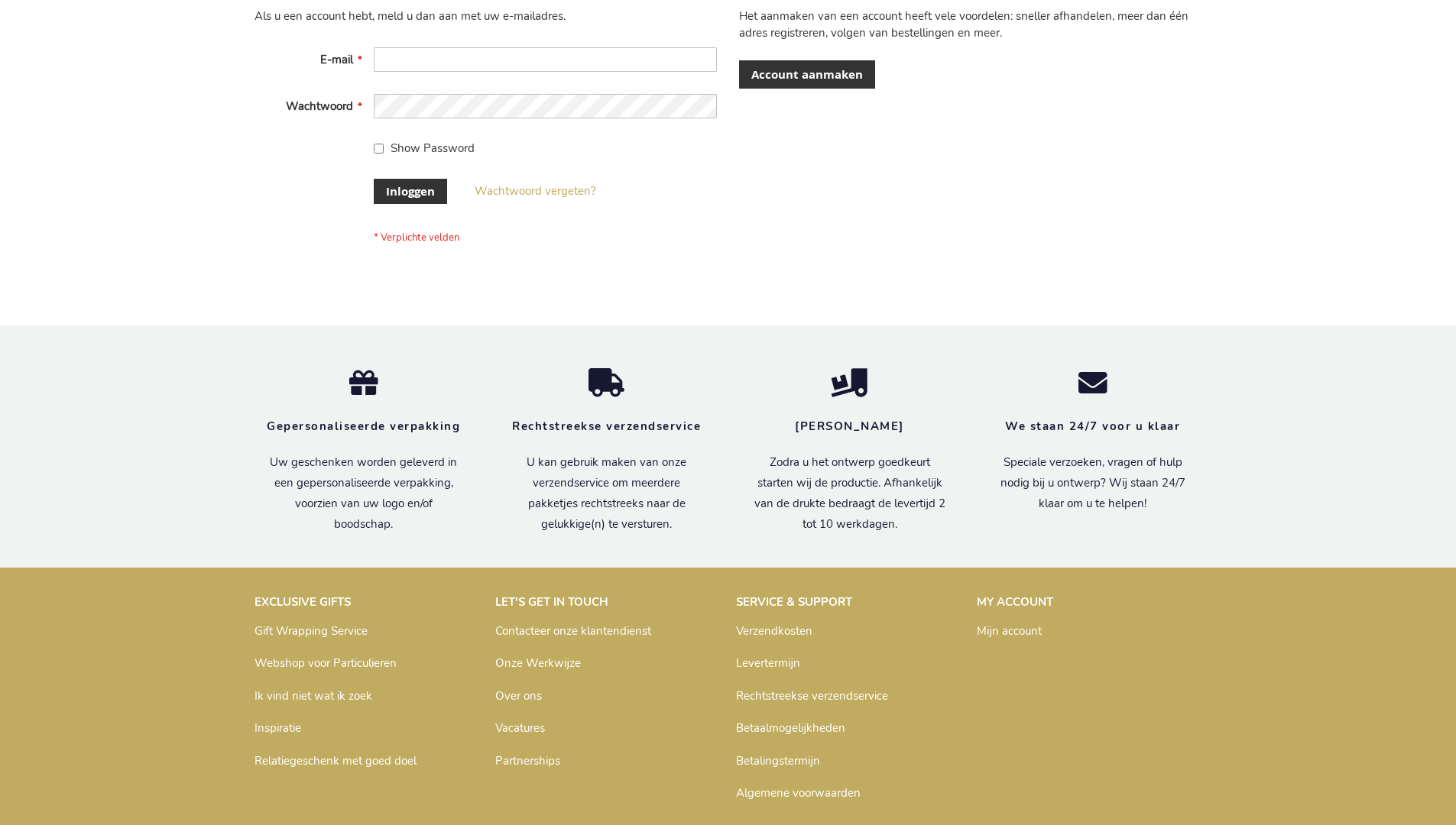
scroll to position [519, 0]
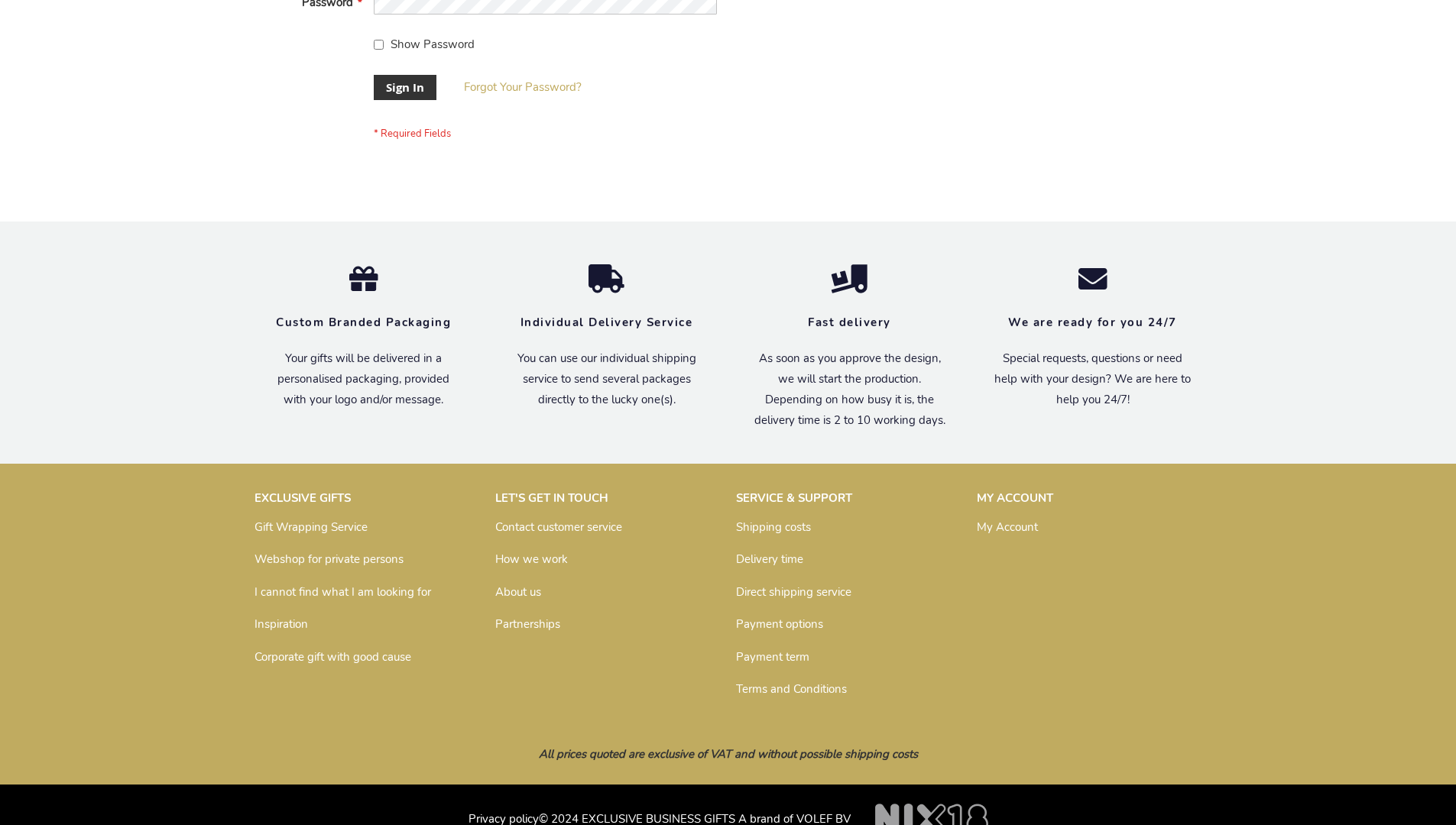
scroll to position [492, 0]
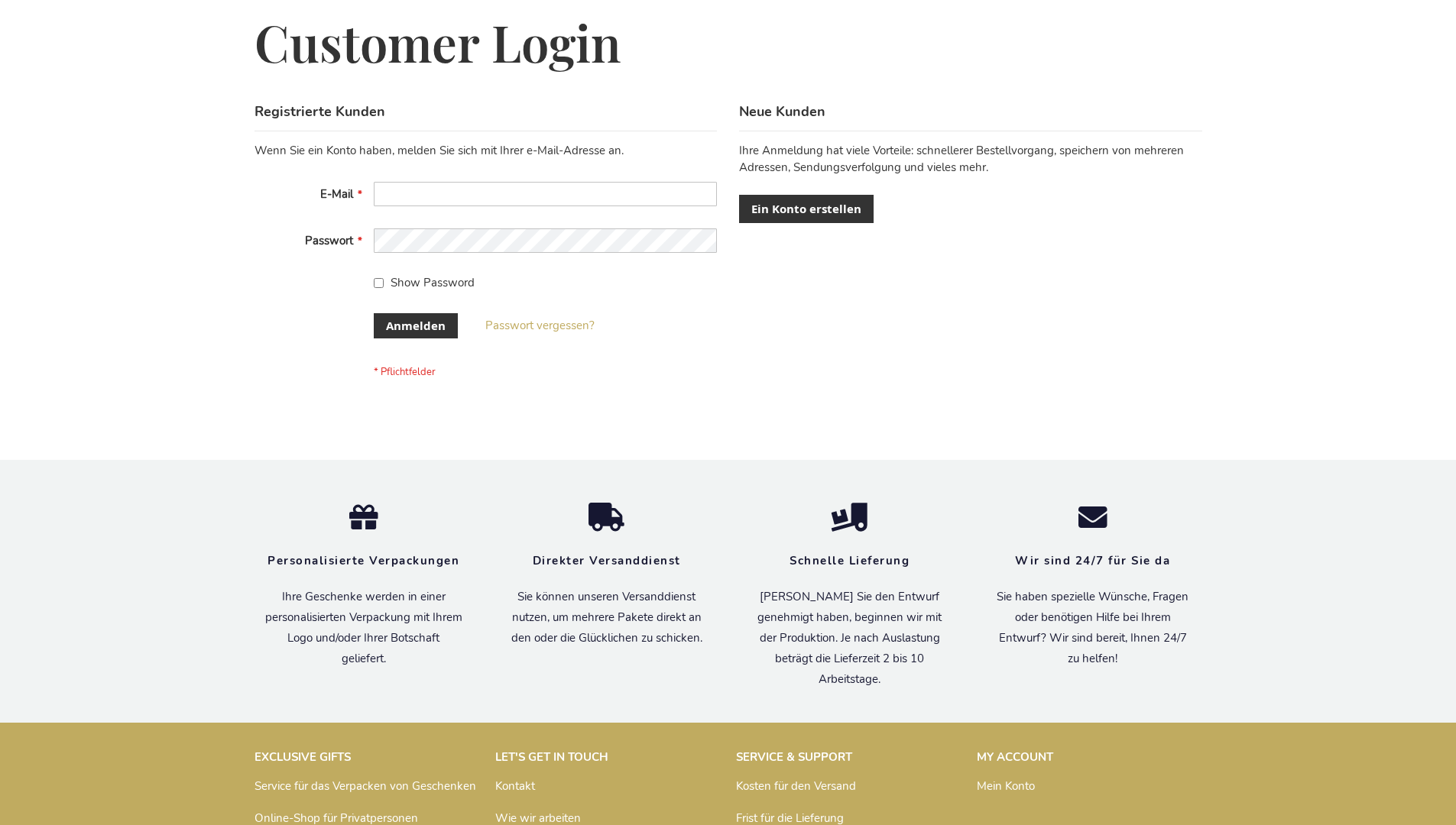
scroll to position [512, 0]
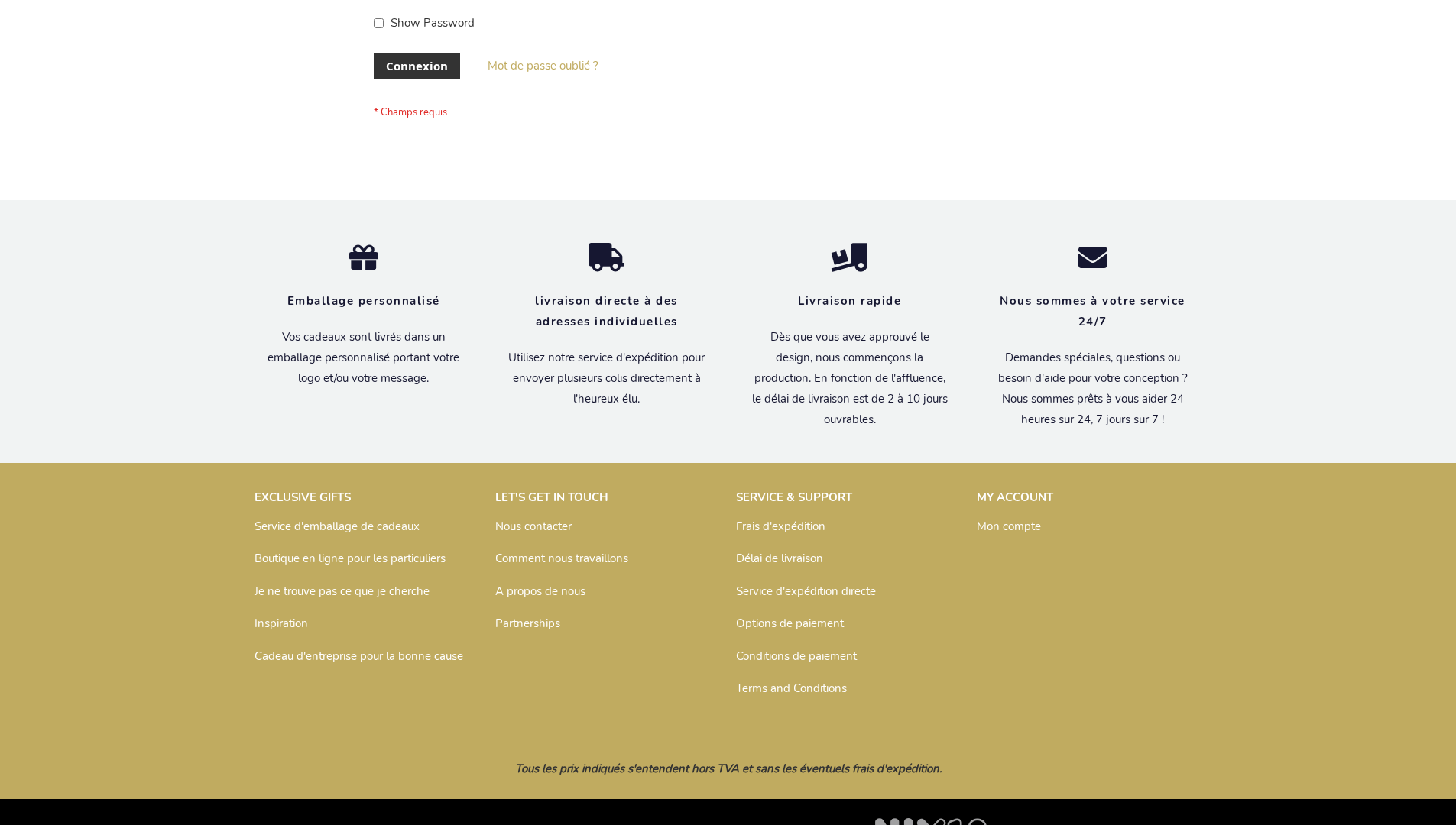
scroll to position [527, 0]
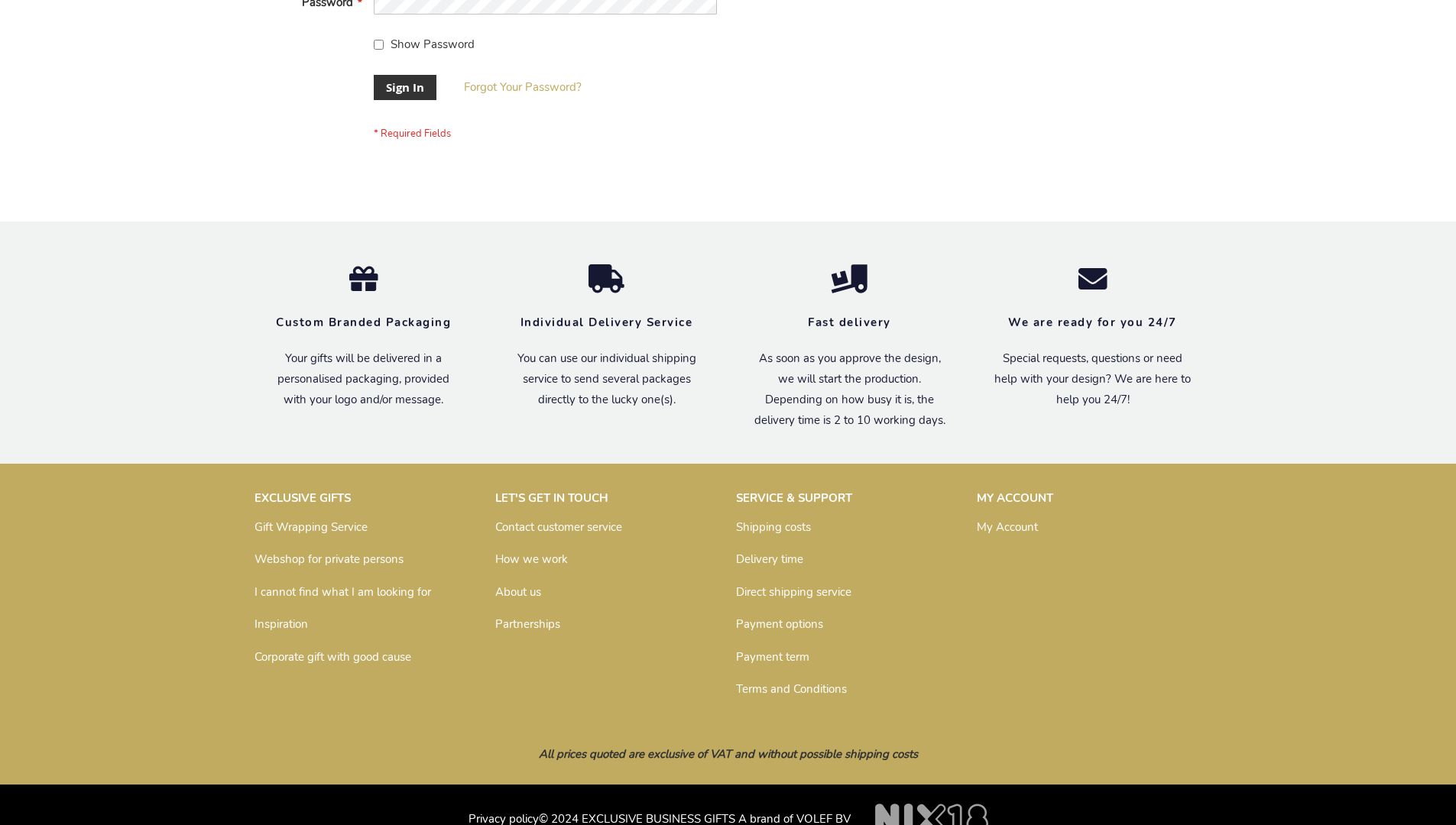
scroll to position [492, 0]
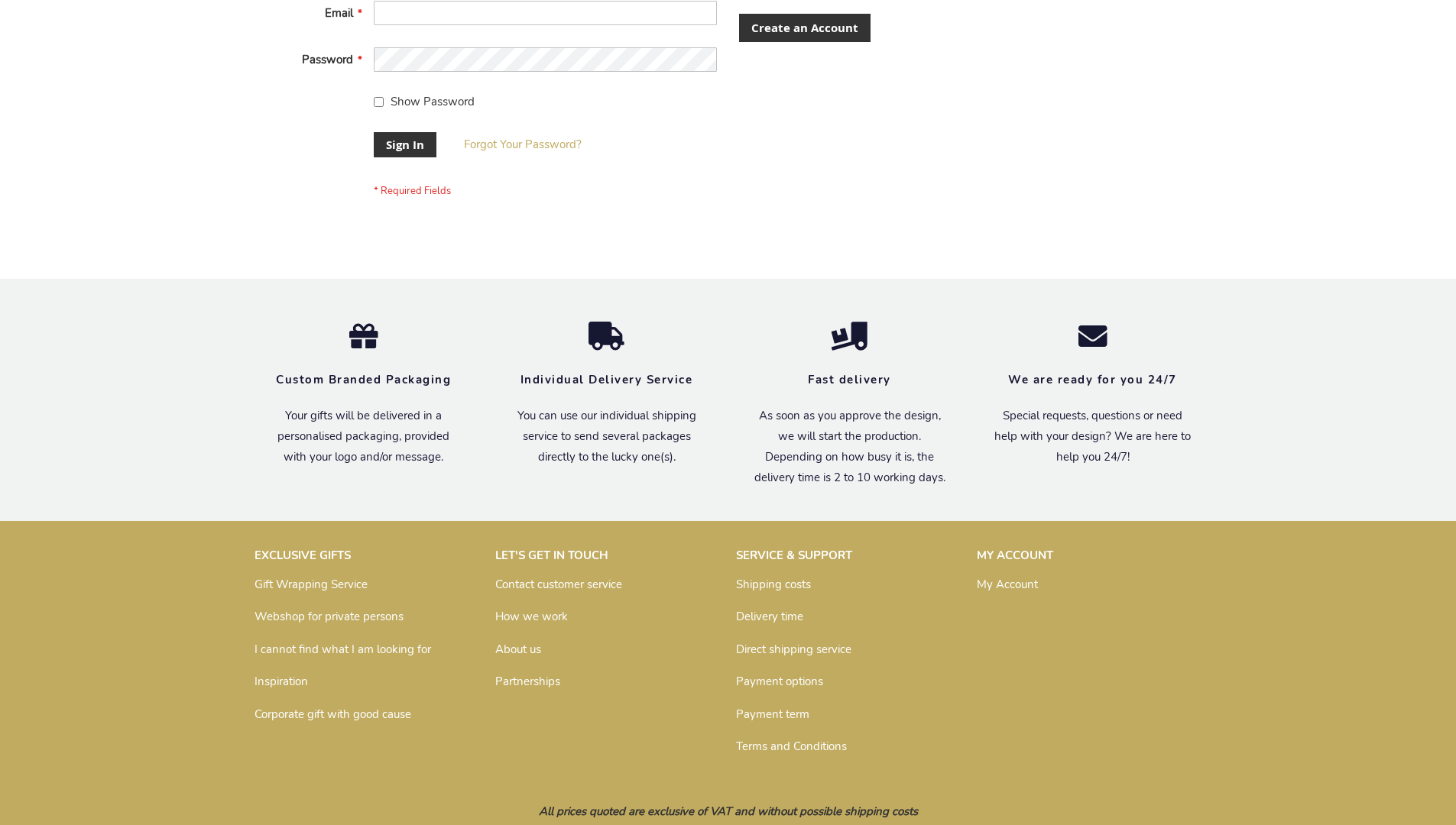
scroll to position [492, 0]
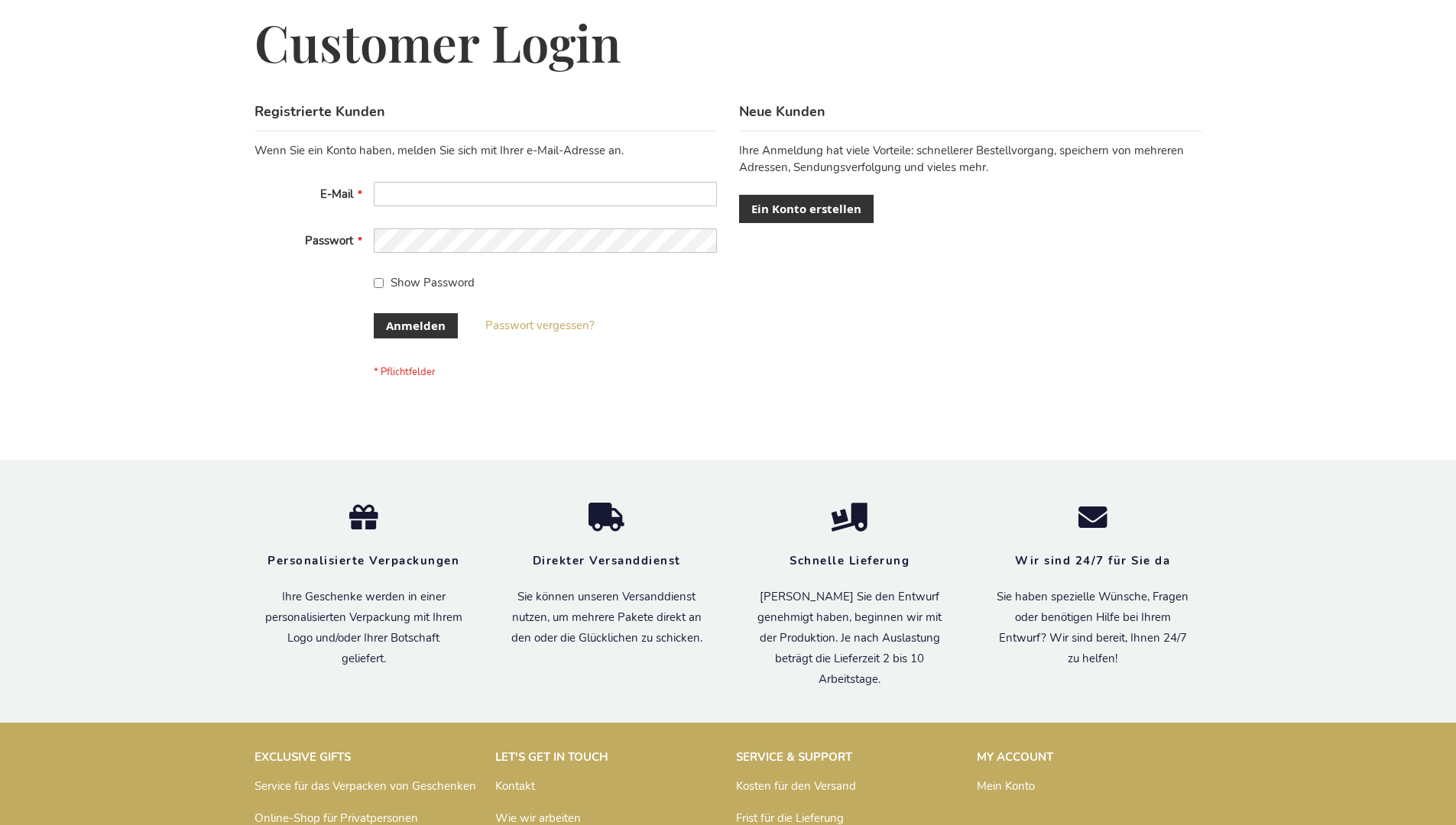
scroll to position [512, 0]
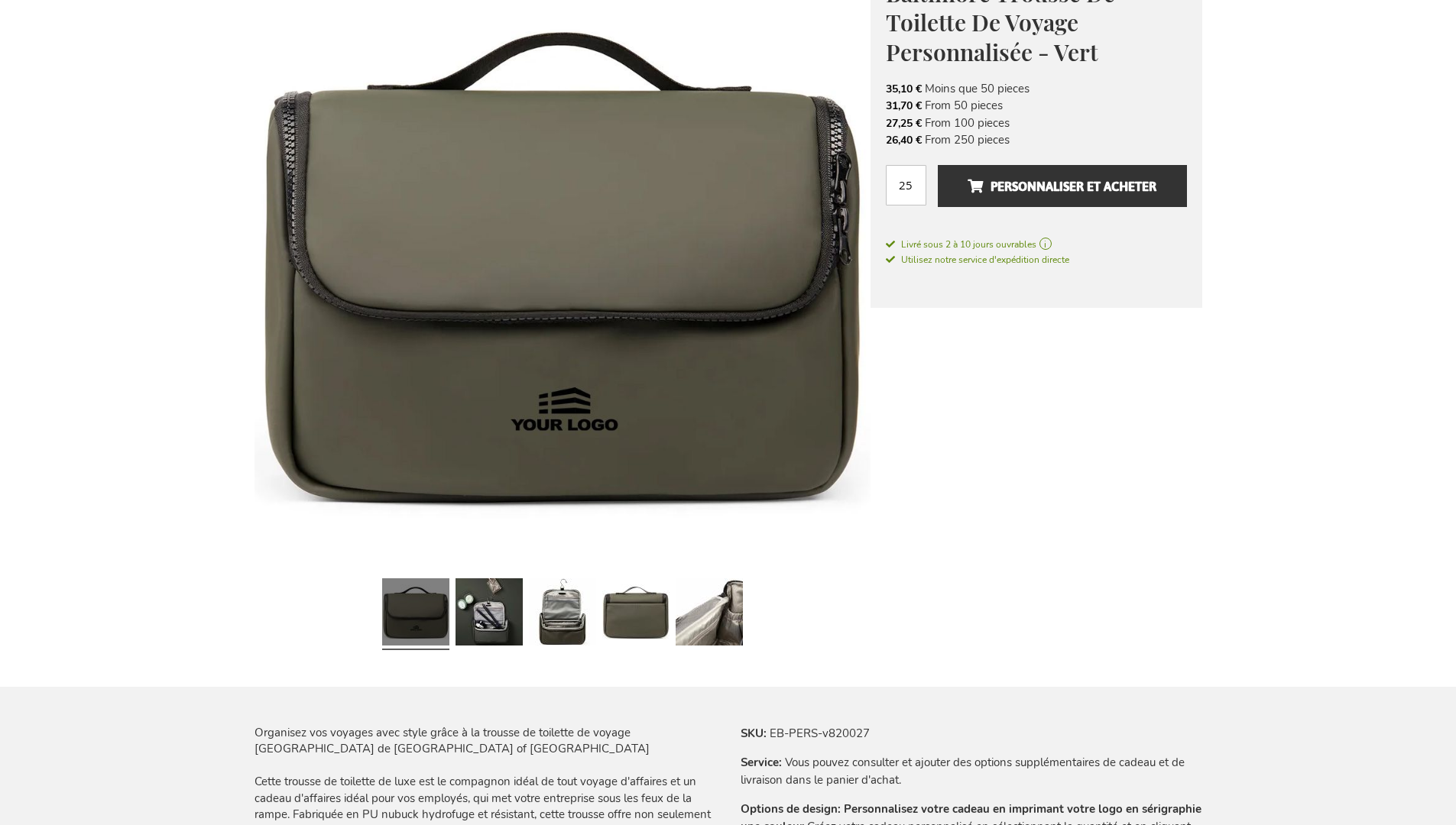
scroll to position [2111, 0]
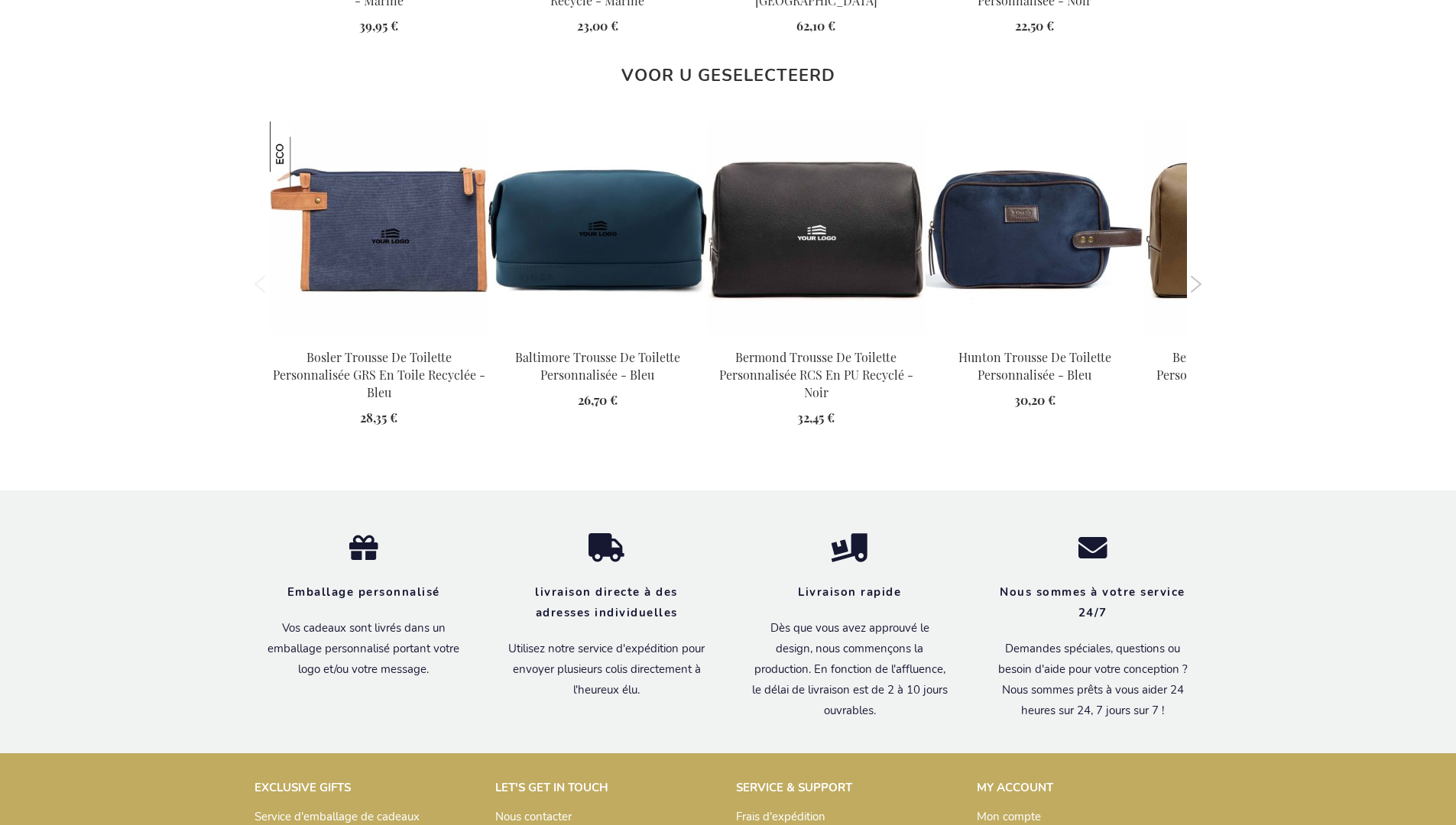
scroll to position [2111, 0]
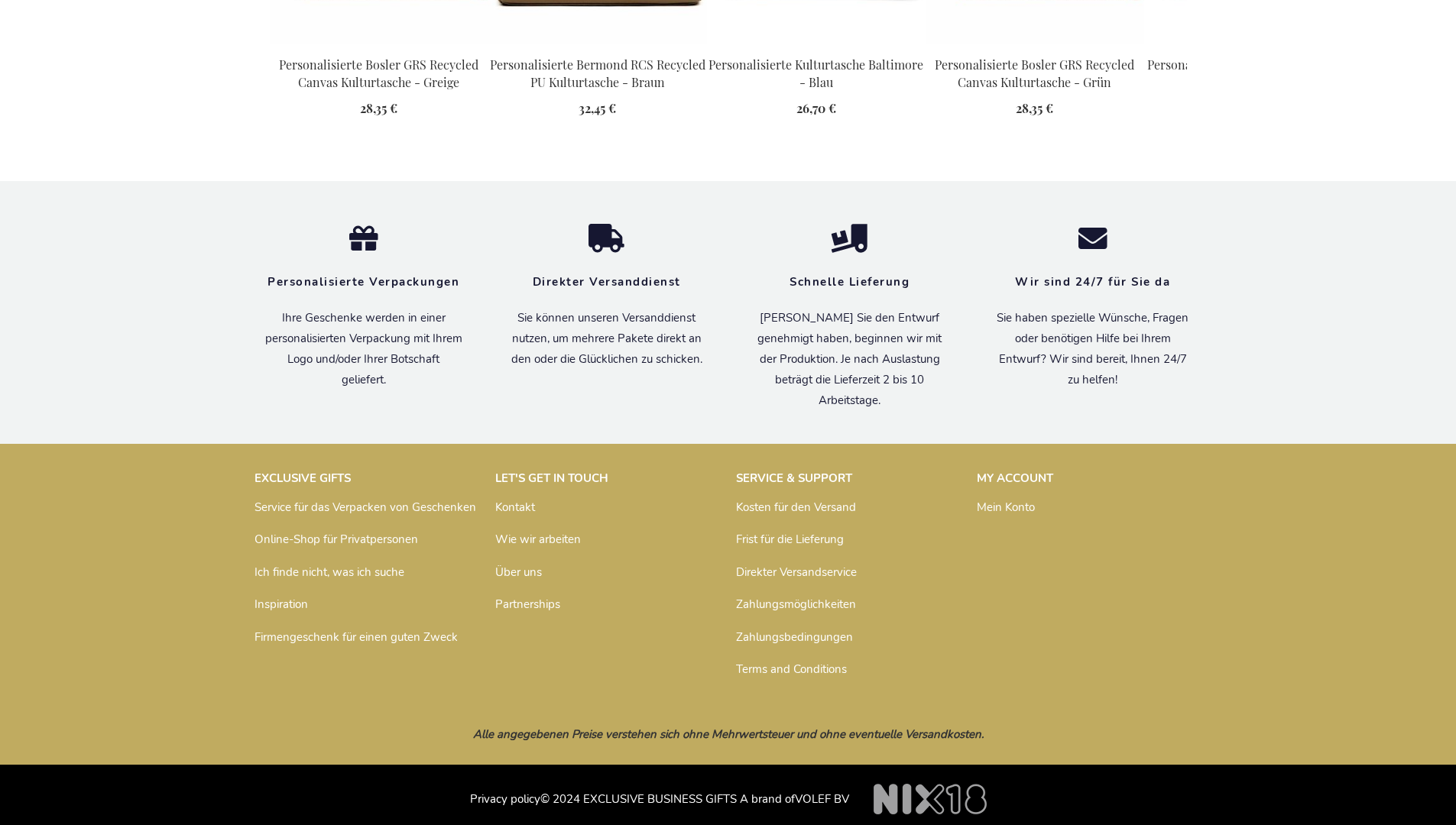
scroll to position [2096, 0]
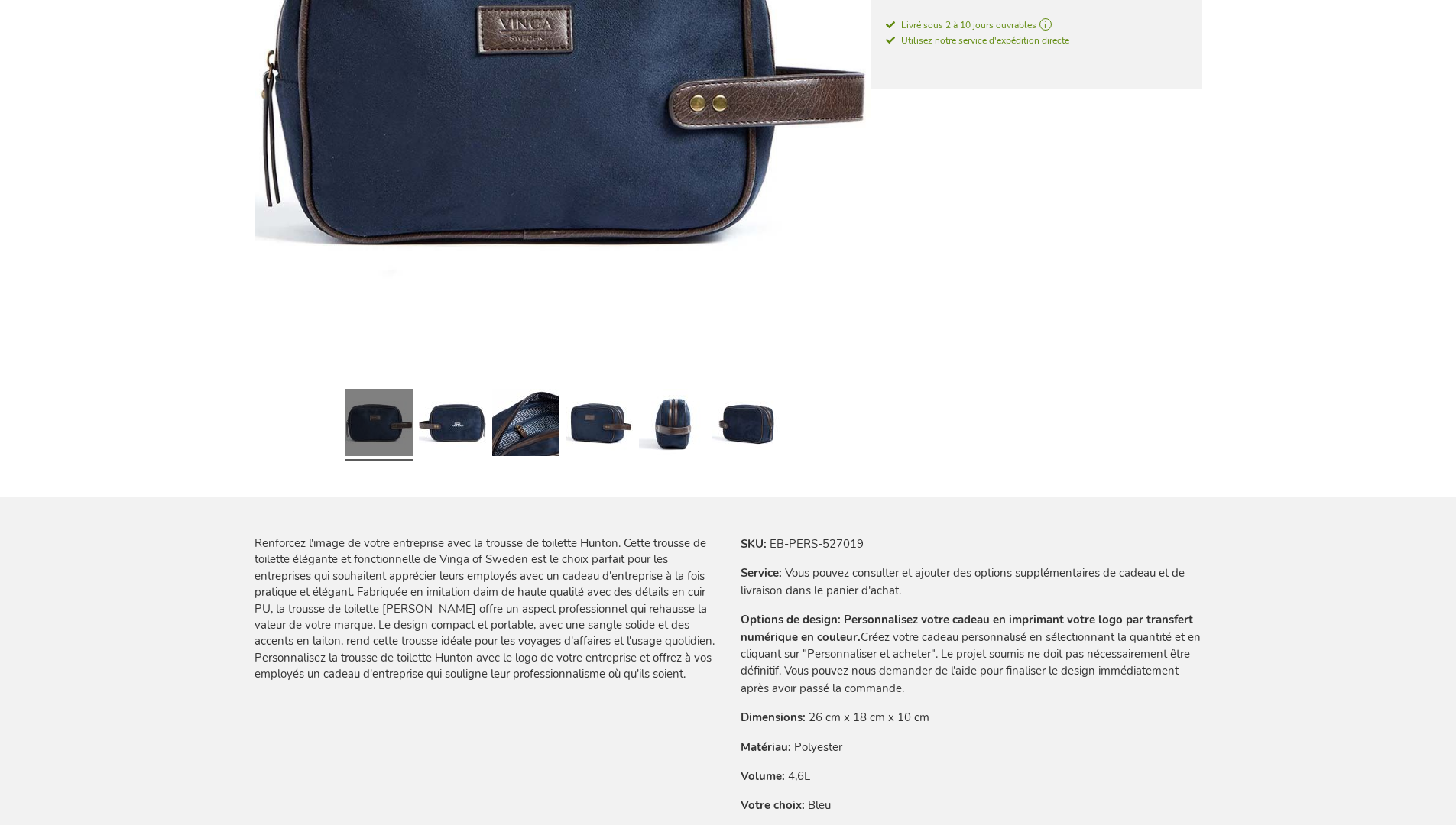
scroll to position [2111, 0]
